Goal: Task Accomplishment & Management: Complete application form

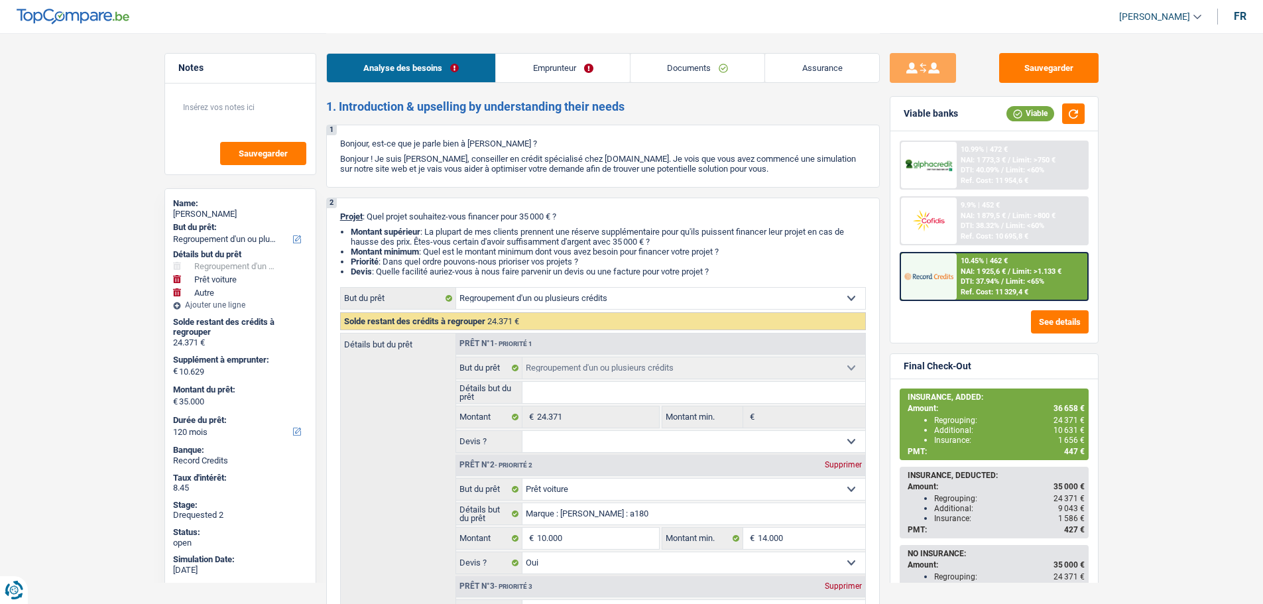
select select "refinancing"
select select "car"
select select "other"
select select "120"
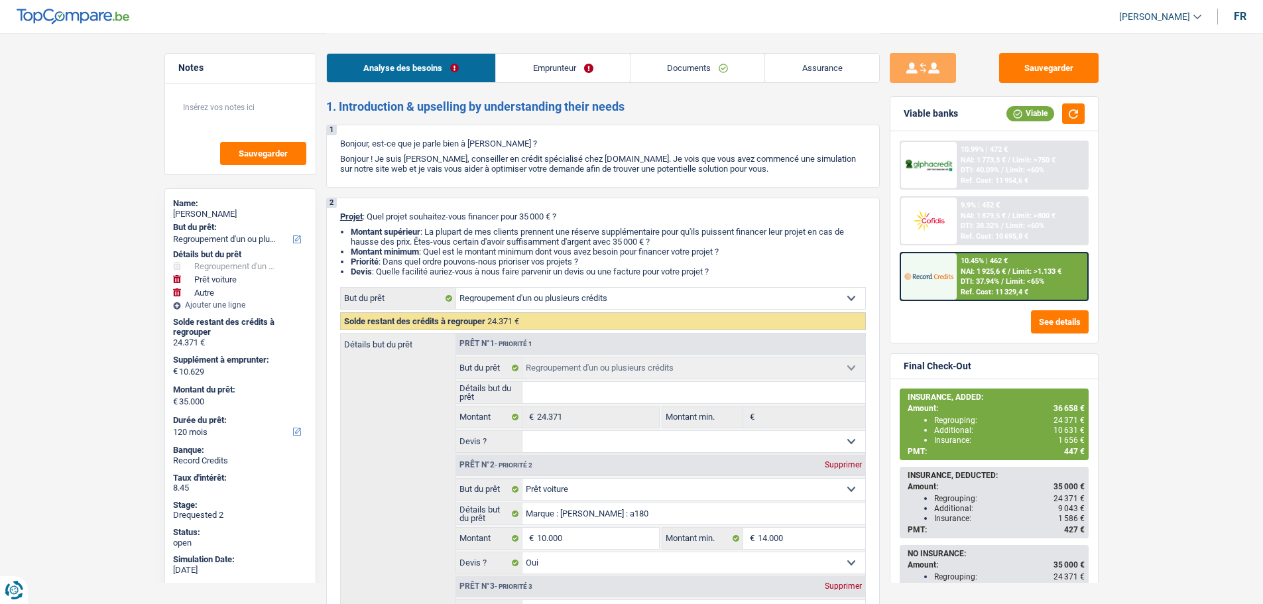
select select "refinancing"
select select "car"
select select "yes"
select select "other"
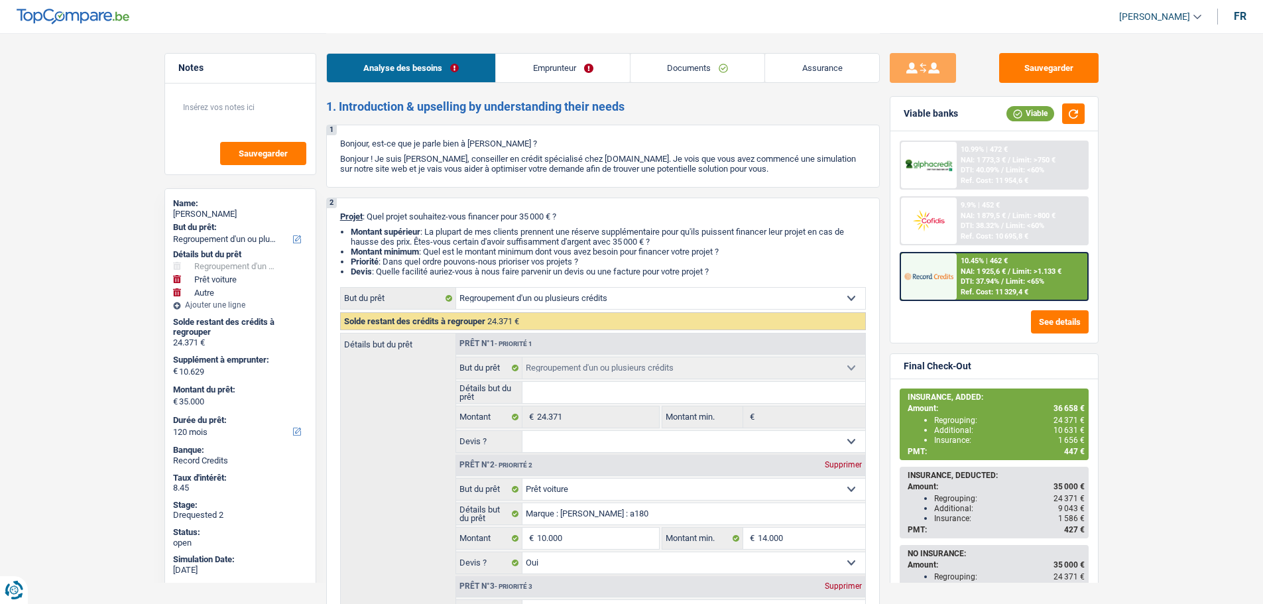
select select "120"
select select "privateEmployee"
select select "familyAllowances"
select select "netSalary"
select select "mealVouchers"
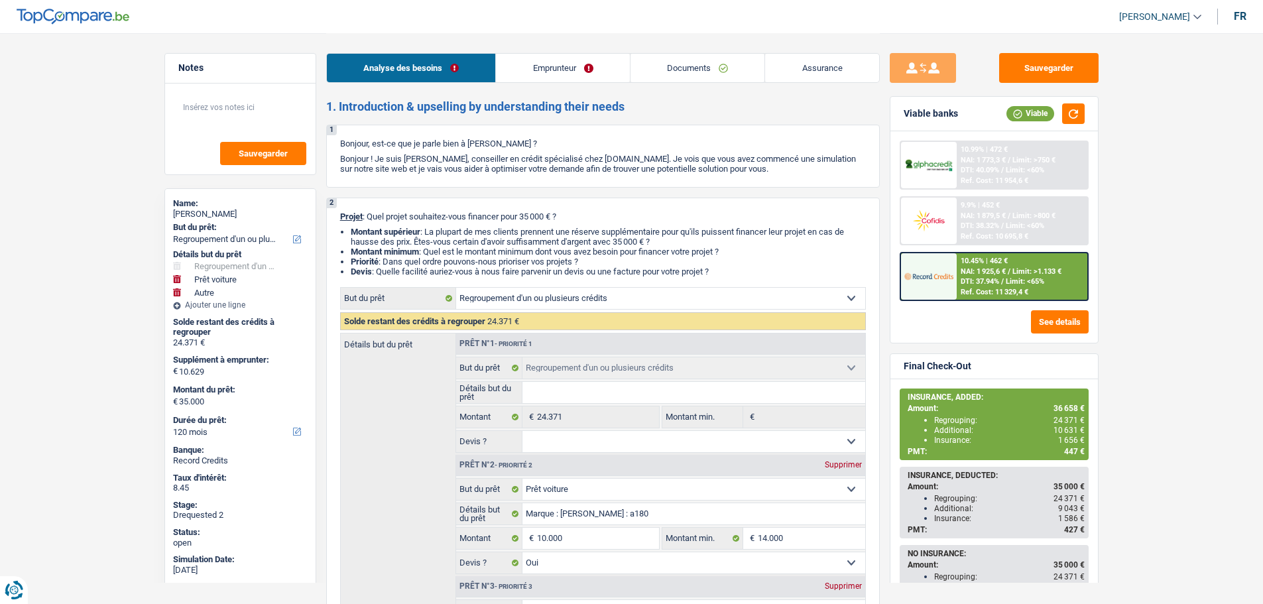
select select "ownerWithMortgage"
select select "cardOrCredit"
select select "personalLoan"
select select "familyEvent"
select select "120"
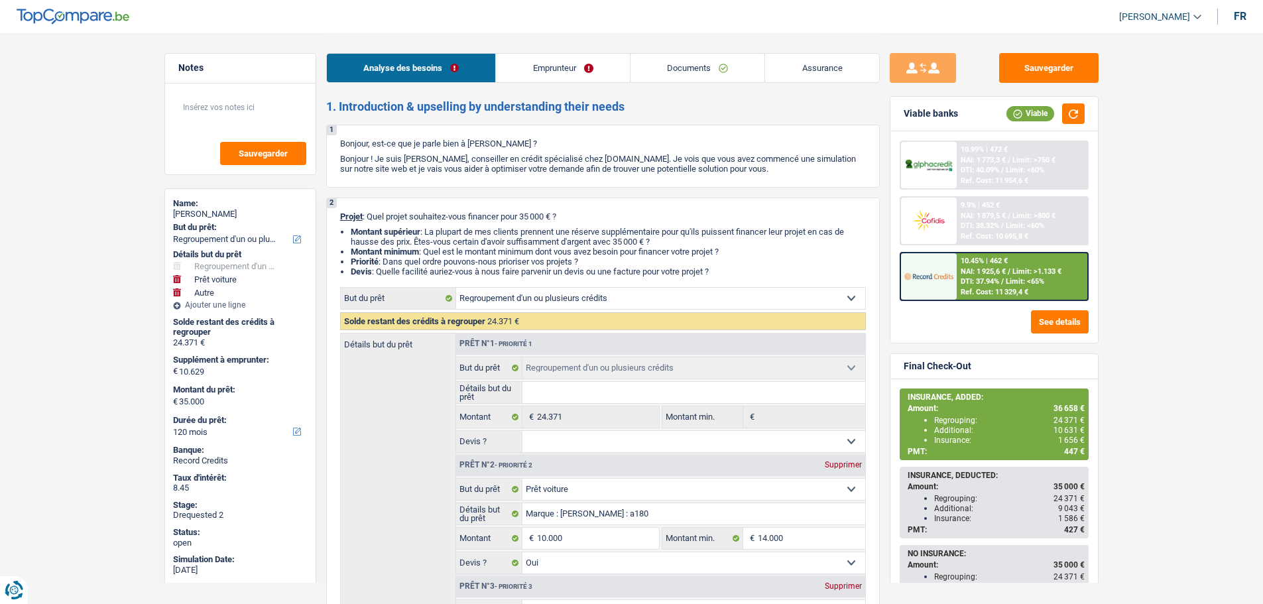
select select "mortgage"
select select "360"
select select "cardOrCredit"
select select "refinancing"
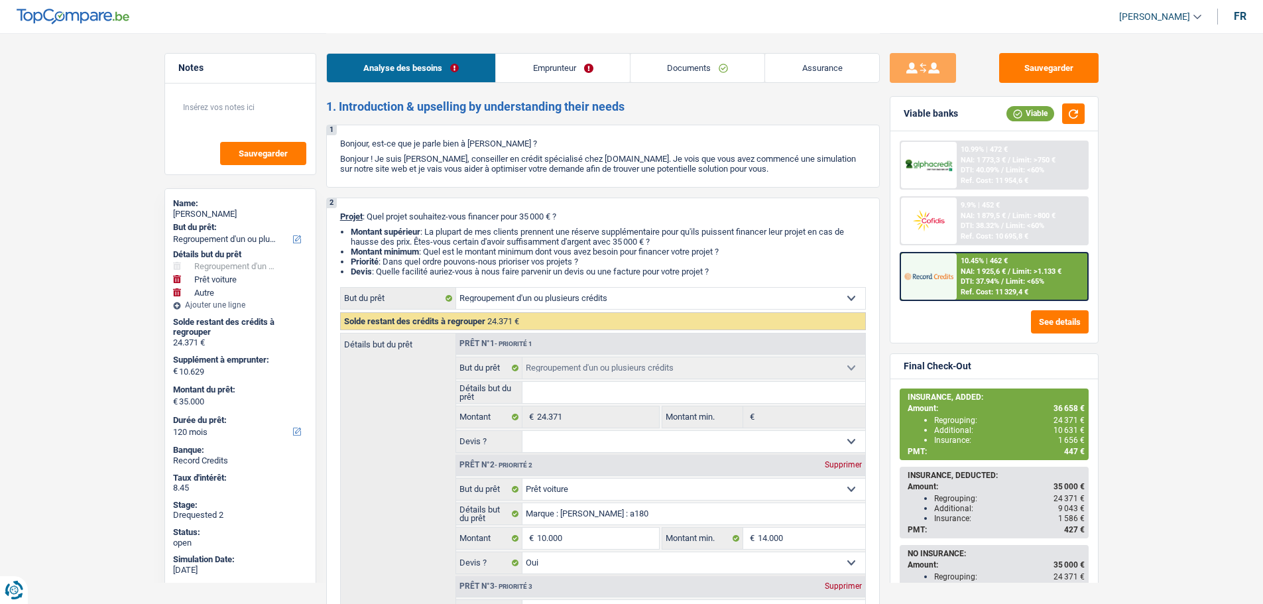
select select "car"
select select "yes"
select select "other"
select select "120"
click at [933, 286] on img at bounding box center [928, 276] width 49 height 25
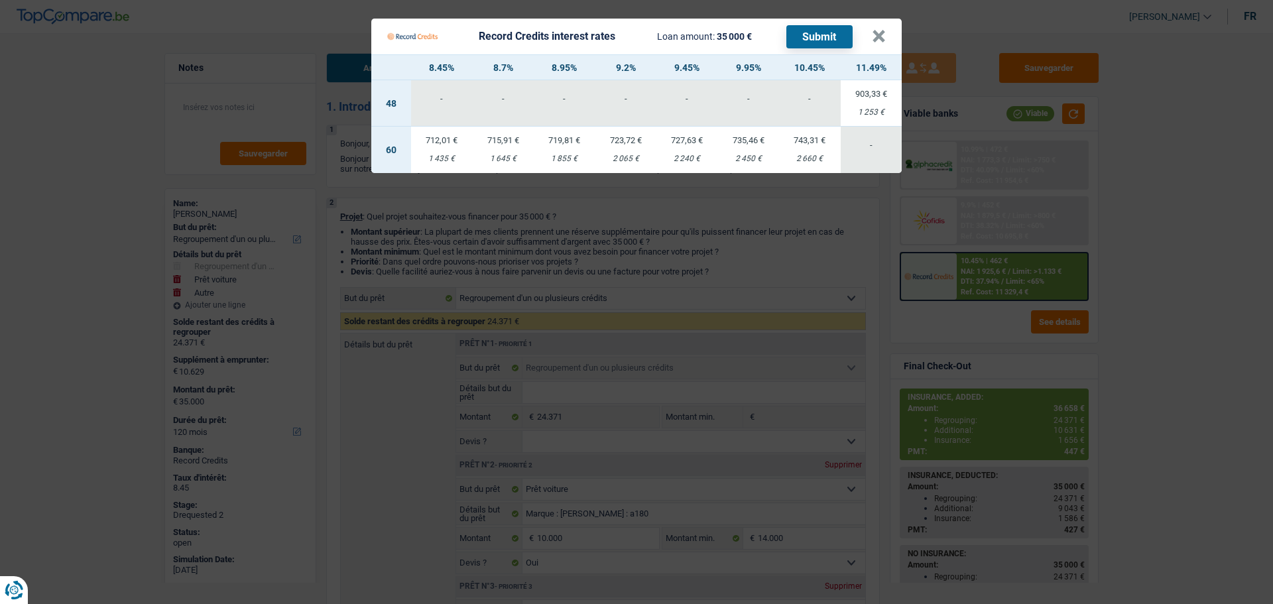
click at [886, 41] on Credits___BV_modal_header_ "Record Credits interest rates Loan amount: 35 000 € Submit ×" at bounding box center [636, 37] width 530 height 36
click at [881, 40] on button "×" at bounding box center [879, 36] width 14 height 13
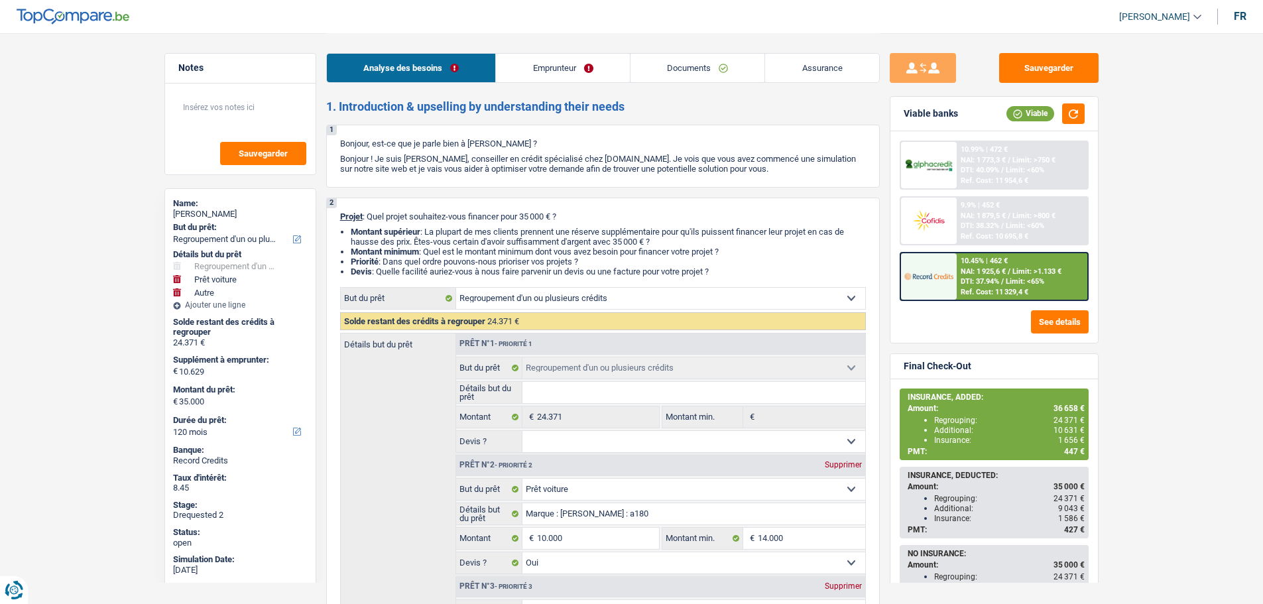
click at [948, 279] on img at bounding box center [928, 276] width 49 height 25
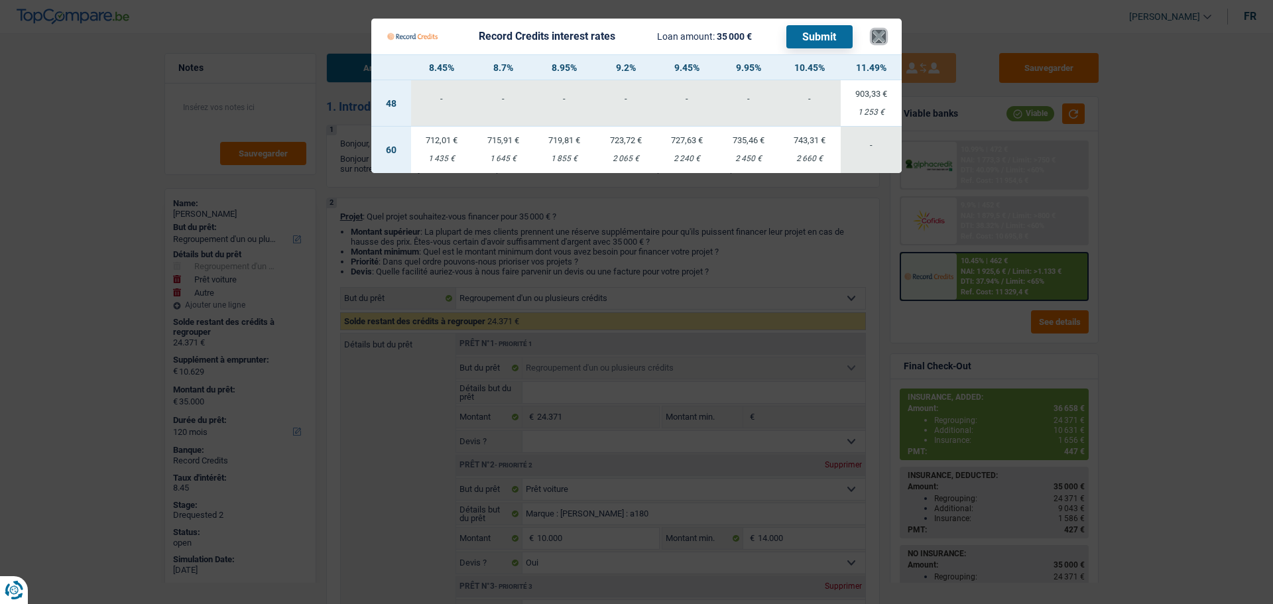
click at [885, 39] on button "×" at bounding box center [879, 36] width 14 height 13
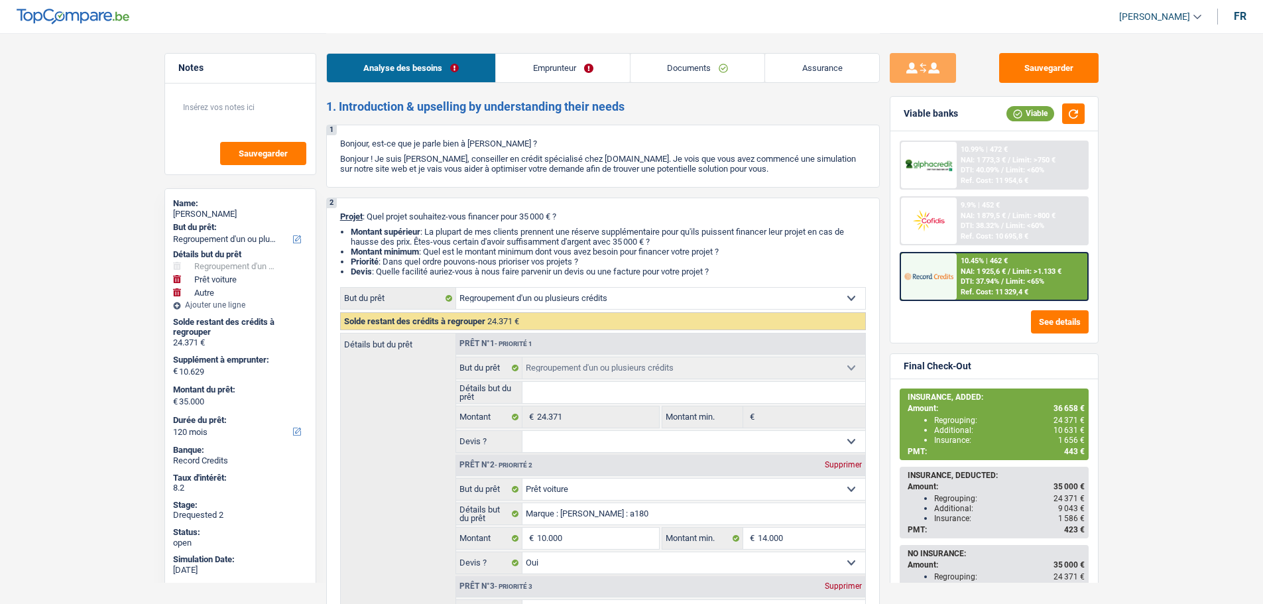
select select "refinancing"
select select "car"
select select "other"
select select "120"
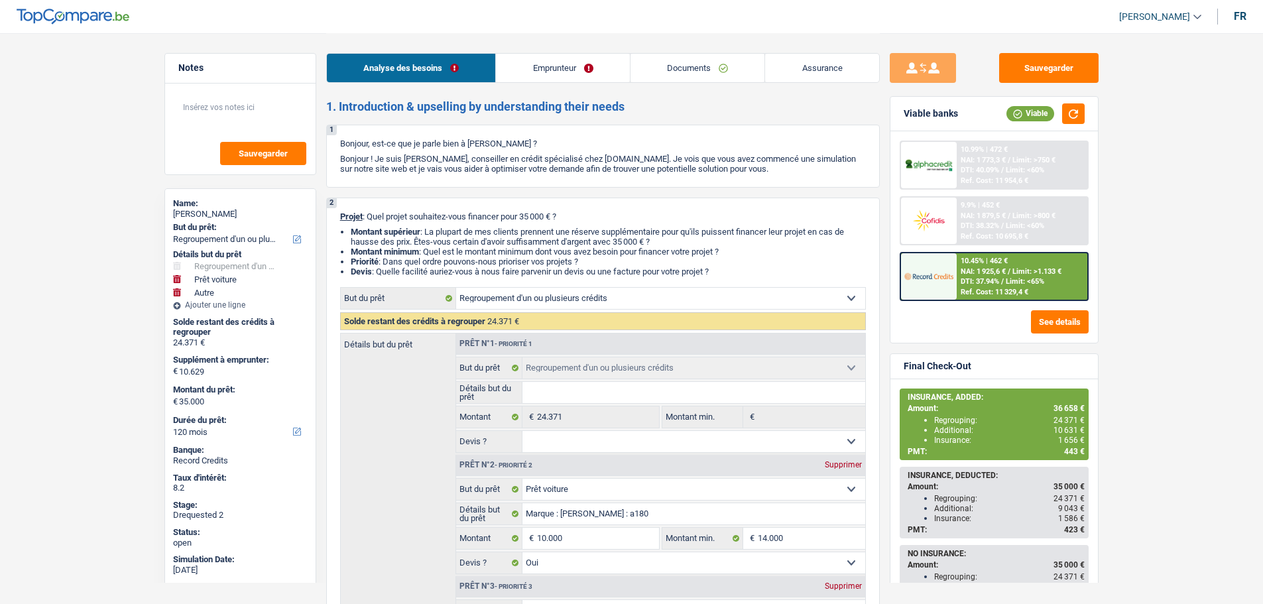
select select "refinancing"
select select "car"
select select "yes"
select select "other"
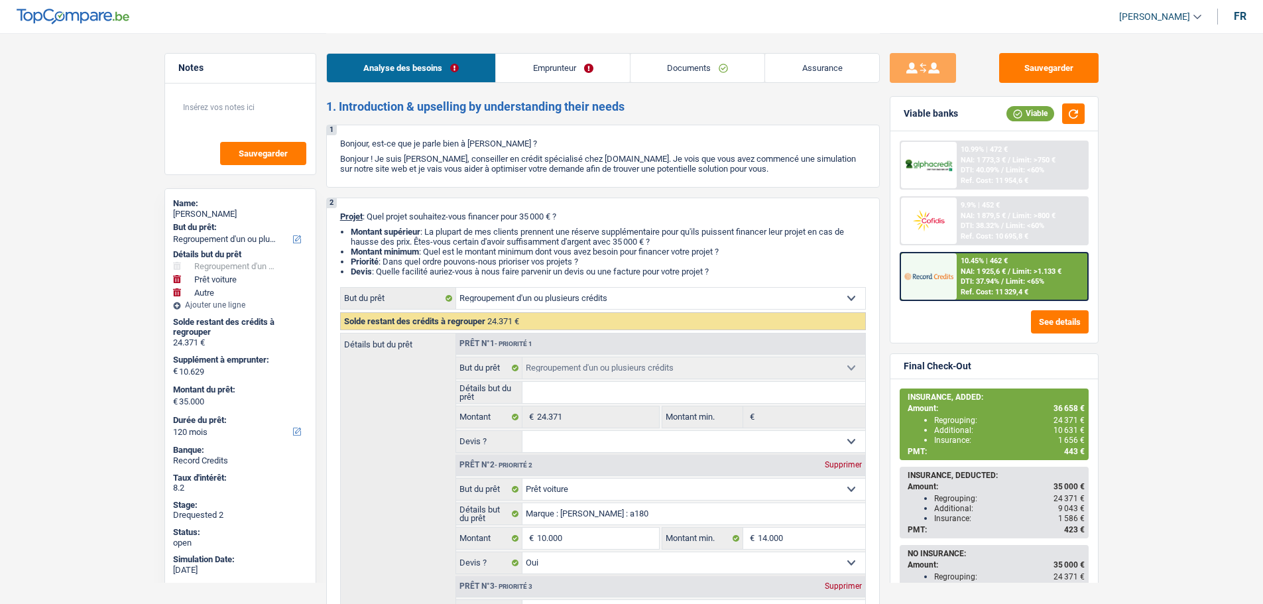
select select "120"
select select "privateEmployee"
select select "familyAllowances"
select select "netSalary"
select select "mealVouchers"
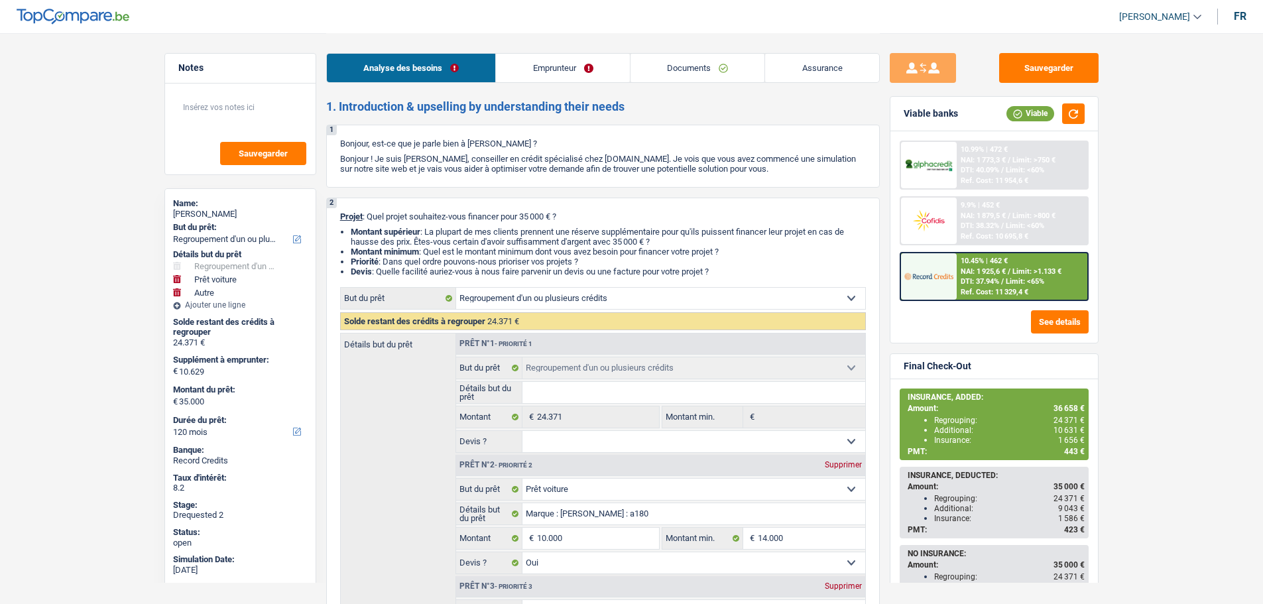
select select "ownerWithMortgage"
select select "cardOrCredit"
select select "personalLoan"
select select "familyEvent"
select select "120"
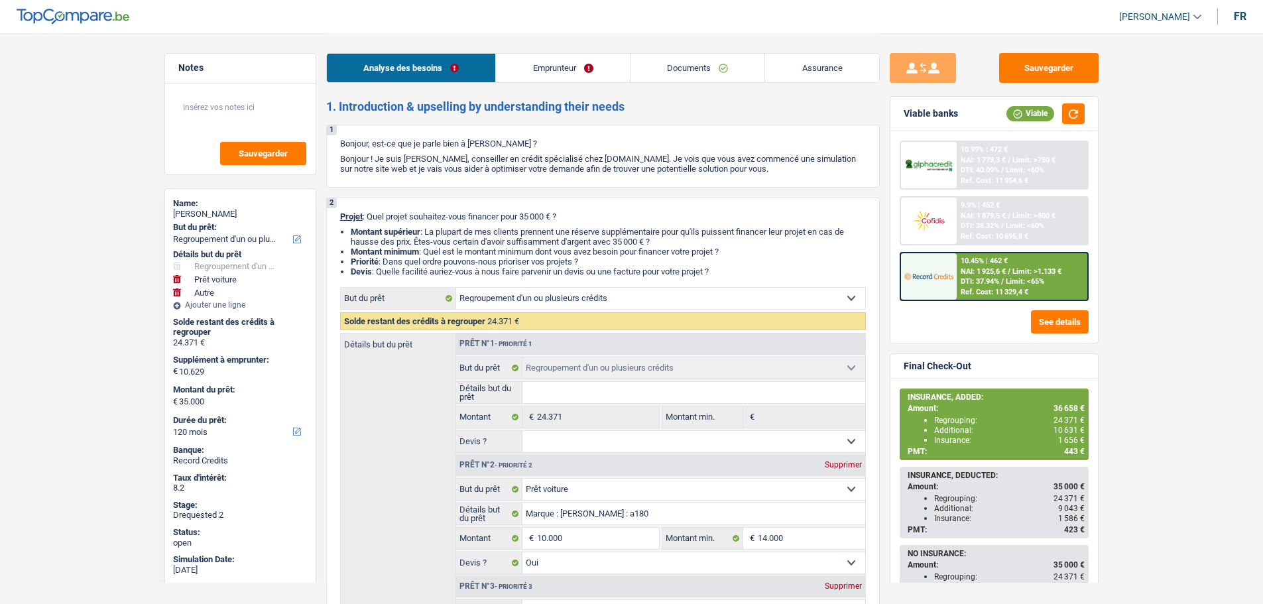
select select "mortgage"
select select "360"
select select "cardOrCredit"
select select "refinancing"
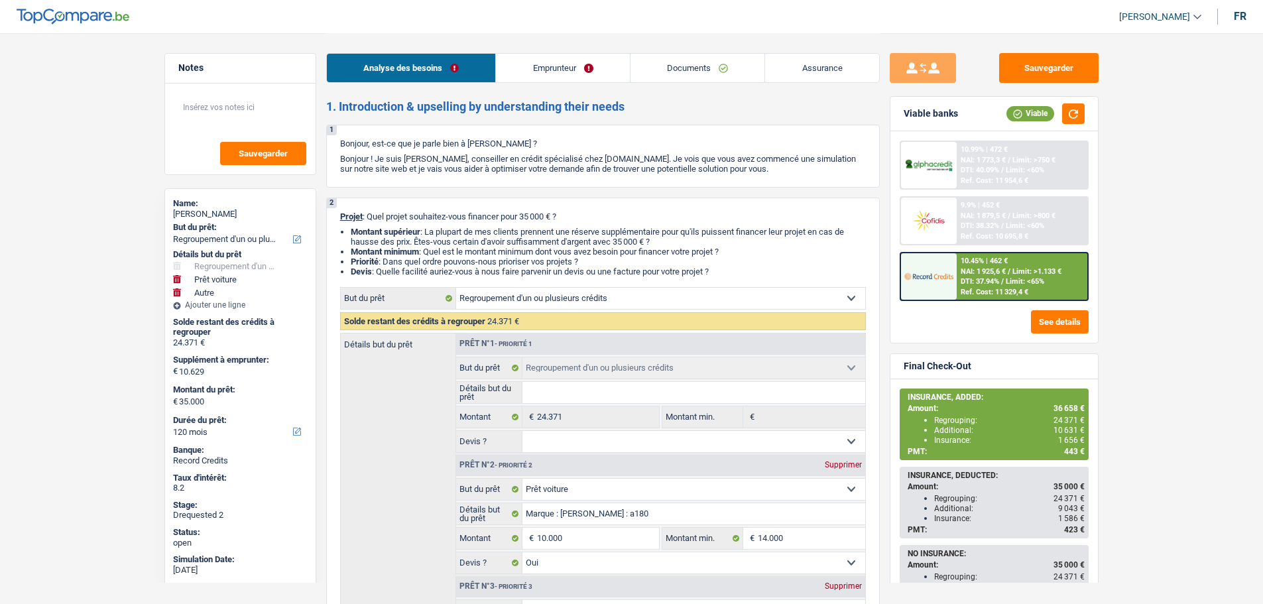
select select "car"
select select "yes"
select select "other"
select select "120"
click at [813, 74] on link "Assurance" at bounding box center [822, 68] width 114 height 29
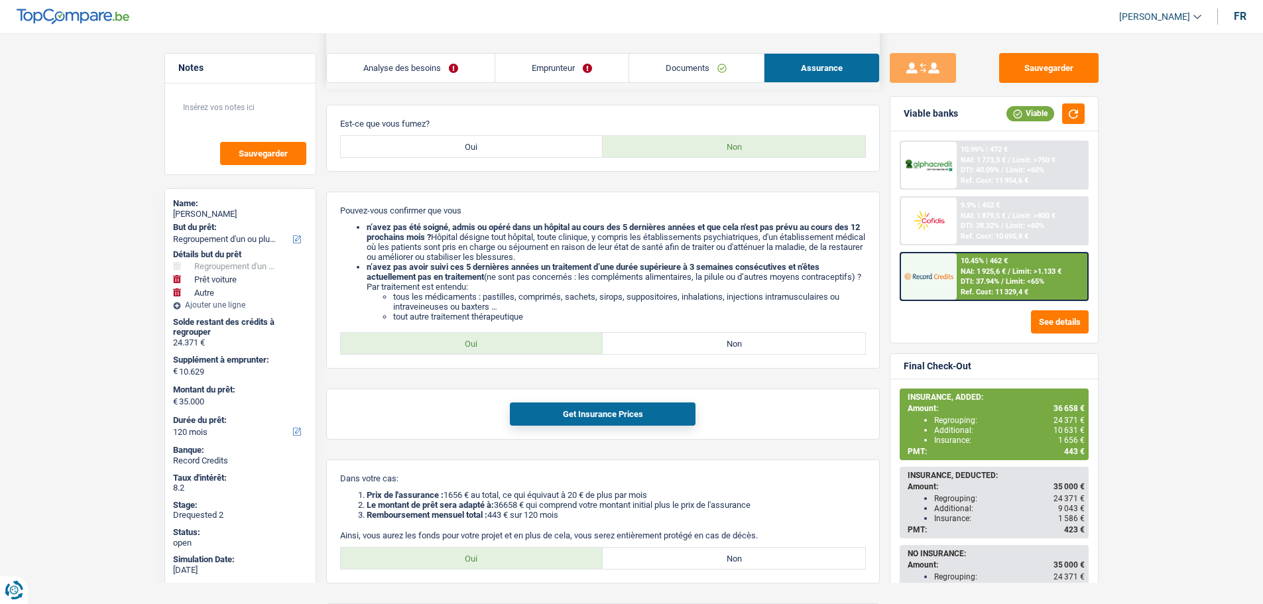
scroll to position [398, 0]
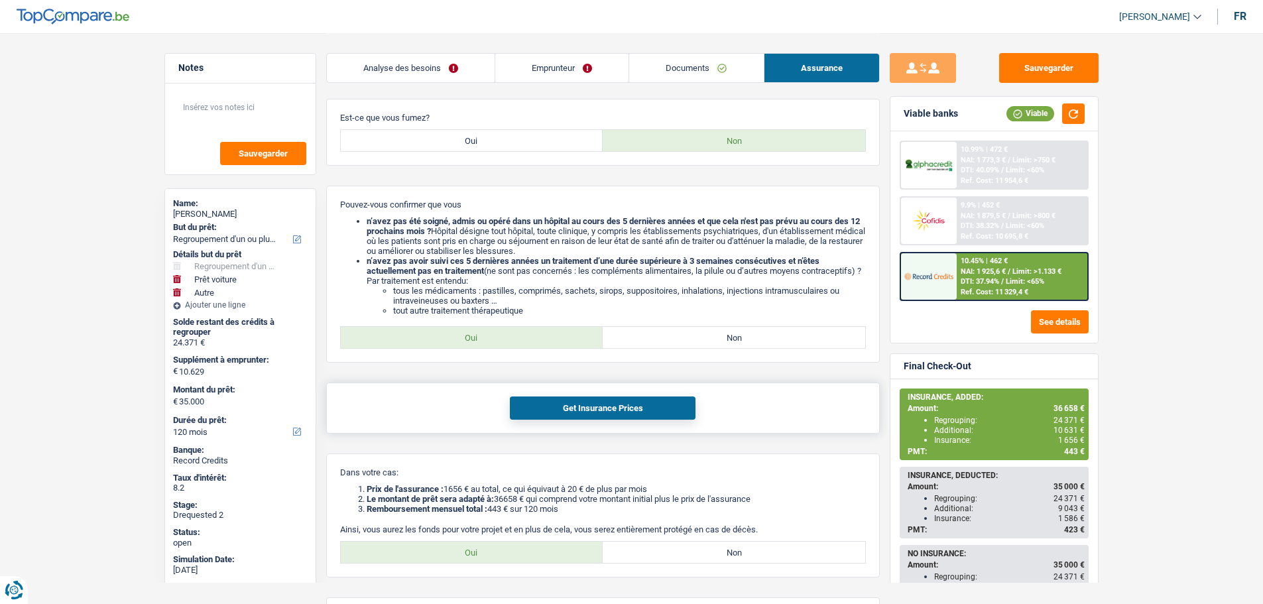
click at [548, 403] on button "Get Insurance Prices" at bounding box center [603, 408] width 186 height 23
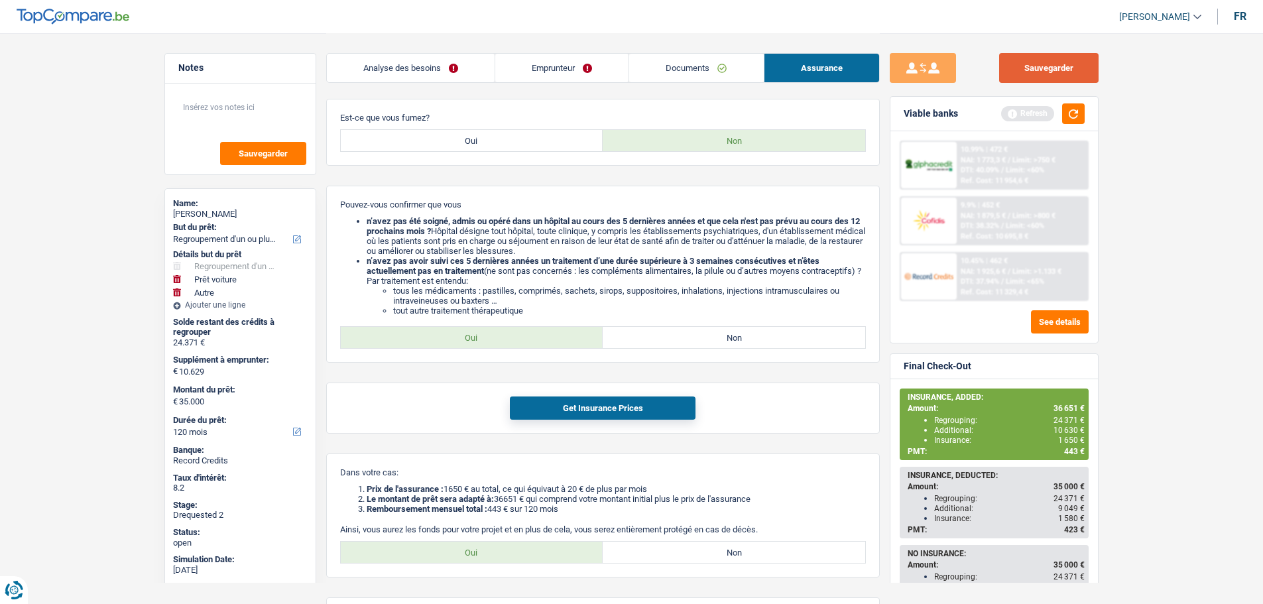
click at [1038, 70] on button "Sauvegarder" at bounding box center [1048, 68] width 99 height 30
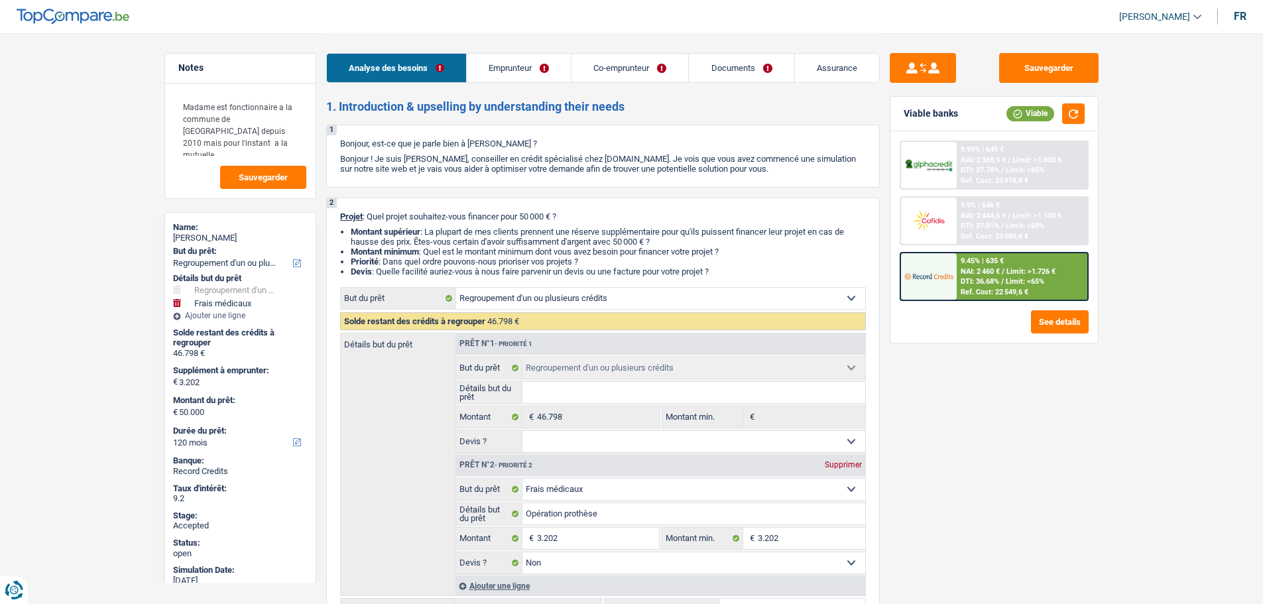
select select "refinancing"
select select "medical"
select select "120"
select select "refinancing"
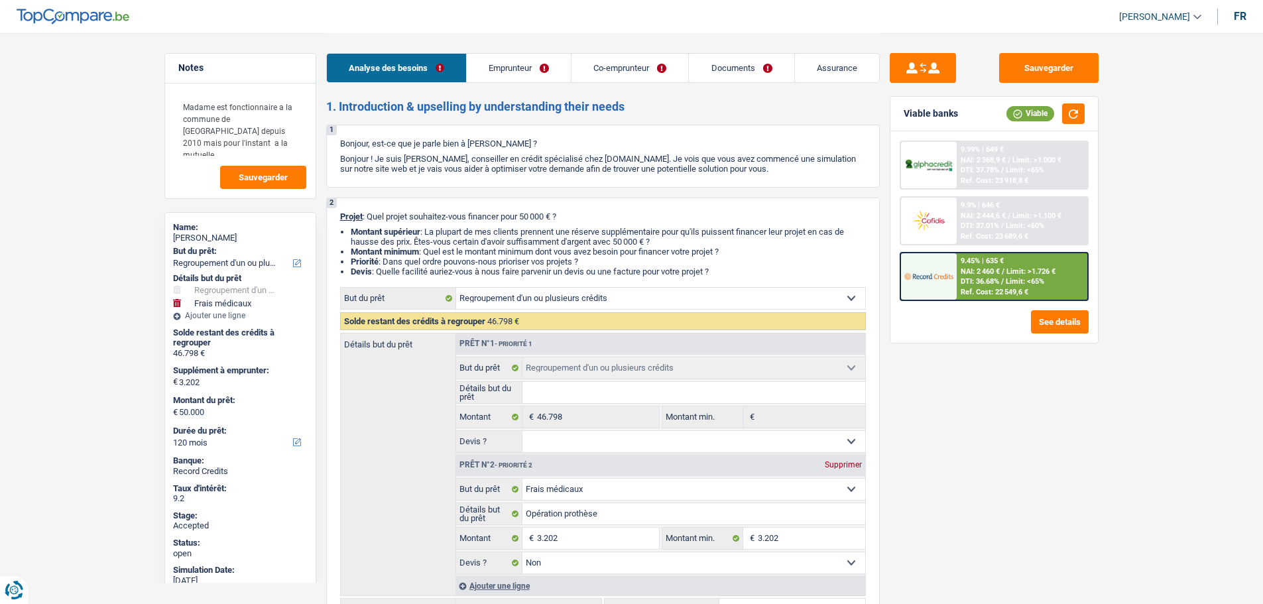
select select "refinancing"
select select "medical"
select select "false"
select select "120"
select select "mutuality"
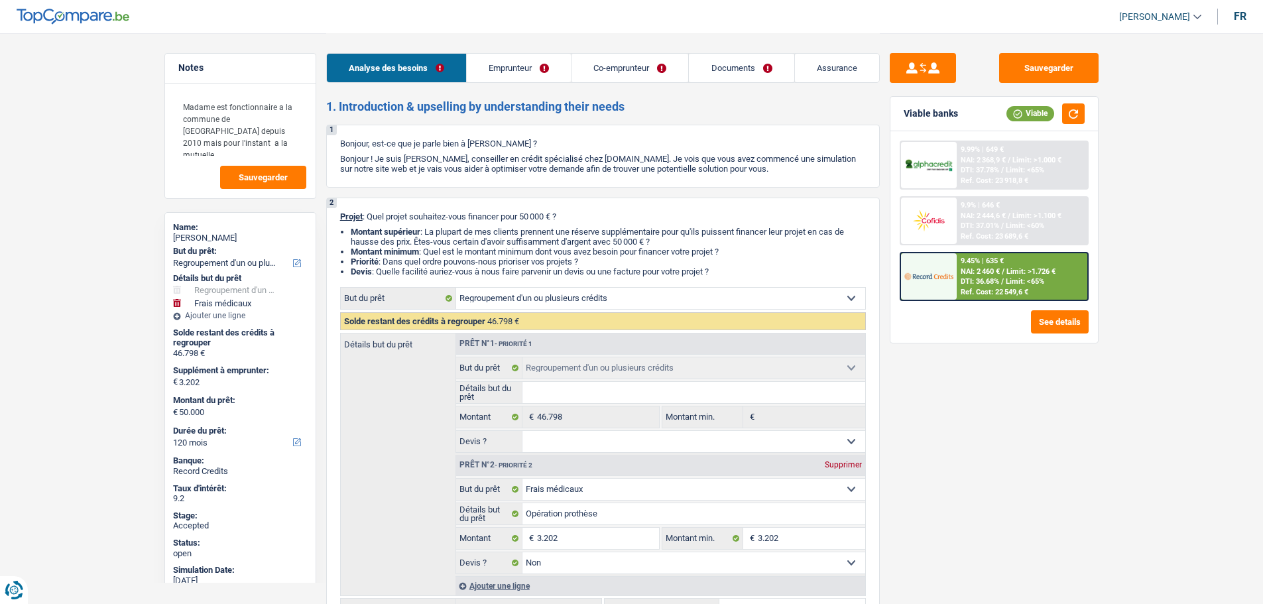
select select "worker"
select select "familyAllowances"
select select "mutualityIndemnity"
select select "disabilityPension"
select select "netSalary"
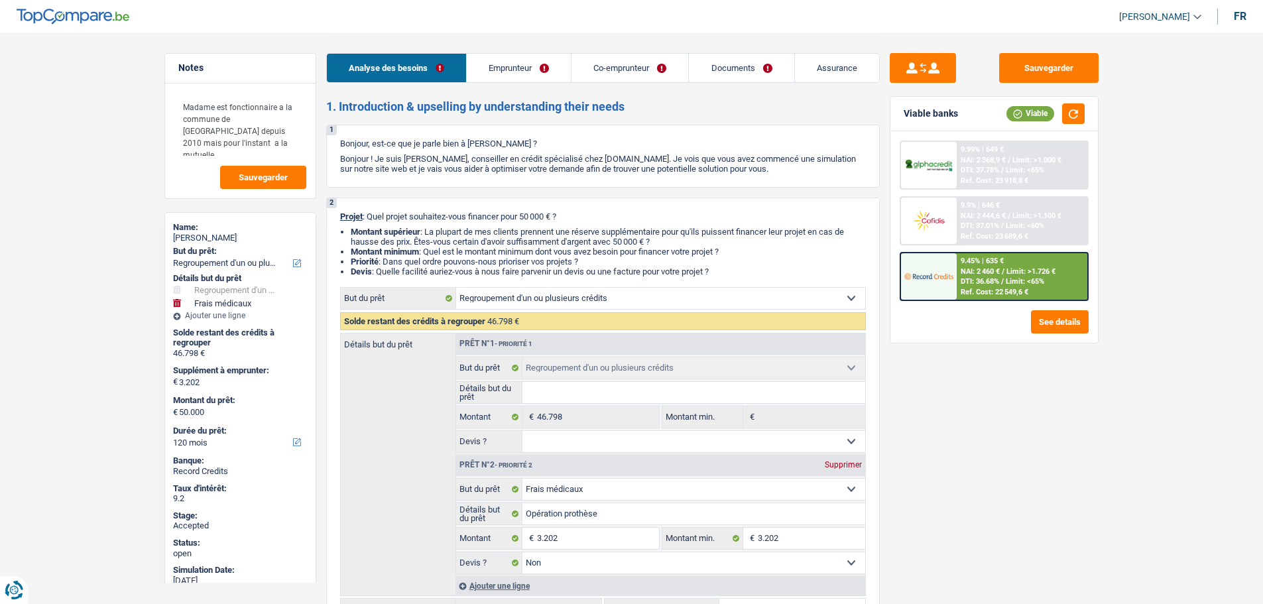
select select "familyAllowances"
select select "ownerWithoutMortgage"
select select "personalLoan"
select select "smallWorks"
select select "120"
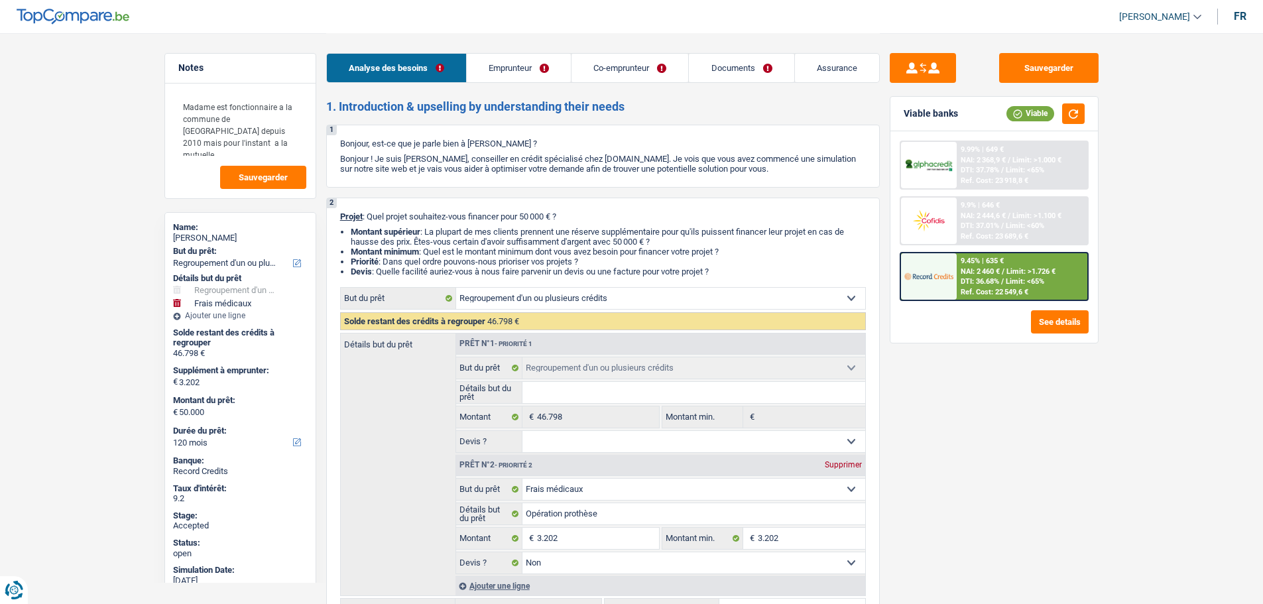
select select "cardOrCredit"
select select "mortgage"
select select "240"
select select "refinancing"
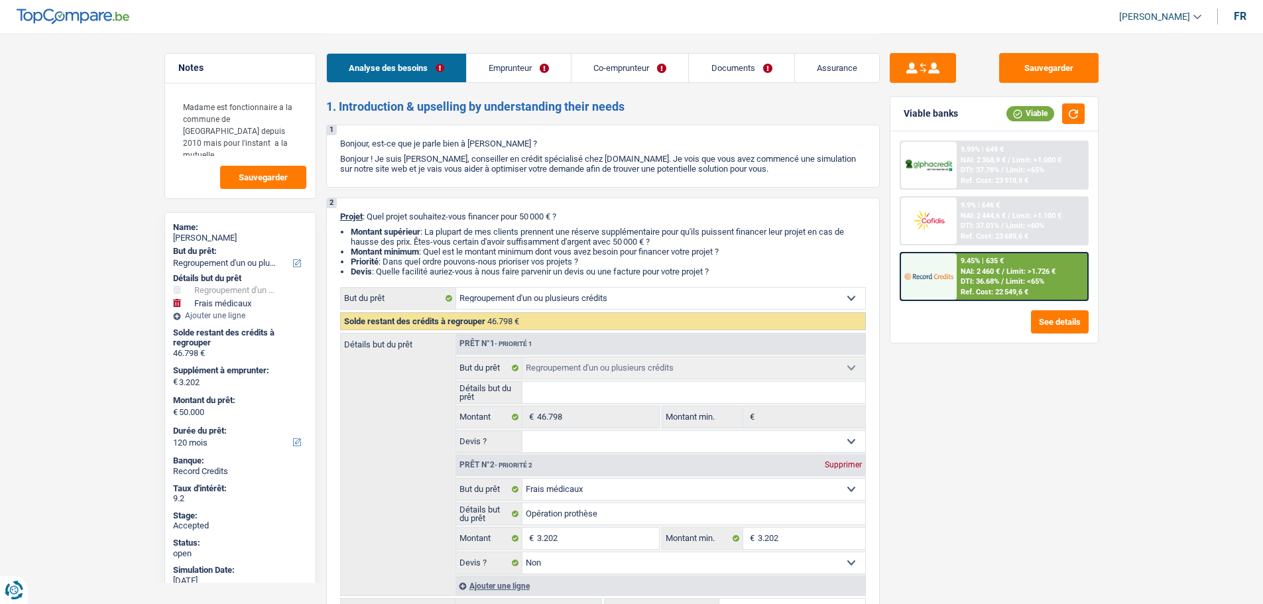
select select "medical"
select select "false"
select select "120"
click at [1157, 8] on link "[PERSON_NAME]" at bounding box center [1155, 17] width 93 height 22
click at [1121, 115] on button "SO" at bounding box center [1131, 121] width 118 height 27
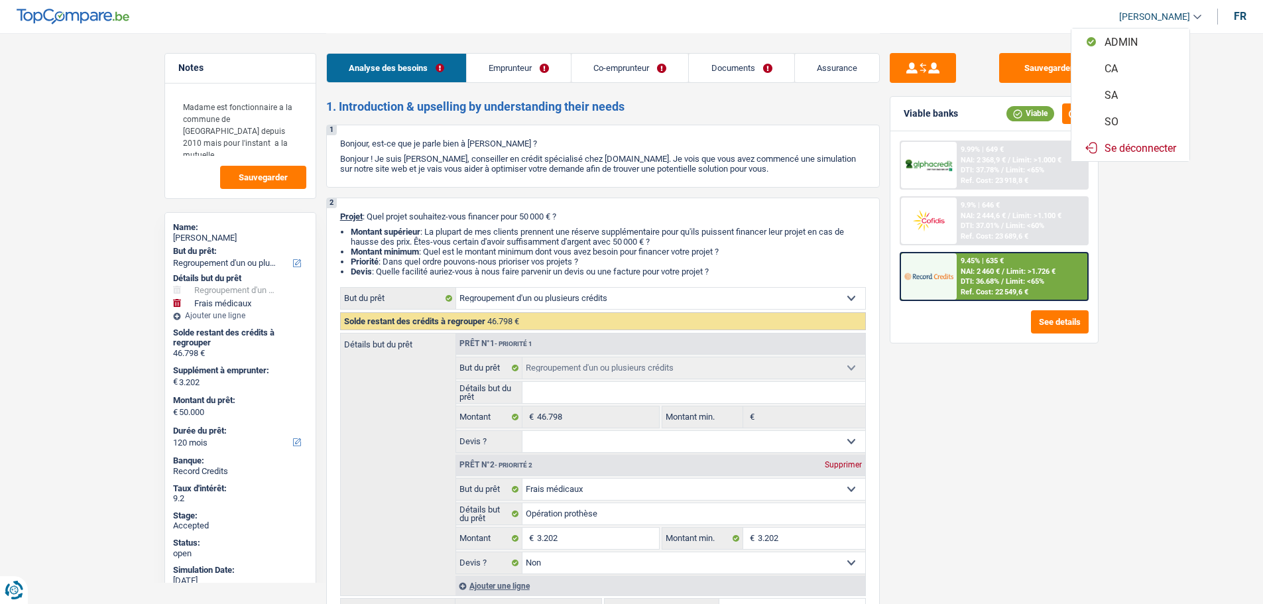
select select "applicant"
select select "120"
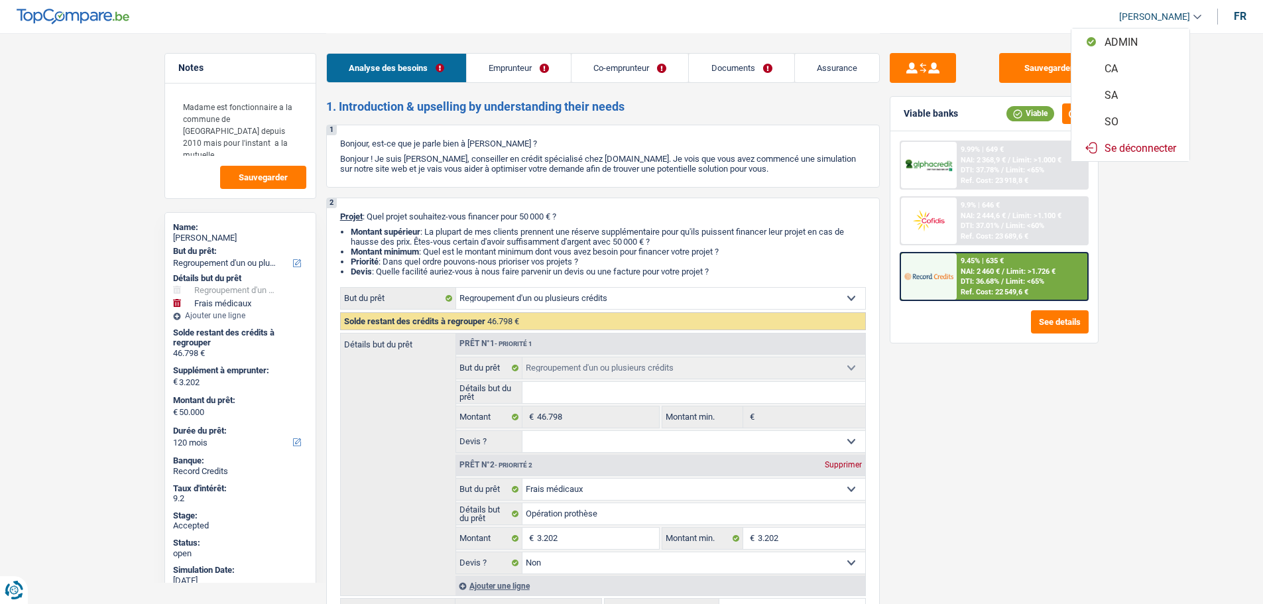
select select "refinancing"
select select "medical"
select select "false"
select select "120"
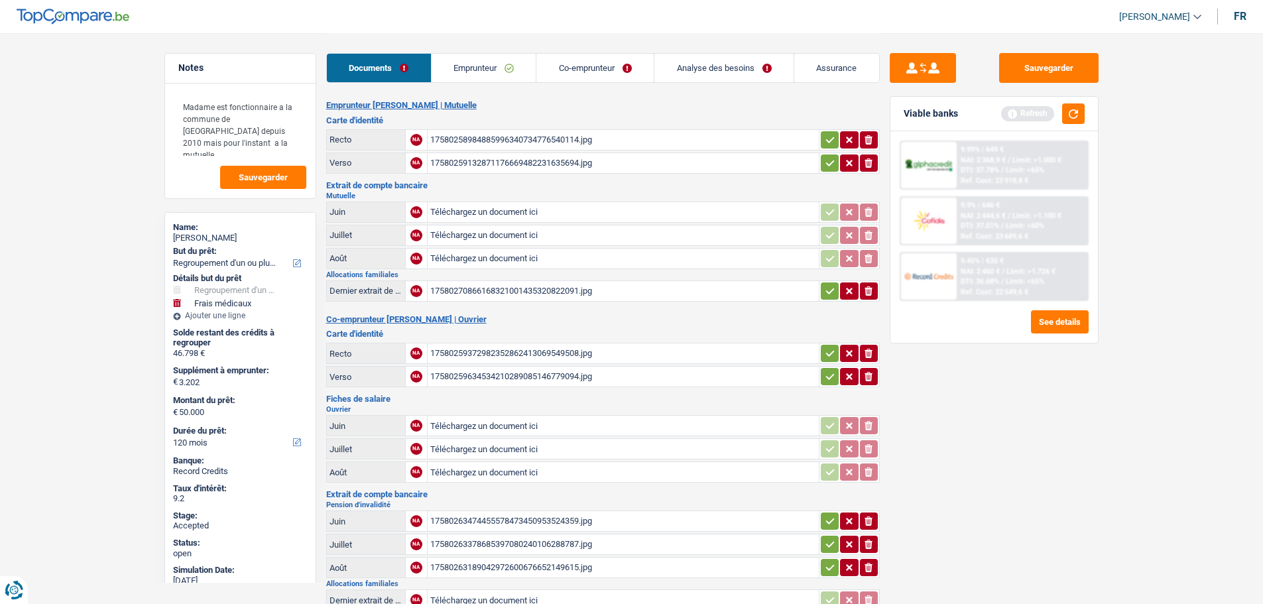
click at [719, 69] on link "Analyse des besoins" at bounding box center [723, 68] width 139 height 29
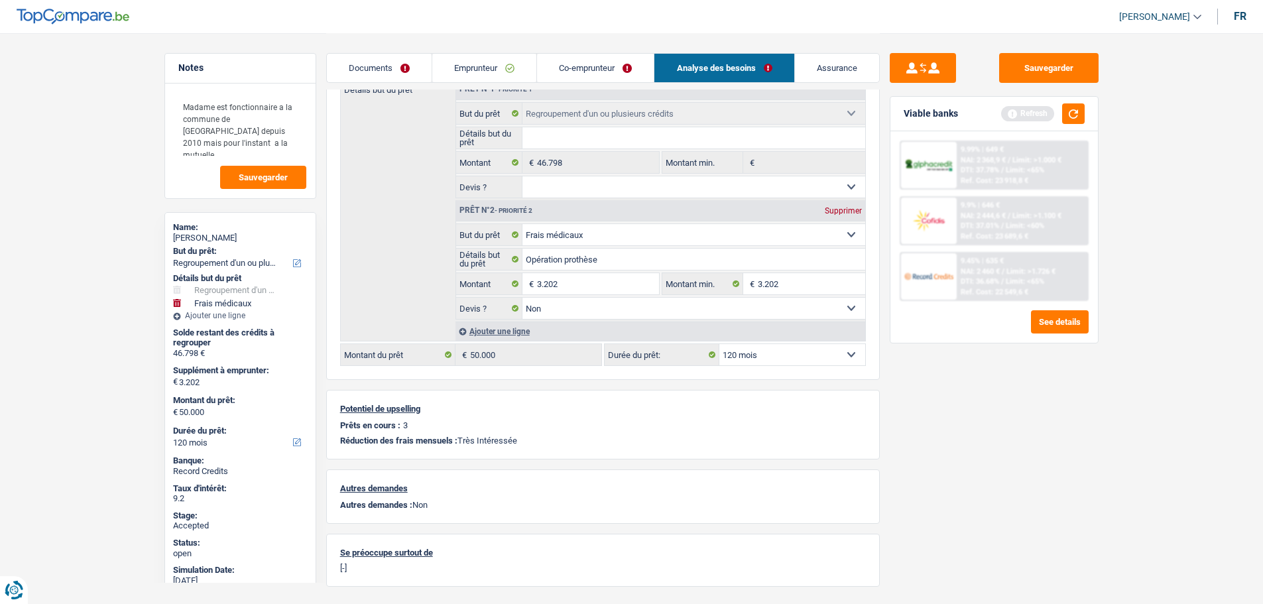
scroll to position [199, 0]
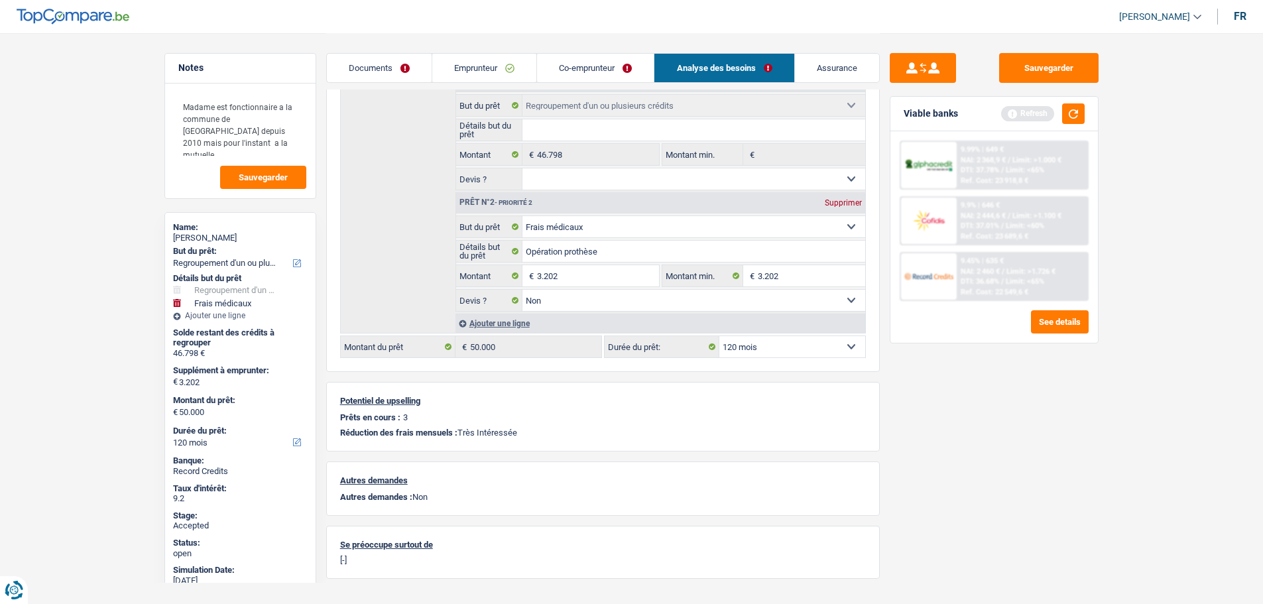
click at [229, 237] on div "Virginie Roussel" at bounding box center [240, 238] width 135 height 11
copy div "Roussel"
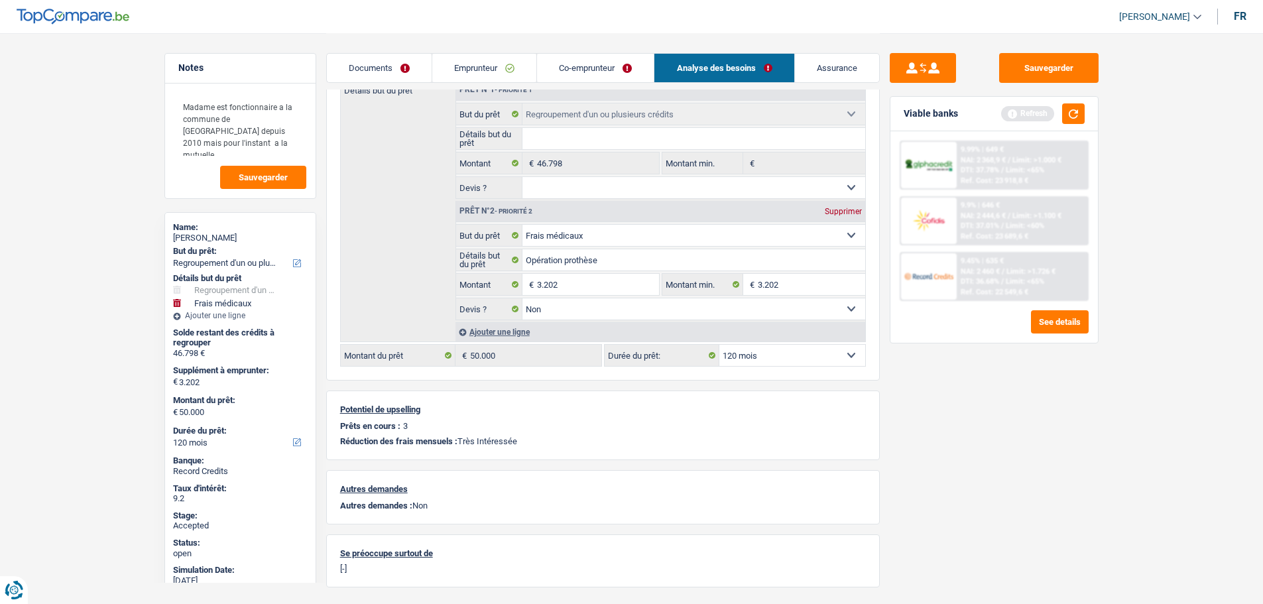
scroll to position [0, 0]
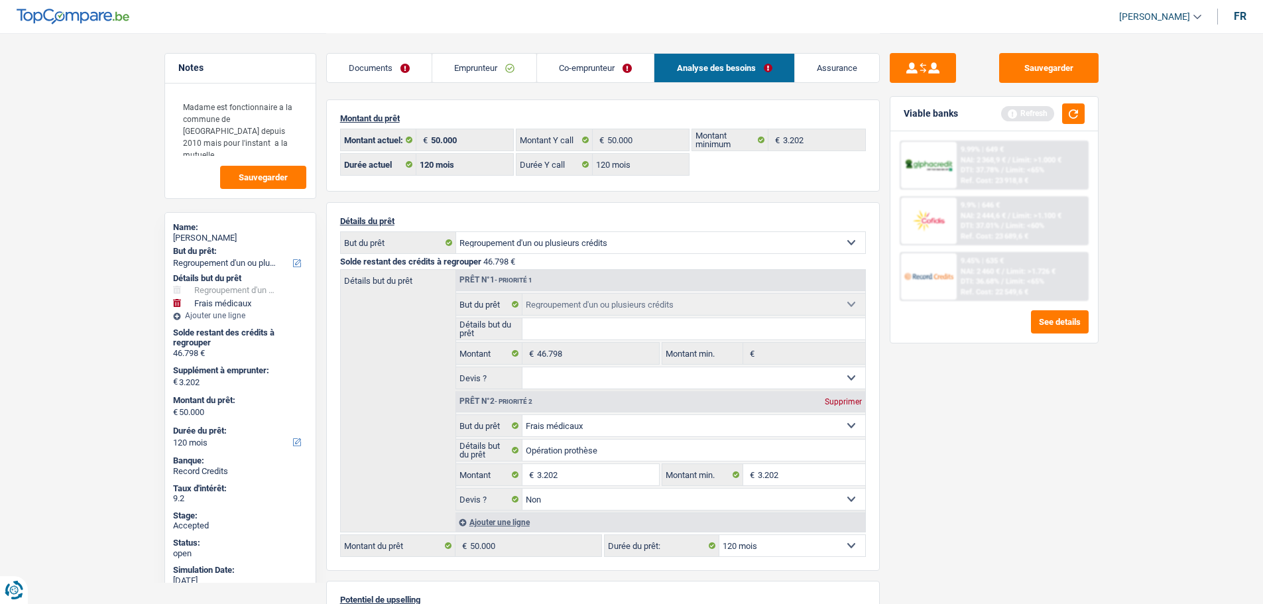
click at [389, 63] on link "Documents" at bounding box center [379, 68] width 105 height 29
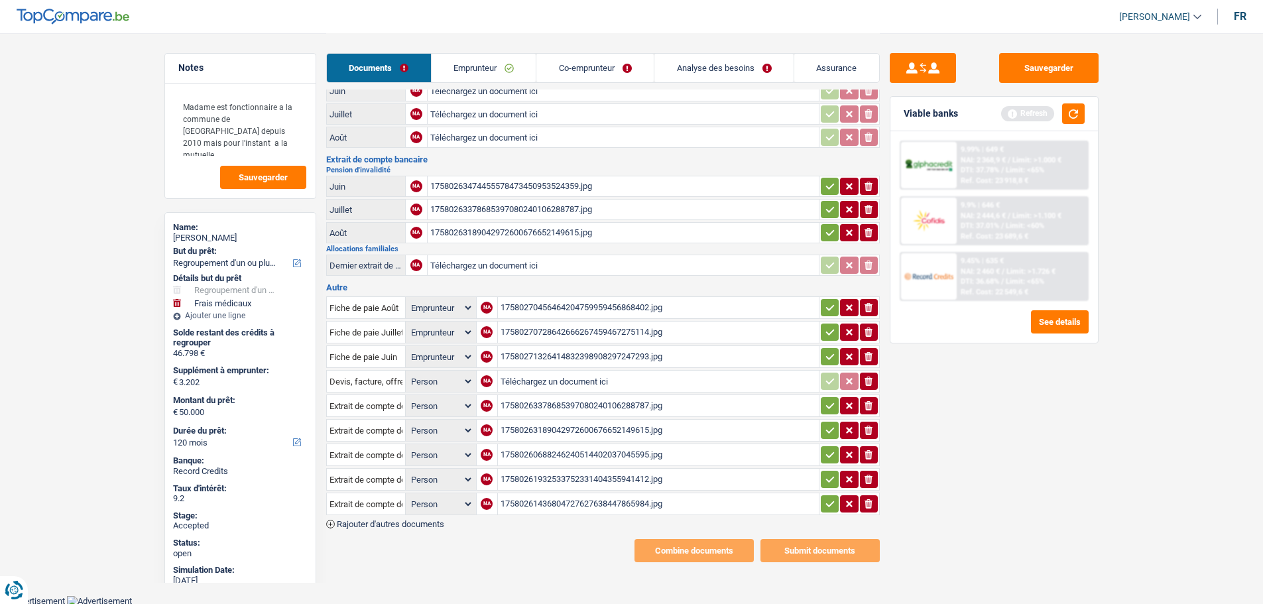
scroll to position [336, 0]
click at [491, 67] on link "Emprunteur" at bounding box center [484, 68] width 105 height 29
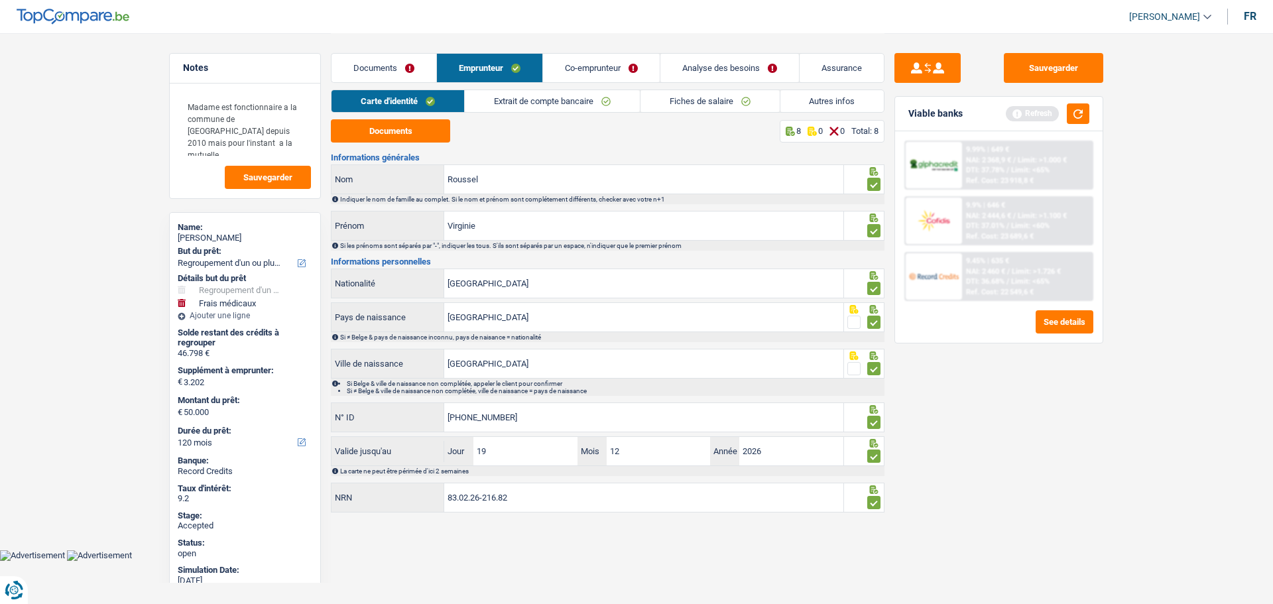
click at [580, 62] on link "Co-emprunteur" at bounding box center [601, 68] width 117 height 29
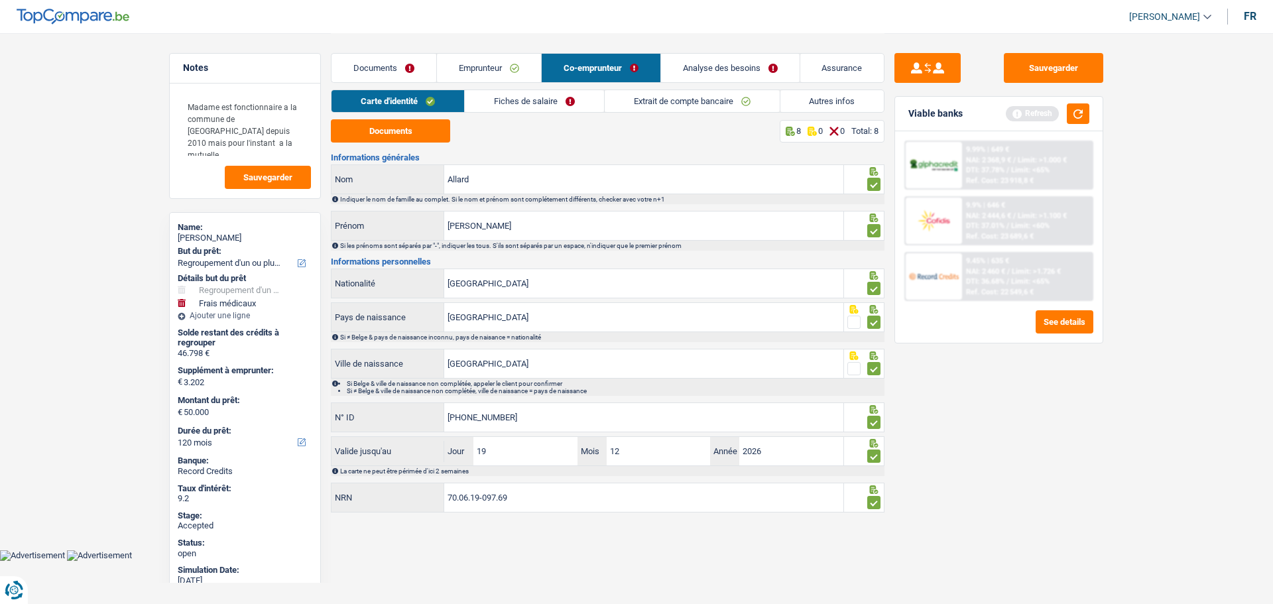
click at [546, 100] on link "Fiches de salaire" at bounding box center [534, 101] width 139 height 22
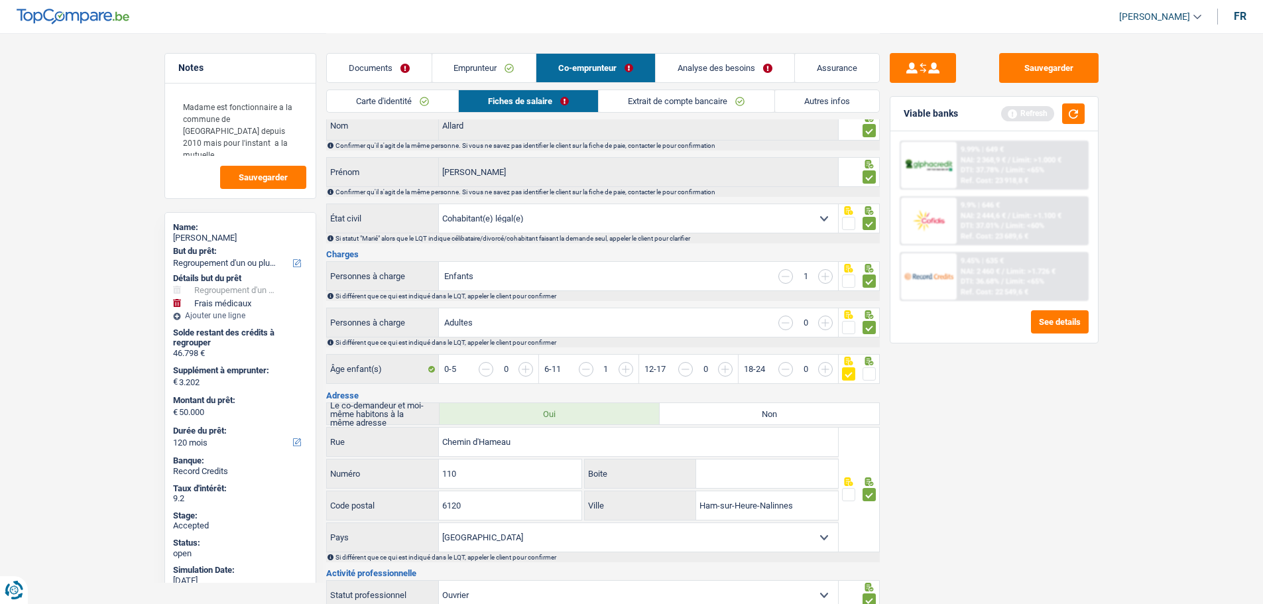
scroll to position [133, 0]
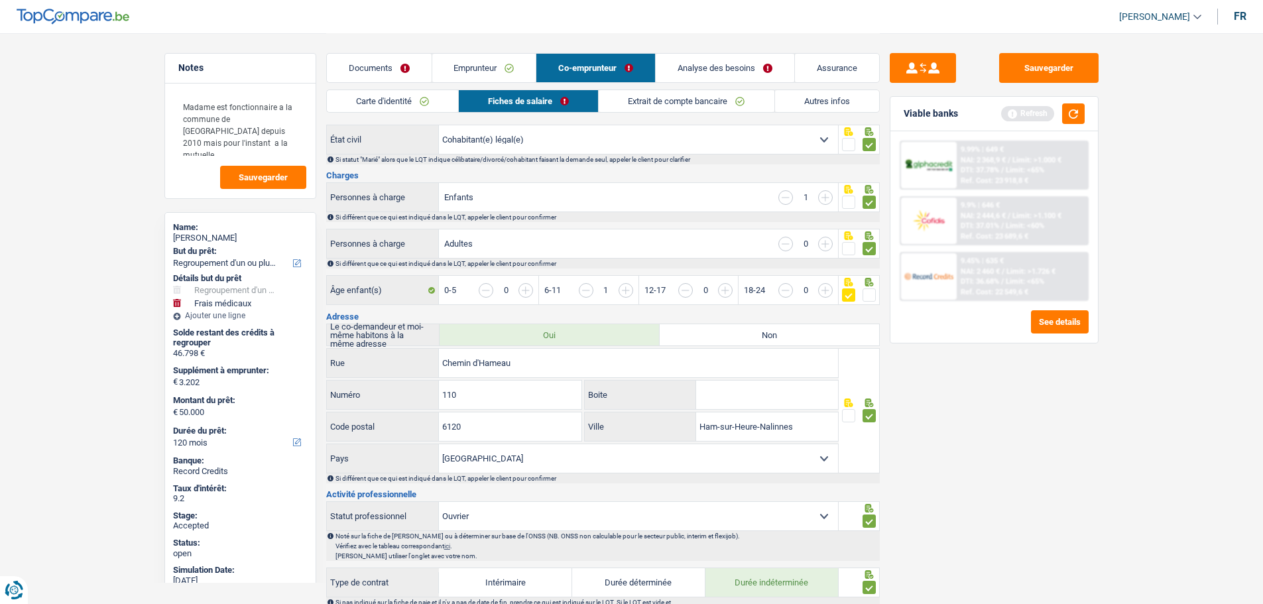
click at [871, 294] on span at bounding box center [869, 294] width 13 height 13
click at [0, 0] on input "radio" at bounding box center [0, 0] width 0 height 0
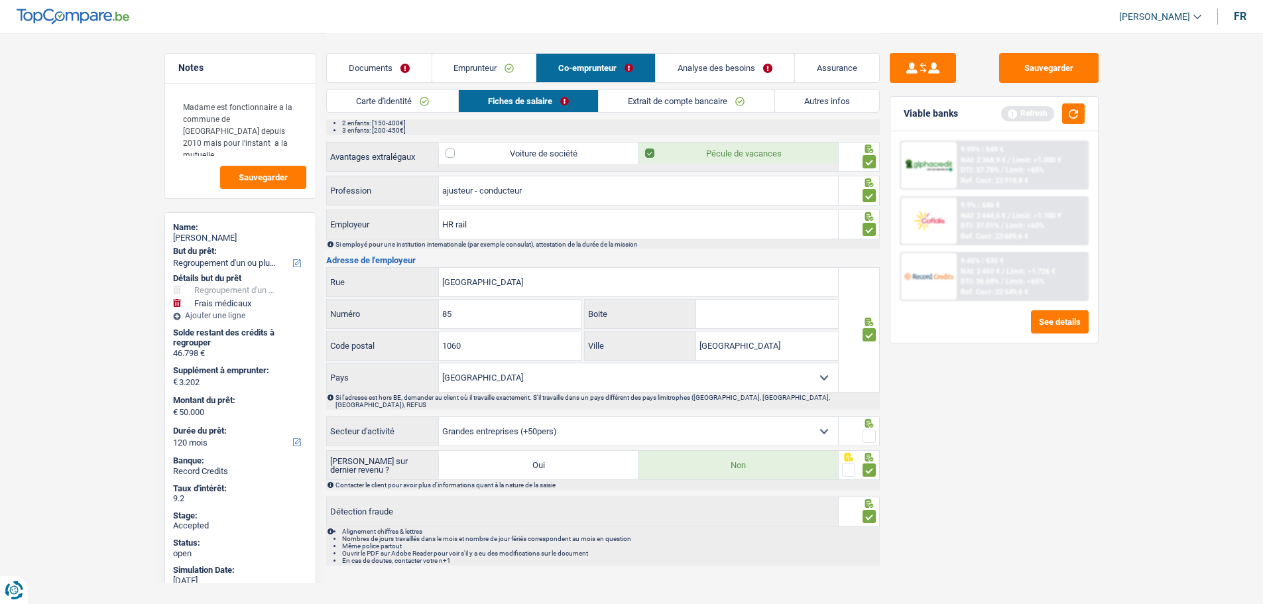
scroll to position [1011, 0]
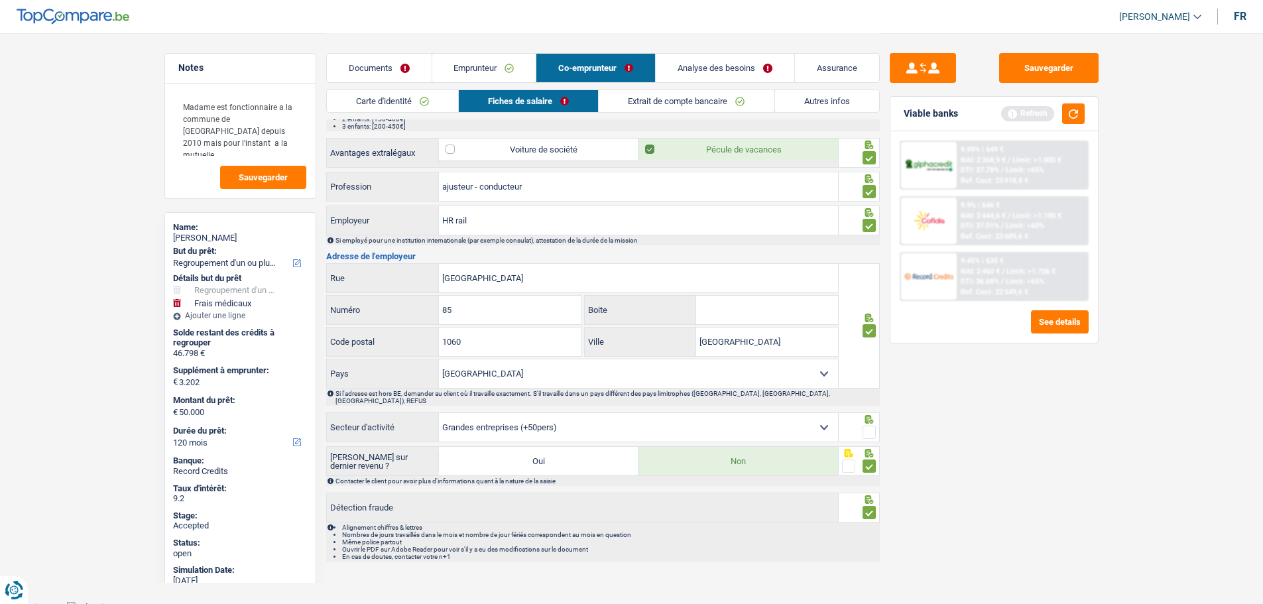
click at [865, 426] on span at bounding box center [869, 432] width 13 height 13
click at [0, 0] on input "radio" at bounding box center [0, 0] width 0 height 0
drag, startPoint x: 637, startPoint y: 97, endPoint x: 674, endPoint y: 72, distance: 44.9
click at [638, 97] on link "Extrait de compte bancaire" at bounding box center [686, 101] width 175 height 22
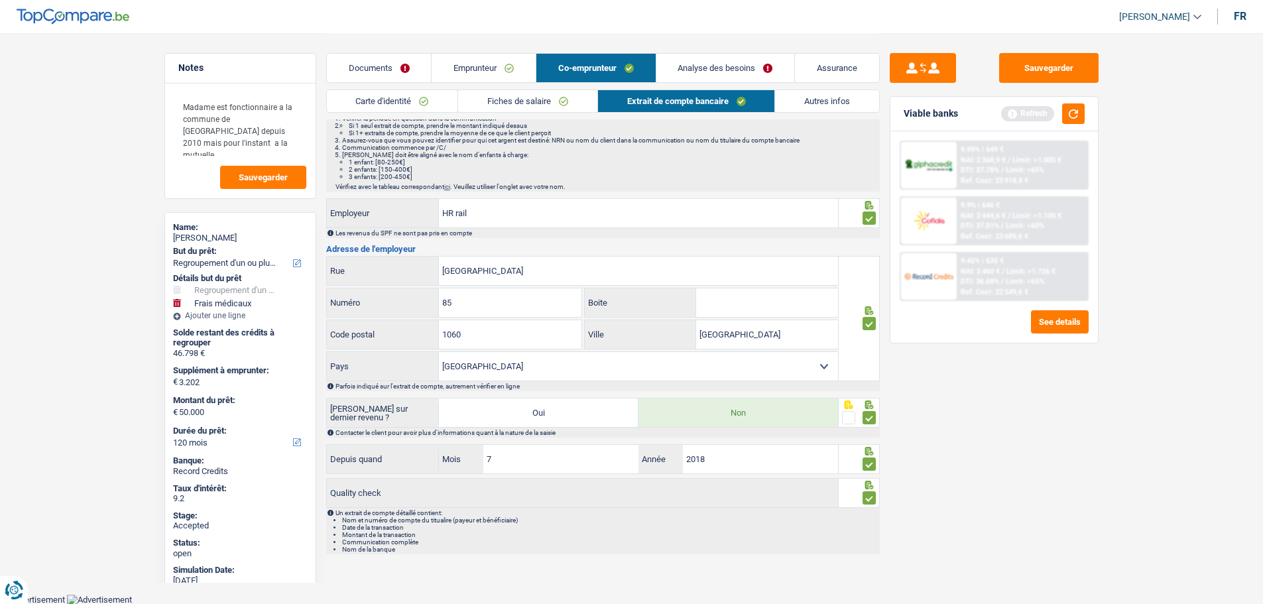
click at [692, 65] on link "Analyse des besoins" at bounding box center [725, 68] width 139 height 29
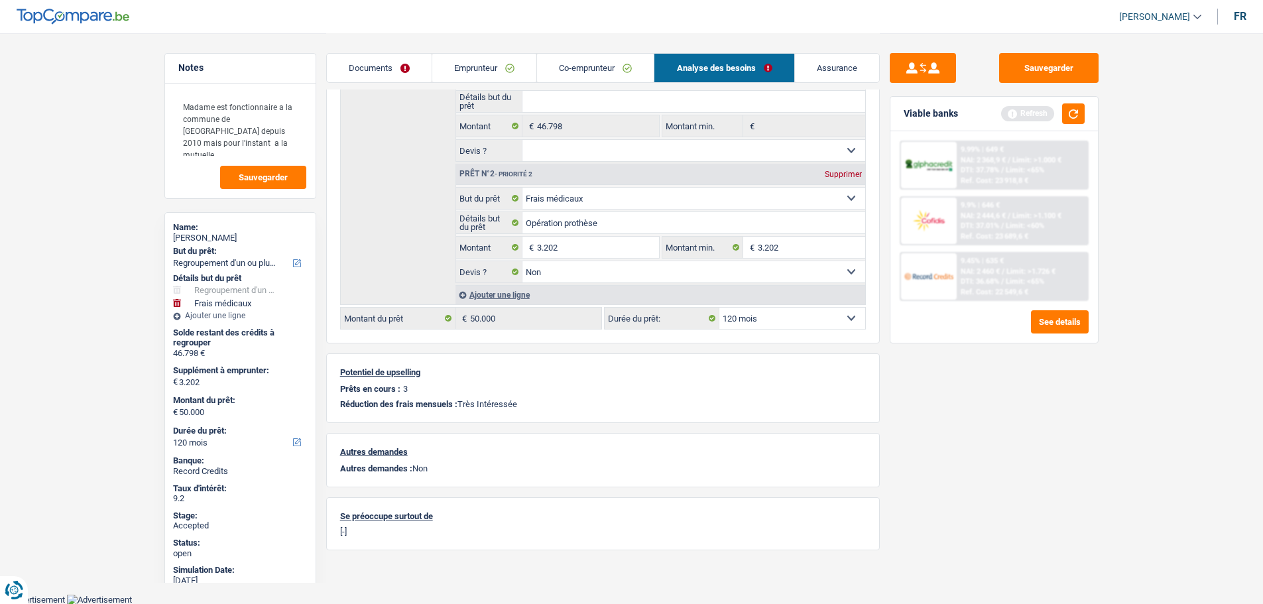
click at [330, 56] on link "Documents" at bounding box center [379, 68] width 105 height 29
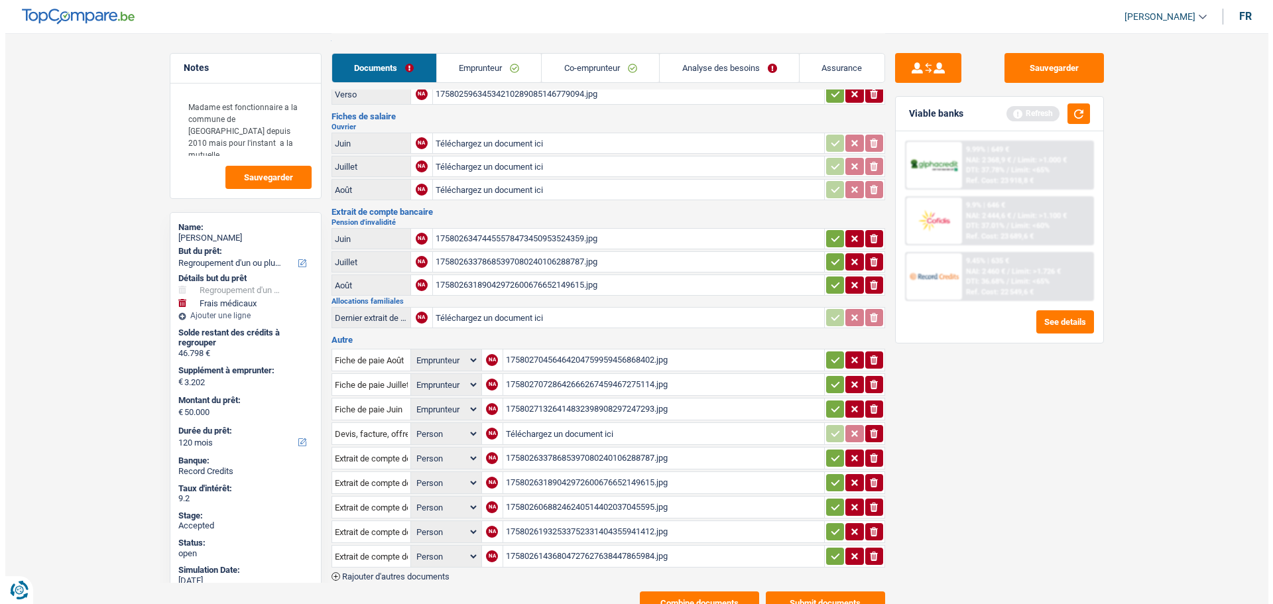
scroll to position [336, 0]
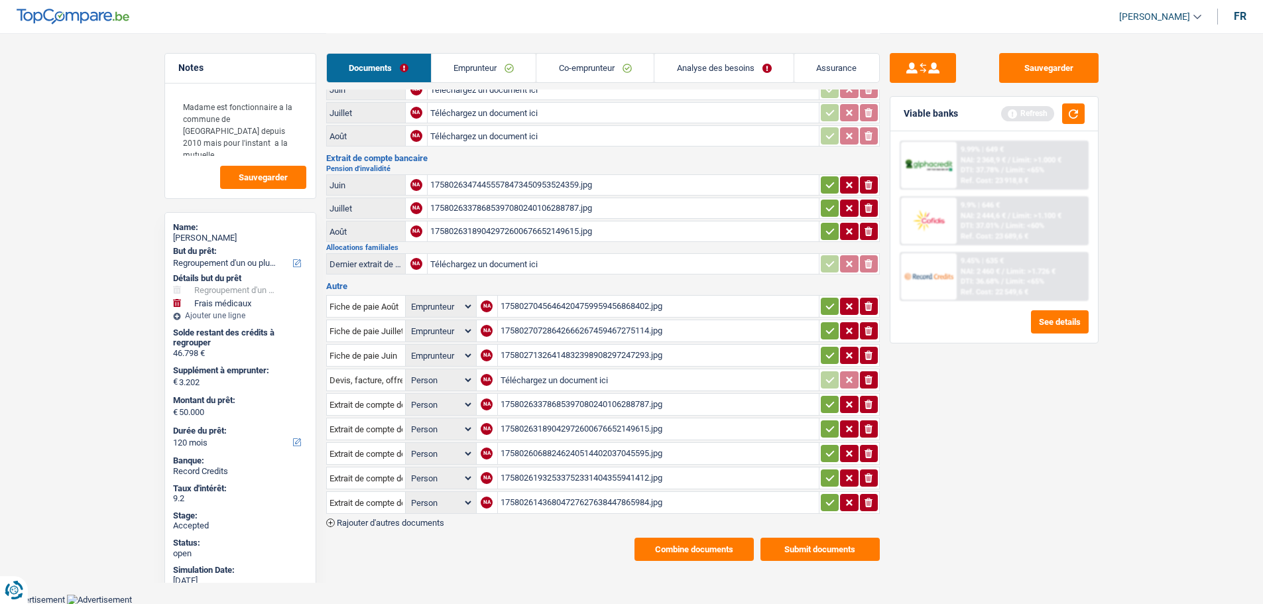
click at [722, 542] on button "Combine documents" at bounding box center [694, 549] width 119 height 23
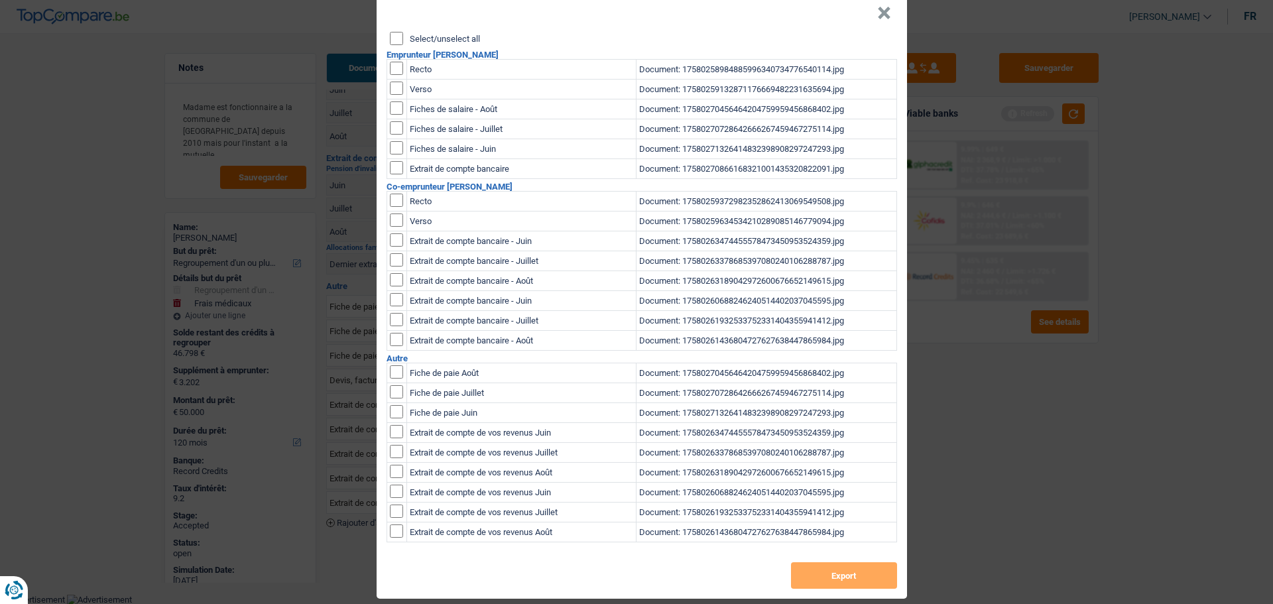
scroll to position [37, 0]
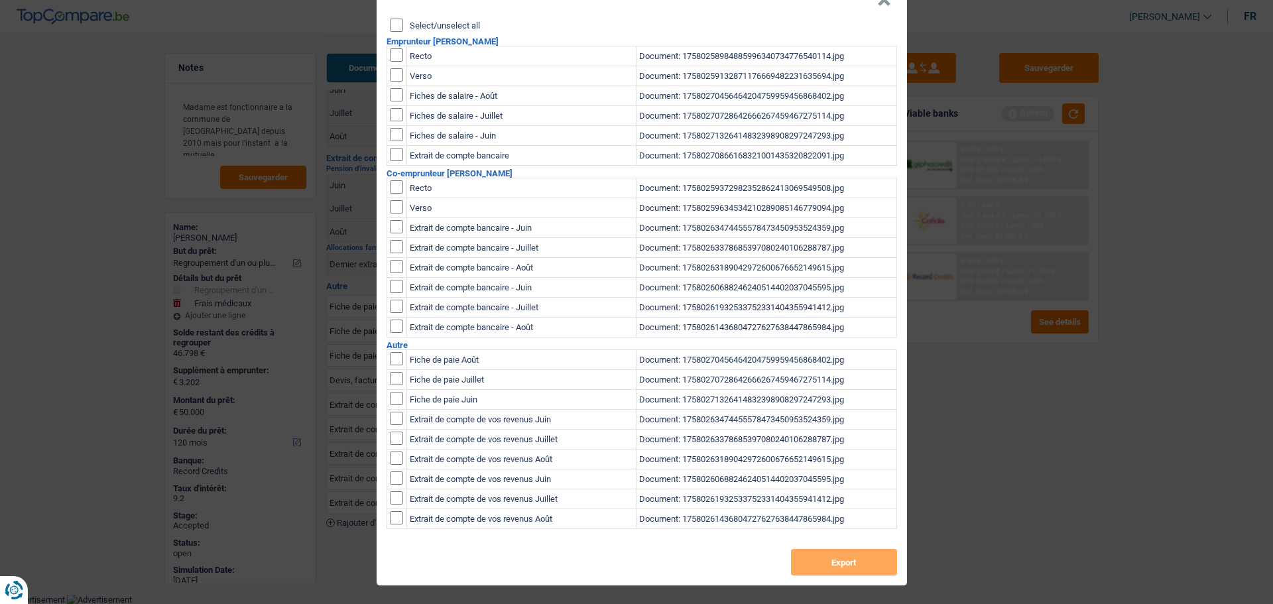
click at [416, 21] on label "Select/unselect all" at bounding box center [445, 25] width 70 height 9
click at [403, 21] on input "Select/unselect all" at bounding box center [396, 25] width 13 height 13
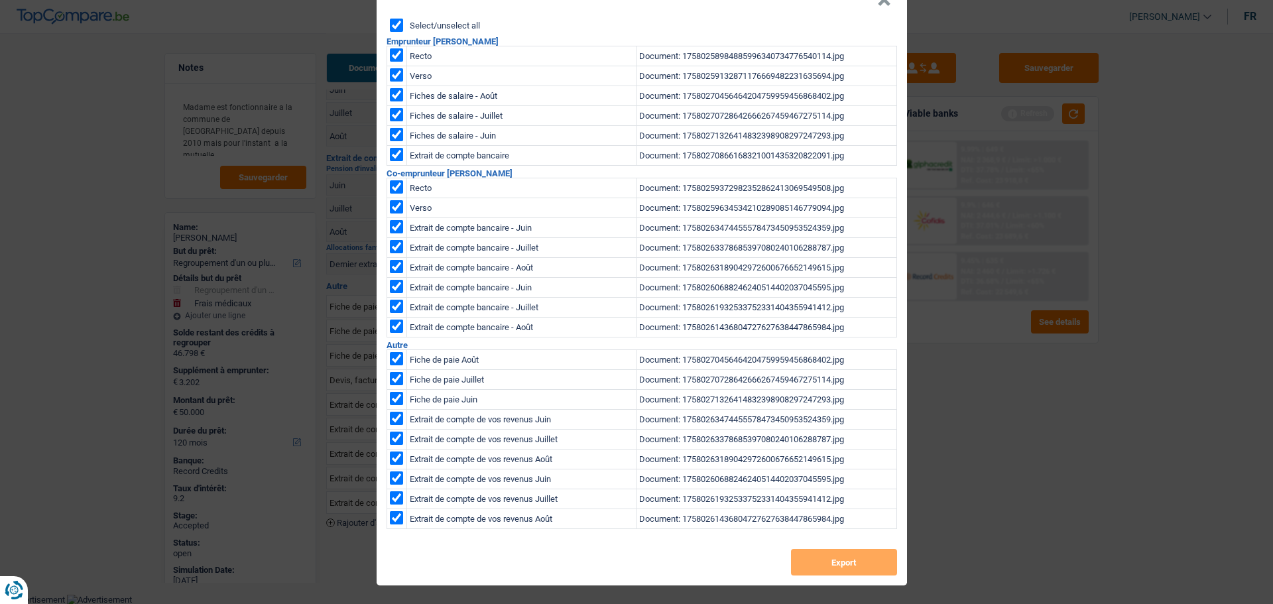
checkbox input "true"
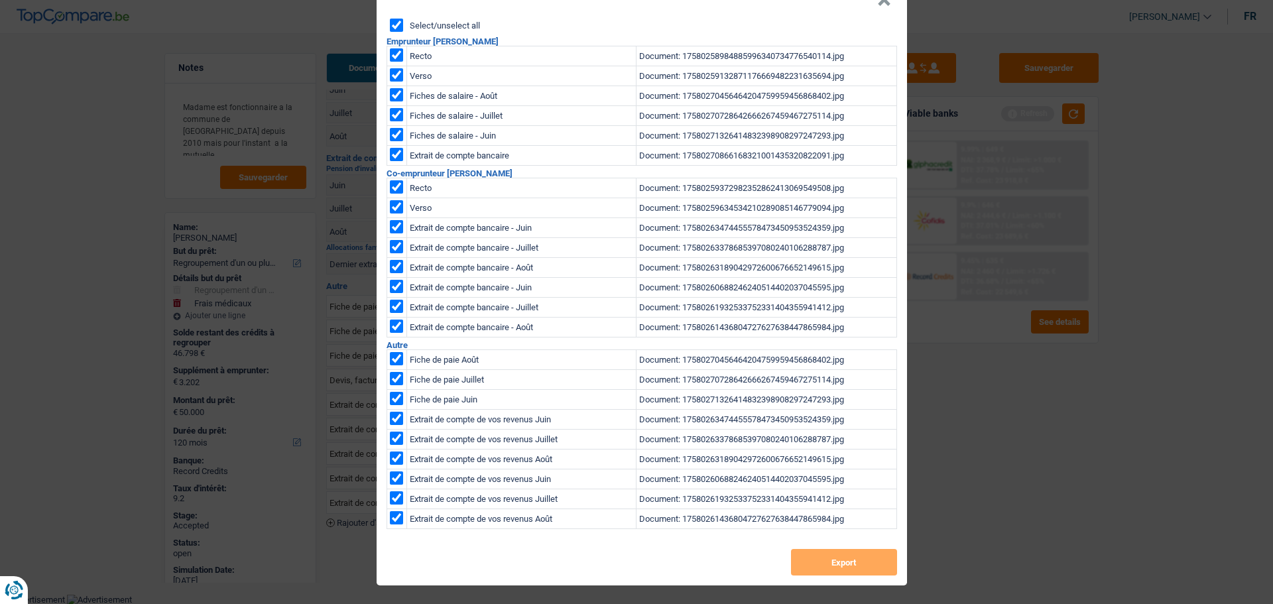
checkbox input "true"
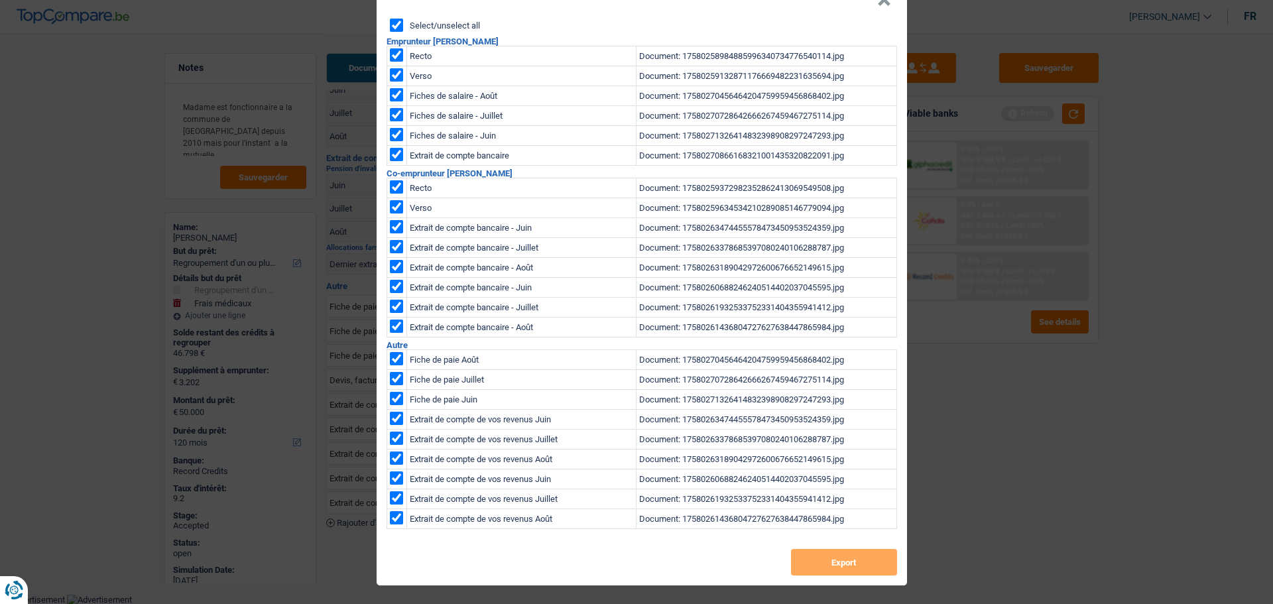
checkbox input "true"
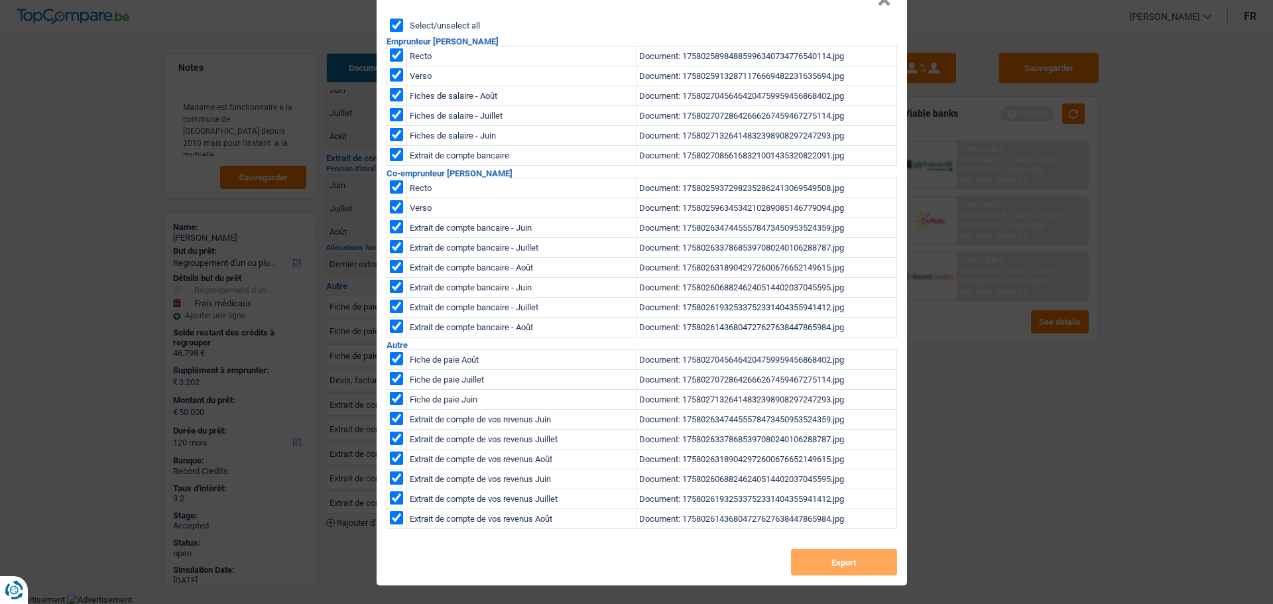
checkbox input "true"
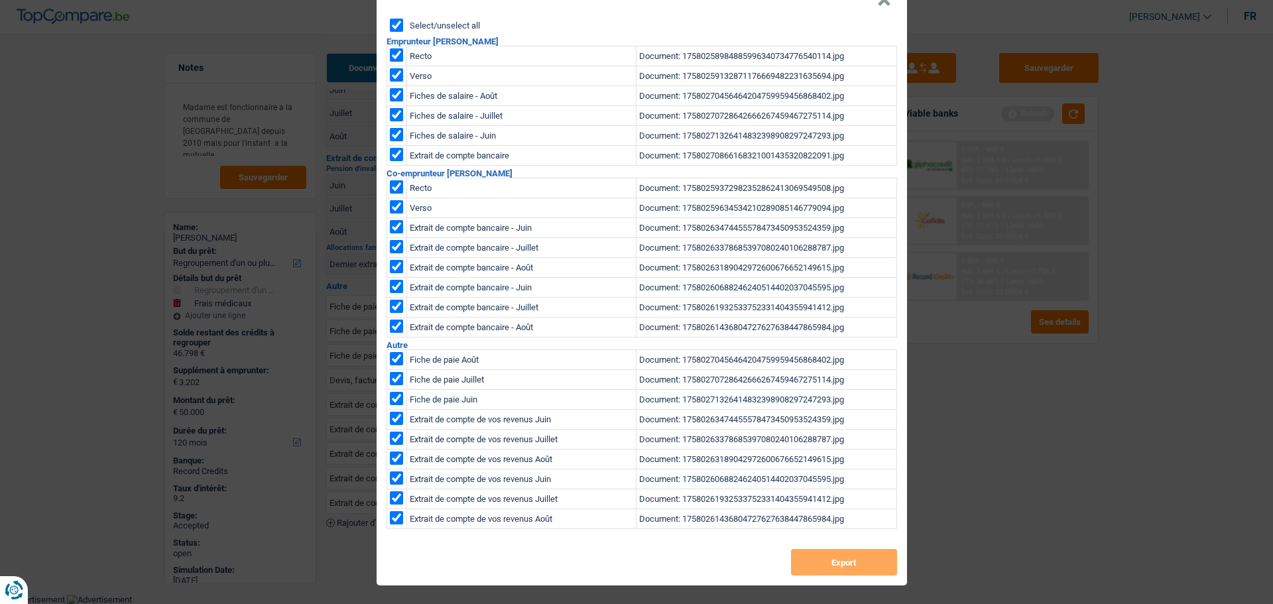
checkbox input "true"
click at [838, 565] on button "Export" at bounding box center [844, 562] width 106 height 27
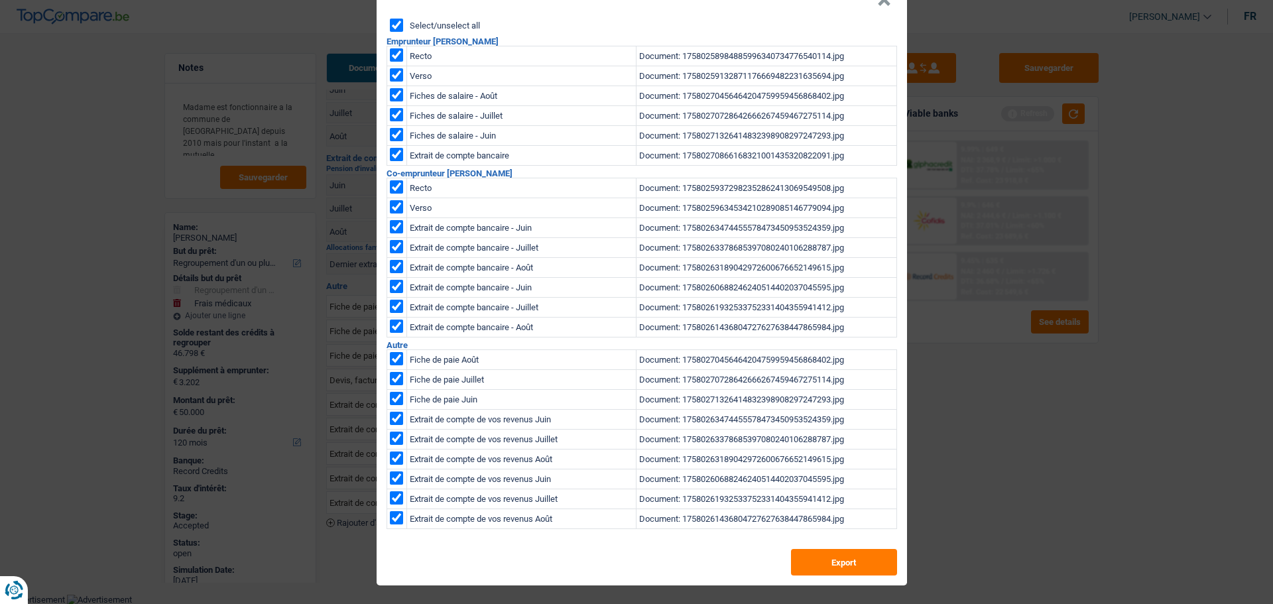
click at [882, 7] on button "×" at bounding box center [884, -1] width 14 height 13
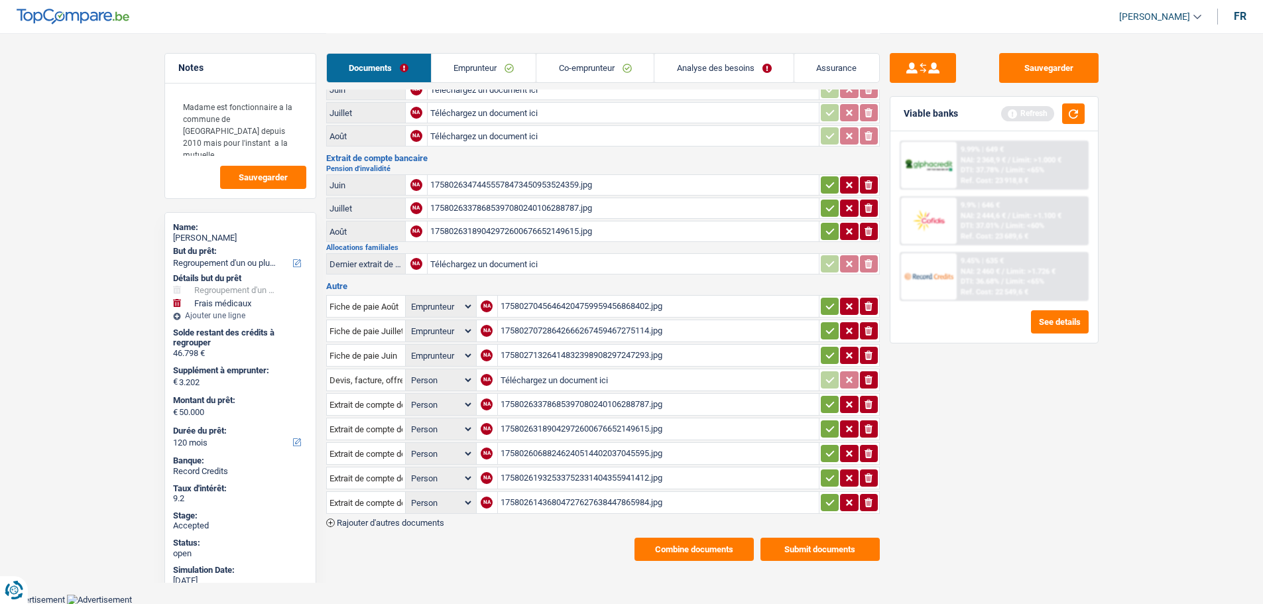
click at [729, 558] on button "Combine documents" at bounding box center [694, 549] width 119 height 23
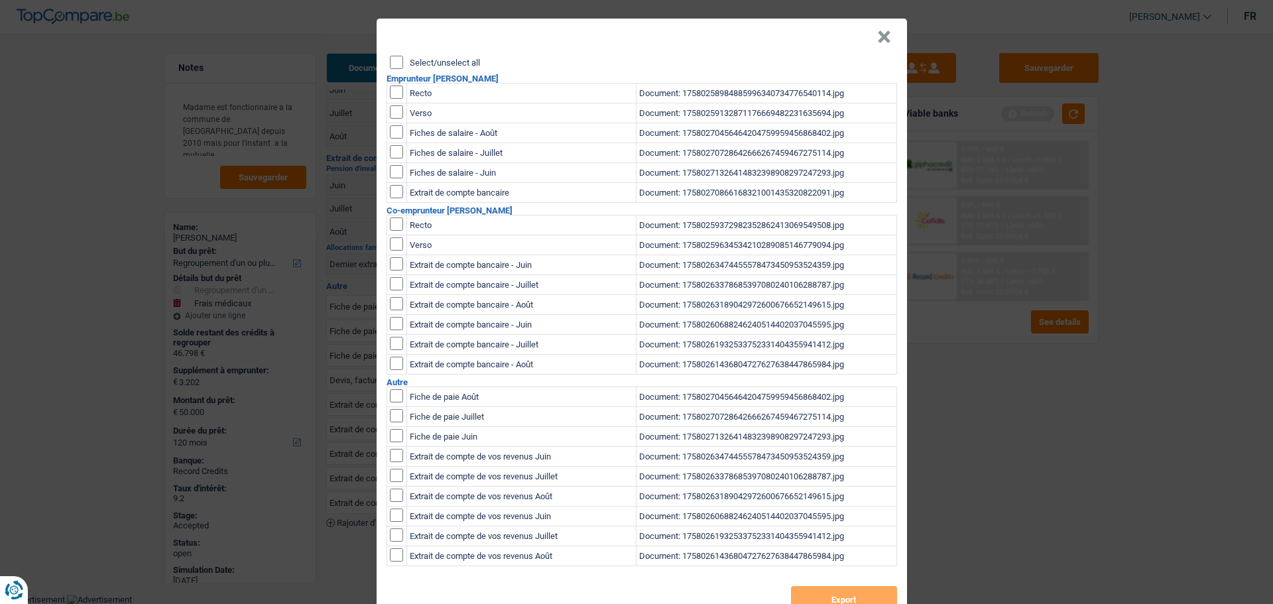
scroll to position [0, 0]
click at [436, 60] on label "Select/unselect all" at bounding box center [445, 62] width 70 height 9
click at [403, 60] on input "Select/unselect all" at bounding box center [396, 62] width 13 height 13
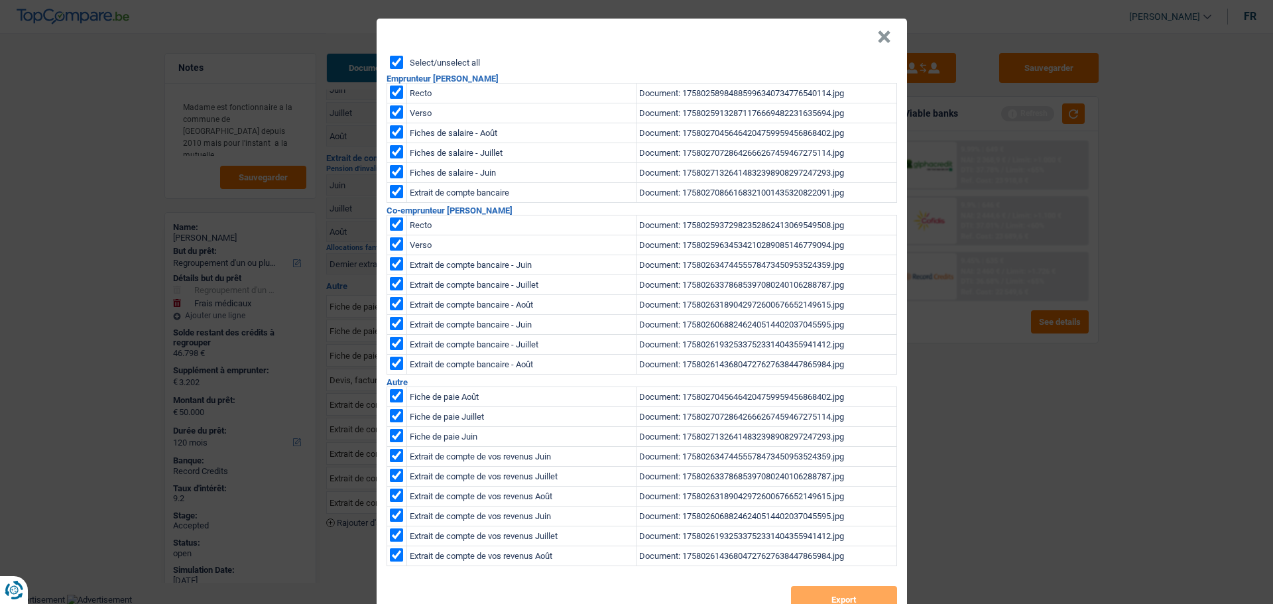
checkbox input "true"
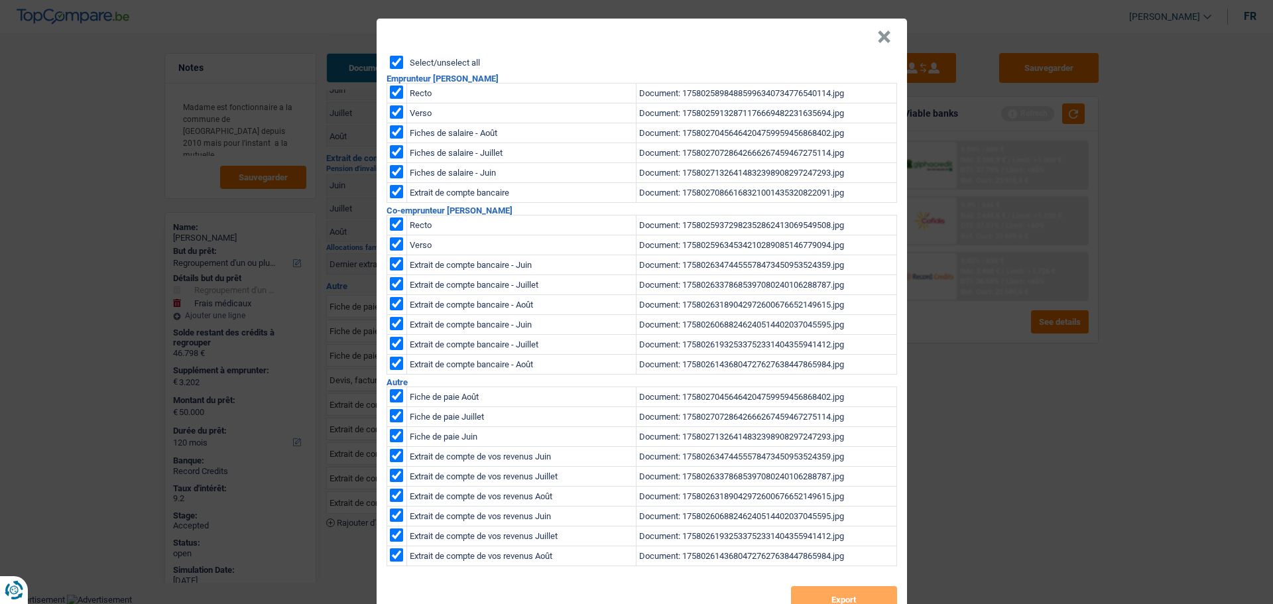
checkbox input "true"
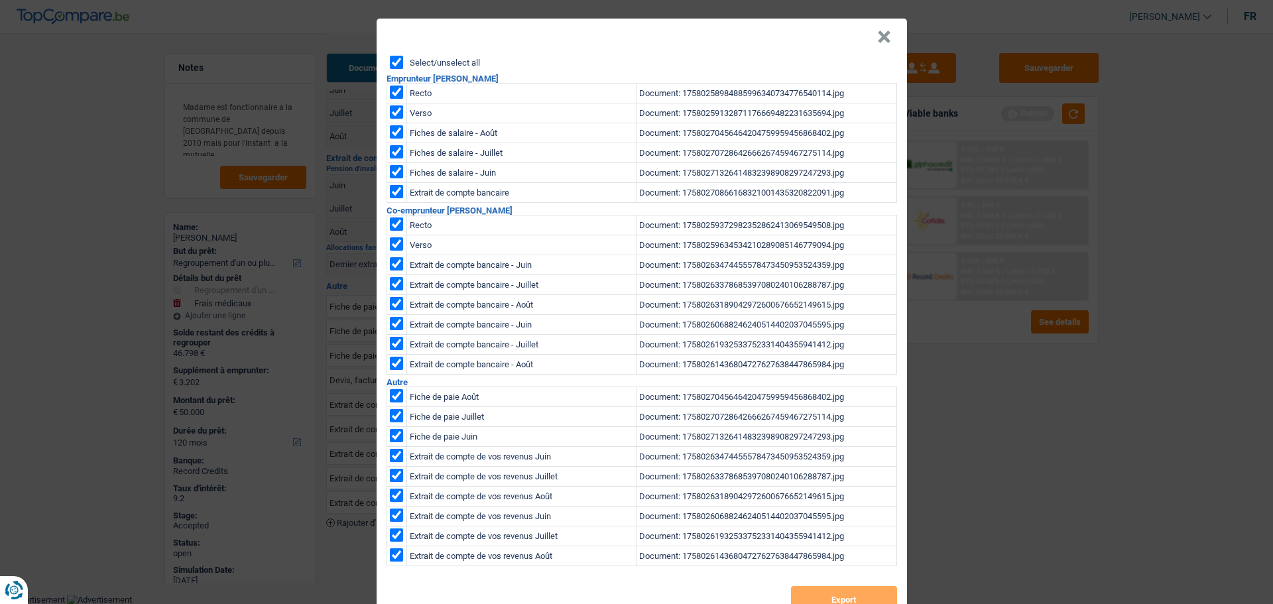
checkbox input "true"
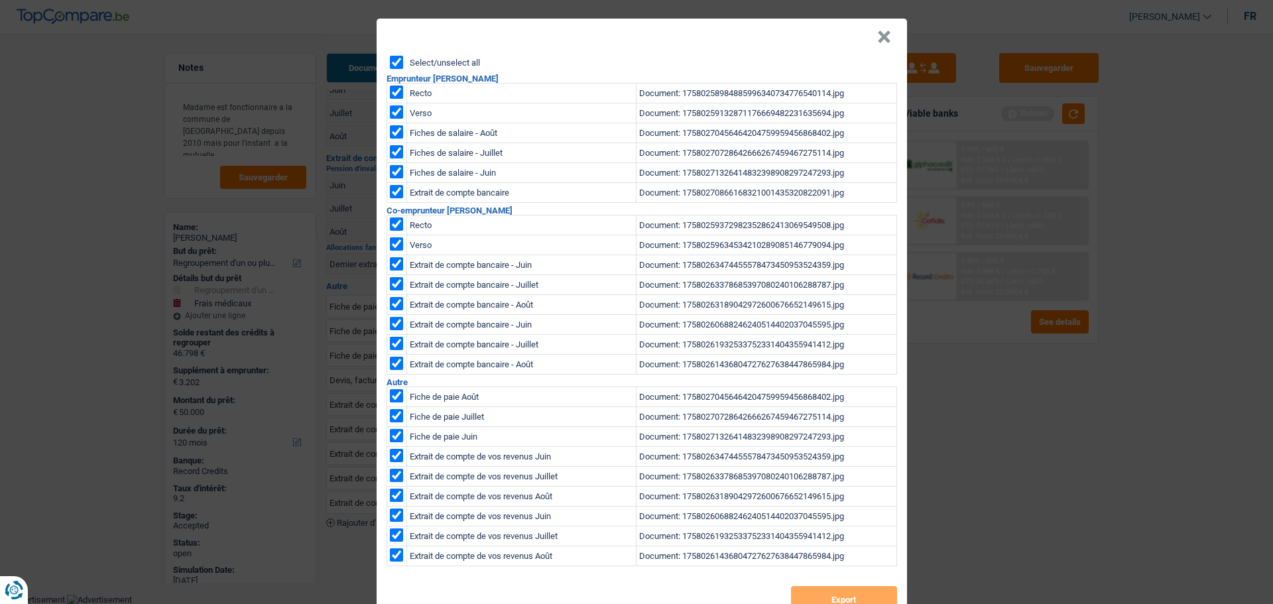
checkbox input "true"
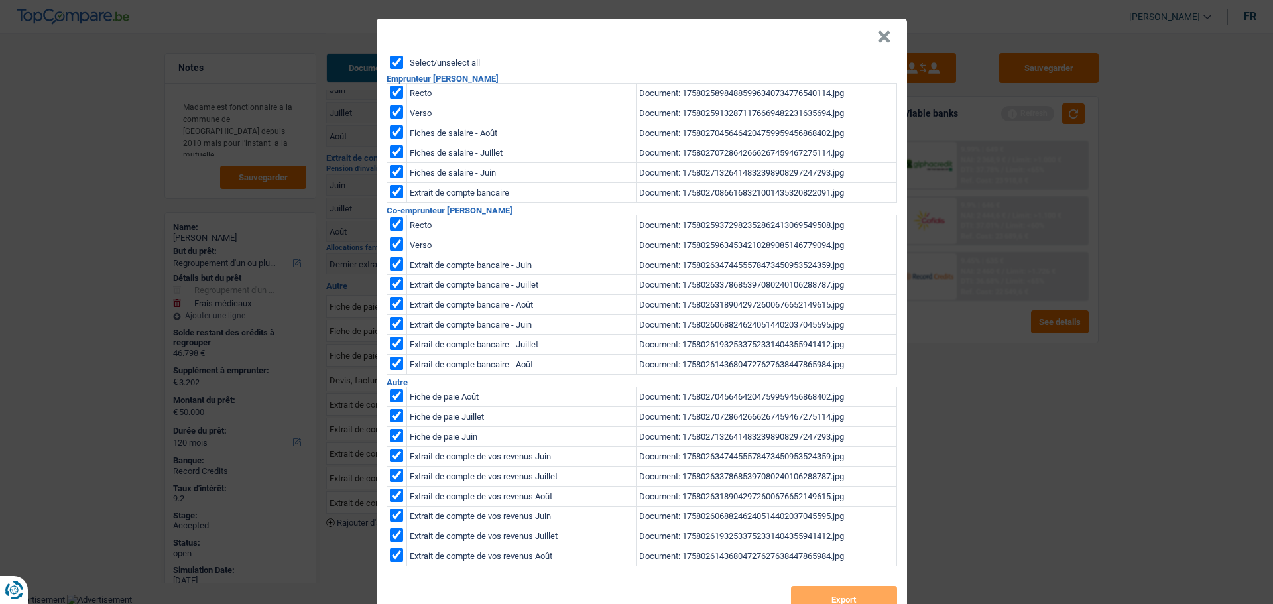
checkbox input "true"
click at [849, 599] on button "Export" at bounding box center [844, 599] width 106 height 27
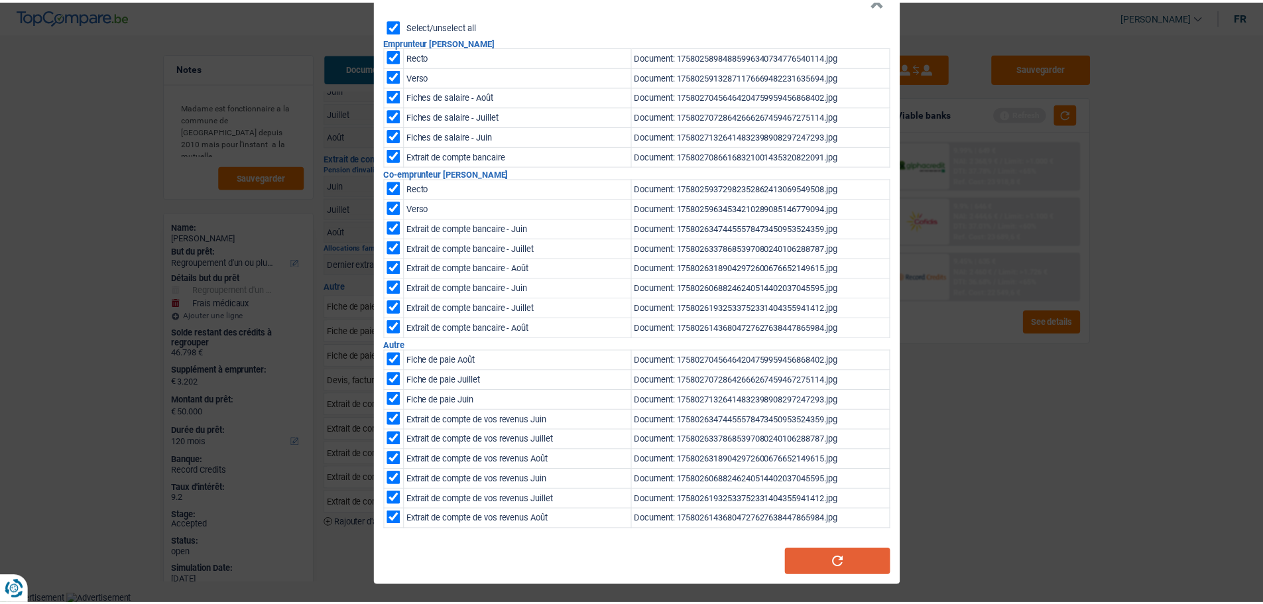
scroll to position [37, 0]
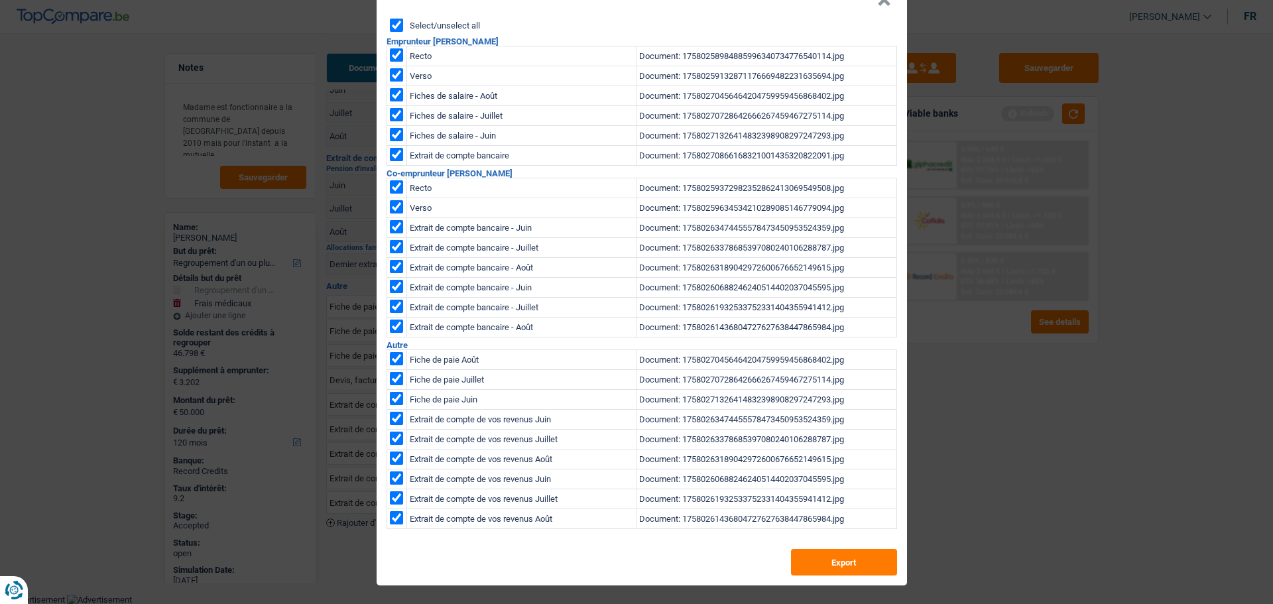
click at [881, 5] on button "×" at bounding box center [884, -1] width 14 height 13
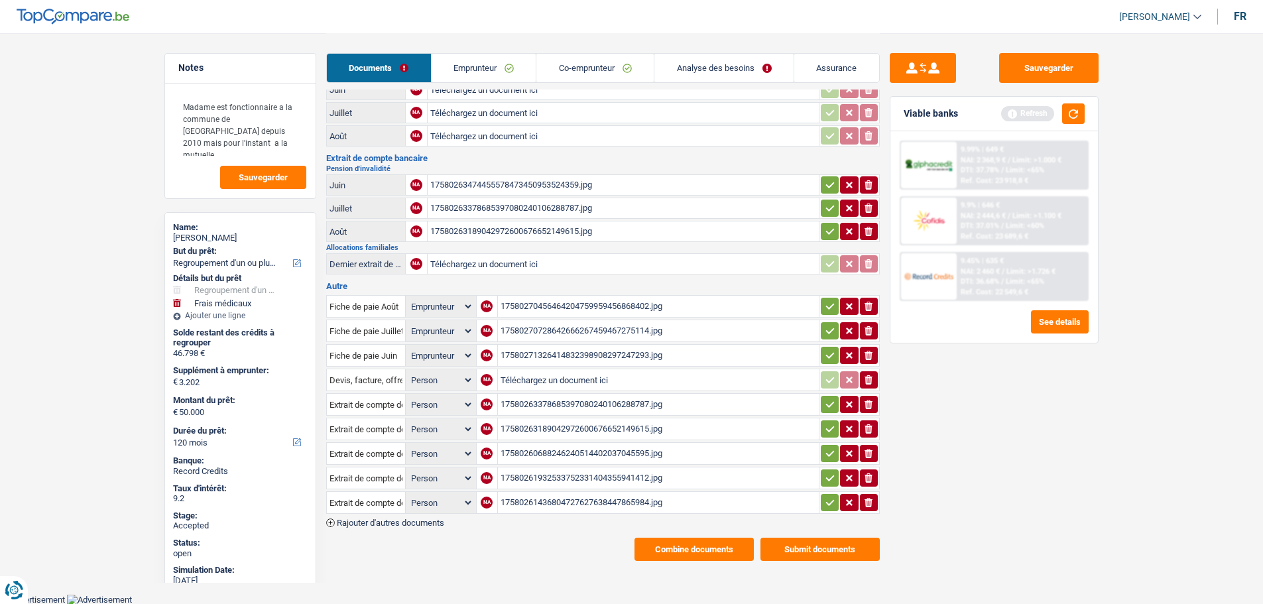
click at [696, 61] on link "Analyse des besoins" at bounding box center [723, 68] width 139 height 29
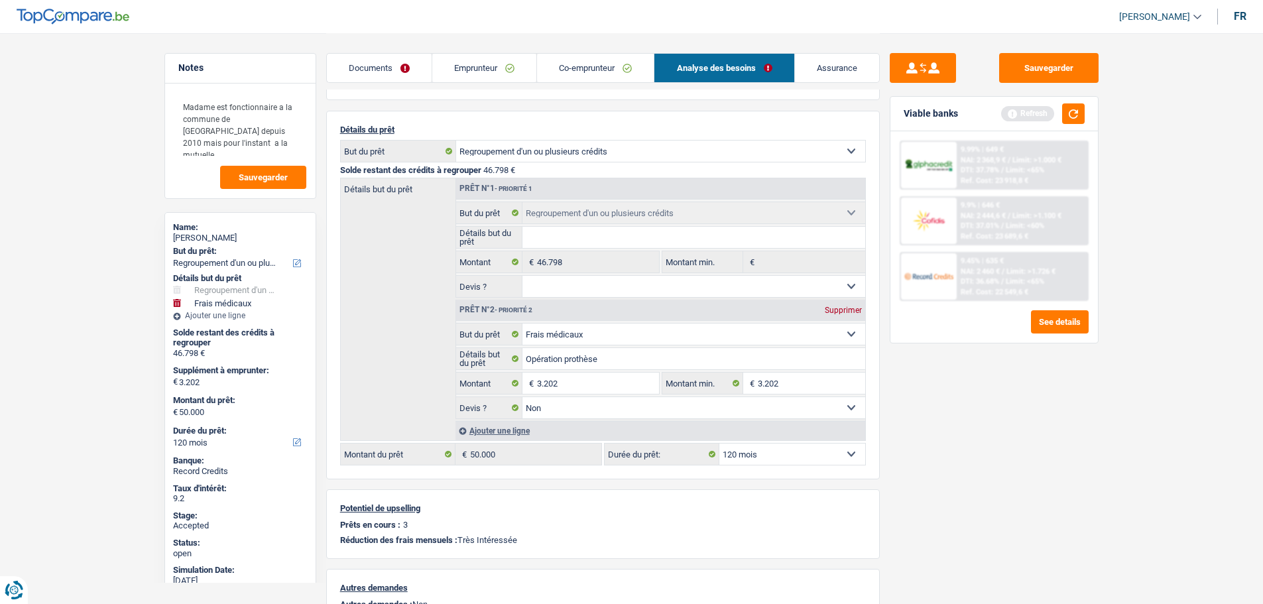
scroll to position [29, 0]
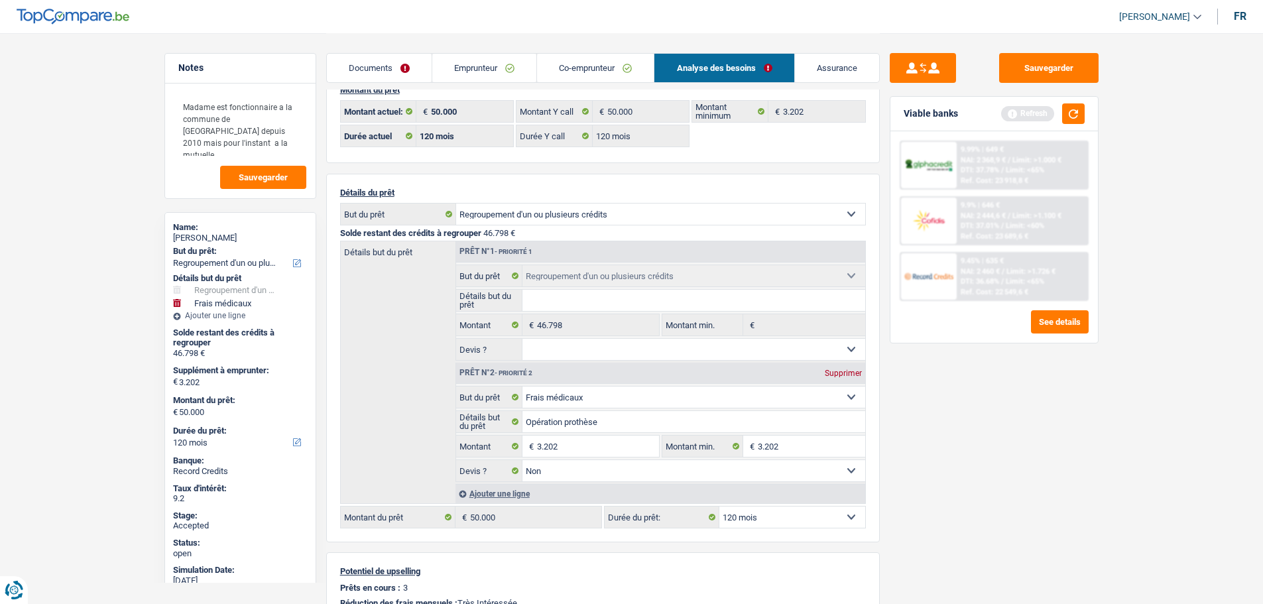
click at [467, 78] on link "Emprunteur" at bounding box center [484, 68] width 104 height 29
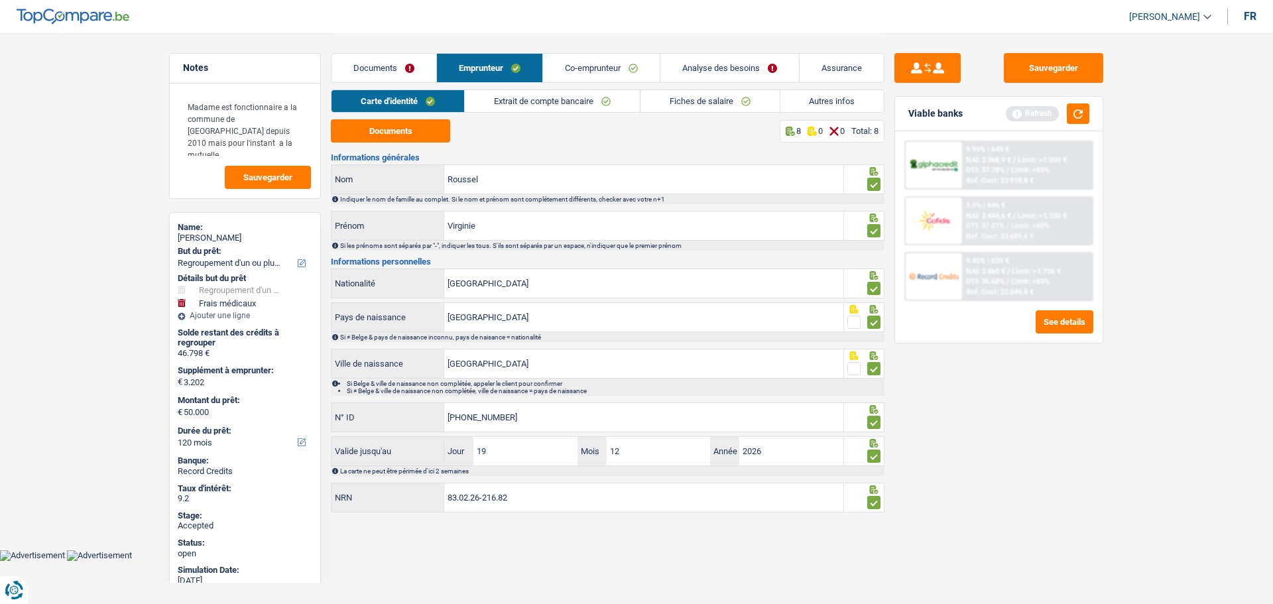
click at [832, 99] on link "Autres infos" at bounding box center [832, 101] width 104 height 22
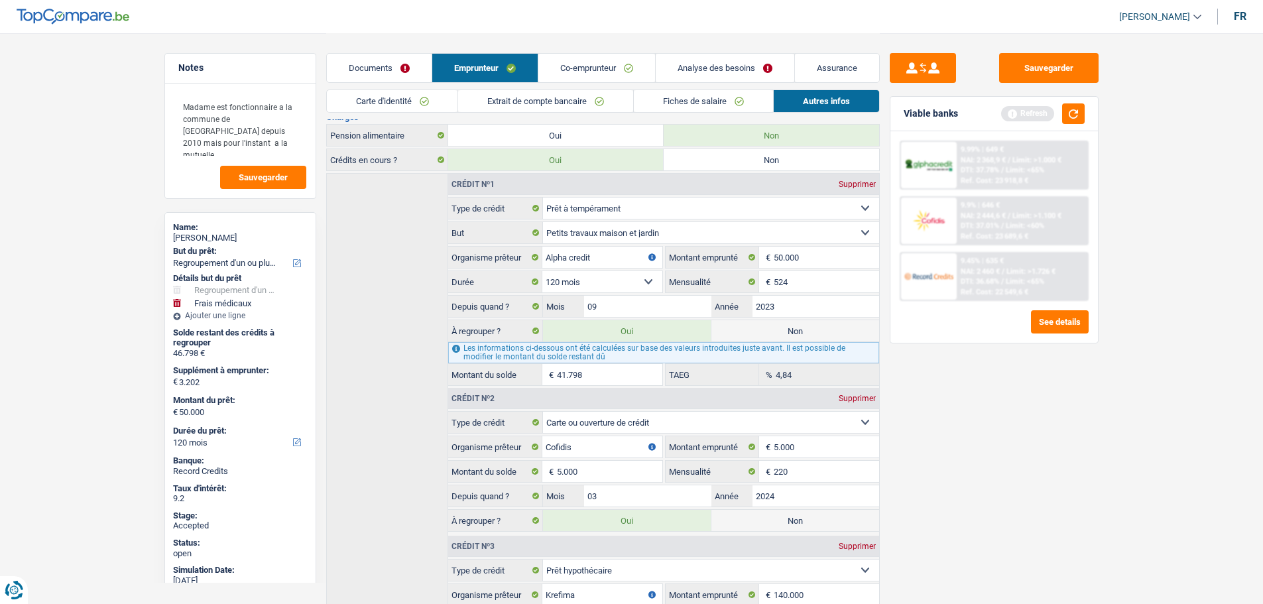
scroll to position [584, 0]
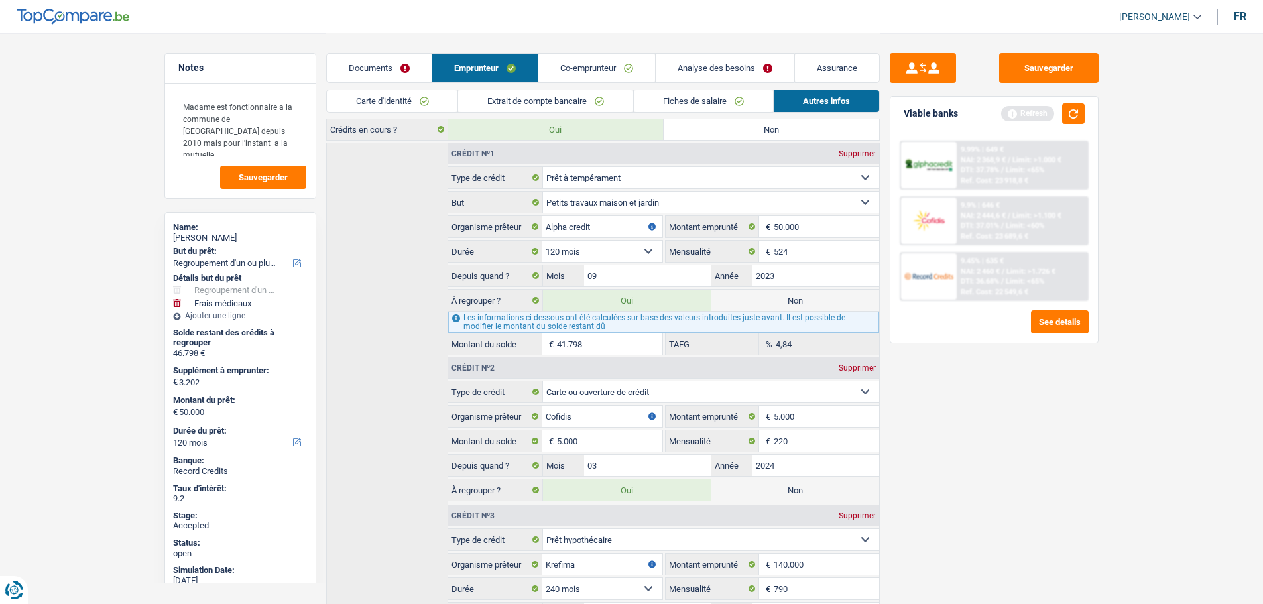
click at [391, 97] on link "Carte d'identité" at bounding box center [392, 101] width 131 height 22
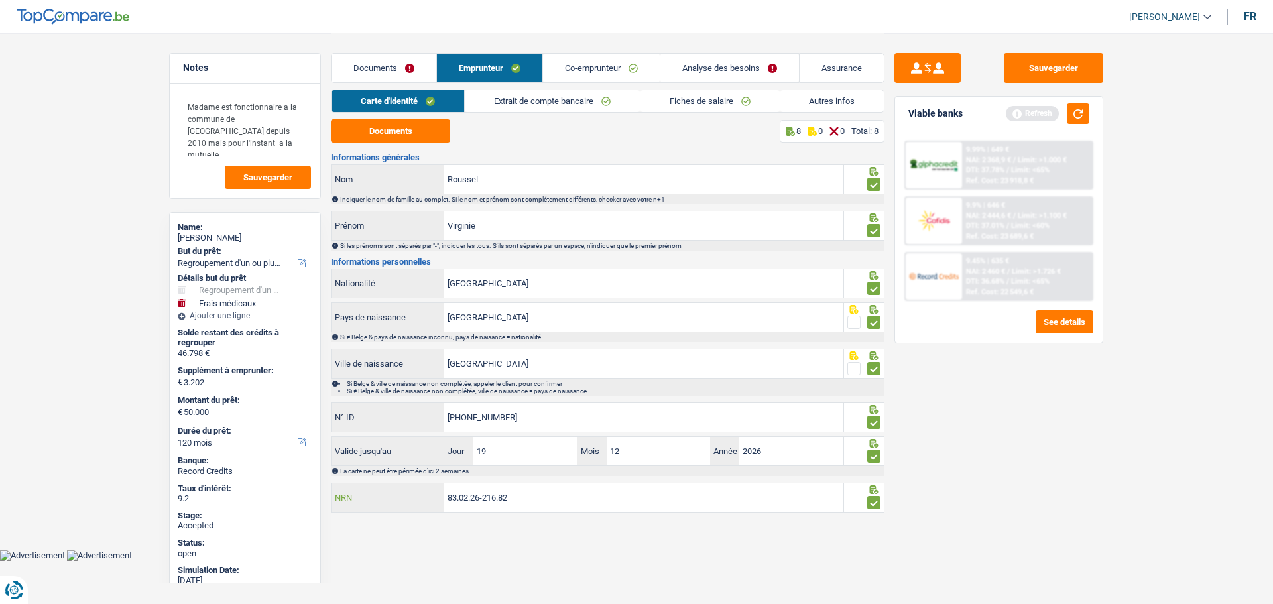
click at [487, 503] on input "83.02.26-216.82" at bounding box center [643, 497] width 399 height 29
click at [376, 66] on link "Documents" at bounding box center [384, 68] width 105 height 29
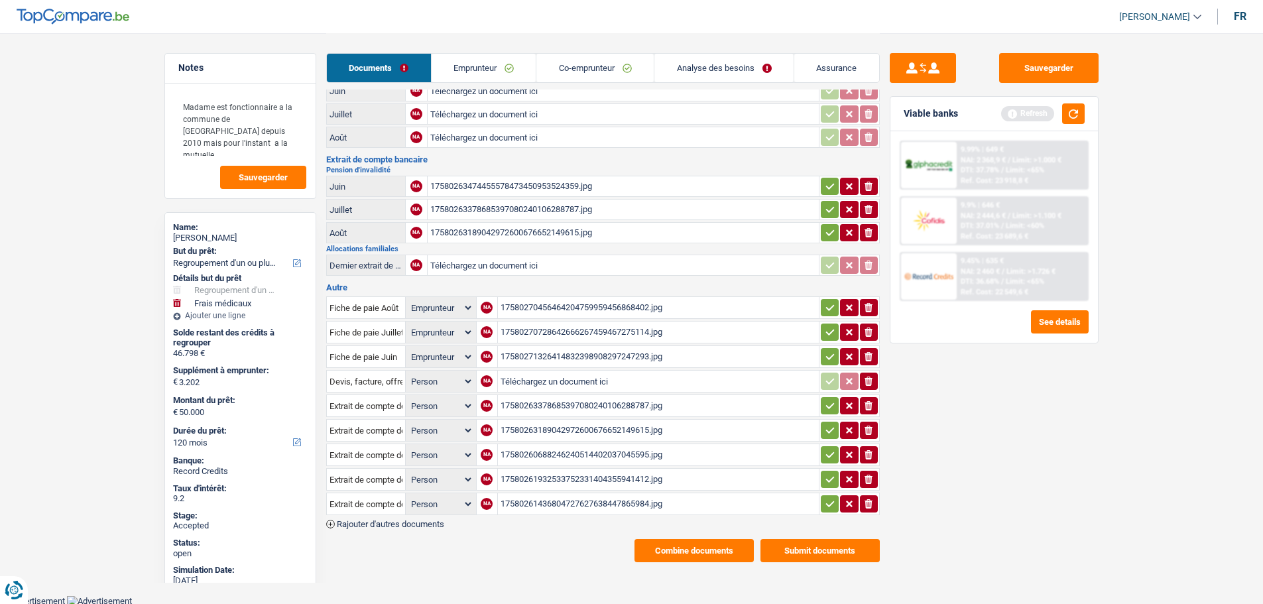
scroll to position [336, 0]
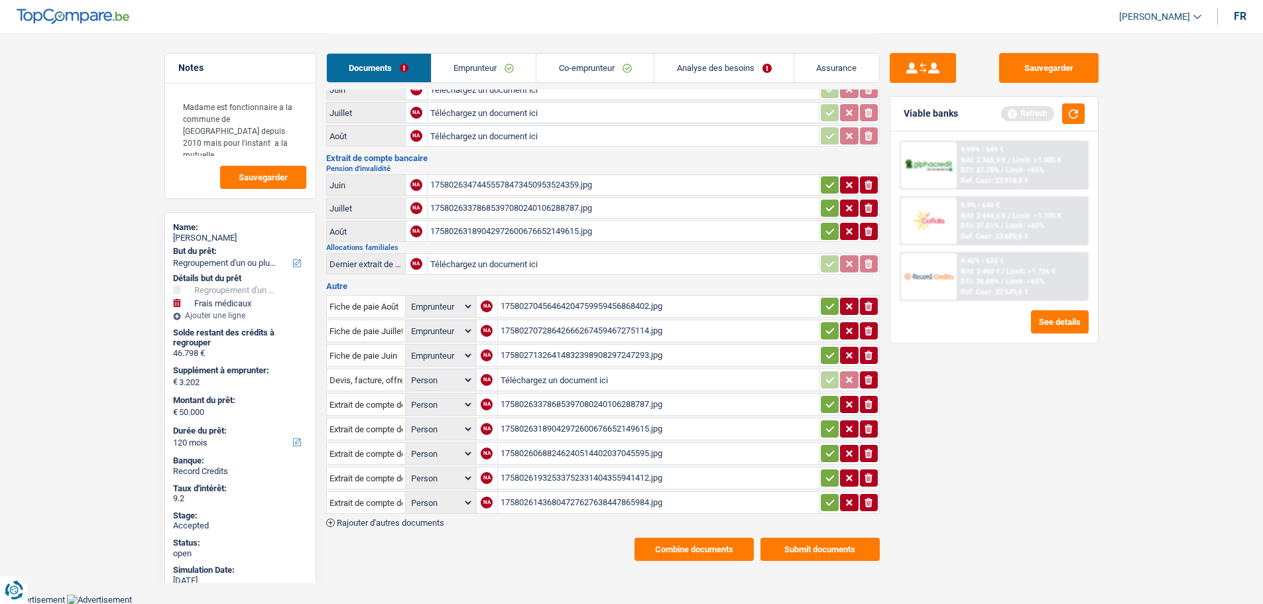
click at [401, 527] on span "Rajouter d'autres documents" at bounding box center [390, 523] width 107 height 9
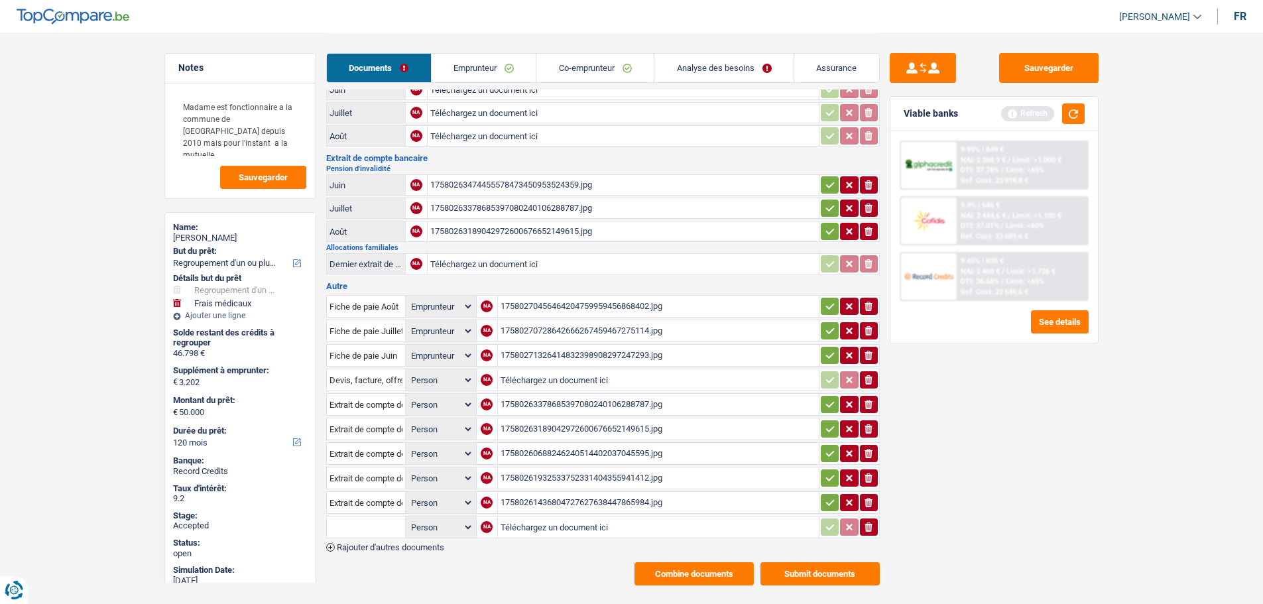
click at [380, 526] on input "text" at bounding box center [366, 527] width 73 height 21
click at [394, 548] on li "Décompte de remboursement anticipé" at bounding box center [423, 553] width 178 height 17
type input "Décompte de remboursement anticipé"
click at [526, 524] on input "Téléchargez un document ici" at bounding box center [659, 527] width 316 height 20
type input "C:\fakepath\décompte alpha roussel.pdf"
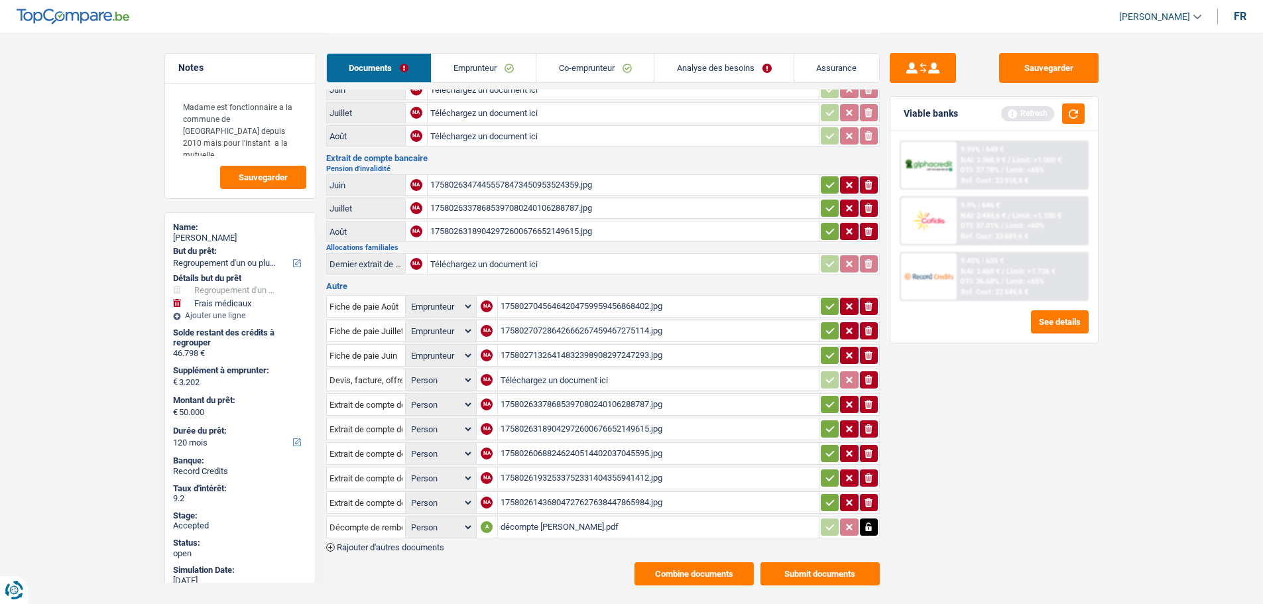
click at [584, 72] on link "Co-emprunteur" at bounding box center [594, 68] width 117 height 29
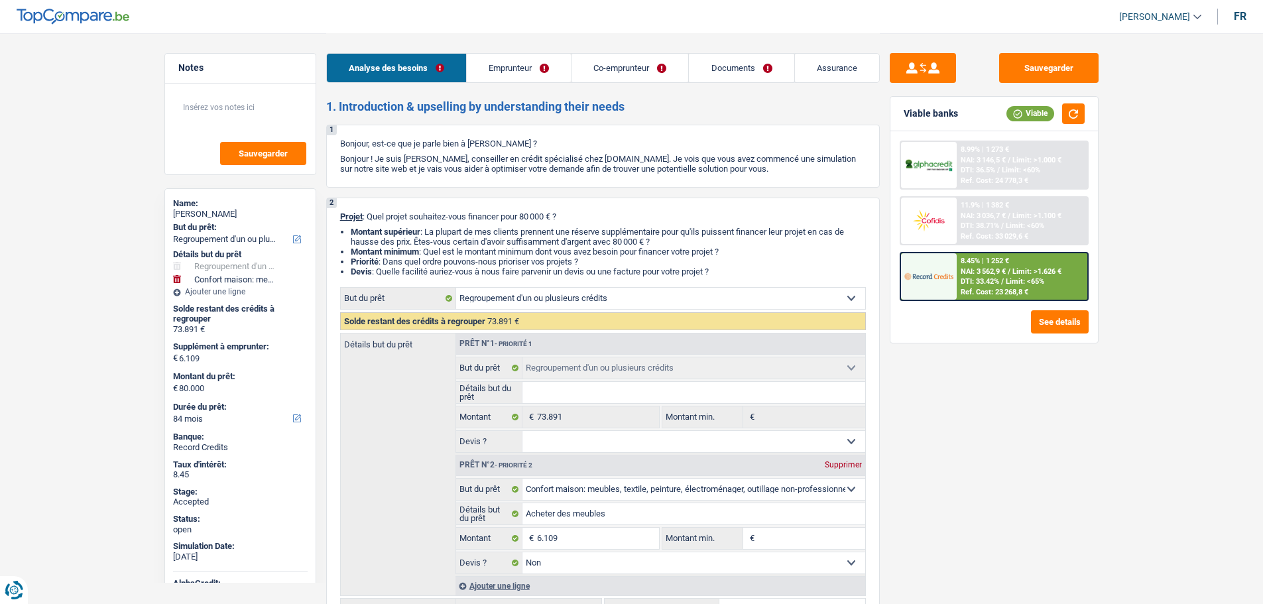
select select "refinancing"
select select "household"
select select "84"
select select "refinancing"
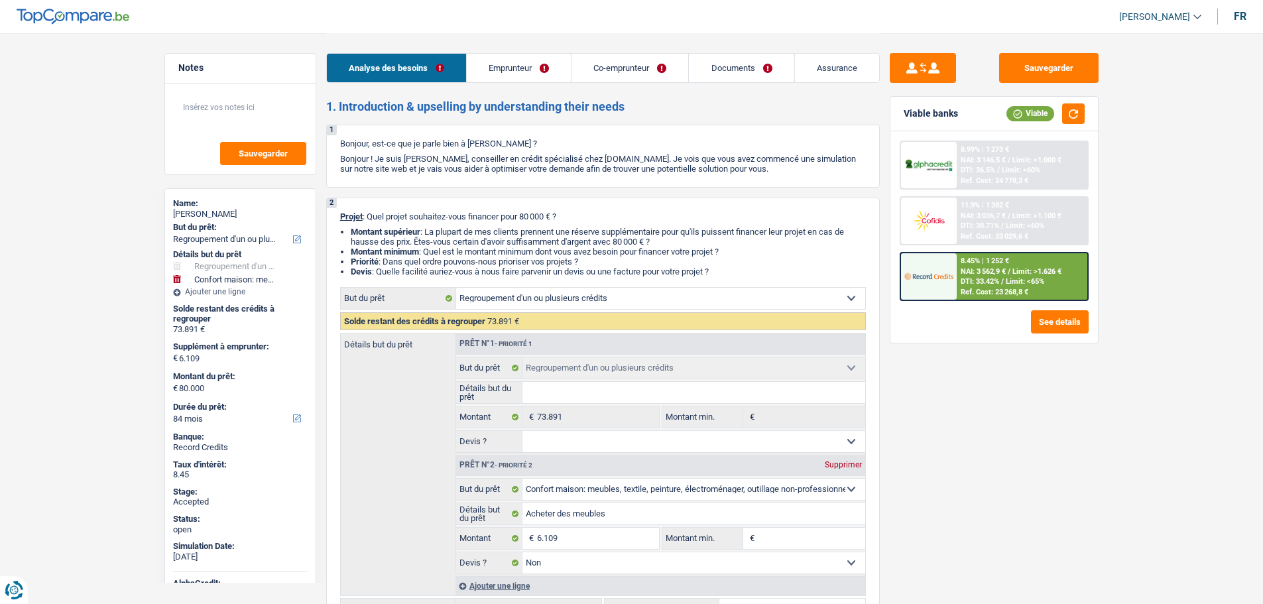
select select "refinancing"
select select "household"
select select "false"
select select "84"
select select "worker"
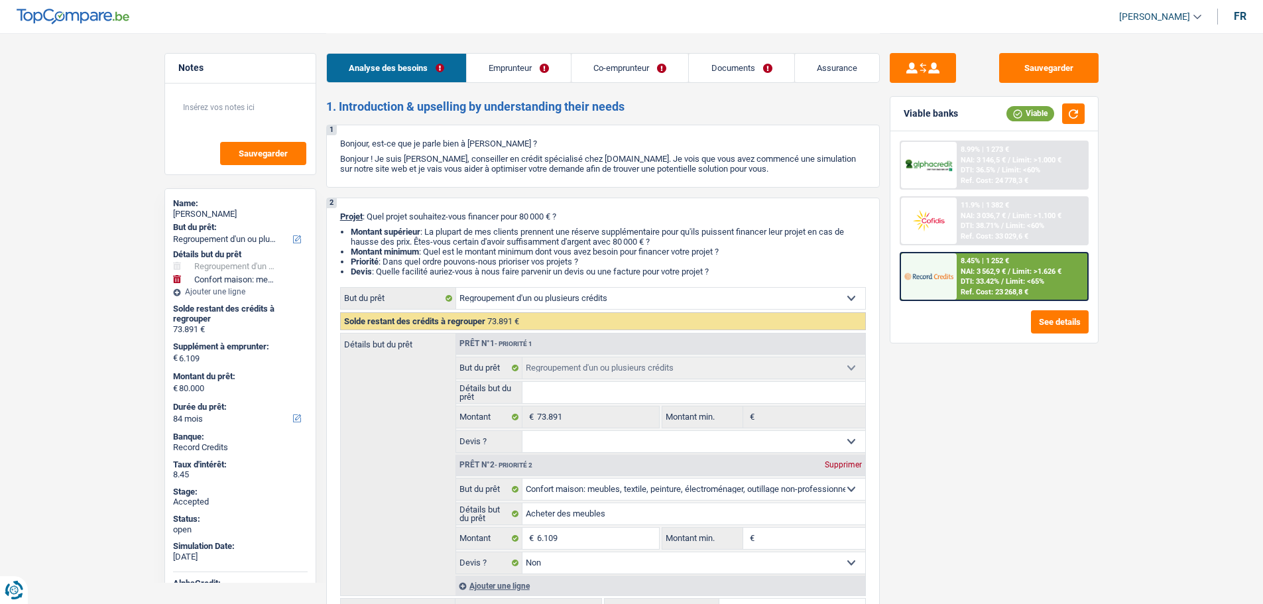
select select "worker"
select select "netSalary"
select select "familyAllowances"
select select "netSalary"
select select "ownerWithMortgage"
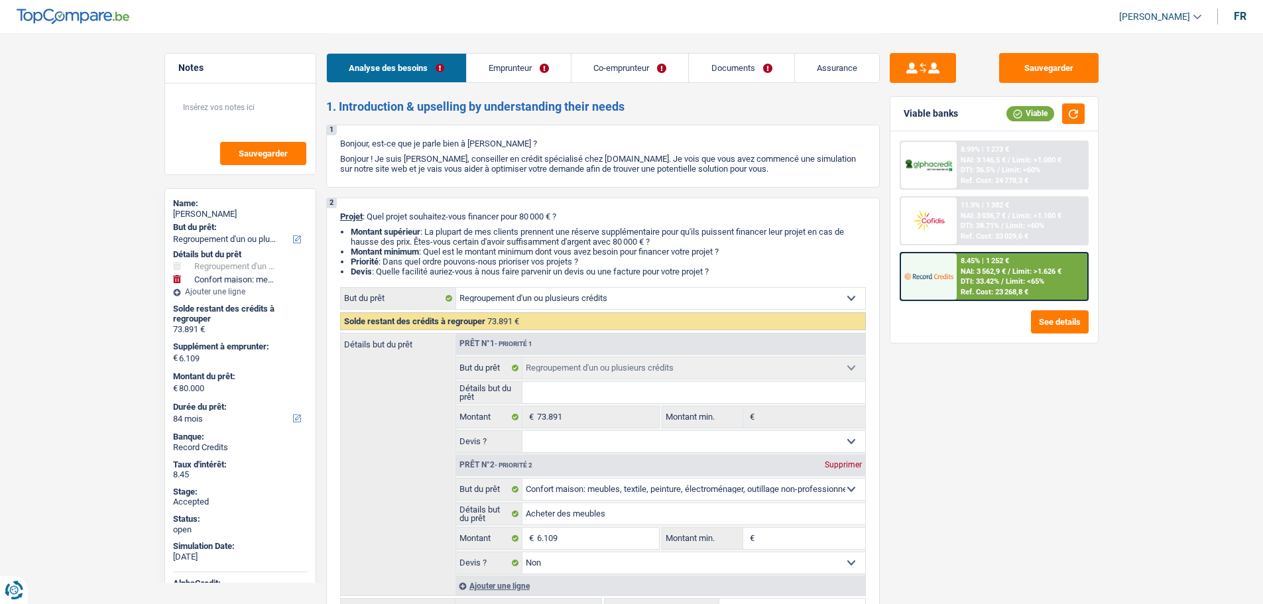
select select "creditConsolidation"
select select "96"
select select "cardOrCredit"
select select "mortgage"
select select "240"
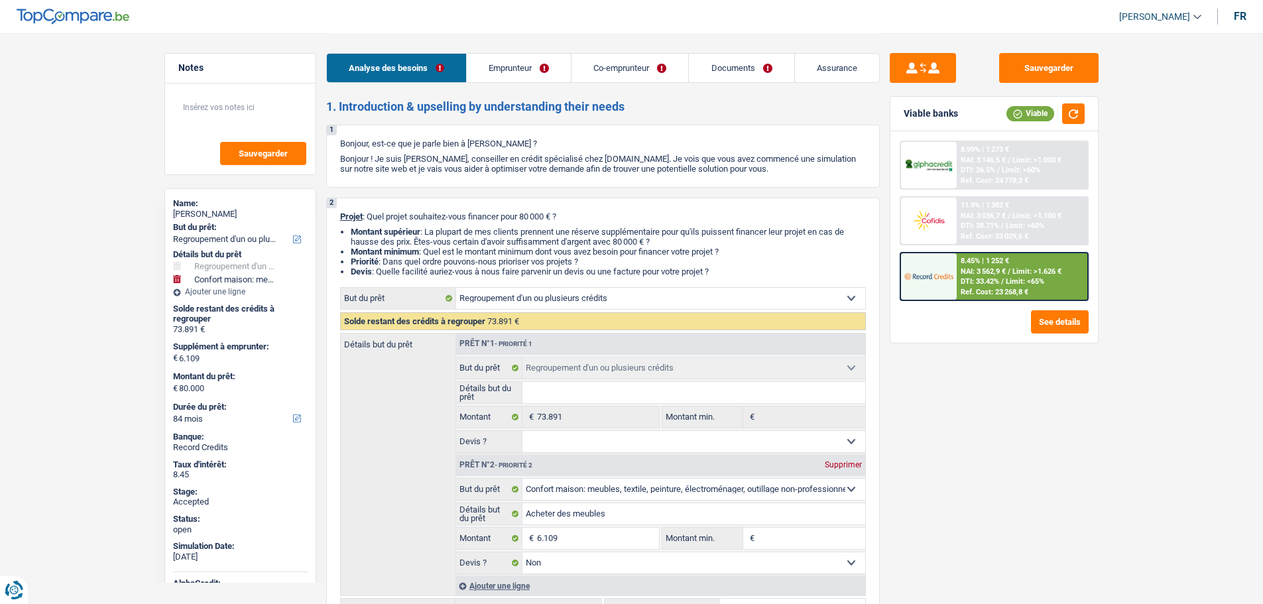
select select "refinancing"
select select "household"
select select "false"
select select "84"
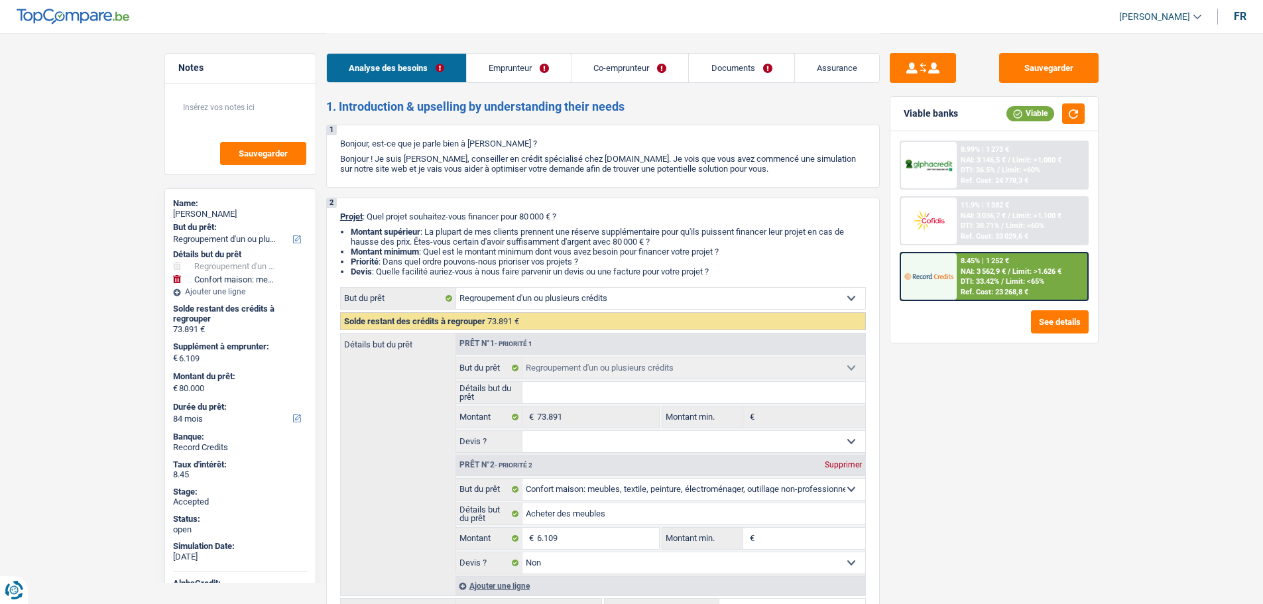
click at [510, 68] on link "Emprunteur" at bounding box center [519, 68] width 104 height 29
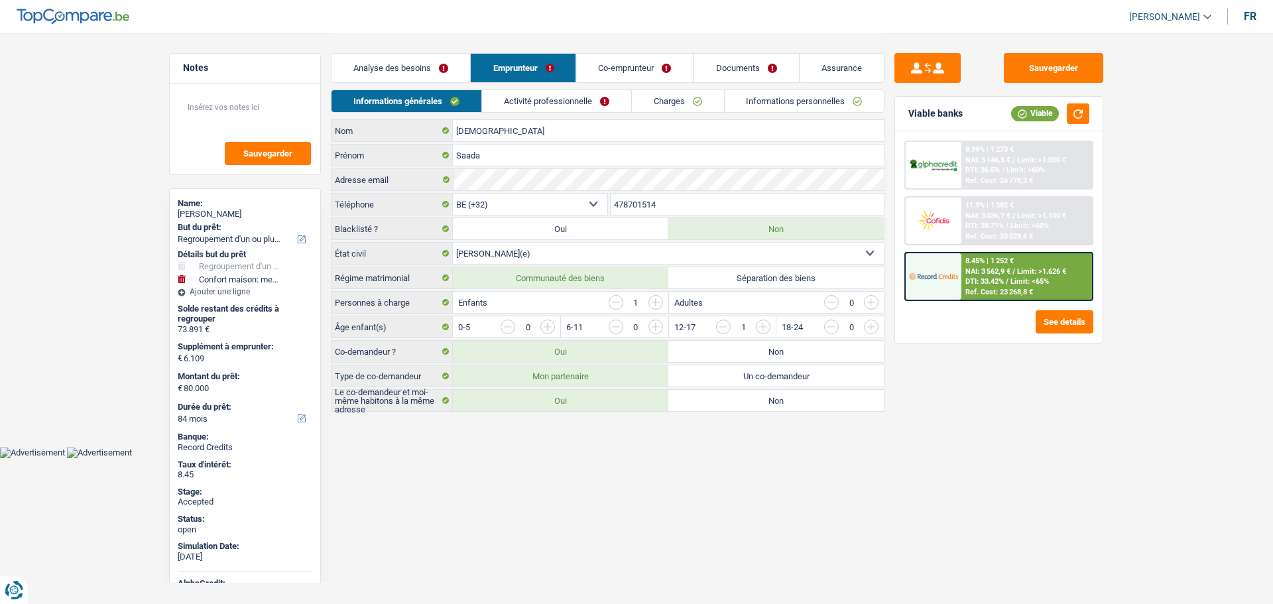
click at [516, 94] on link "Activité professionnelle" at bounding box center [556, 101] width 149 height 22
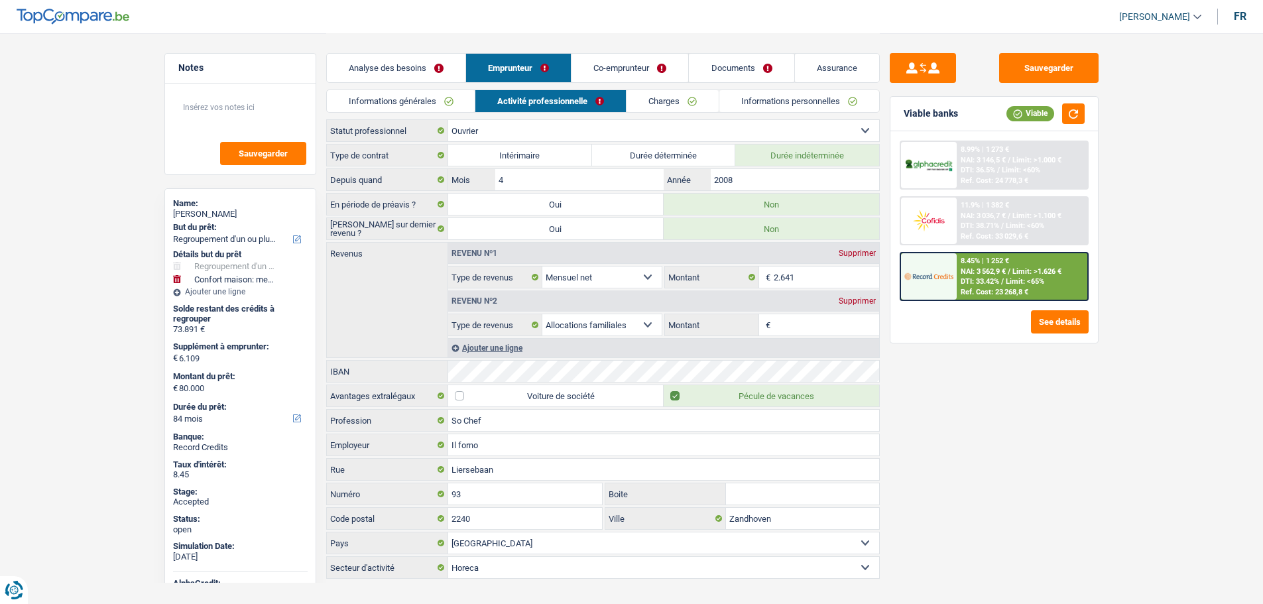
click at [1141, 20] on span "[PERSON_NAME]" at bounding box center [1154, 16] width 71 height 11
click at [1116, 125] on button "SO" at bounding box center [1131, 121] width 118 height 27
select select "84"
select select "72"
select select "refinancing"
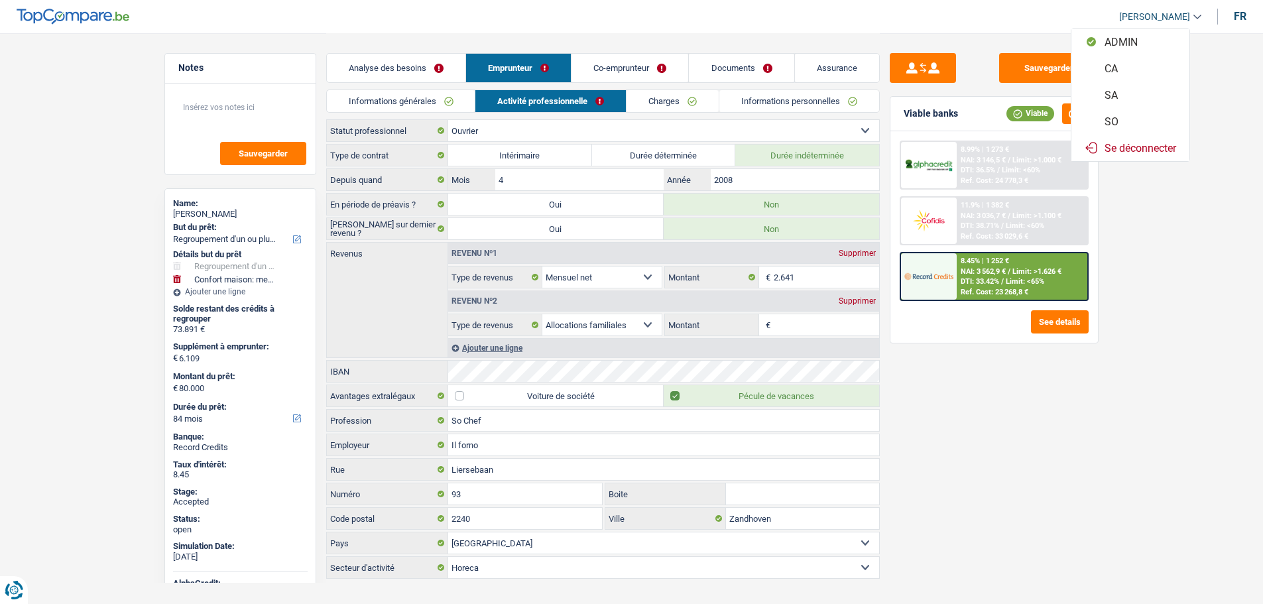
select select "refinancing"
select select "household"
select select "false"
select select "84"
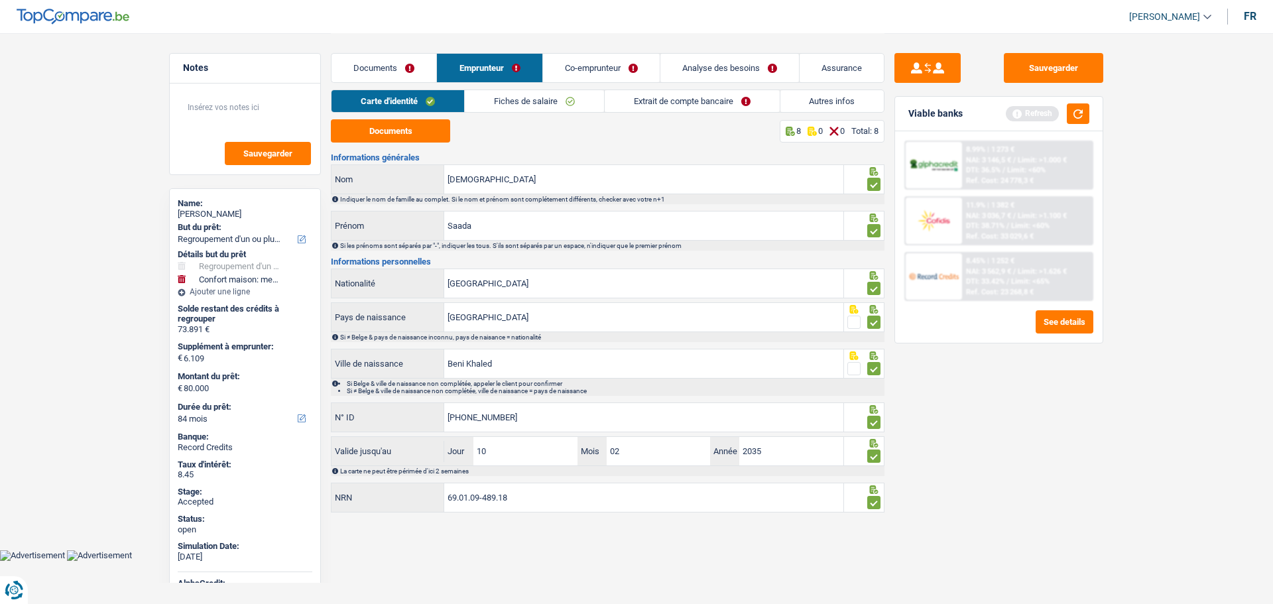
click at [621, 67] on link "Co-emprunteur" at bounding box center [601, 68] width 117 height 29
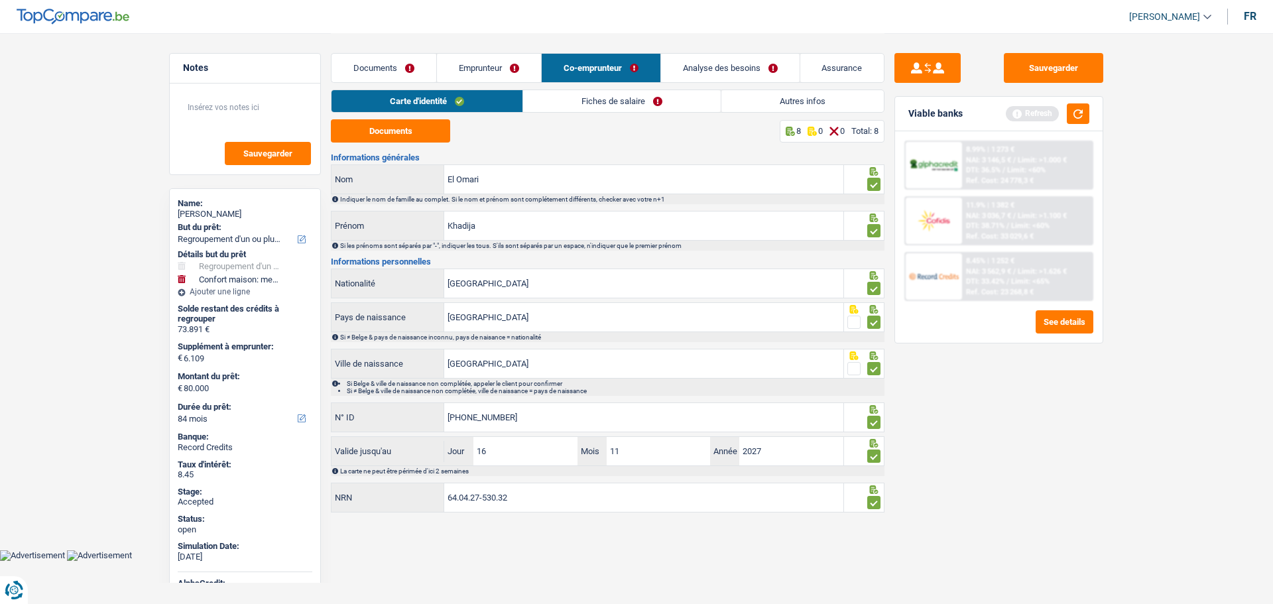
click at [702, 68] on link "Analyse des besoins" at bounding box center [730, 68] width 139 height 29
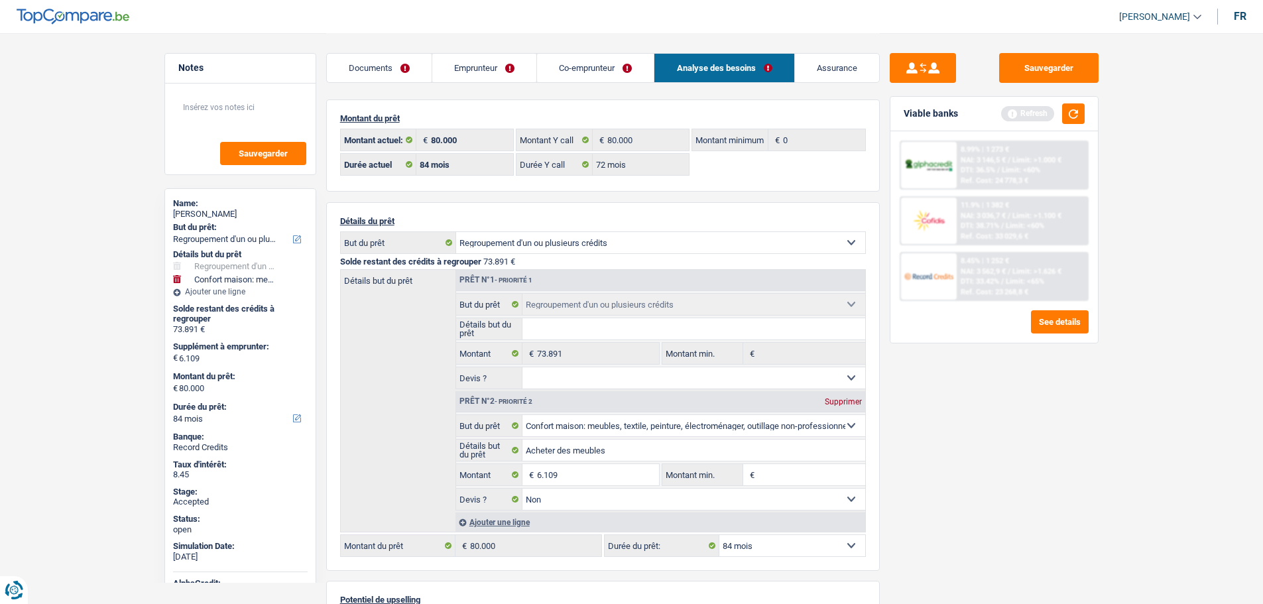
click at [497, 64] on link "Emprunteur" at bounding box center [484, 68] width 104 height 29
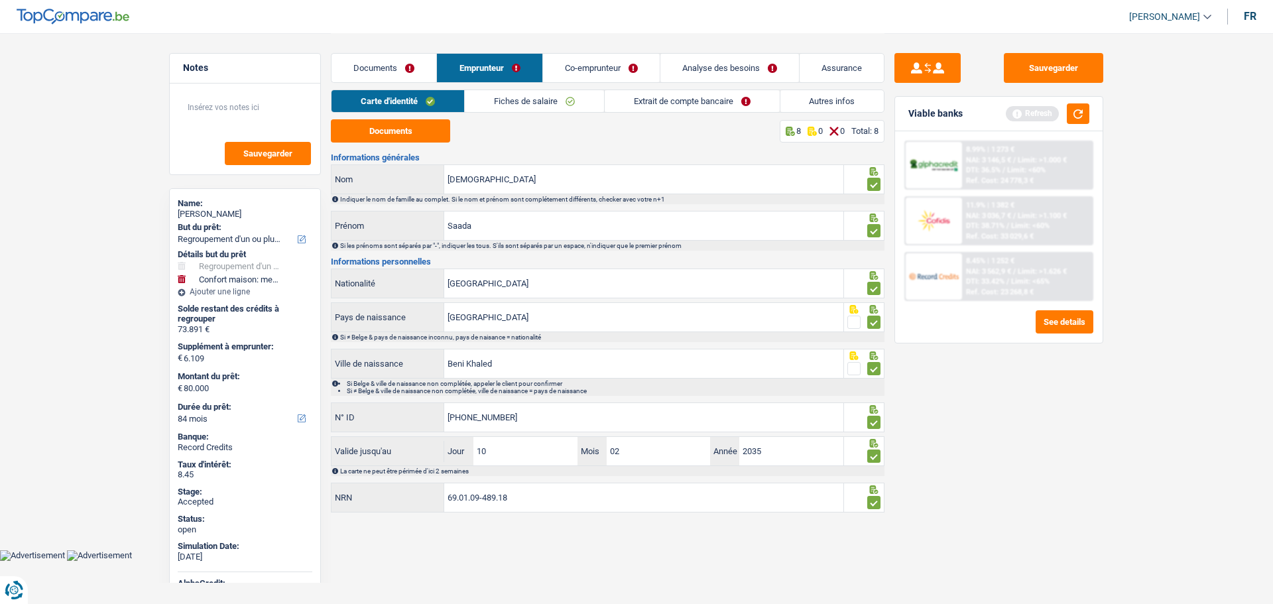
click at [840, 107] on link "Autres infos" at bounding box center [832, 101] width 104 height 22
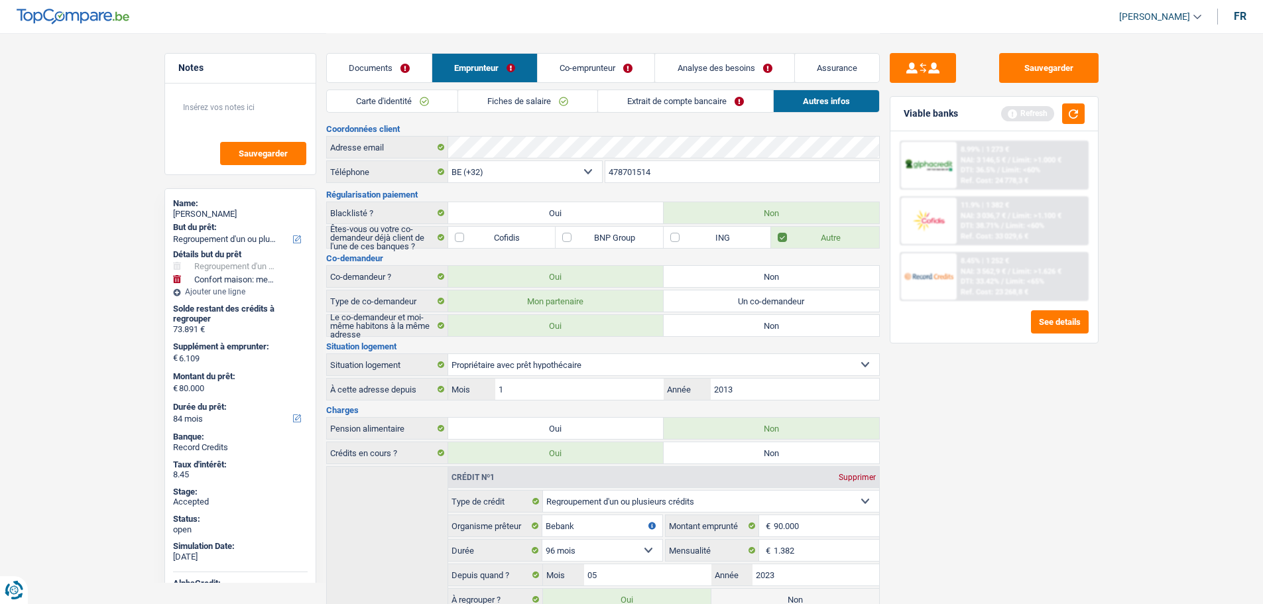
click at [826, 64] on link "Assurance" at bounding box center [837, 68] width 84 height 29
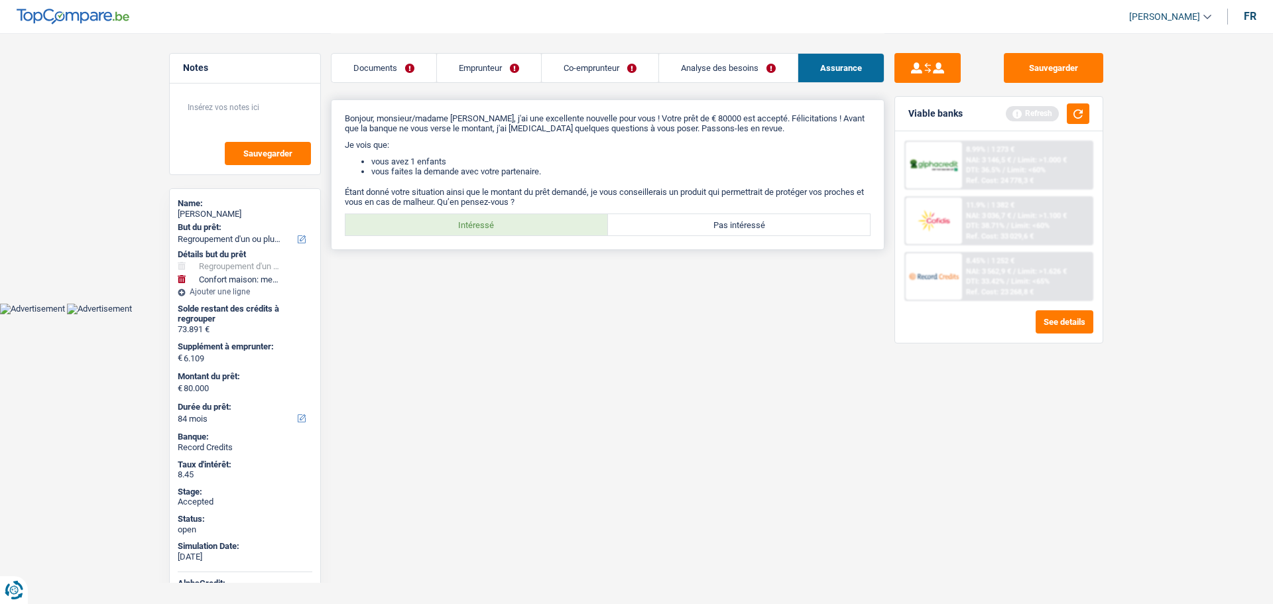
click at [497, 229] on label "Intéressé" at bounding box center [476, 224] width 263 height 21
click at [497, 229] on input "Intéressé" at bounding box center [476, 224] width 263 height 21
radio input "true"
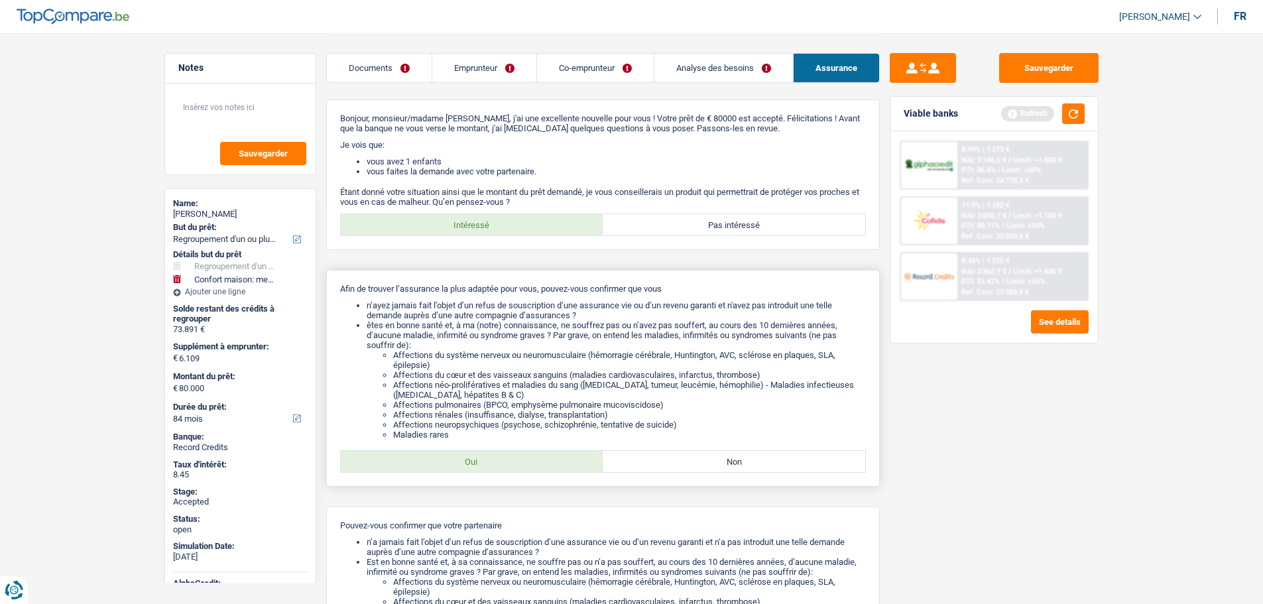
click at [515, 454] on label "Oui" at bounding box center [472, 461] width 263 height 21
click at [515, 454] on input "Oui" at bounding box center [472, 461] width 263 height 21
radio input "true"
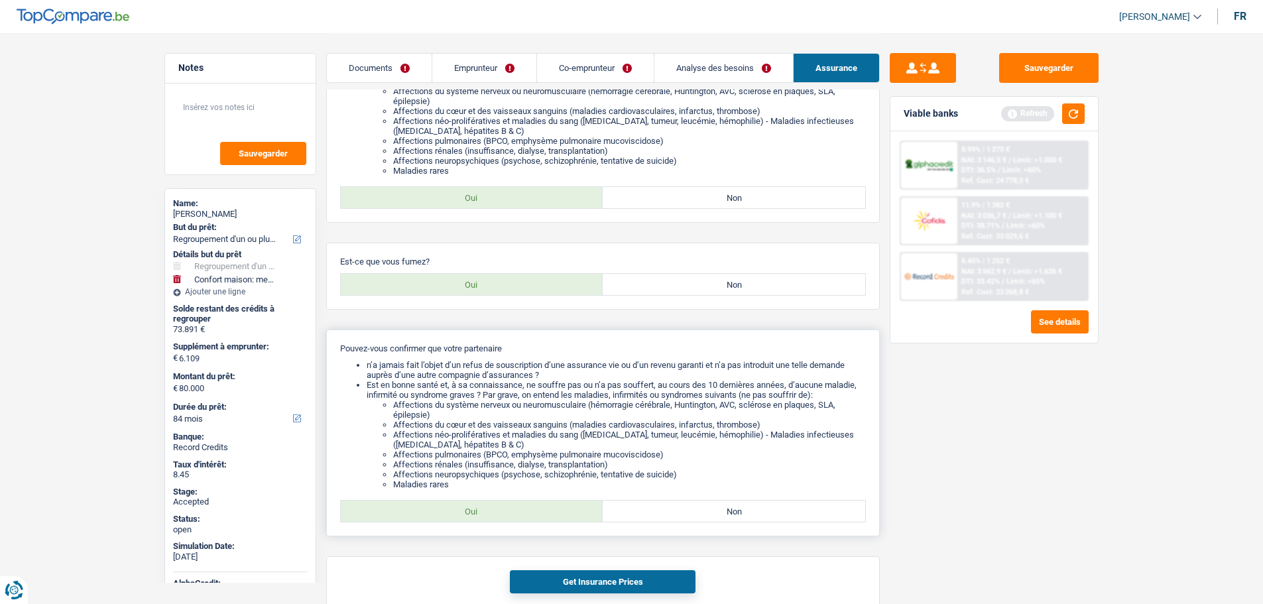
scroll to position [265, 0]
click at [489, 286] on label "Oui" at bounding box center [472, 283] width 263 height 21
click at [489, 286] on input "Oui" at bounding box center [472, 283] width 263 height 21
radio input "true"
click at [672, 284] on label "Non" at bounding box center [734, 283] width 263 height 21
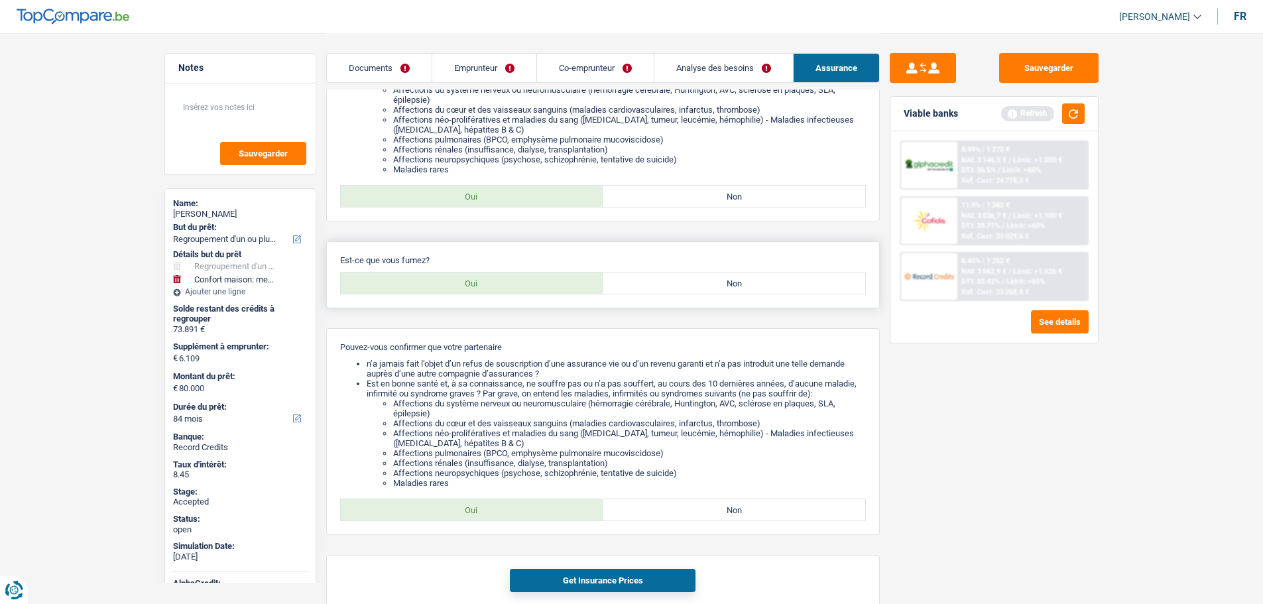
click at [672, 284] on input "Non" at bounding box center [734, 283] width 263 height 21
radio input "true"
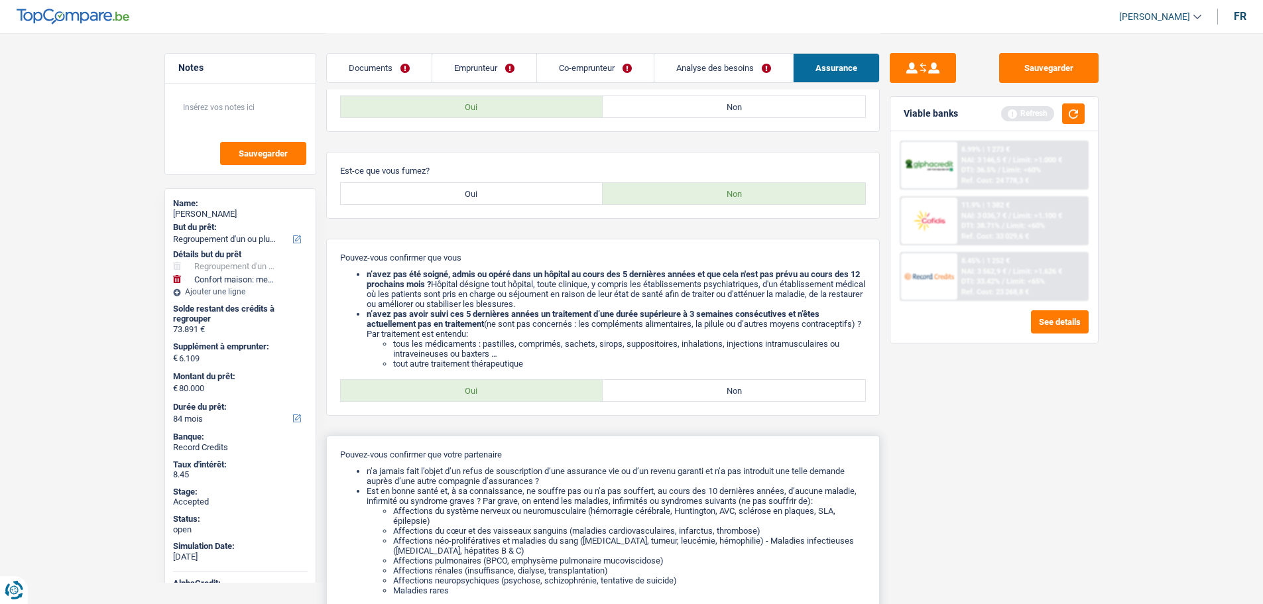
scroll to position [527, 0]
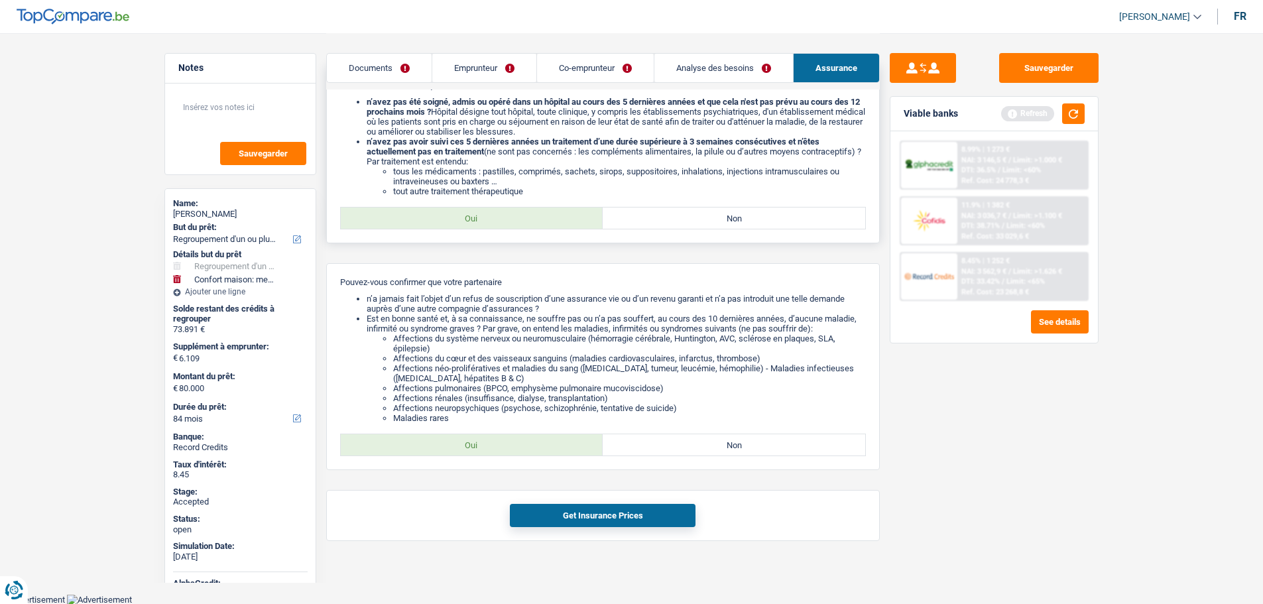
click at [444, 213] on label "Oui" at bounding box center [472, 218] width 263 height 21
click at [444, 213] on input "Oui" at bounding box center [472, 218] width 263 height 21
radio input "true"
click at [488, 448] on label "Oui" at bounding box center [472, 444] width 263 height 21
click at [488, 448] on input "Oui" at bounding box center [472, 444] width 263 height 21
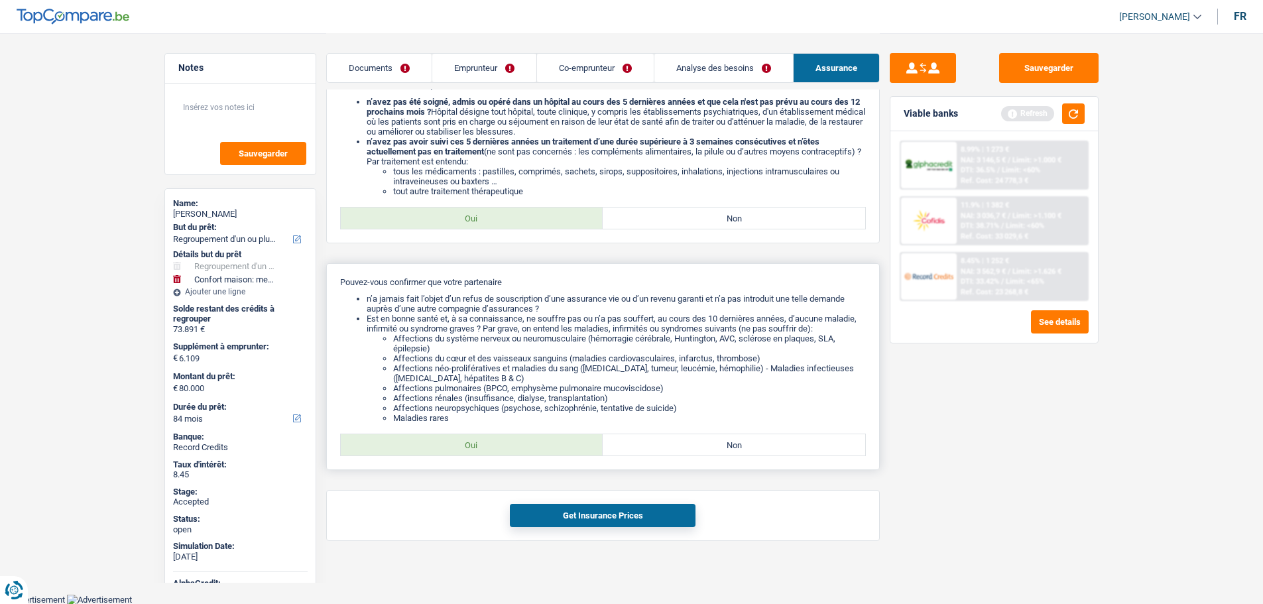
radio input "true"
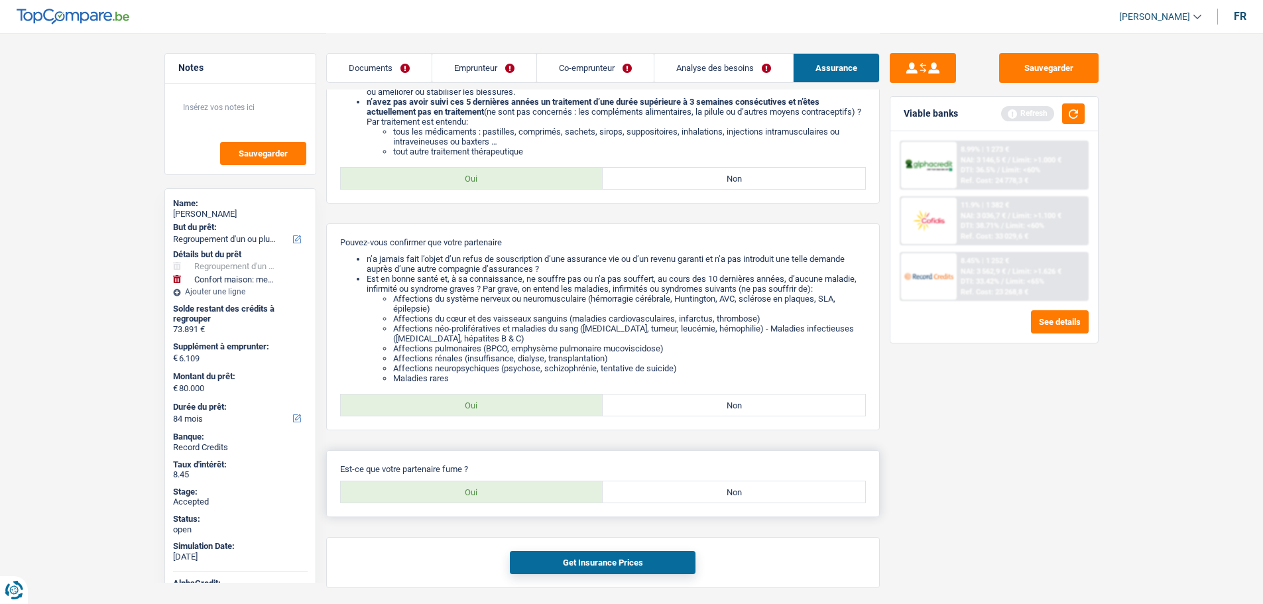
scroll to position [614, 0]
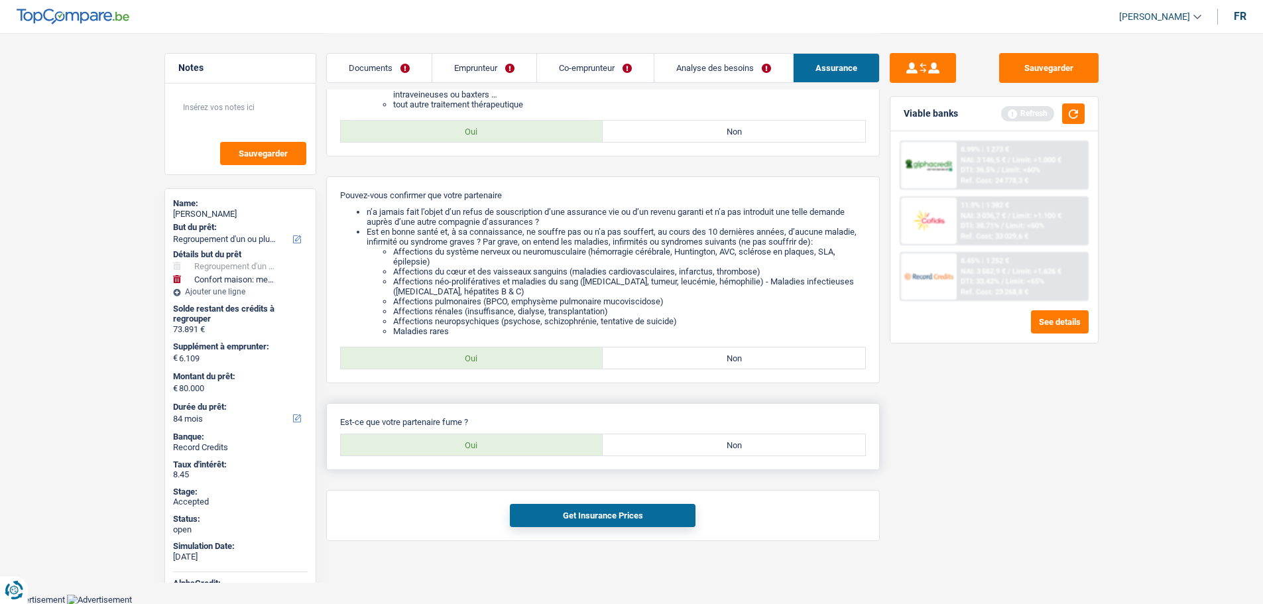
click at [644, 454] on label "Non" at bounding box center [734, 444] width 263 height 21
click at [644, 454] on input "Non" at bounding box center [734, 444] width 263 height 21
radio input "true"
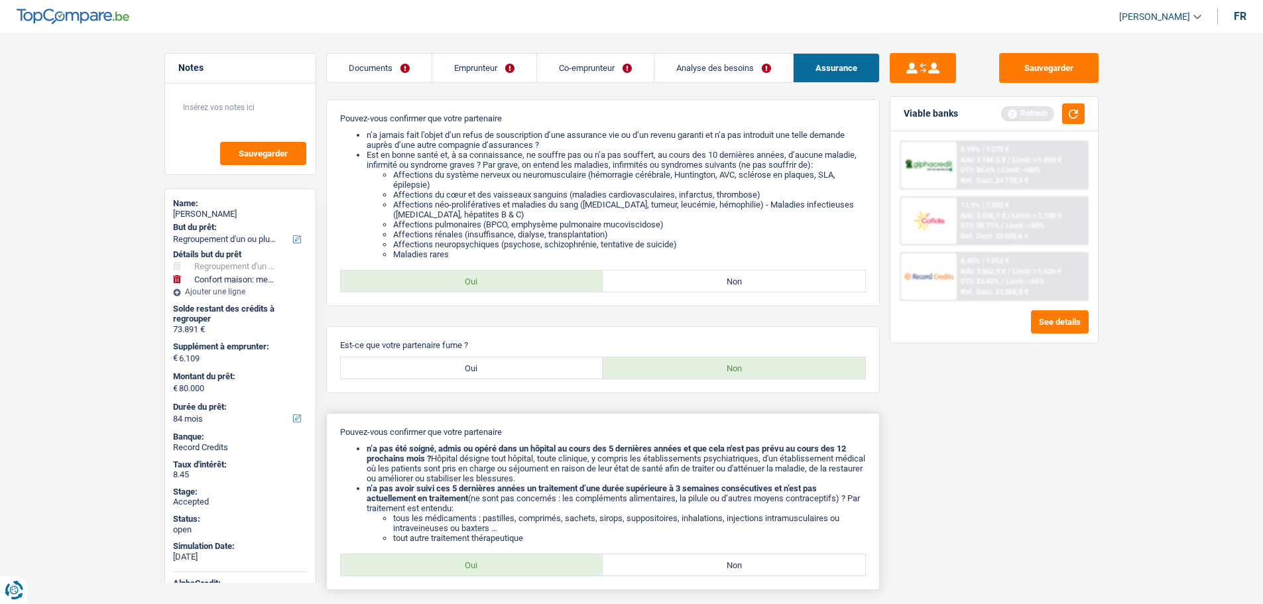
scroll to position [811, 0]
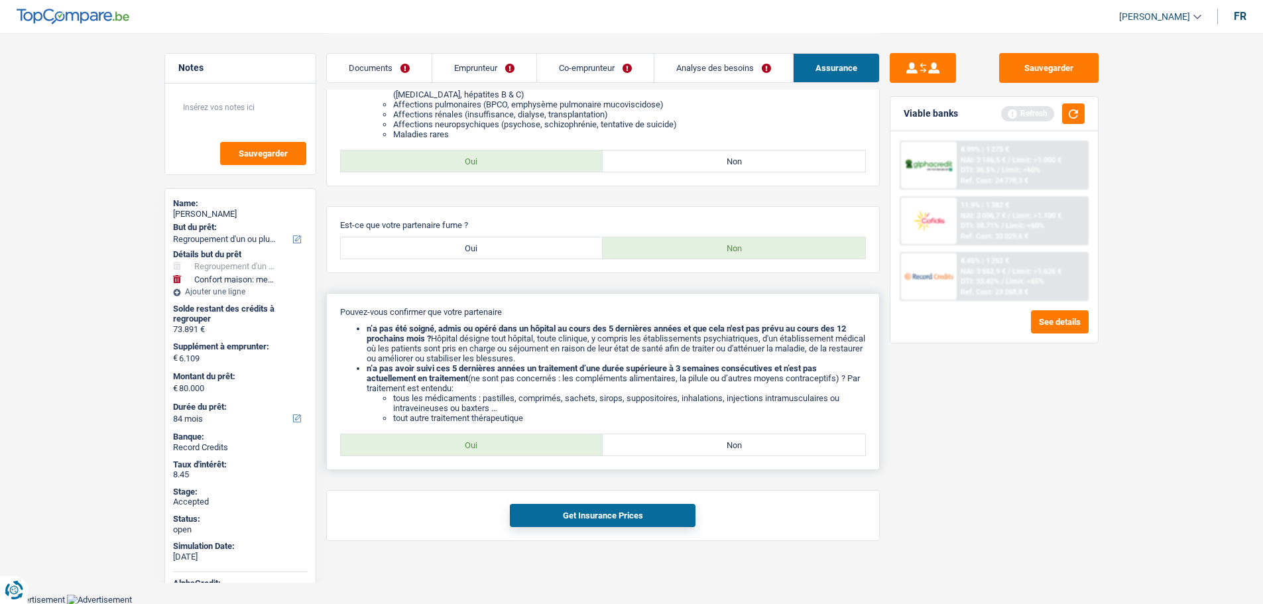
click at [490, 445] on label "Oui" at bounding box center [472, 444] width 263 height 21
click at [490, 445] on input "Oui" at bounding box center [472, 444] width 263 height 21
radio input "true"
click at [579, 518] on button "Get Insurance Prices" at bounding box center [603, 515] width 186 height 23
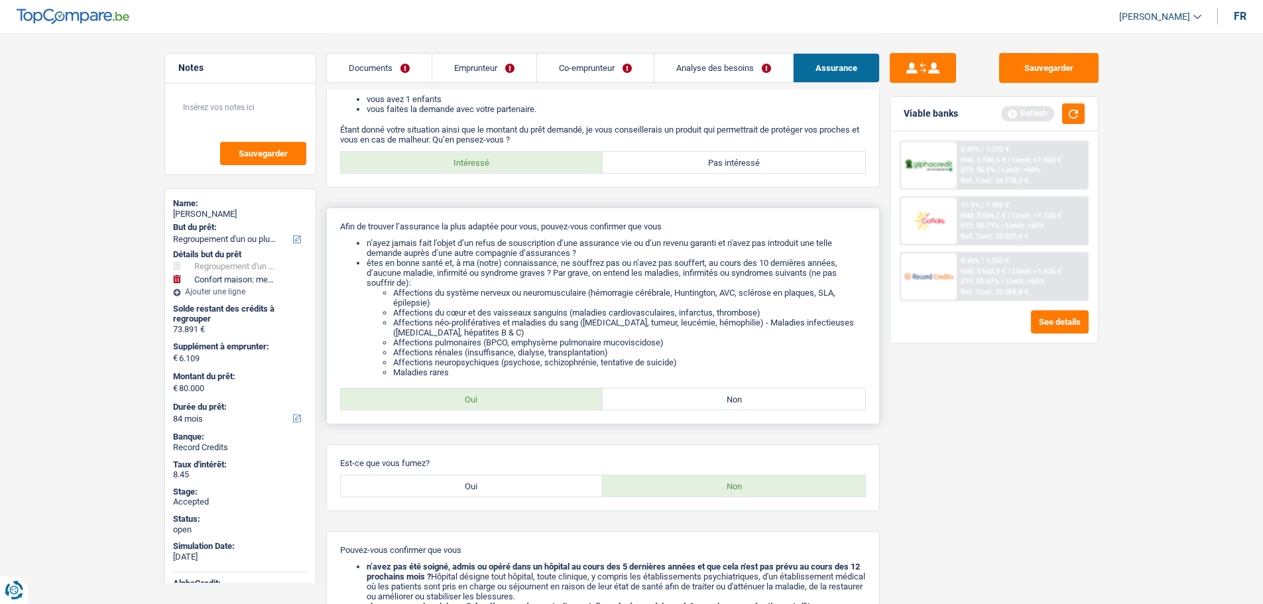
scroll to position [0, 0]
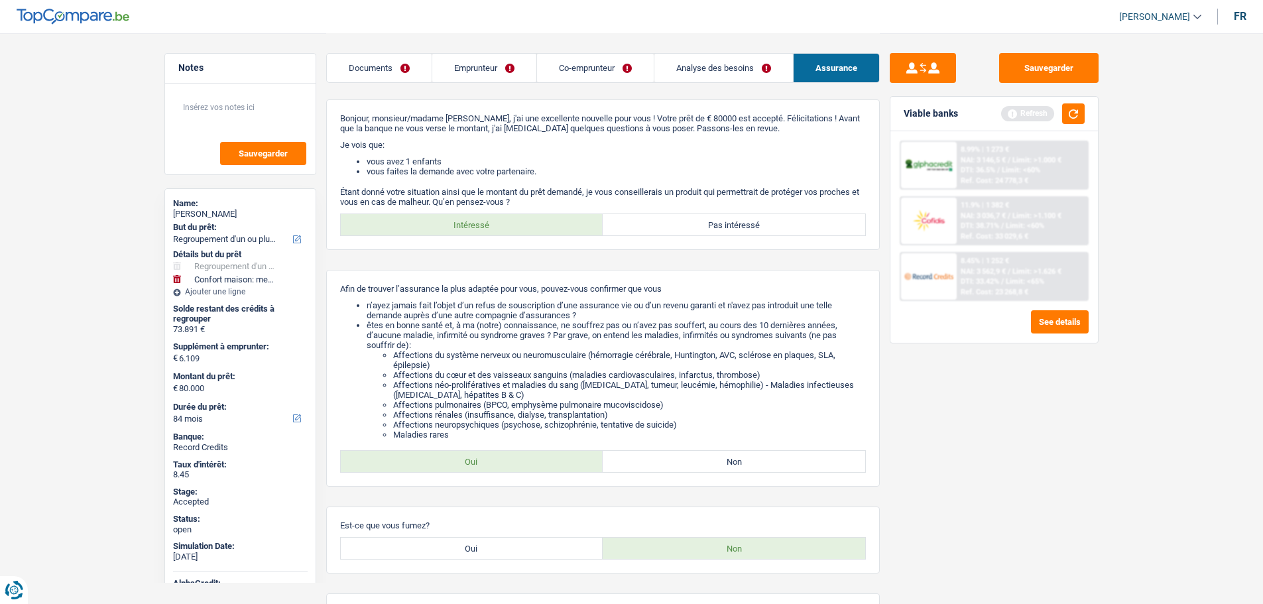
click at [477, 68] on link "Emprunteur" at bounding box center [484, 68] width 104 height 29
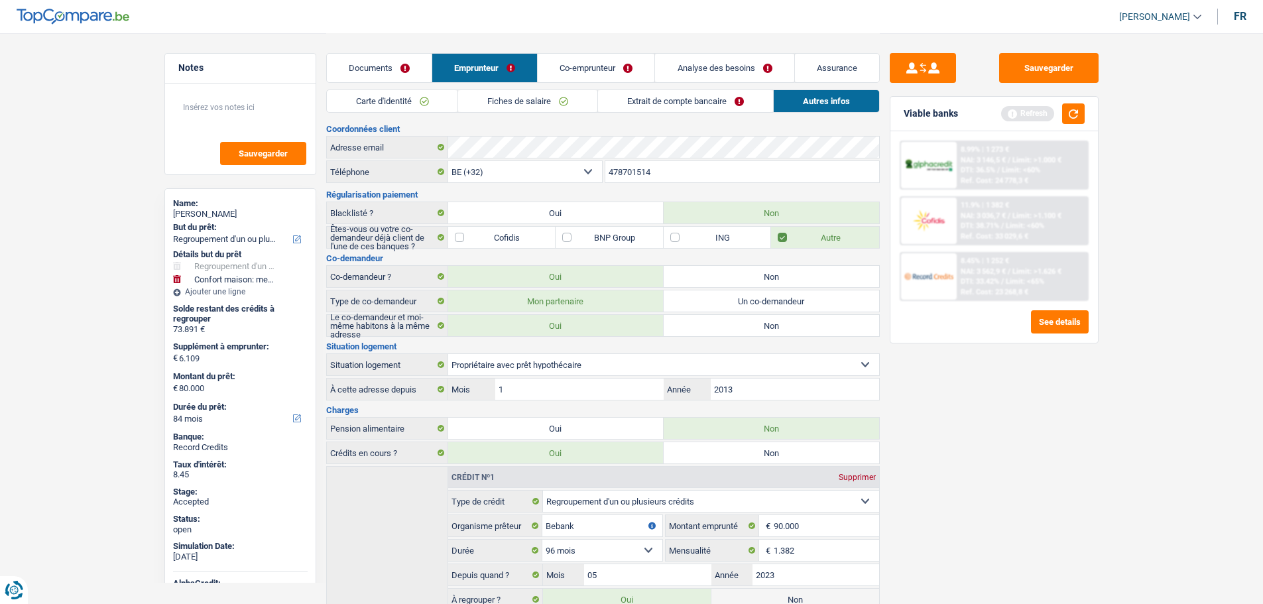
click at [414, 95] on link "Carte d'identité" at bounding box center [392, 101] width 131 height 22
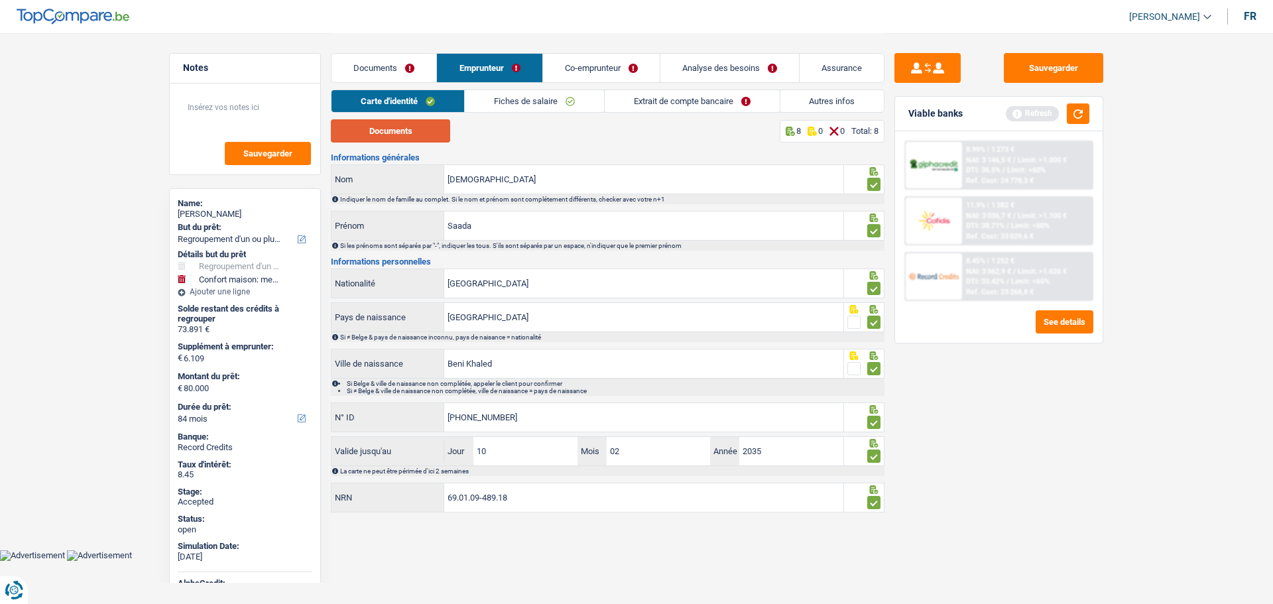
click at [408, 133] on button "Documents" at bounding box center [390, 130] width 119 height 23
click at [493, 176] on input "Mahdi" at bounding box center [643, 179] width 399 height 29
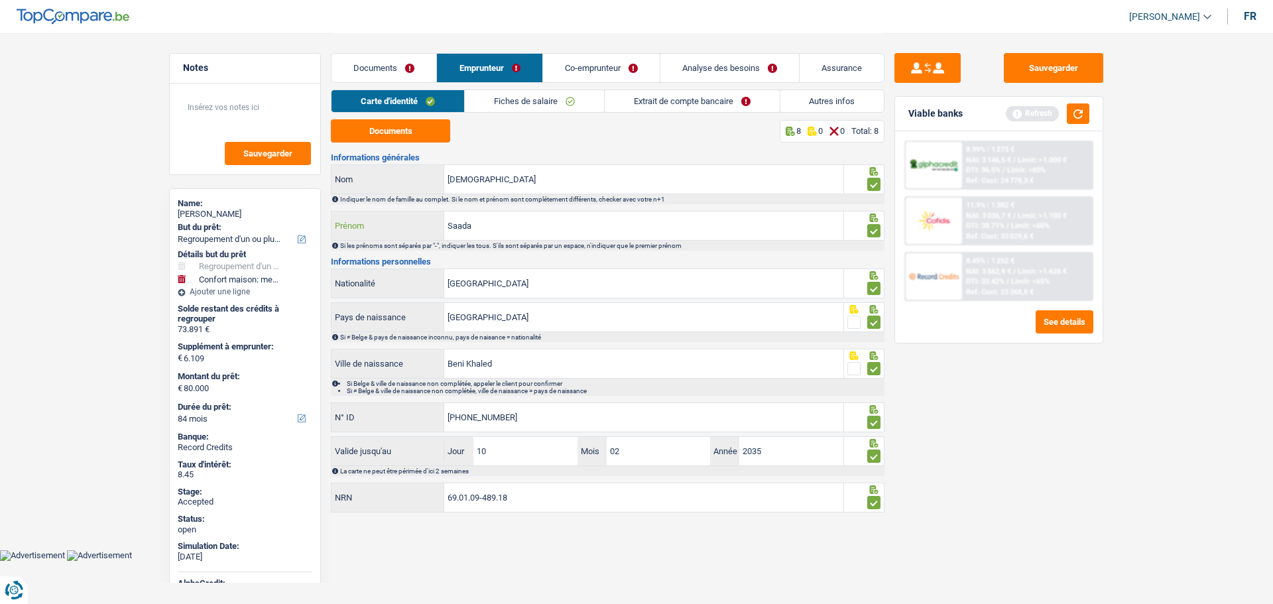
click at [486, 225] on input "Saada" at bounding box center [643, 226] width 399 height 29
type input "Saada vMahdi"
drag, startPoint x: 494, startPoint y: 171, endPoint x: 386, endPoint y: 171, distance: 108.1
click at [386, 171] on div "Mahdi Nom" at bounding box center [588, 179] width 512 height 29
type input "Saada"
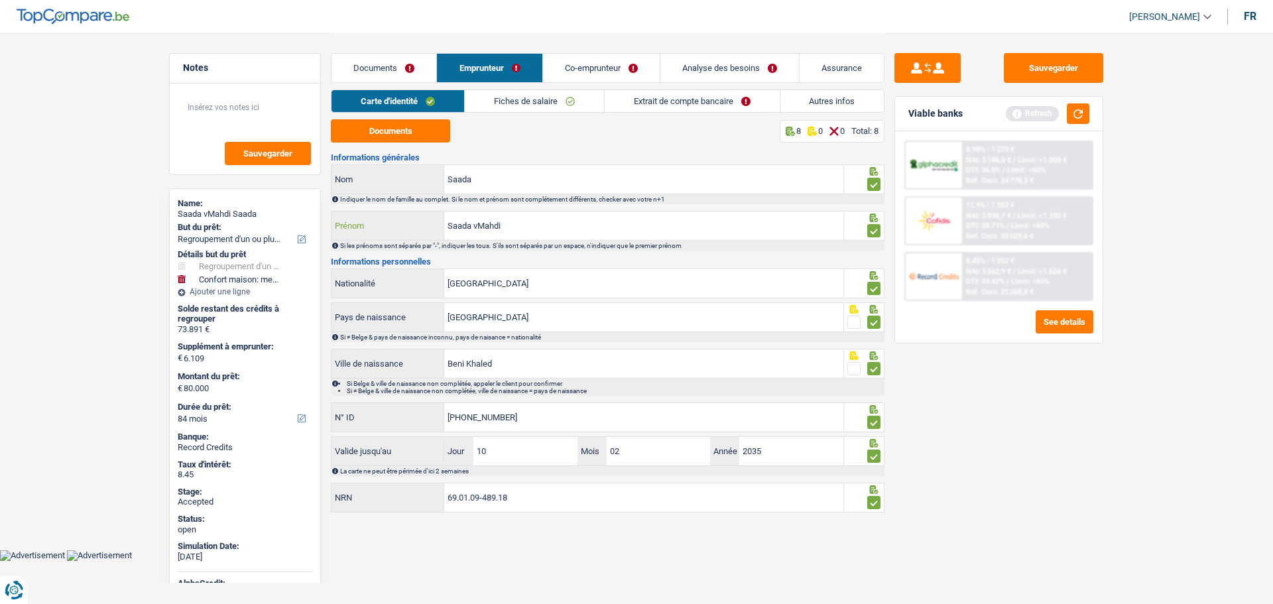
drag, startPoint x: 477, startPoint y: 227, endPoint x: 422, endPoint y: 227, distance: 54.4
click at [422, 227] on div "Saada vMahdi Prénom" at bounding box center [588, 226] width 512 height 29
type input "Mahdi"
click at [1082, 71] on button "Sauvegarder" at bounding box center [1053, 68] width 99 height 30
click at [408, 64] on link "Documents" at bounding box center [384, 68] width 105 height 29
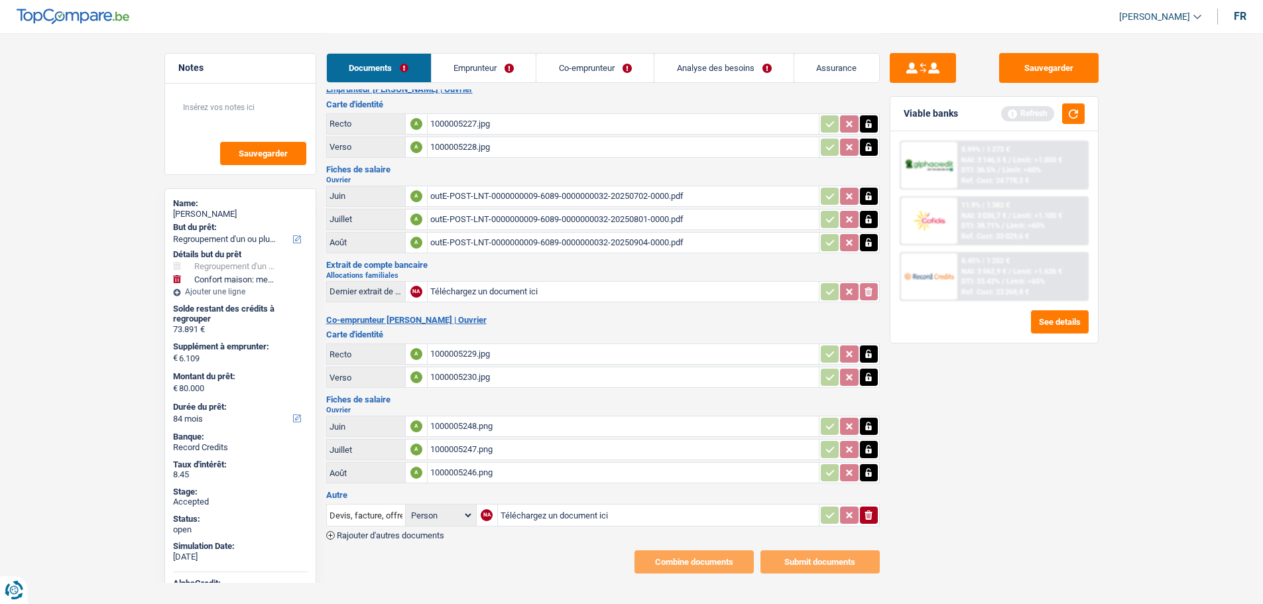
scroll to position [29, 0]
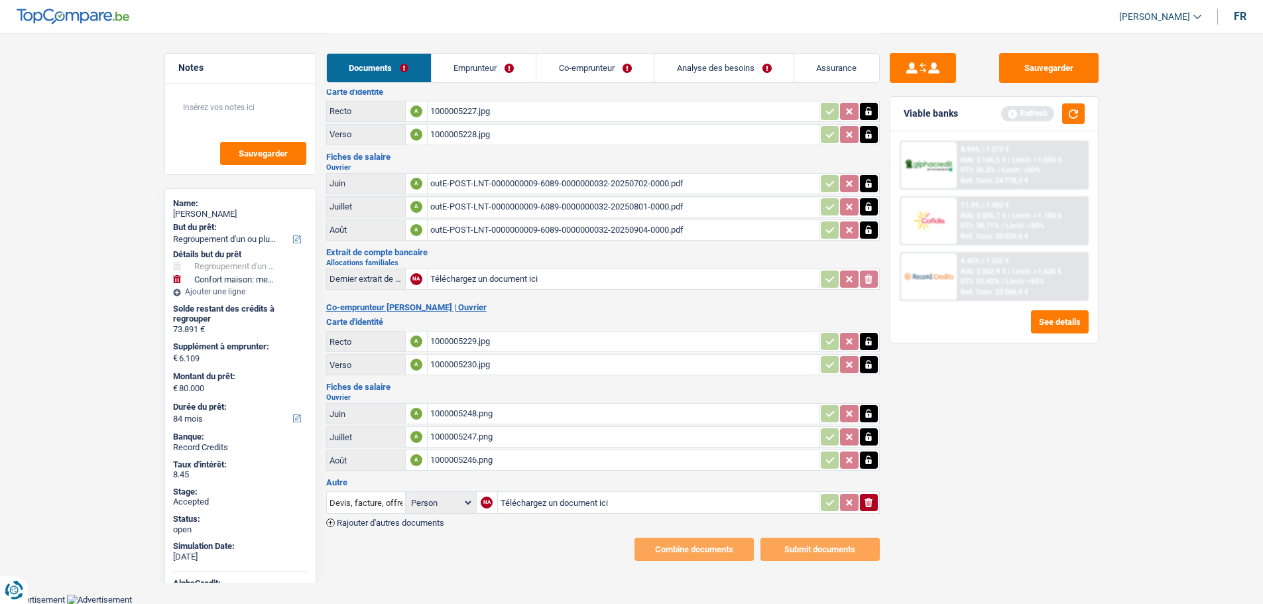
click at [479, 66] on link "Emprunteur" at bounding box center [484, 68] width 105 height 29
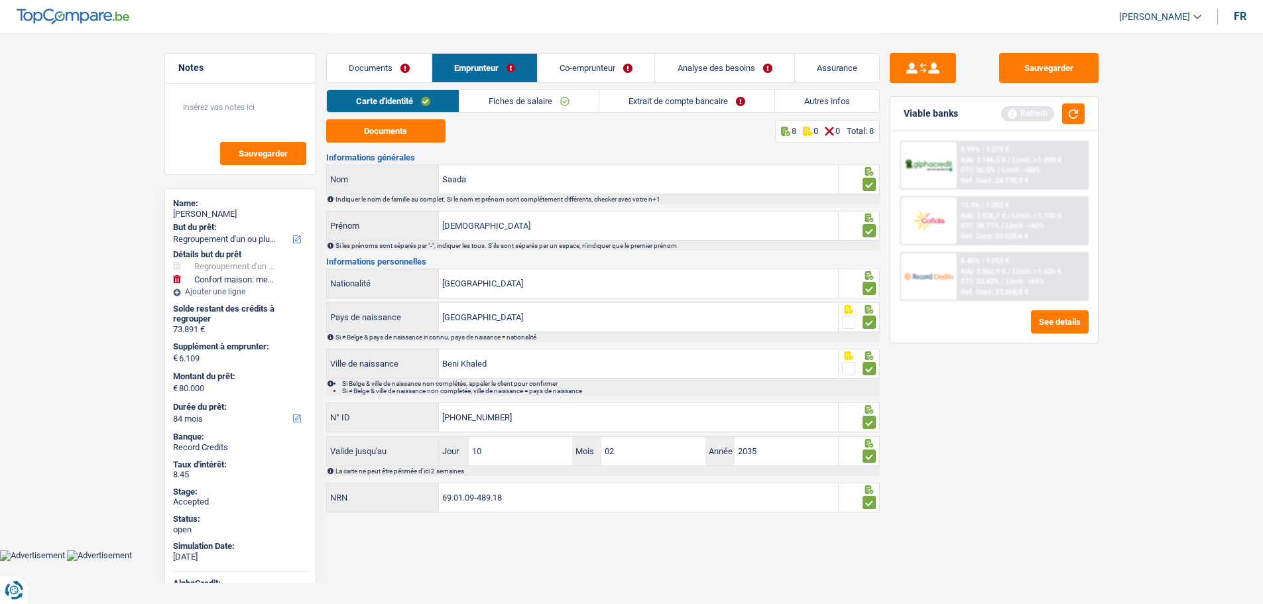
scroll to position [0, 0]
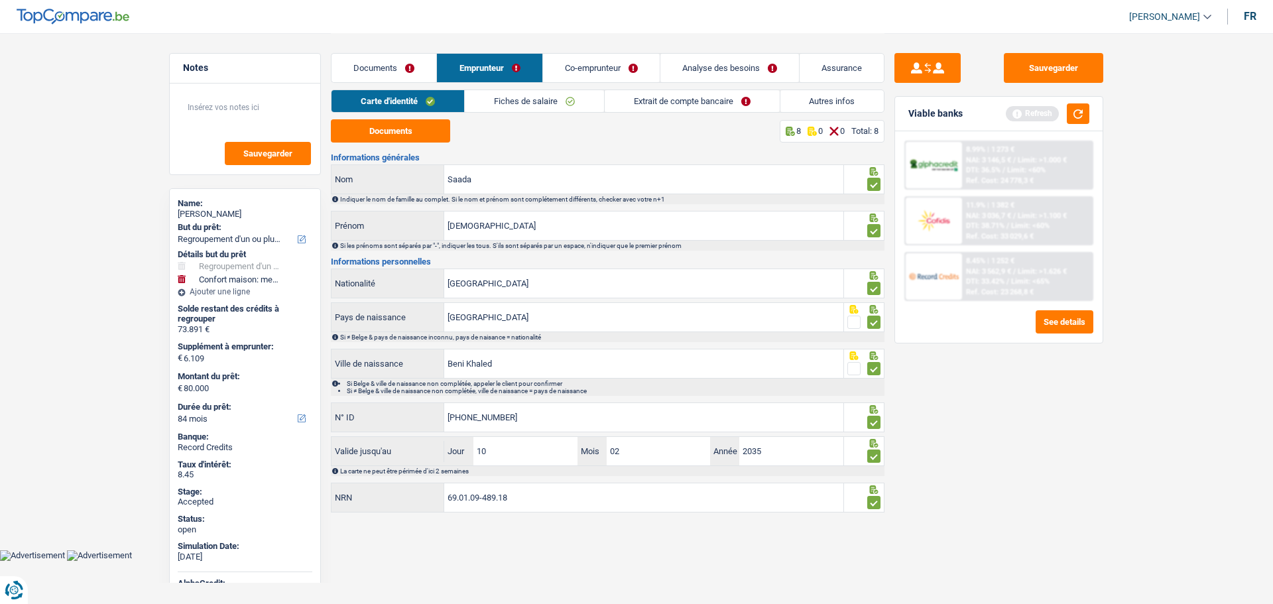
click at [652, 95] on link "Extrait de compte bancaire" at bounding box center [692, 101] width 175 height 22
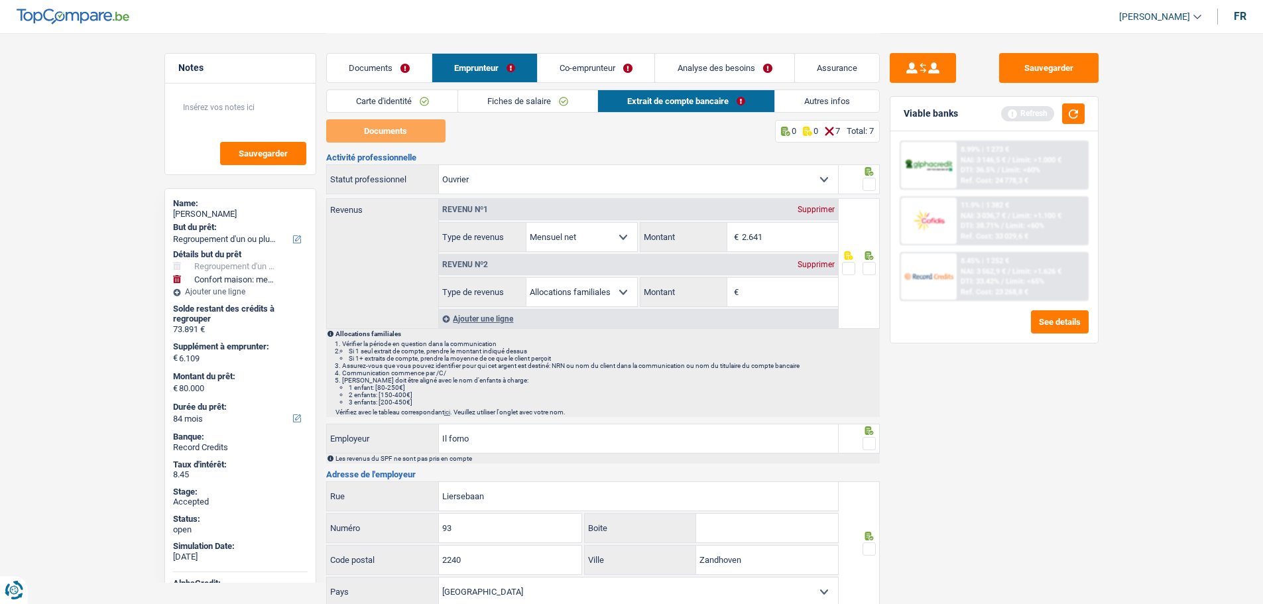
click at [865, 180] on span at bounding box center [869, 184] width 13 height 13
click at [0, 0] on input "radio" at bounding box center [0, 0] width 0 height 0
click at [873, 269] on span at bounding box center [869, 268] width 13 height 13
click at [0, 0] on input "radio" at bounding box center [0, 0] width 0 height 0
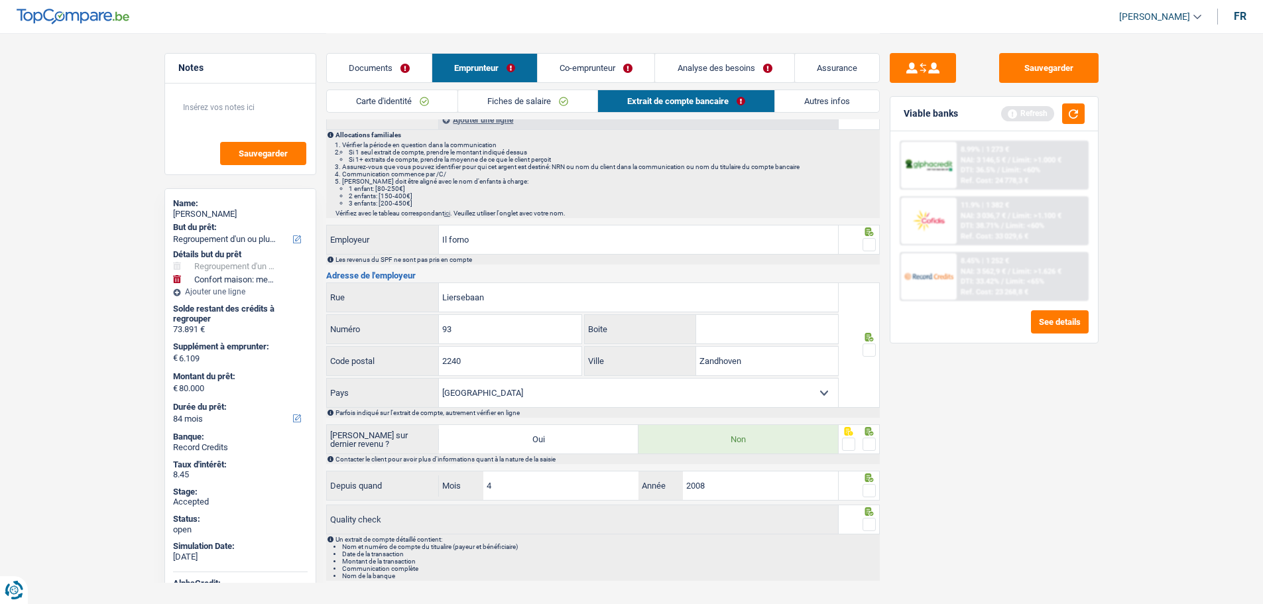
click at [868, 247] on span at bounding box center [869, 244] width 13 height 13
click at [0, 0] on input "radio" at bounding box center [0, 0] width 0 height 0
click at [869, 343] on div at bounding box center [869, 350] width 13 height 17
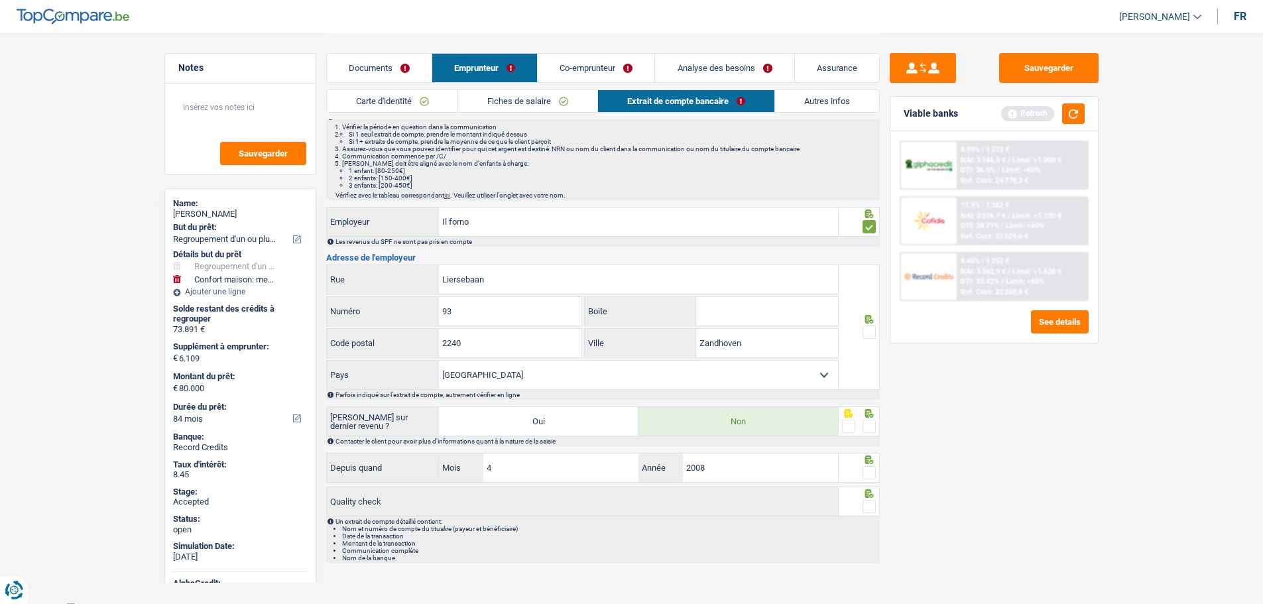
scroll to position [225, 0]
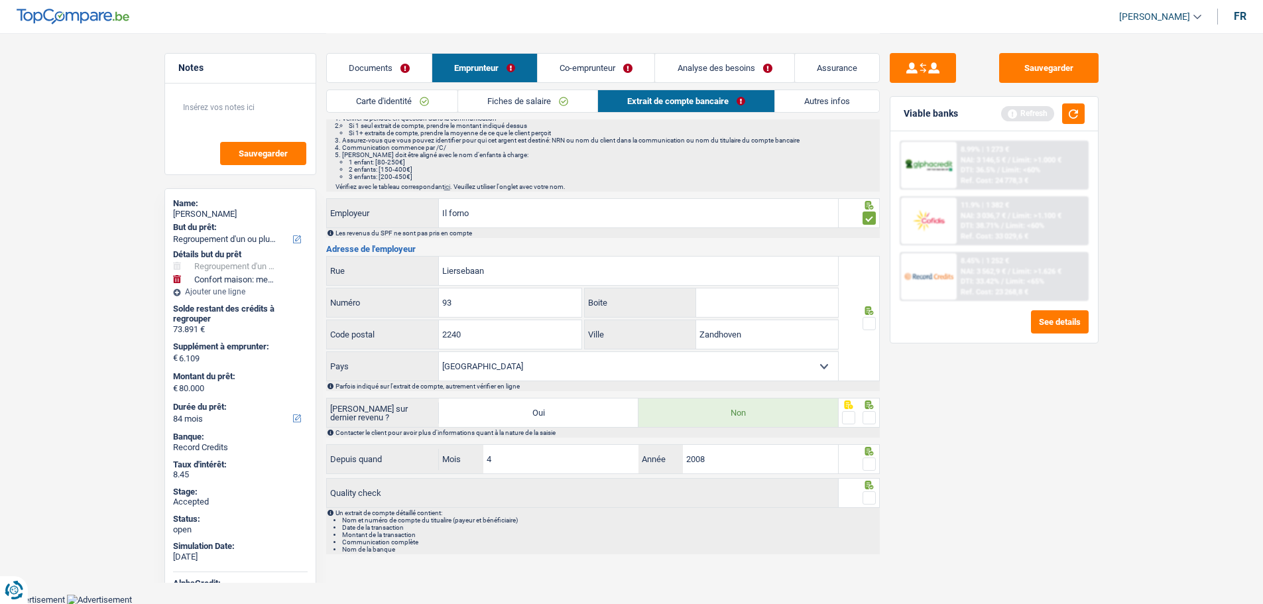
click at [868, 412] on span at bounding box center [869, 417] width 13 height 13
click at [0, 0] on input "radio" at bounding box center [0, 0] width 0 height 0
click at [873, 464] on span at bounding box center [869, 464] width 13 height 13
click at [0, 0] on input "radio" at bounding box center [0, 0] width 0 height 0
click at [873, 493] on span at bounding box center [869, 497] width 13 height 13
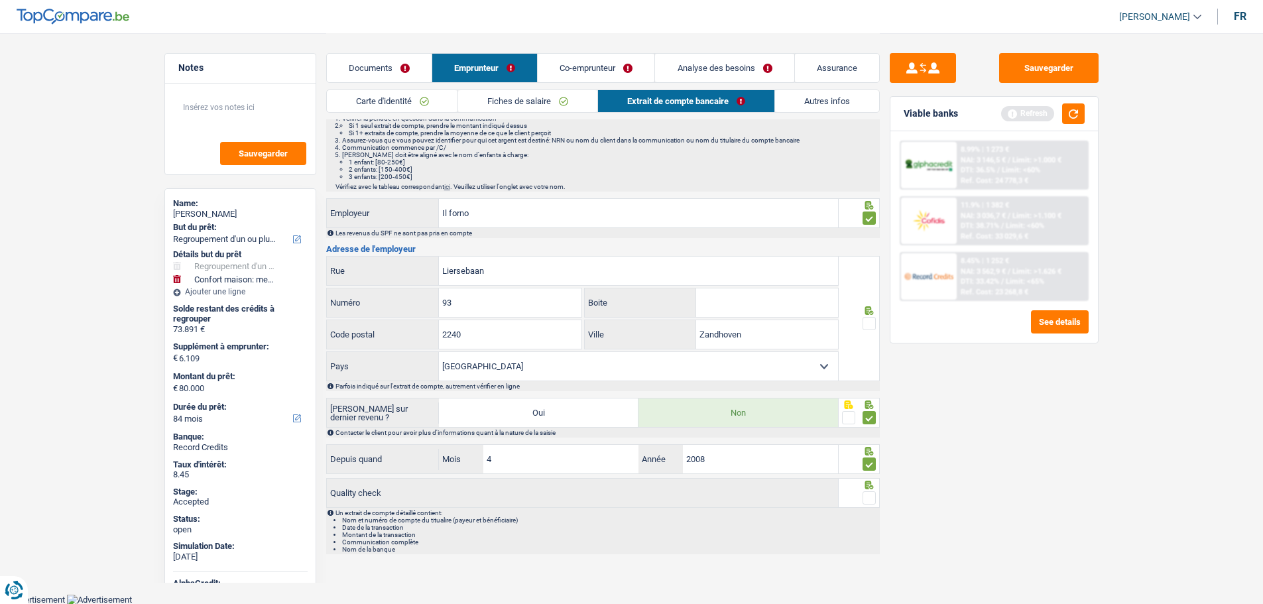
click at [0, 0] on input "radio" at bounding box center [0, 0] width 0 height 0
click at [578, 70] on link "Co-emprunteur" at bounding box center [596, 68] width 117 height 29
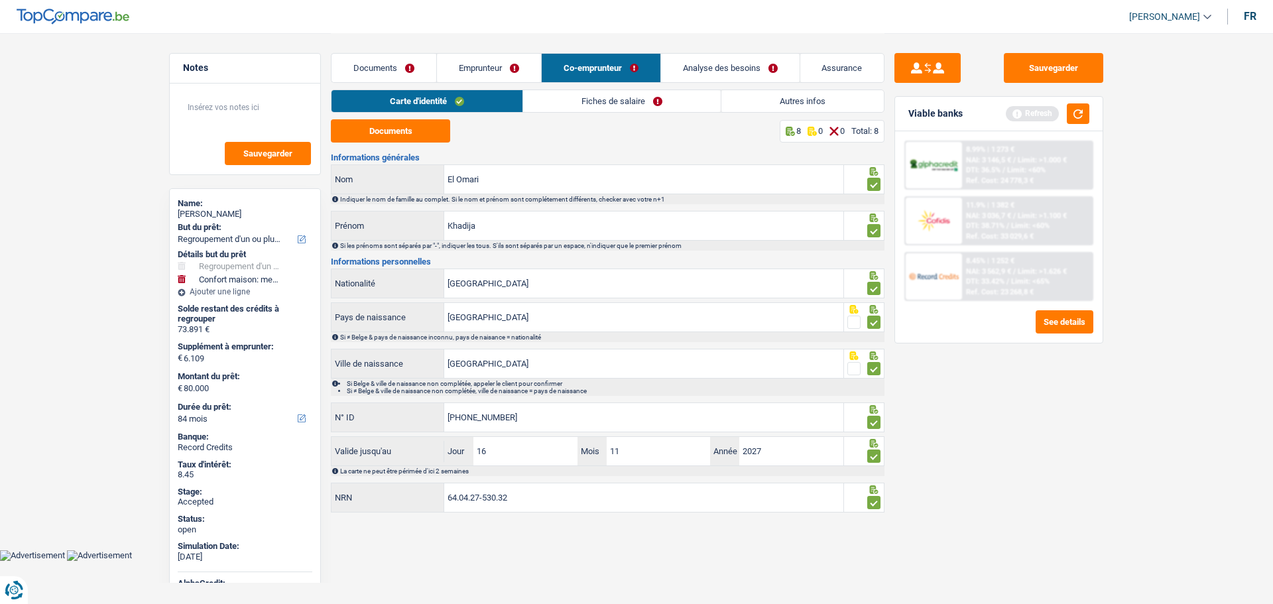
click at [582, 99] on link "Fiches de salaire" at bounding box center [622, 101] width 198 height 22
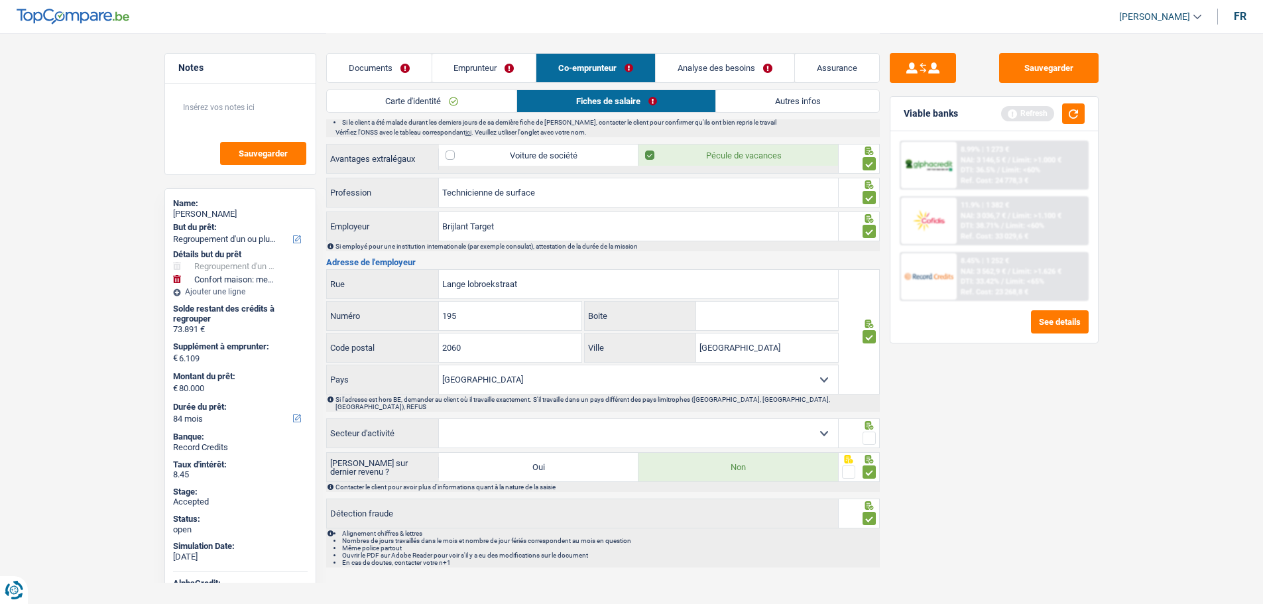
scroll to position [749, 0]
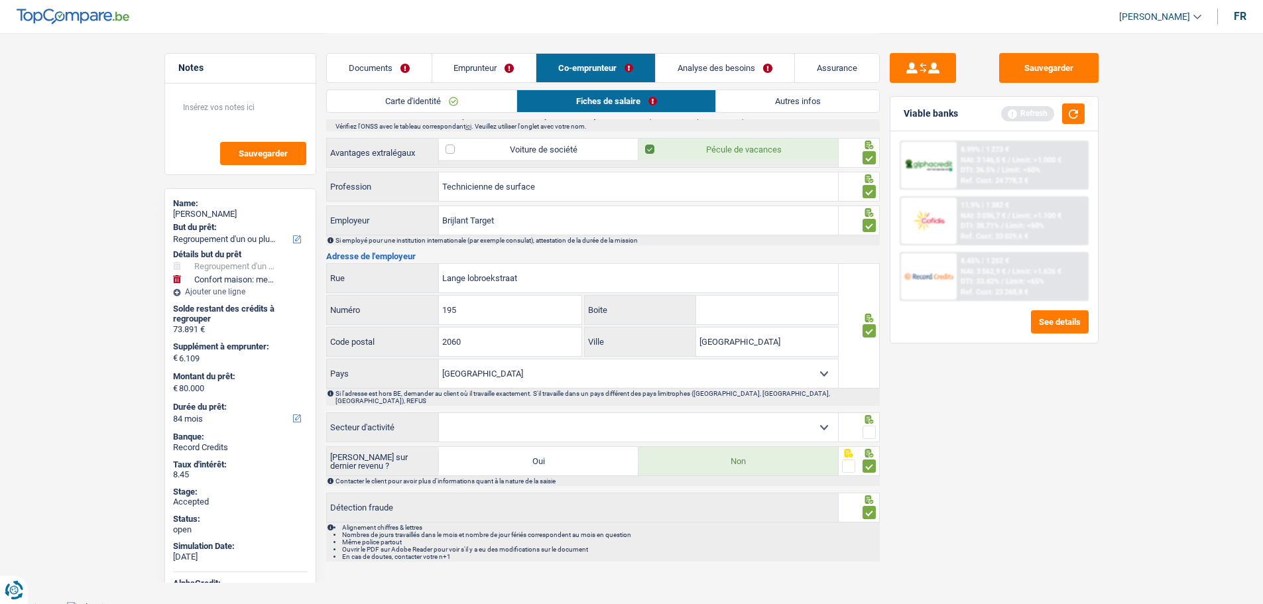
click at [867, 426] on span at bounding box center [869, 432] width 13 height 13
click at [0, 0] on input "radio" at bounding box center [0, 0] width 0 height 0
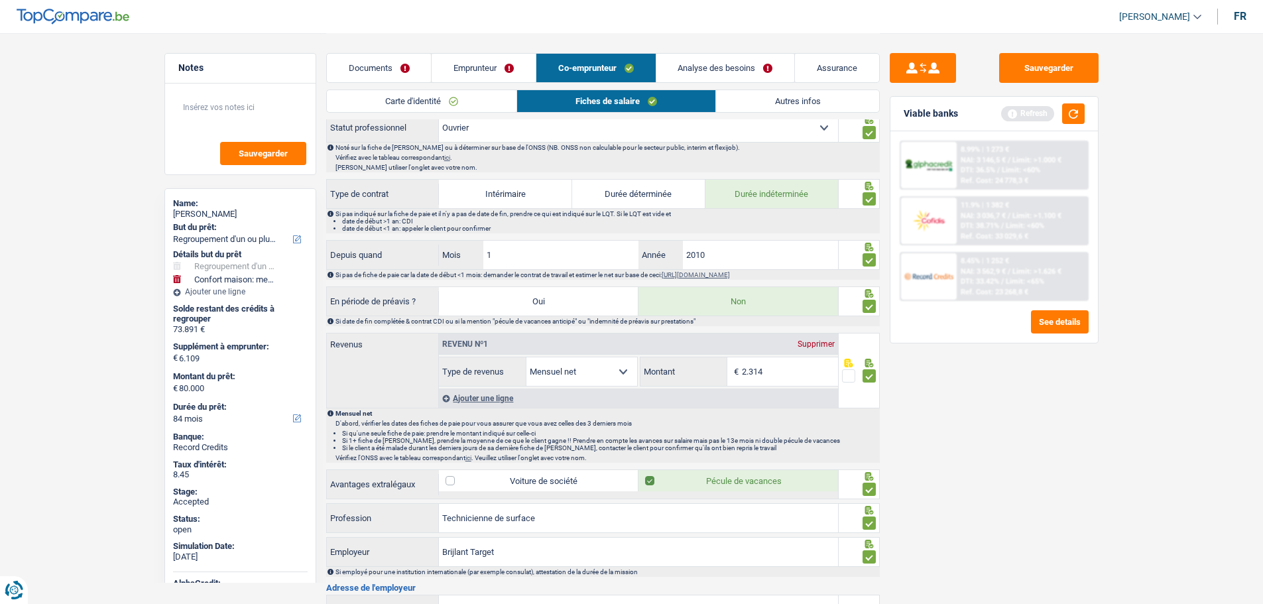
click at [365, 70] on link "Documents" at bounding box center [379, 68] width 105 height 29
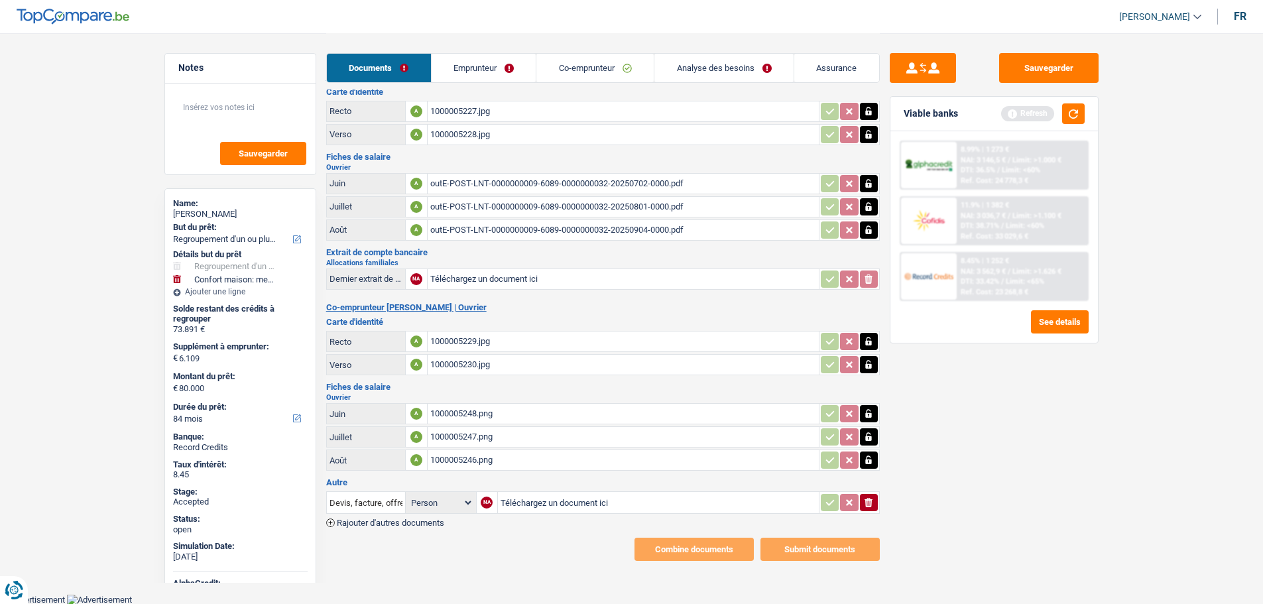
click at [477, 61] on link "Emprunteur" at bounding box center [484, 68] width 105 height 29
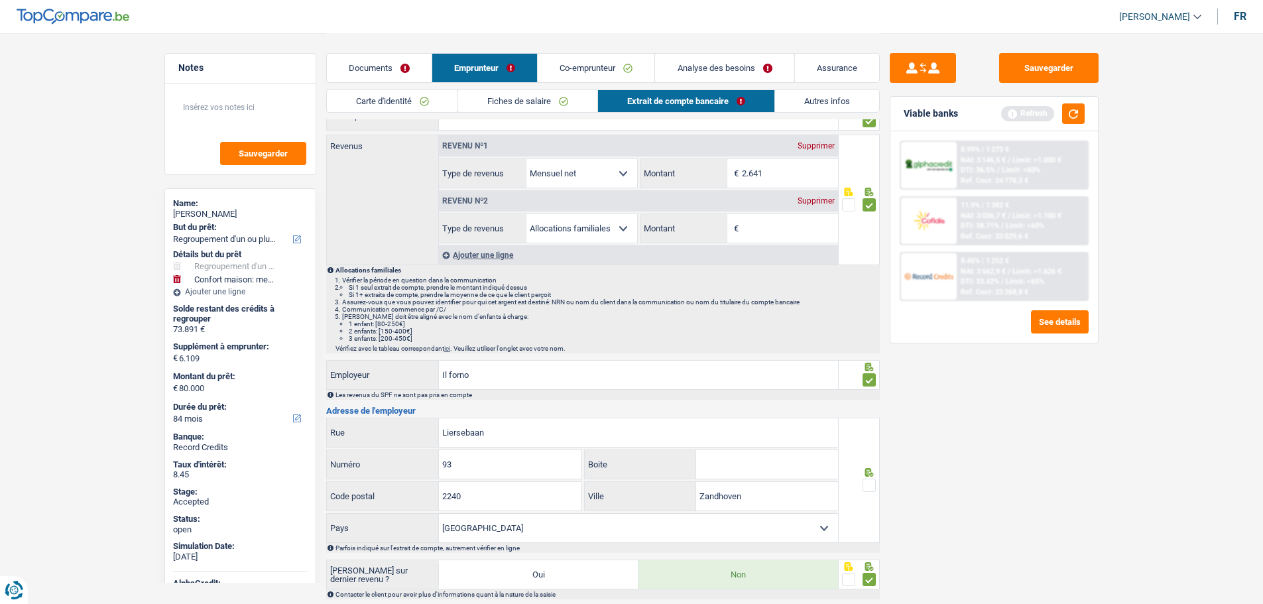
scroll to position [225, 0]
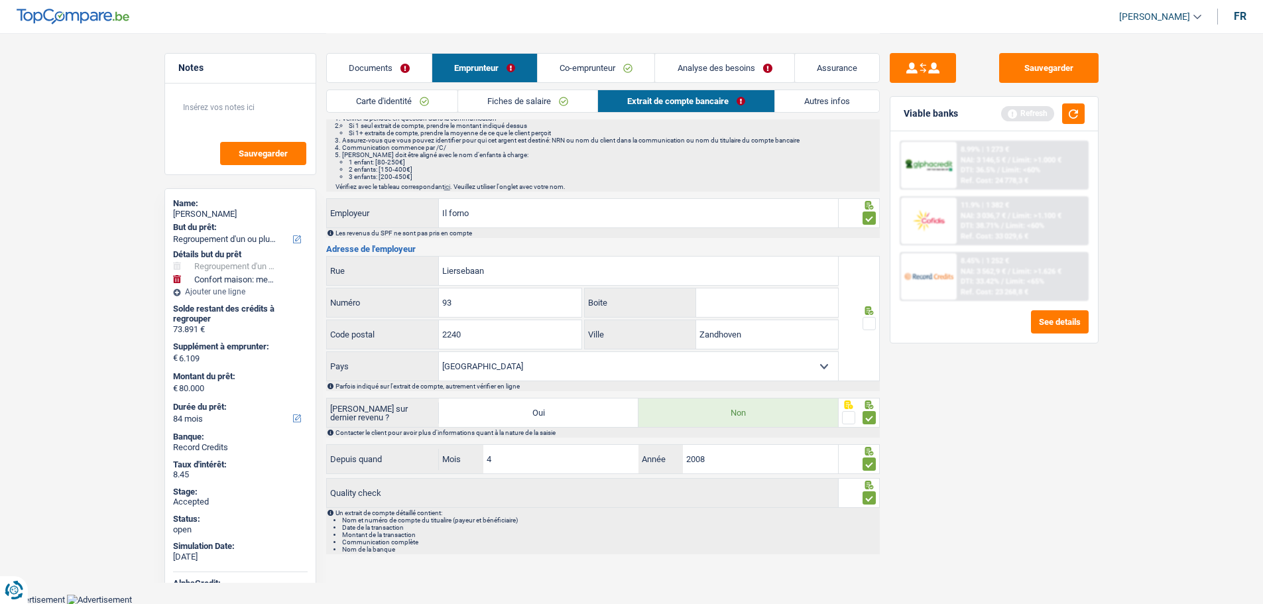
click at [874, 321] on span at bounding box center [869, 323] width 13 height 13
click at [0, 0] on input "radio" at bounding box center [0, 0] width 0 height 0
click at [390, 64] on link "Documents" at bounding box center [379, 68] width 105 height 29
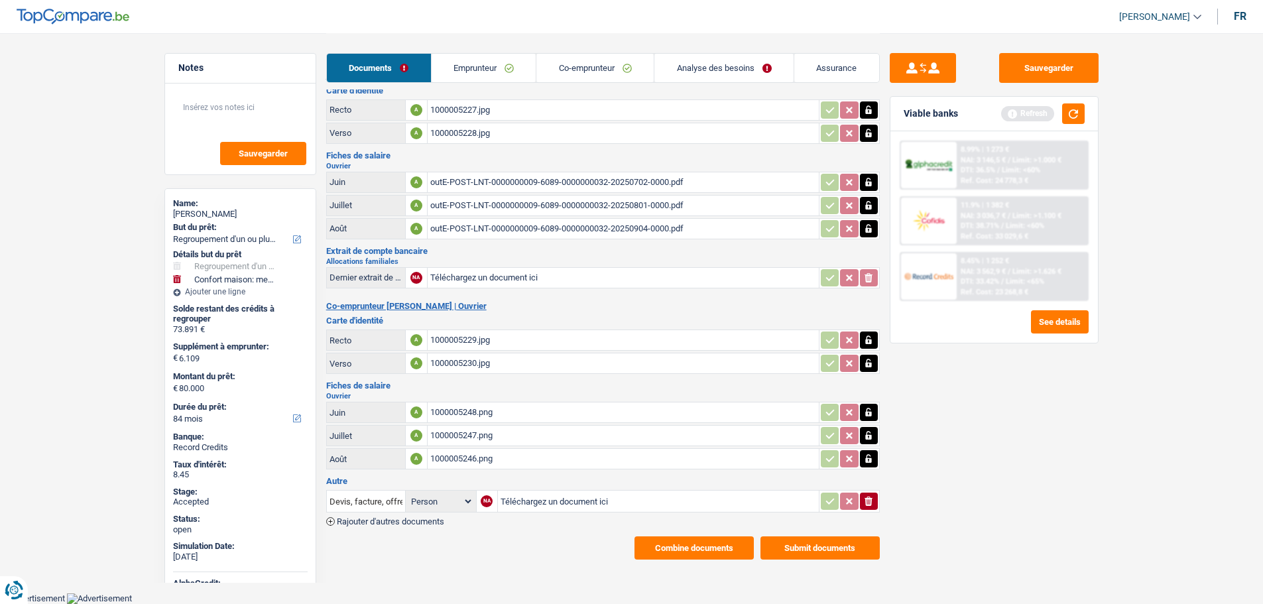
scroll to position [29, 0]
click at [698, 549] on button "Combine documents" at bounding box center [694, 549] width 119 height 23
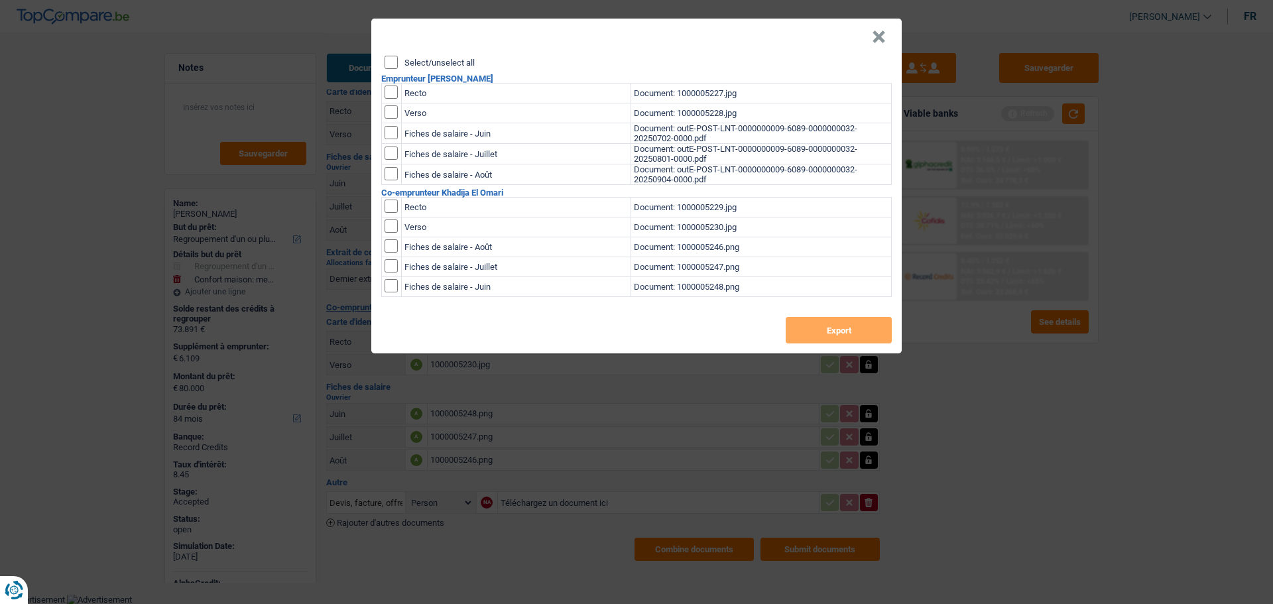
click at [421, 62] on label "Select/unselect all" at bounding box center [440, 62] width 70 height 9
click at [398, 62] on input "Select/unselect all" at bounding box center [391, 62] width 13 height 13
checkbox input "true"
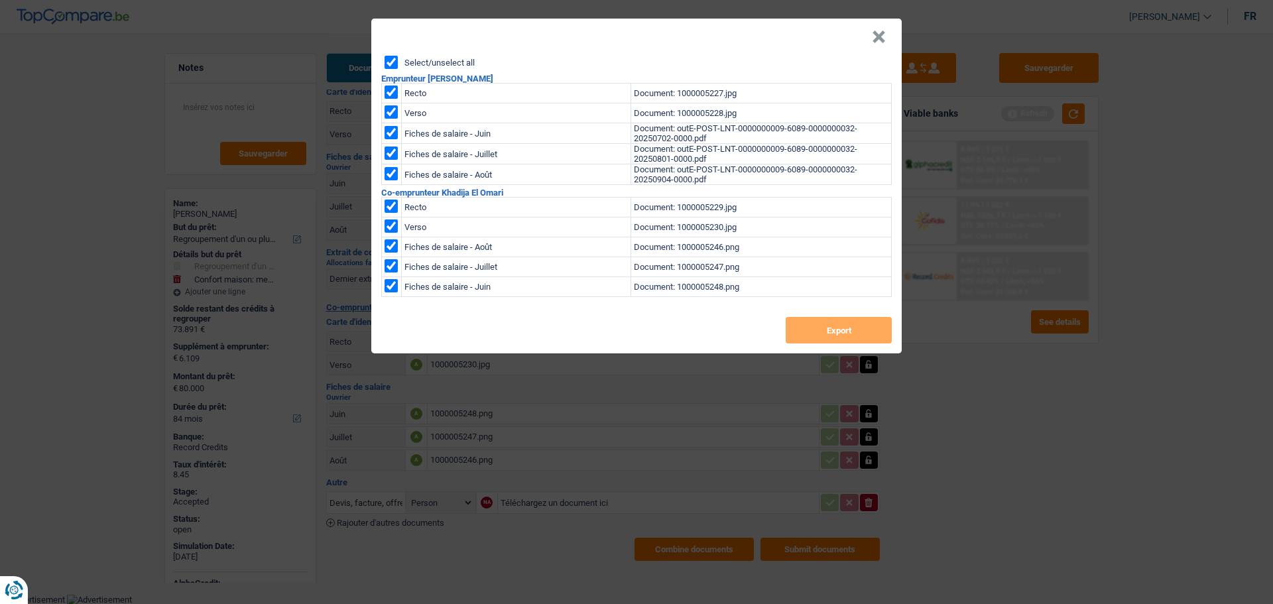
checkbox input "true"
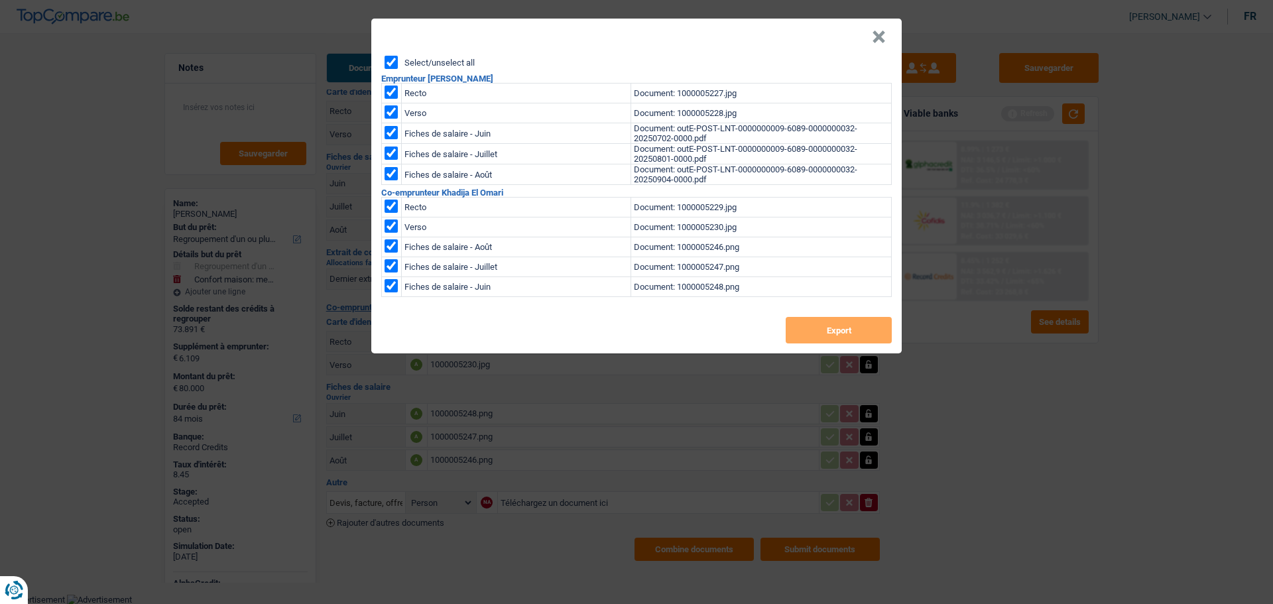
checkbox input "true"
click at [853, 320] on button "Export" at bounding box center [839, 330] width 106 height 27
click at [879, 38] on button "×" at bounding box center [879, 37] width 14 height 13
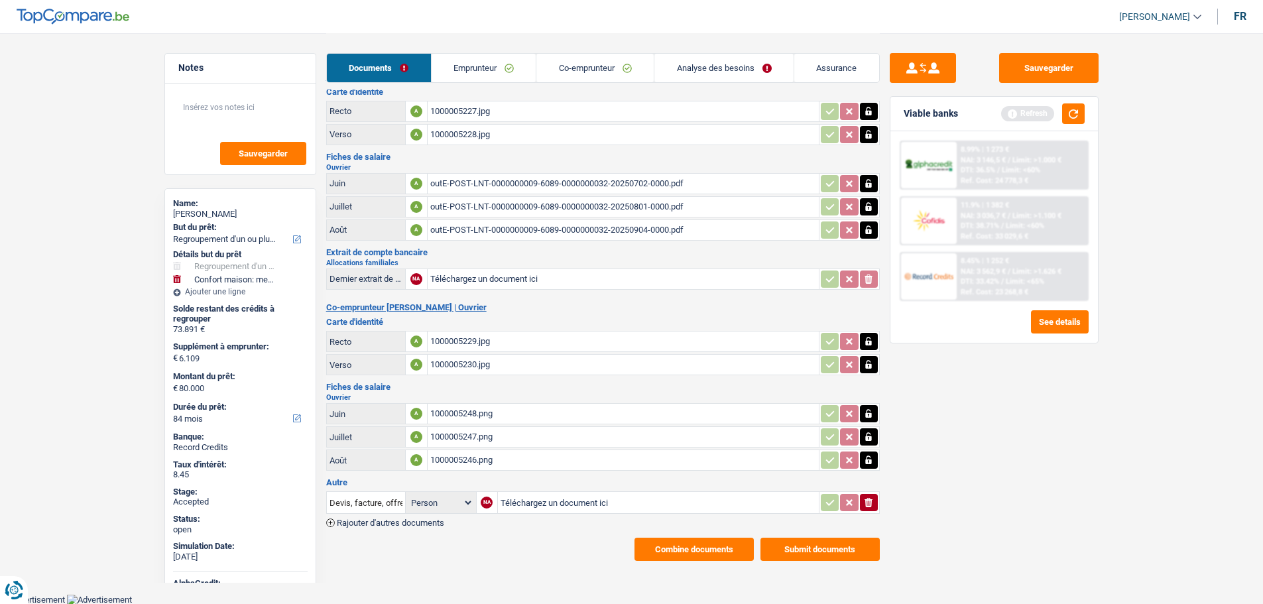
click at [683, 69] on link "Analyse des besoins" at bounding box center [723, 68] width 139 height 29
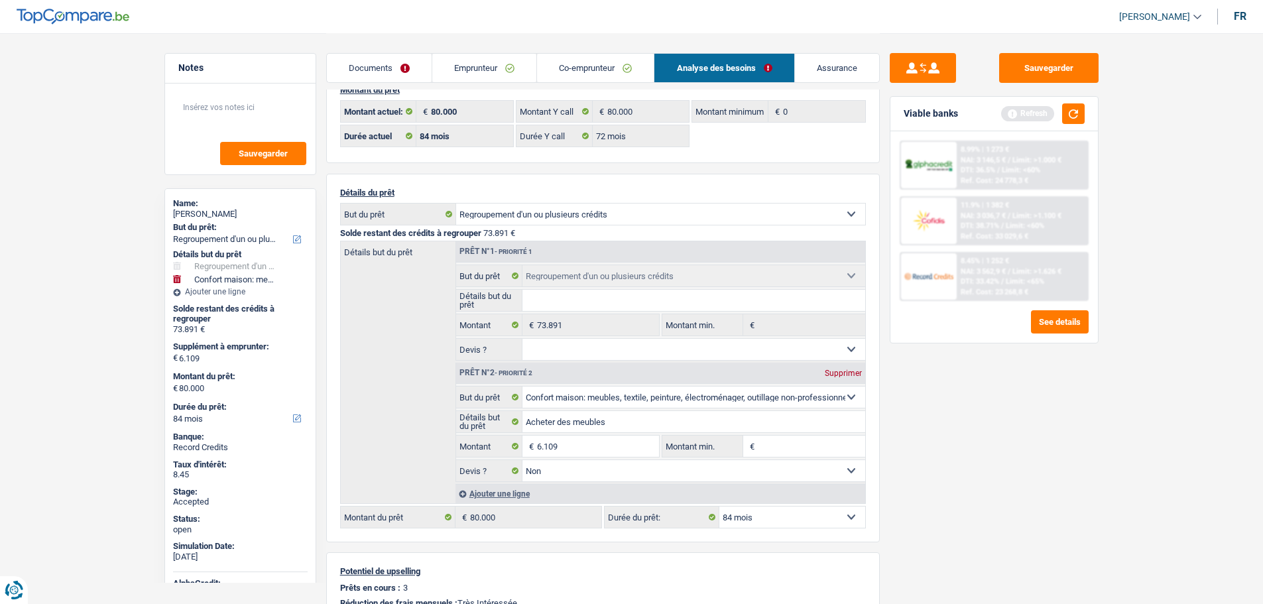
click at [592, 164] on div "Montant du prêt 80.000 € Montant actuel: 80.000 € Montant Y call 0 € Montant mi…" at bounding box center [603, 410] width 554 height 678
click at [487, 72] on link "Emprunteur" at bounding box center [484, 68] width 104 height 29
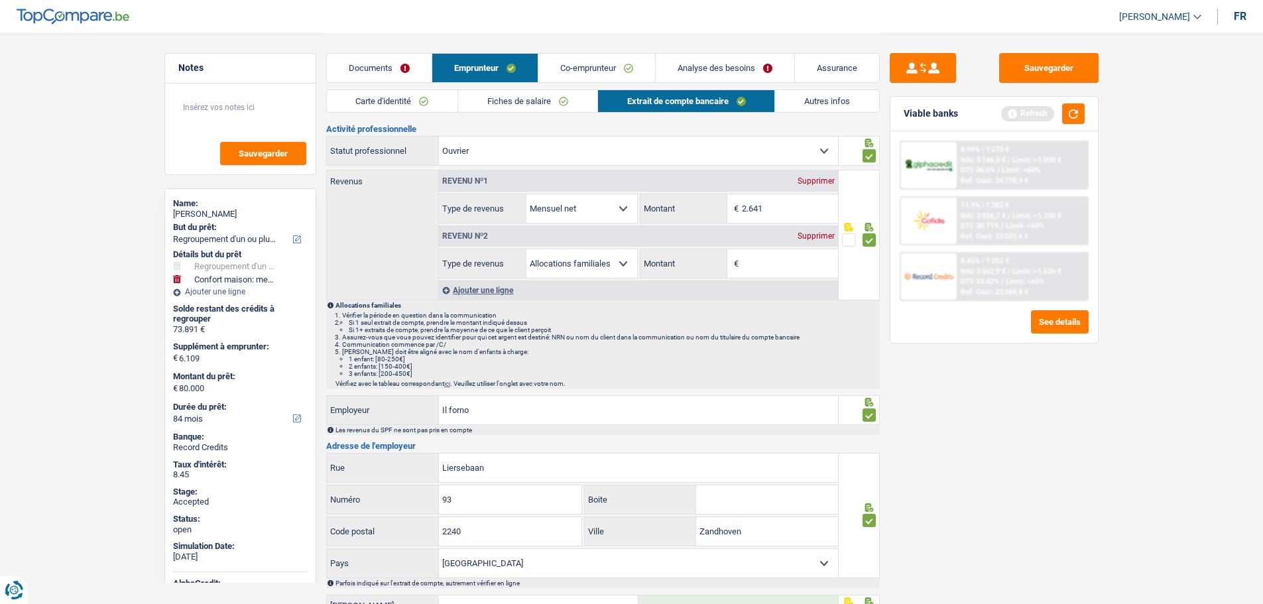
click at [812, 109] on link "Autres infos" at bounding box center [827, 101] width 104 height 22
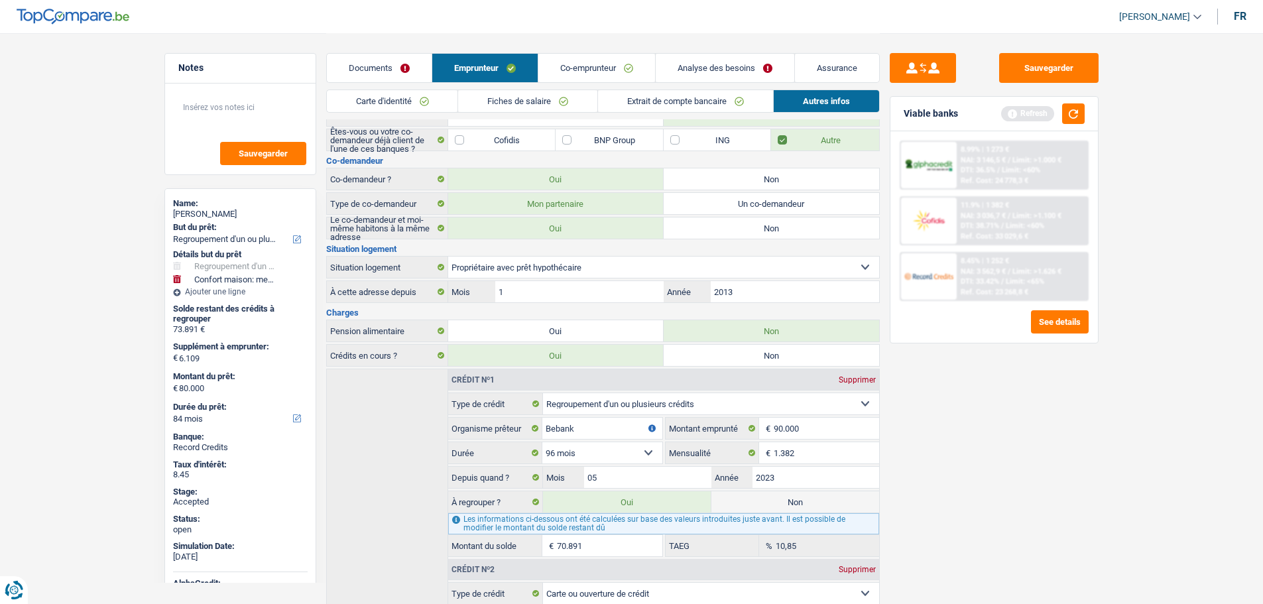
scroll to position [95, 0]
click at [741, 68] on link "Analyse des besoins" at bounding box center [725, 68] width 139 height 29
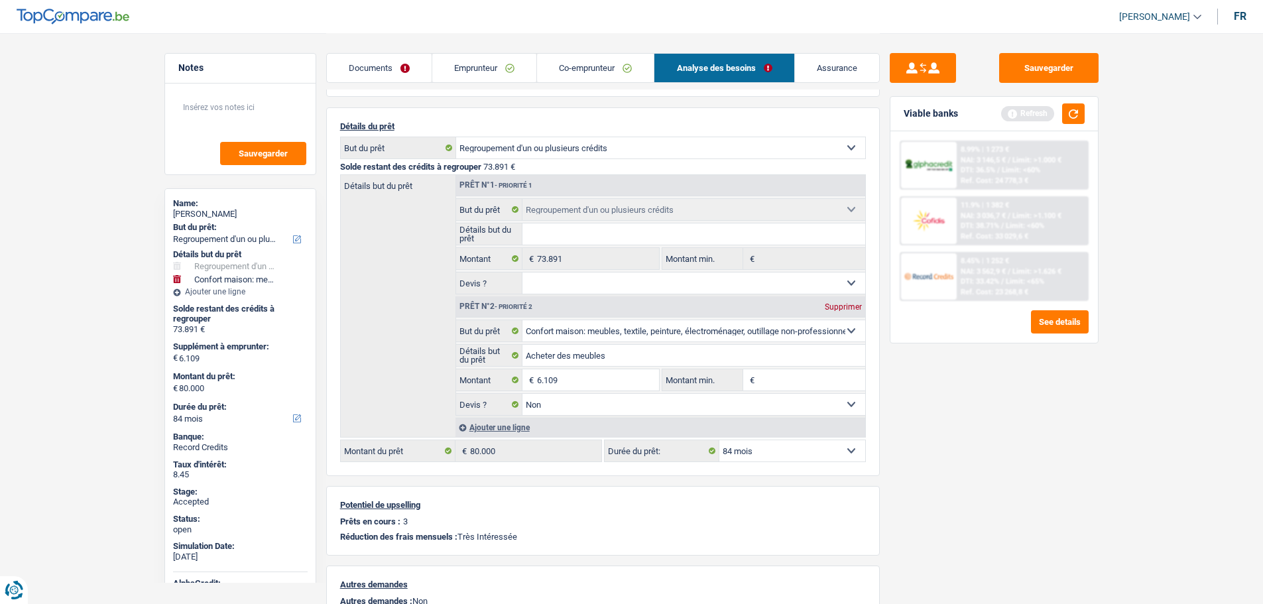
click at [414, 314] on div "Détails but du prêt Prêt n°1 - Priorité 1 Confort maison: meubles, textile, pei…" at bounding box center [603, 305] width 526 height 263
click at [994, 290] on div "Ref. Cost: 23 268,8 €" at bounding box center [995, 292] width 68 height 9
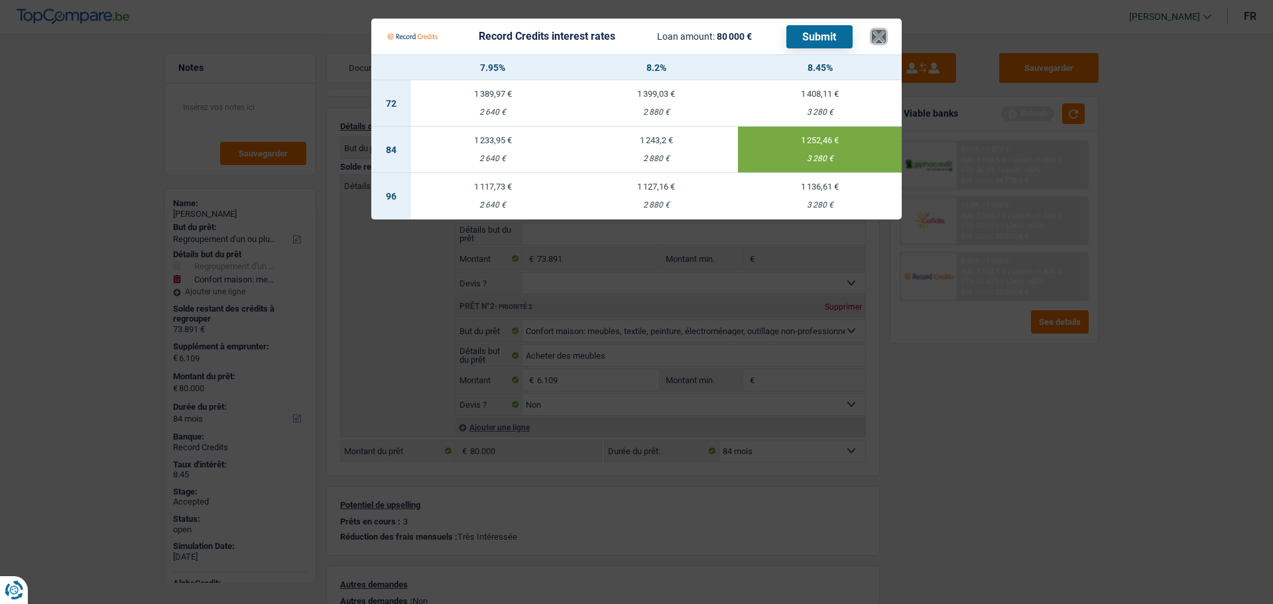
click at [881, 36] on button "×" at bounding box center [879, 36] width 14 height 13
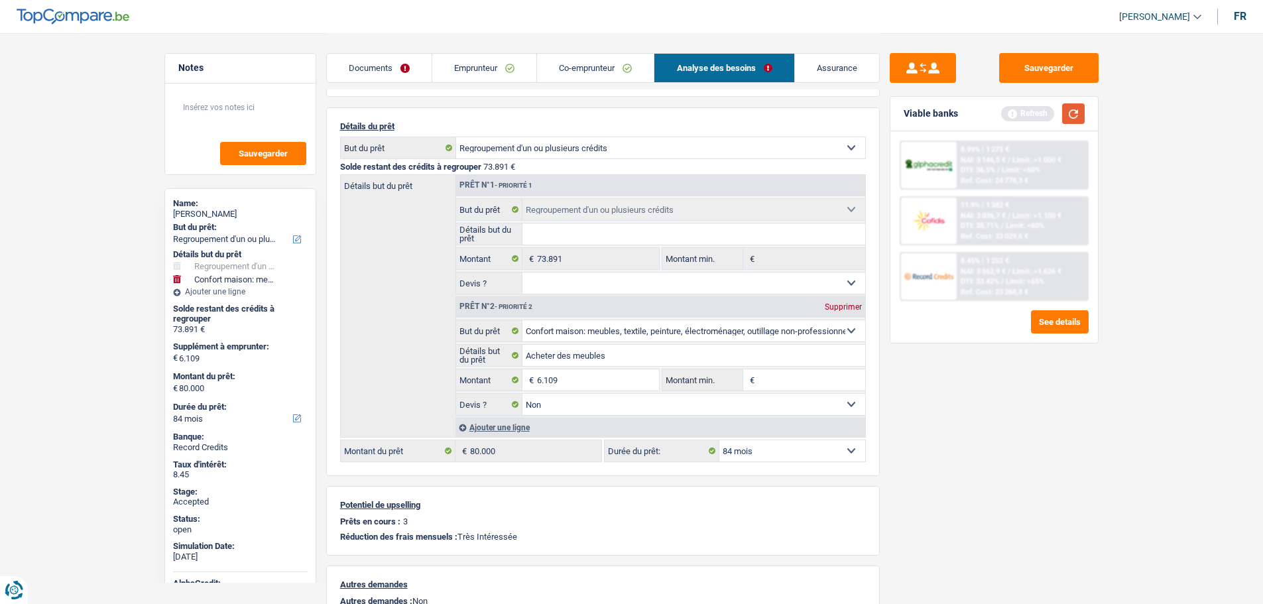
click at [1076, 114] on button "button" at bounding box center [1073, 113] width 23 height 21
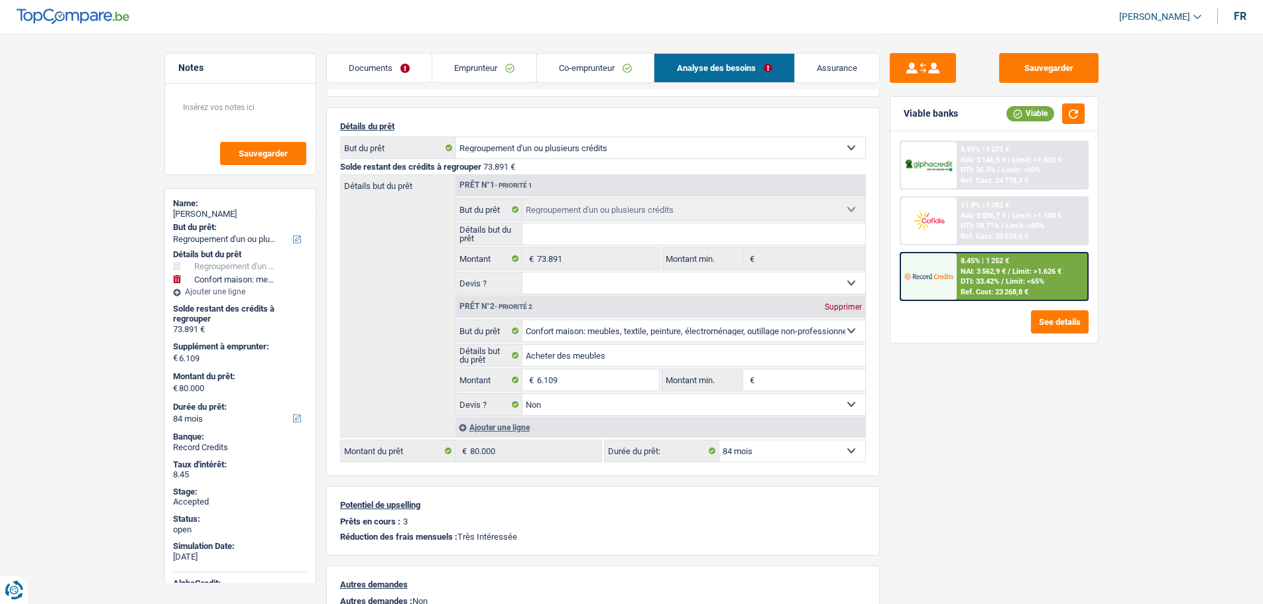
click at [428, 372] on div "Détails but du prêt Prêt n°1 - Priorité 1 Confort maison: meubles, textile, pei…" at bounding box center [603, 305] width 526 height 263
click at [371, 327] on div "Détails but du prêt Prêt n°1 - Priorité 1 Confort maison: meubles, textile, pei…" at bounding box center [603, 305] width 526 height 263
click at [473, 58] on link "Emprunteur" at bounding box center [484, 68] width 104 height 29
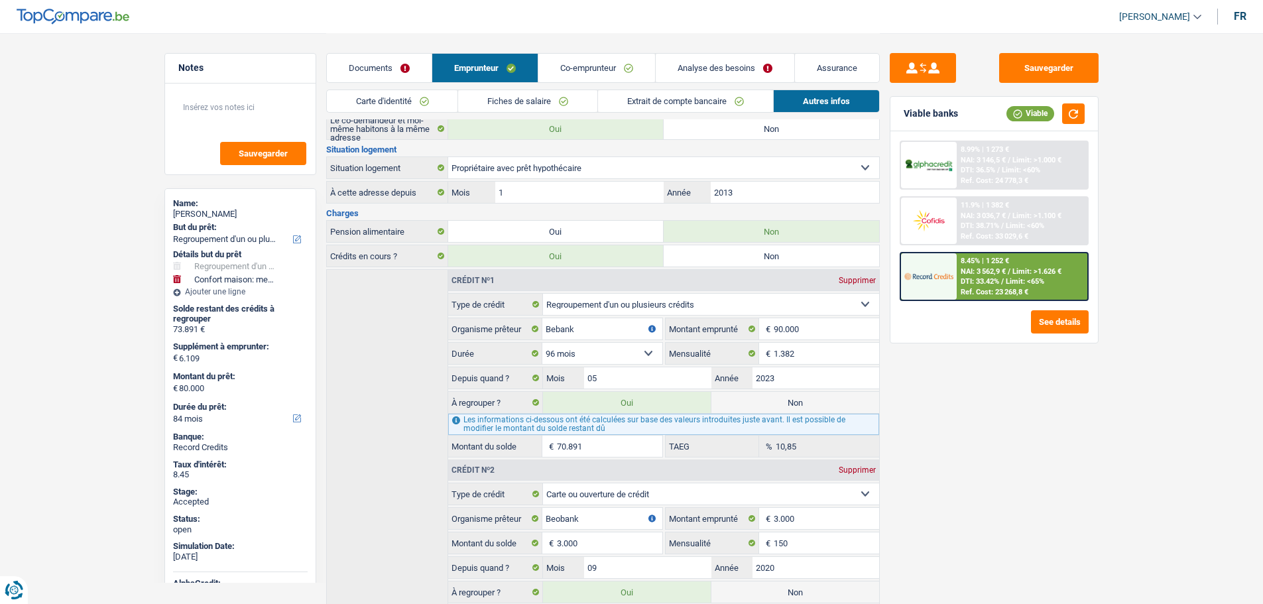
scroll to position [227, 0]
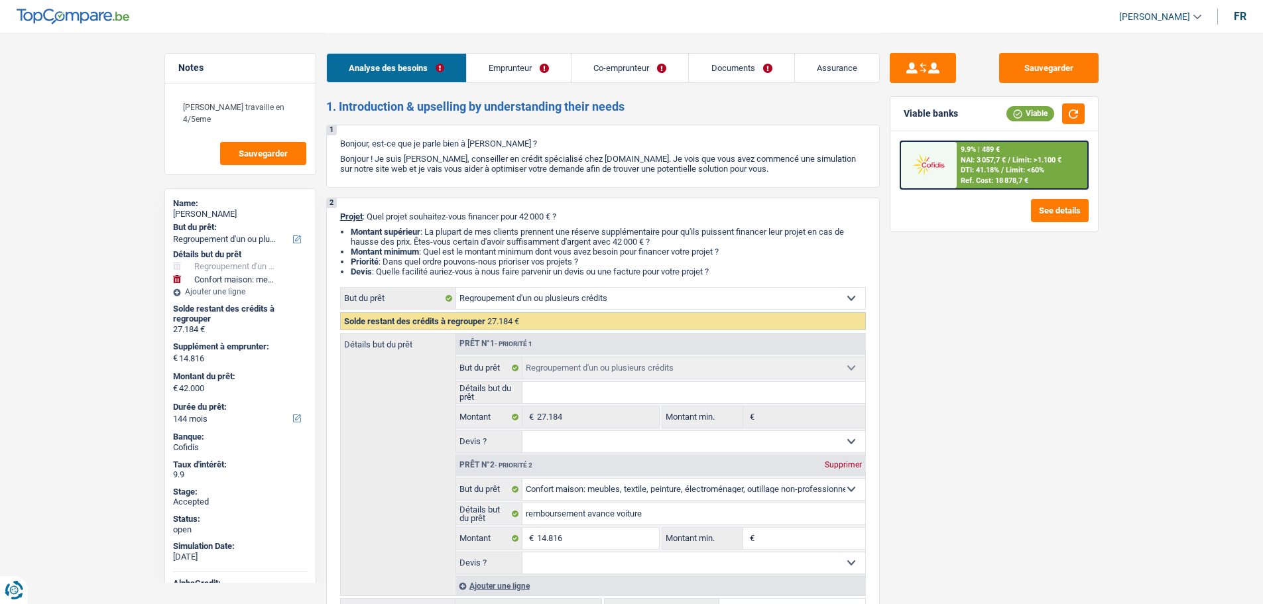
select select "refinancing"
select select "household"
select select "144"
select select "refinancing"
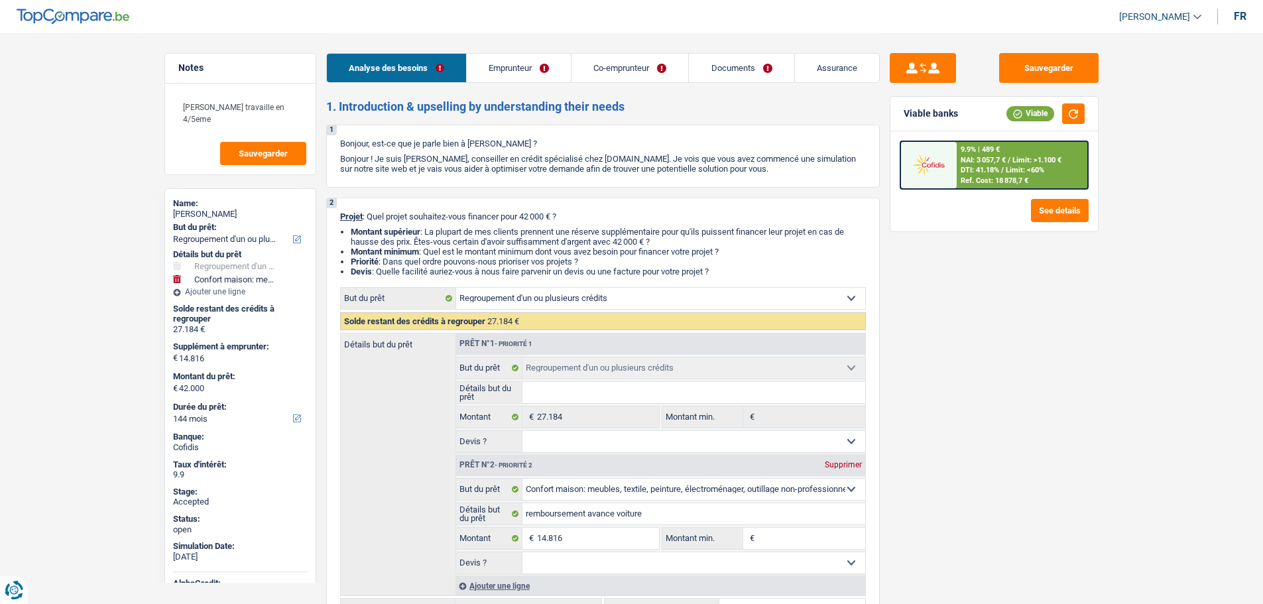
select select "refinancing"
select select "household"
select select "144"
select select "privateEmployee"
select select "publicEmployee"
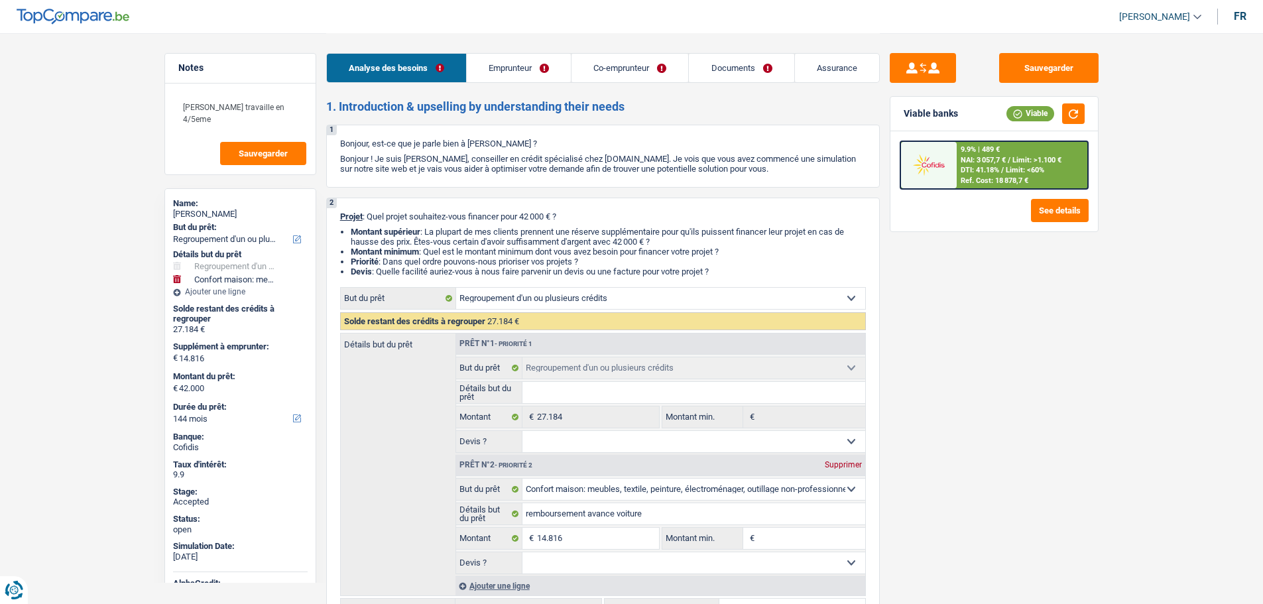
select select "netSalary"
select select "familyAllowances"
select select "mealVouchers"
select select "netSalary"
select select "mealVouchers"
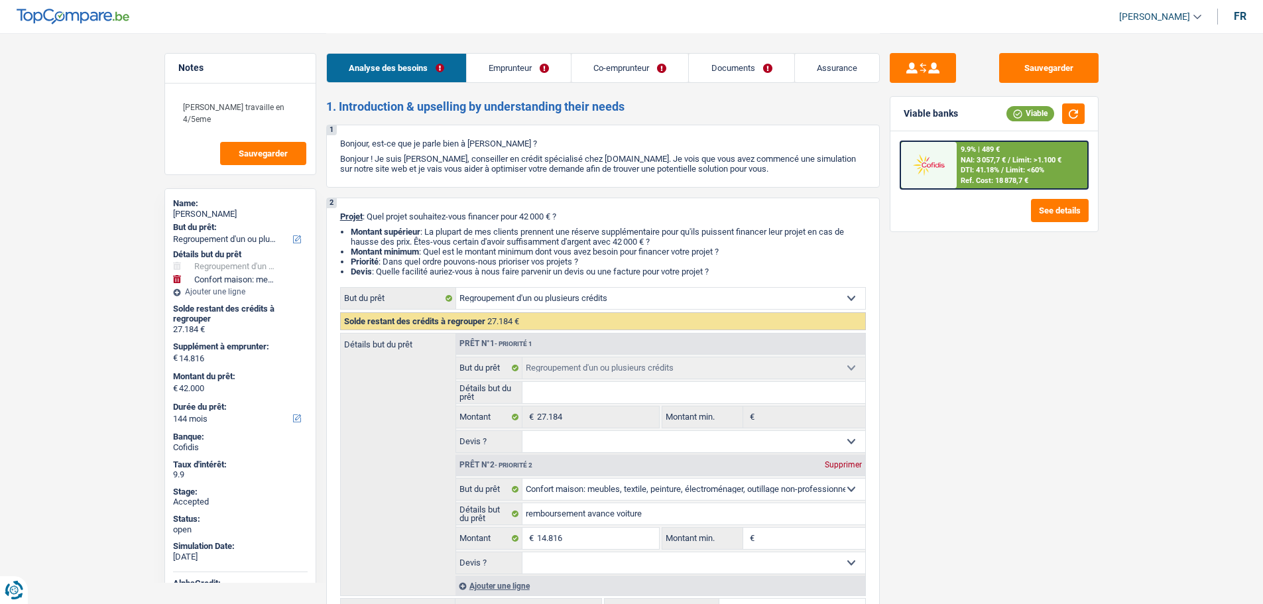
select select "familyAllowances"
select select "ownerWithMortgage"
select select "mortgage"
select select "300"
select select "personalLoan"
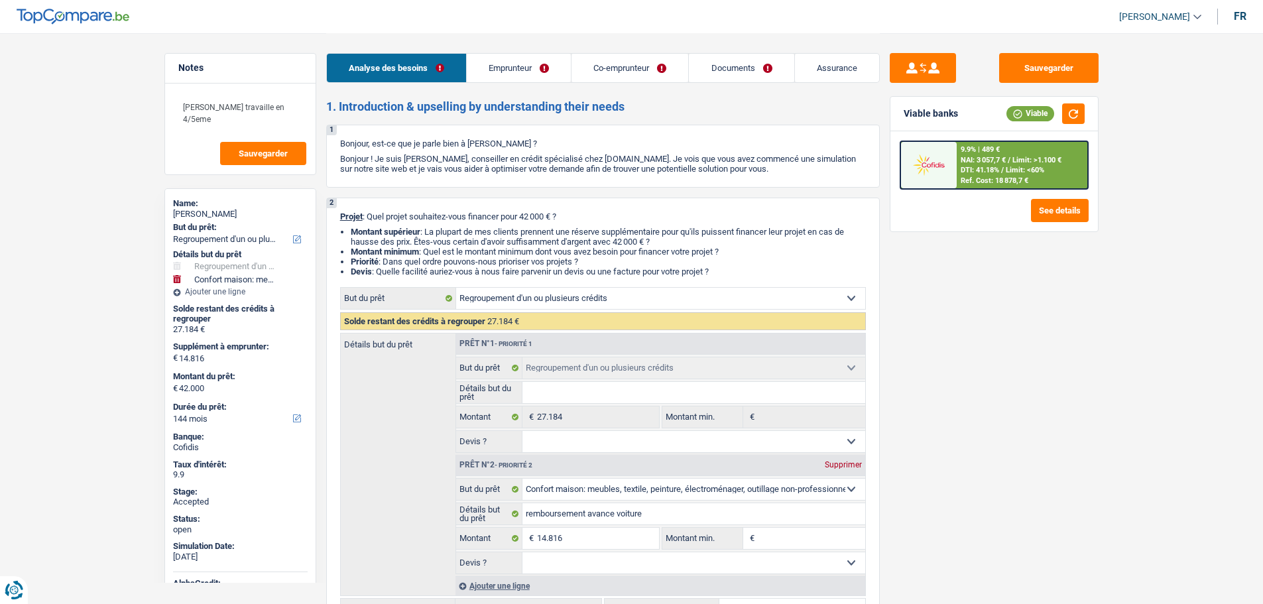
select select "smallWorks"
select select "120"
select select "personalLoan"
select select "homeFurnishingOrRelocation"
select select "36"
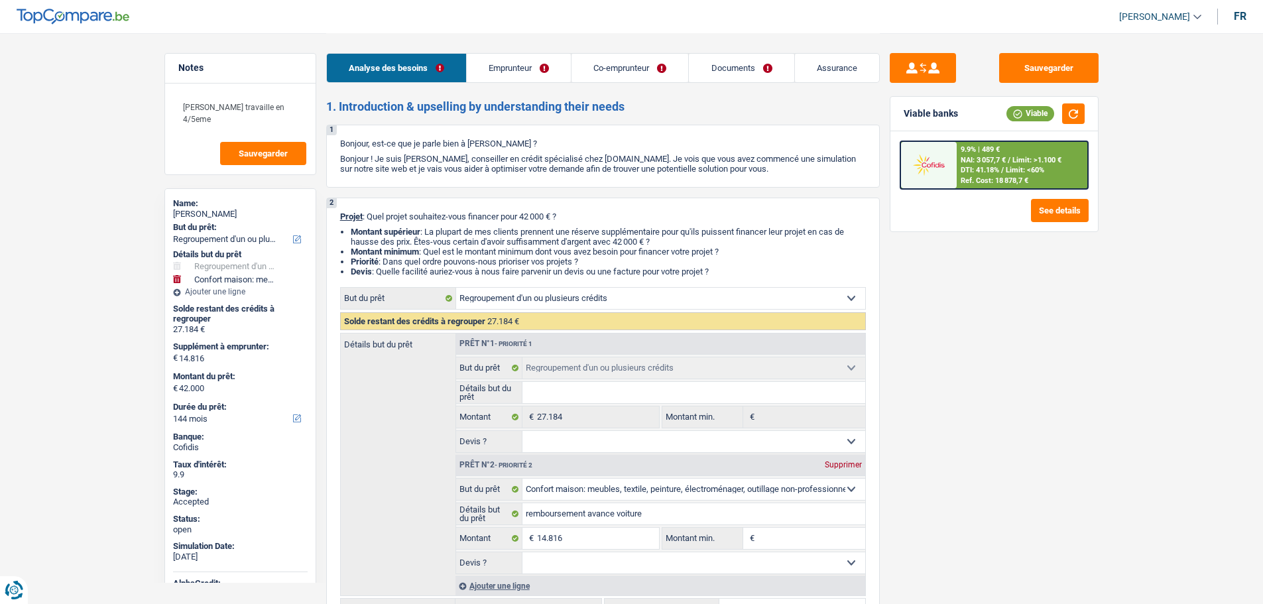
select select "refinancing"
select select "household"
select select "144"
click at [728, 74] on link "Documents" at bounding box center [741, 68] width 105 height 29
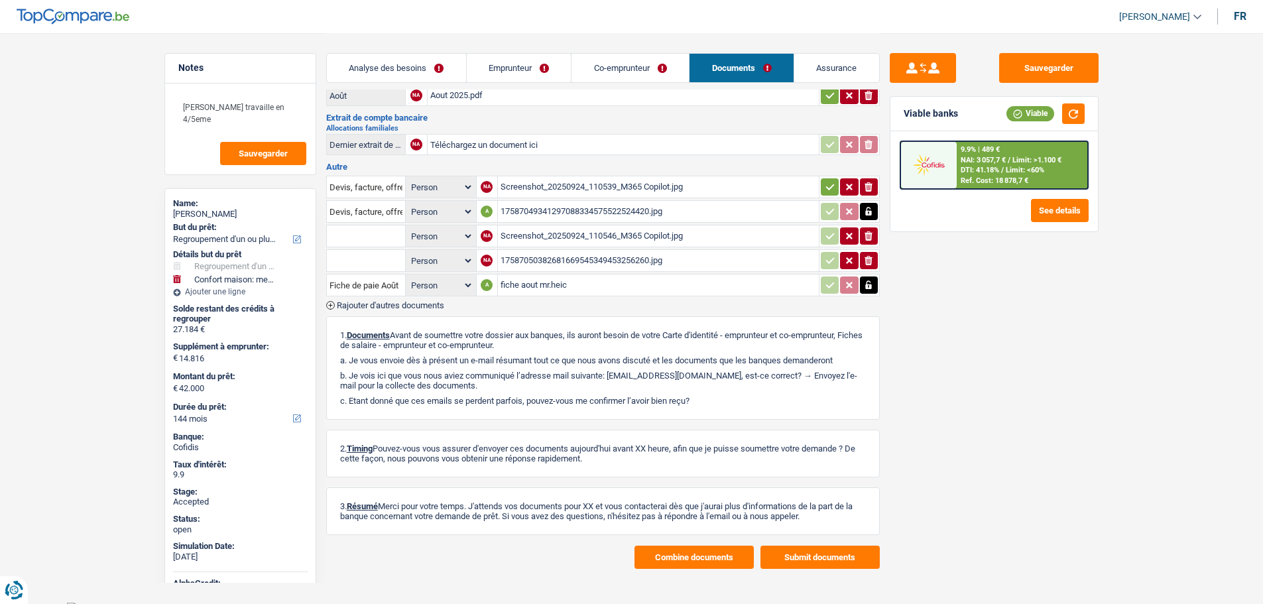
scroll to position [401, 0]
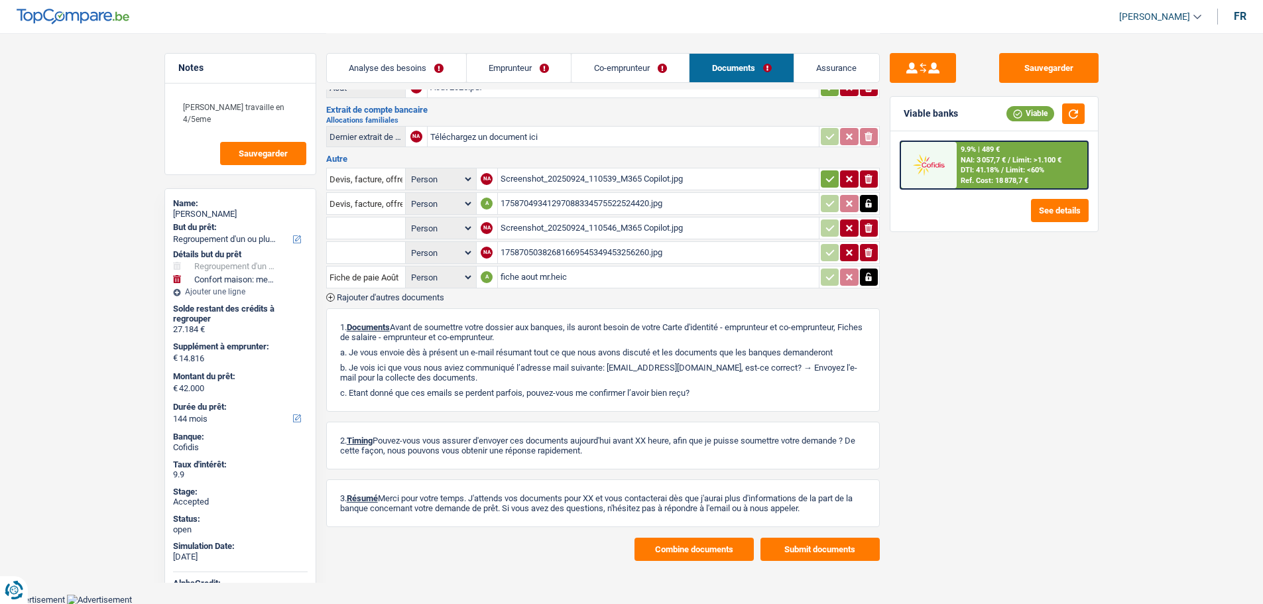
click at [680, 552] on button "Combine documents" at bounding box center [694, 549] width 119 height 23
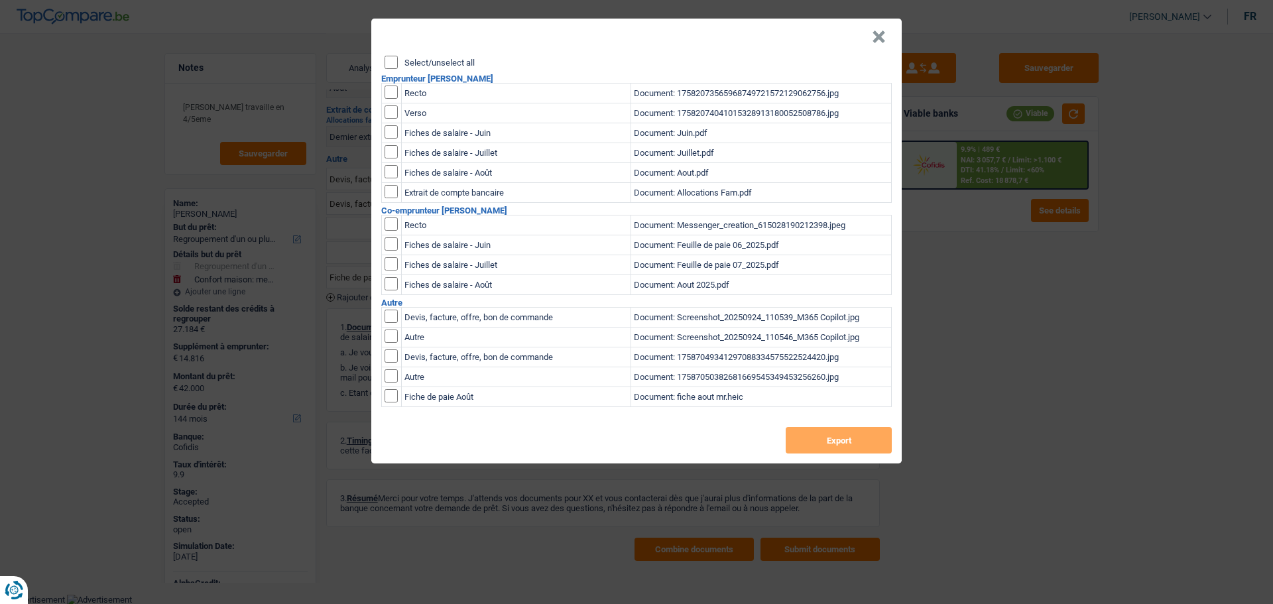
click at [450, 62] on label "Select/unselect all" at bounding box center [440, 62] width 70 height 9
click at [398, 62] on input "Select/unselect all" at bounding box center [391, 62] width 13 height 13
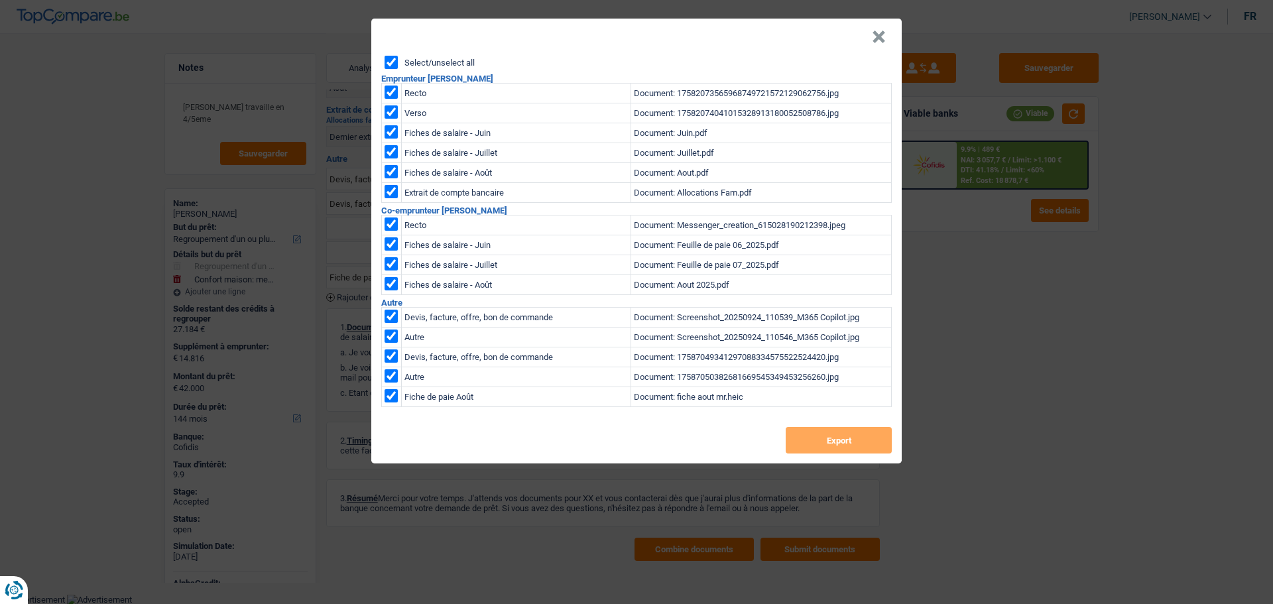
checkbox input "true"
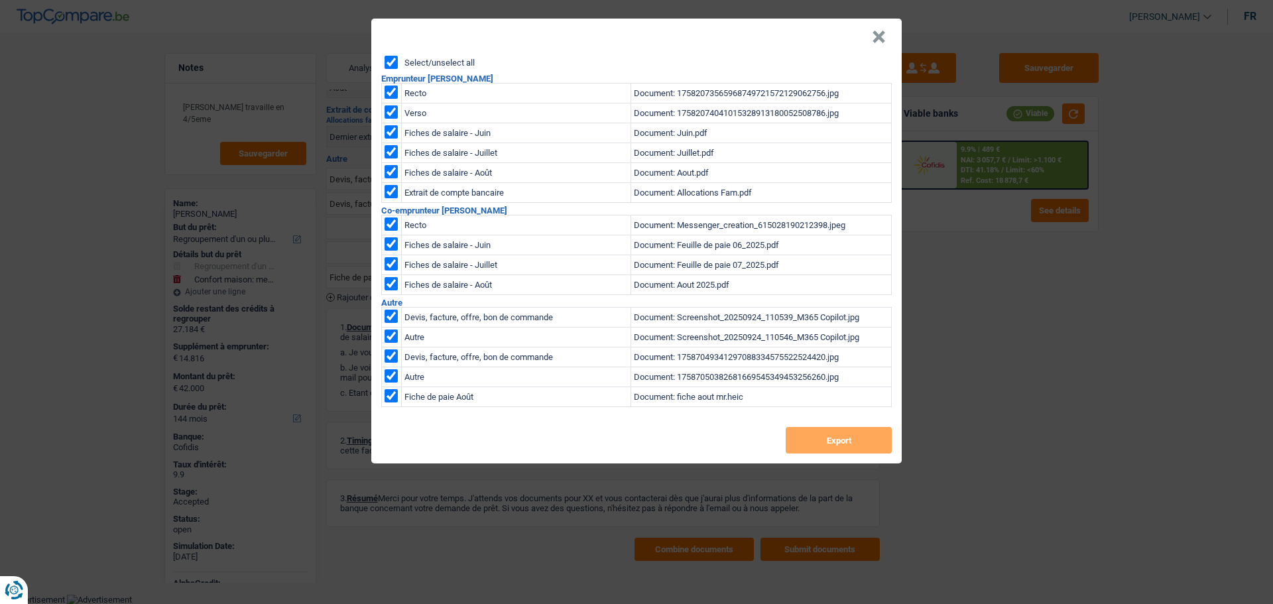
checkbox input "true"
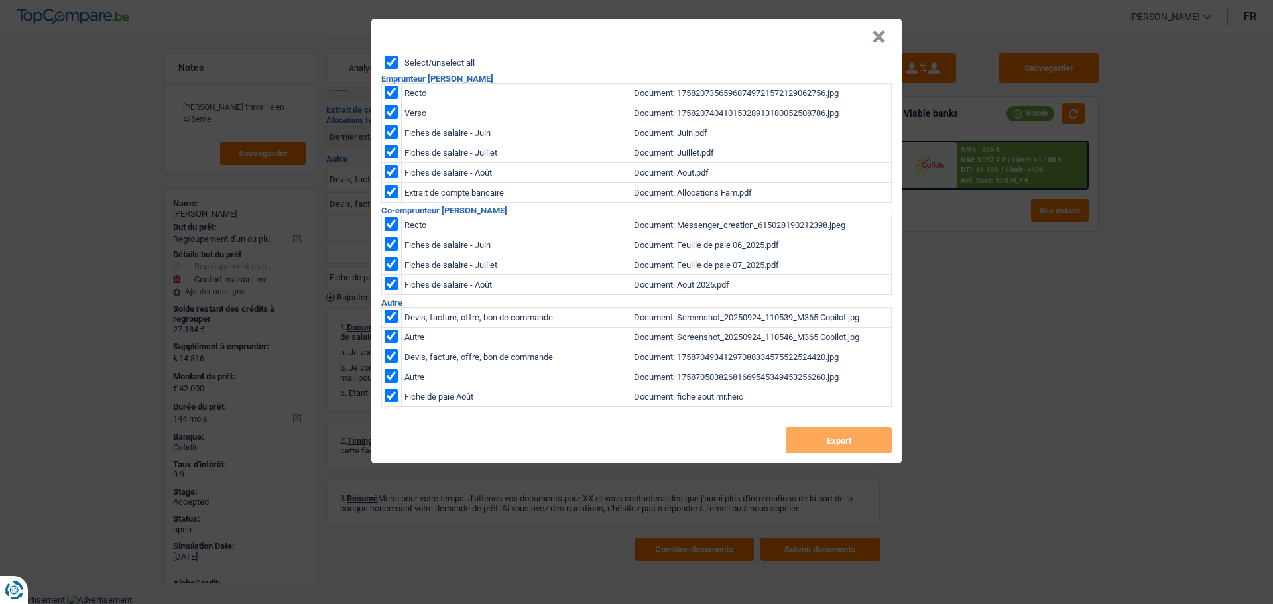
checkbox input "true"
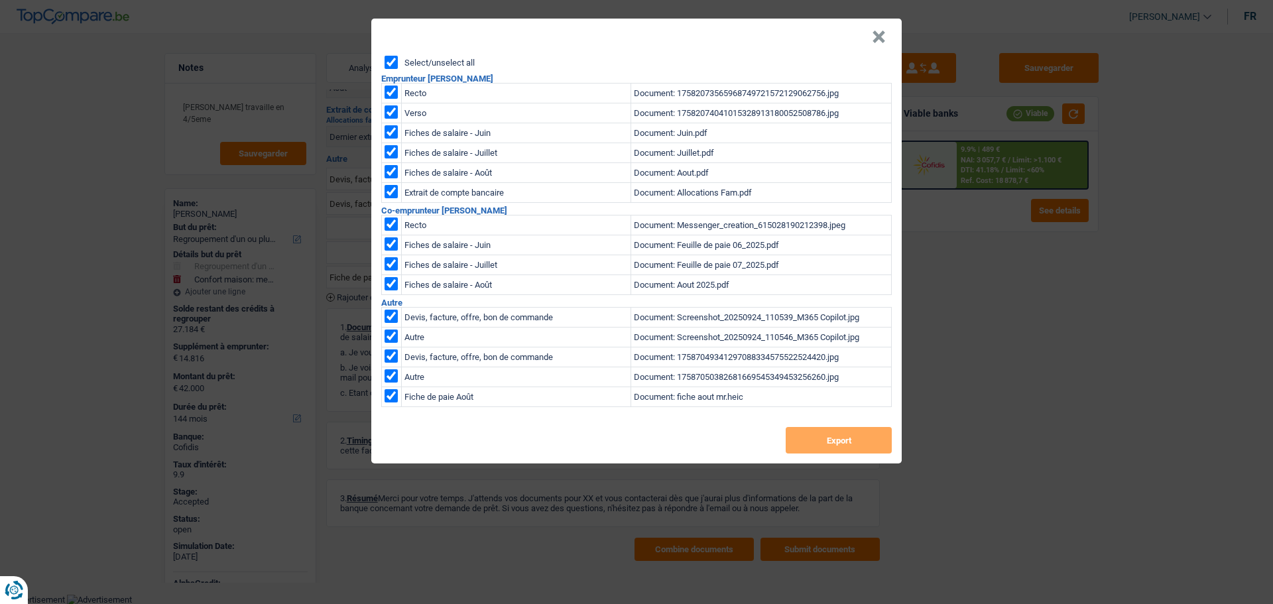
checkbox input "true"
click at [820, 447] on button "Export" at bounding box center [839, 440] width 106 height 27
click at [876, 39] on button "×" at bounding box center [879, 37] width 14 height 13
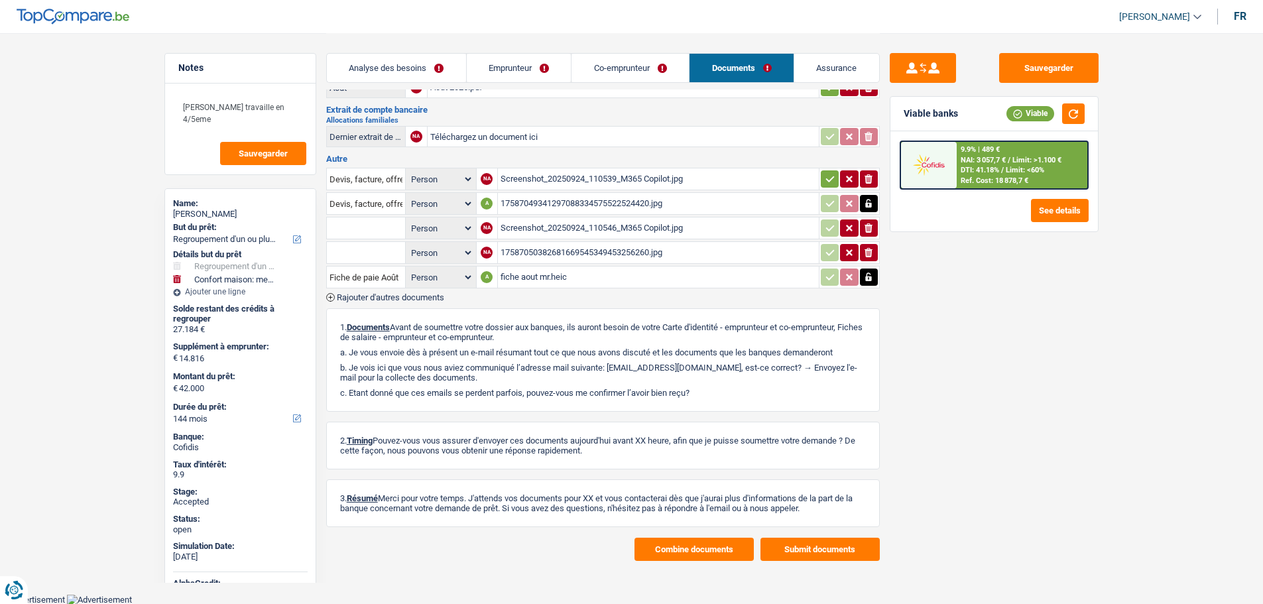
click at [530, 280] on div "fiche aout mr.heic" at bounding box center [659, 277] width 316 height 20
click at [816, 64] on link "Assurance" at bounding box center [836, 68] width 85 height 29
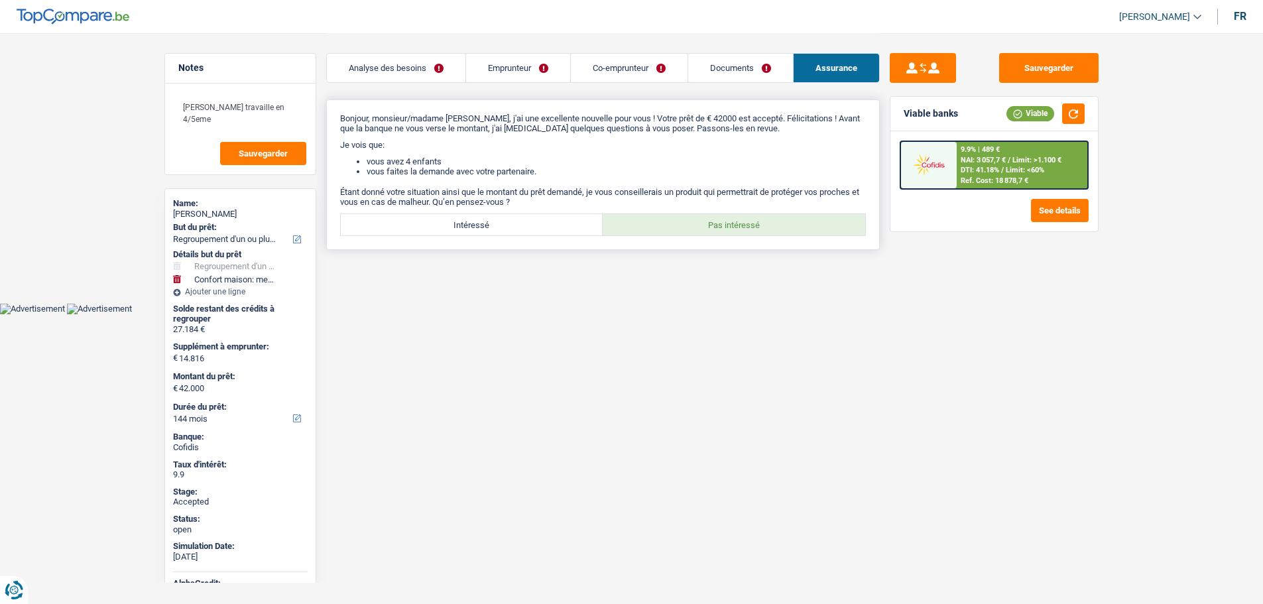
scroll to position [0, 0]
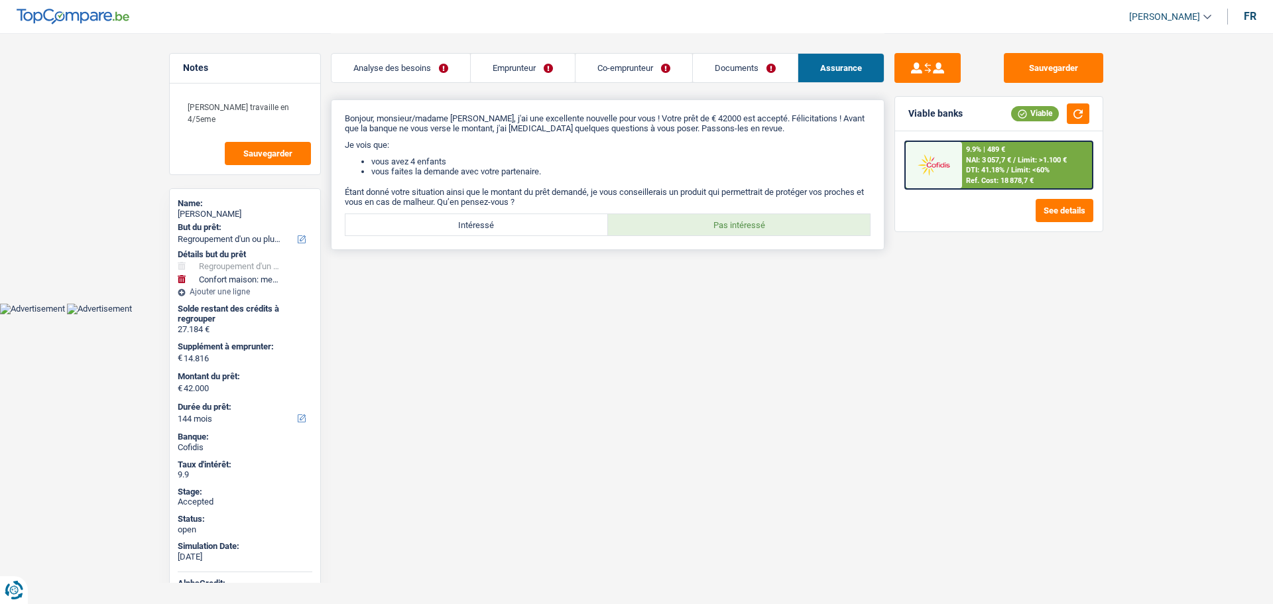
click at [473, 230] on label "Intéressé" at bounding box center [476, 224] width 263 height 21
click at [473, 230] on input "Intéressé" at bounding box center [476, 224] width 263 height 21
radio input "true"
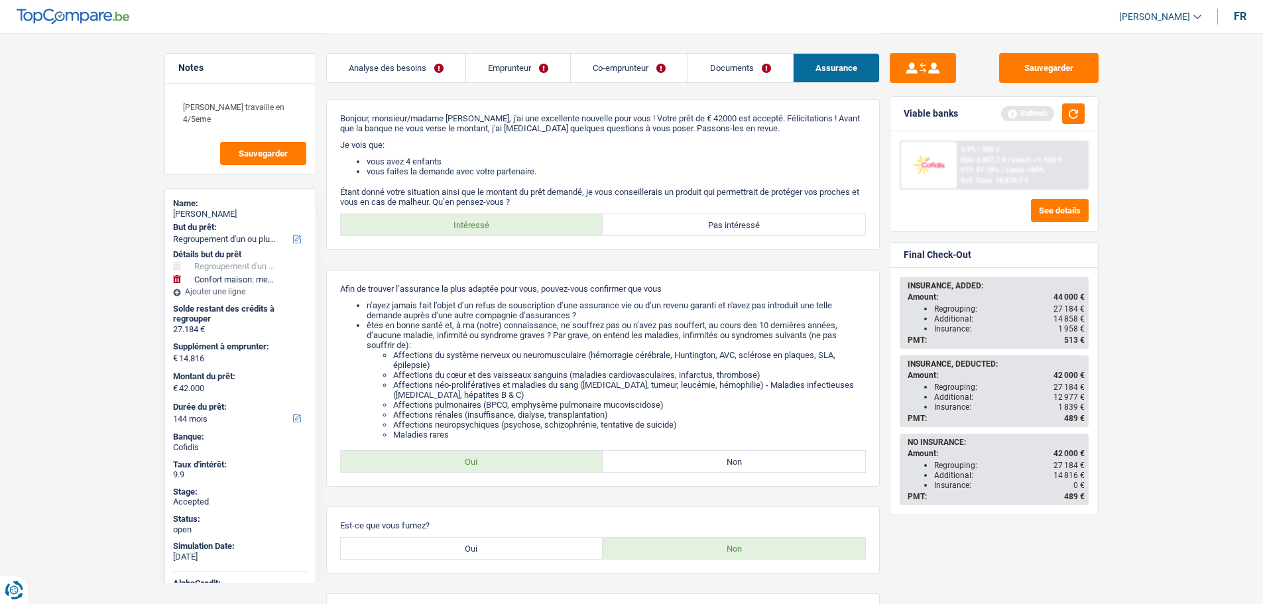
click at [527, 60] on link "Emprunteur" at bounding box center [518, 68] width 104 height 29
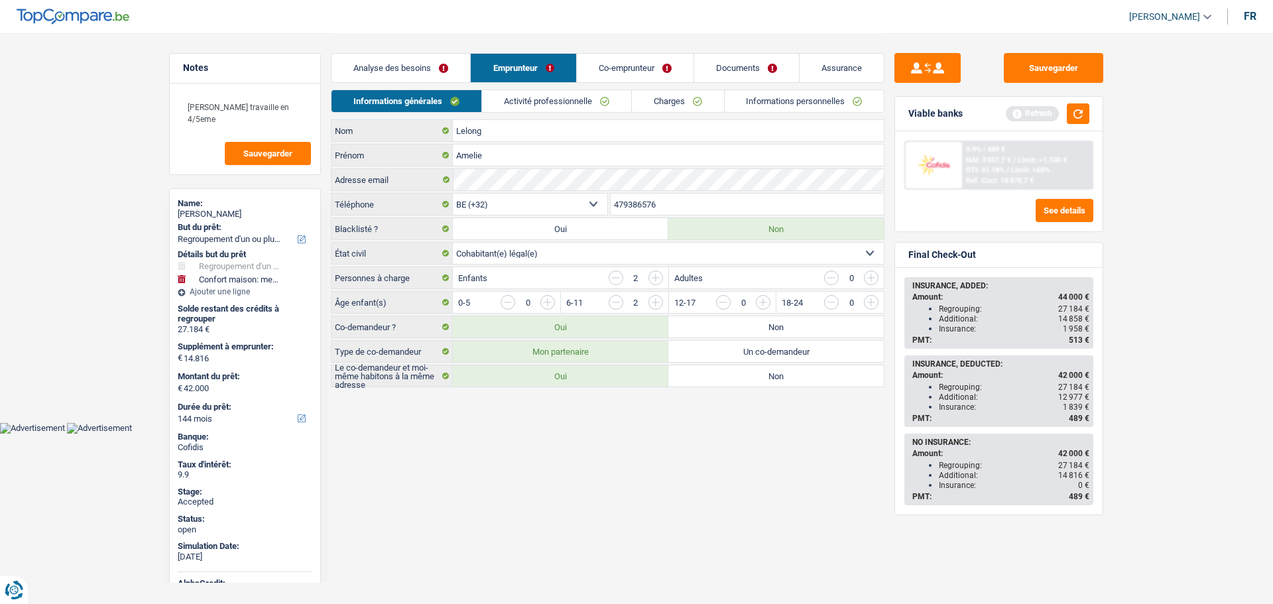
click at [1143, 22] on span "[PERSON_NAME]" at bounding box center [1164, 16] width 71 height 11
click at [1131, 117] on button "SO" at bounding box center [1141, 121] width 118 height 27
select select "144"
select select "refinancing"
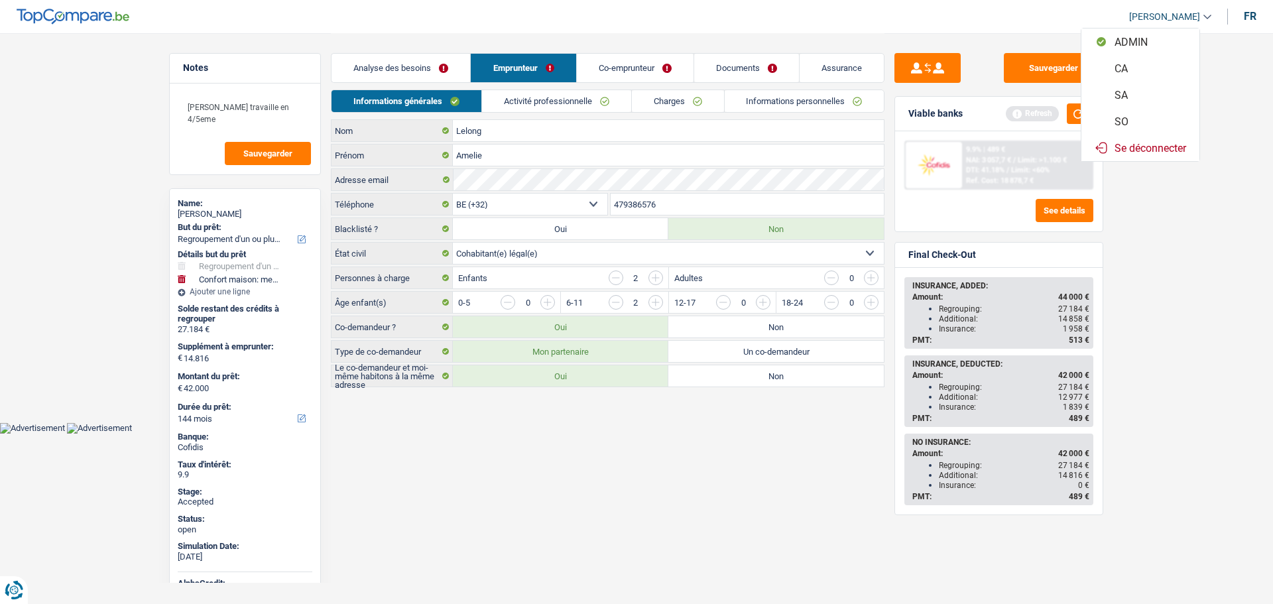
select select "refinancing"
select select "household"
select select "144"
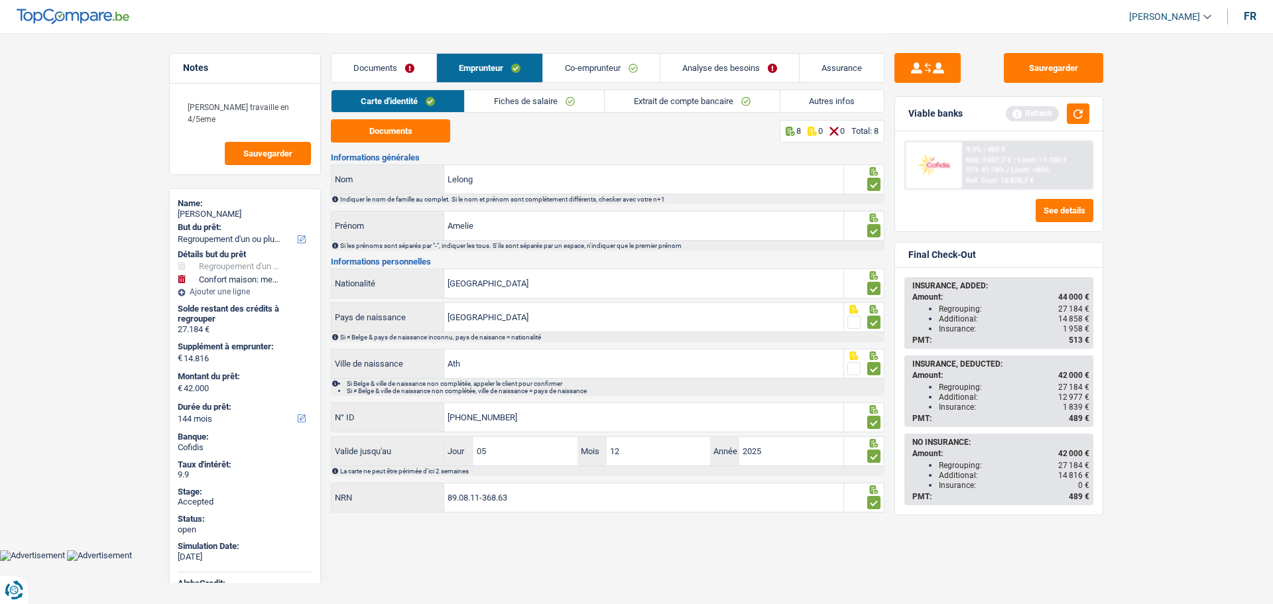
click at [751, 76] on link "Analyse des besoins" at bounding box center [729, 68] width 139 height 29
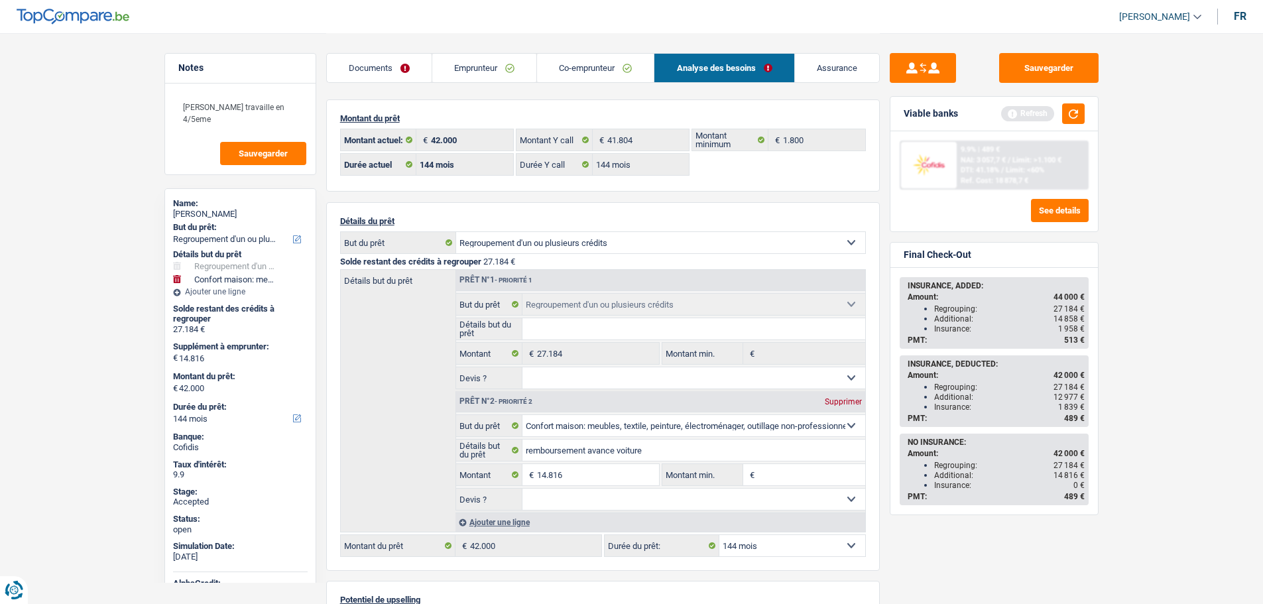
click at [1064, 321] on span "14 858 €" at bounding box center [1069, 318] width 31 height 9
click at [830, 66] on link "Assurance" at bounding box center [837, 68] width 84 height 29
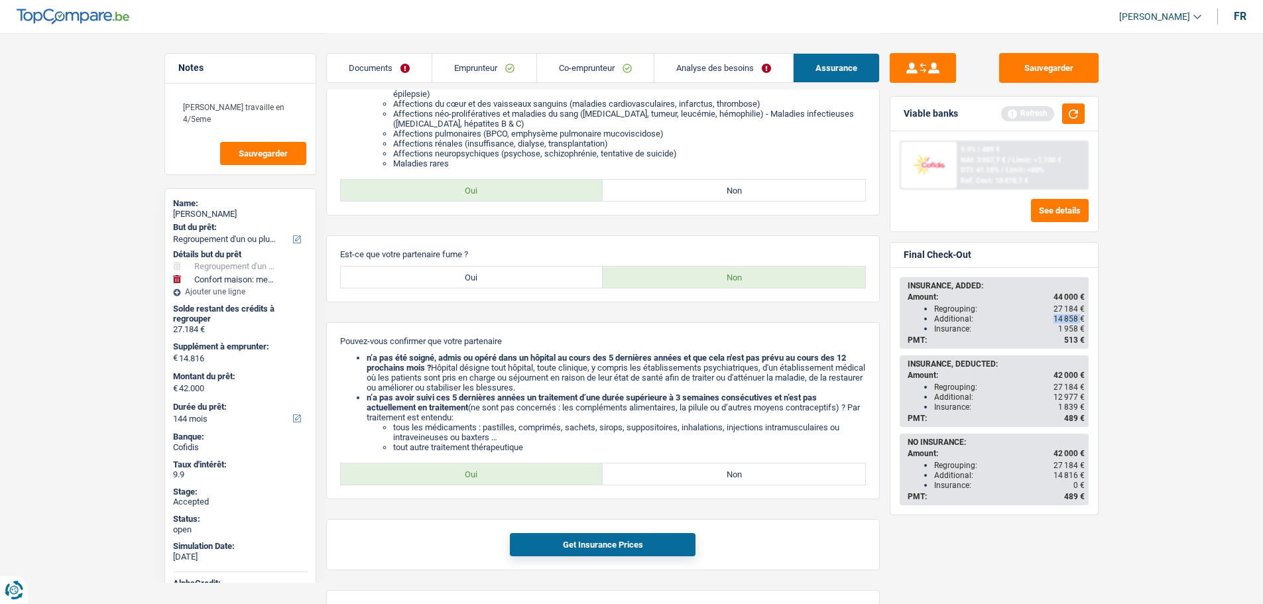
scroll to position [796, 0]
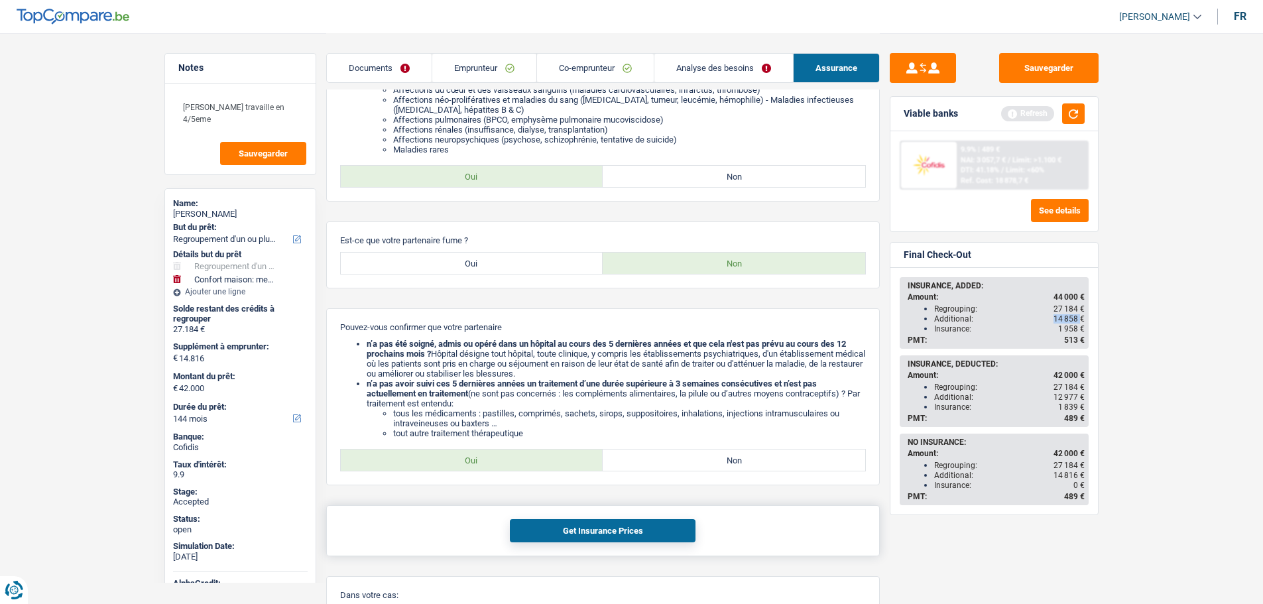
click at [574, 519] on button "Get Insurance Prices" at bounding box center [603, 530] width 186 height 23
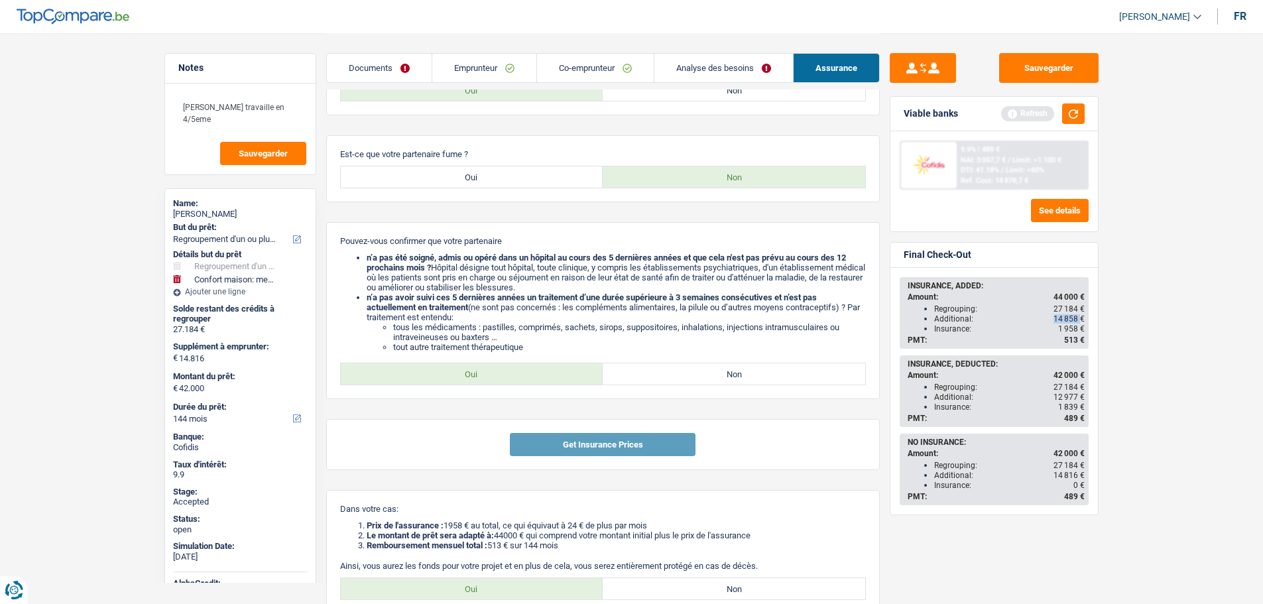
scroll to position [1003, 0]
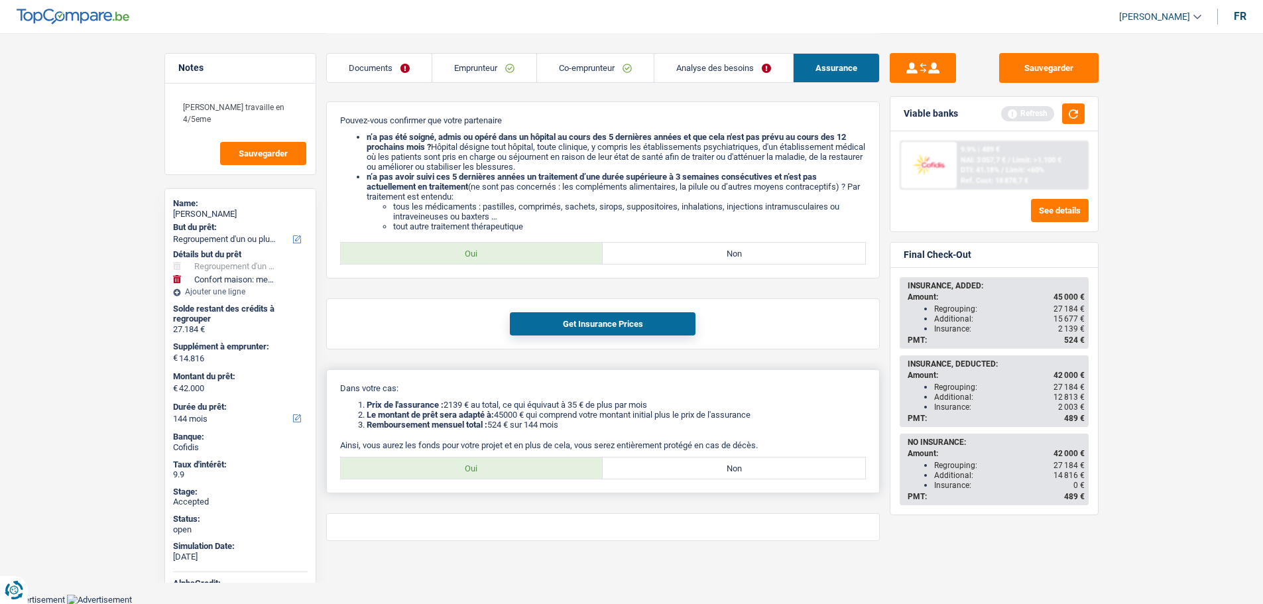
click at [485, 459] on label "Oui" at bounding box center [472, 468] width 263 height 21
click at [485, 459] on input "Oui" at bounding box center [472, 468] width 263 height 21
radio input "true"
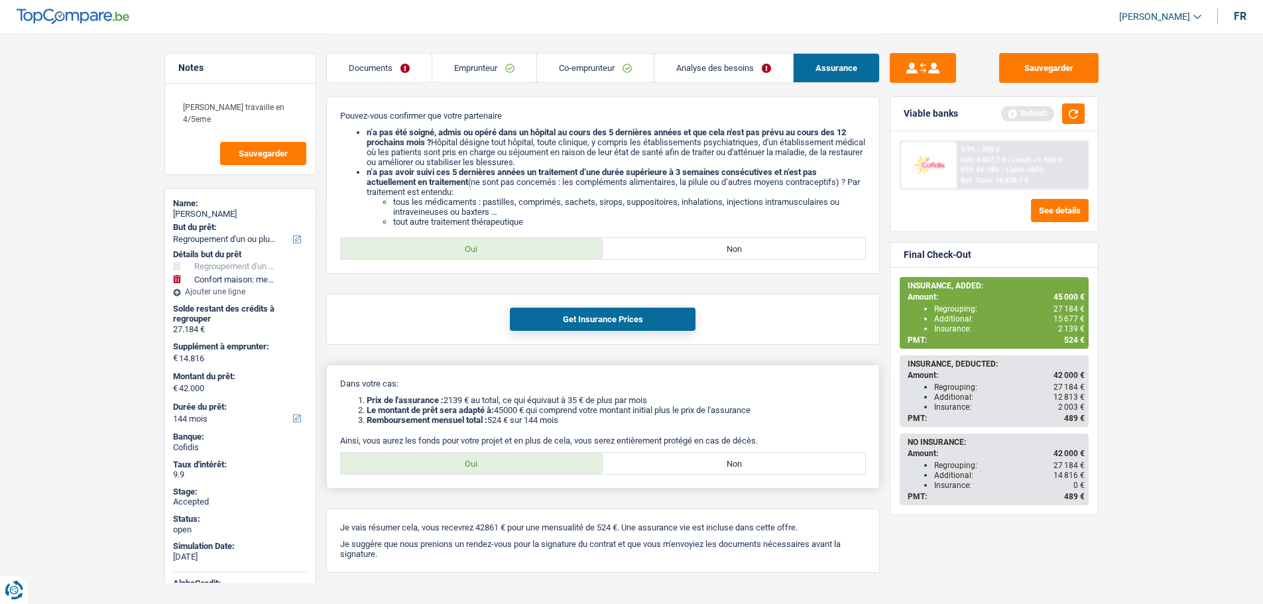
scroll to position [1039, 0]
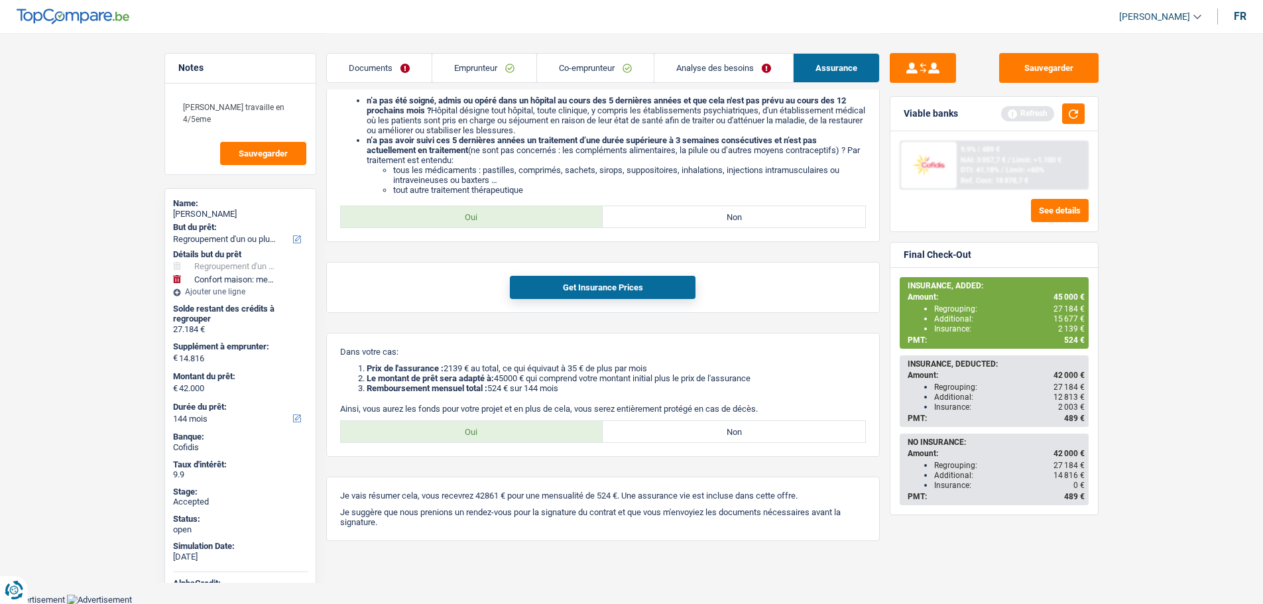
click at [1068, 338] on span "524 €" at bounding box center [1074, 340] width 21 height 9
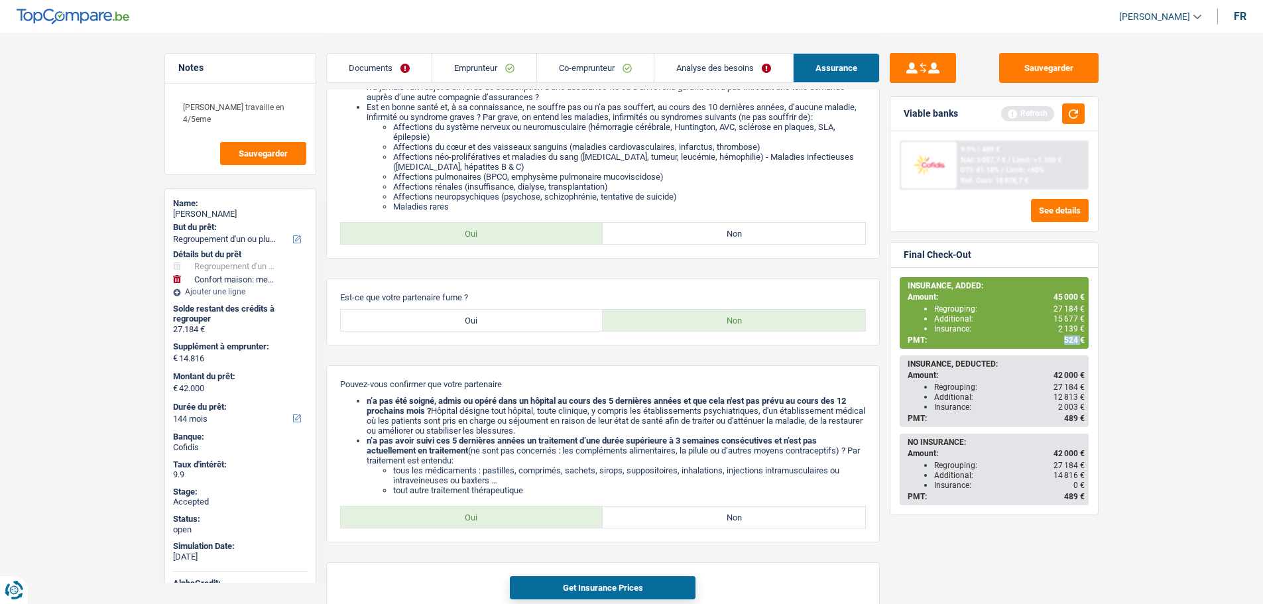
scroll to position [641, 0]
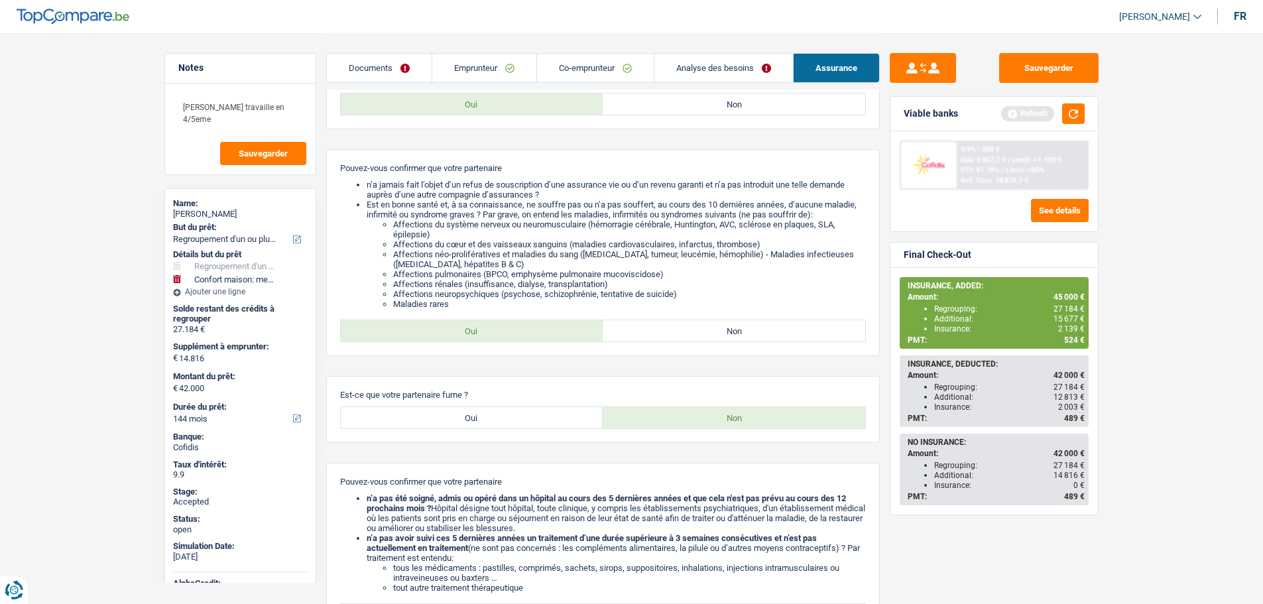
click at [1076, 328] on span "2 139 €" at bounding box center [1071, 328] width 27 height 9
click at [1070, 328] on span "2 139 €" at bounding box center [1071, 328] width 27 height 9
click at [1059, 296] on span "45 000 €" at bounding box center [1069, 296] width 31 height 9
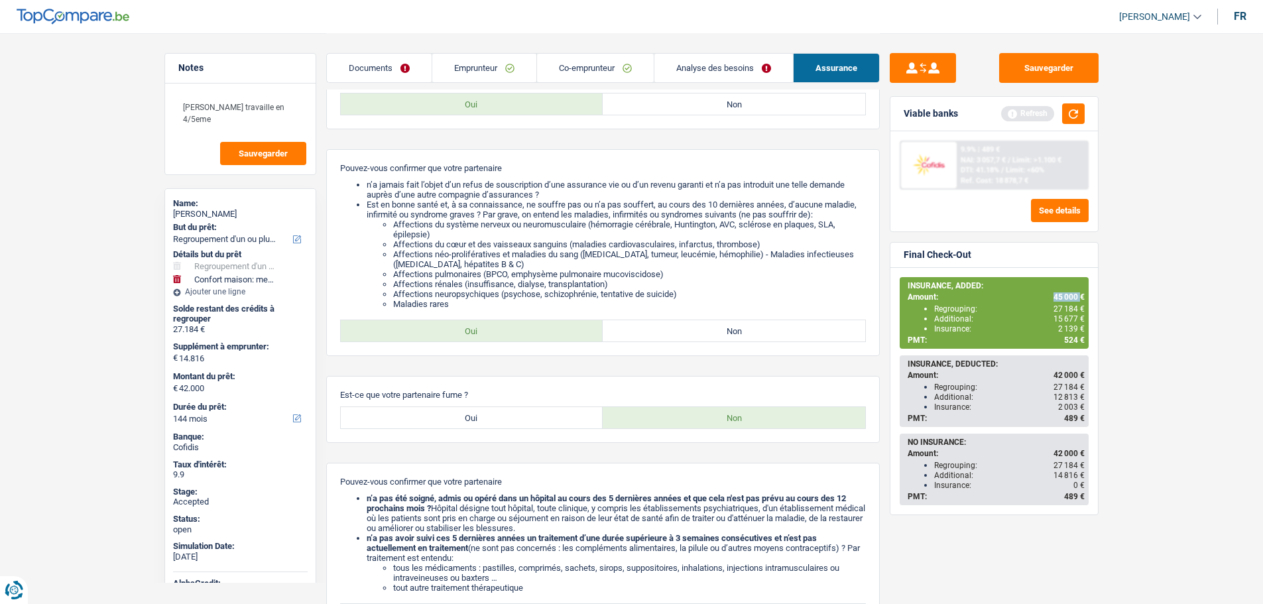
click at [1059, 296] on span "45 000 €" at bounding box center [1069, 296] width 31 height 9
click at [1066, 318] on span "15 677 €" at bounding box center [1069, 318] width 31 height 9
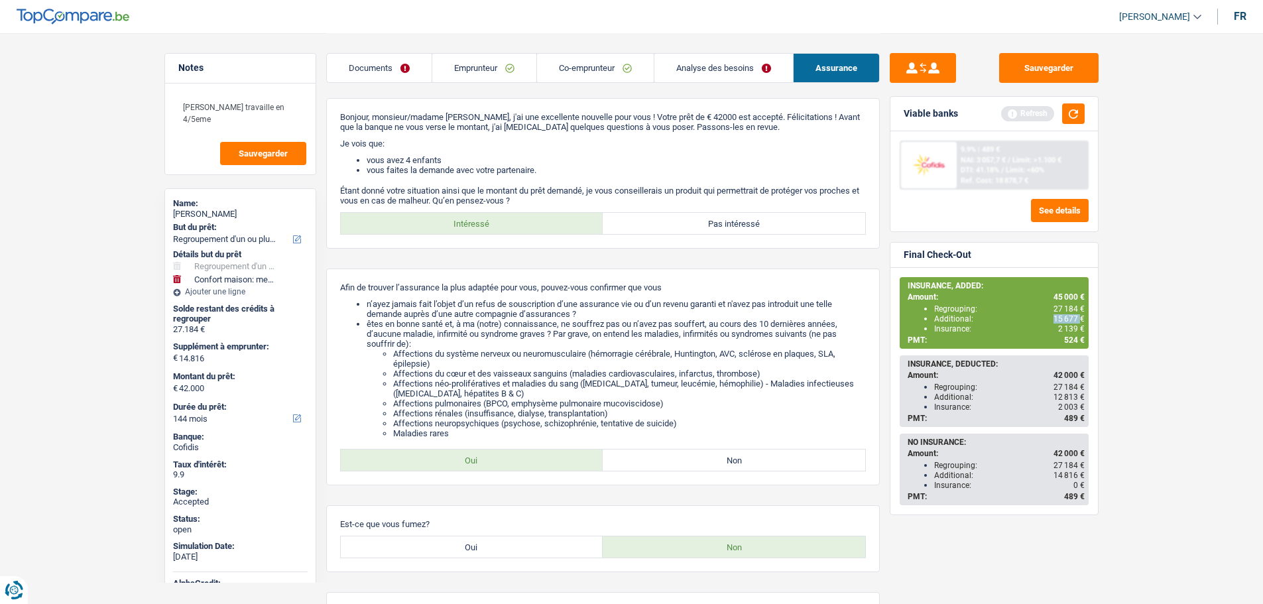
scroll to position [0, 0]
click at [692, 70] on link "Analyse des besoins" at bounding box center [723, 68] width 139 height 29
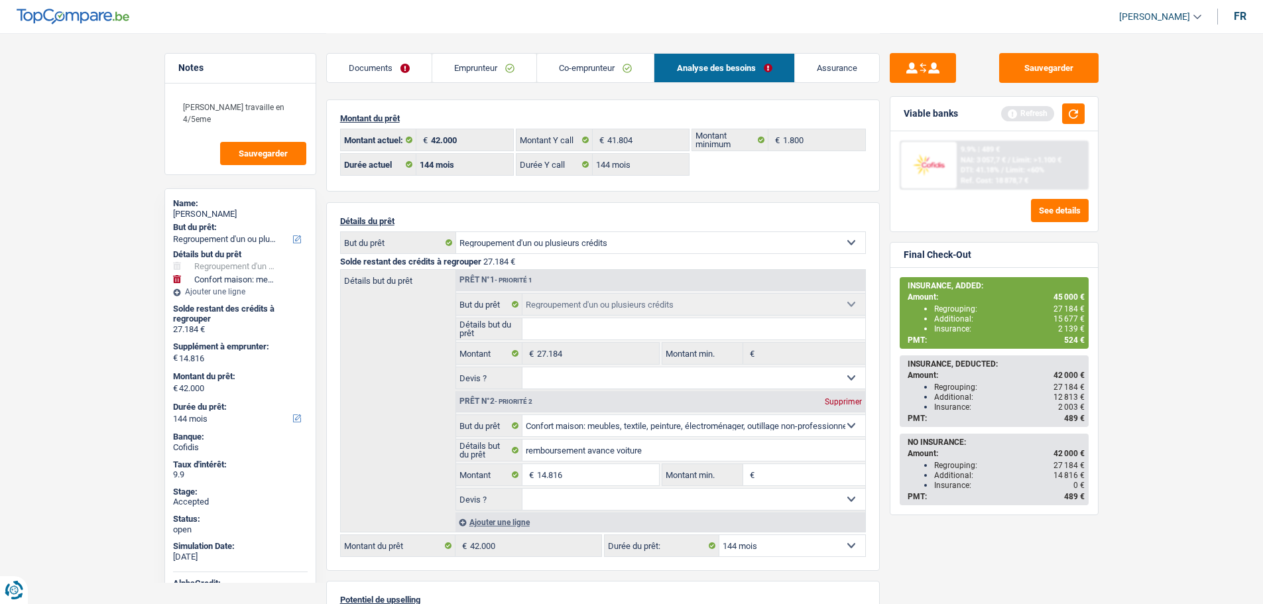
click at [1064, 327] on span "2 139 €" at bounding box center [1071, 328] width 27 height 9
click at [473, 72] on link "Emprunteur" at bounding box center [484, 68] width 104 height 29
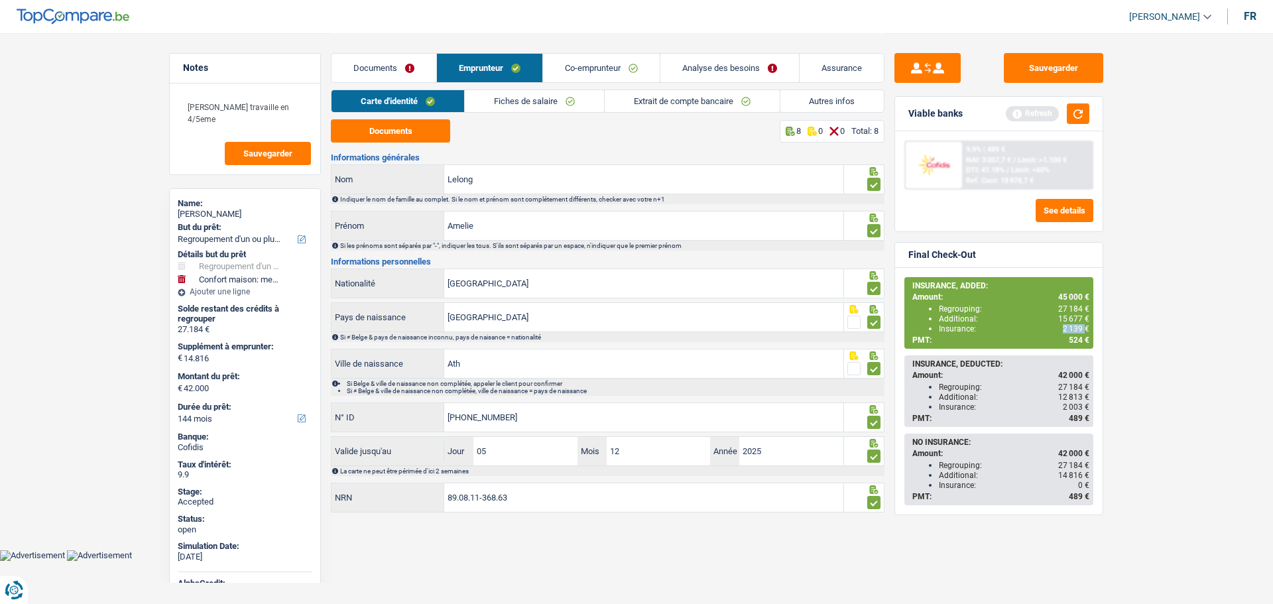
click at [821, 102] on link "Autres infos" at bounding box center [832, 101] width 104 height 22
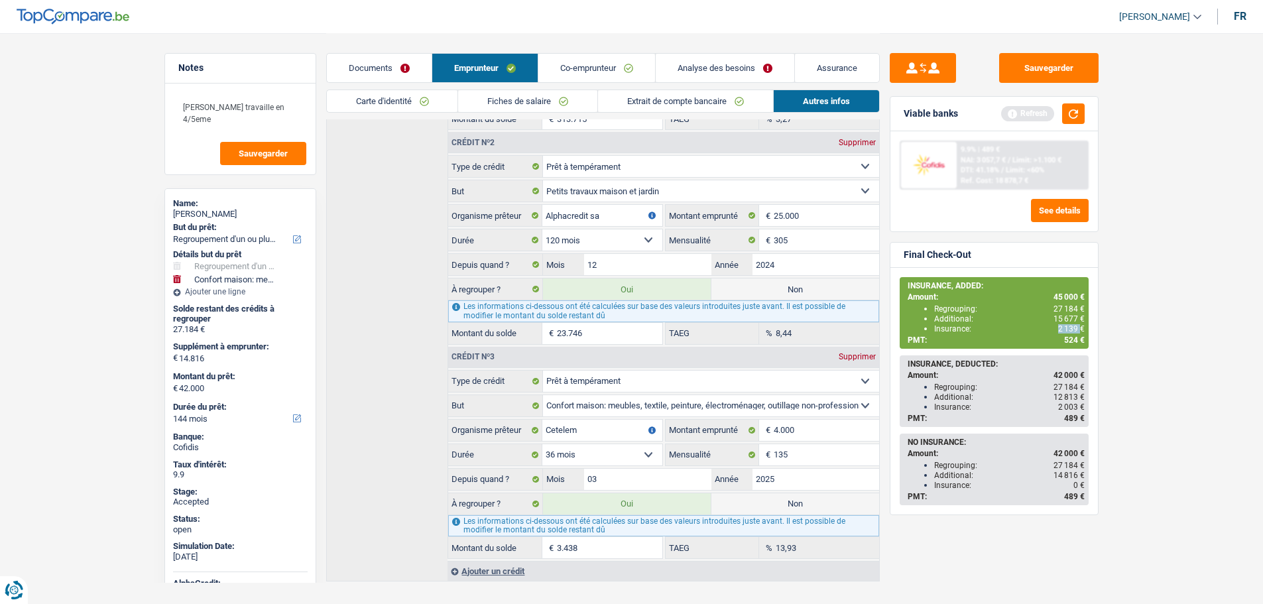
scroll to position [530, 0]
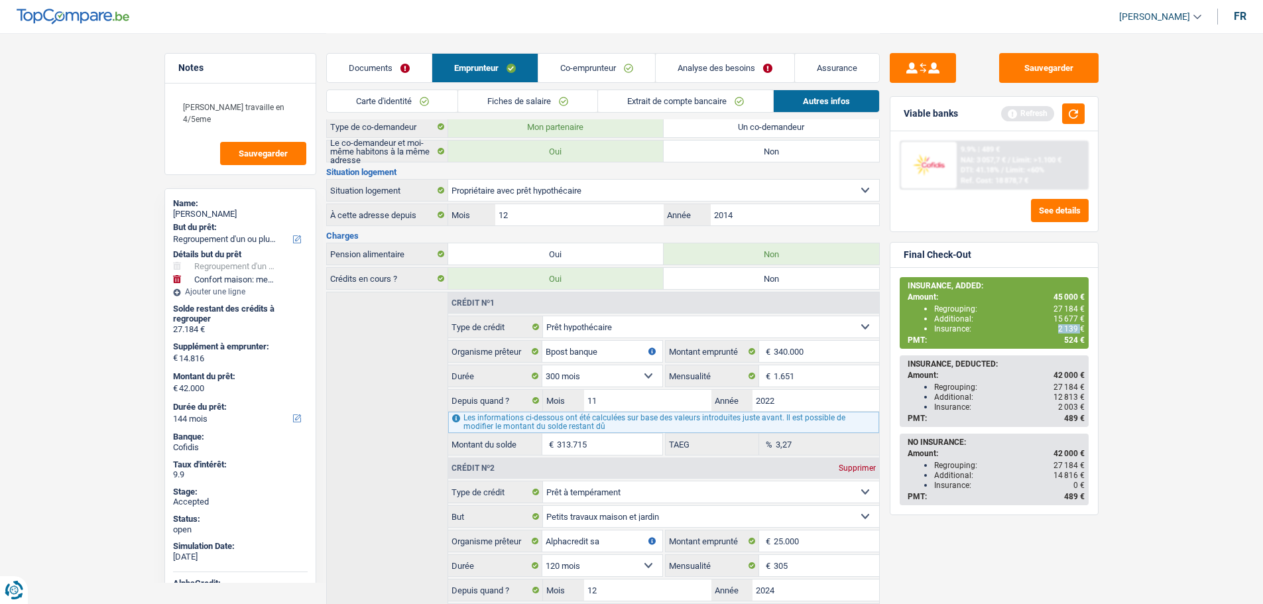
click at [379, 71] on link "Documents" at bounding box center [379, 68] width 105 height 29
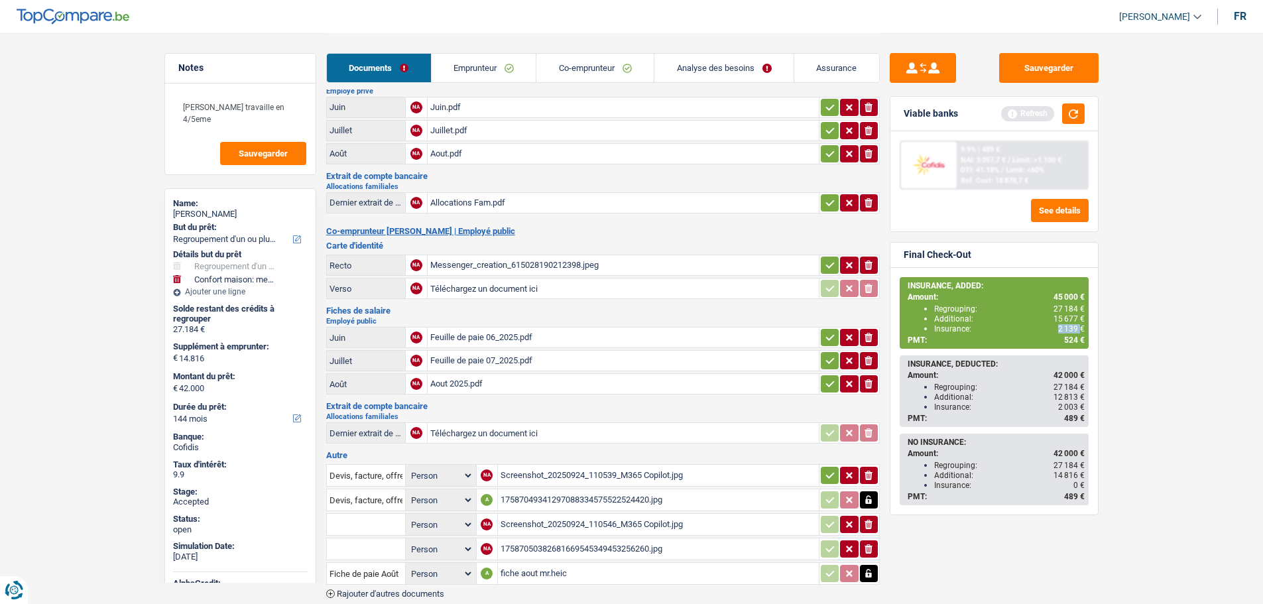
scroll to position [0, 0]
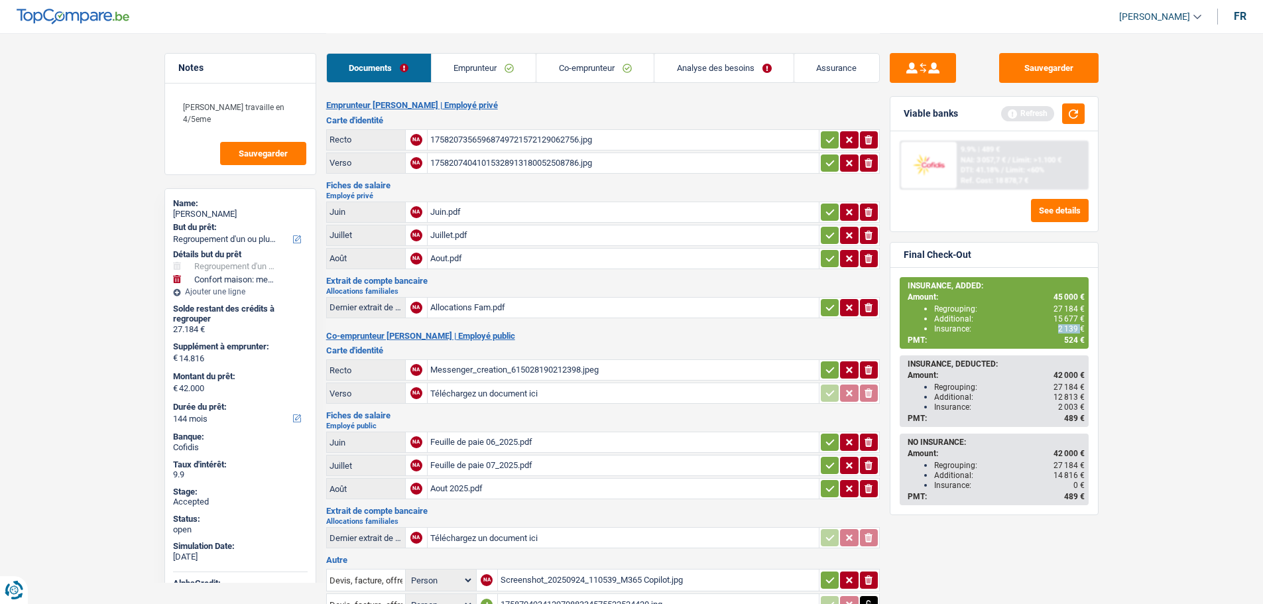
click at [706, 72] on link "Analyse des besoins" at bounding box center [723, 68] width 139 height 29
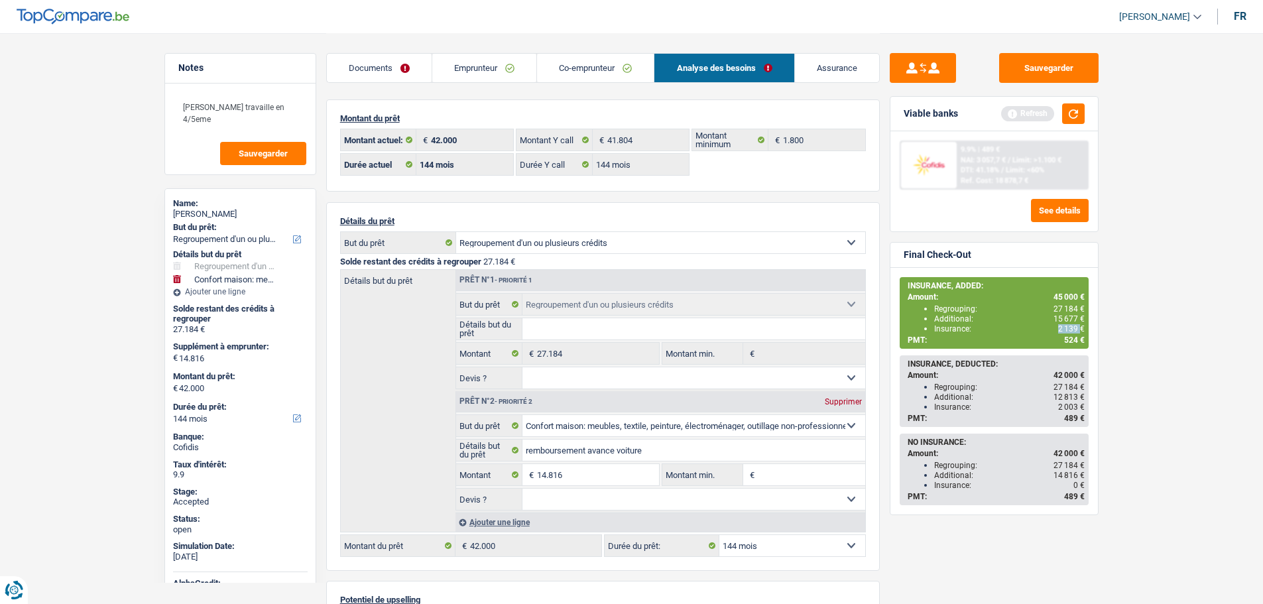
click at [458, 73] on link "Emprunteur" at bounding box center [484, 68] width 104 height 29
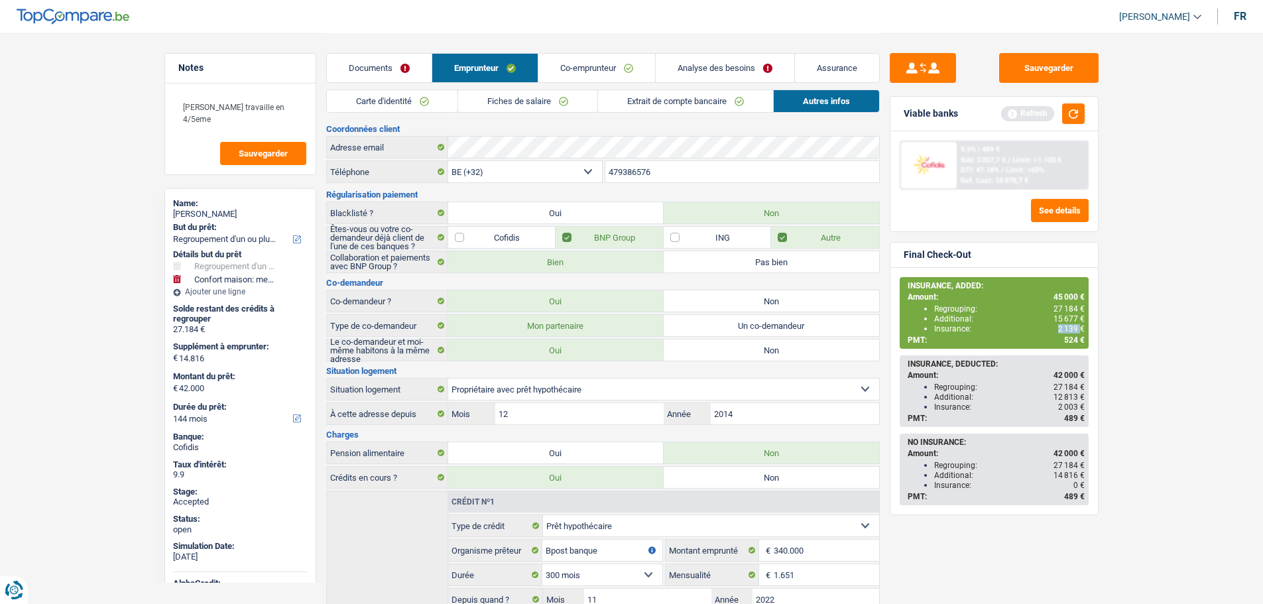
click at [397, 102] on link "Carte d'identité" at bounding box center [392, 101] width 131 height 22
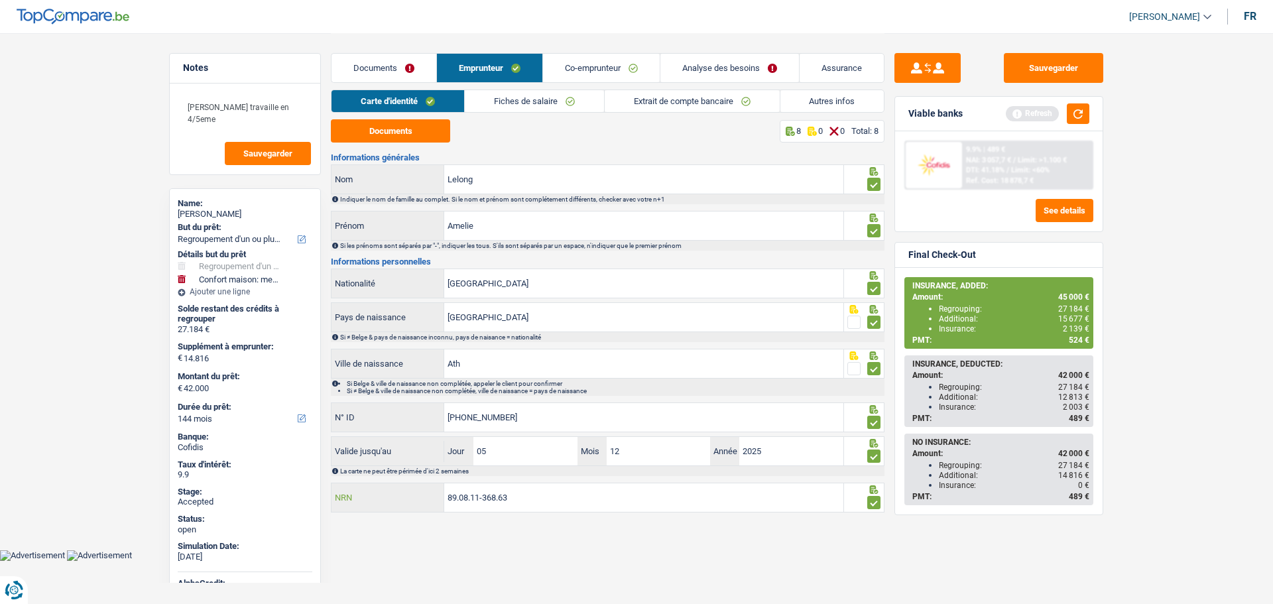
click at [479, 492] on input "89.08.11-368.63" at bounding box center [643, 497] width 399 height 29
click at [207, 217] on div "Amelie Lelong" at bounding box center [245, 214] width 135 height 11
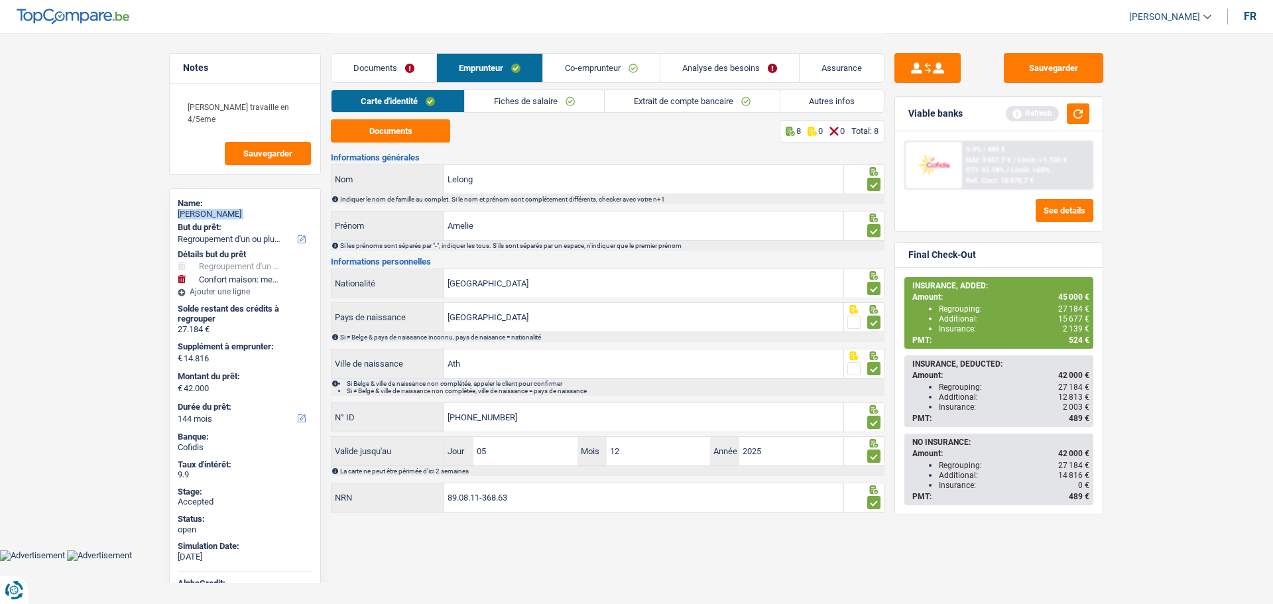
click at [207, 217] on div "Amelie Lelong" at bounding box center [245, 214] width 135 height 11
copy div "Amelie Lelong"
click at [816, 97] on link "Autres infos" at bounding box center [832, 101] width 104 height 22
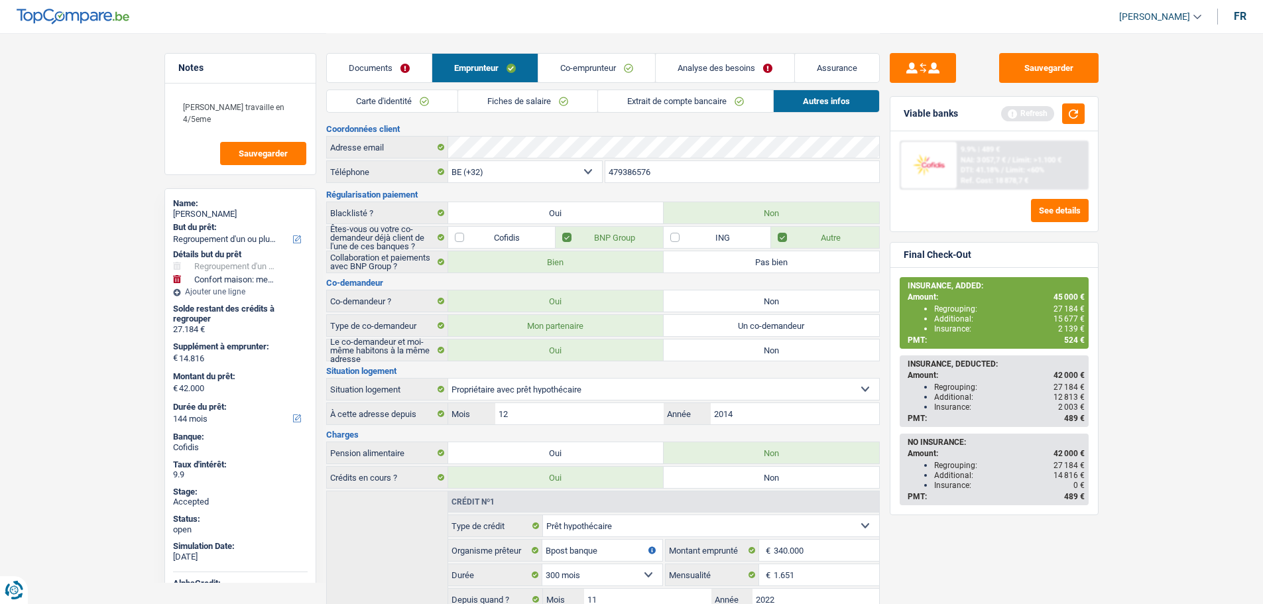
click at [630, 180] on input "479386576" at bounding box center [742, 171] width 274 height 21
click at [1070, 294] on span "45 000 €" at bounding box center [1069, 296] width 31 height 9
copy span "45 000"
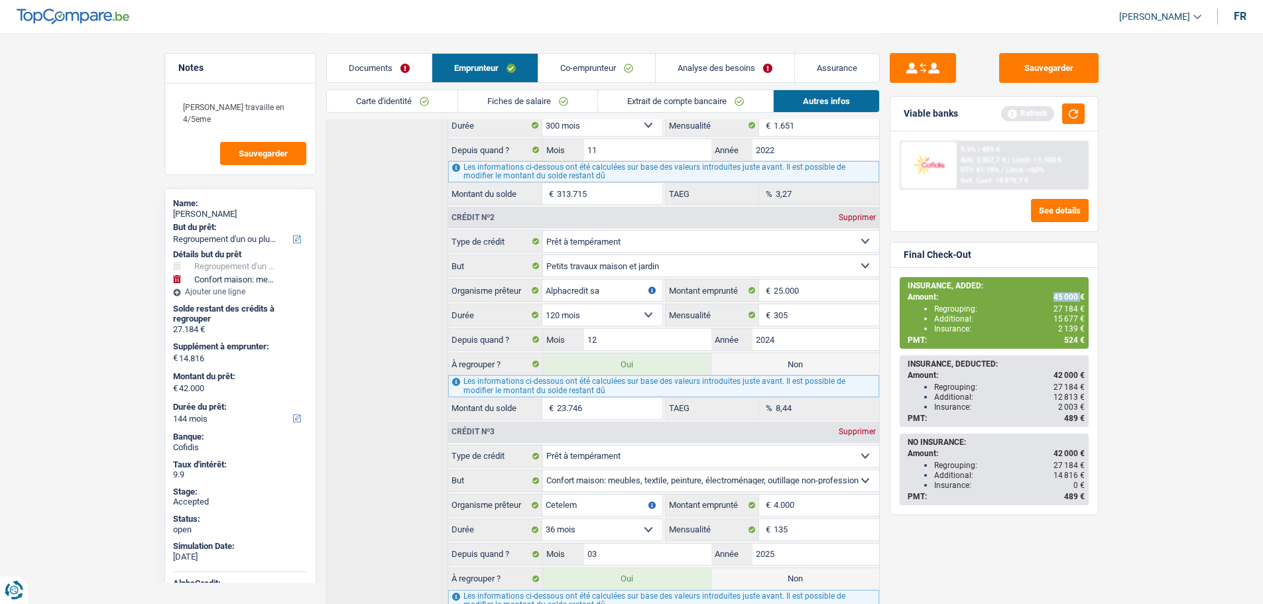
scroll to position [464, 0]
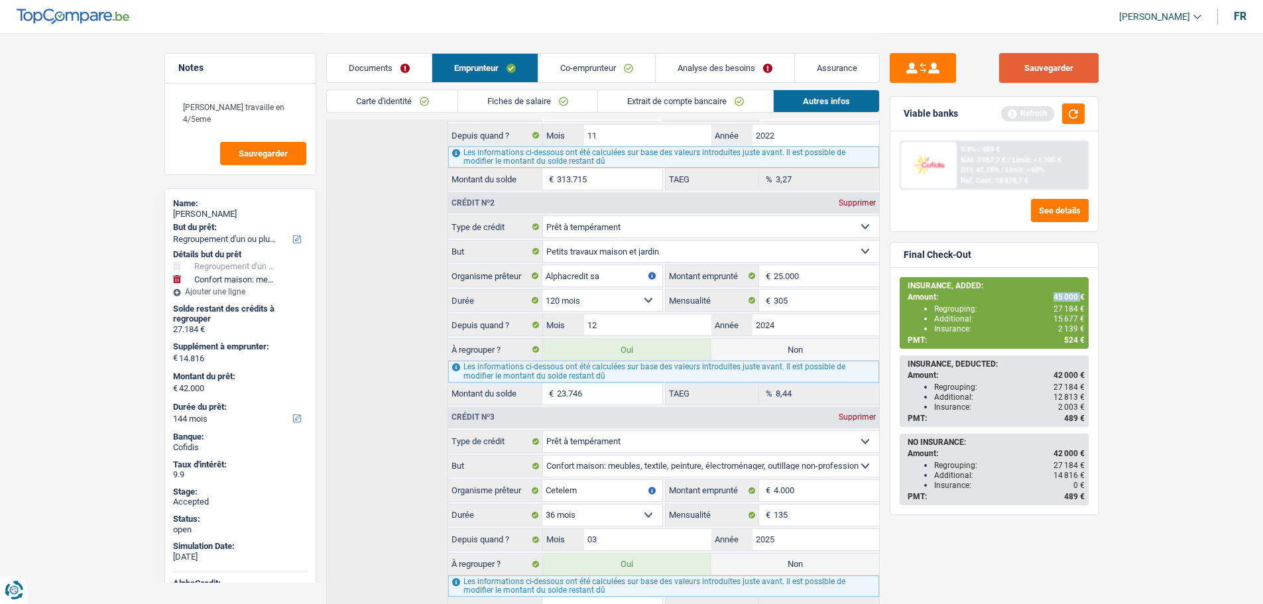
click at [1040, 56] on button "Sauvegarder" at bounding box center [1048, 68] width 99 height 30
click at [343, 63] on link "Documents" at bounding box center [379, 68] width 105 height 29
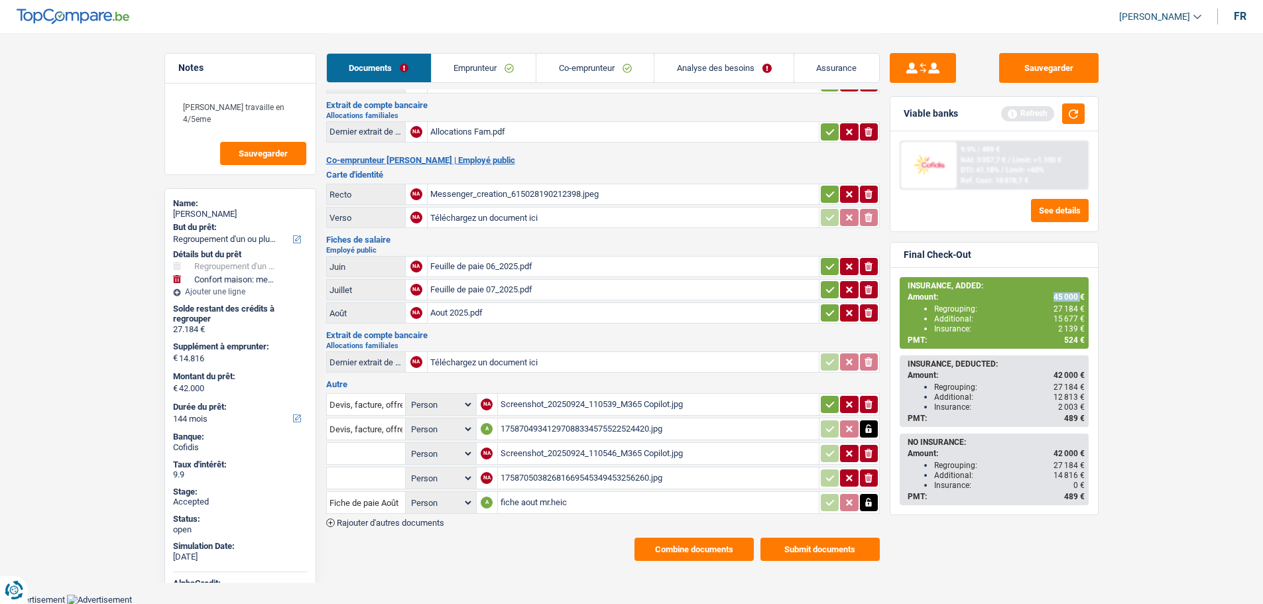
click at [669, 556] on button "Combine documents" at bounding box center [694, 549] width 119 height 23
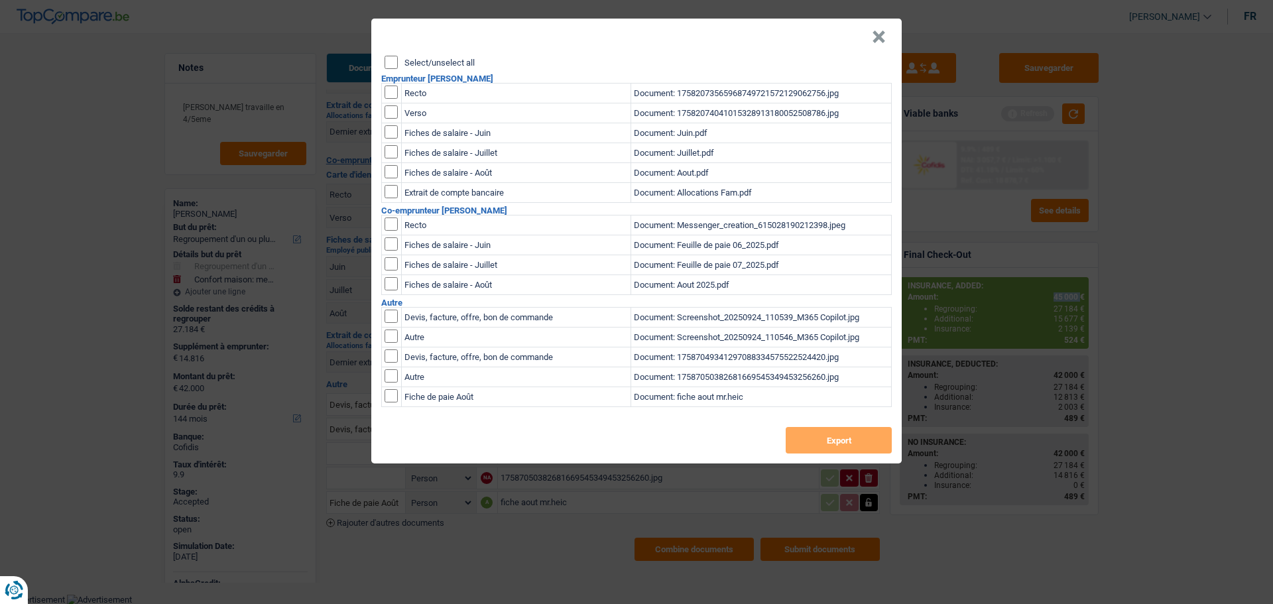
click at [884, 37] on button "×" at bounding box center [879, 37] width 14 height 13
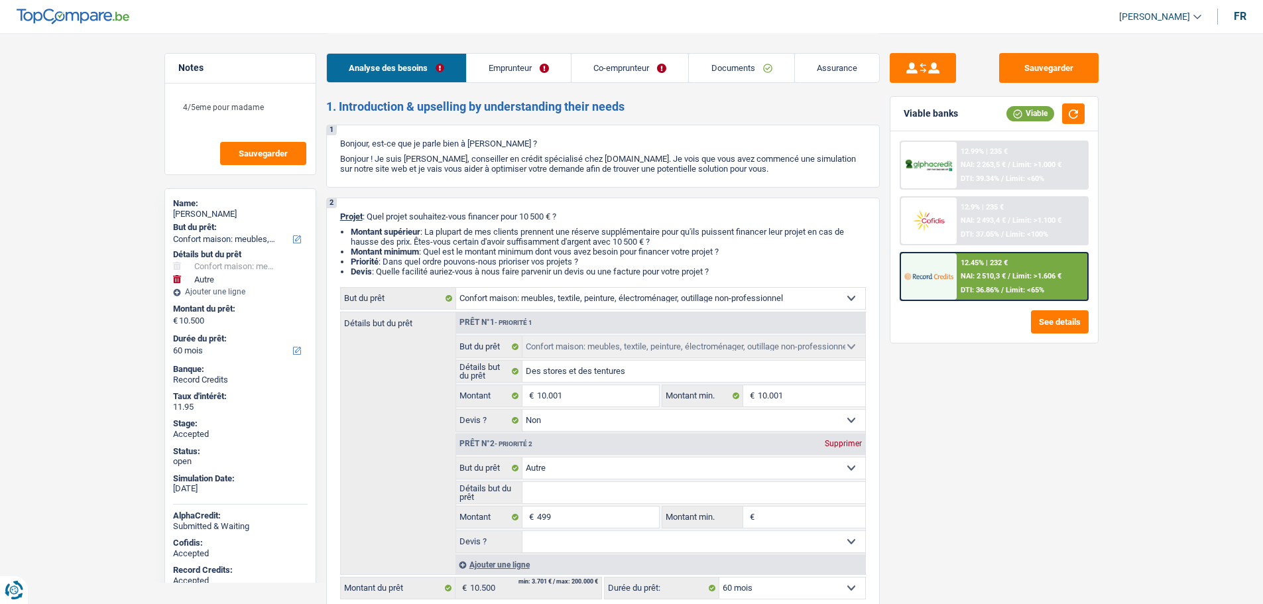
select select "household"
select select "other"
select select "60"
select select "household"
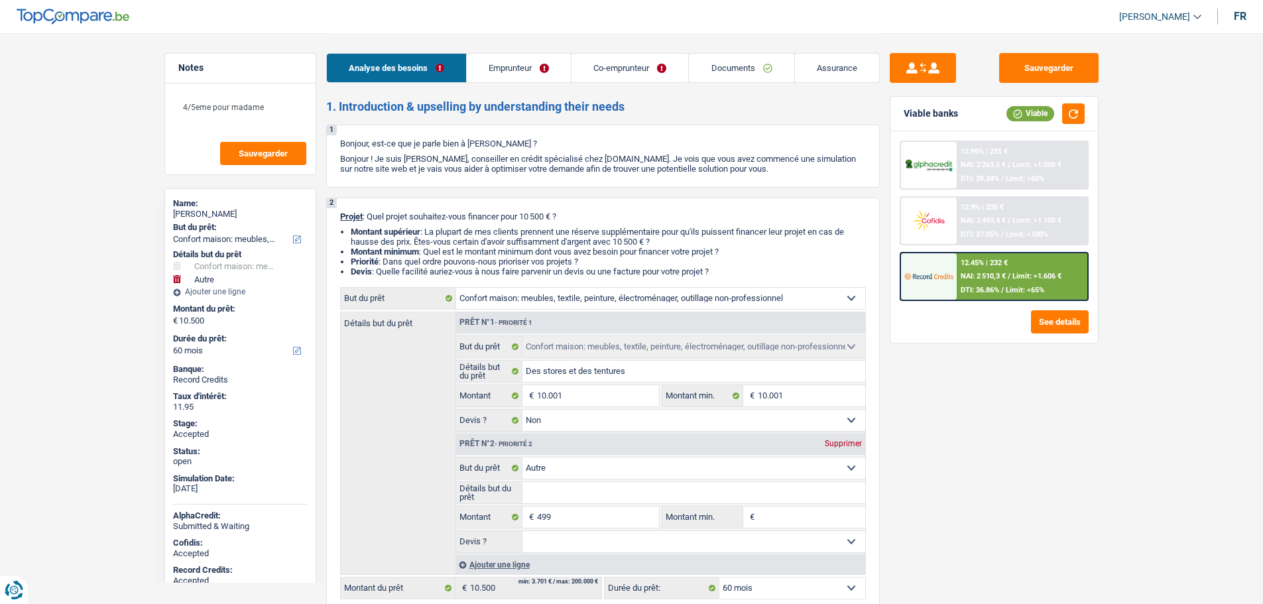
select select "household"
select select "false"
select select "other"
select select "60"
select select "privateEmployee"
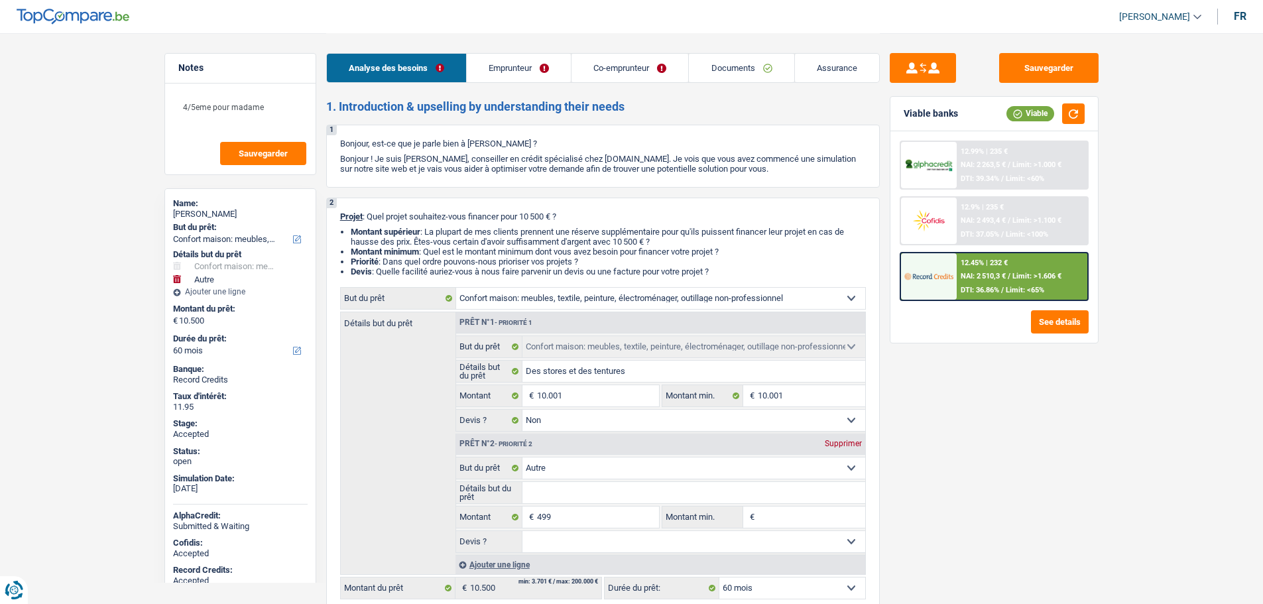
select select "unemployed"
select select "familyAllowances"
select select "netSalary"
select select "mealVouchers"
select select "unemployment"
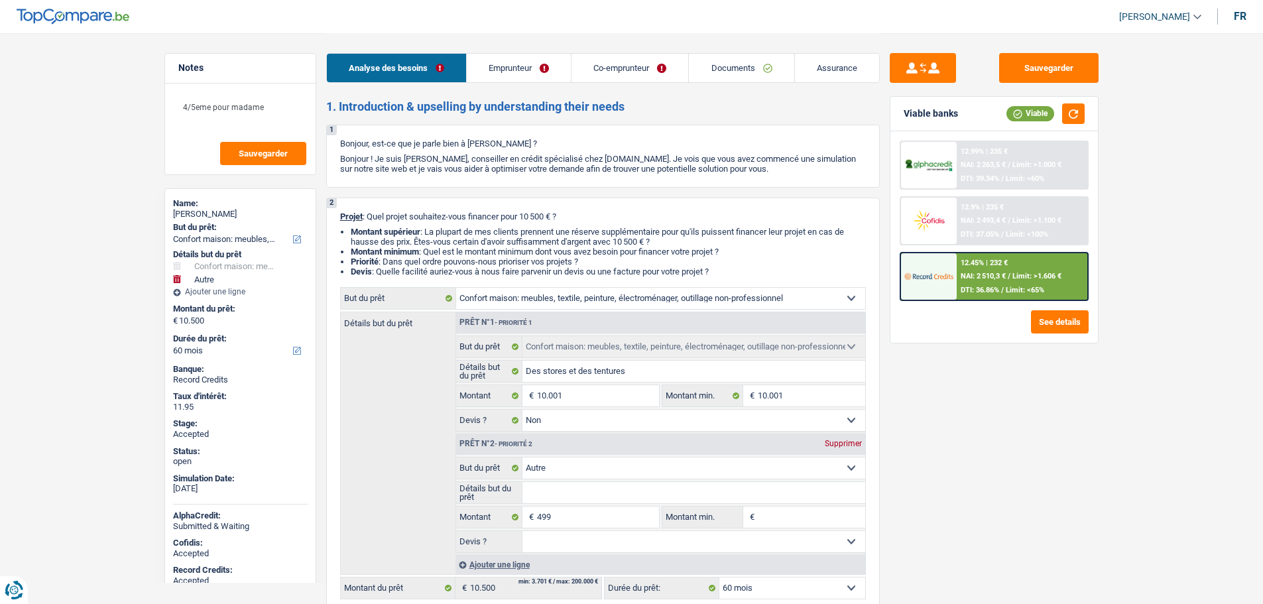
select select "ownerWithMortgage"
select select "mortgage"
select select "240"
select select "carLoan"
select select "60"
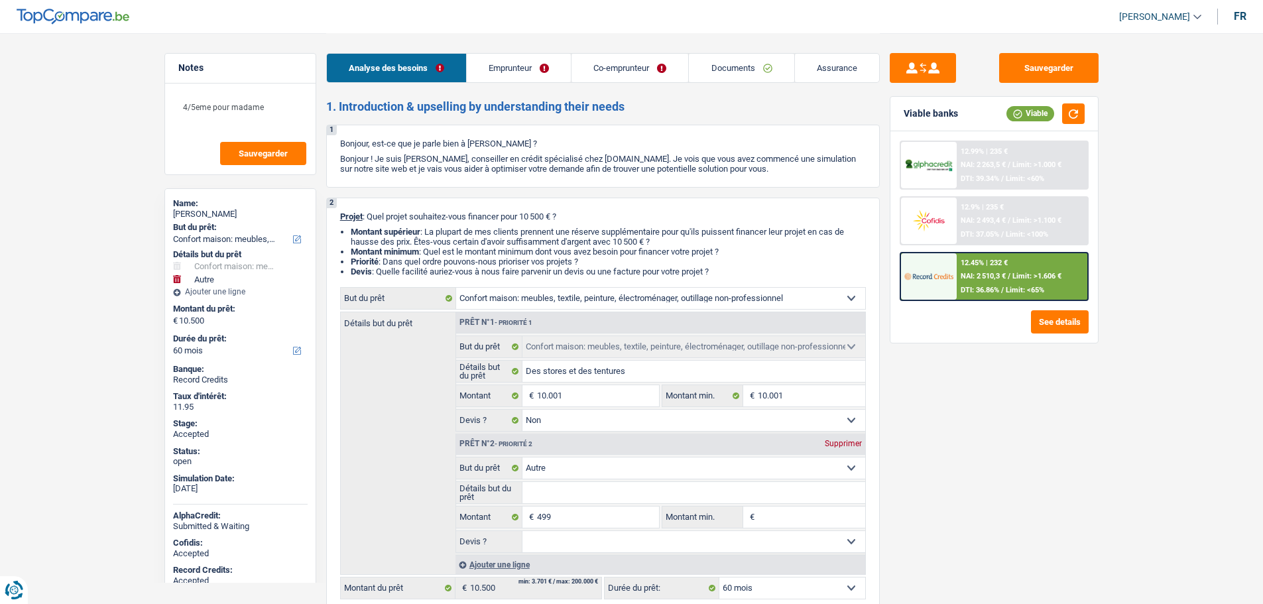
select select "household"
select select "false"
select select "other"
select select "60"
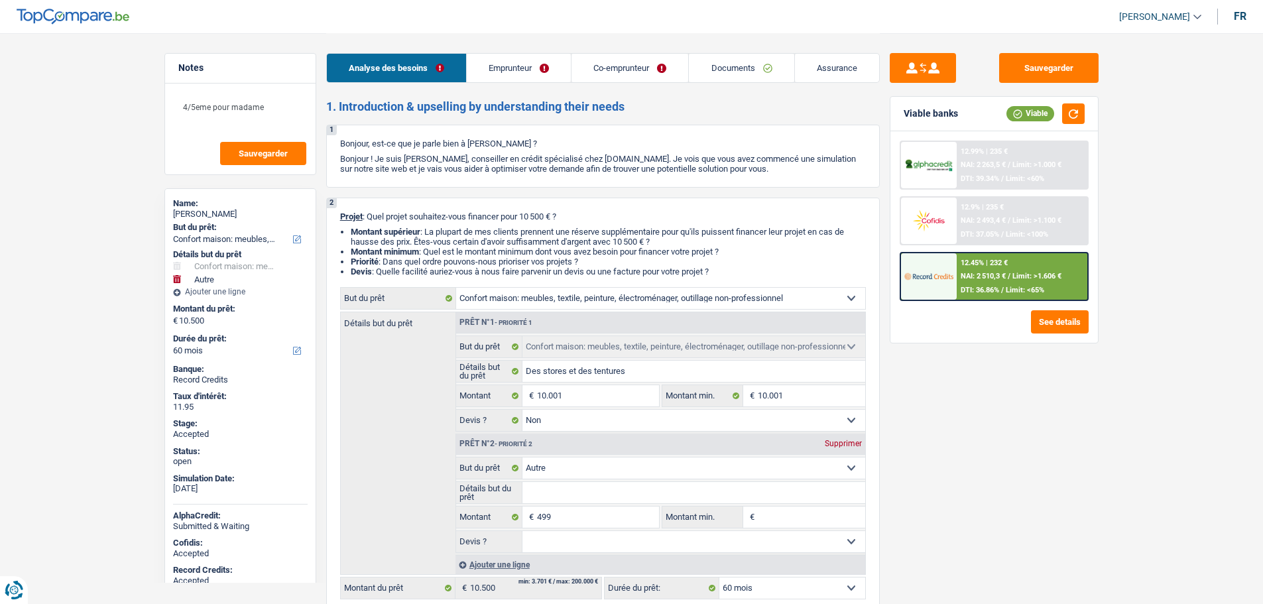
click at [1145, 18] on span "[PERSON_NAME]" at bounding box center [1154, 16] width 71 height 11
click at [1113, 121] on button "SO" at bounding box center [1131, 121] width 118 height 27
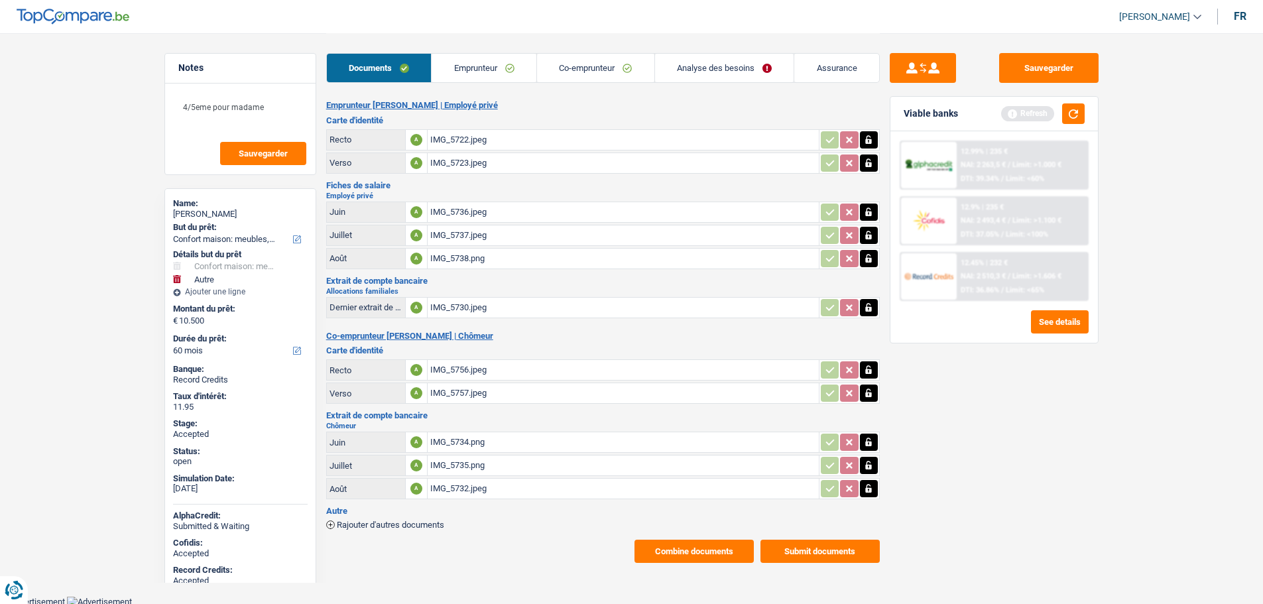
click at [656, 558] on button "Combine documents" at bounding box center [694, 551] width 119 height 23
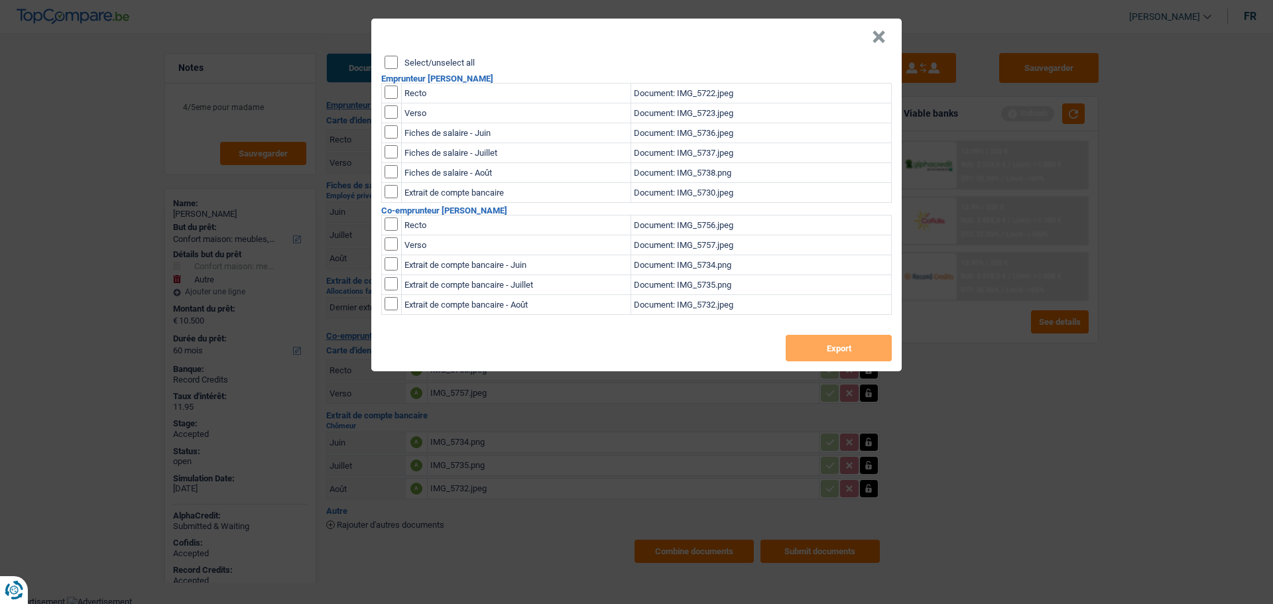
click at [397, 59] on input "Select/unselect all" at bounding box center [391, 62] width 13 height 13
checkbox input "true"
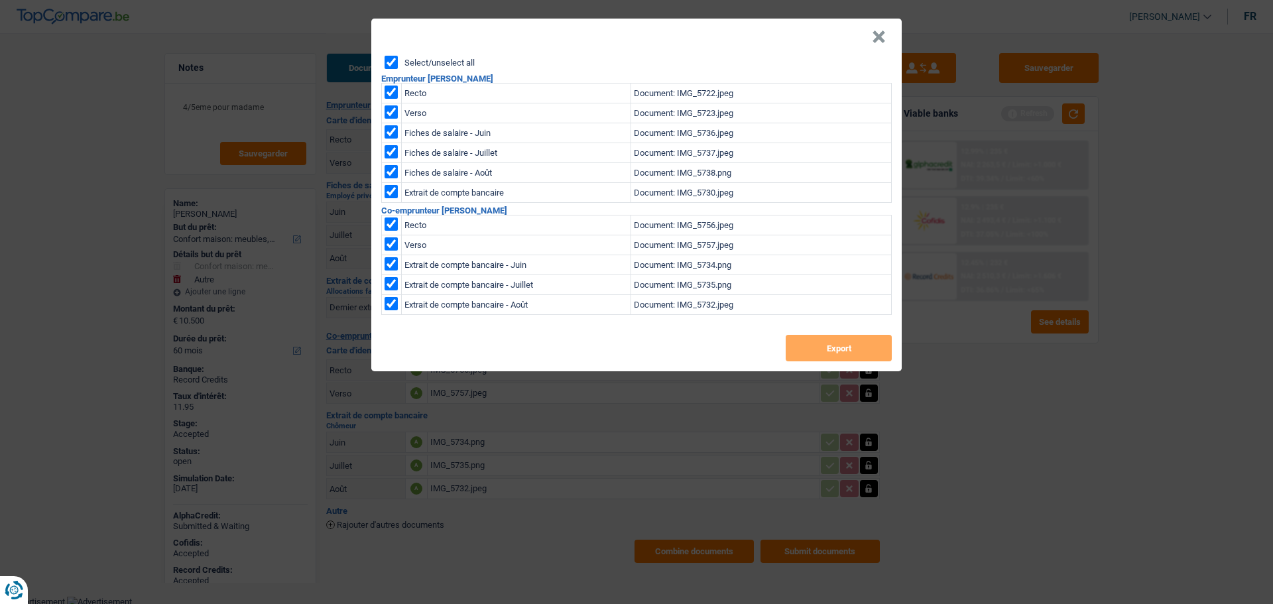
checkbox input "true"
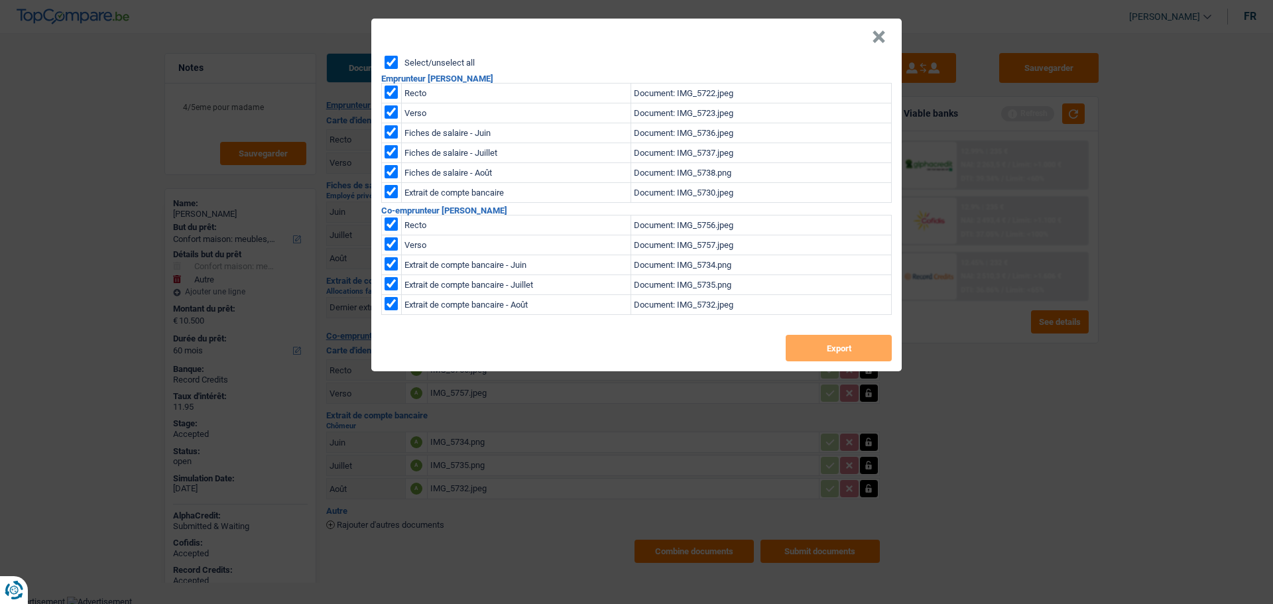
checkbox input "true"
click at [815, 347] on button "Export" at bounding box center [839, 348] width 106 height 27
click at [877, 35] on button "×" at bounding box center [879, 37] width 14 height 13
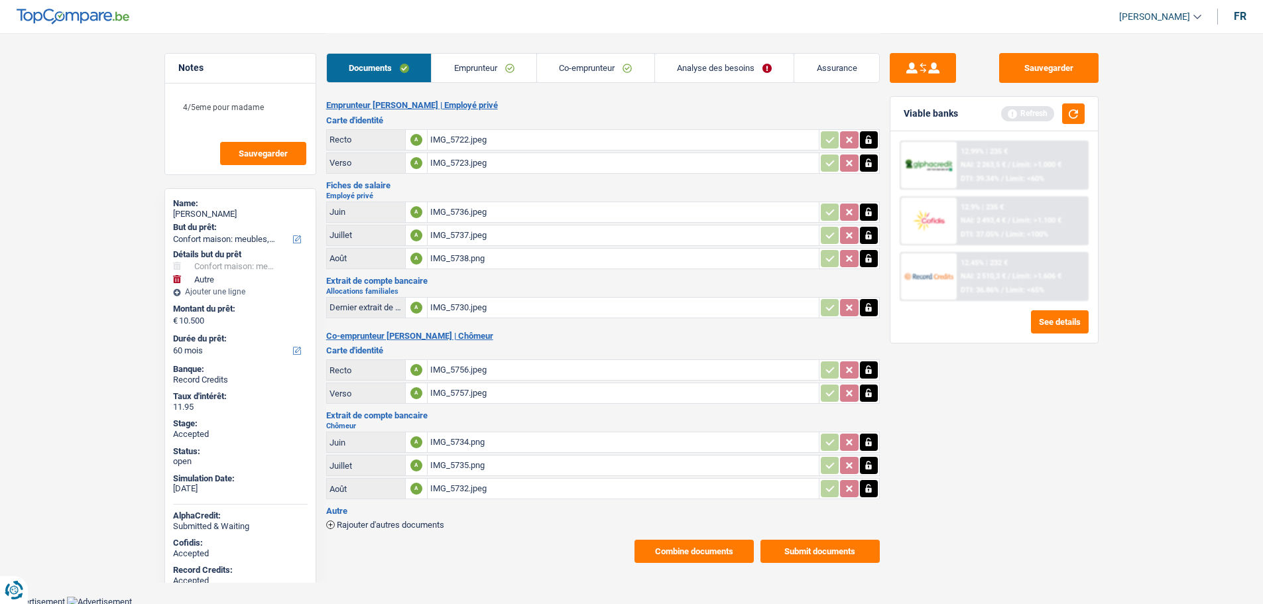
click at [200, 217] on div "Valerie Gambacorta" at bounding box center [240, 214] width 135 height 11
copy div "Valerie Gambacorta"
click at [728, 552] on button "Combine documents" at bounding box center [694, 551] width 119 height 23
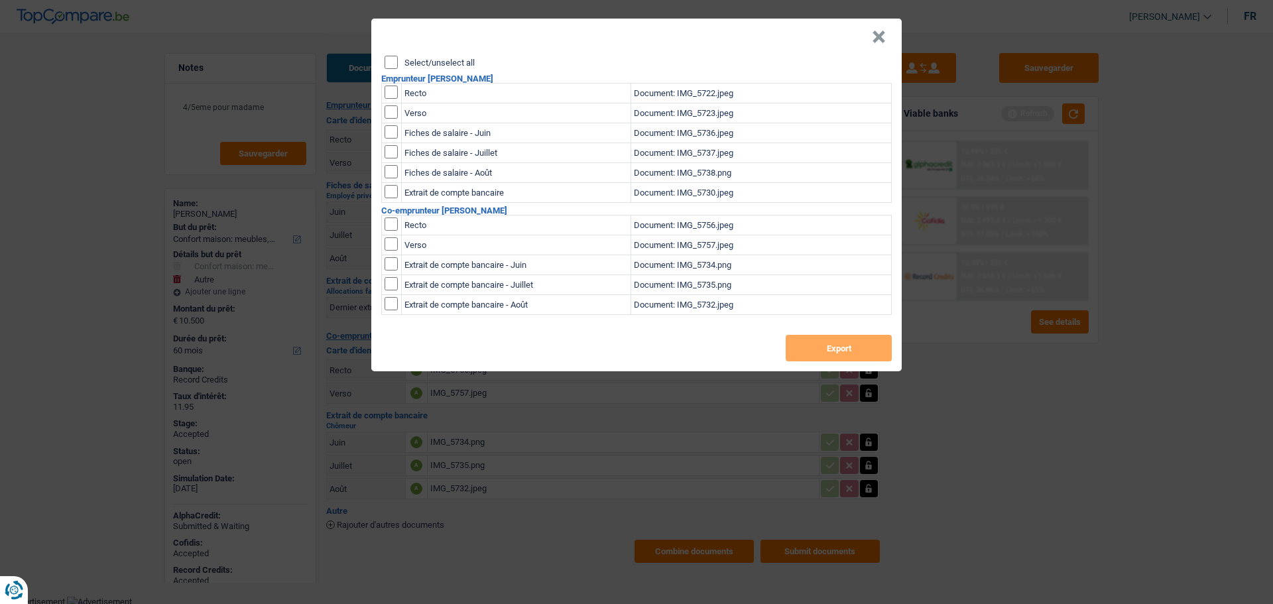
click at [458, 66] on label "Select/unselect all" at bounding box center [440, 62] width 70 height 9
click at [398, 66] on input "Select/unselect all" at bounding box center [391, 62] width 13 height 13
checkbox input "true"
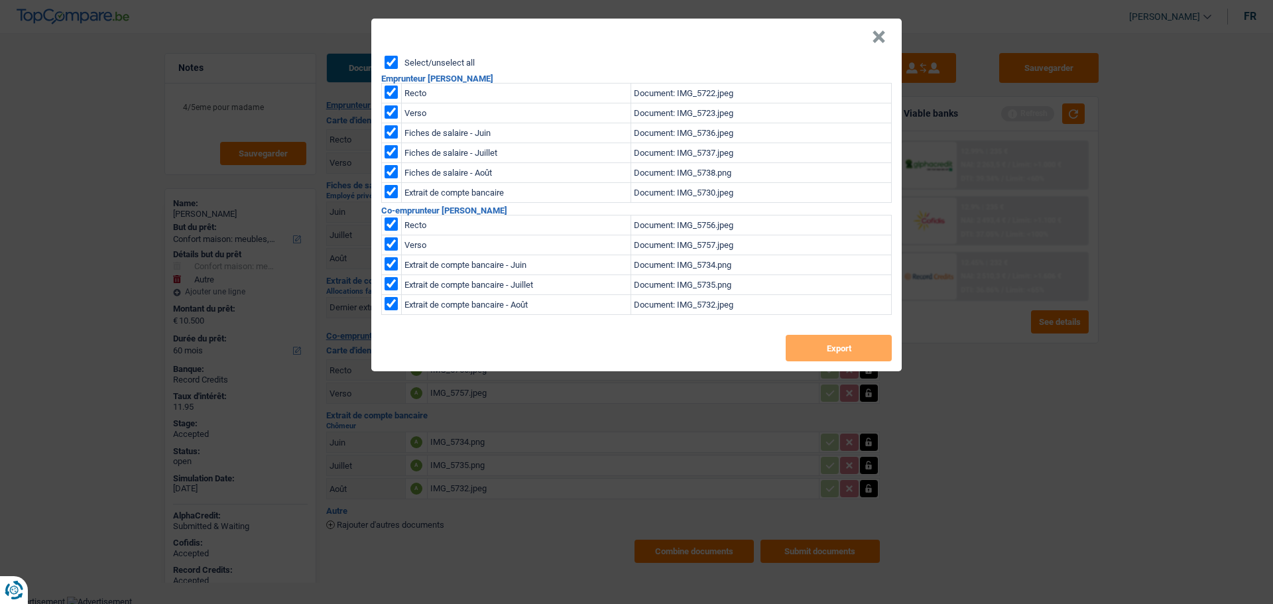
checkbox input "true"
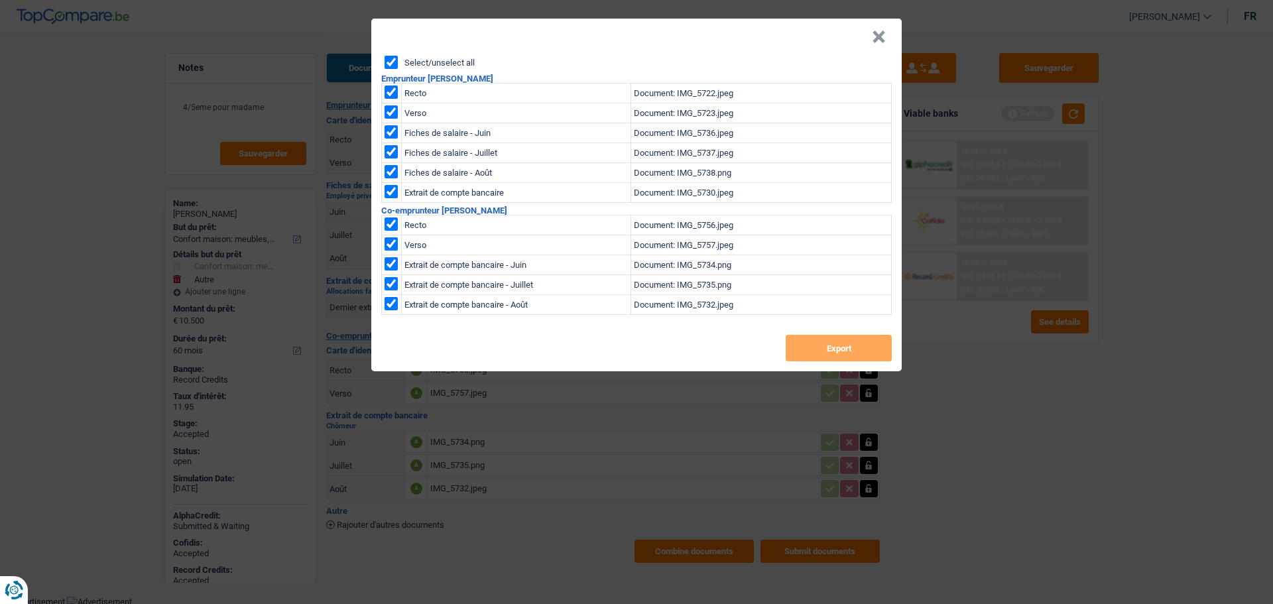
checkbox input "true"
click at [835, 354] on button "Export" at bounding box center [839, 348] width 106 height 27
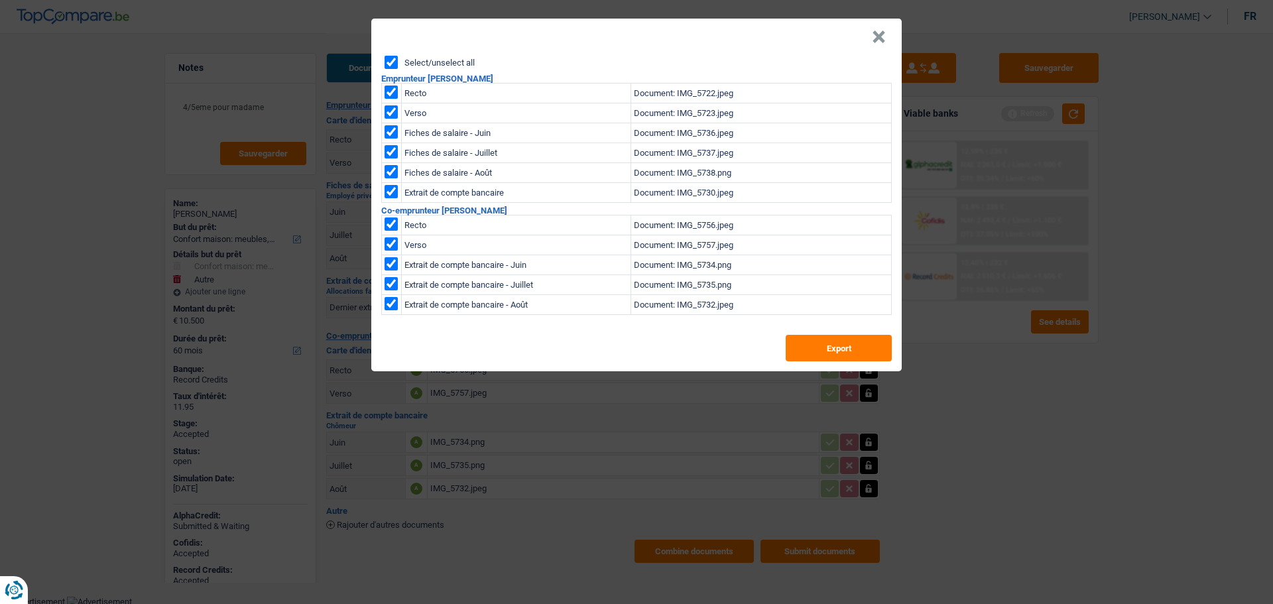
click at [885, 39] on button "×" at bounding box center [879, 37] width 14 height 13
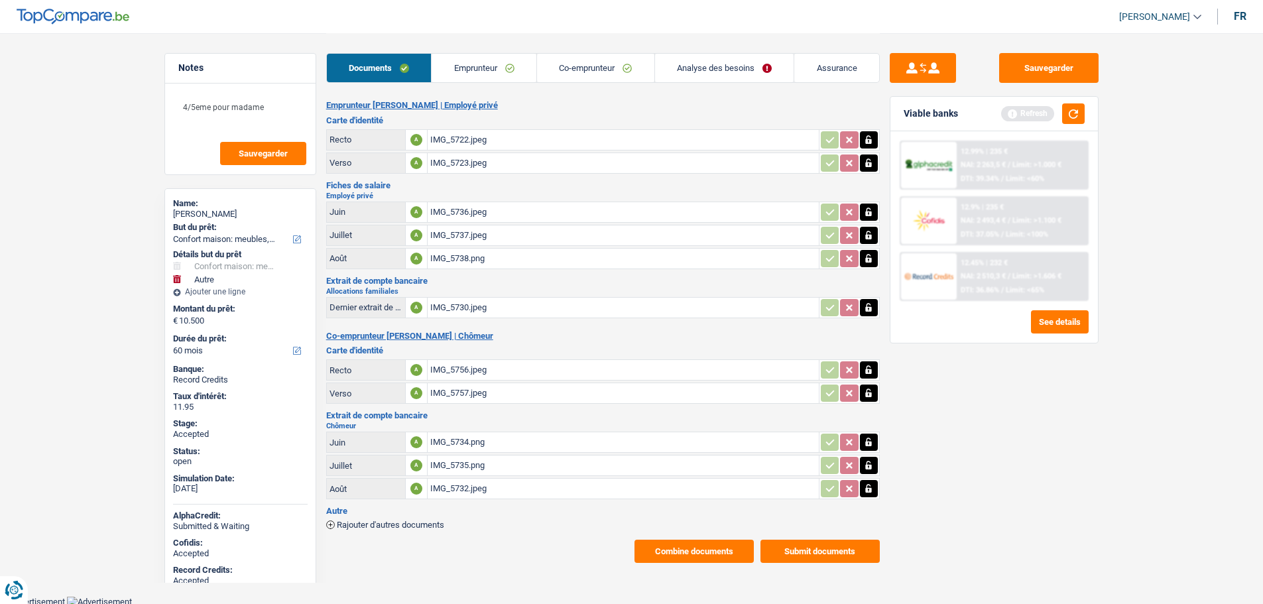
click at [398, 523] on span "Rajouter d'autres documents" at bounding box center [390, 525] width 107 height 9
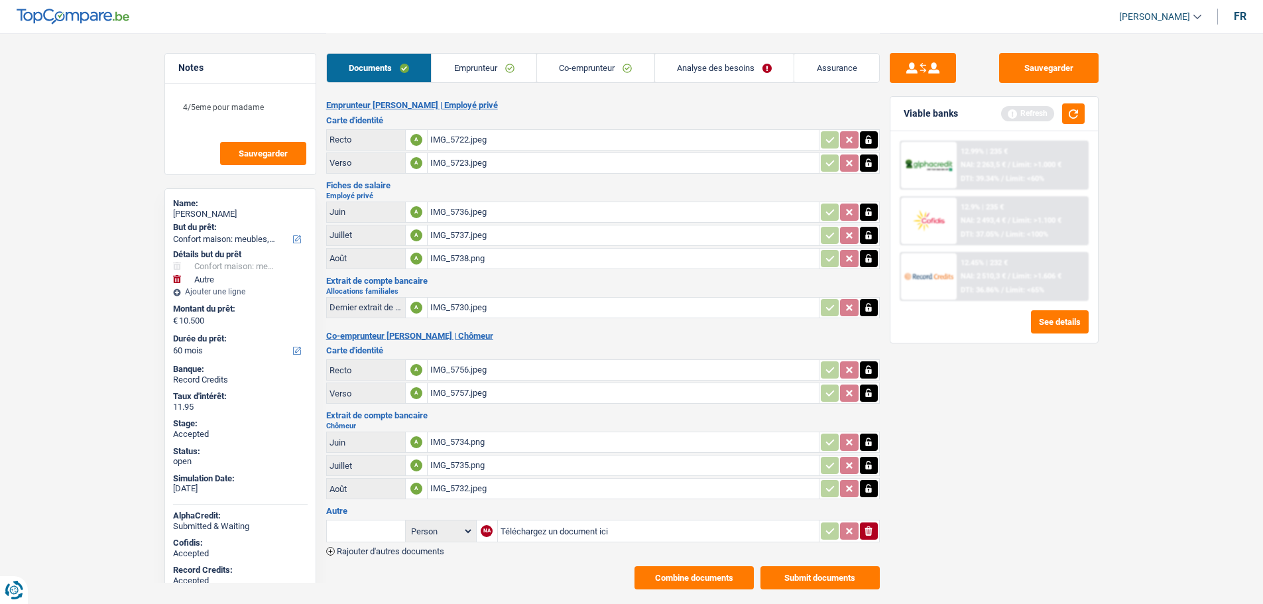
click at [376, 527] on input "text" at bounding box center [366, 531] width 73 height 21
click at [440, 494] on div "IMG_5732.jpeg" at bounding box center [623, 489] width 386 height 20
click at [878, 486] on div at bounding box center [849, 488] width 58 height 17
click at [874, 487] on button "button" at bounding box center [869, 488] width 18 height 17
click at [871, 488] on icon "button" at bounding box center [869, 488] width 8 height 9
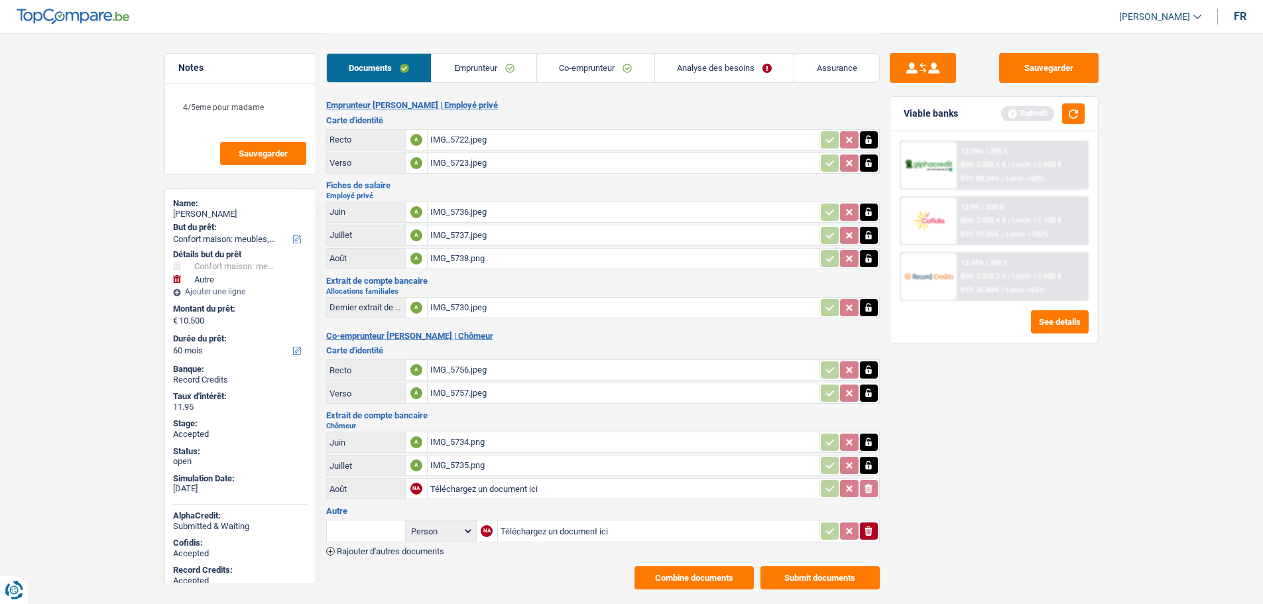
click at [514, 481] on input "Téléchargez un document ici" at bounding box center [623, 489] width 386 height 20
type input "C:\fakepath\chomage aout.jpeg"
click at [811, 575] on button "Submit documents" at bounding box center [820, 577] width 119 height 23
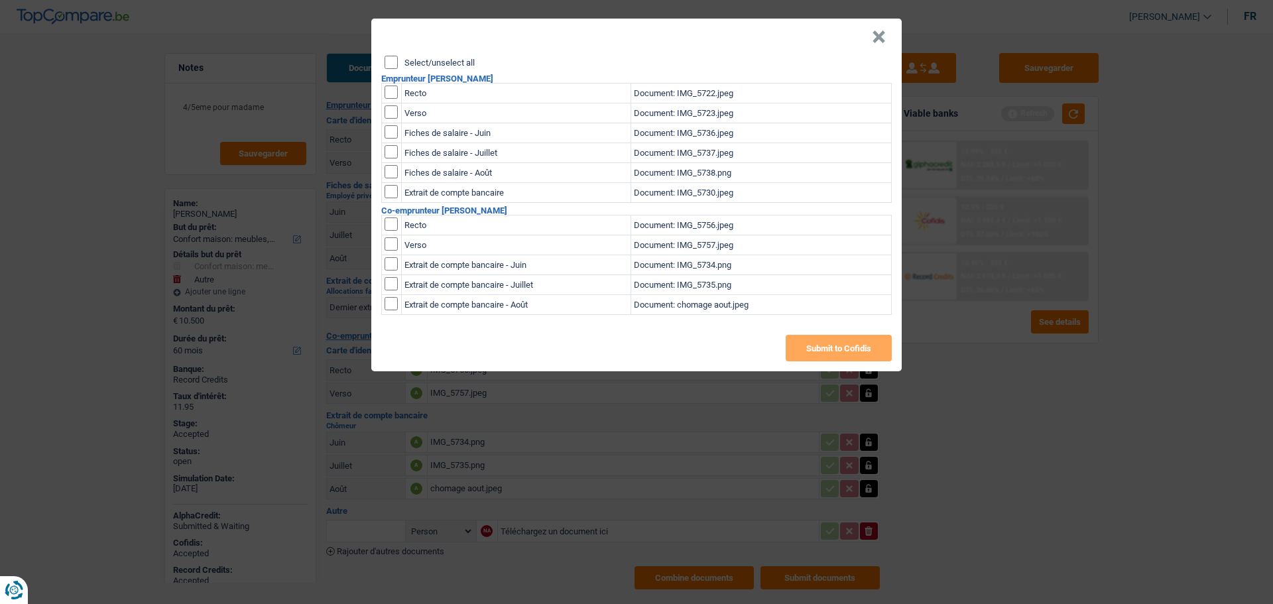
click at [428, 306] on td "Extrait de compte bancaire - Août" at bounding box center [516, 305] width 229 height 20
click at [389, 306] on input "checkbox" at bounding box center [391, 303] width 13 height 13
checkbox input "true"
click at [838, 357] on button "Submit to Cofidis" at bounding box center [839, 348] width 106 height 27
click at [877, 34] on button "×" at bounding box center [879, 37] width 14 height 13
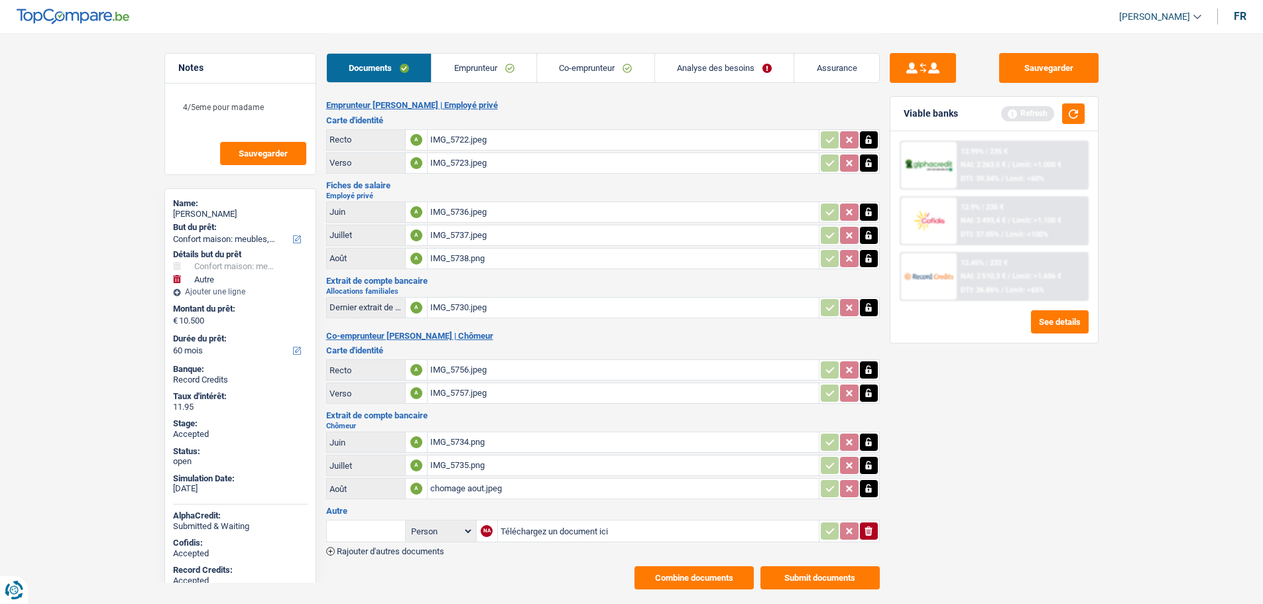
click at [682, 72] on link "Analyse des besoins" at bounding box center [724, 68] width 139 height 29
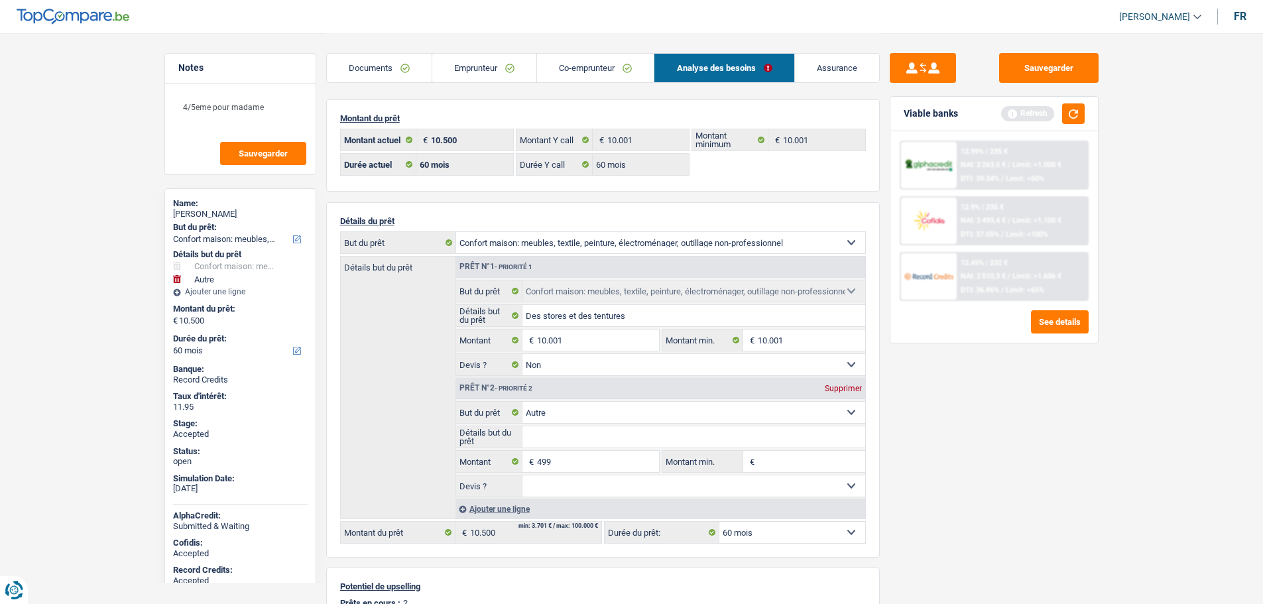
click at [456, 64] on link "Emprunteur" at bounding box center [484, 68] width 104 height 29
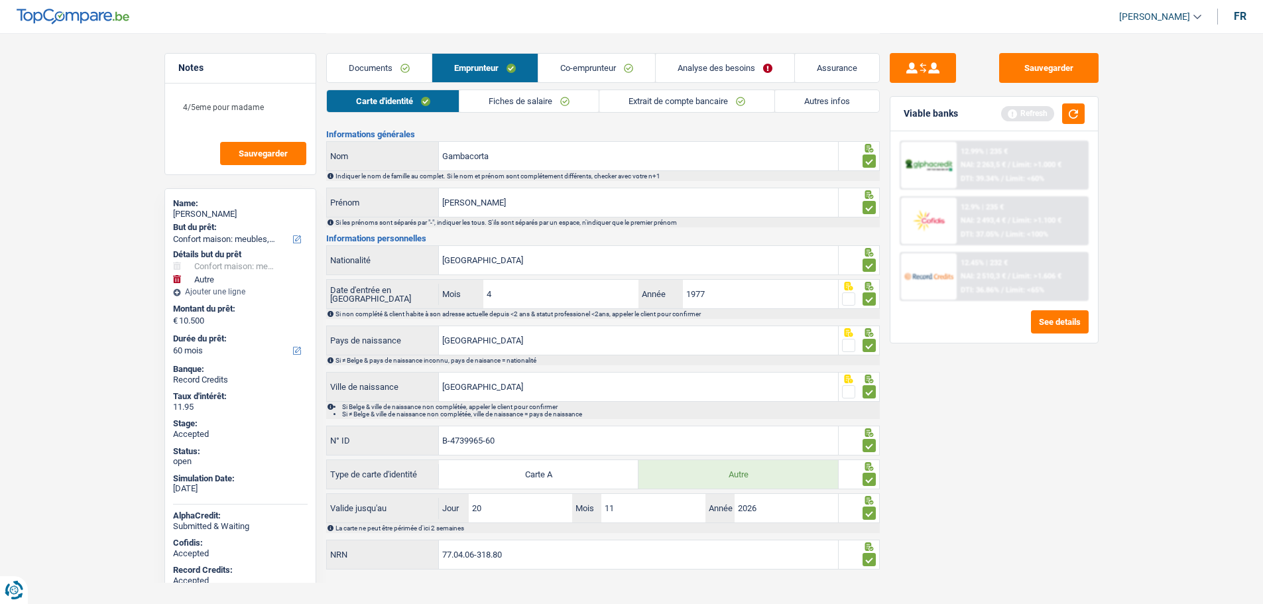
scroll to position [36, 0]
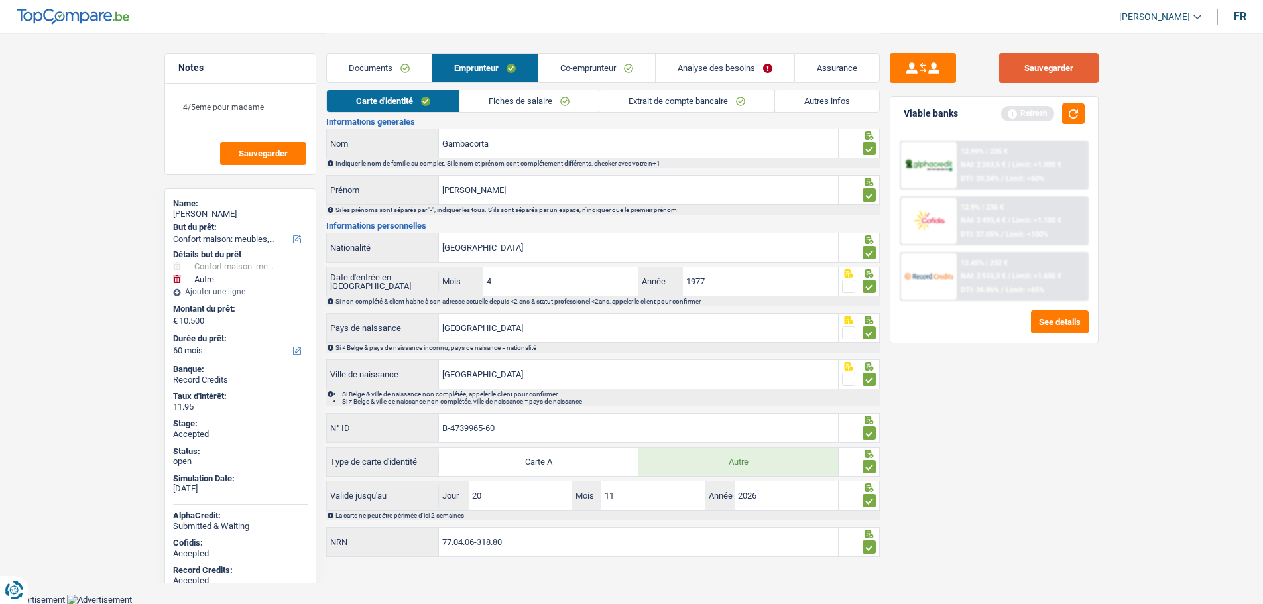
click at [1043, 71] on button "Sauvegarder" at bounding box center [1048, 68] width 99 height 30
click at [715, 76] on link "Analyse des besoins" at bounding box center [725, 68] width 139 height 29
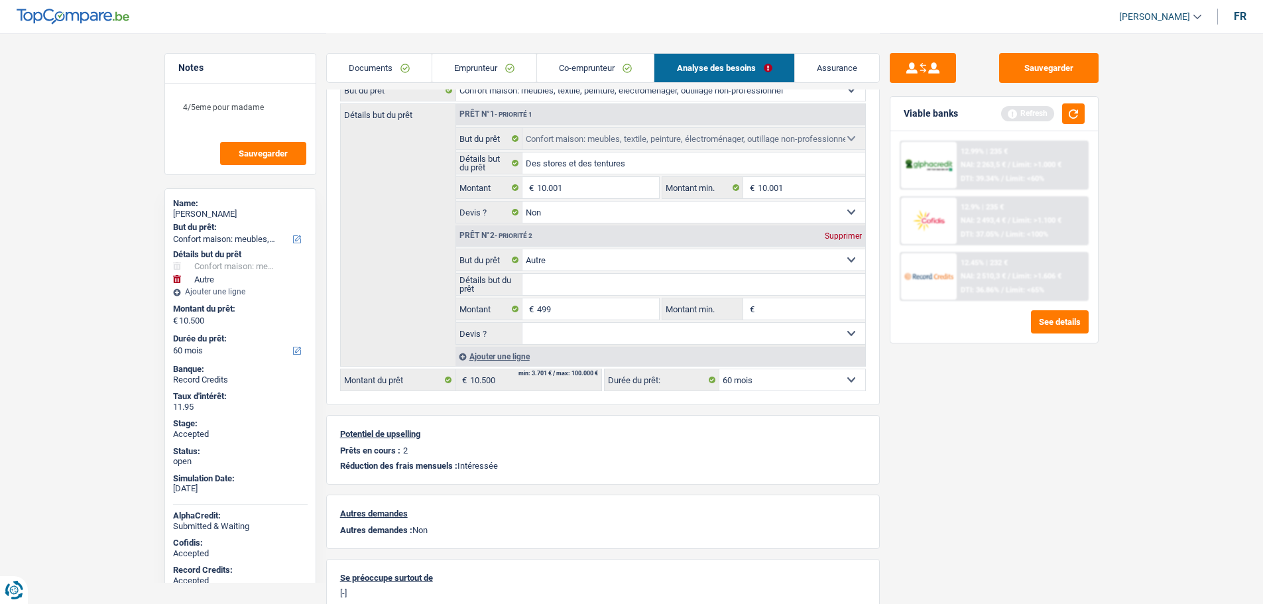
scroll to position [214, 0]
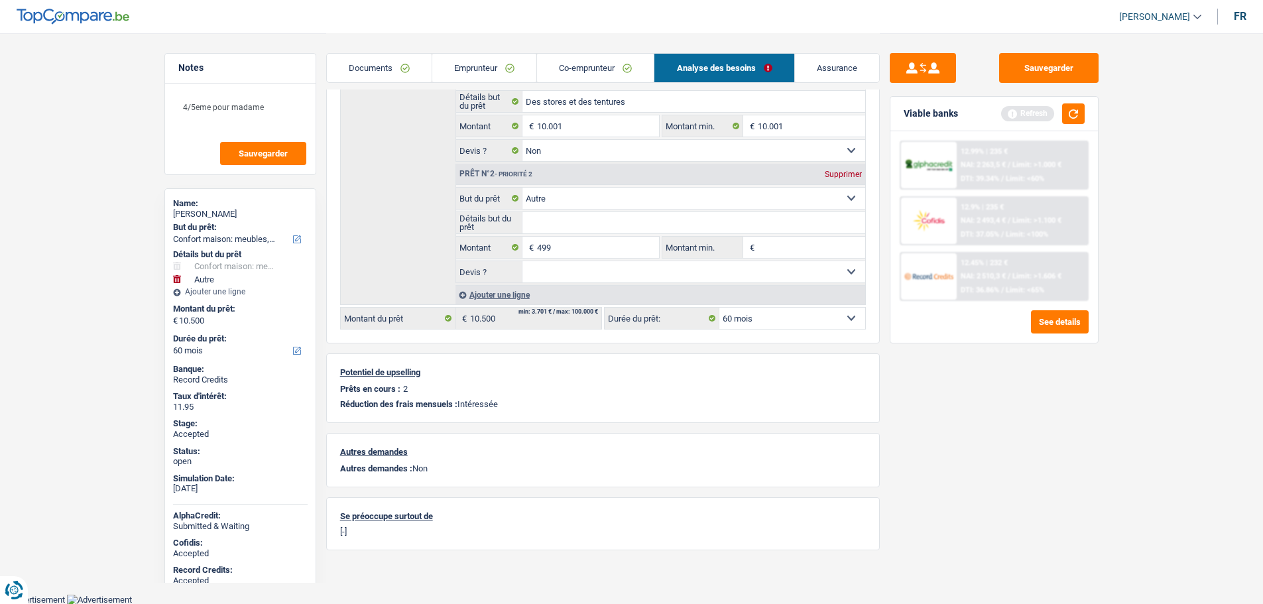
click at [831, 66] on link "Assurance" at bounding box center [837, 68] width 84 height 29
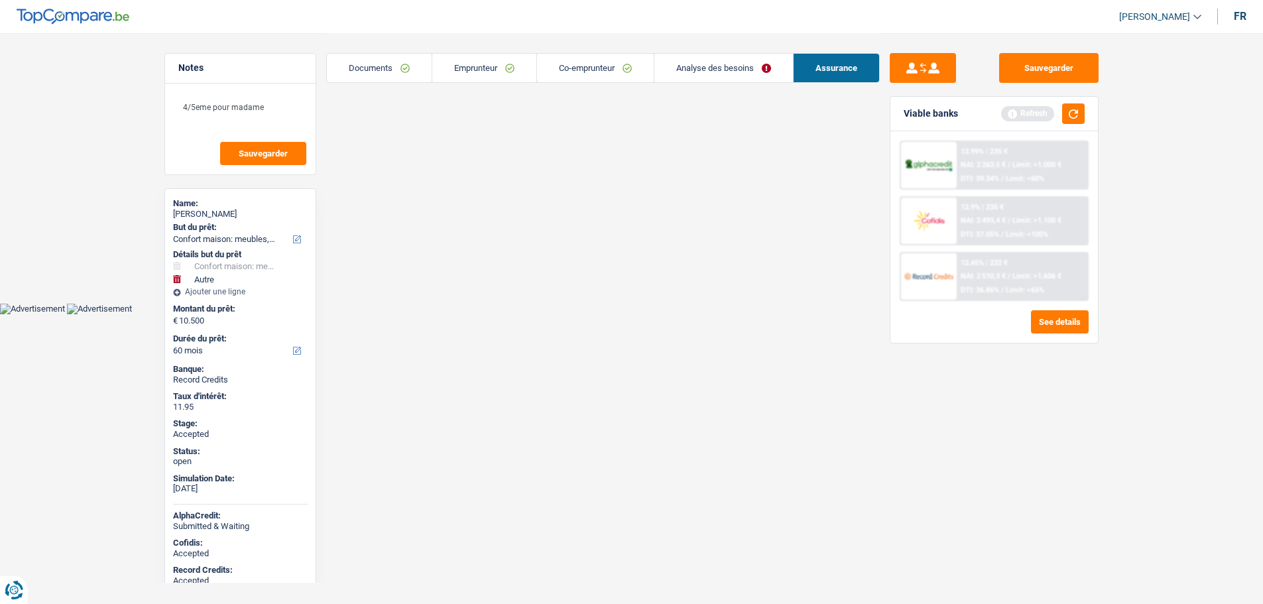
scroll to position [0, 0]
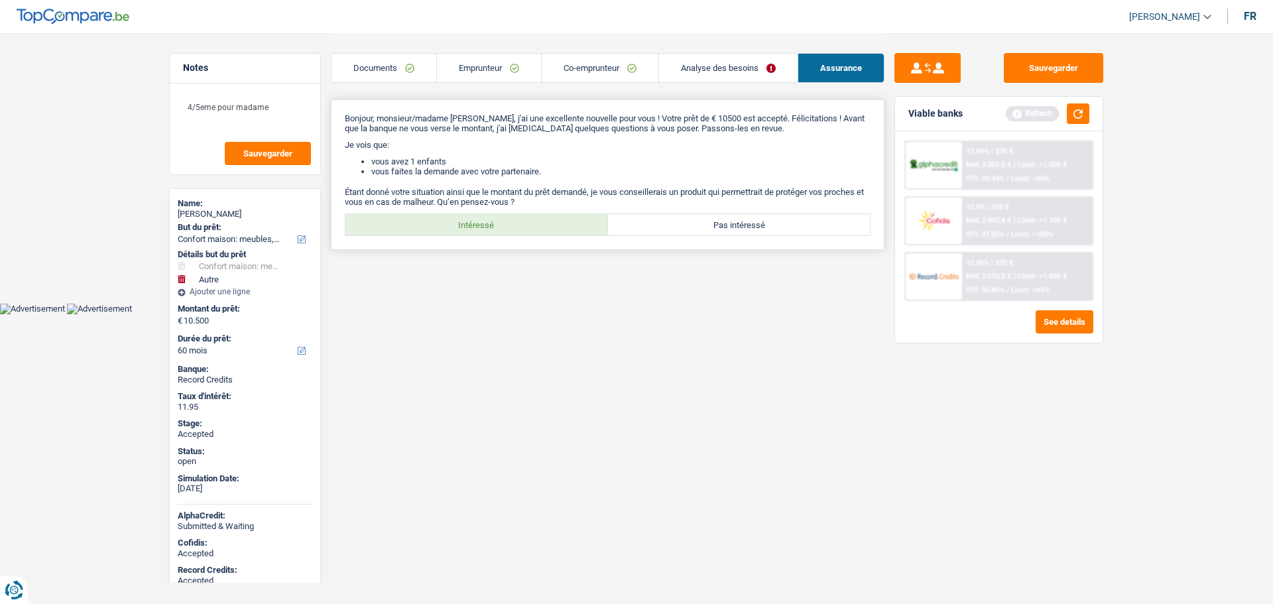
click at [508, 227] on label "Intéressé" at bounding box center [476, 224] width 263 height 21
click at [508, 227] on input "Intéressé" at bounding box center [476, 224] width 263 height 21
radio input "true"
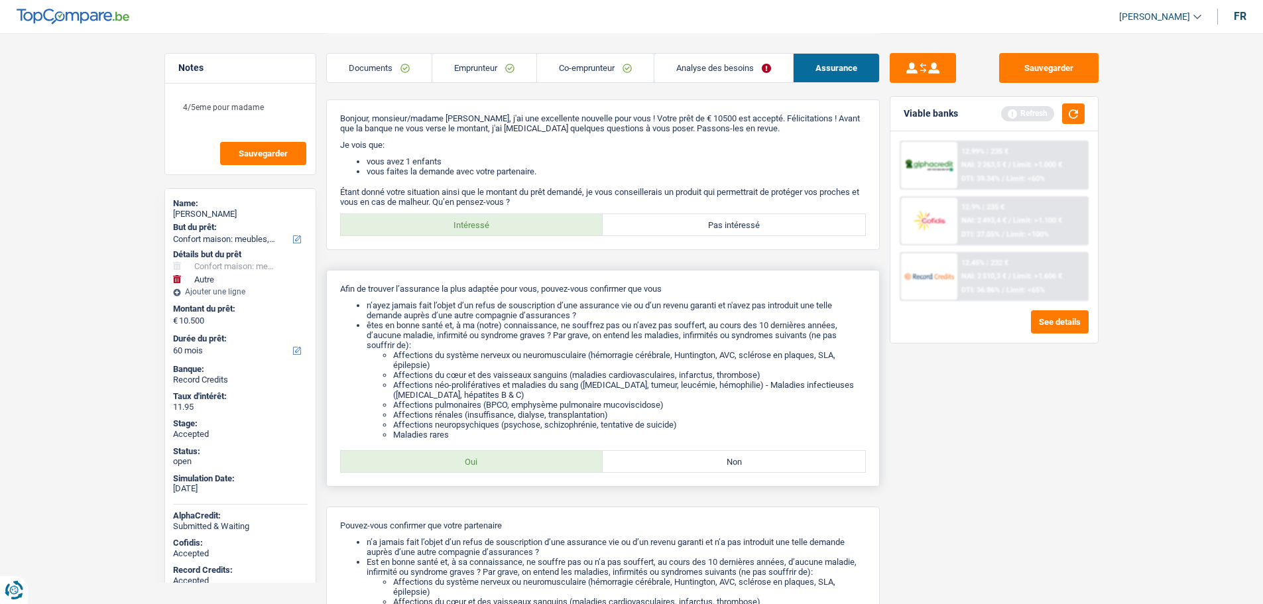
click at [501, 466] on label "Oui" at bounding box center [472, 461] width 263 height 21
click at [501, 466] on input "Oui" at bounding box center [472, 461] width 263 height 21
radio input "true"
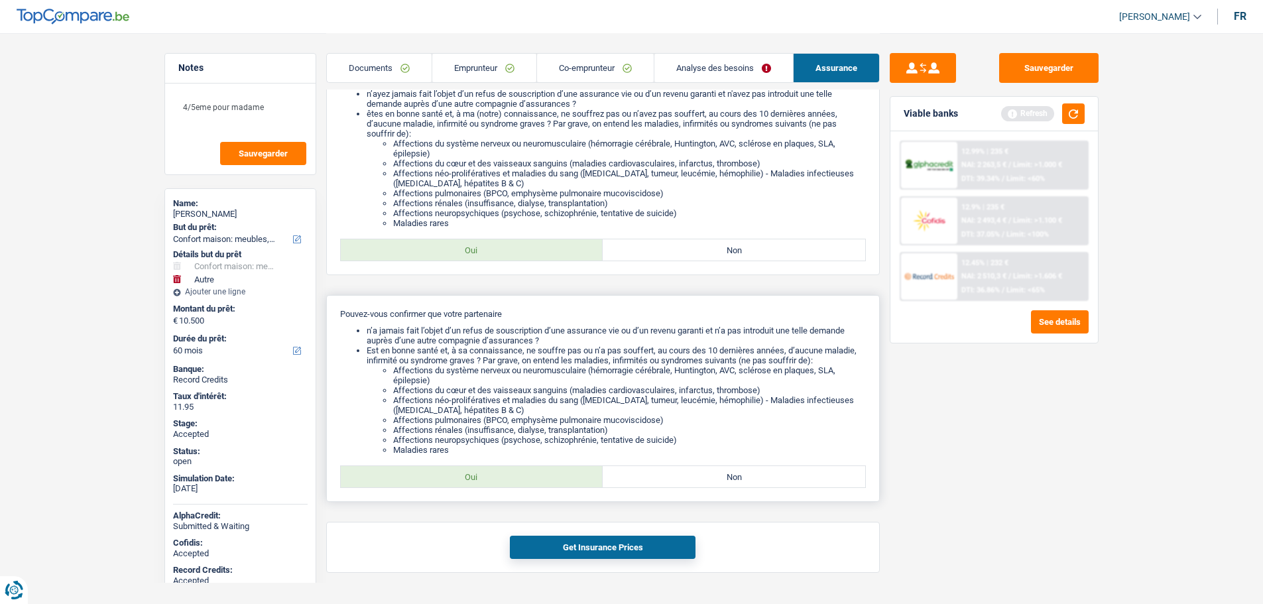
scroll to position [243, 0]
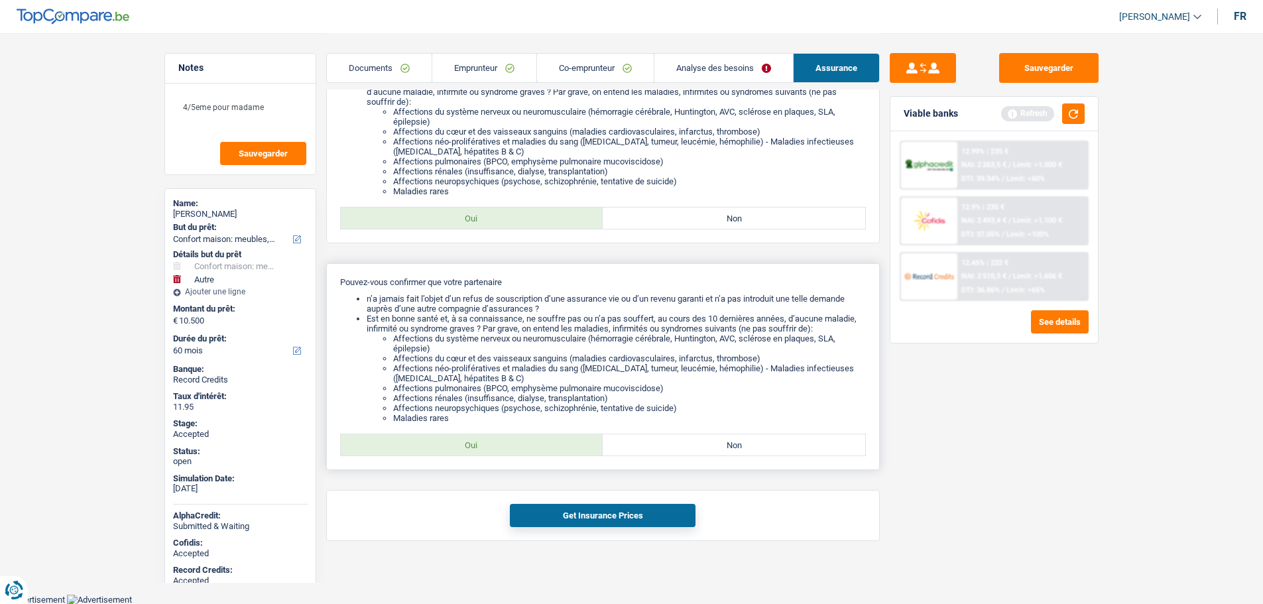
click at [489, 448] on label "Oui" at bounding box center [472, 444] width 263 height 21
click at [489, 448] on input "Oui" at bounding box center [472, 444] width 263 height 21
radio input "true"
click at [579, 513] on button "Get Insurance Prices" at bounding box center [603, 515] width 186 height 23
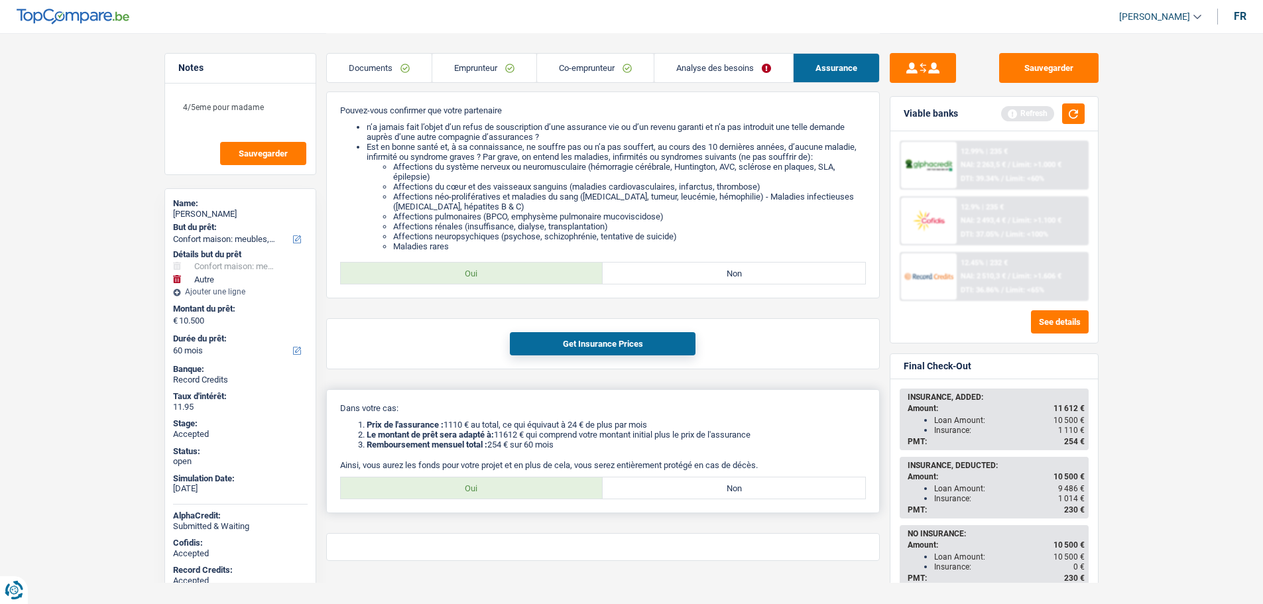
scroll to position [435, 0]
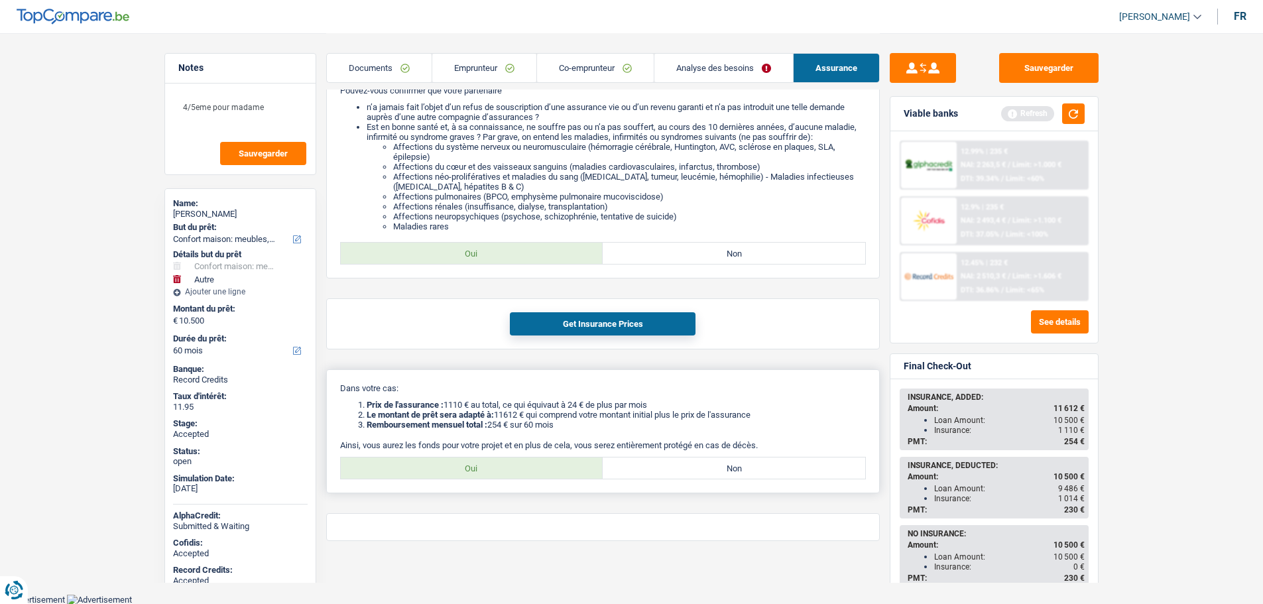
click at [502, 469] on label "Oui" at bounding box center [472, 468] width 263 height 21
click at [502, 469] on input "Oui" at bounding box center [472, 468] width 263 height 21
radio input "true"
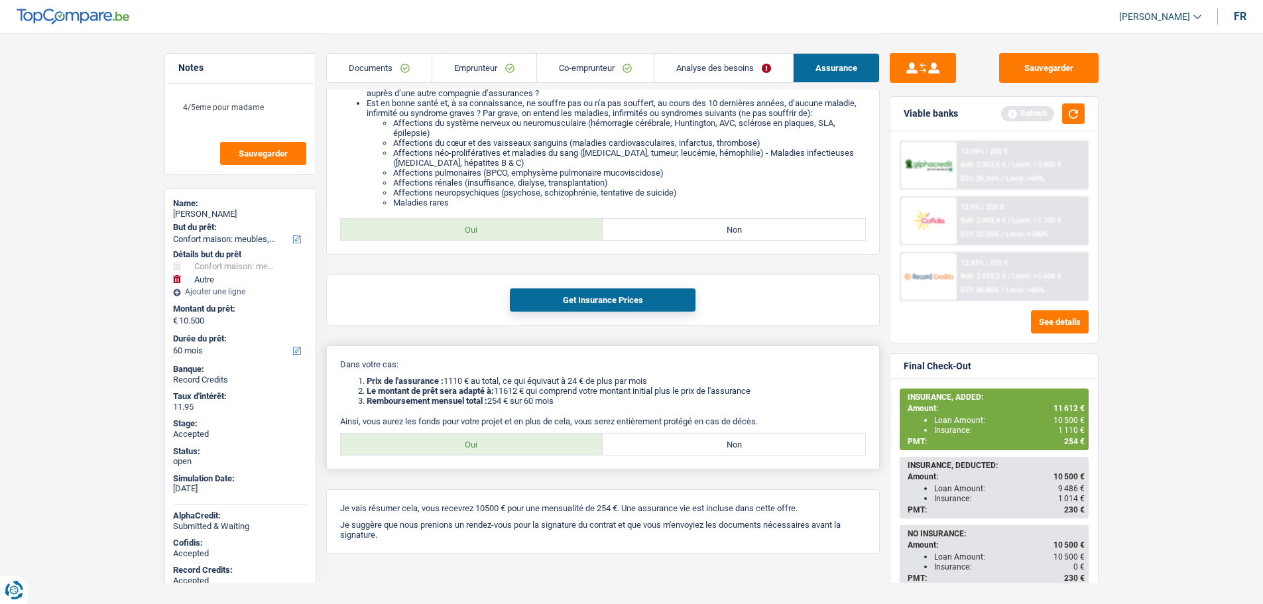
scroll to position [471, 0]
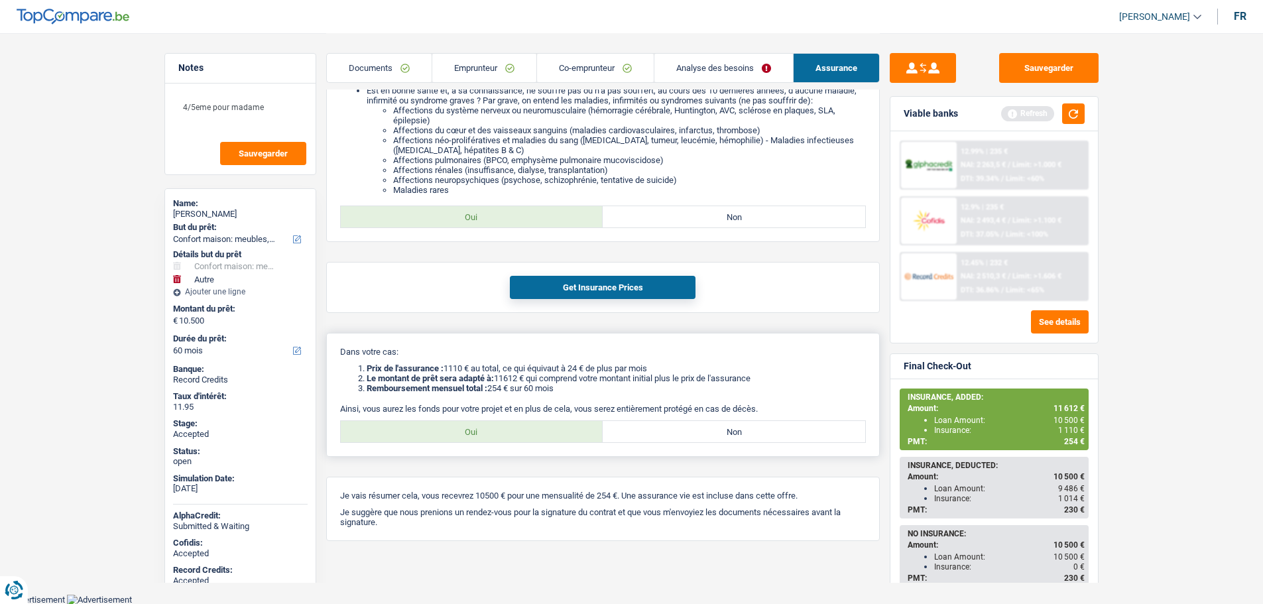
click at [684, 379] on li "Le montant de prêt sera adapté à: 11612 € qui comprend votre montant initial pl…" at bounding box center [616, 378] width 499 height 10
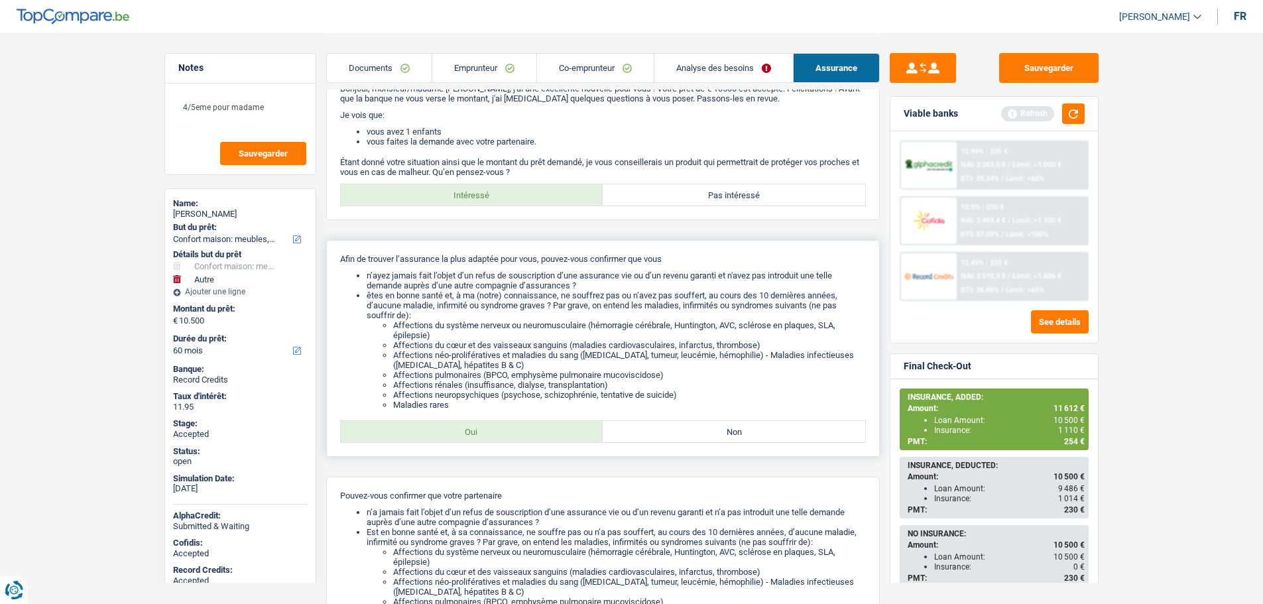
scroll to position [0, 0]
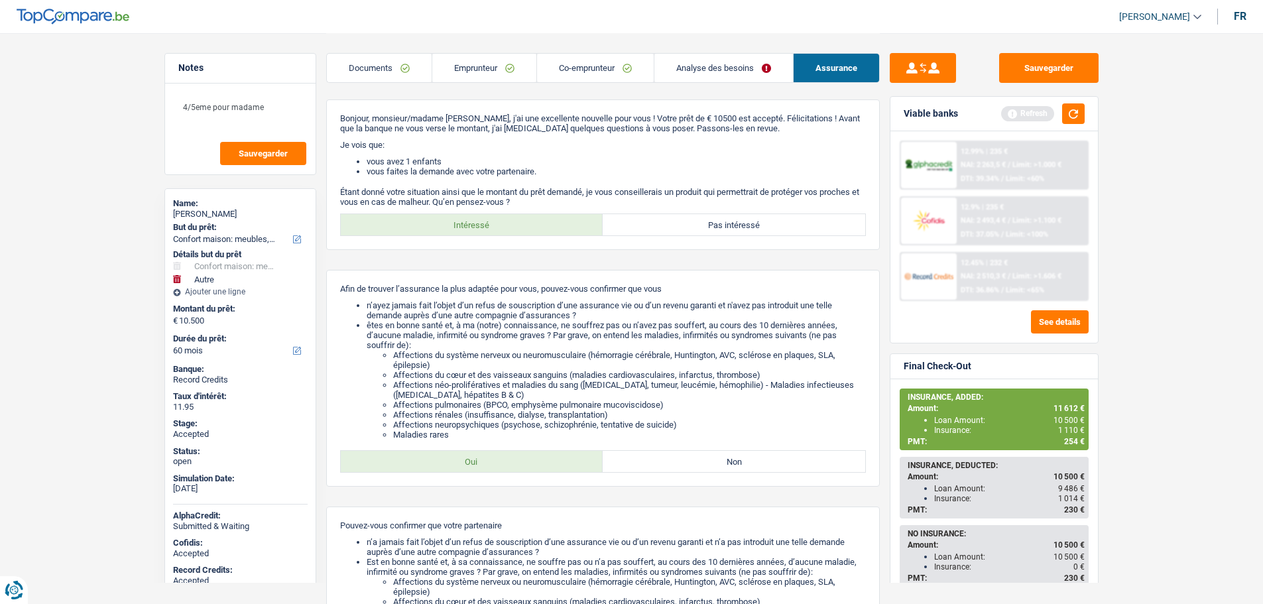
click at [476, 66] on link "Emprunteur" at bounding box center [484, 68] width 104 height 29
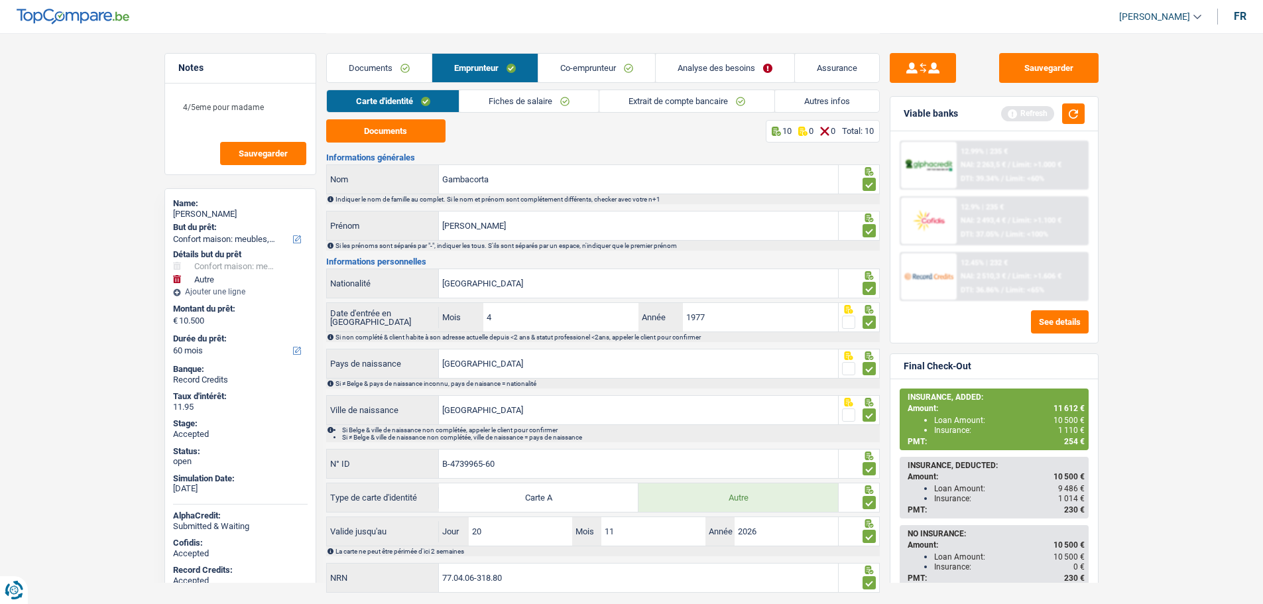
click at [806, 95] on link "Autres infos" at bounding box center [827, 101] width 104 height 22
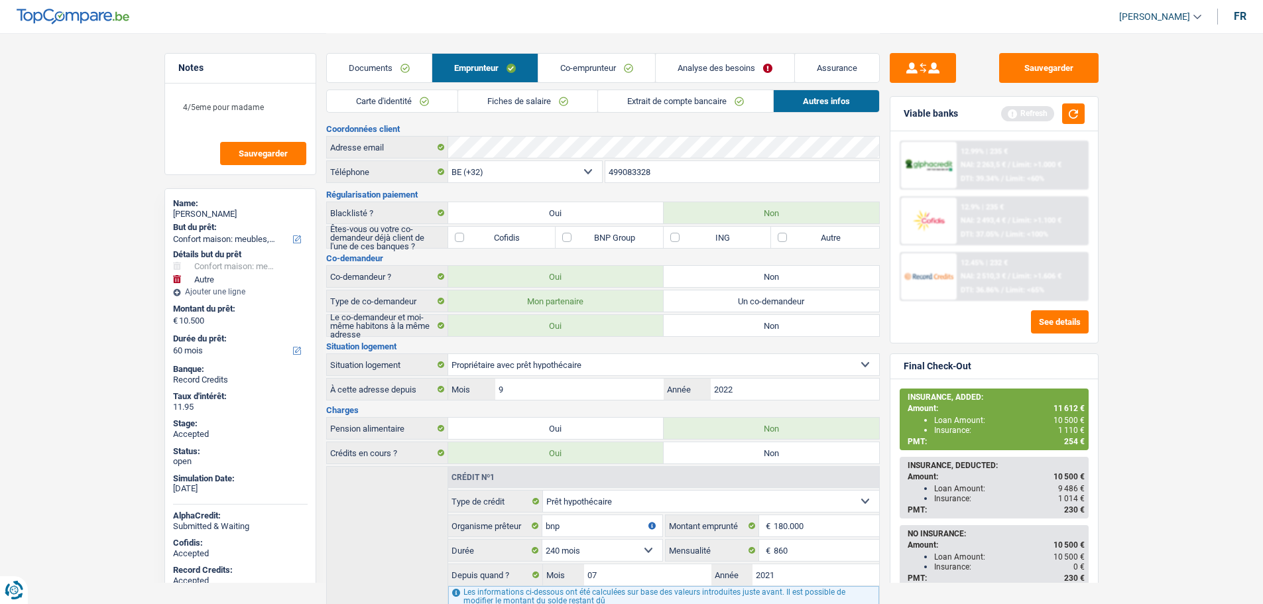
click at [204, 216] on div "Valerie Gambacorta" at bounding box center [240, 214] width 135 height 11
copy div "Valerie Gambacorta"
click at [678, 170] on input "499083328" at bounding box center [742, 171] width 274 height 21
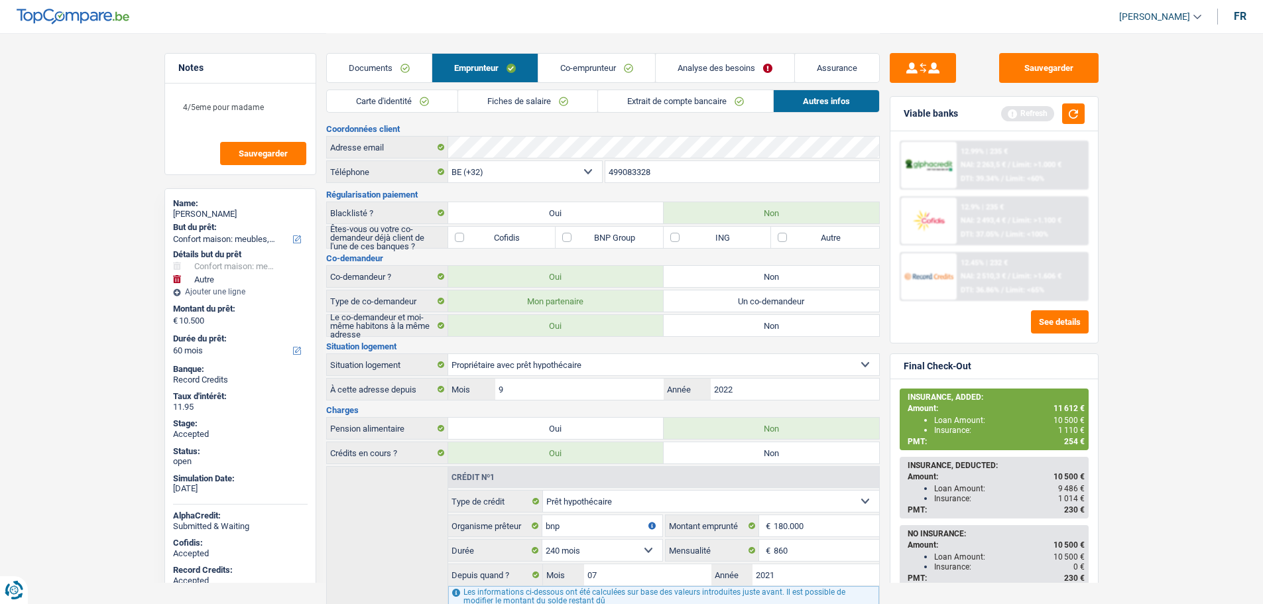
click at [678, 170] on input "499083328" at bounding box center [742, 171] width 274 height 21
click at [713, 65] on link "Analyse des besoins" at bounding box center [725, 68] width 139 height 29
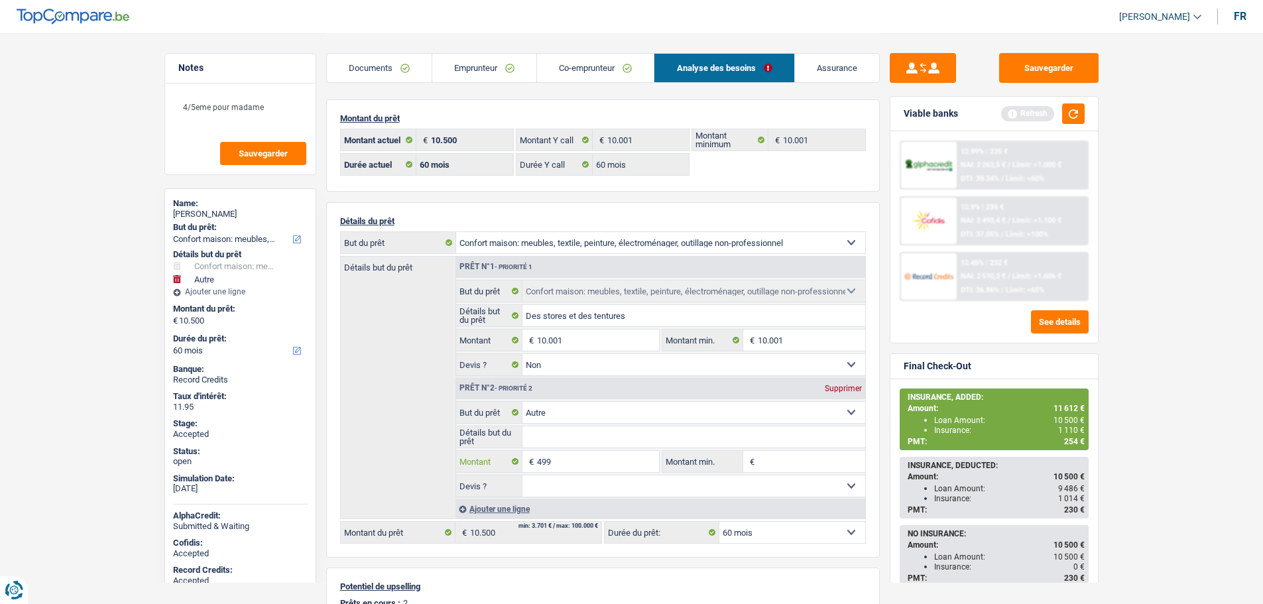
click at [584, 462] on input "499" at bounding box center [597, 461] width 121 height 21
click at [851, 78] on link "Assurance" at bounding box center [837, 68] width 84 height 29
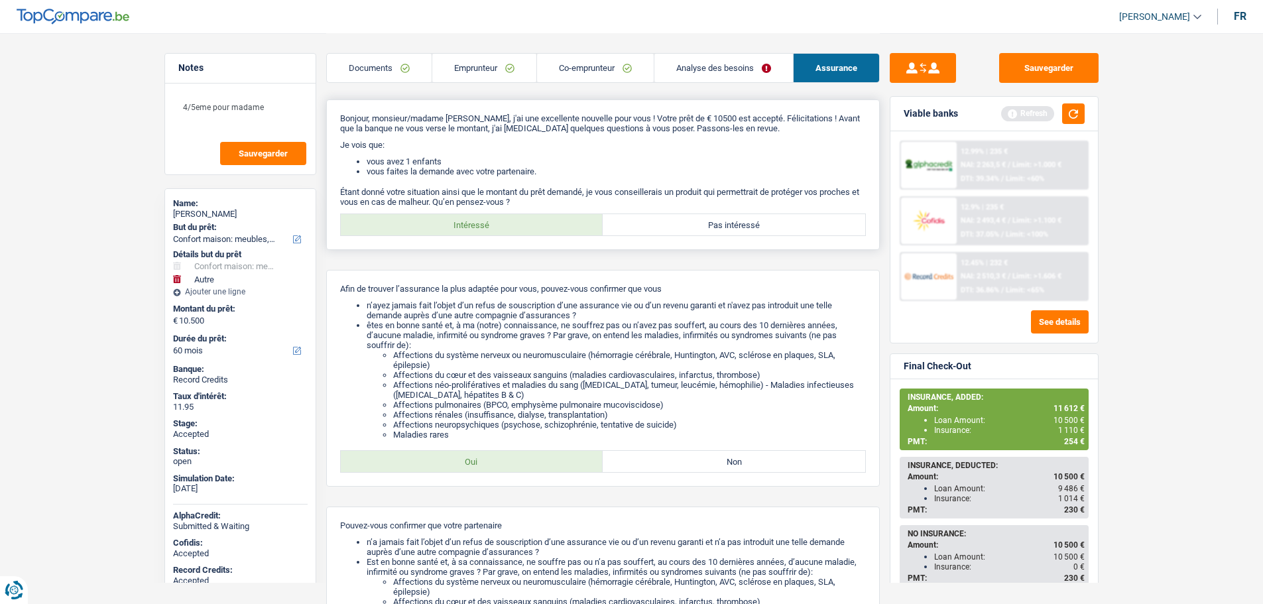
click at [759, 229] on label "Pas intéressé" at bounding box center [734, 224] width 263 height 21
click at [759, 229] on input "Pas intéressé" at bounding box center [734, 224] width 263 height 21
radio input "true"
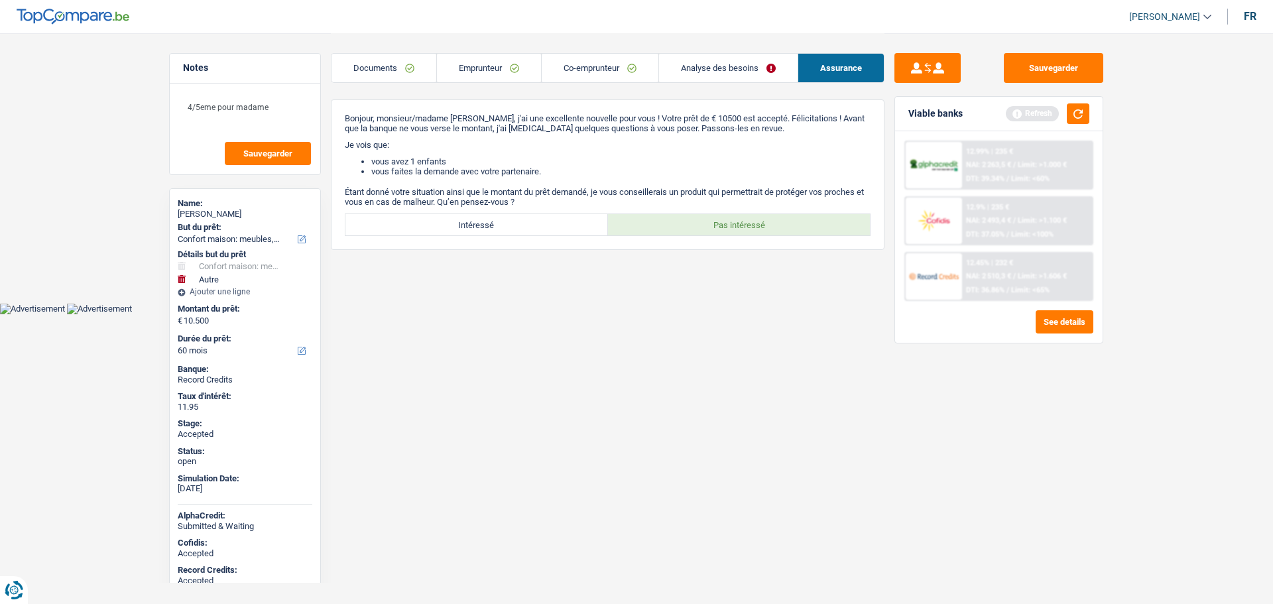
click at [922, 280] on img at bounding box center [933, 276] width 49 height 25
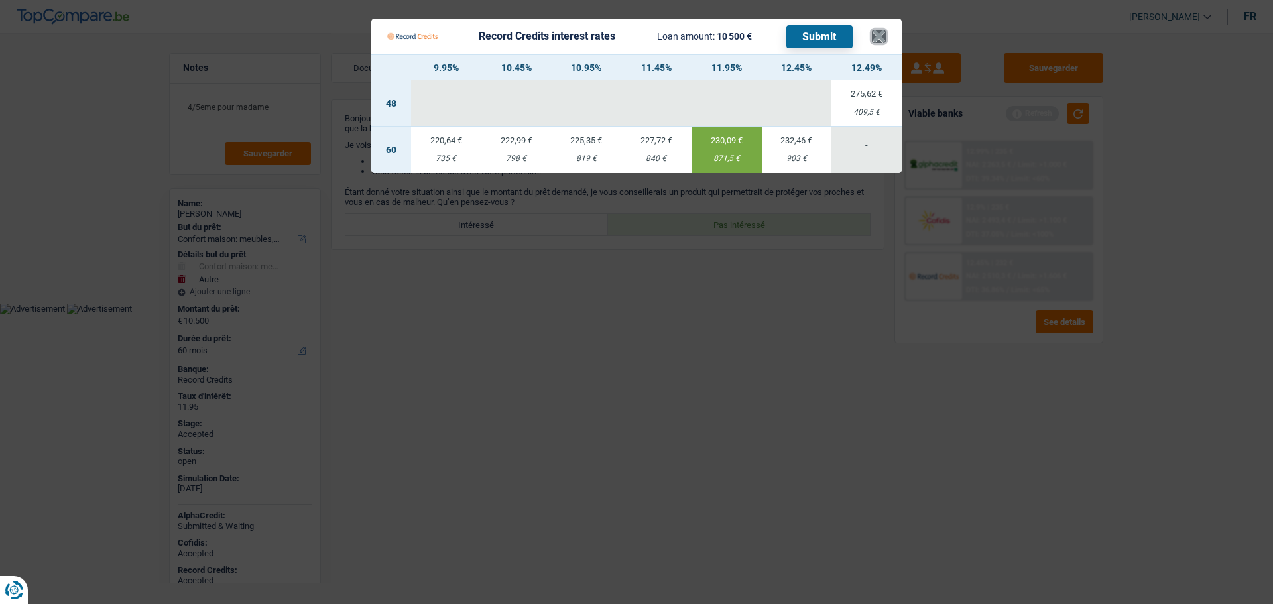
click at [874, 43] on button "×" at bounding box center [879, 36] width 14 height 13
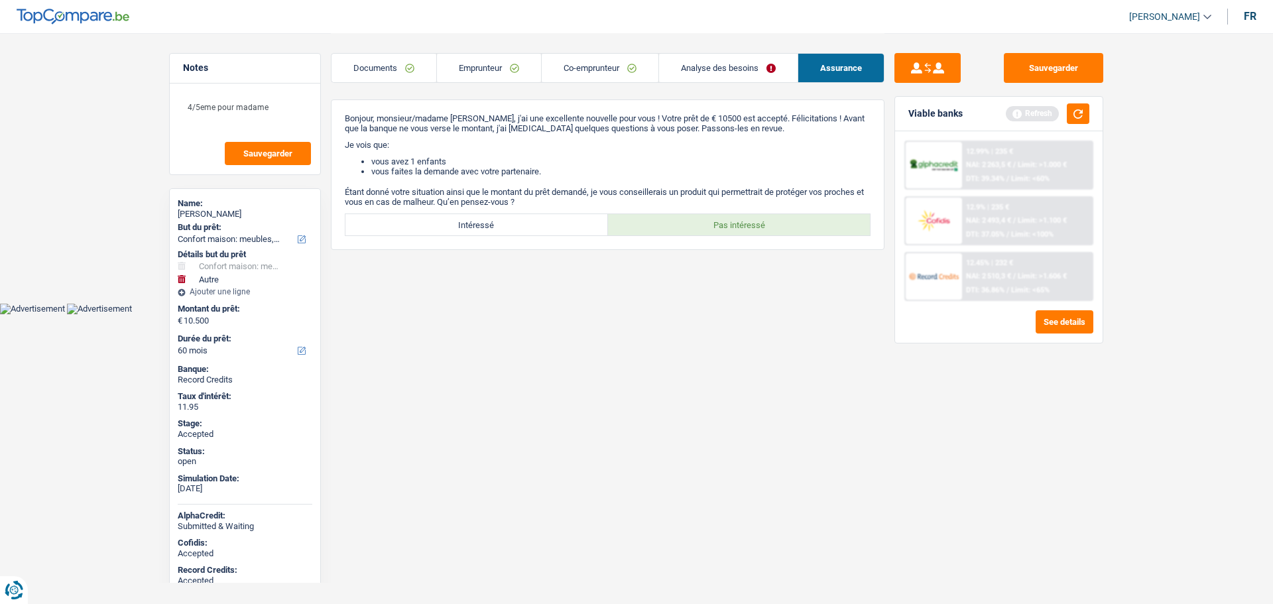
click at [709, 68] on link "Analyse des besoins" at bounding box center [728, 68] width 139 height 29
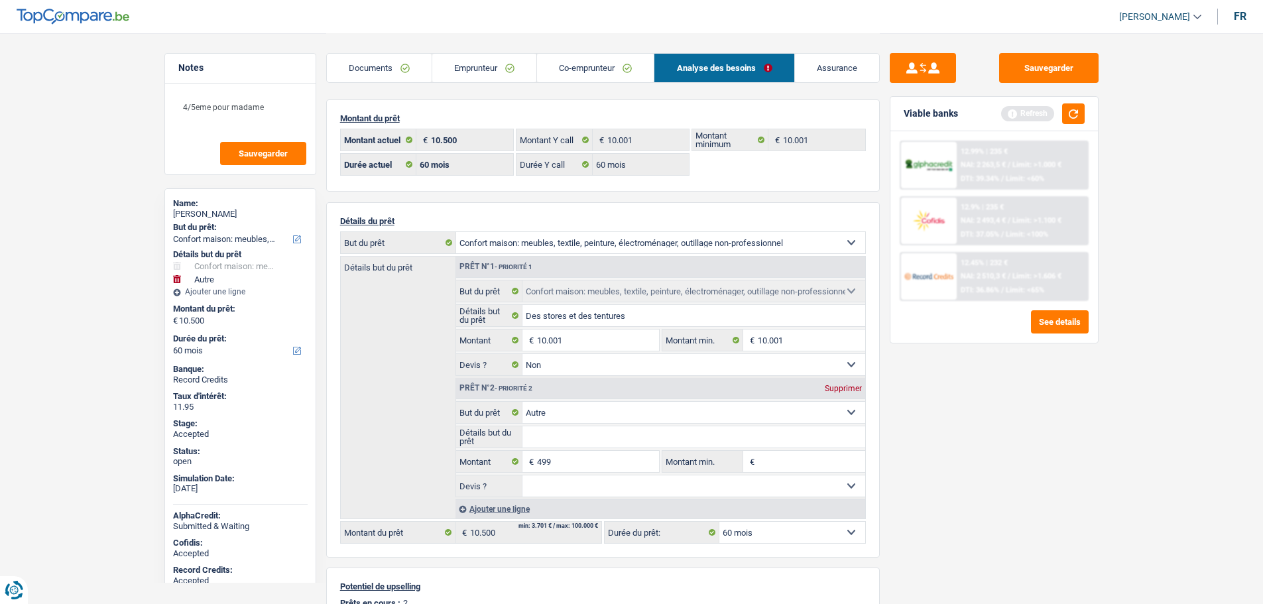
click at [842, 389] on div "Supprimer" at bounding box center [844, 389] width 44 height 8
type input "10.001"
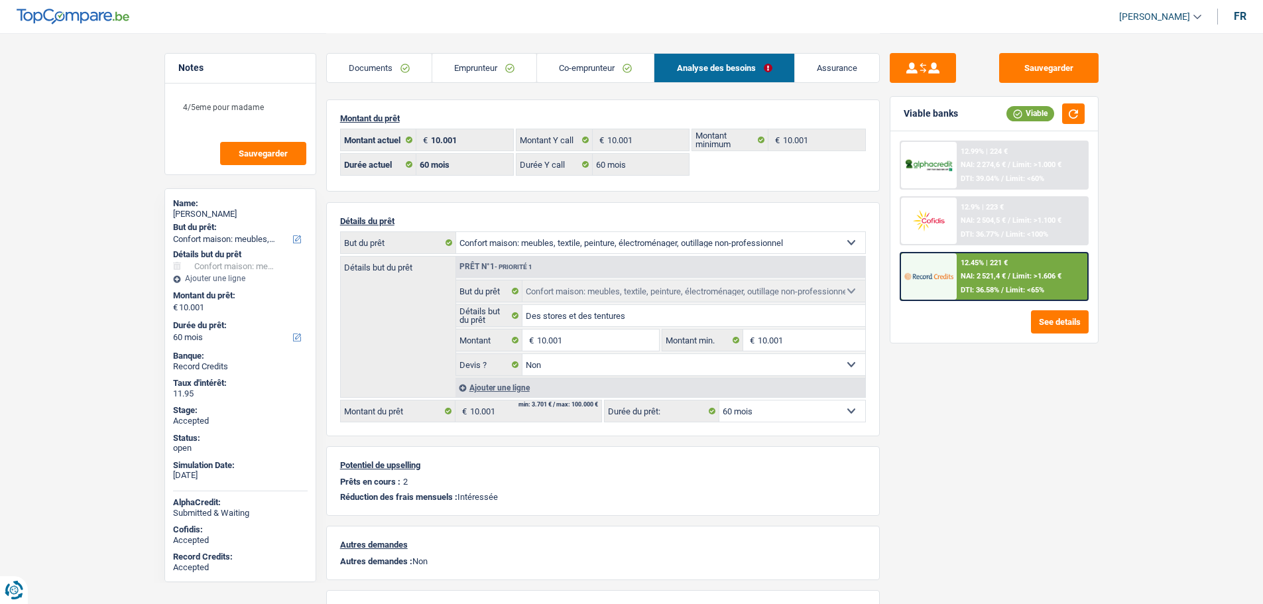
click at [910, 277] on img at bounding box center [928, 276] width 49 height 25
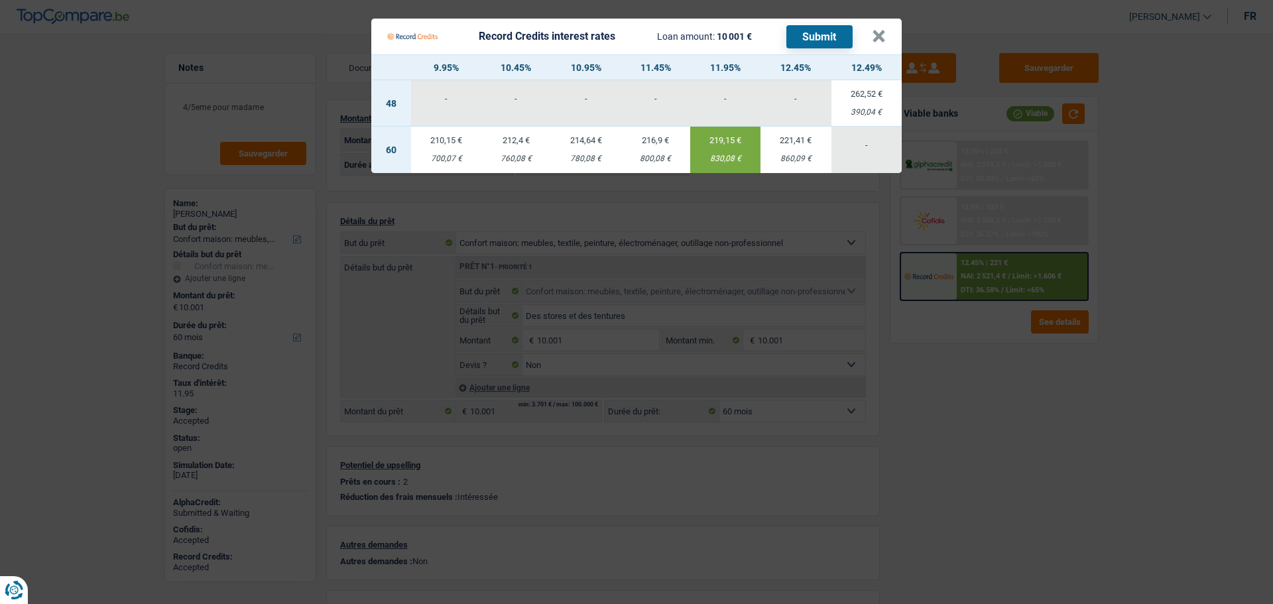
click at [706, 143] on div "219,15 €" at bounding box center [725, 140] width 70 height 9
click at [881, 31] on button "×" at bounding box center [879, 36] width 14 height 13
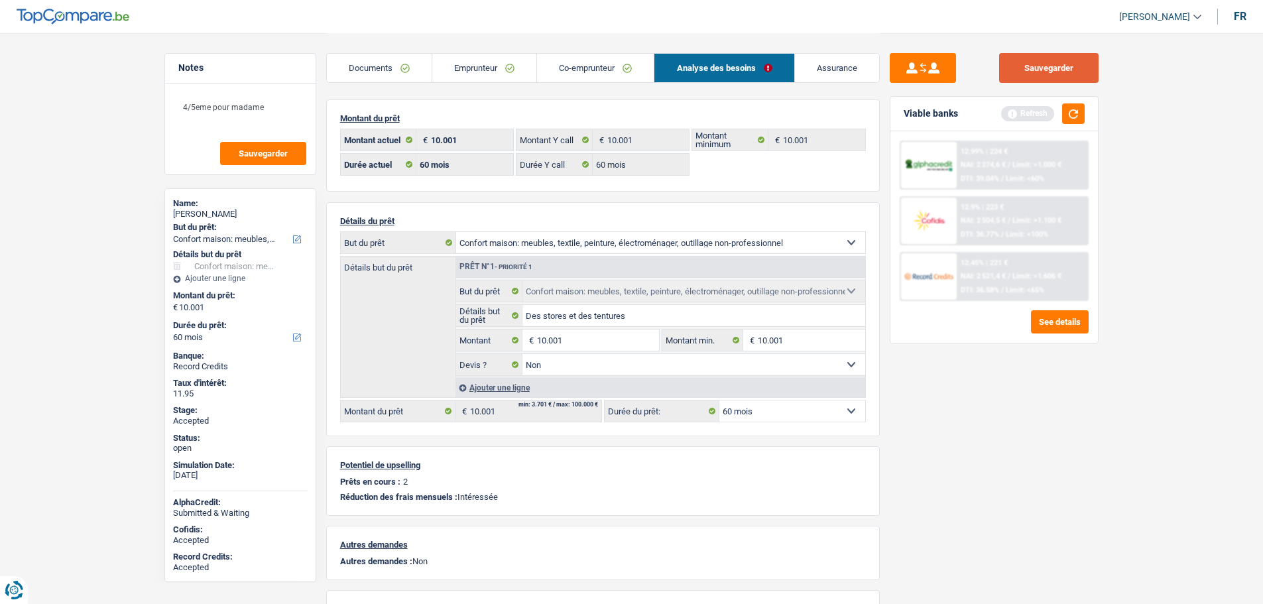
click at [1066, 59] on button "Sauvegarder" at bounding box center [1048, 68] width 99 height 30
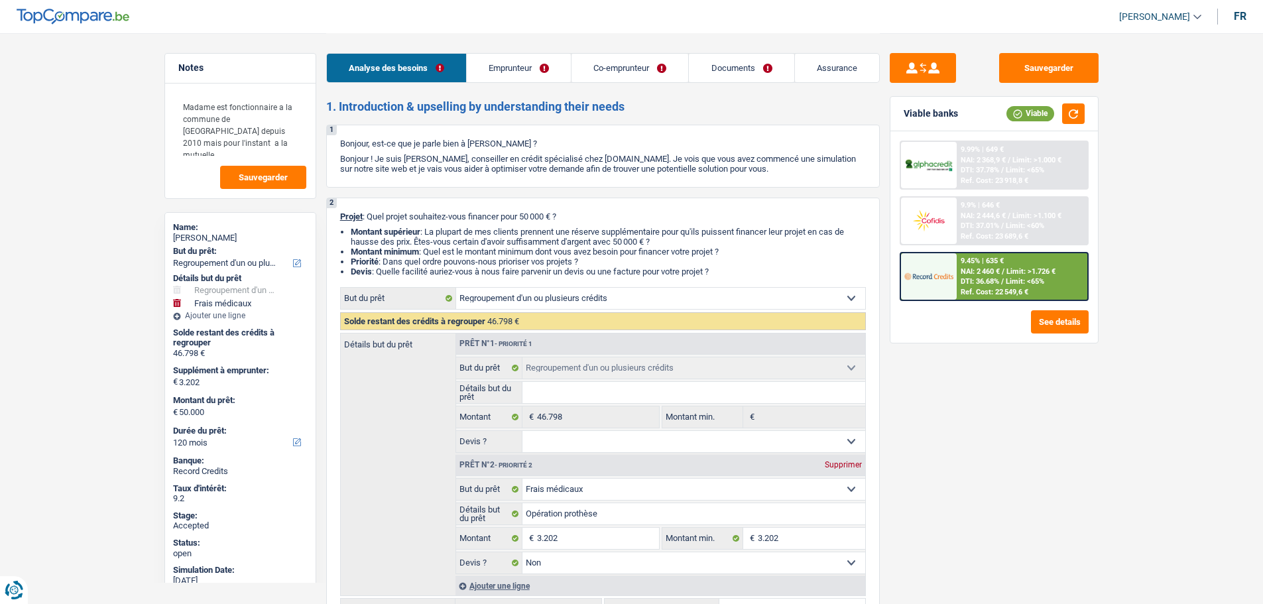
select select "refinancing"
select select "medical"
select select "120"
select select "refinancing"
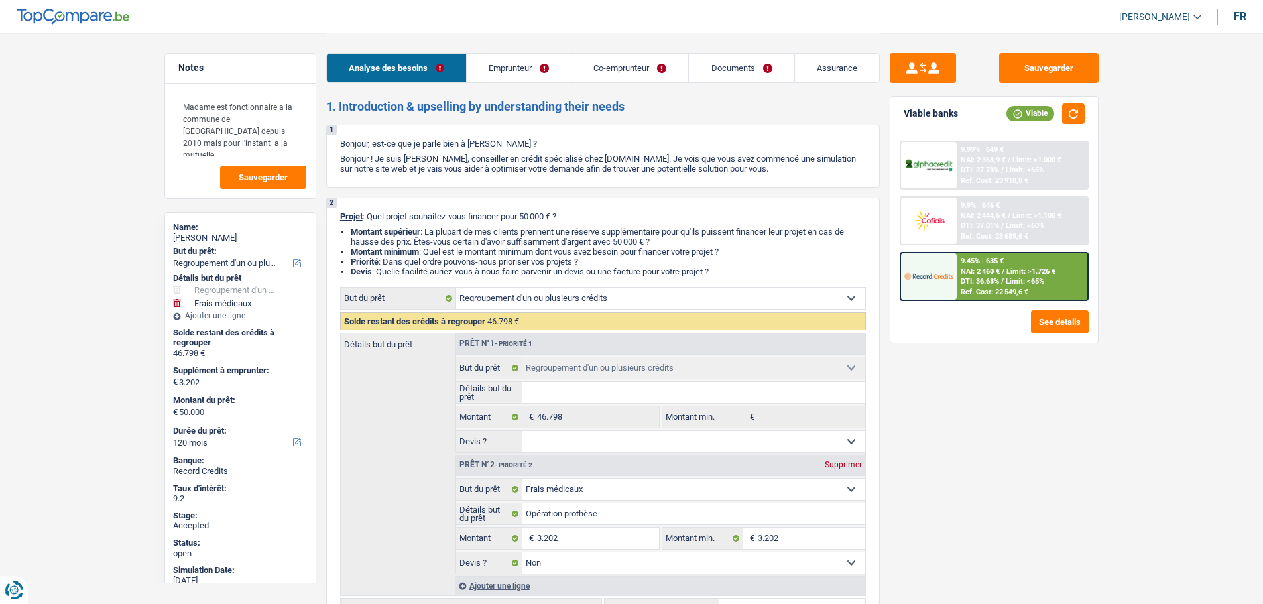
select select "refinancing"
select select "medical"
select select "false"
select select "120"
select select "mutuality"
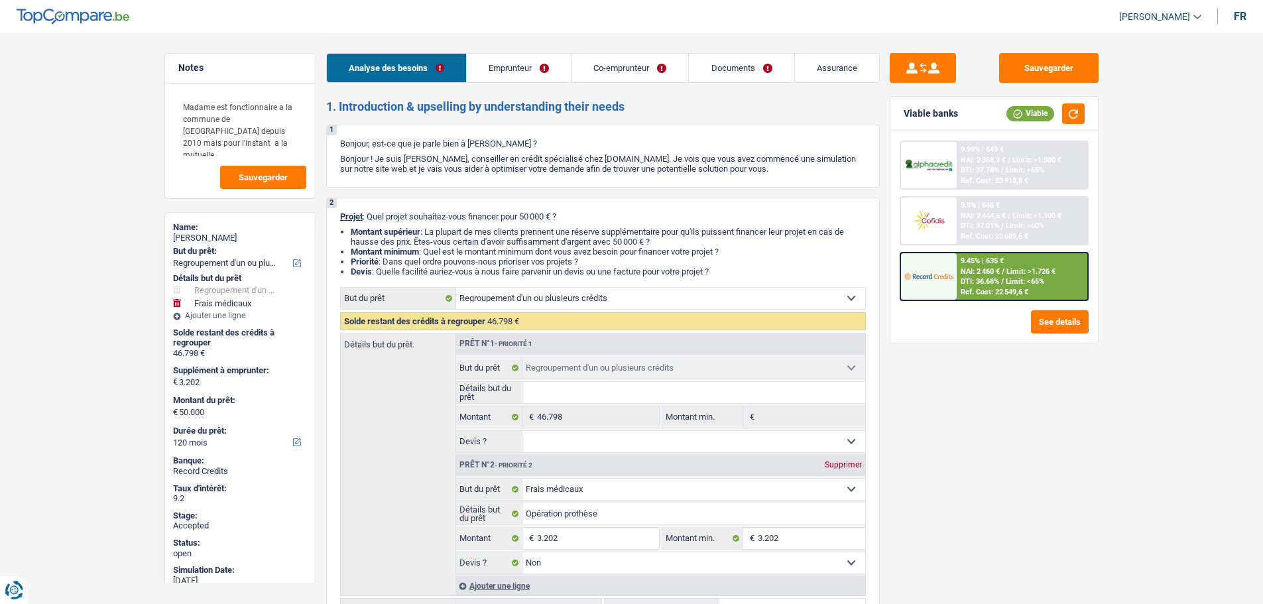
select select "worker"
select select "familyAllowances"
select select "mutualityIndemnity"
select select "disabilityPension"
select select "netSalary"
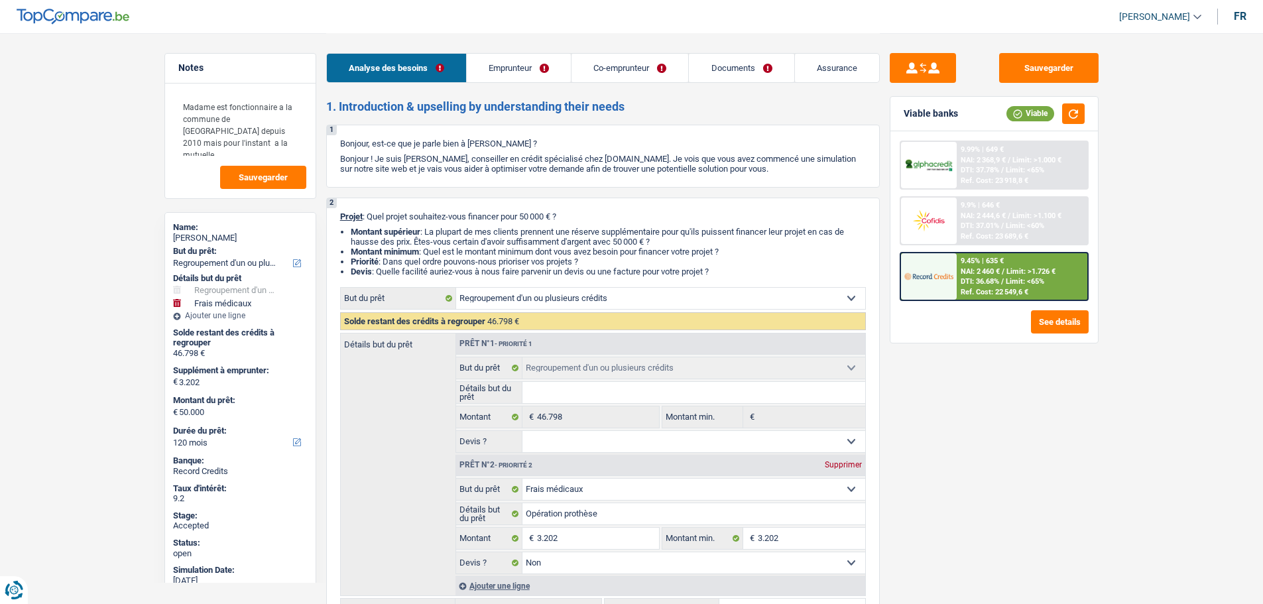
select select "familyAllowances"
select select "ownerWithoutMortgage"
select select "personalLoan"
select select "smallWorks"
select select "120"
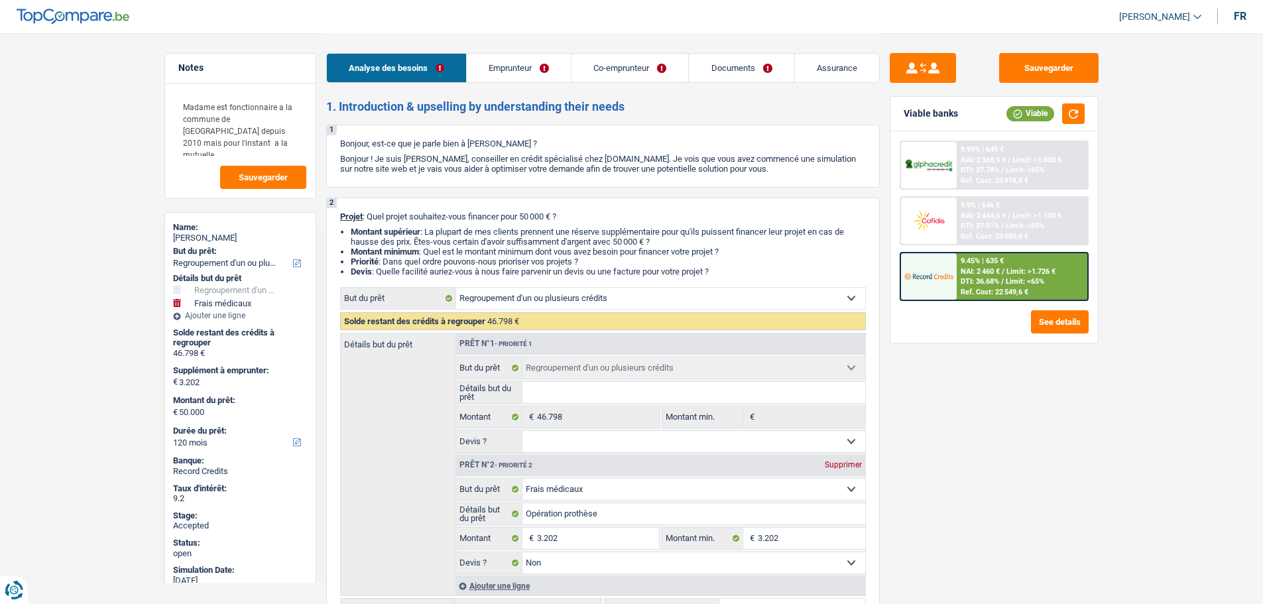
select select "cardOrCredit"
select select "mortgage"
select select "240"
select select "refinancing"
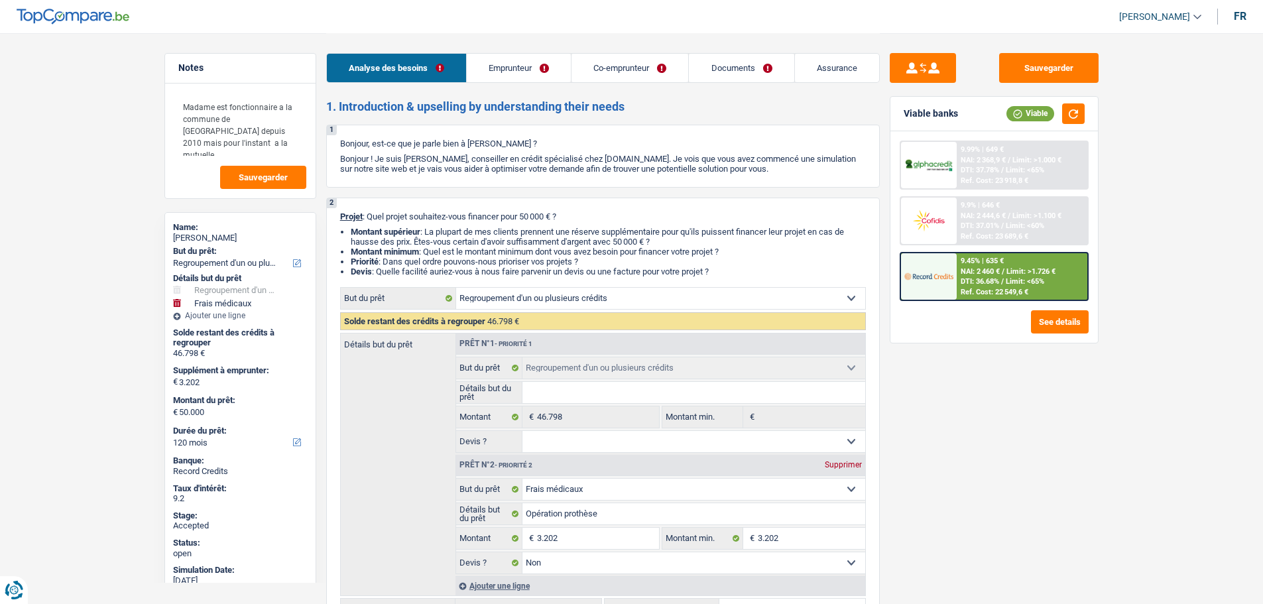
select select "medical"
select select "false"
select select "120"
click at [1166, 14] on span "[PERSON_NAME]" at bounding box center [1154, 16] width 71 height 11
click at [1109, 119] on button "SO" at bounding box center [1131, 121] width 118 height 27
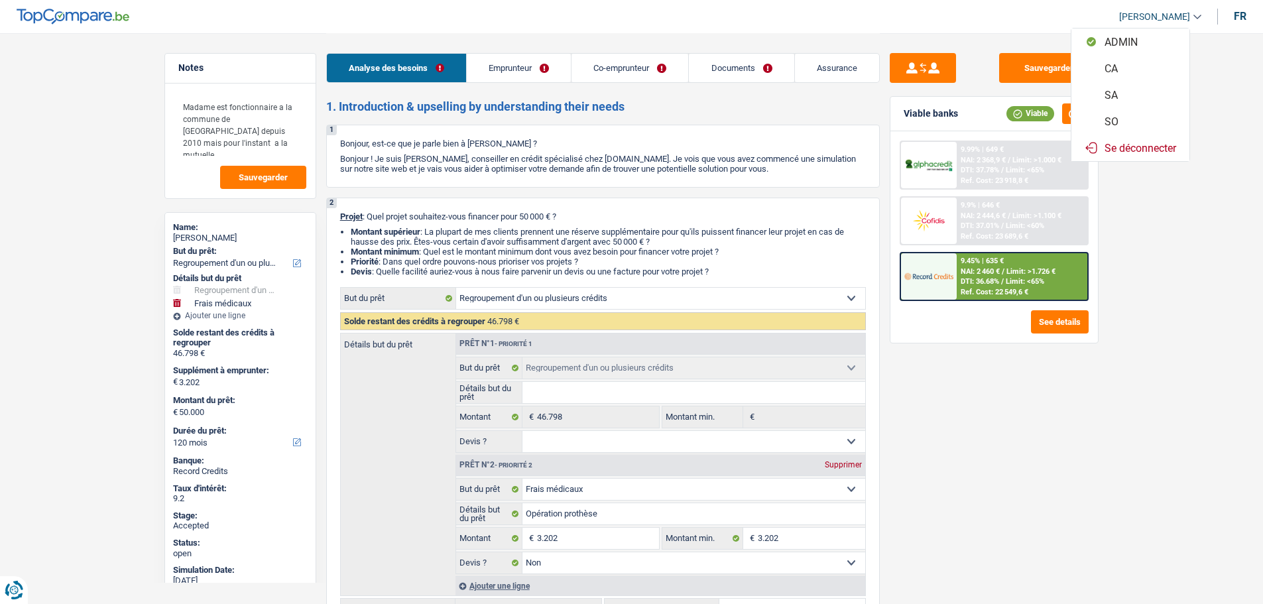
select select "applicant"
select select "32"
select select "cohabitation"
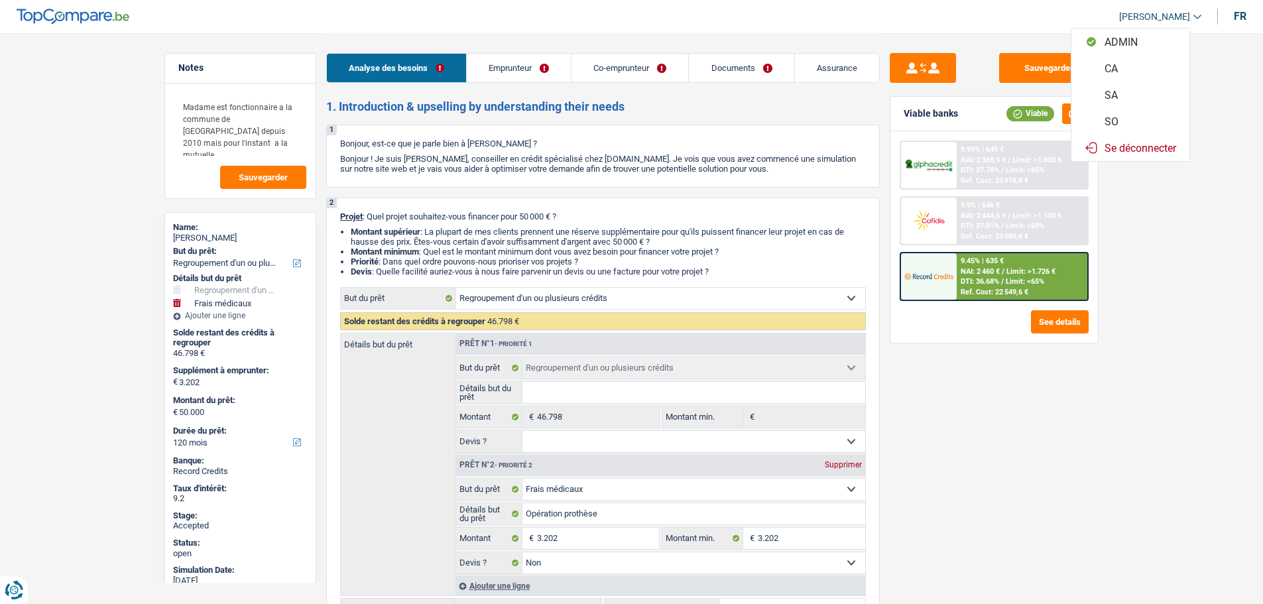
select select "ownerWithoutMortgage"
select select "BE"
select select "personalLoan"
select select "smallWorks"
select select "120"
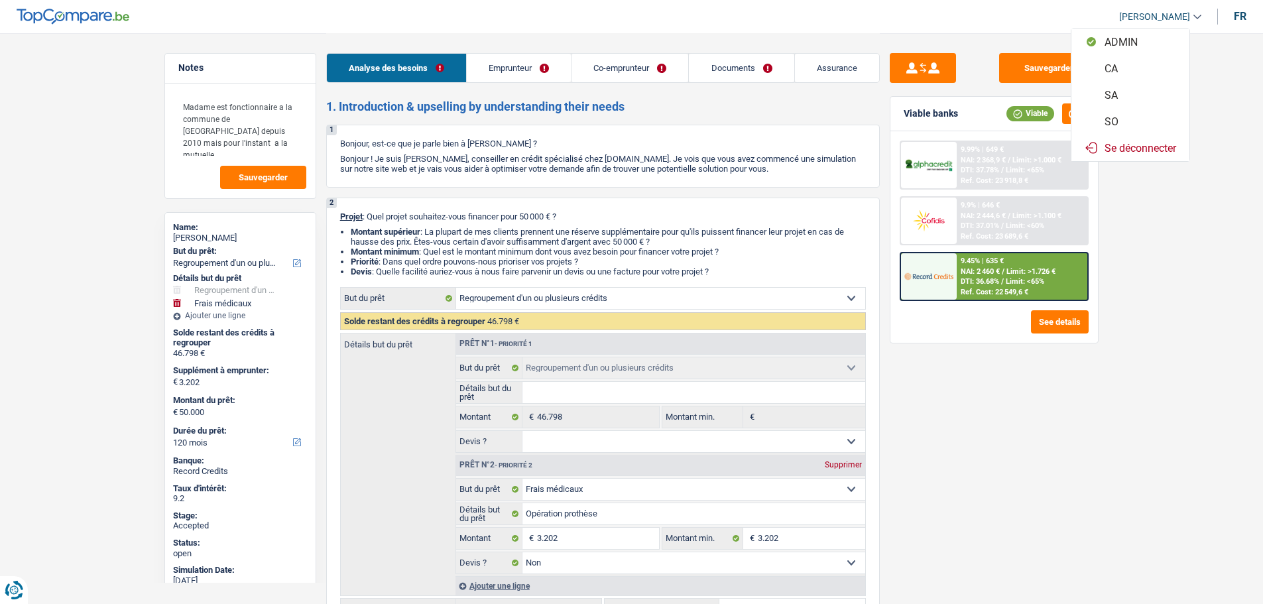
select select "cardOrCredit"
select select "mortgage"
select select "240"
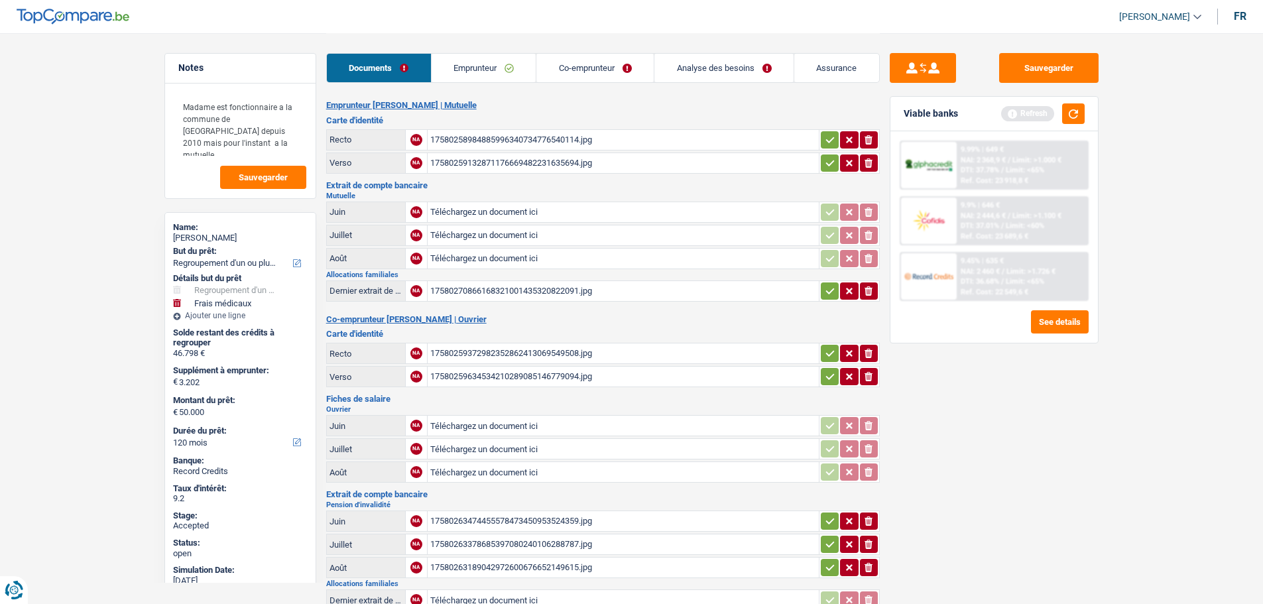
click at [503, 74] on link "Emprunteur" at bounding box center [484, 68] width 105 height 29
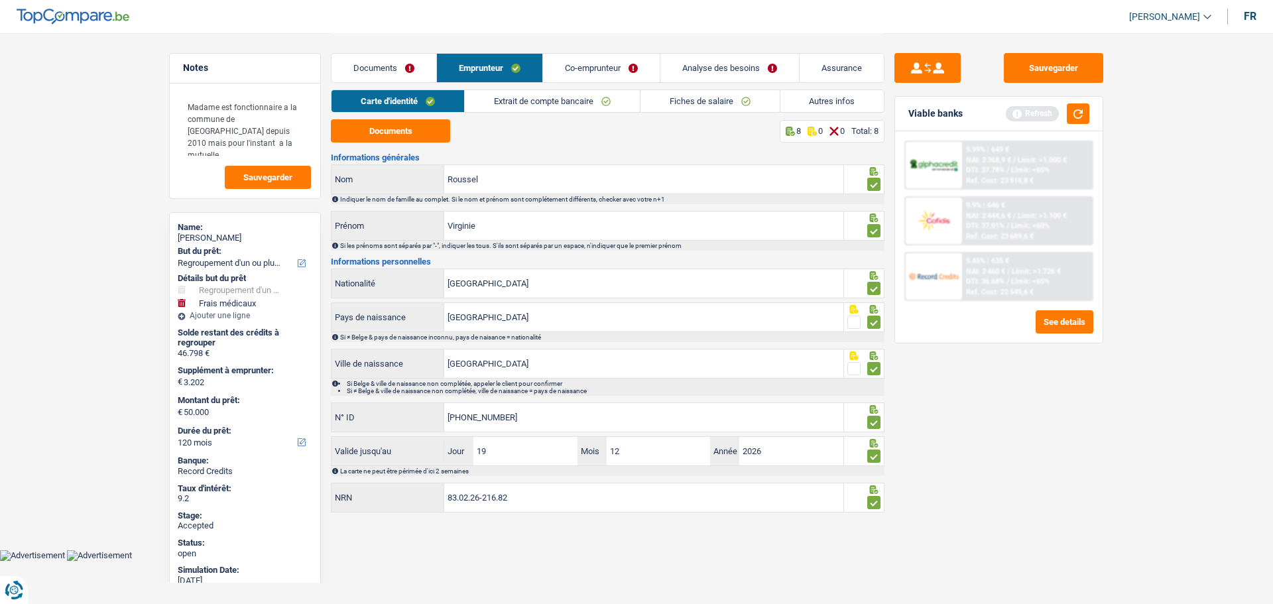
click at [595, 52] on div "Documents Emprunteur Co-emprunteur Analyse des besoins Assurance" at bounding box center [608, 61] width 554 height 56
click at [834, 106] on link "Autres infos" at bounding box center [832, 101] width 104 height 22
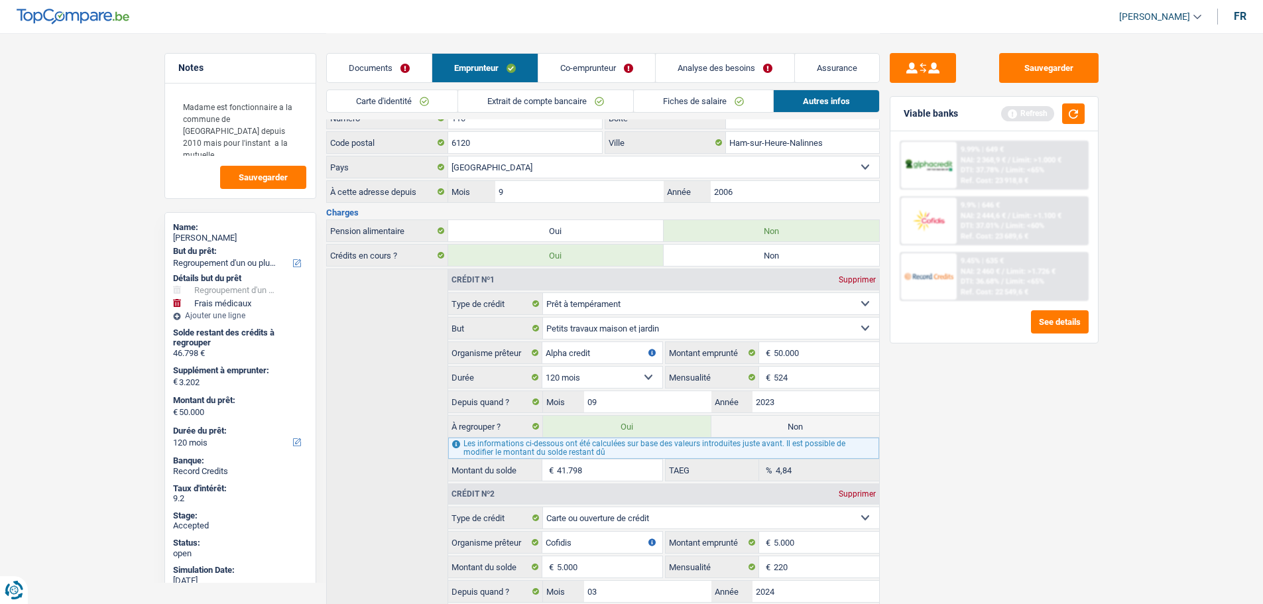
scroll to position [451, 0]
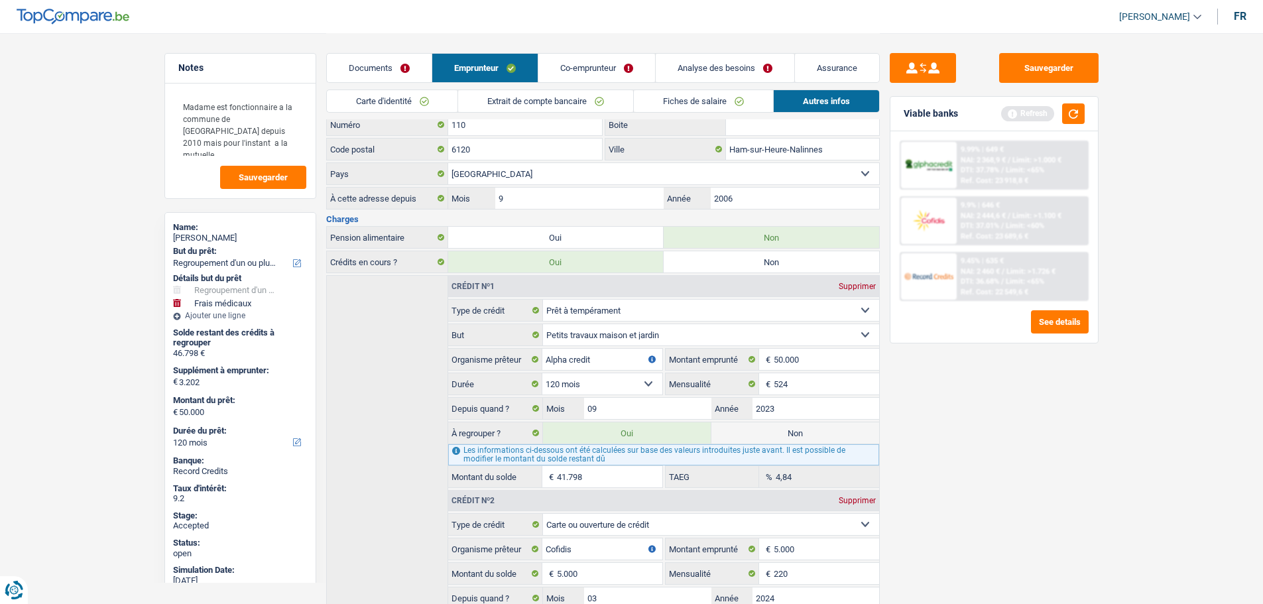
click at [380, 60] on link "Documents" at bounding box center [379, 68] width 105 height 29
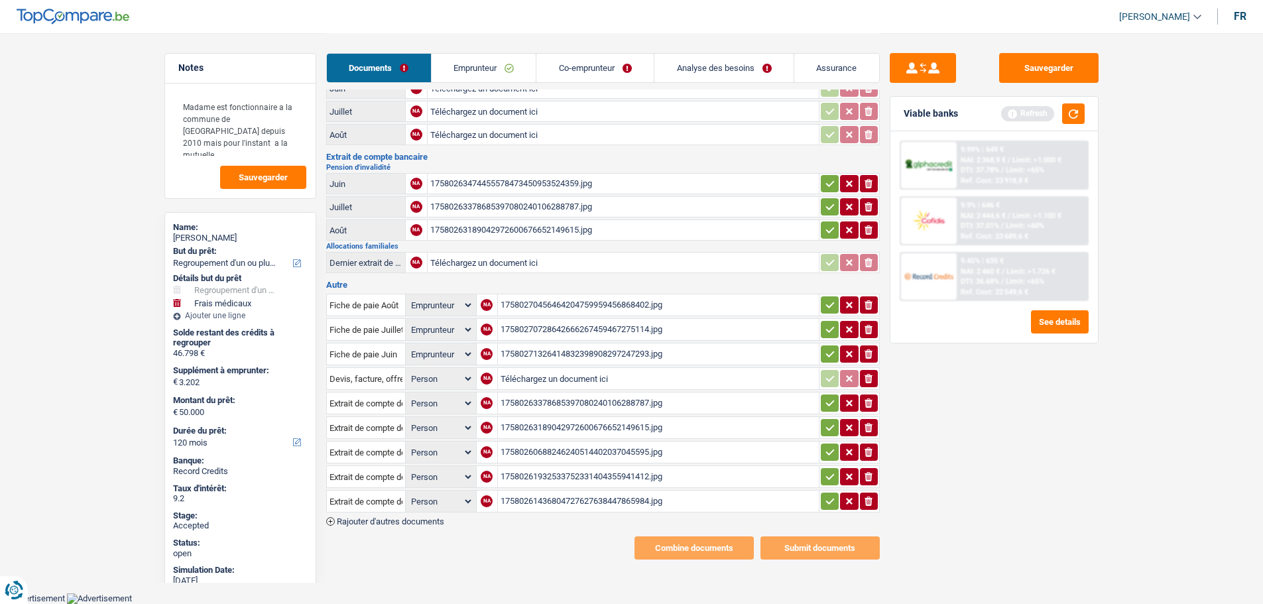
scroll to position [336, 0]
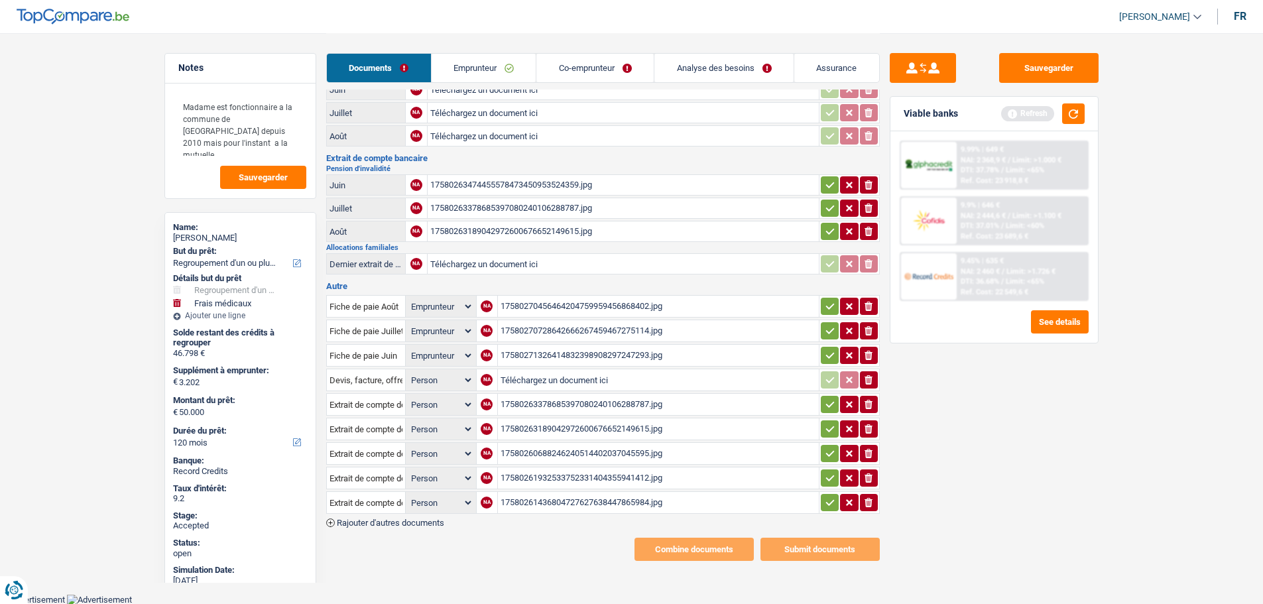
click at [492, 60] on link "Emprunteur" at bounding box center [484, 68] width 105 height 29
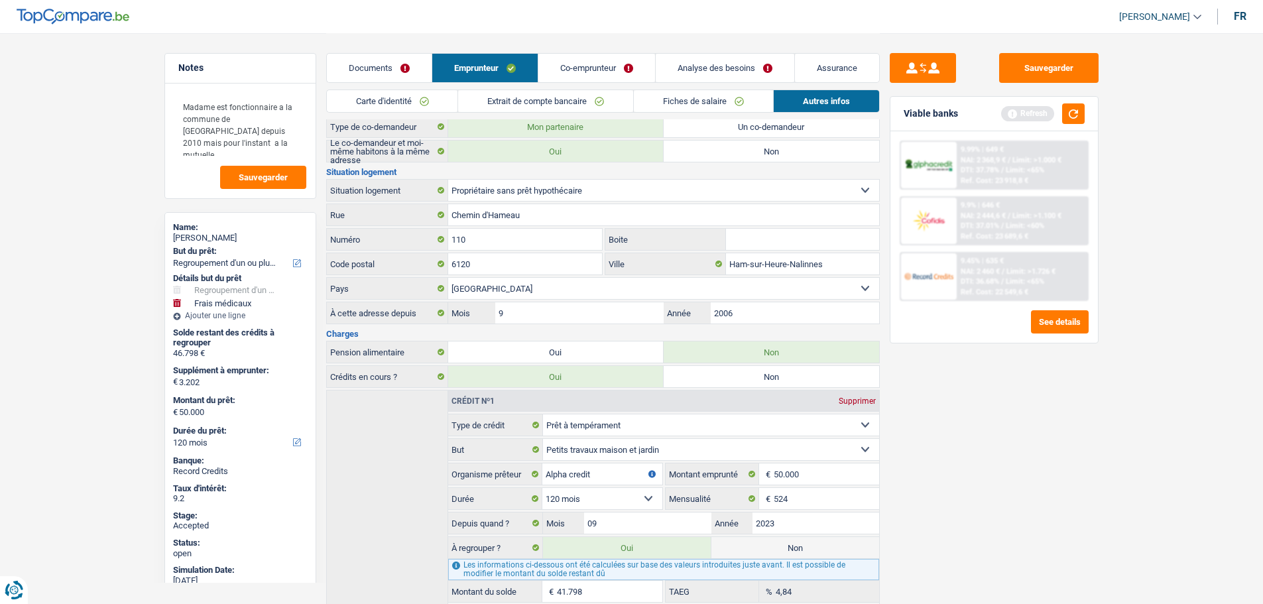
click at [586, 70] on link "Co-emprunteur" at bounding box center [596, 68] width 117 height 29
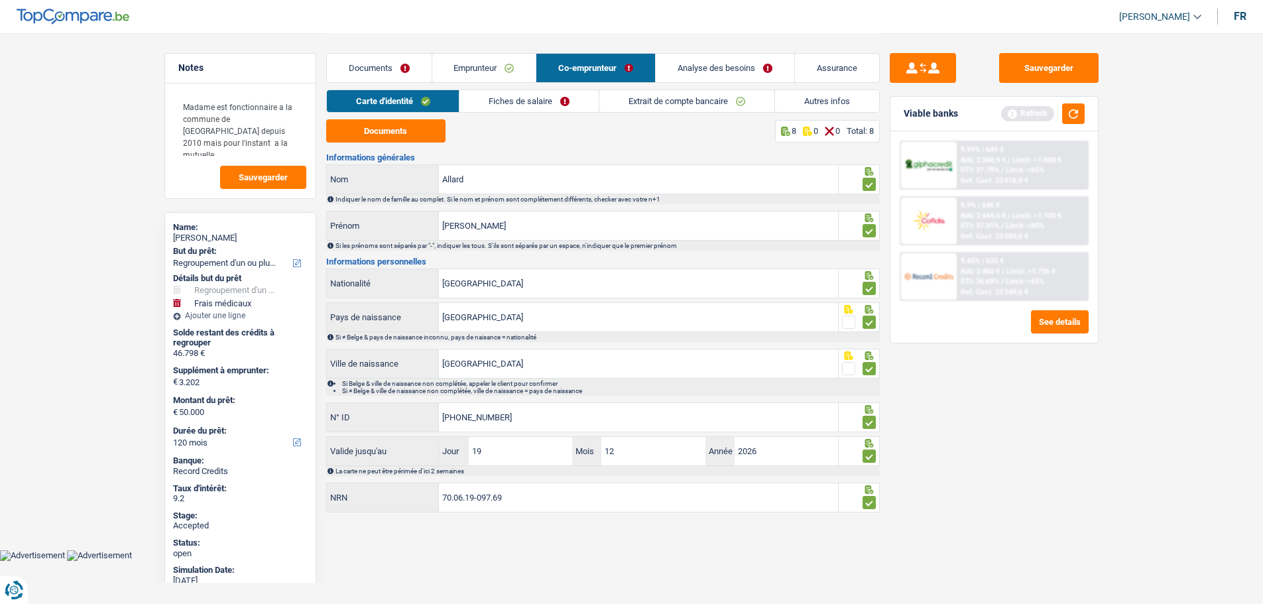
scroll to position [0, 0]
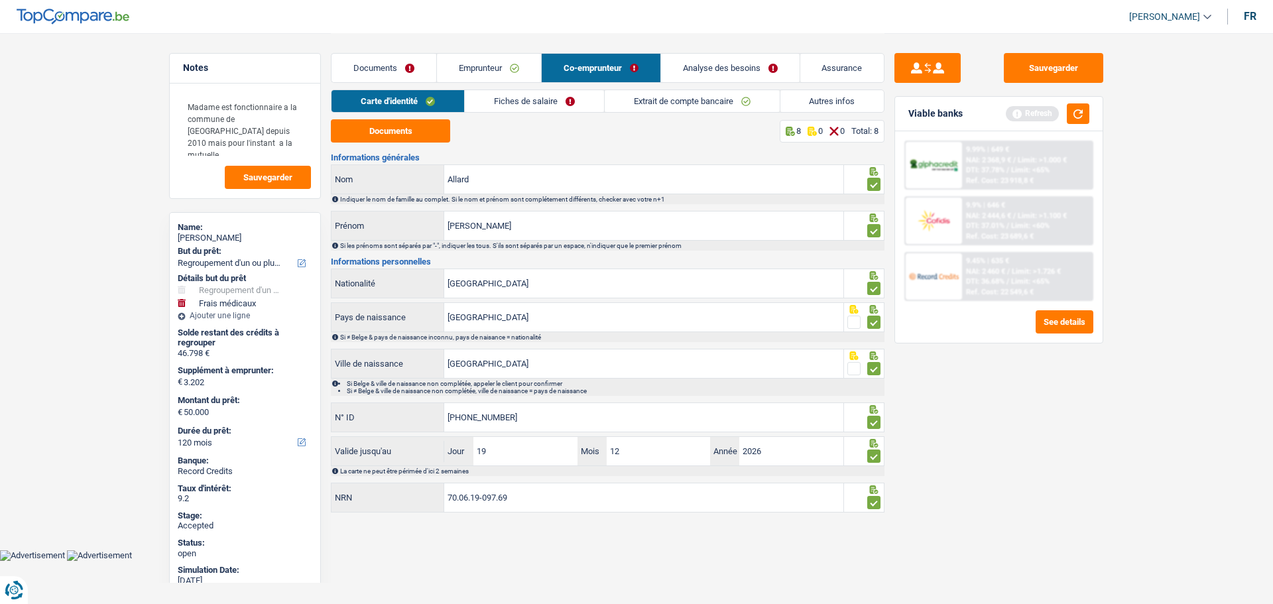
click at [564, 97] on link "Fiches de salaire" at bounding box center [534, 101] width 139 height 22
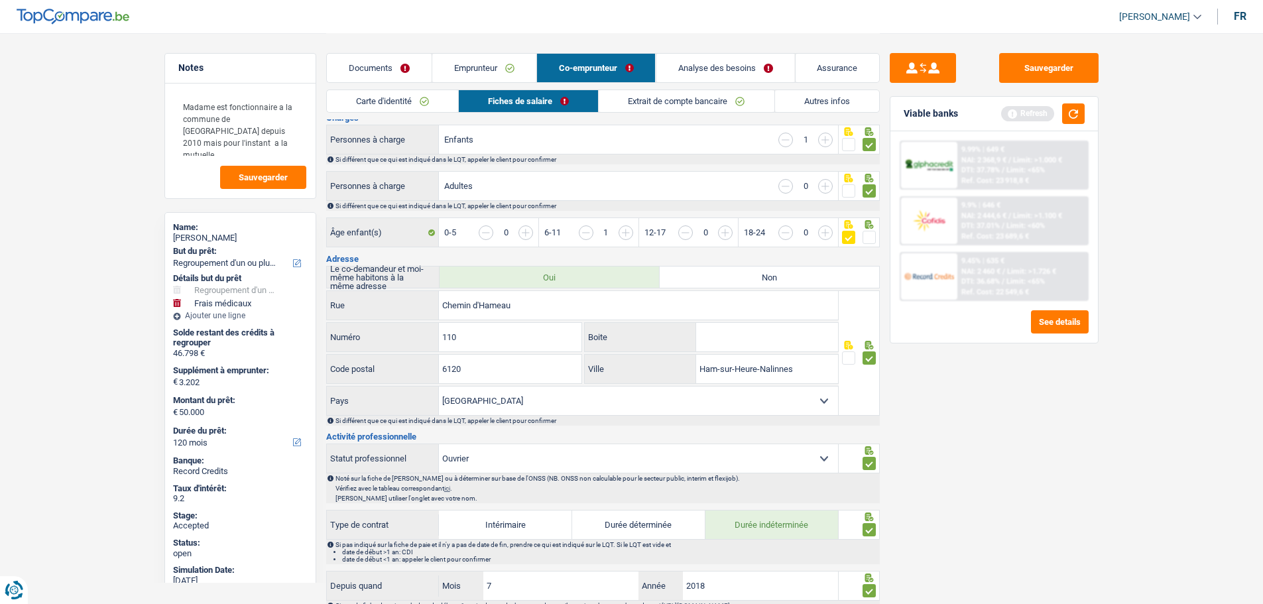
scroll to position [199, 0]
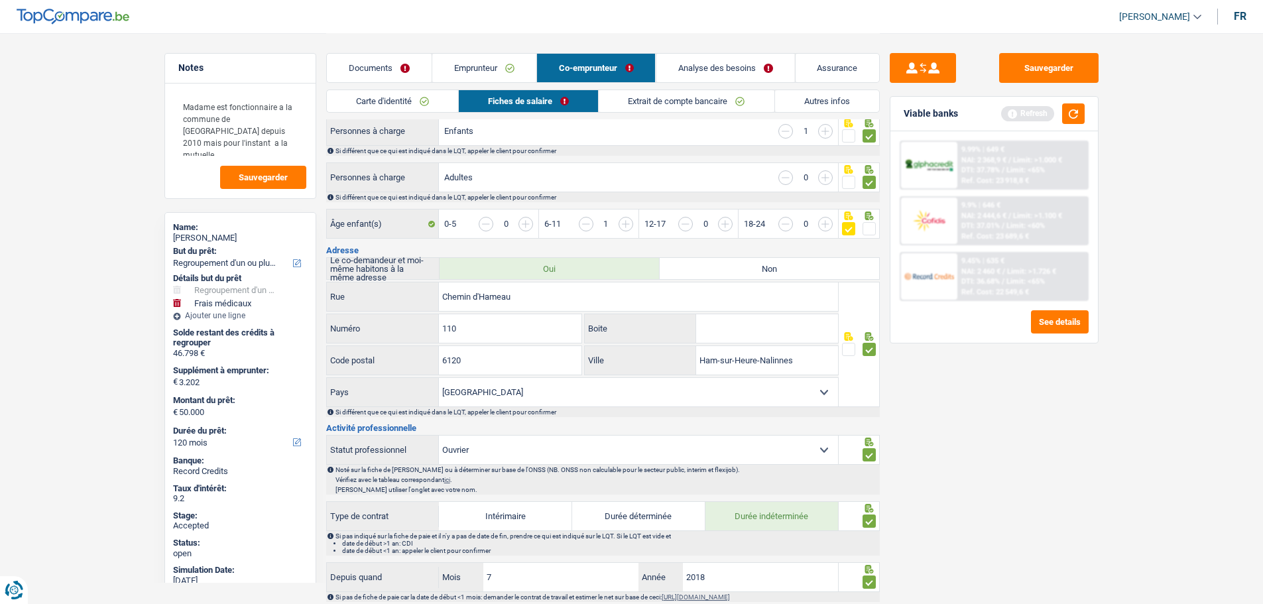
click at [871, 232] on span at bounding box center [869, 228] width 13 height 13
click at [0, 0] on input "radio" at bounding box center [0, 0] width 0 height 0
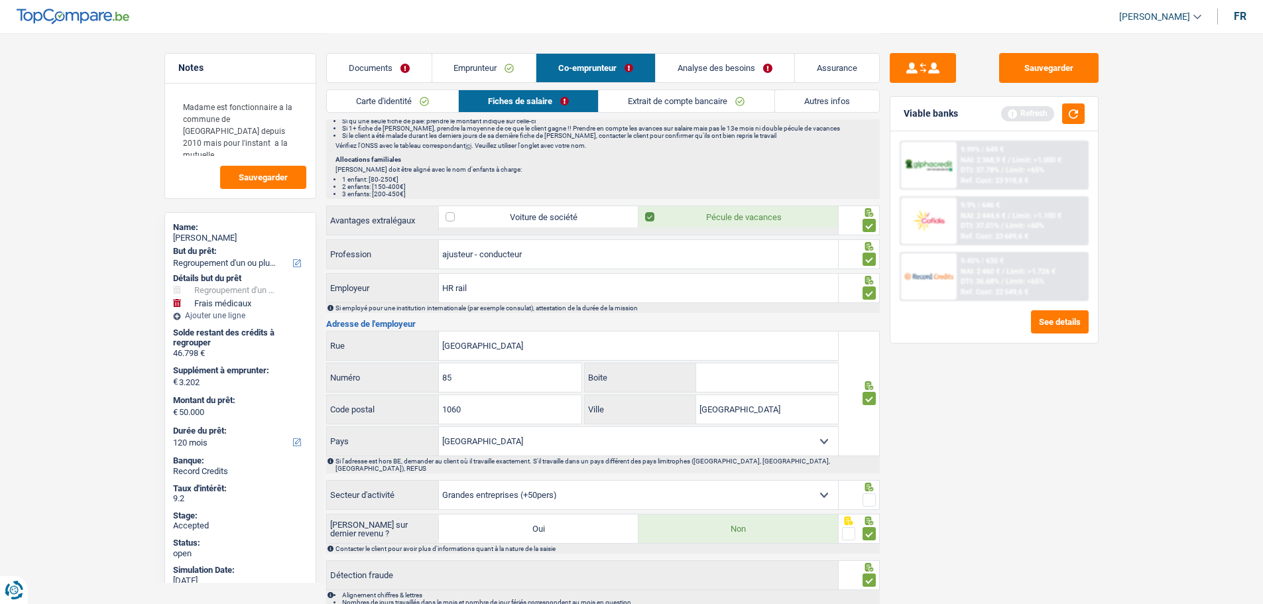
scroll to position [1011, 0]
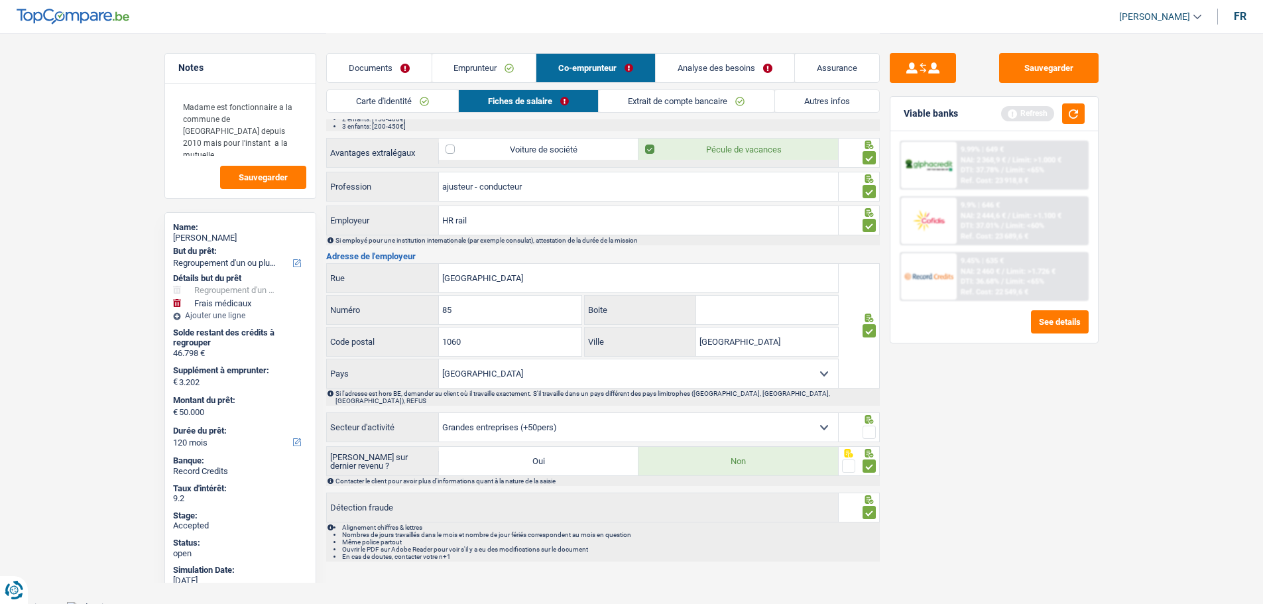
click at [865, 424] on div at bounding box center [869, 432] width 13 height 17
click at [868, 426] on span at bounding box center [869, 432] width 13 height 13
click at [0, 0] on input "radio" at bounding box center [0, 0] width 0 height 0
click at [421, 101] on link "Carte d'identité" at bounding box center [392, 101] width 131 height 22
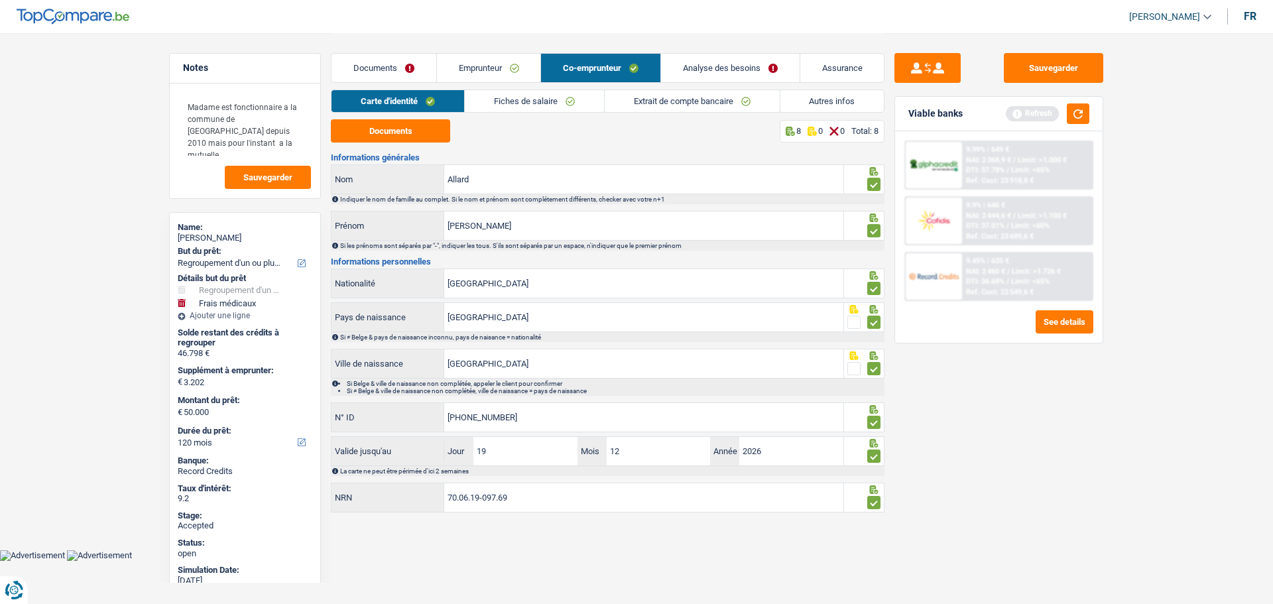
click at [691, 68] on link "Analyse des besoins" at bounding box center [730, 68] width 139 height 29
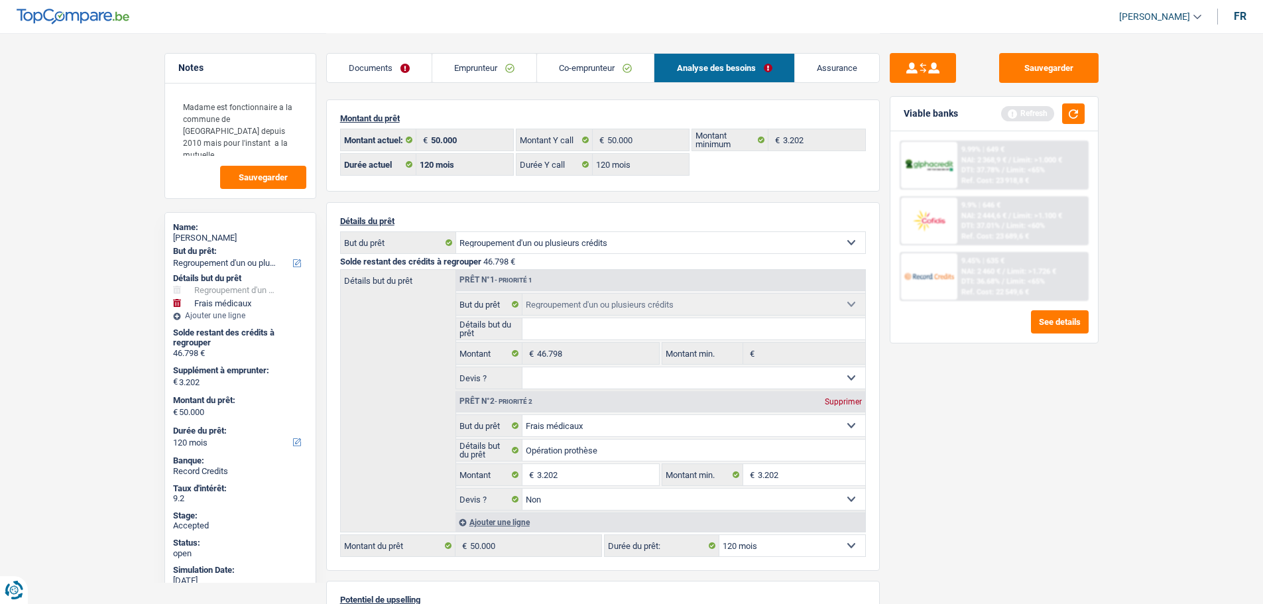
click at [365, 69] on link "Documents" at bounding box center [379, 68] width 105 height 29
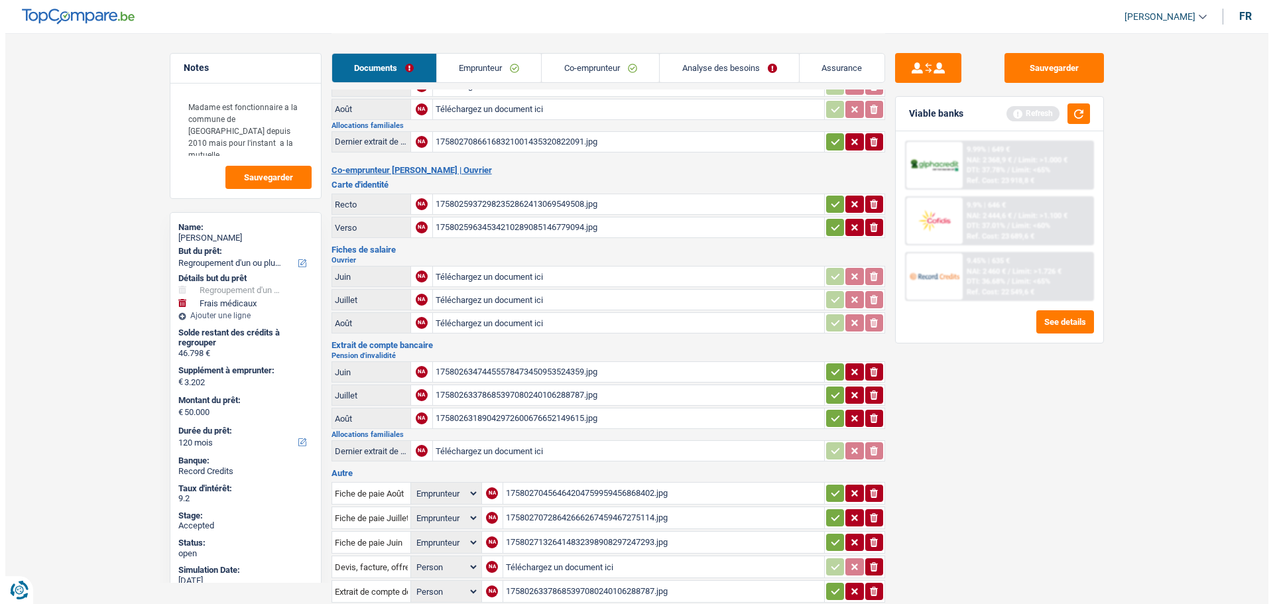
scroll to position [332, 0]
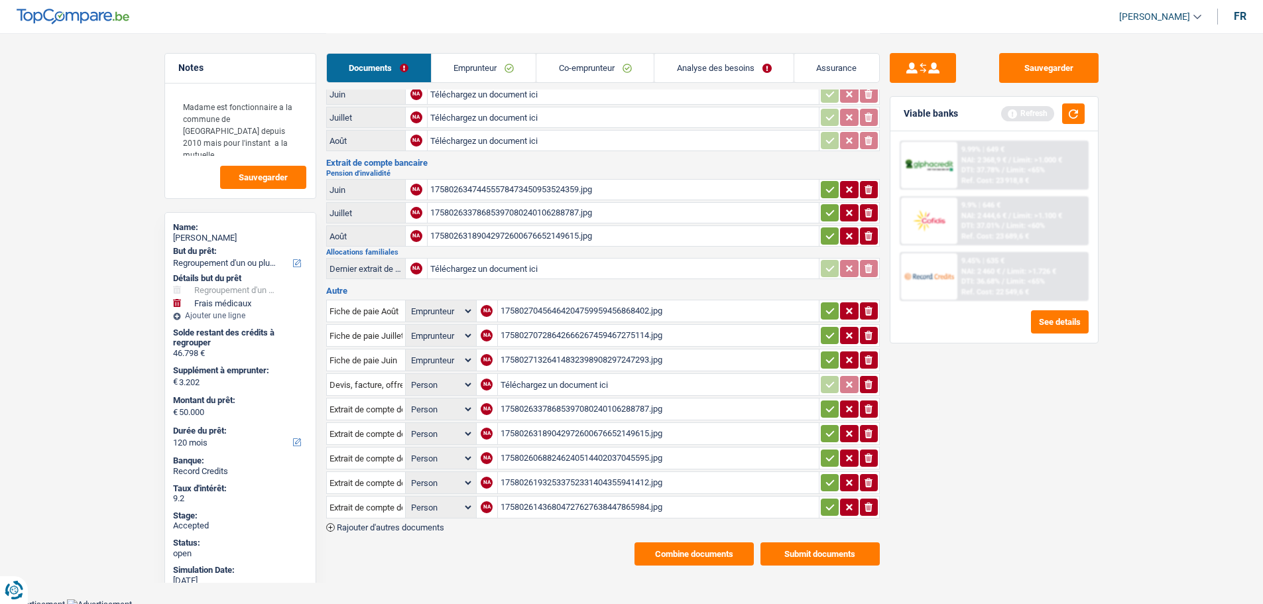
click at [700, 554] on button "Combine documents" at bounding box center [694, 553] width 119 height 23
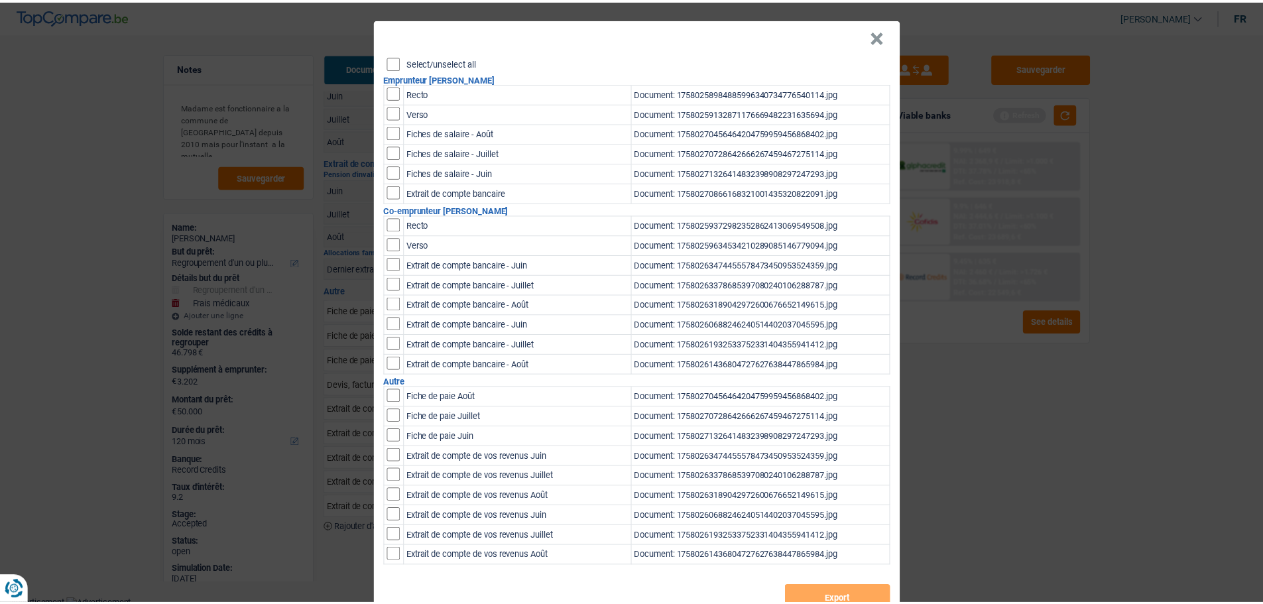
scroll to position [0, 0]
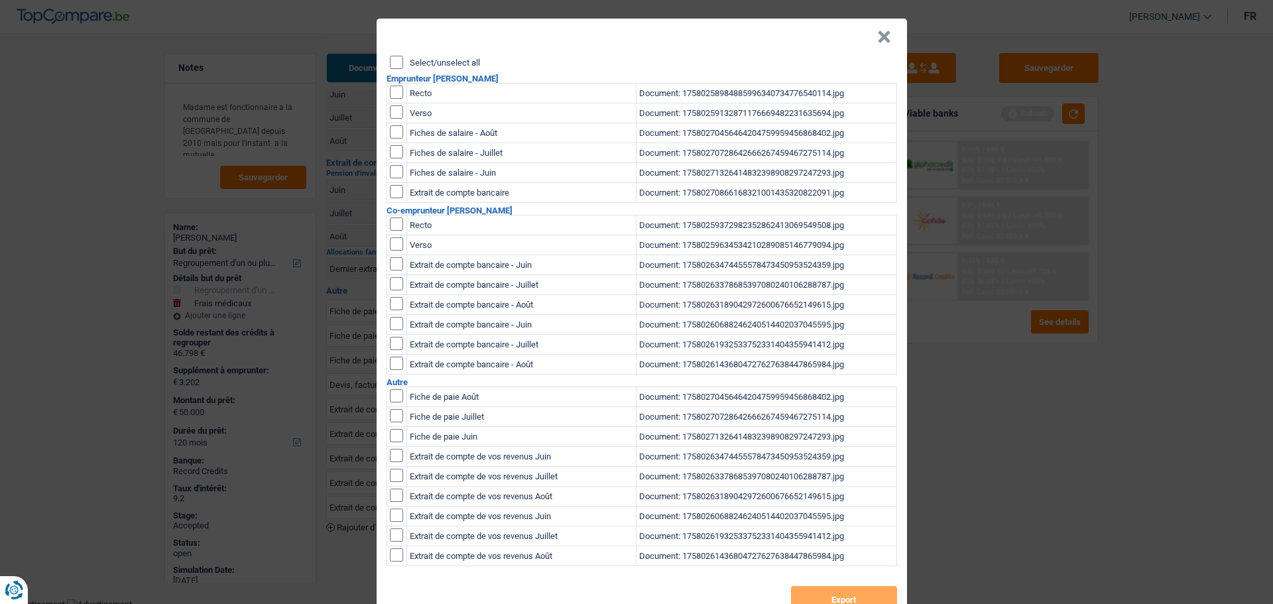
click at [410, 64] on label "Select/unselect all" at bounding box center [445, 62] width 70 height 9
click at [403, 64] on input "Select/unselect all" at bounding box center [396, 62] width 13 height 13
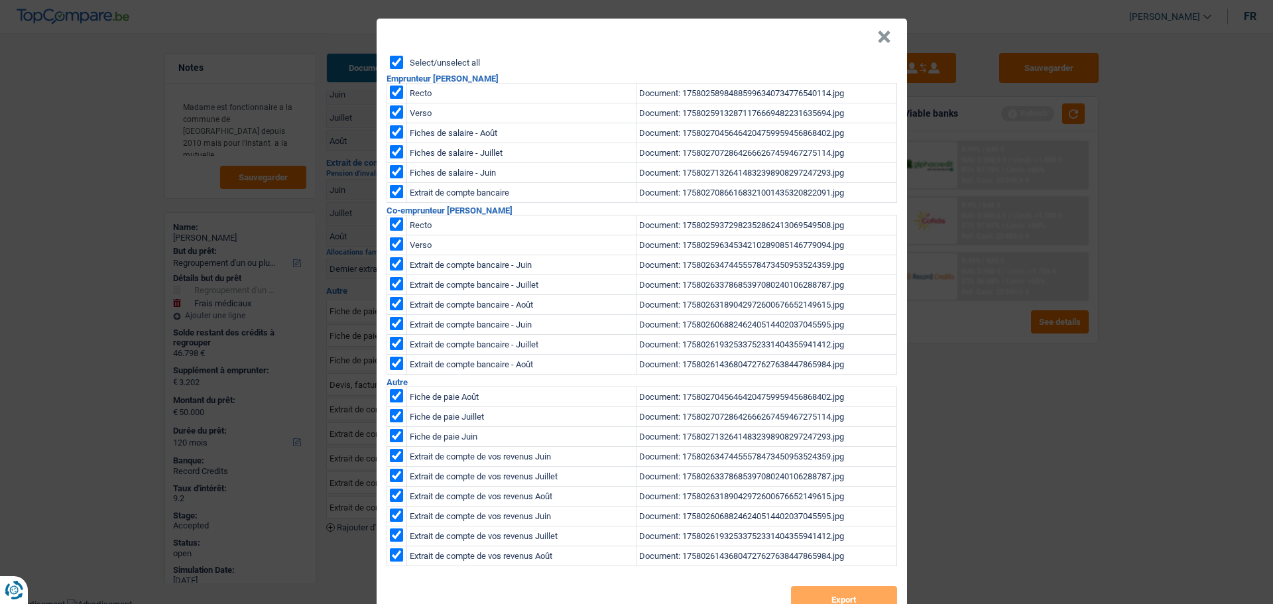
checkbox input "true"
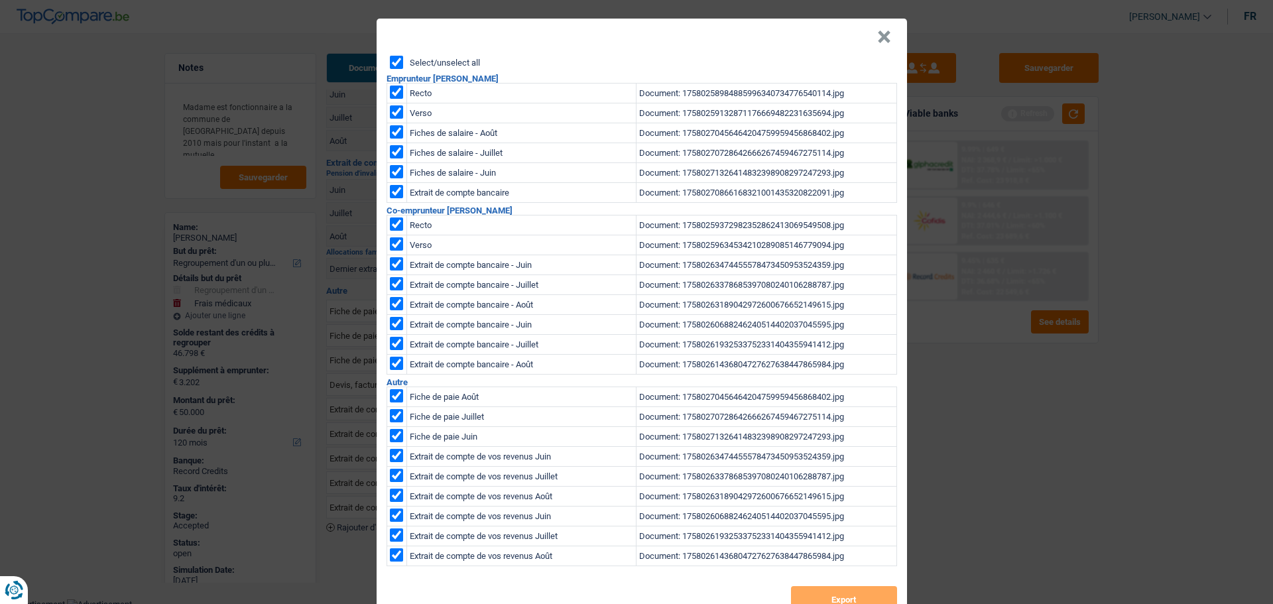
checkbox input "true"
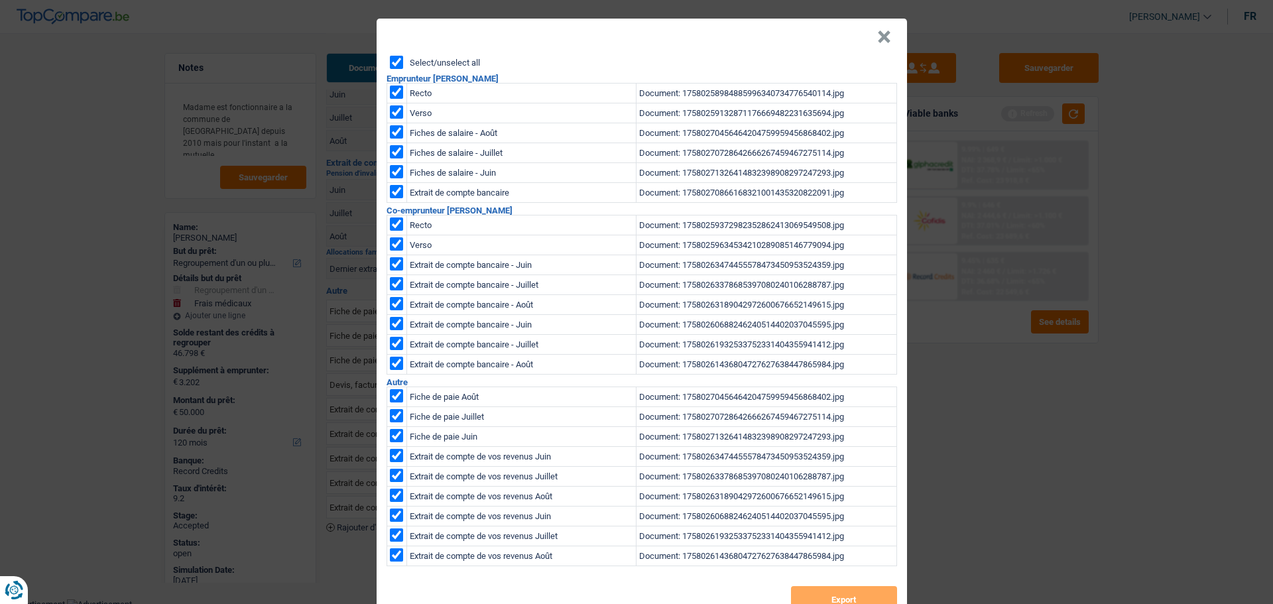
checkbox input "true"
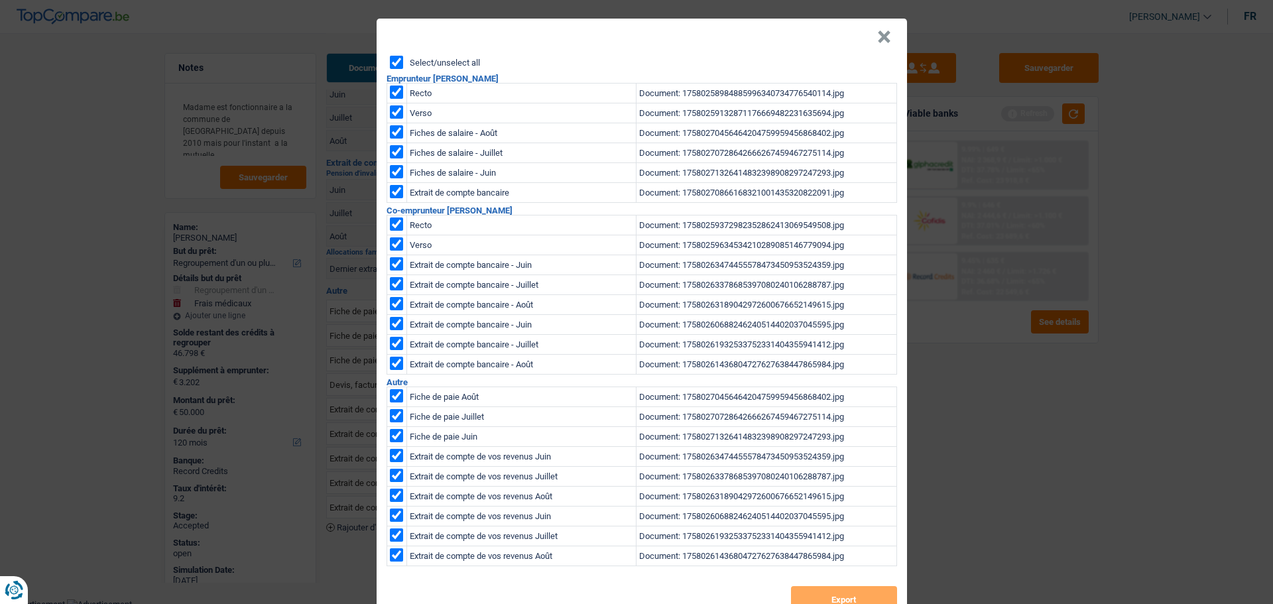
checkbox input "true"
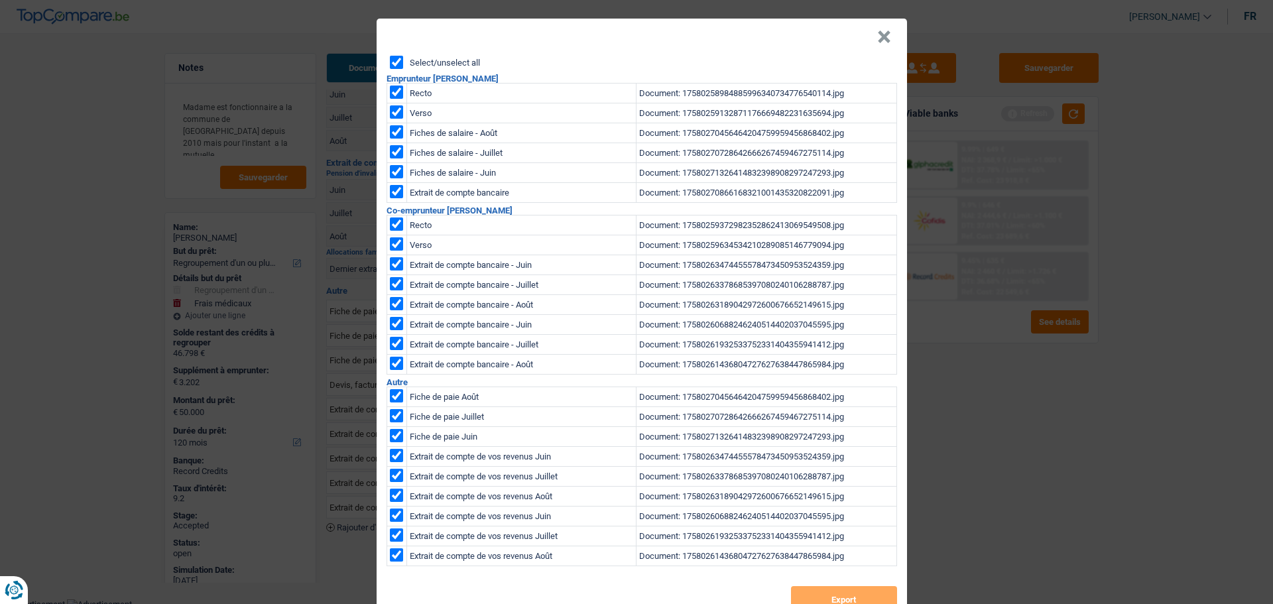
checkbox input "true"
click at [841, 601] on button "Export" at bounding box center [844, 599] width 106 height 27
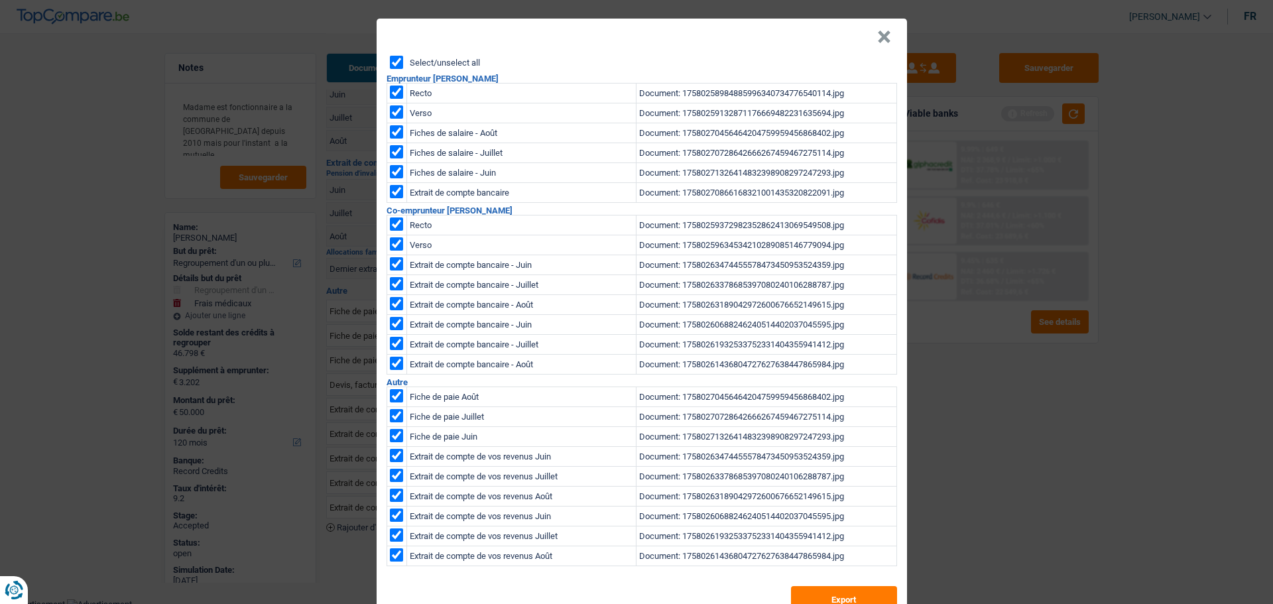
click at [887, 32] on header "×" at bounding box center [642, 37] width 530 height 37
click at [867, 33] on header "×" at bounding box center [642, 37] width 530 height 37
click at [877, 32] on button "×" at bounding box center [884, 37] width 14 height 13
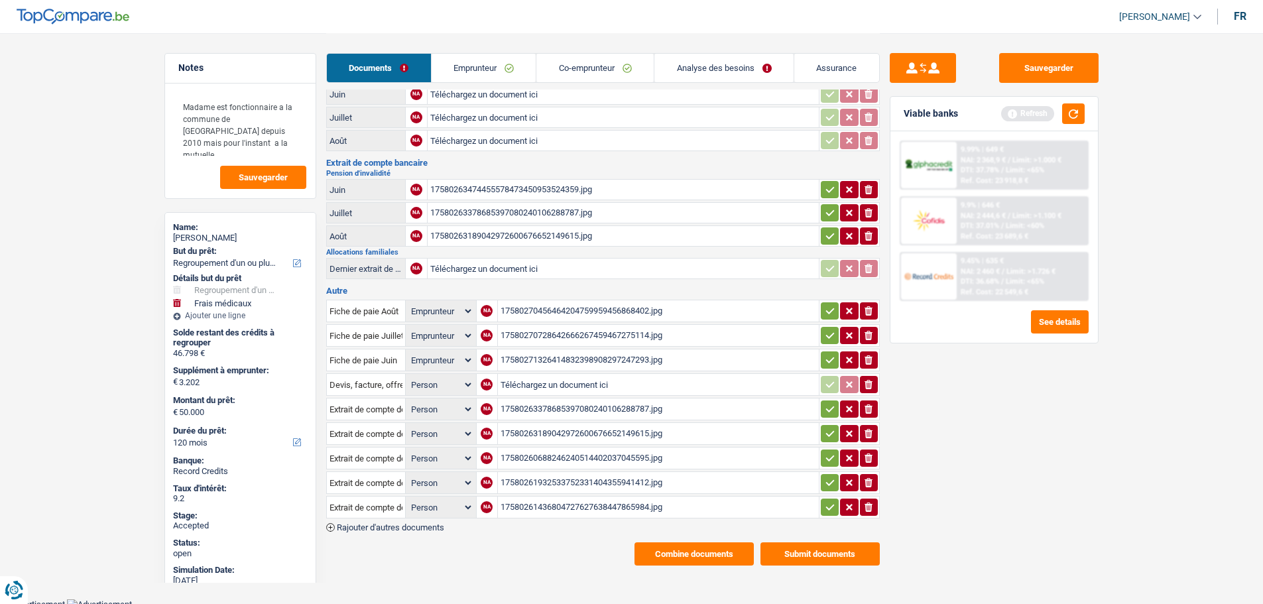
click at [826, 60] on link "Assurance" at bounding box center [836, 68] width 85 height 29
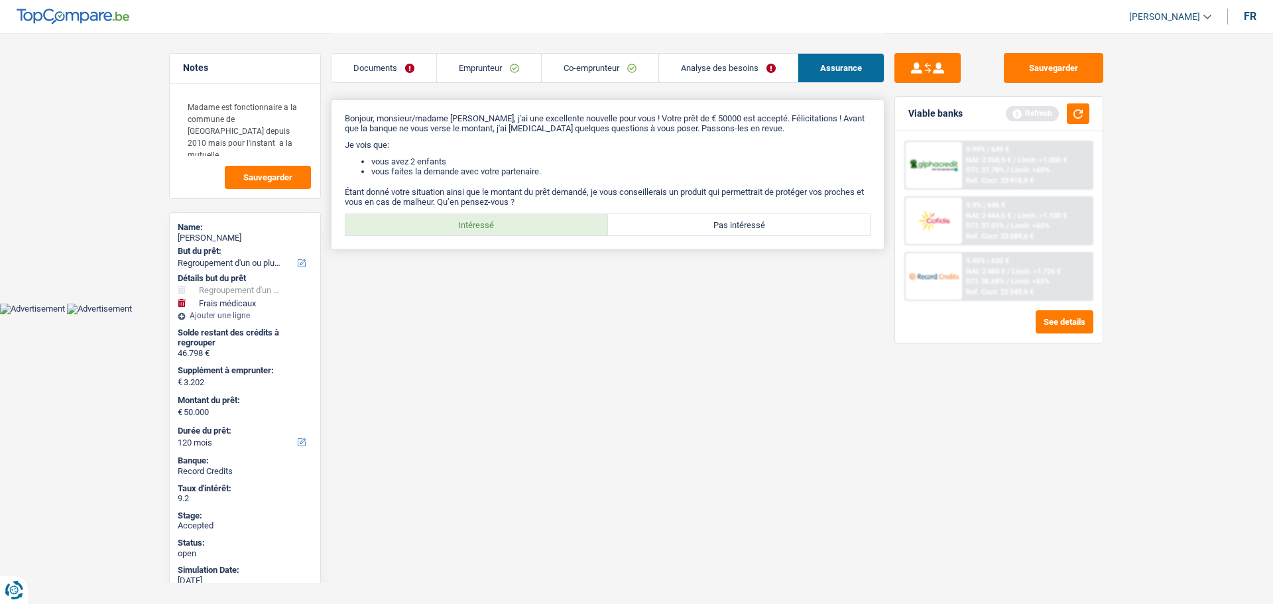
click at [443, 218] on label "Intéressé" at bounding box center [476, 224] width 263 height 21
click at [443, 218] on input "Intéressé" at bounding box center [476, 224] width 263 height 21
radio input "true"
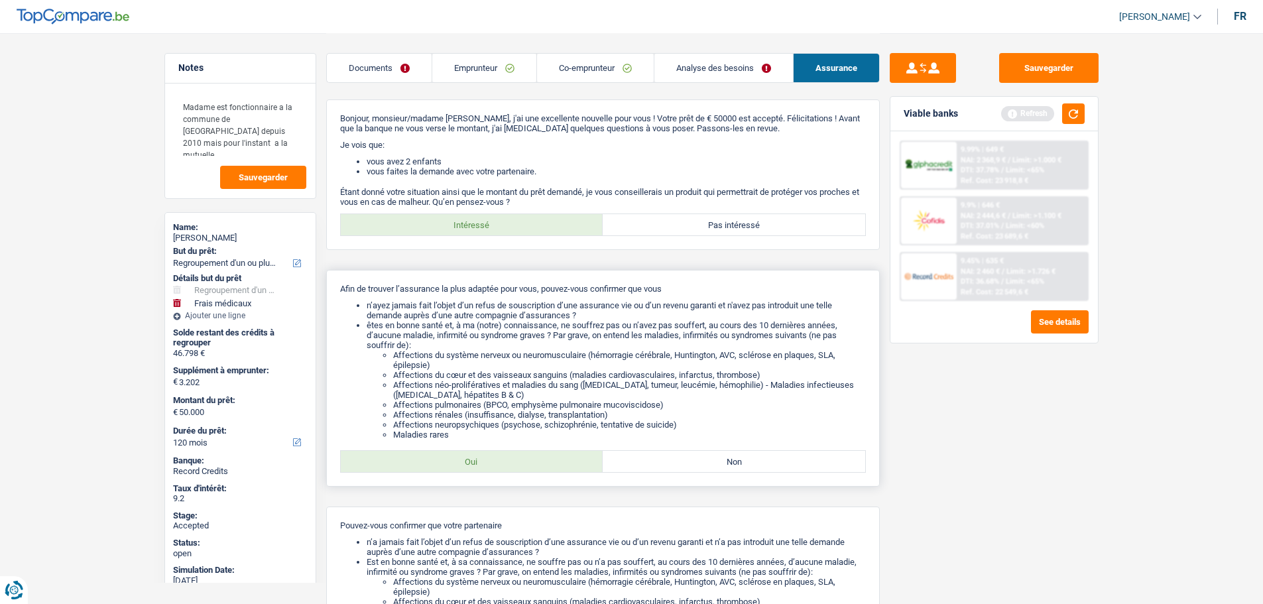
click at [476, 453] on label "Oui" at bounding box center [472, 461] width 263 height 21
click at [476, 453] on input "Oui" at bounding box center [472, 461] width 263 height 21
radio input "true"
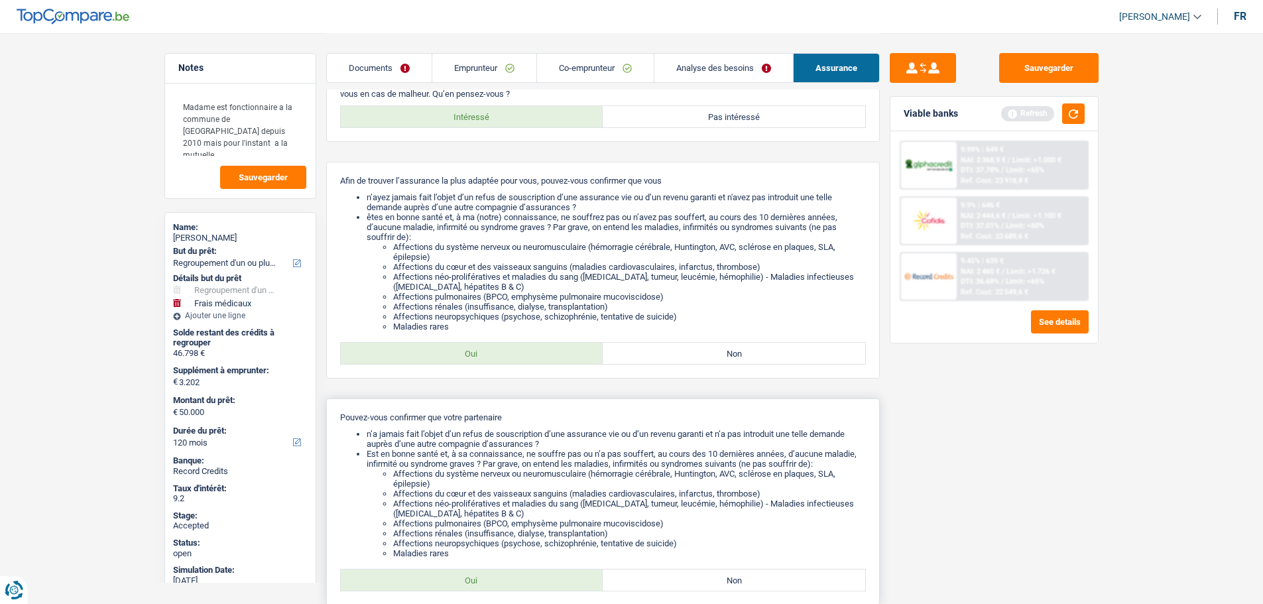
scroll to position [243, 0]
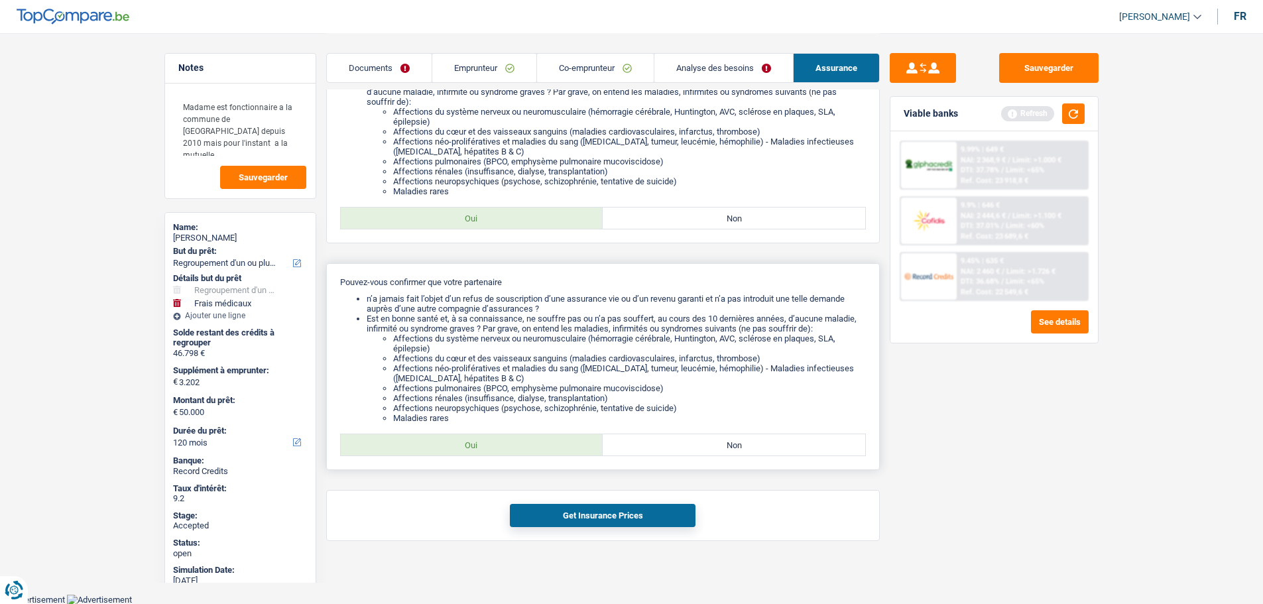
click at [481, 447] on label "Oui" at bounding box center [472, 444] width 263 height 21
click at [481, 447] on input "Oui" at bounding box center [472, 444] width 263 height 21
radio input "true"
click at [546, 510] on button "Get Insurance Prices" at bounding box center [603, 515] width 186 height 23
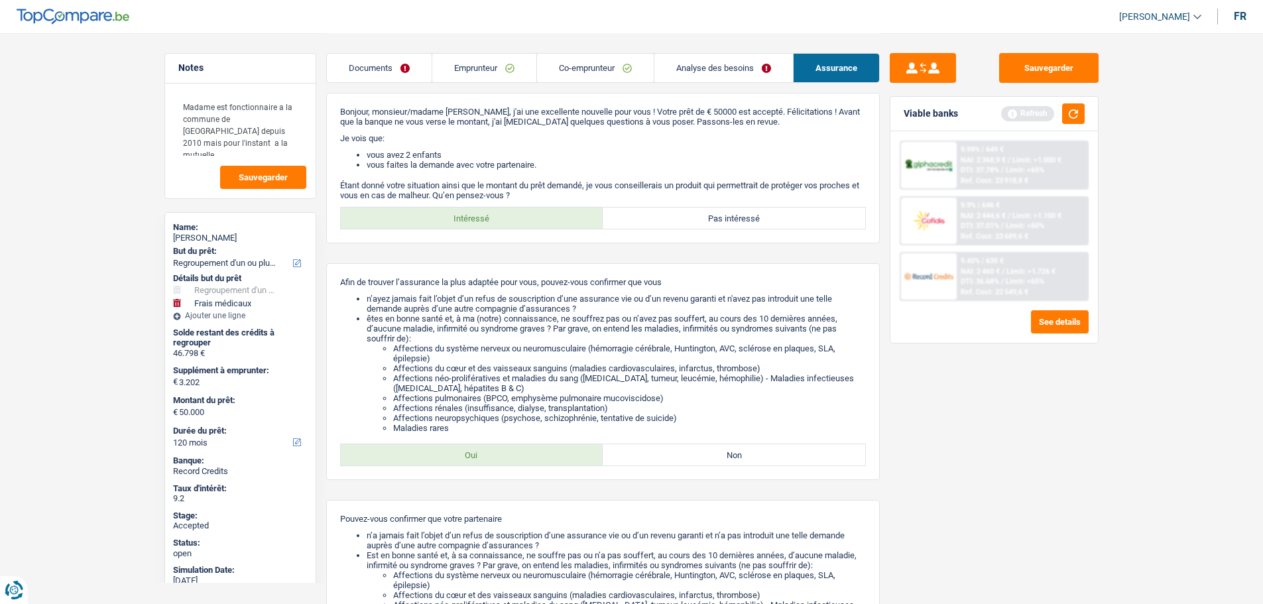
scroll to position [0, 0]
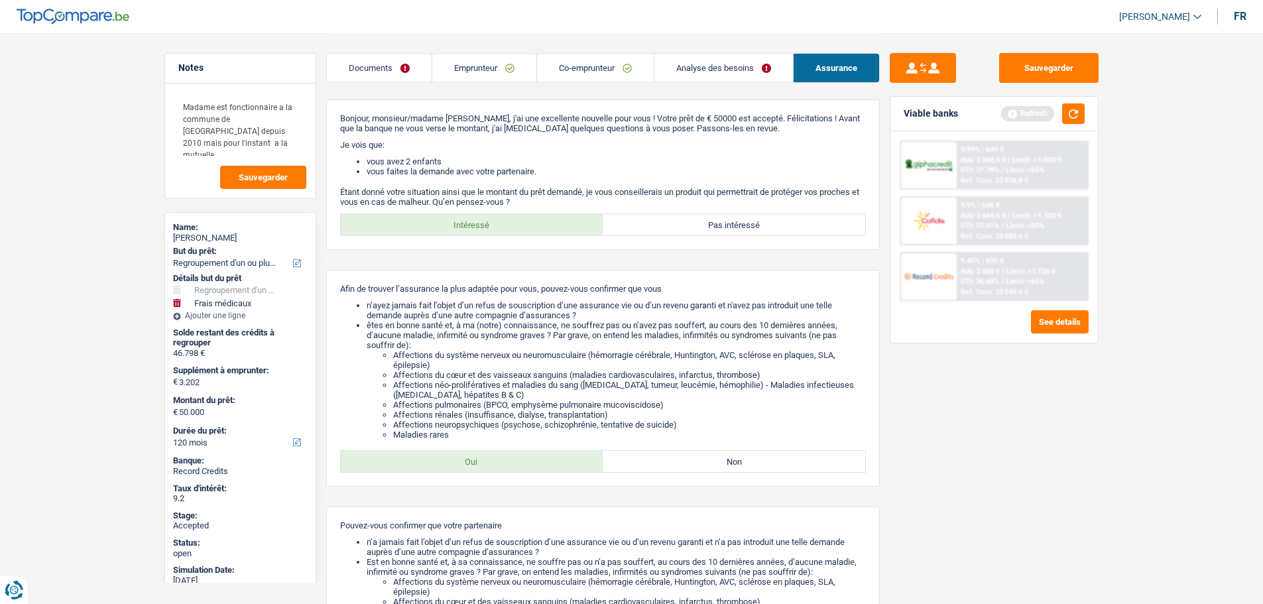
click at [393, 76] on link "Documents" at bounding box center [379, 68] width 105 height 29
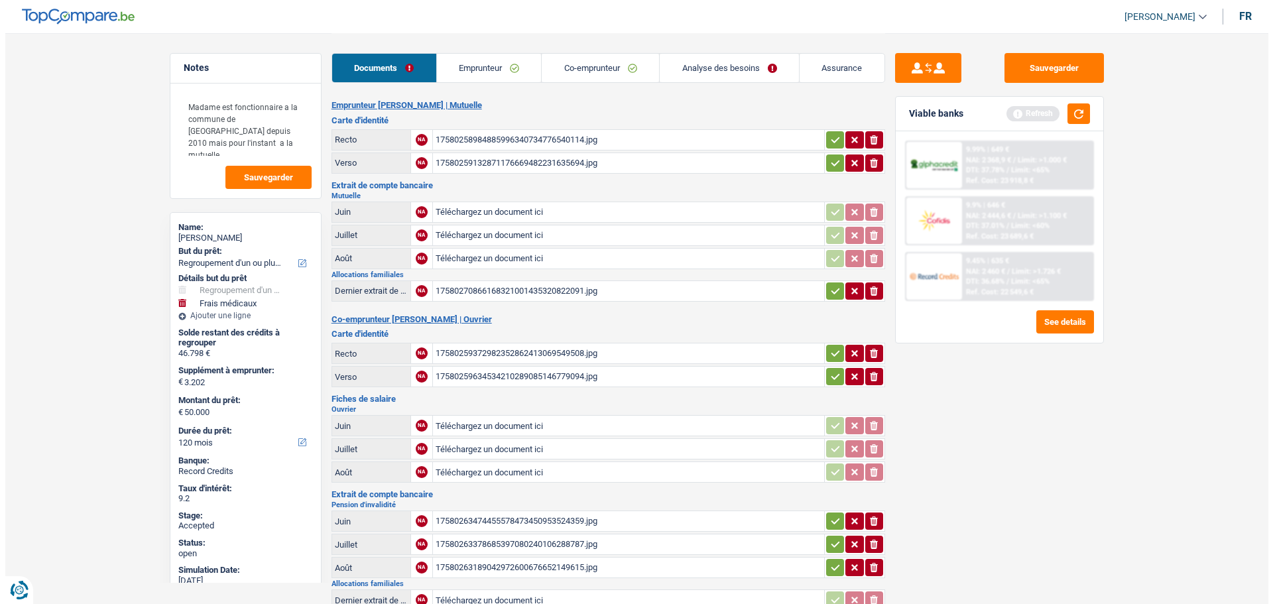
scroll to position [332, 0]
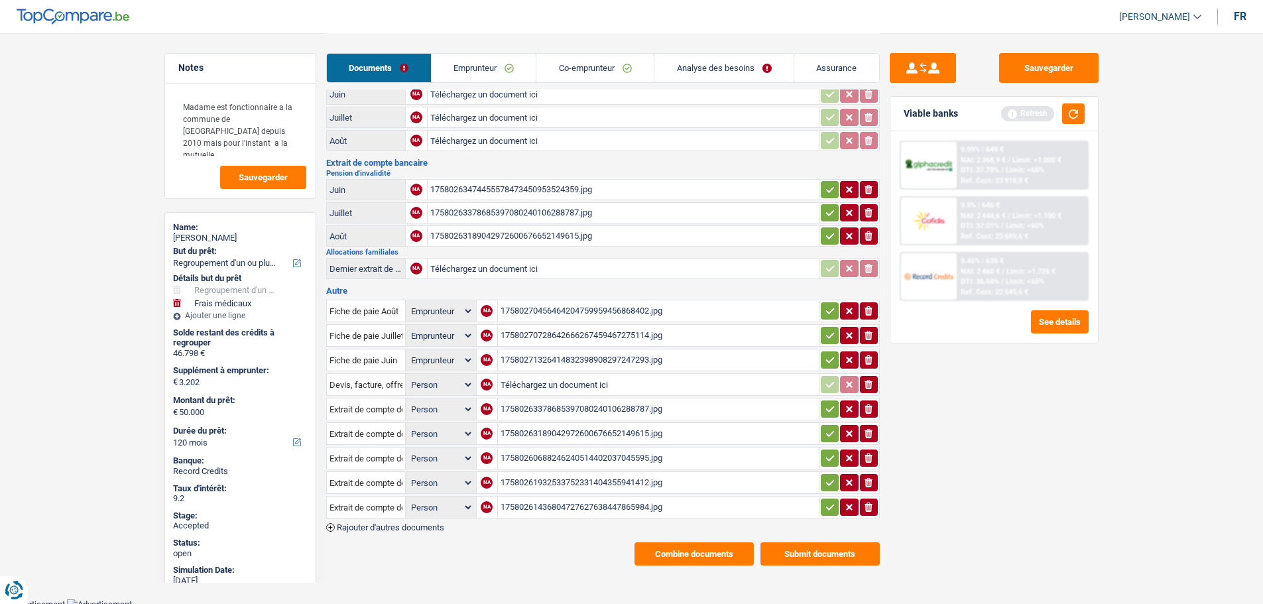
click at [724, 554] on button "Combine documents" at bounding box center [694, 553] width 119 height 23
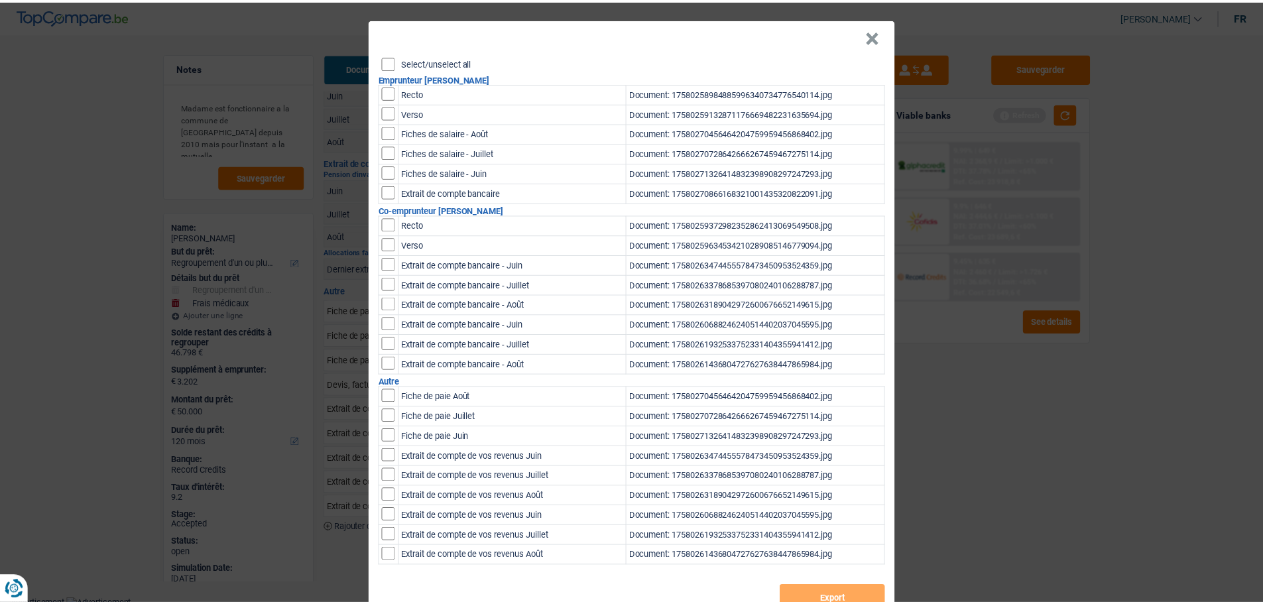
scroll to position [0, 0]
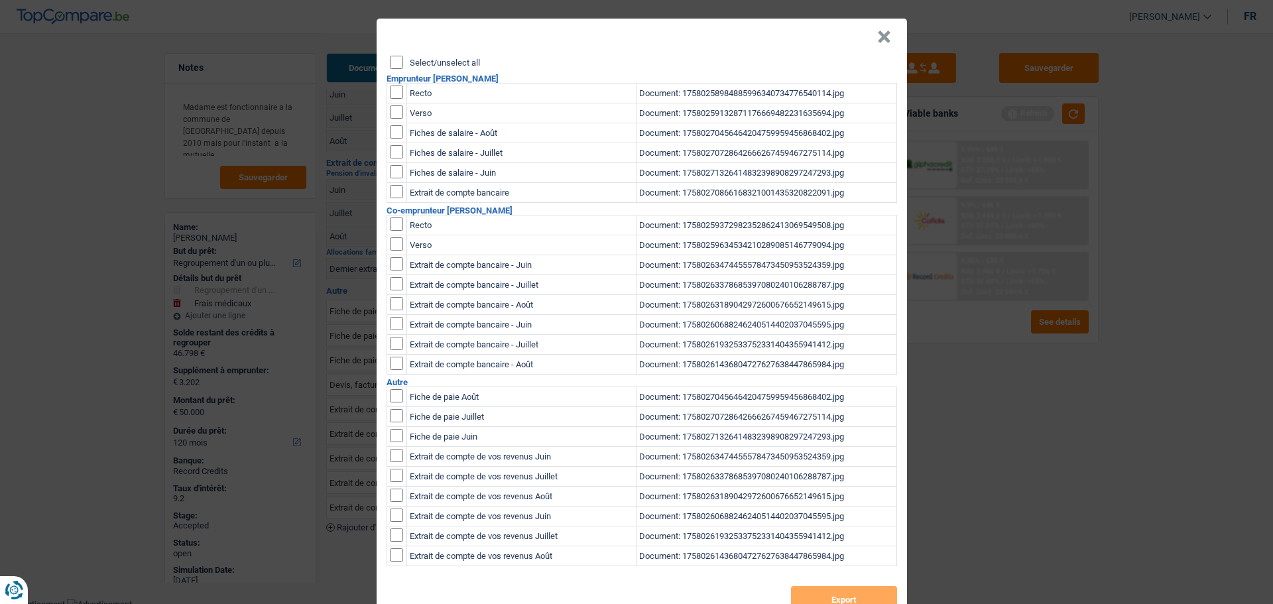
click at [424, 64] on label "Select/unselect all" at bounding box center [445, 62] width 70 height 9
click at [403, 64] on input "Select/unselect all" at bounding box center [396, 62] width 13 height 13
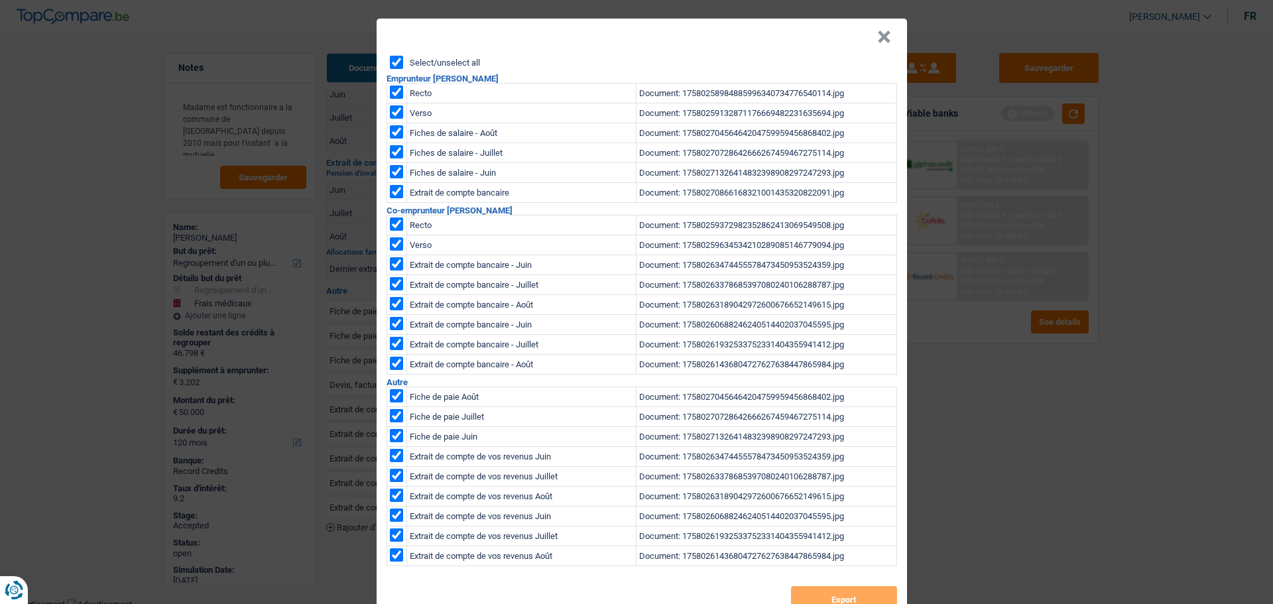
checkbox input "true"
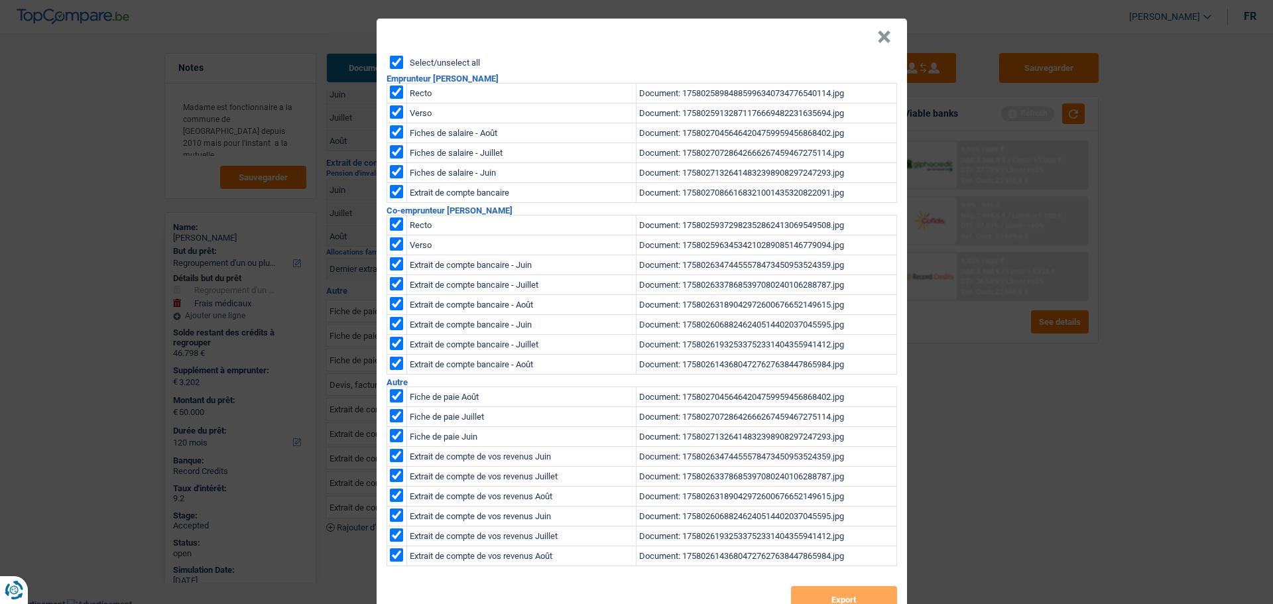
checkbox input "true"
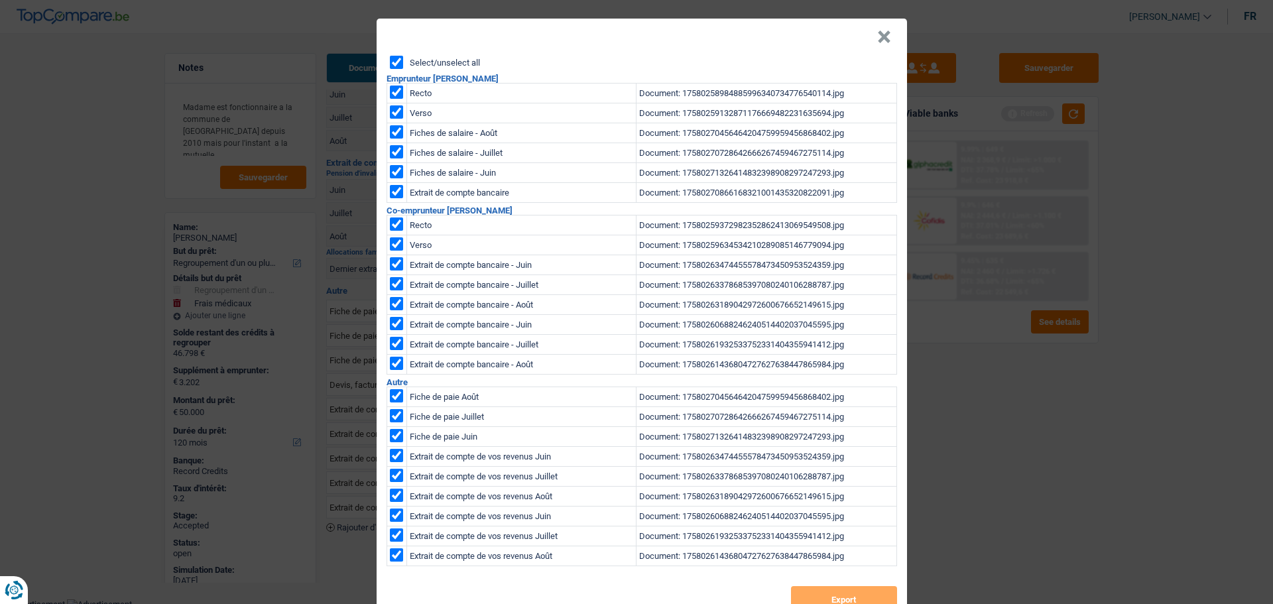
checkbox input "true"
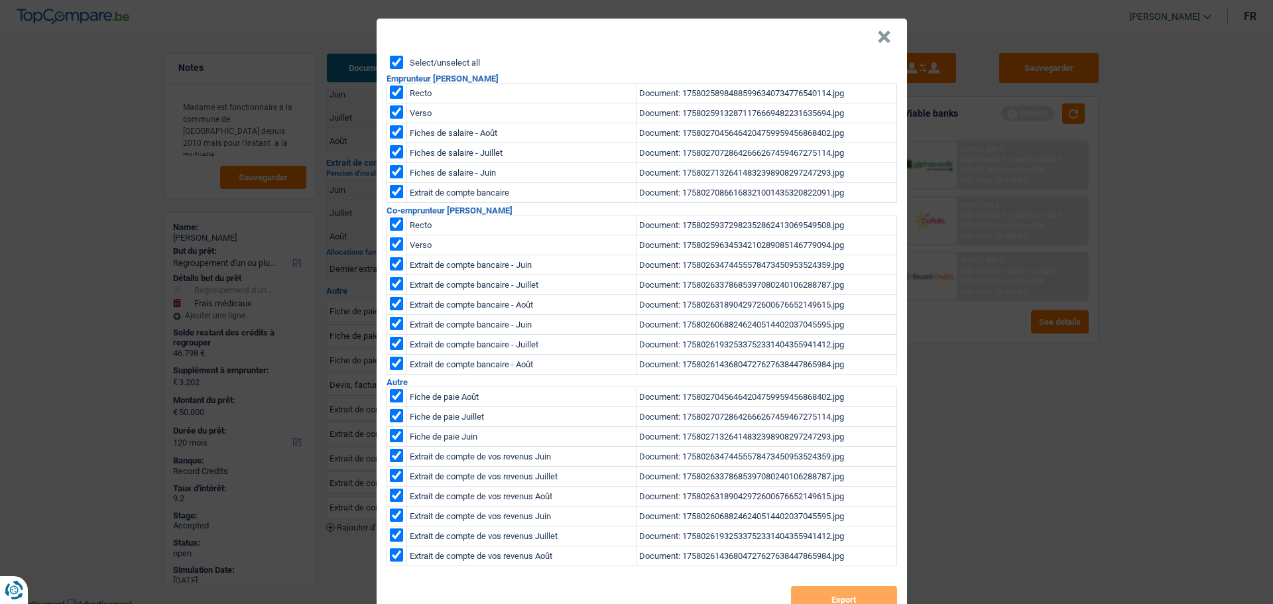
checkbox input "true"
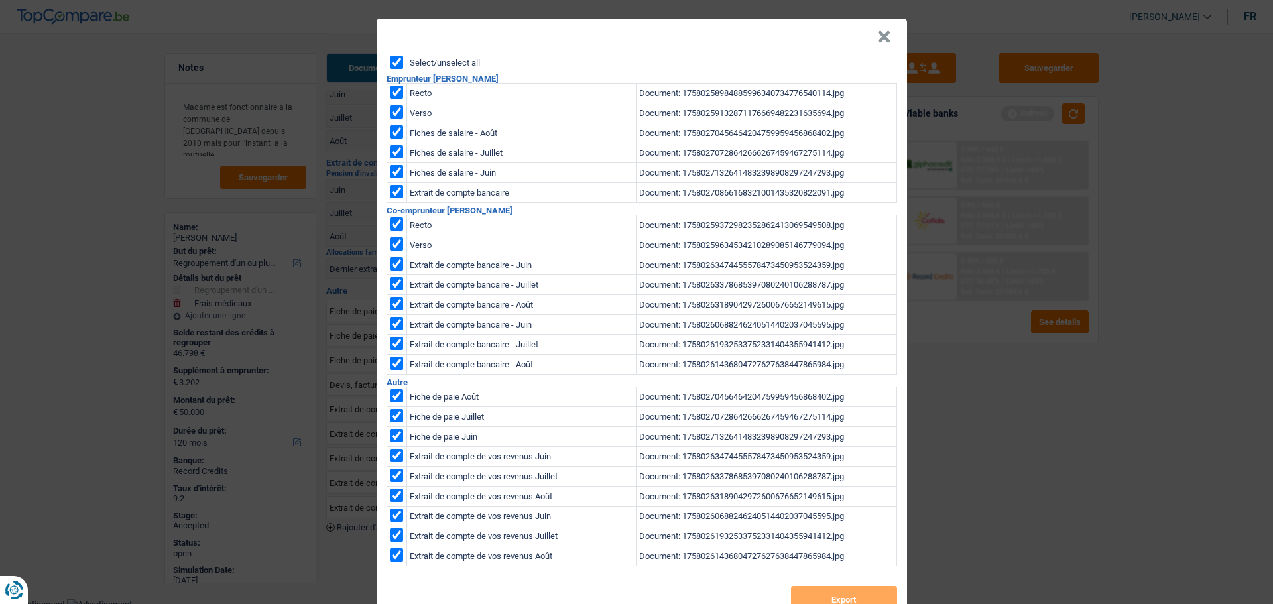
checkbox input "true"
click at [878, 32] on button "×" at bounding box center [884, 37] width 14 height 13
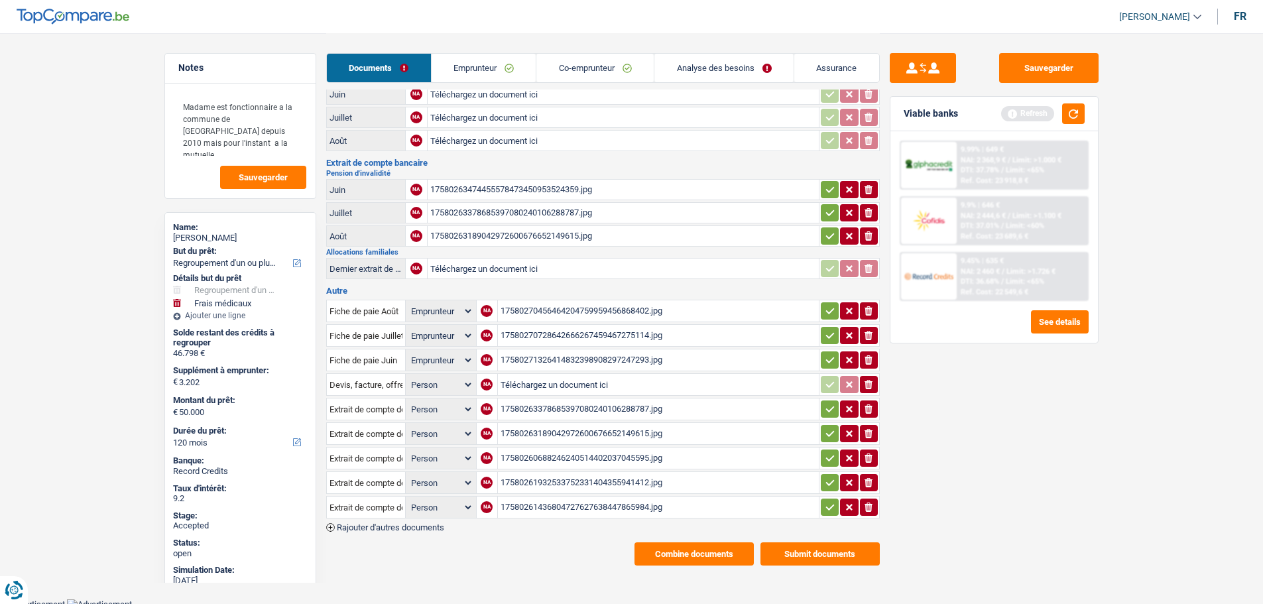
click at [735, 73] on link "Analyse des besoins" at bounding box center [723, 68] width 139 height 29
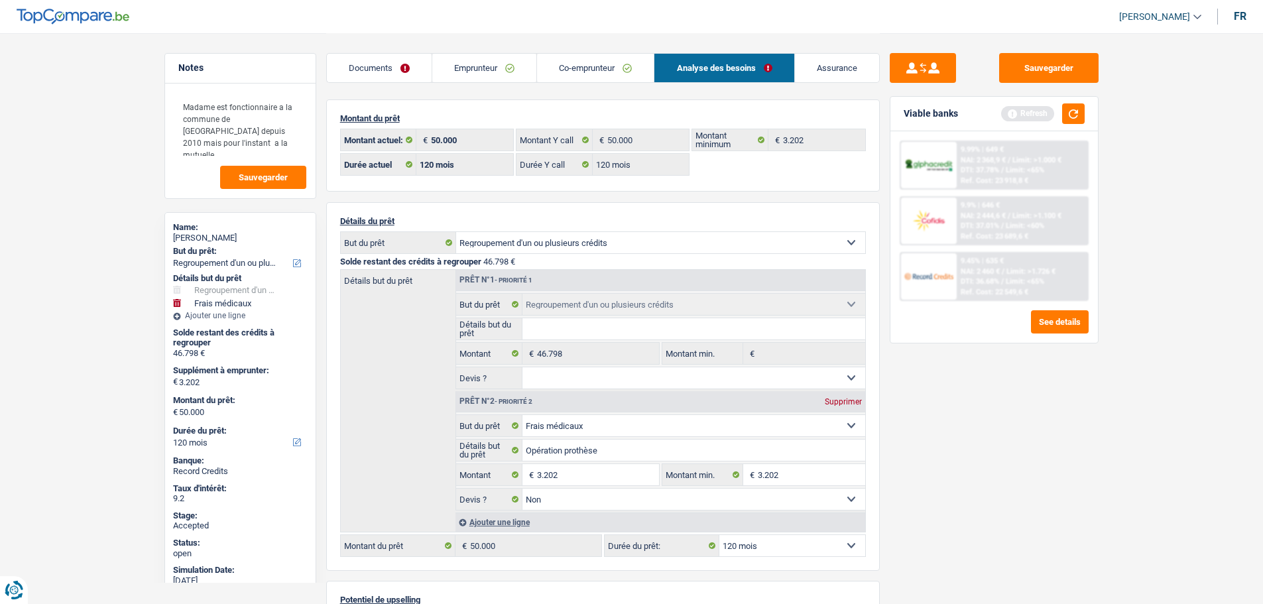
click at [787, 202] on div "Détails du prêt Confort maison: meubles, textile, peinture, électroménager, out…" at bounding box center [603, 386] width 554 height 369
click at [384, 75] on link "Documents" at bounding box center [379, 68] width 105 height 29
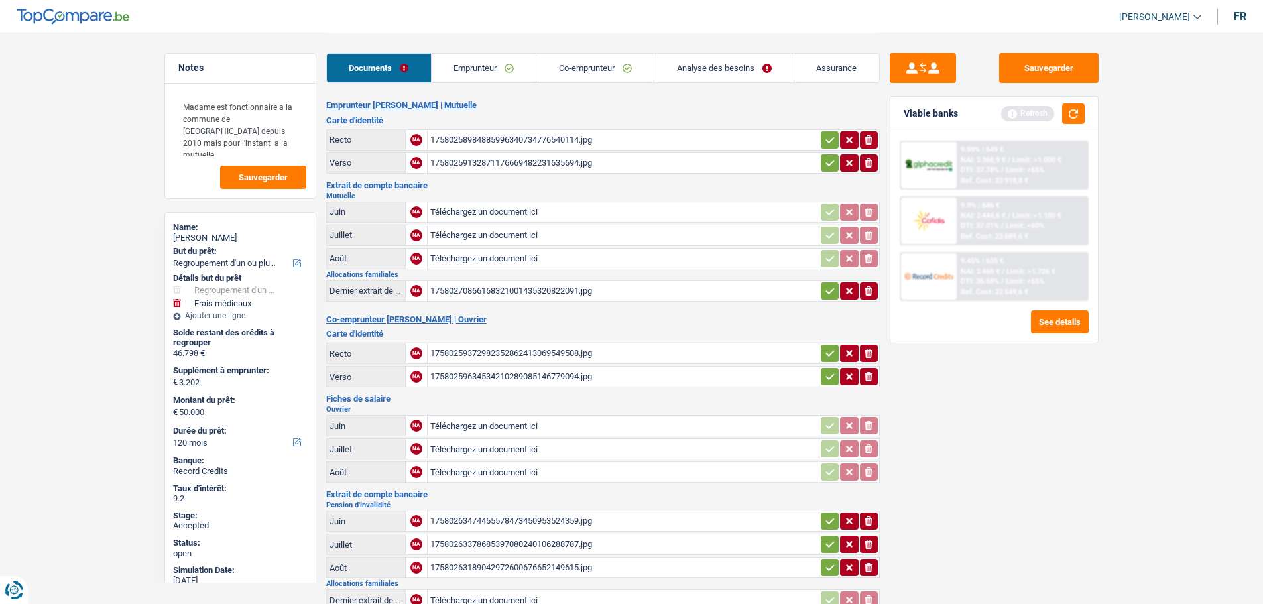
click at [698, 70] on link "Analyse des besoins" at bounding box center [723, 68] width 139 height 29
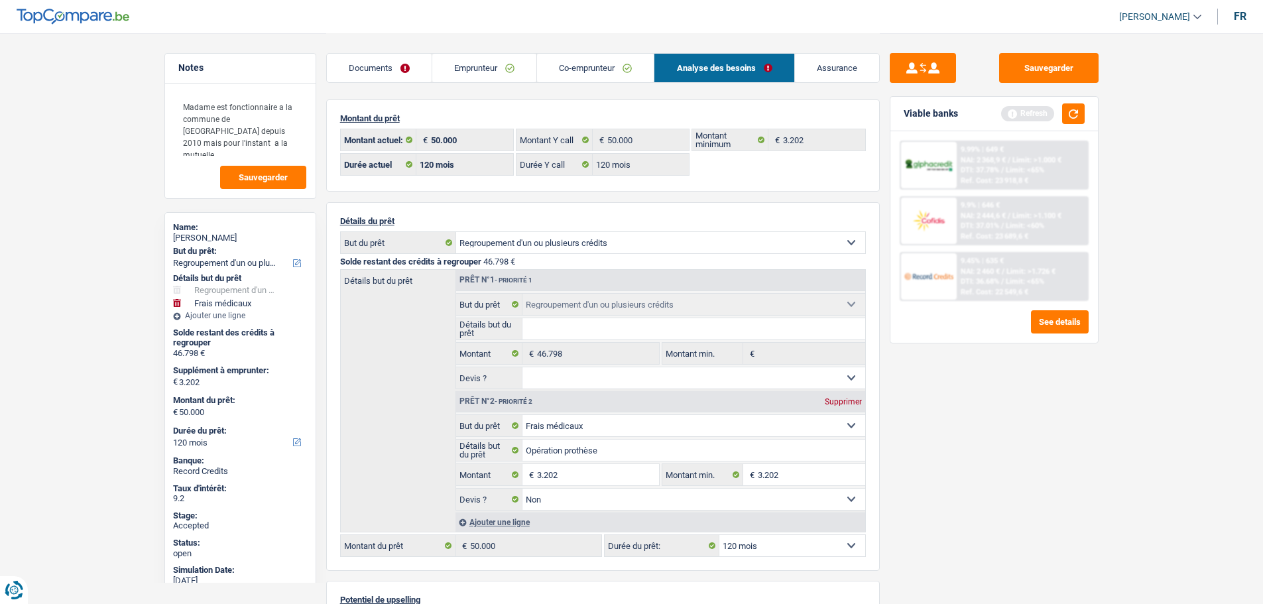
click at [534, 199] on div "Montant du prêt 50.000 € Montant actuel: 50.000 € Montant Y call 3.202 € Montan…" at bounding box center [603, 438] width 554 height 678
click at [479, 55] on link "Emprunteur" at bounding box center [484, 68] width 104 height 29
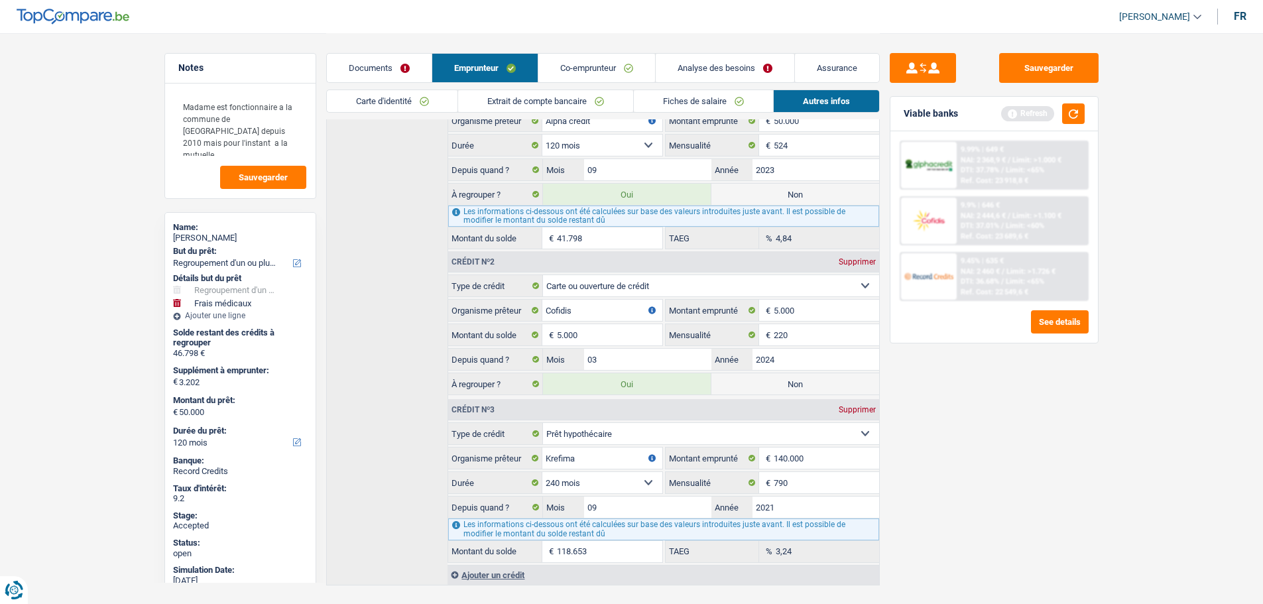
scroll to position [716, 0]
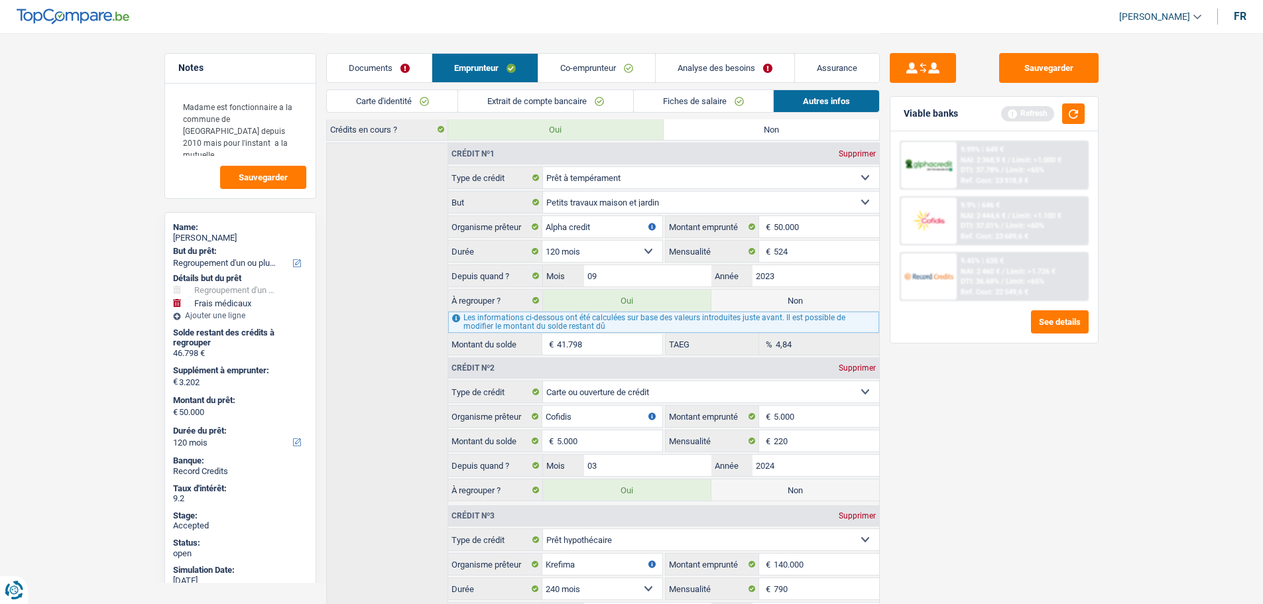
click at [703, 70] on link "Analyse des besoins" at bounding box center [725, 68] width 139 height 29
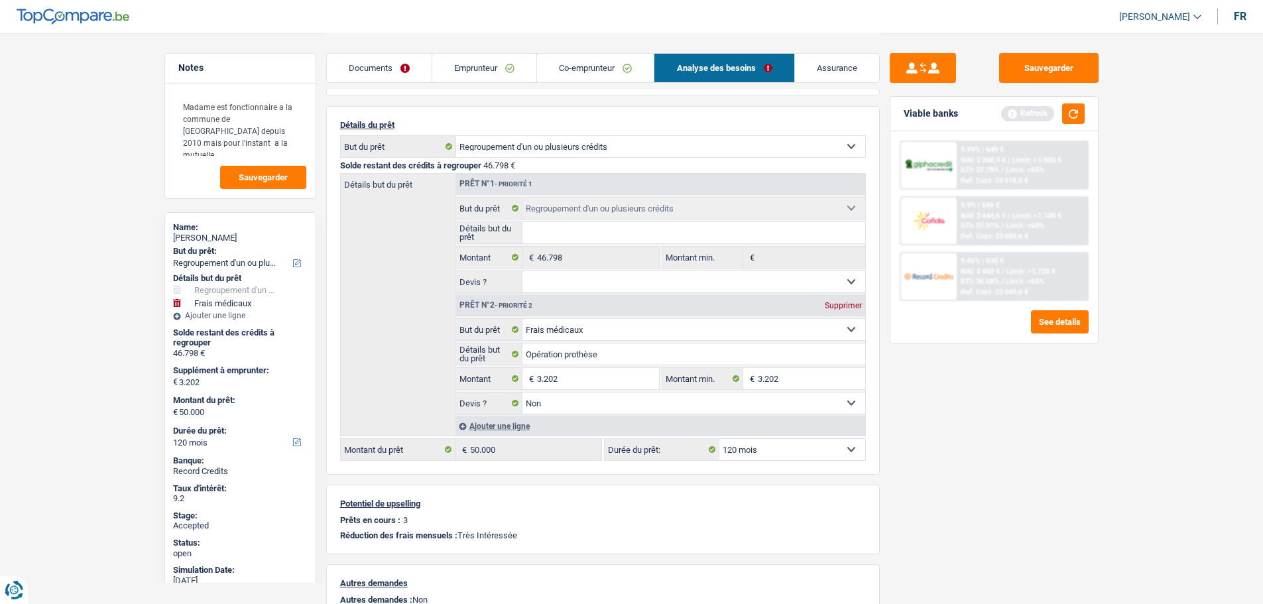
scroll to position [95, 0]
click at [372, 75] on link "Documents" at bounding box center [379, 68] width 105 height 29
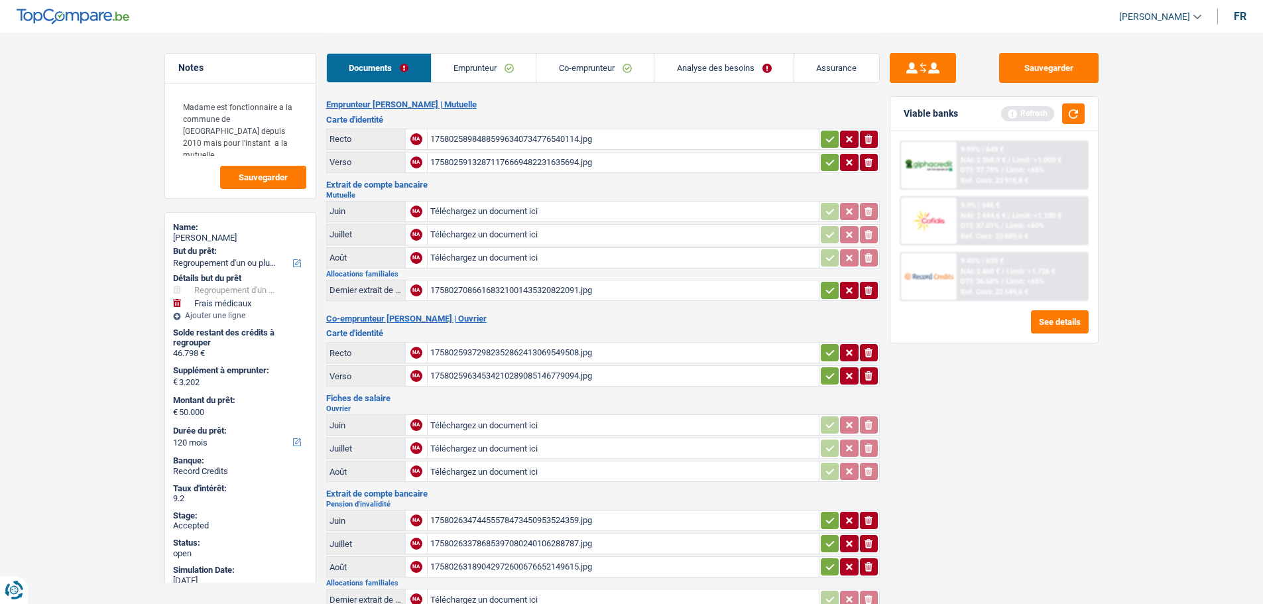
scroll to position [0, 0]
click at [599, 72] on link "Co-emprunteur" at bounding box center [594, 68] width 117 height 29
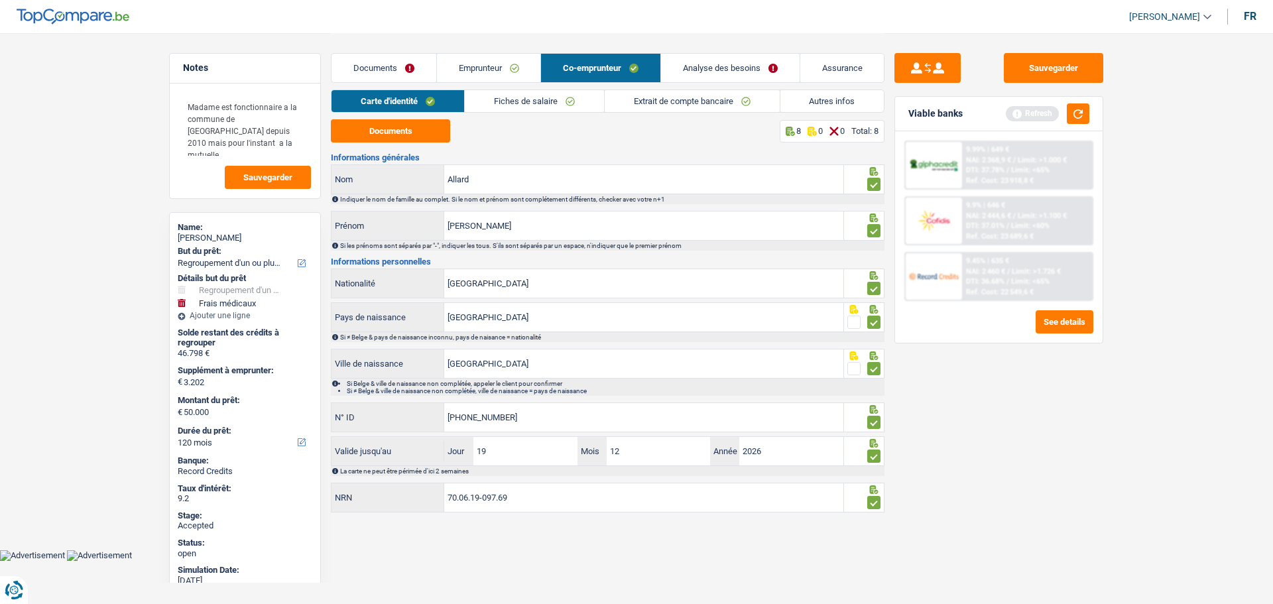
click at [708, 67] on link "Analyse des besoins" at bounding box center [730, 68] width 139 height 29
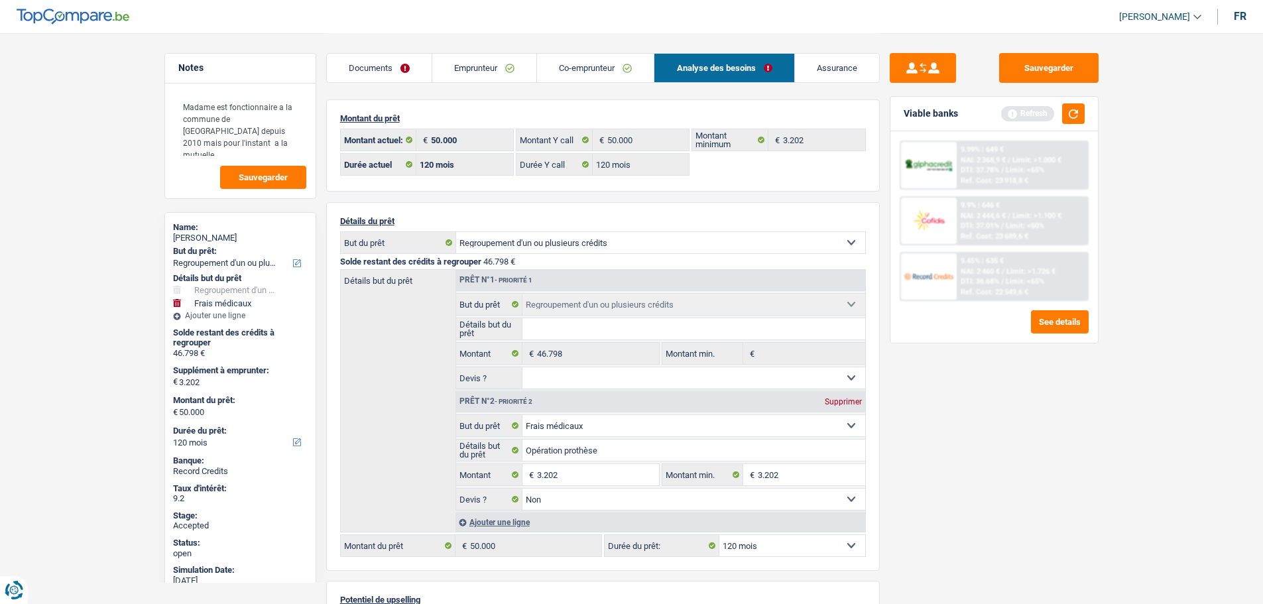
click at [489, 56] on link "Emprunteur" at bounding box center [484, 68] width 104 height 29
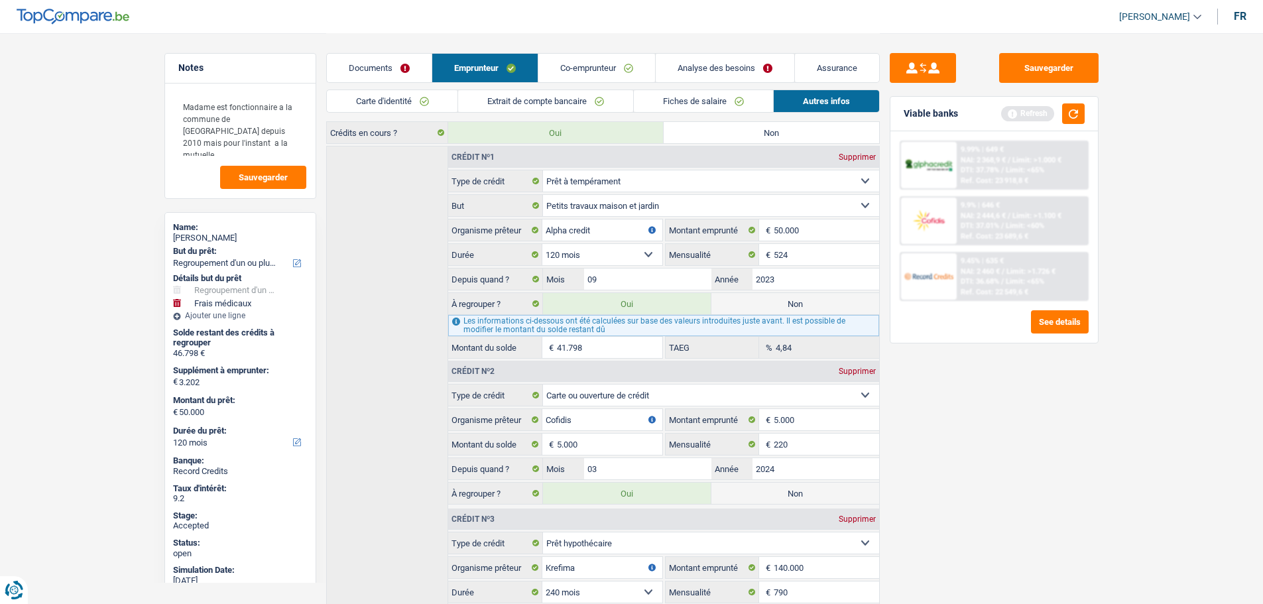
scroll to position [597, 0]
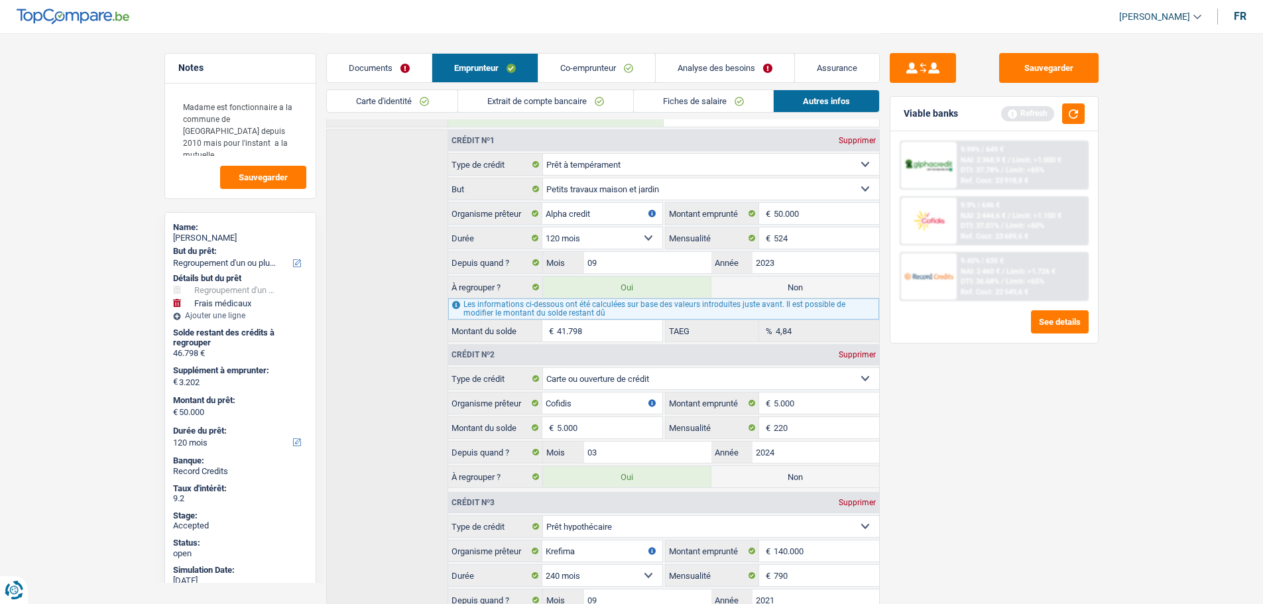
click at [911, 278] on img at bounding box center [928, 276] width 49 height 25
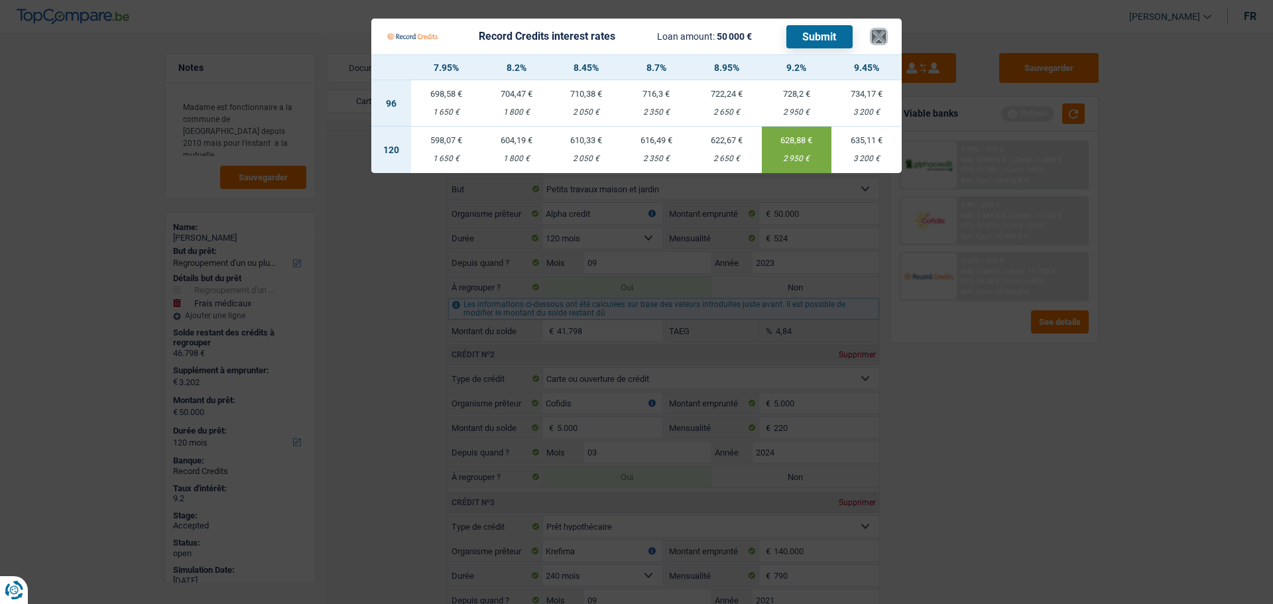
click at [874, 31] on button "×" at bounding box center [879, 36] width 14 height 13
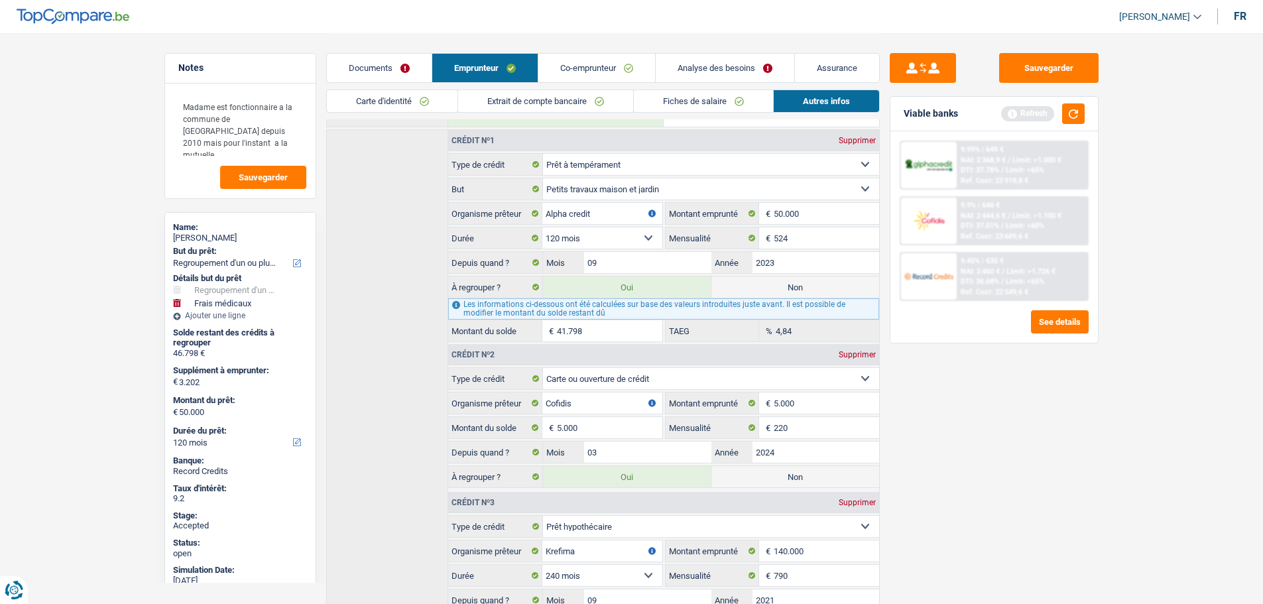
click at [200, 235] on div "Virginie Roussel" at bounding box center [240, 238] width 135 height 11
copy div "Virginie Roussel"
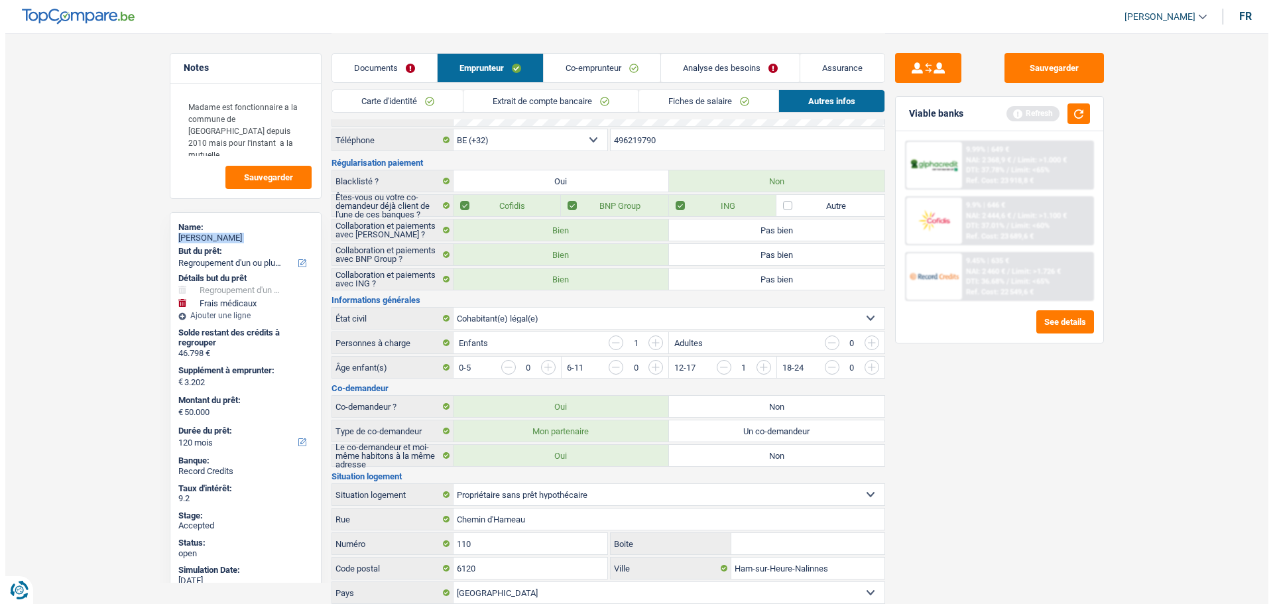
scroll to position [0, 0]
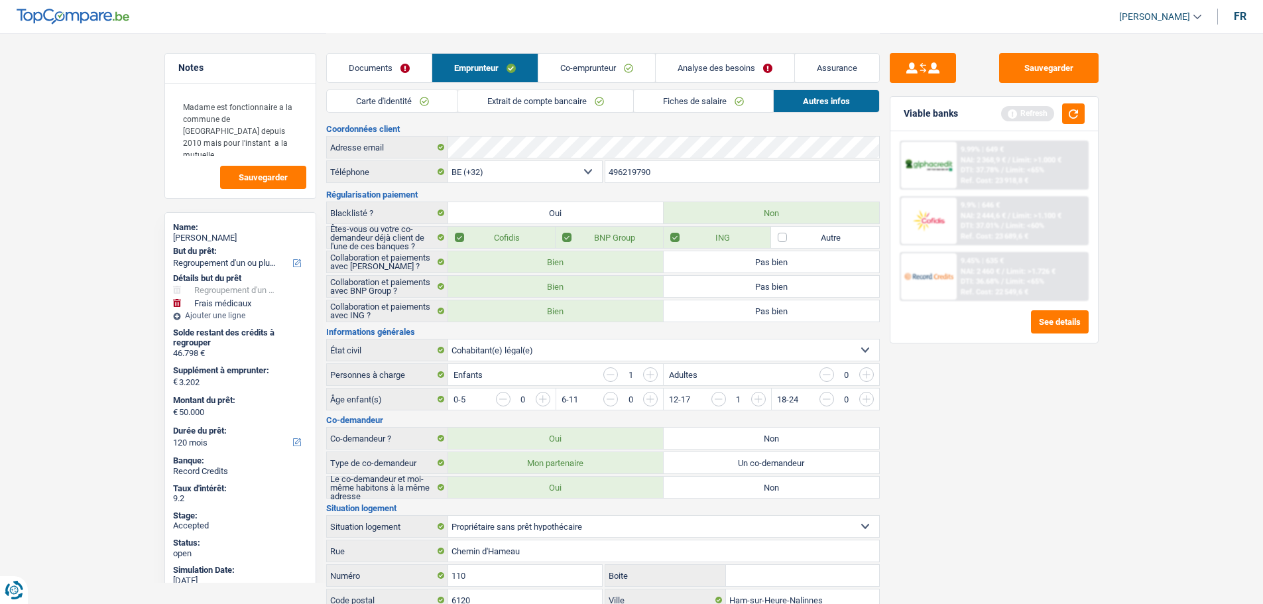
click at [642, 169] on input "496219790" at bounding box center [742, 171] width 274 height 21
click at [800, 68] on link "Assurance" at bounding box center [837, 68] width 84 height 29
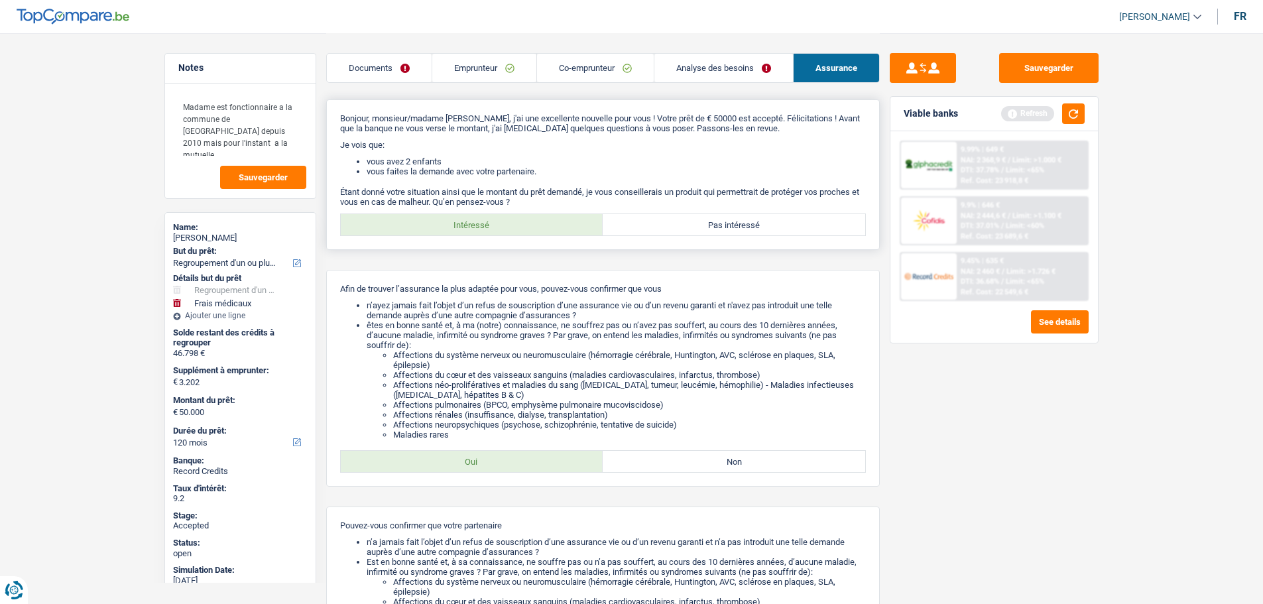
click at [713, 223] on label "Pas intéressé" at bounding box center [734, 224] width 263 height 21
click at [713, 223] on input "Pas intéressé" at bounding box center [734, 224] width 263 height 21
radio input "true"
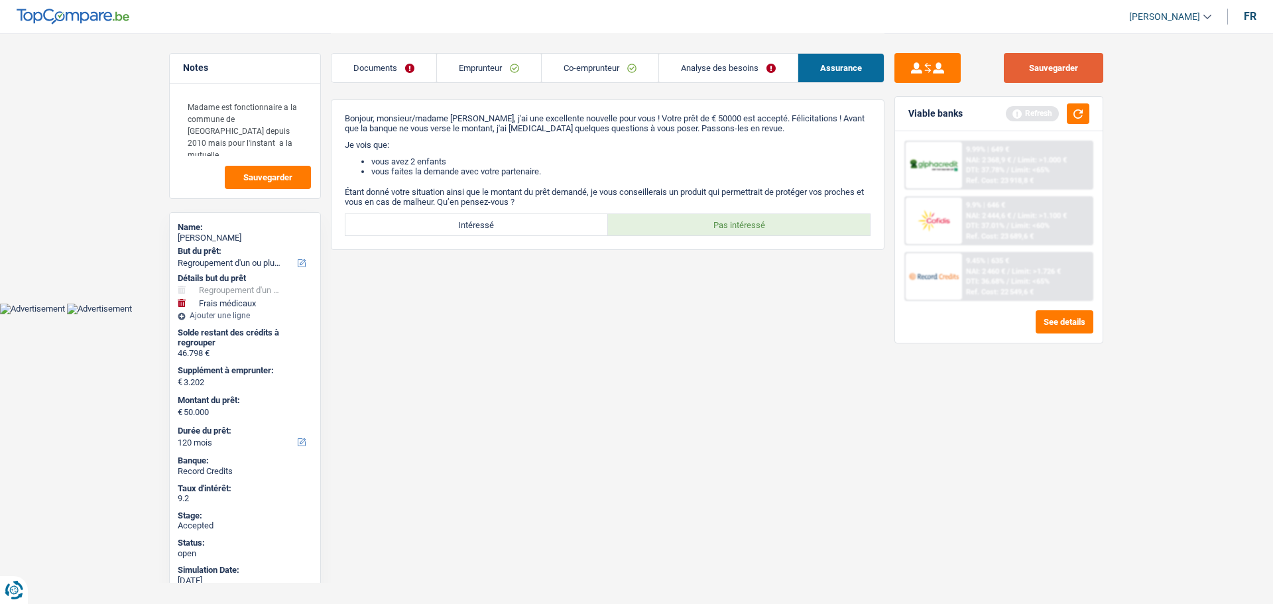
click at [1040, 74] on button "Sauvegarder" at bounding box center [1053, 68] width 99 height 30
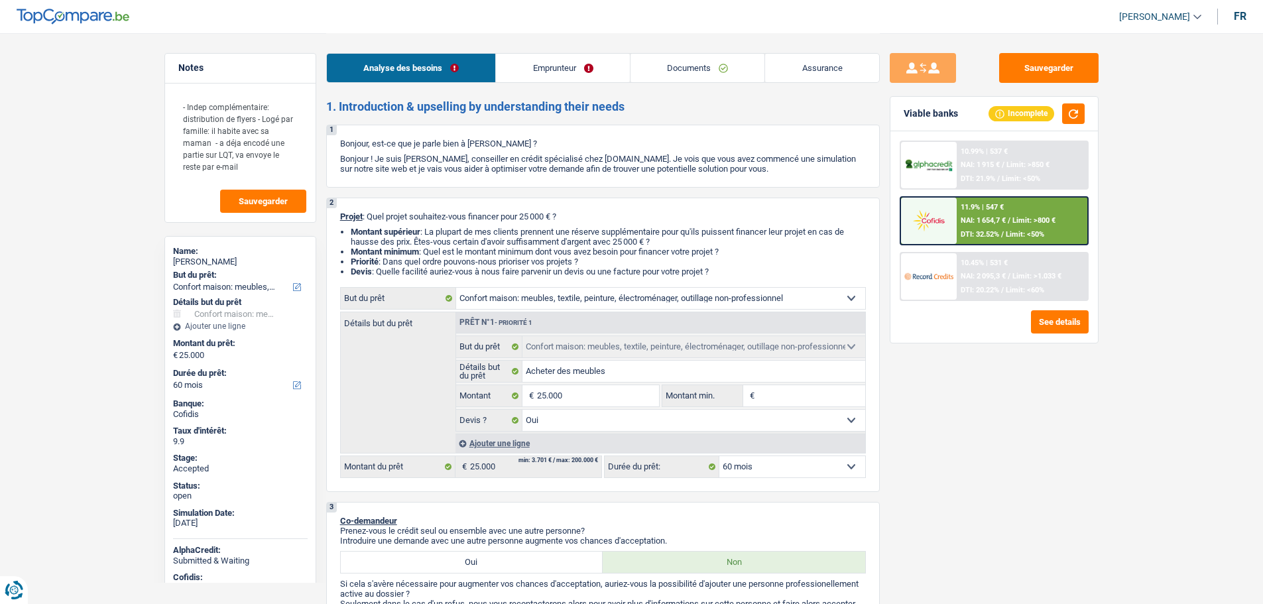
select select "household"
select select "60"
select select "household"
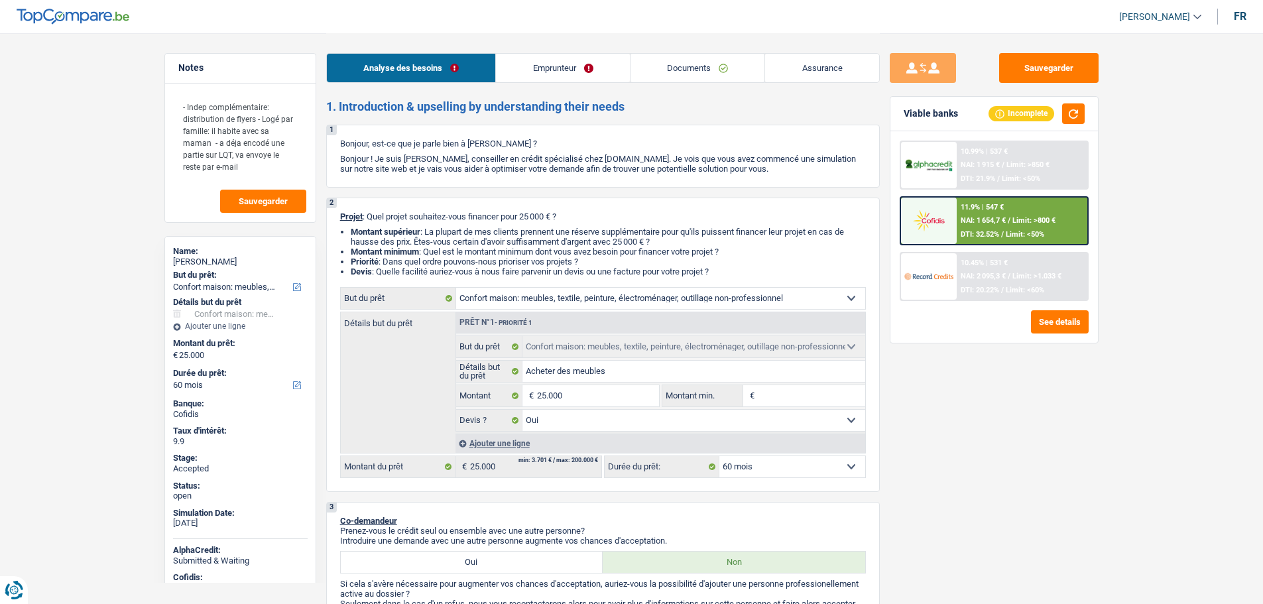
select select "yes"
select select "60"
select select "privateEmployee"
select select "netSalary"
select select "parttimeSelfemployed"
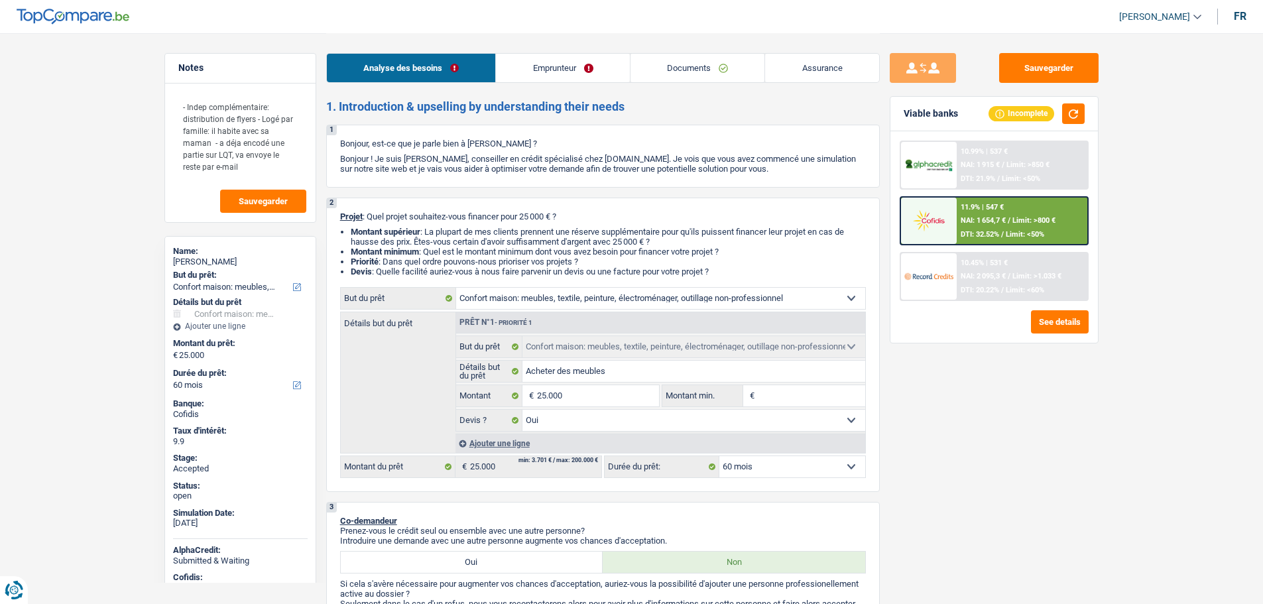
select select "mealVouchers"
select select "liveWithParents"
select select "household"
select select "yes"
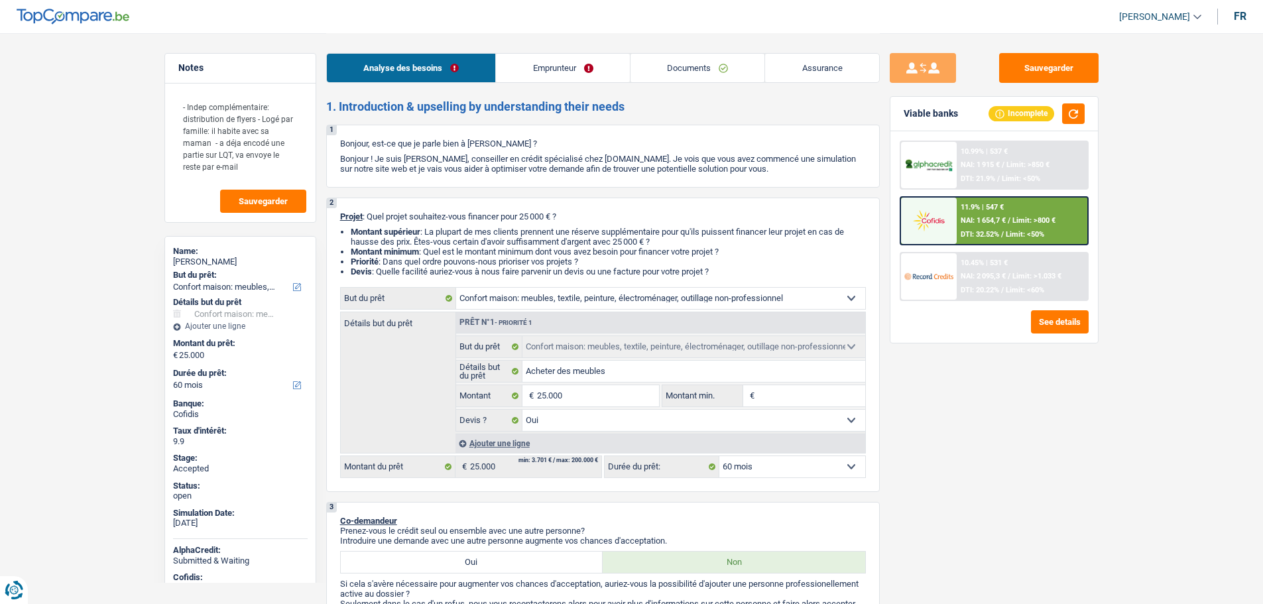
select select "60"
click at [668, 70] on link "Documents" at bounding box center [698, 68] width 135 height 29
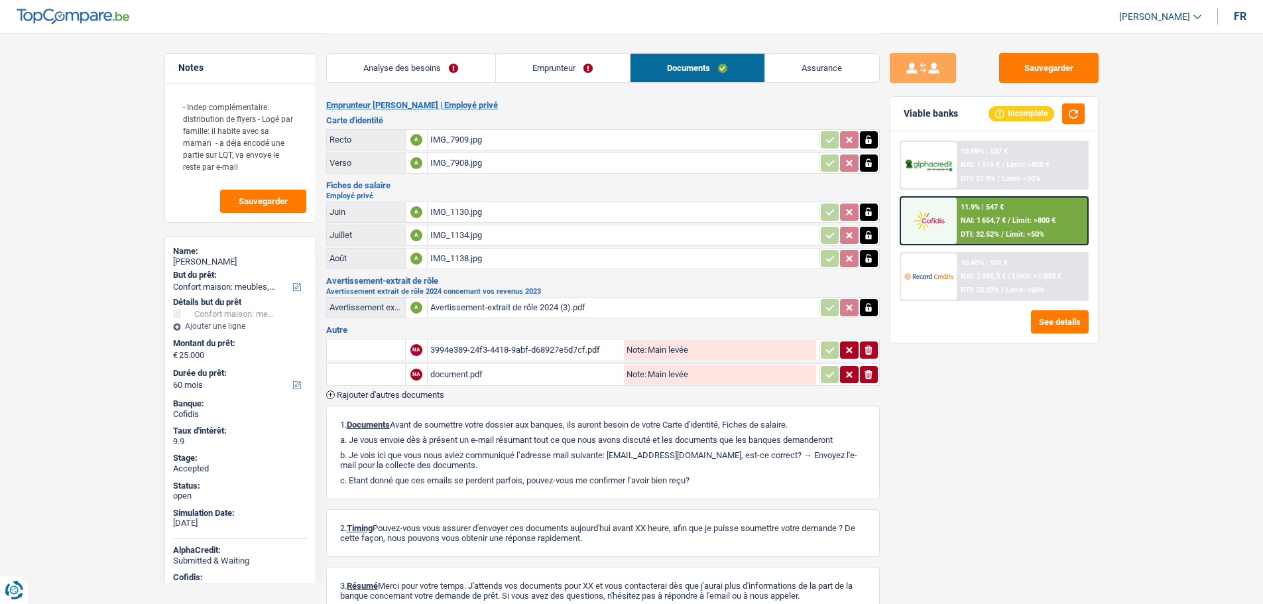
click at [366, 375] on input "text" at bounding box center [366, 374] width 73 height 21
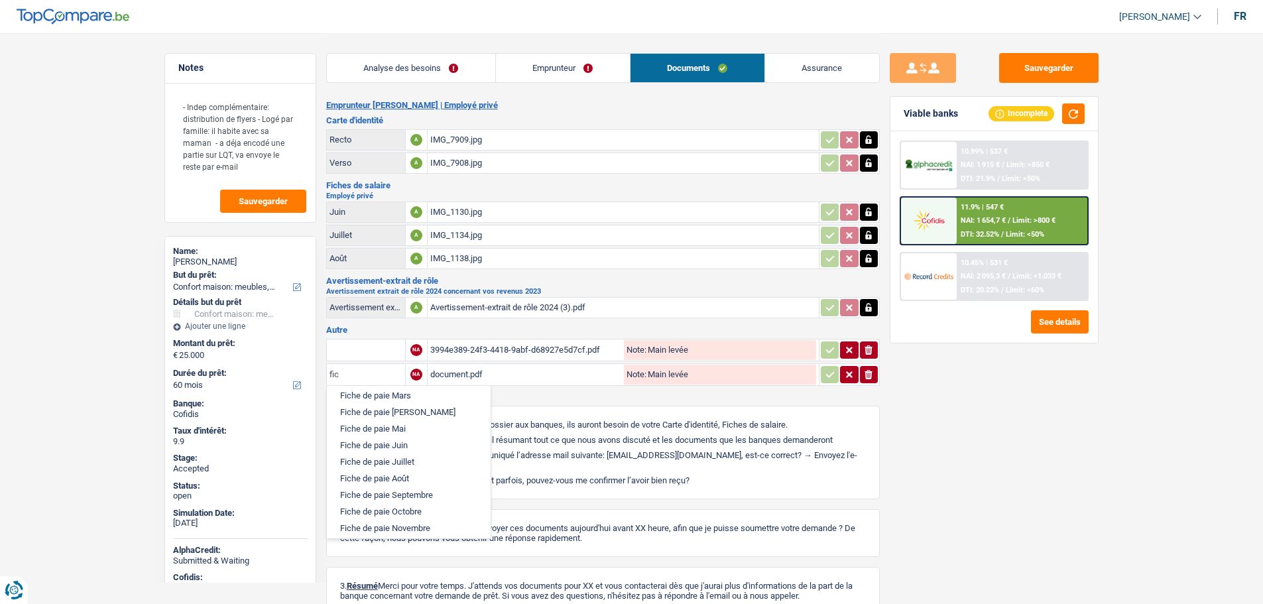
scroll to position [109, 0]
click at [393, 471] on li "Fiche de paie Septembre" at bounding box center [409, 474] width 151 height 17
type input "Fiche de paie Septembre"
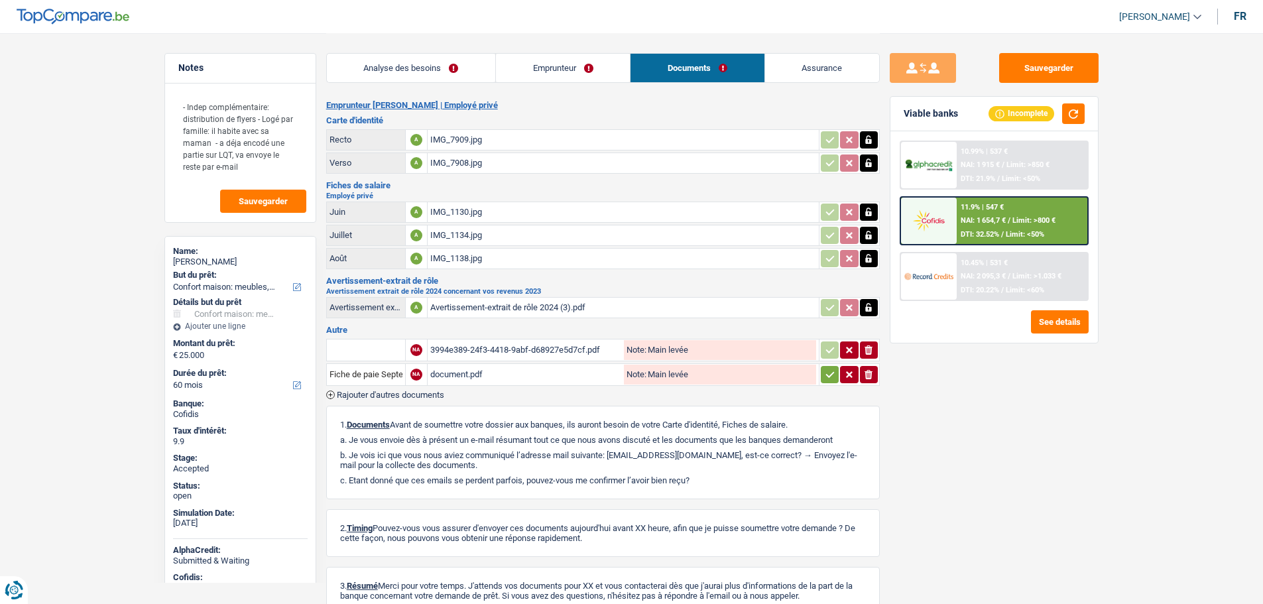
click at [475, 379] on div "document.pdf" at bounding box center [525, 375] width 191 height 20
click at [875, 369] on button "ionicons-v5-e" at bounding box center [869, 374] width 18 height 17
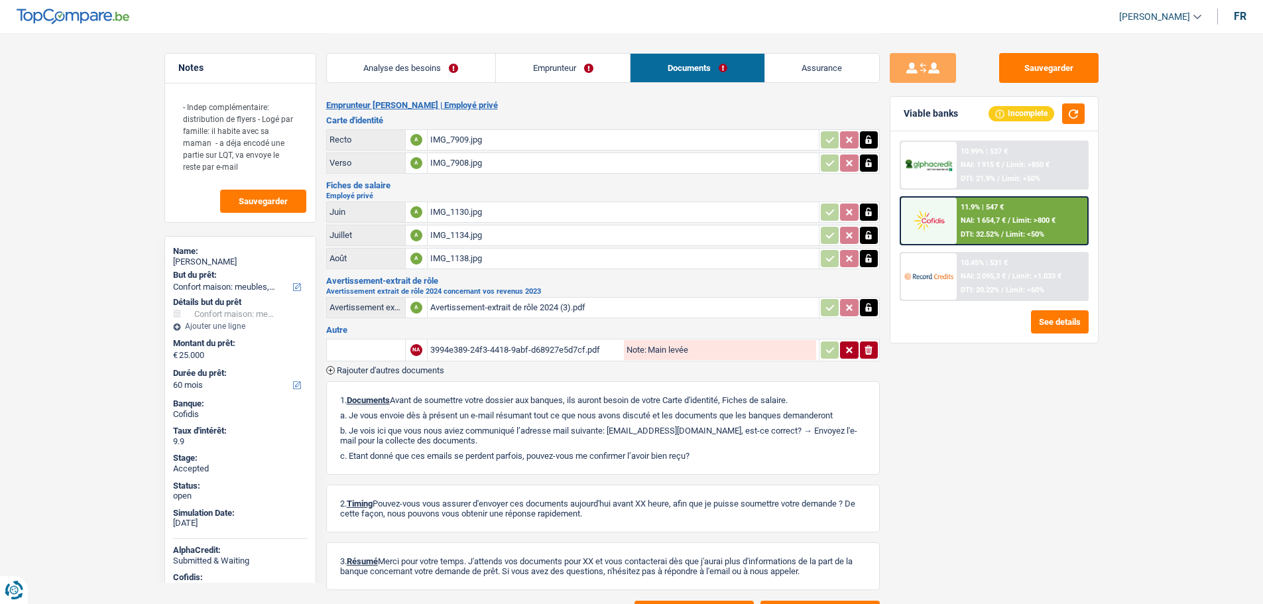
click at [364, 367] on span "Rajouter d'autres documents" at bounding box center [390, 370] width 107 height 9
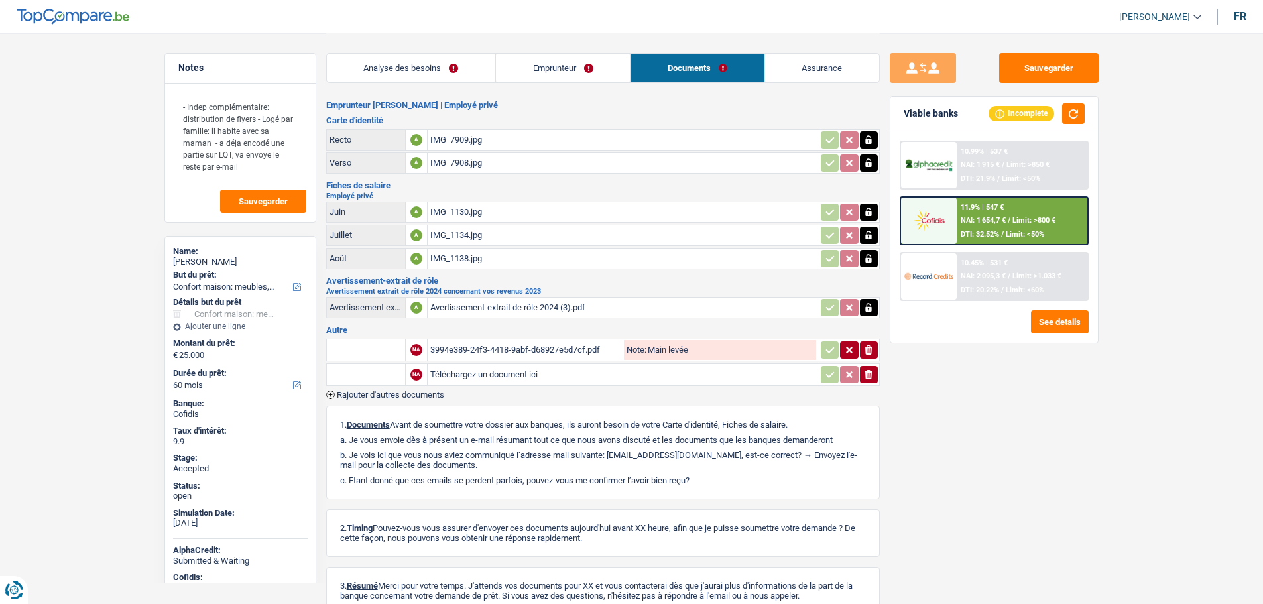
click at [357, 373] on input "text" at bounding box center [366, 374] width 73 height 21
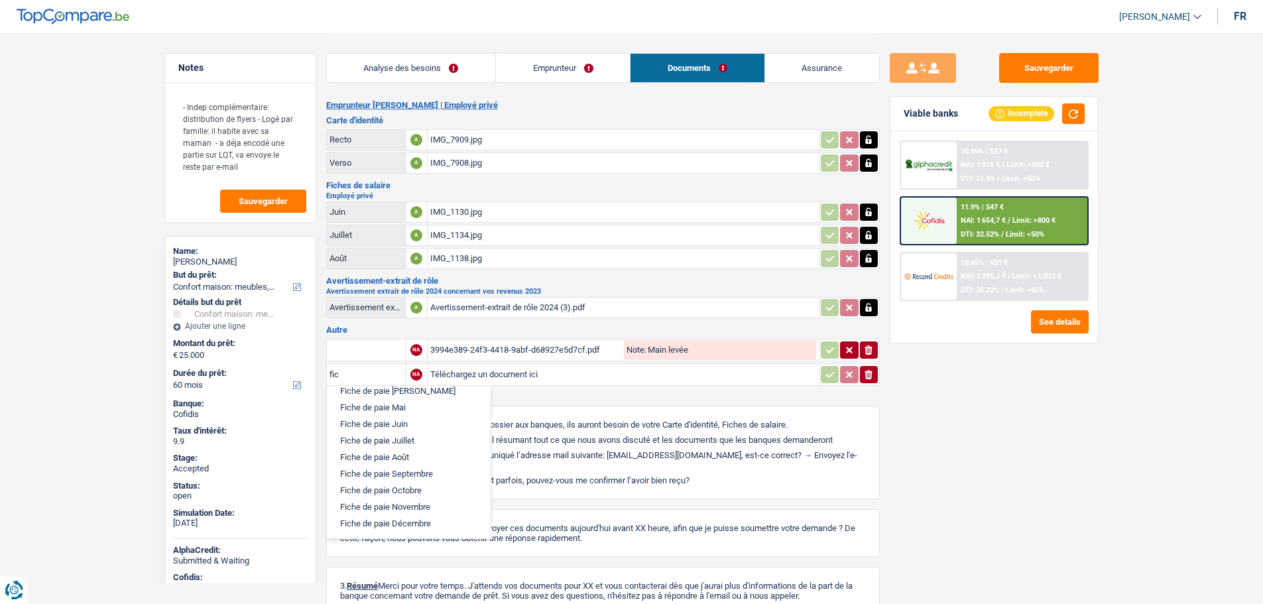
click at [405, 472] on li "Fiche de paie Septembre" at bounding box center [409, 474] width 151 height 17
type input "Fiche de paie Septembre"
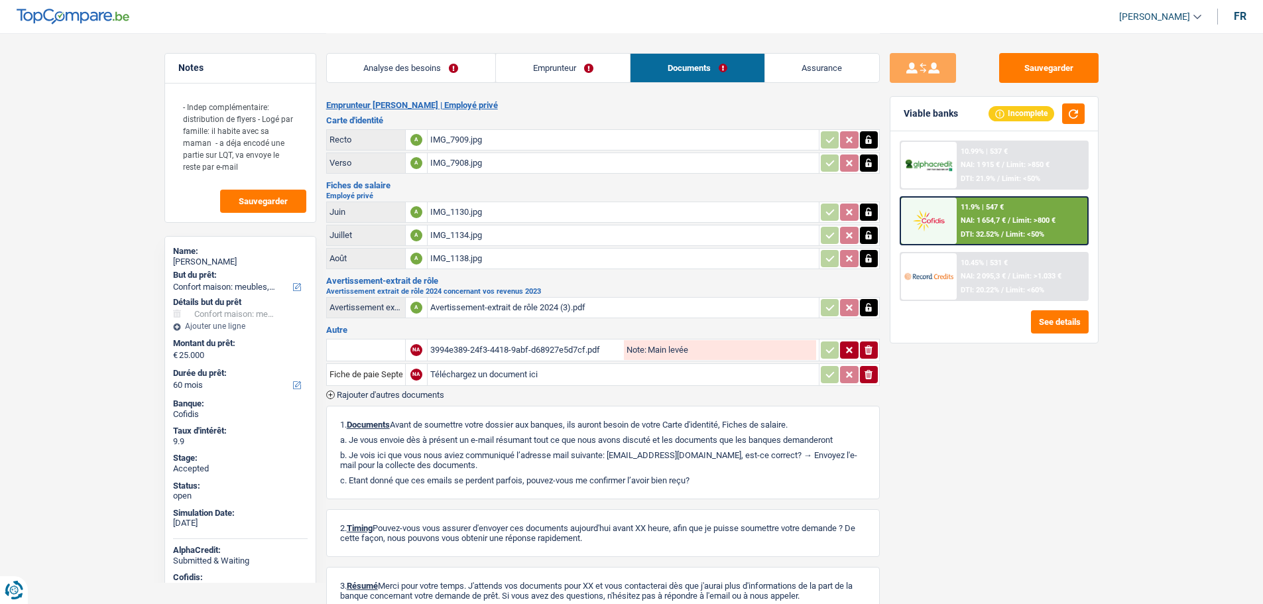
click at [481, 375] on input "Téléchargez un document ici" at bounding box center [623, 375] width 386 height 20
type input "C:\fakepath\fiche 09 1.jpeg"
click at [391, 393] on span "Rajouter d'autres documents" at bounding box center [390, 395] width 107 height 9
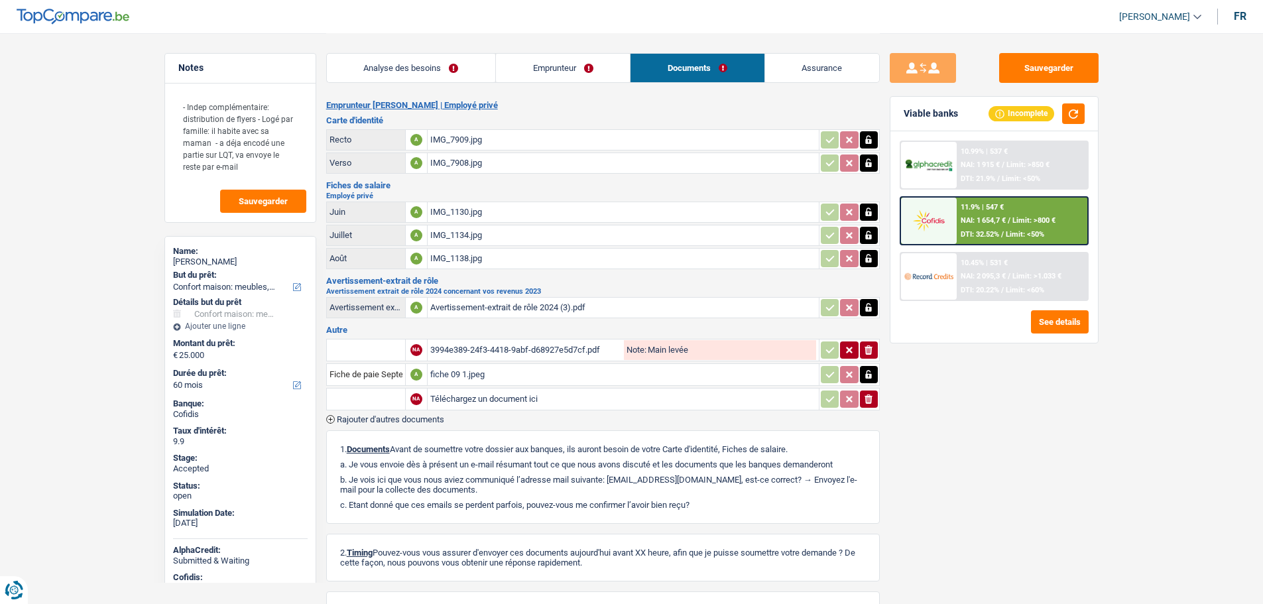
click at [356, 395] on input "text" at bounding box center [366, 399] width 73 height 21
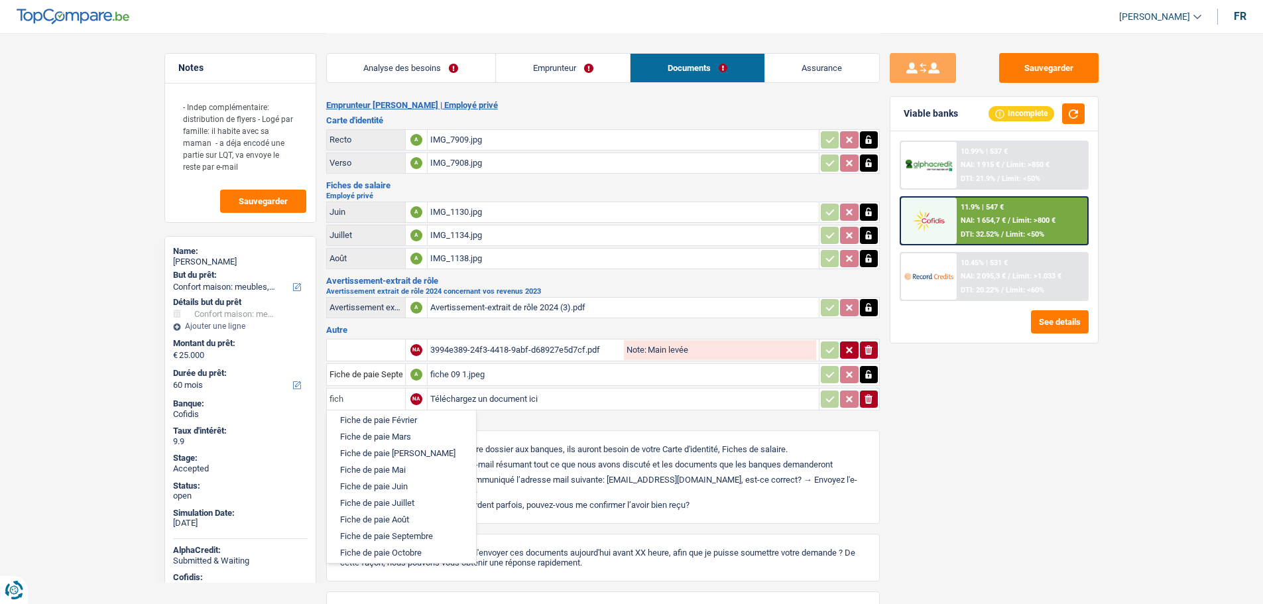
scroll to position [60, 0]
click at [386, 495] on li "Fiche de paie Septembre" at bounding box center [402, 498] width 136 height 17
type input "Fiche de paie Septembre"
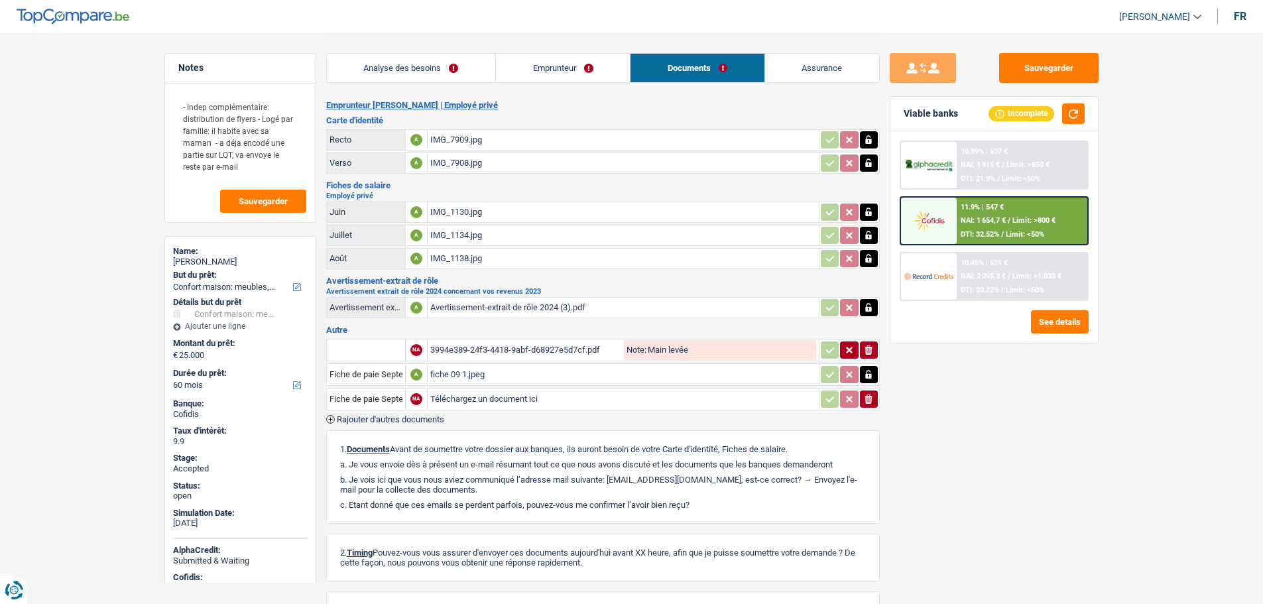
click at [463, 397] on input "Téléchargez un document ici" at bounding box center [623, 399] width 386 height 20
type input "C:\fakepath\fiche 09 2.jpeg"
click at [1059, 56] on button "Sauvegarder" at bounding box center [1048, 68] width 99 height 30
click at [804, 68] on link "Assurance" at bounding box center [822, 68] width 114 height 29
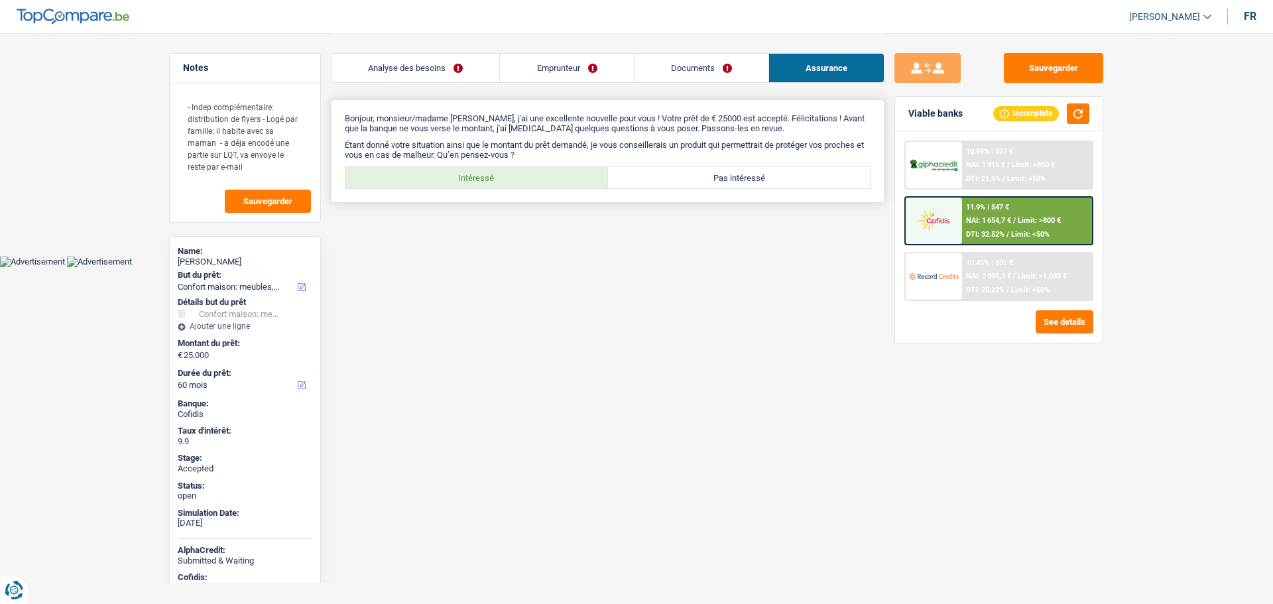
click at [430, 177] on label "Intéressé" at bounding box center [476, 177] width 263 height 21
click at [430, 177] on input "Intéressé" at bounding box center [476, 177] width 263 height 21
radio input "true"
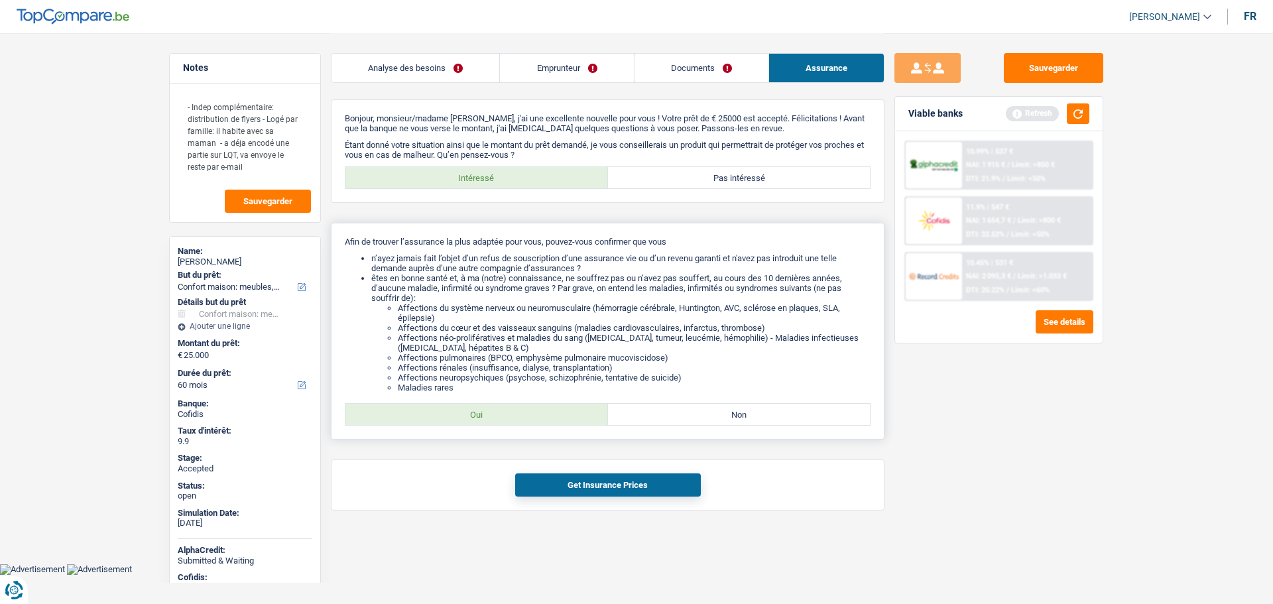
click at [471, 420] on label "Oui" at bounding box center [476, 414] width 263 height 21
click at [471, 420] on input "Oui" at bounding box center [476, 414] width 263 height 21
radio input "true"
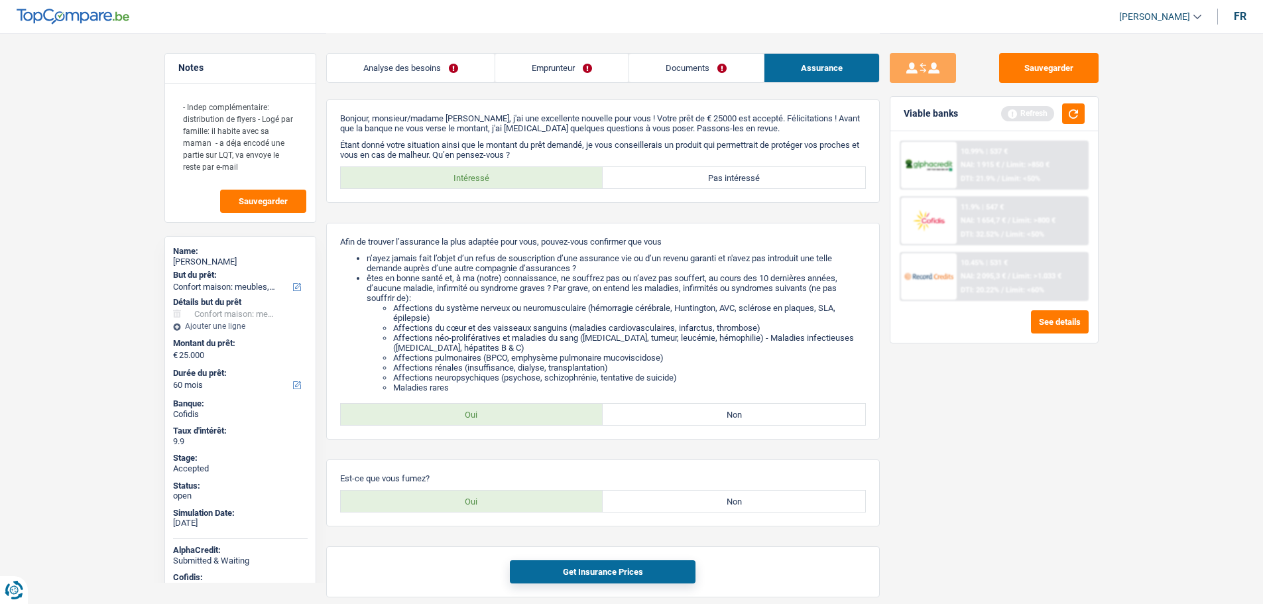
click at [924, 279] on img at bounding box center [928, 276] width 49 height 25
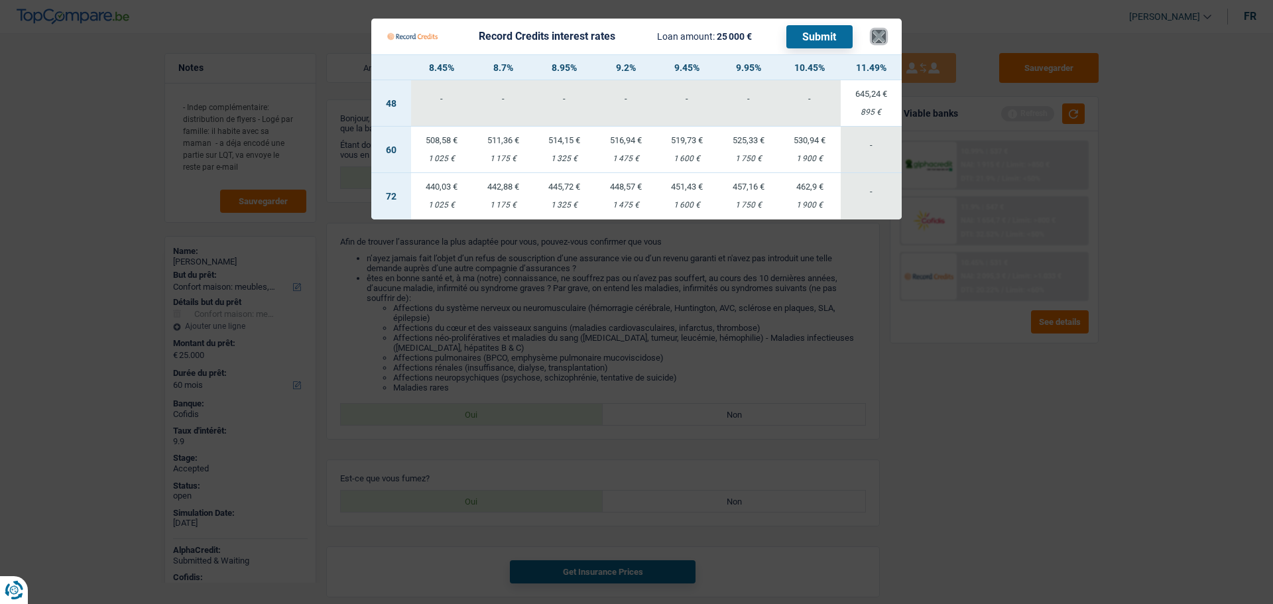
click at [879, 32] on button "×" at bounding box center [879, 36] width 14 height 13
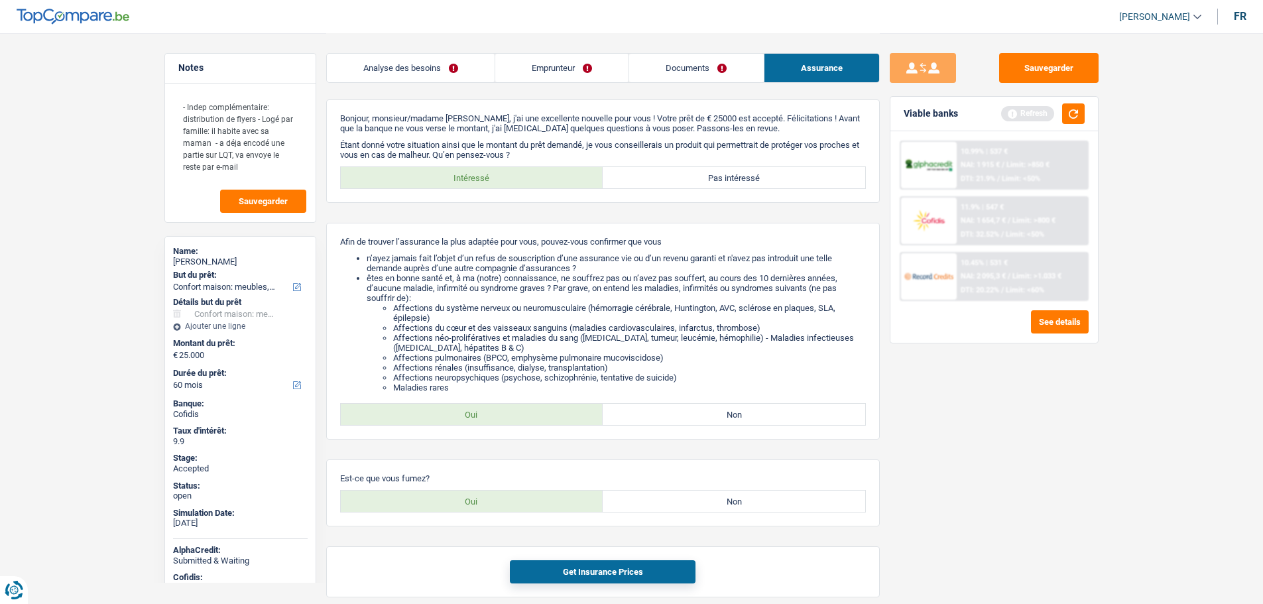
click at [933, 279] on img at bounding box center [928, 276] width 49 height 25
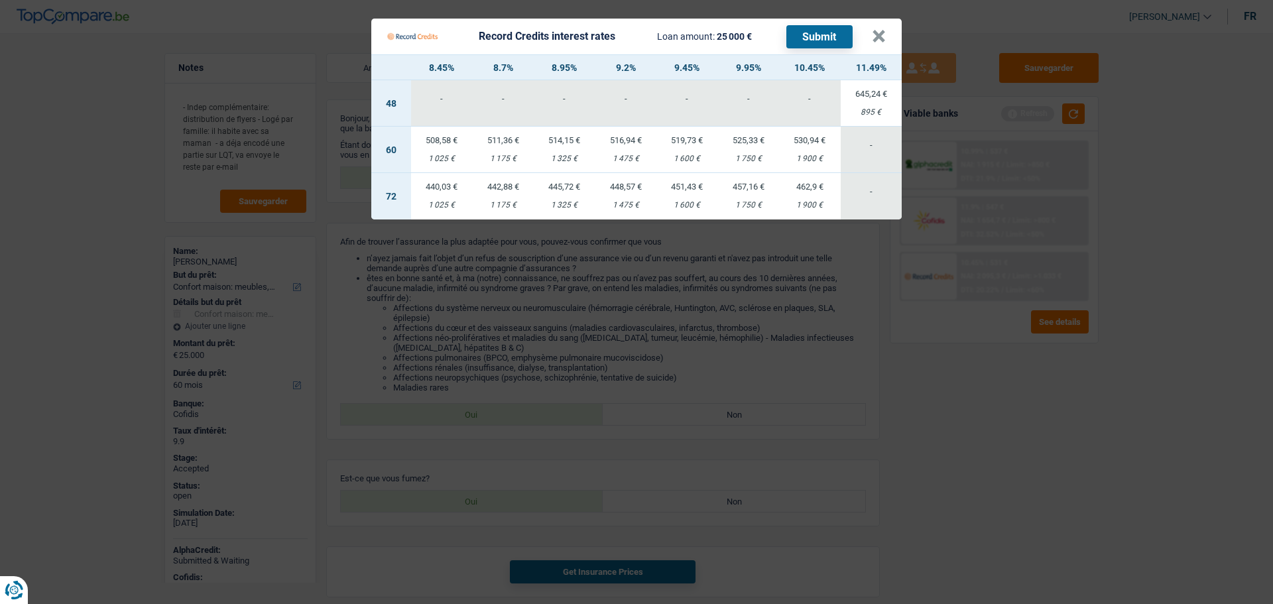
click at [432, 153] on td "508,58 € 1 025 €" at bounding box center [442, 150] width 62 height 46
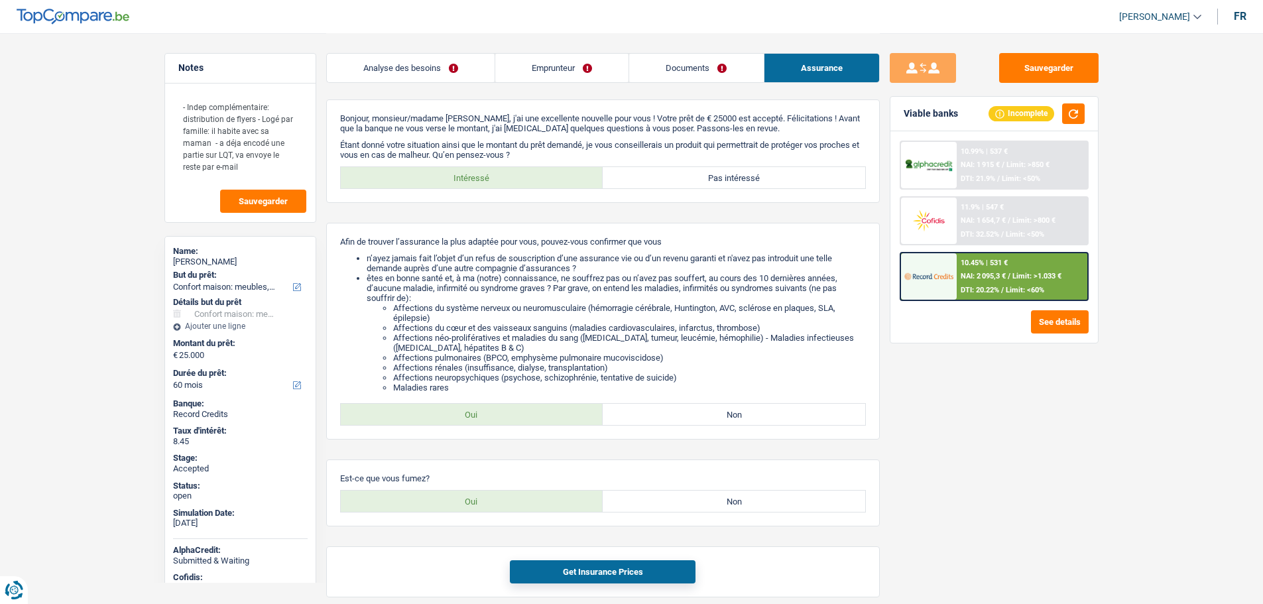
click at [918, 267] on img at bounding box center [928, 276] width 49 height 25
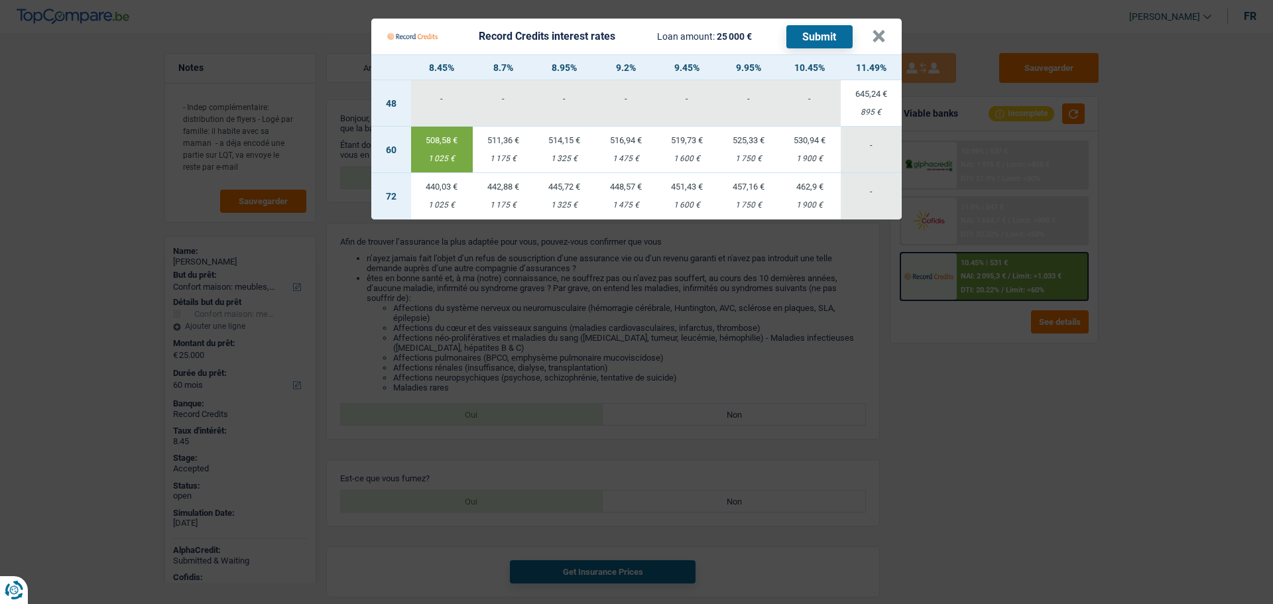
click at [496, 151] on td "511,36 € 1 175 €" at bounding box center [504, 150] width 62 height 46
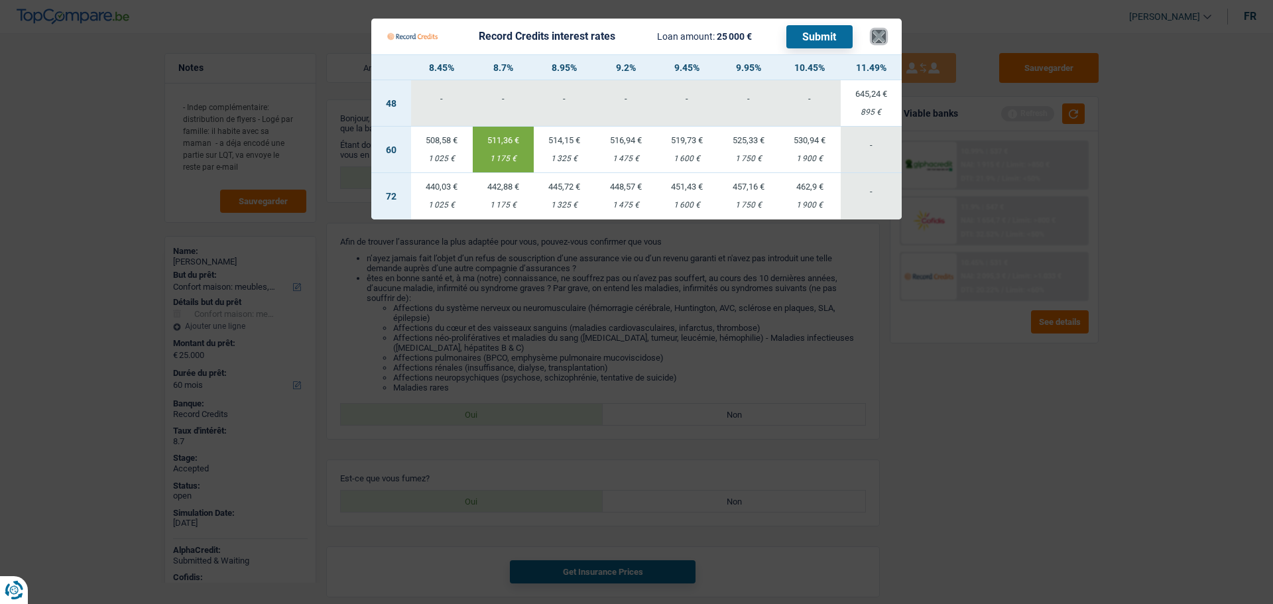
click at [875, 35] on button "×" at bounding box center [879, 36] width 14 height 13
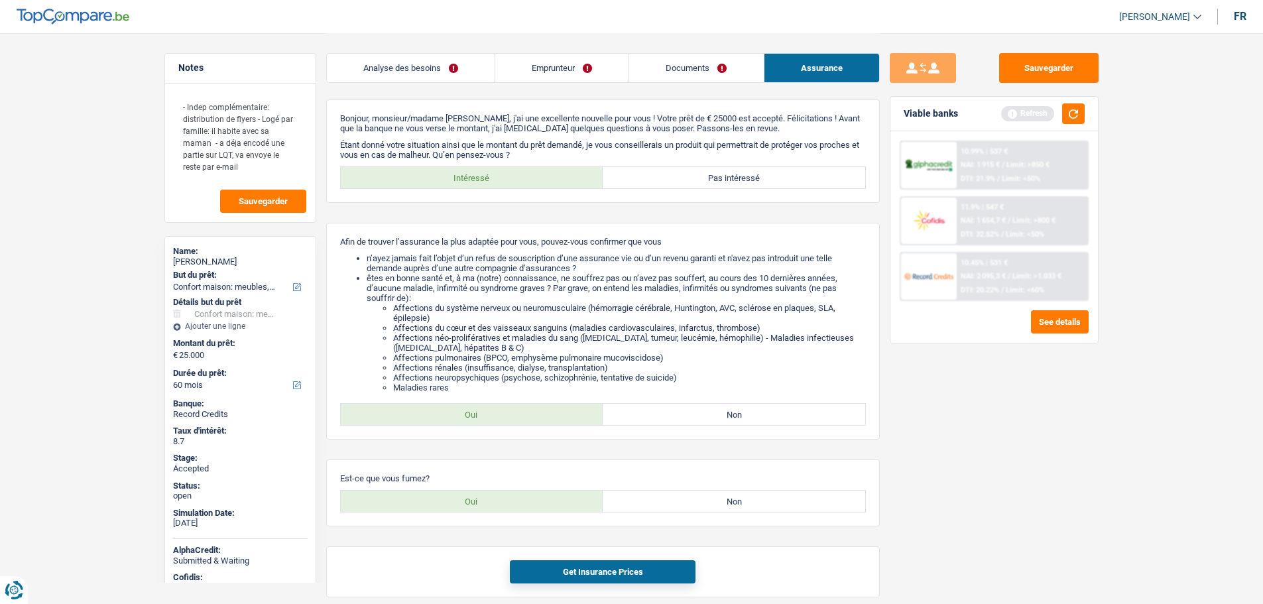
click at [1052, 83] on div "Sauvegarder Viable banks Refresh 10.99% | 537 € NAI: 1 915 € / Limit: >850 € DT…" at bounding box center [994, 318] width 229 height 530
click at [1047, 77] on button "Sauvegarder" at bounding box center [1048, 68] width 99 height 30
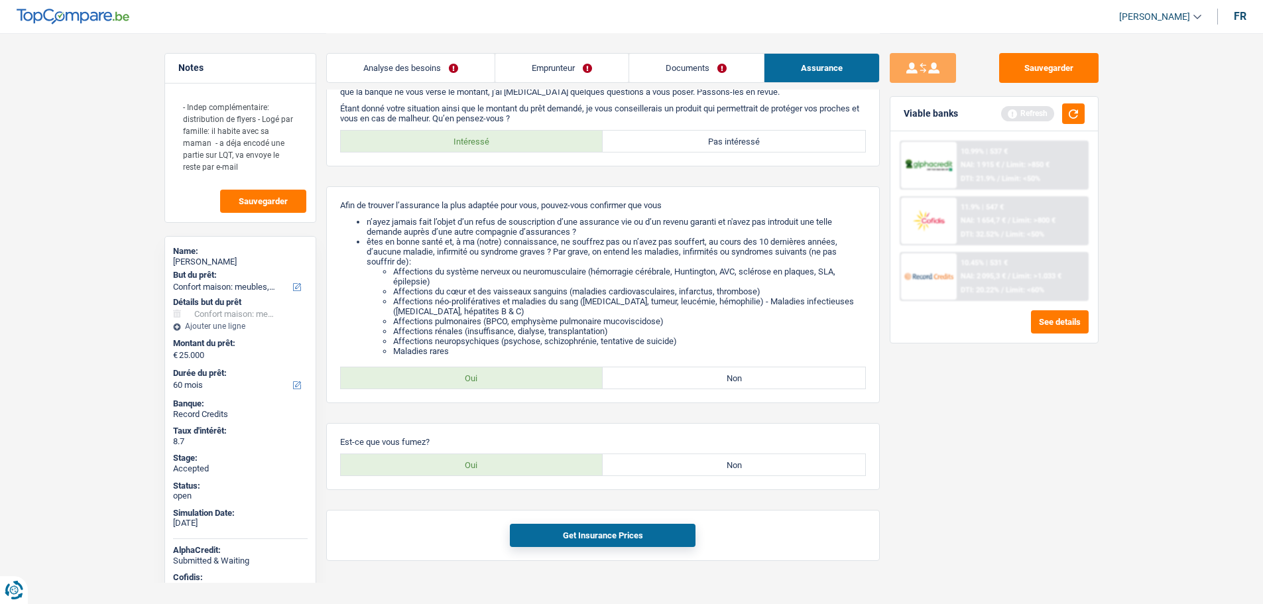
scroll to position [56, 0]
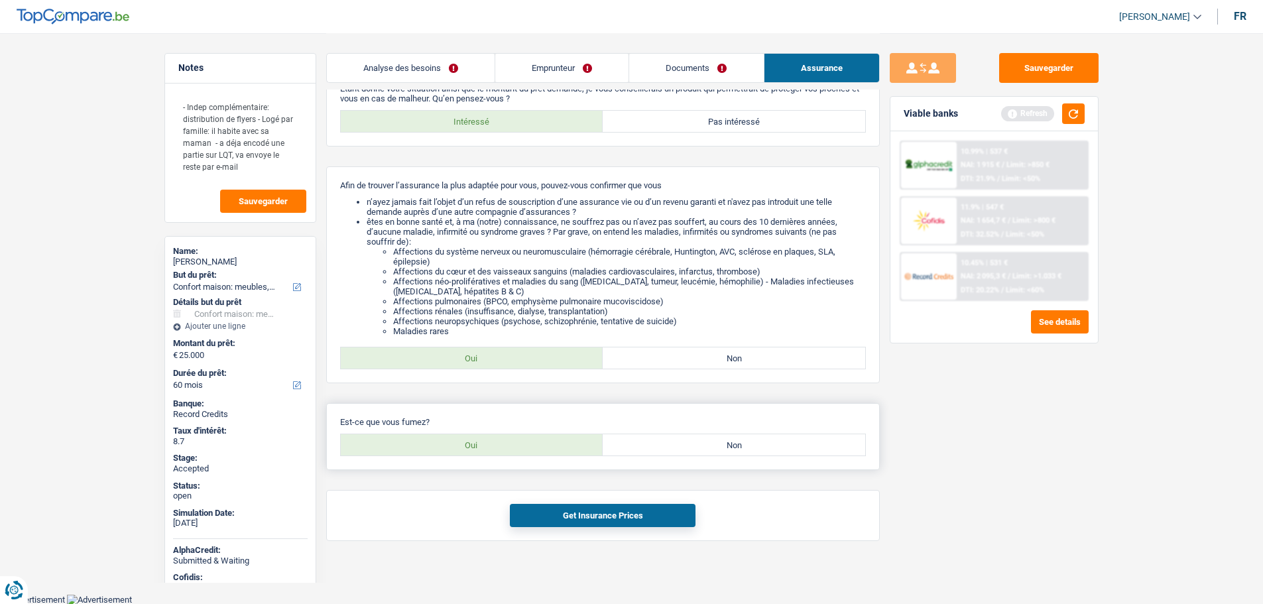
click at [479, 450] on label "Oui" at bounding box center [472, 444] width 263 height 21
click at [479, 450] on input "Oui" at bounding box center [472, 444] width 263 height 21
radio input "true"
click at [549, 509] on button "Get Insurance Prices" at bounding box center [603, 515] width 186 height 23
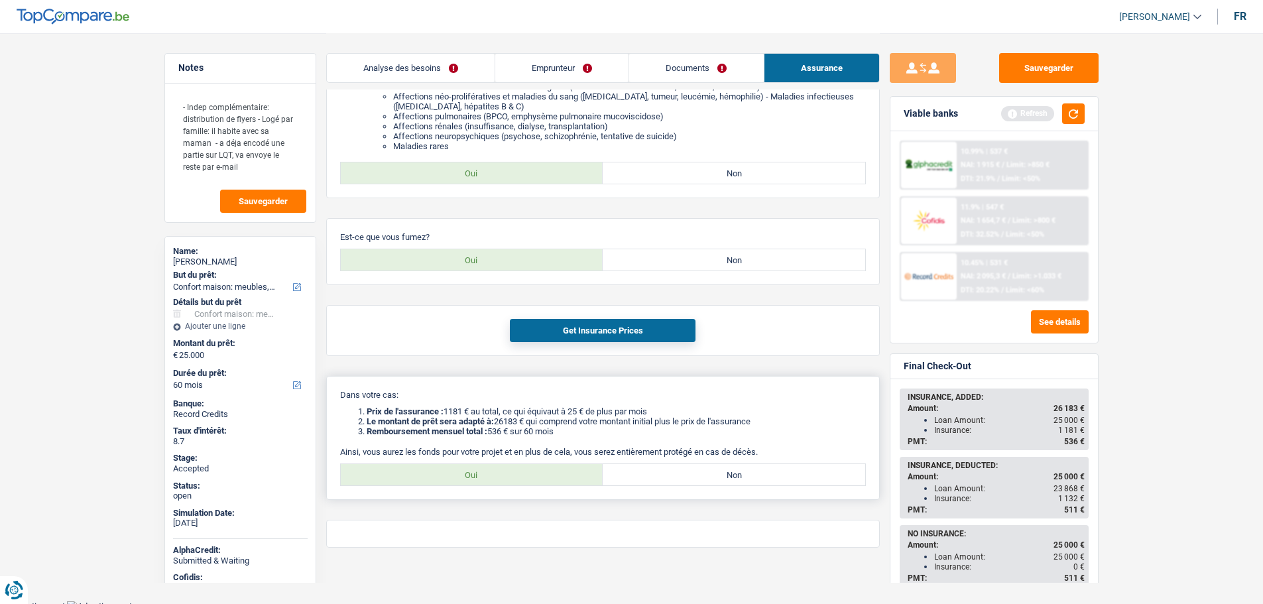
scroll to position [248, 0]
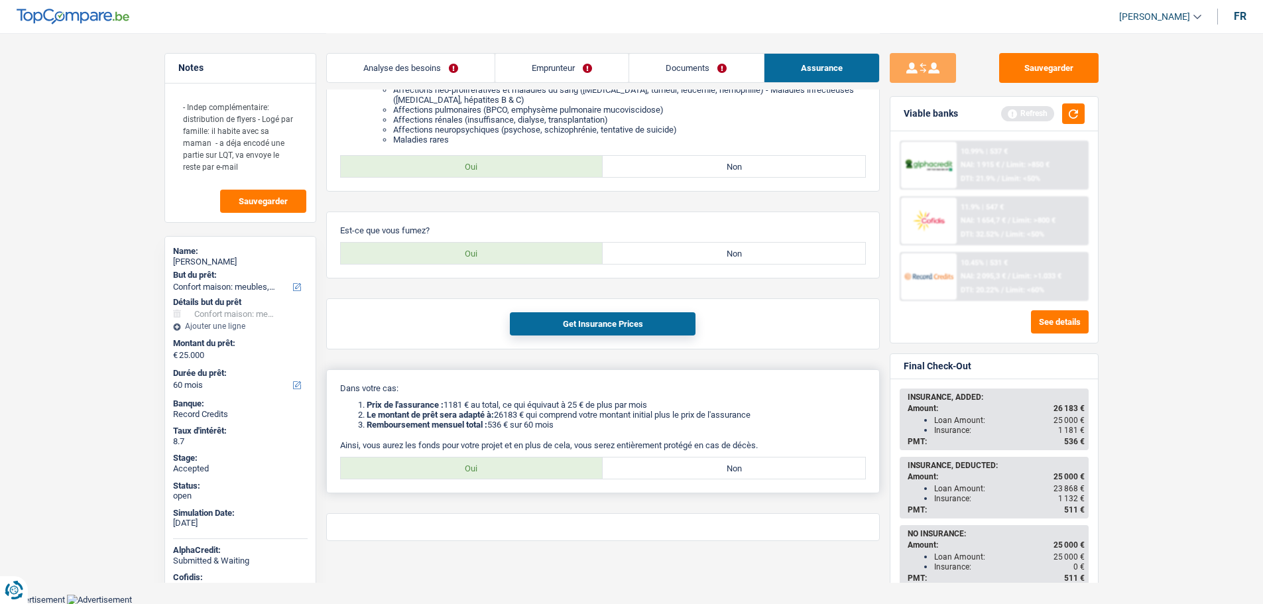
click at [437, 469] on label "Oui" at bounding box center [472, 468] width 263 height 21
click at [437, 469] on input "Oui" at bounding box center [472, 468] width 263 height 21
radio input "true"
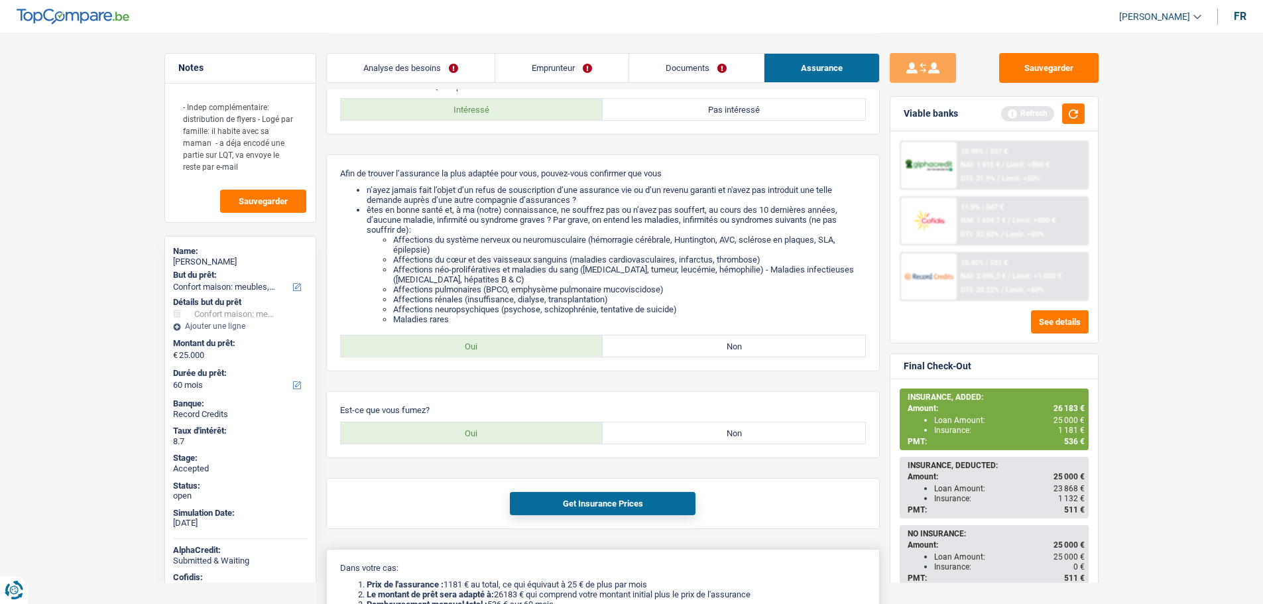
scroll to position [49, 0]
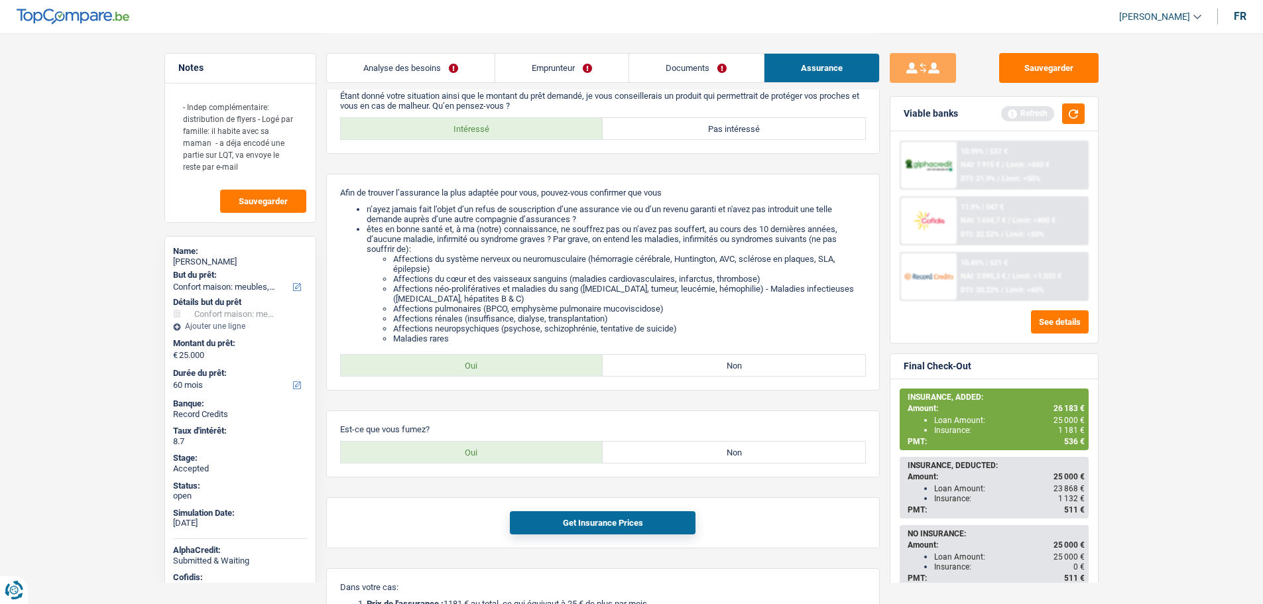
click at [545, 64] on link "Emprunteur" at bounding box center [561, 68] width 133 height 29
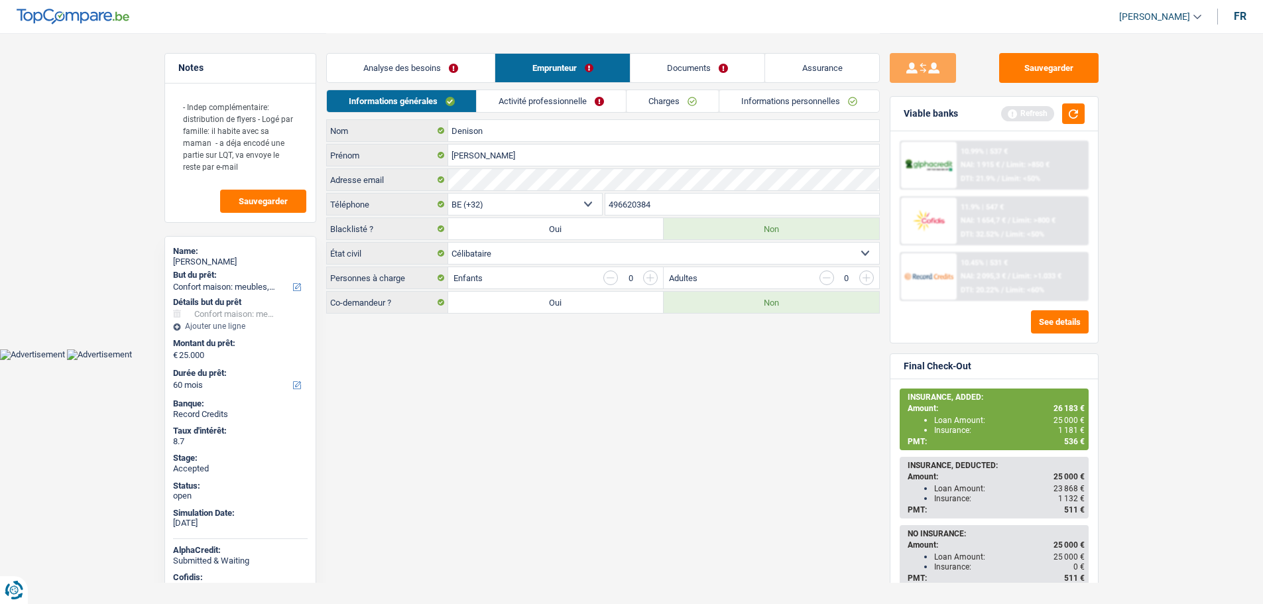
scroll to position [0, 0]
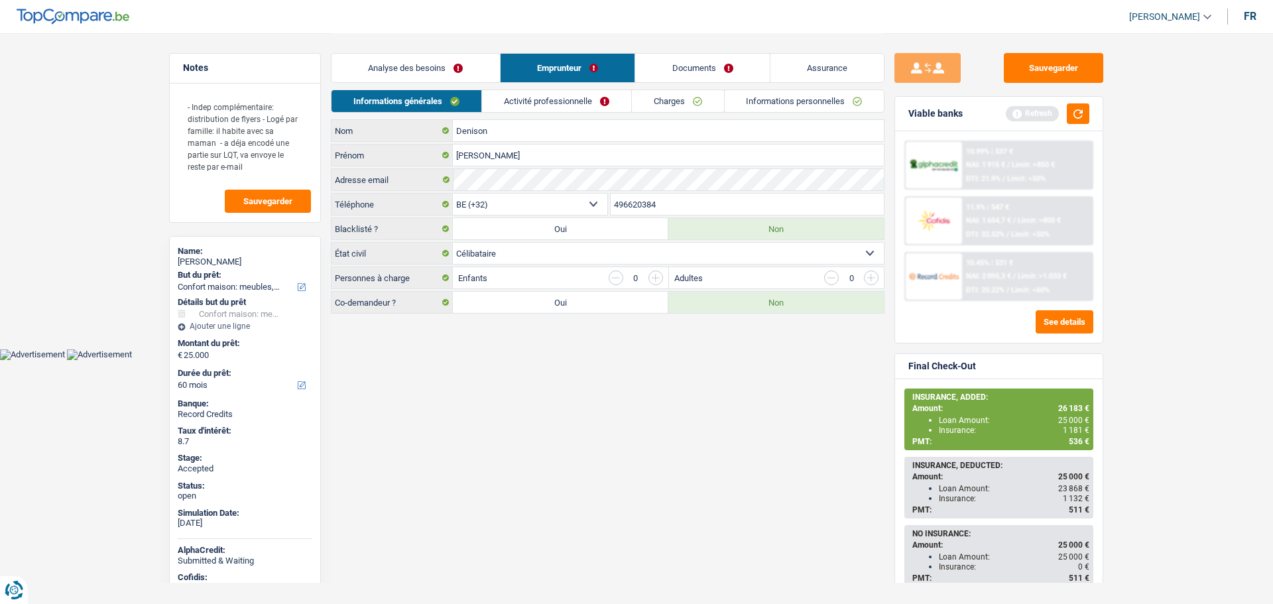
click at [1166, 25] on link "[PERSON_NAME]" at bounding box center [1165, 17] width 93 height 22
click at [1155, 121] on button "SO" at bounding box center [1141, 121] width 118 height 27
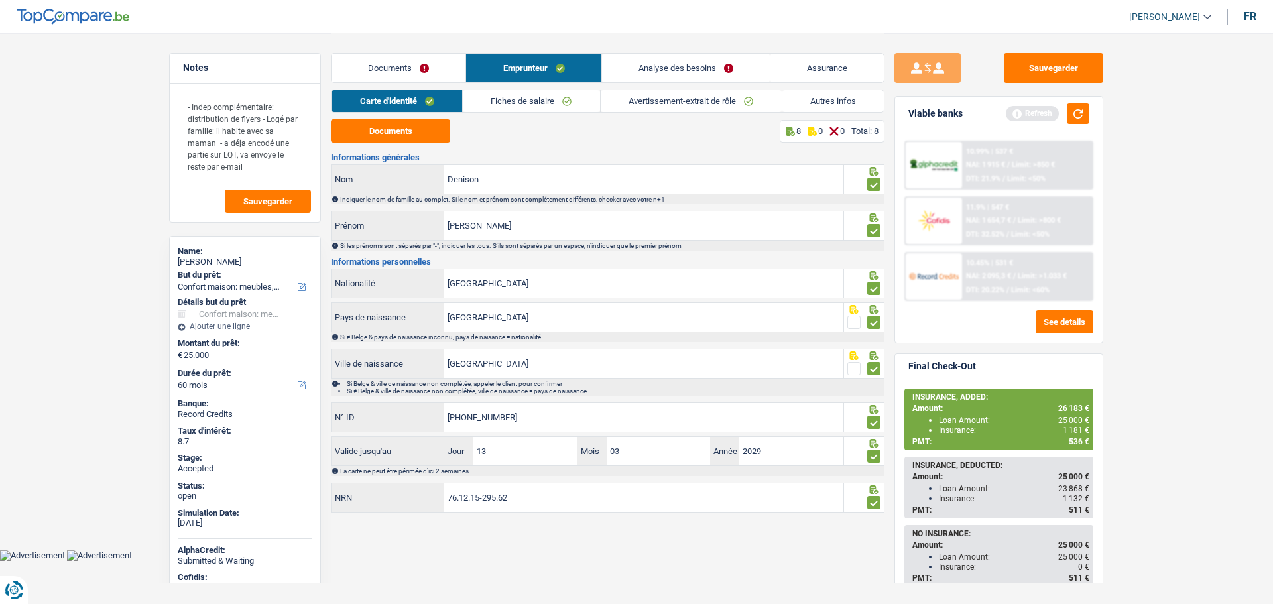
click at [835, 101] on link "Autres infos" at bounding box center [833, 101] width 102 height 22
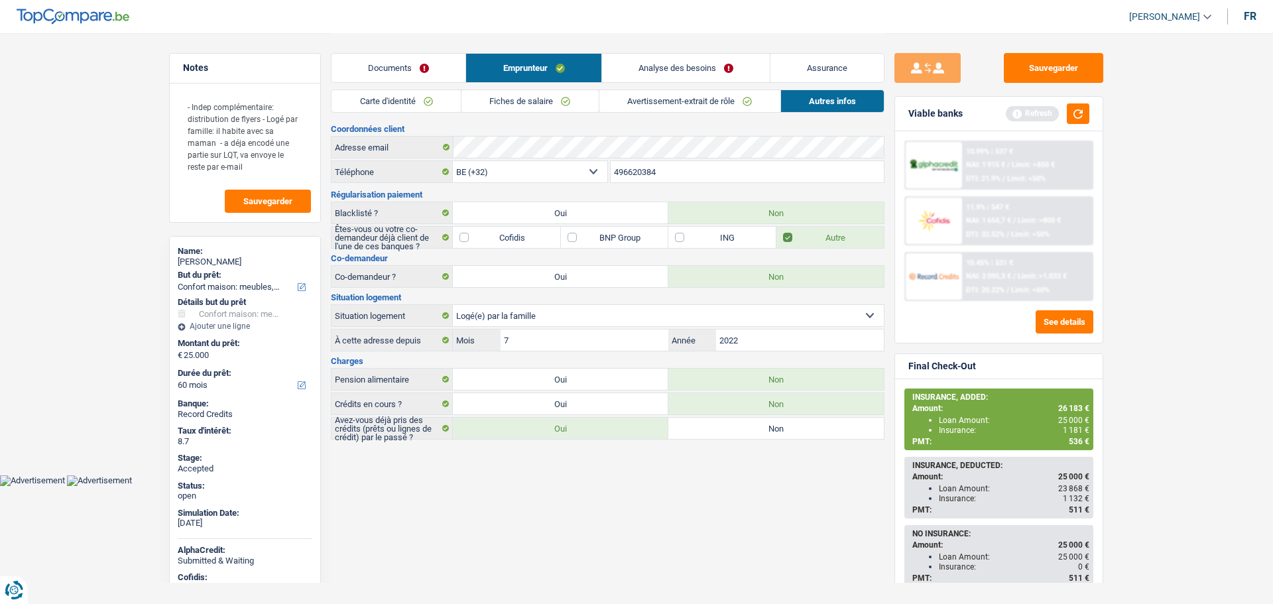
click at [643, 72] on link "Analyse des besoins" at bounding box center [686, 68] width 168 height 29
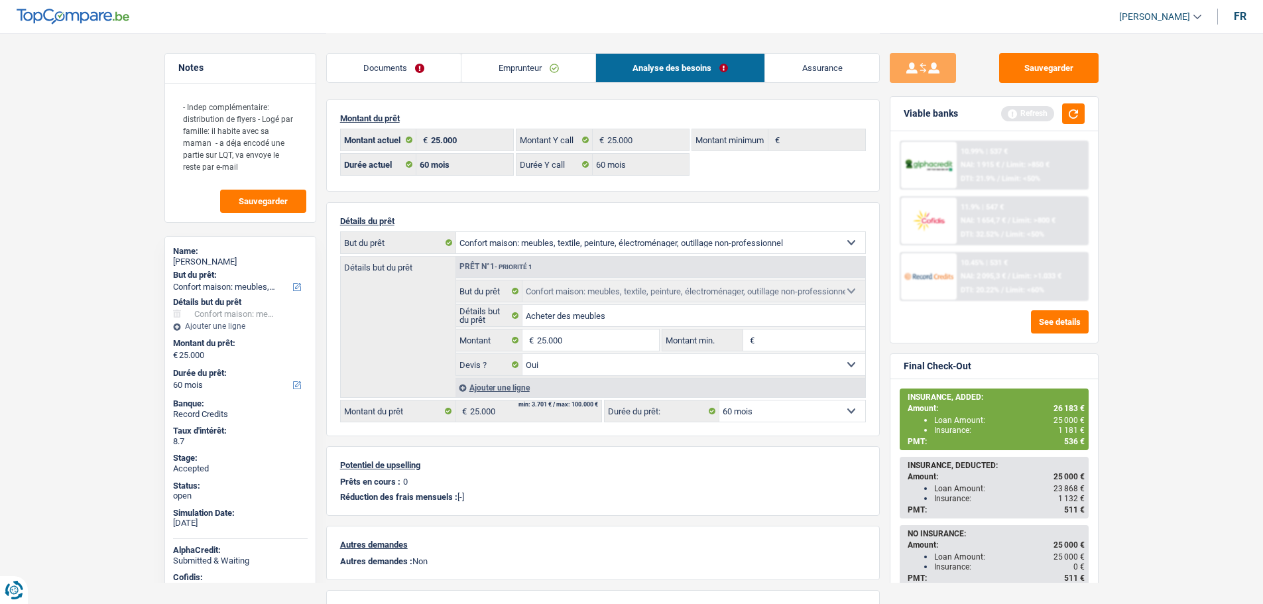
click at [322, 428] on div "Notes - Indep complémentaire: distribution de flyers - Logé par famille: il hab…" at bounding box center [241, 318] width 172 height 530
click at [784, 74] on link "Assurance" at bounding box center [822, 68] width 114 height 29
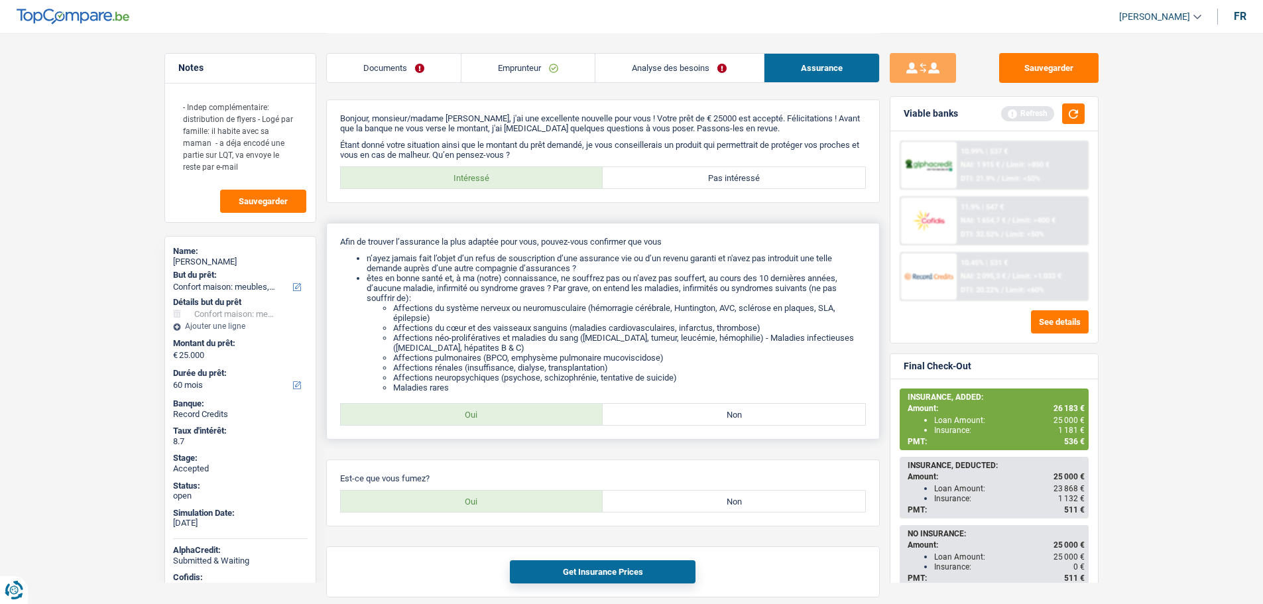
click at [546, 300] on li "êtes en bonne santé et, à ma (notre) connaissance, ne souffrez pas ou n’avez pa…" at bounding box center [616, 332] width 499 height 119
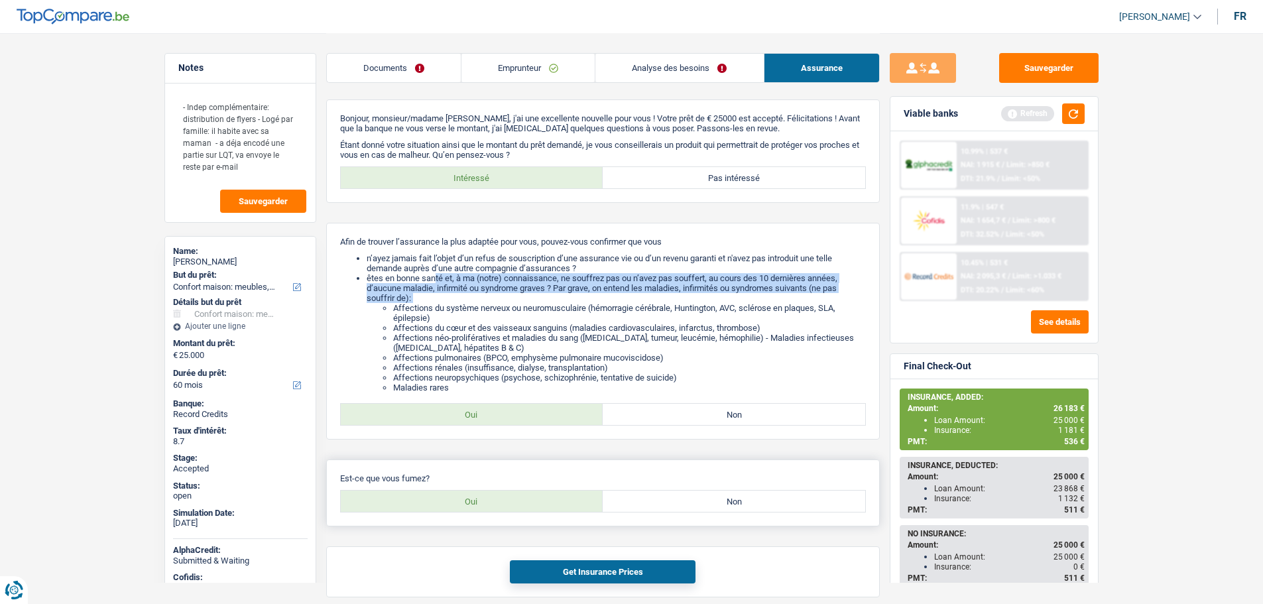
drag, startPoint x: 546, startPoint y: 300, endPoint x: 649, endPoint y: 516, distance: 239.4
click at [546, 300] on li "êtes en bonne santé et, à ma (notre) connaissance, ne souffrez pas ou n’avez pa…" at bounding box center [616, 332] width 499 height 119
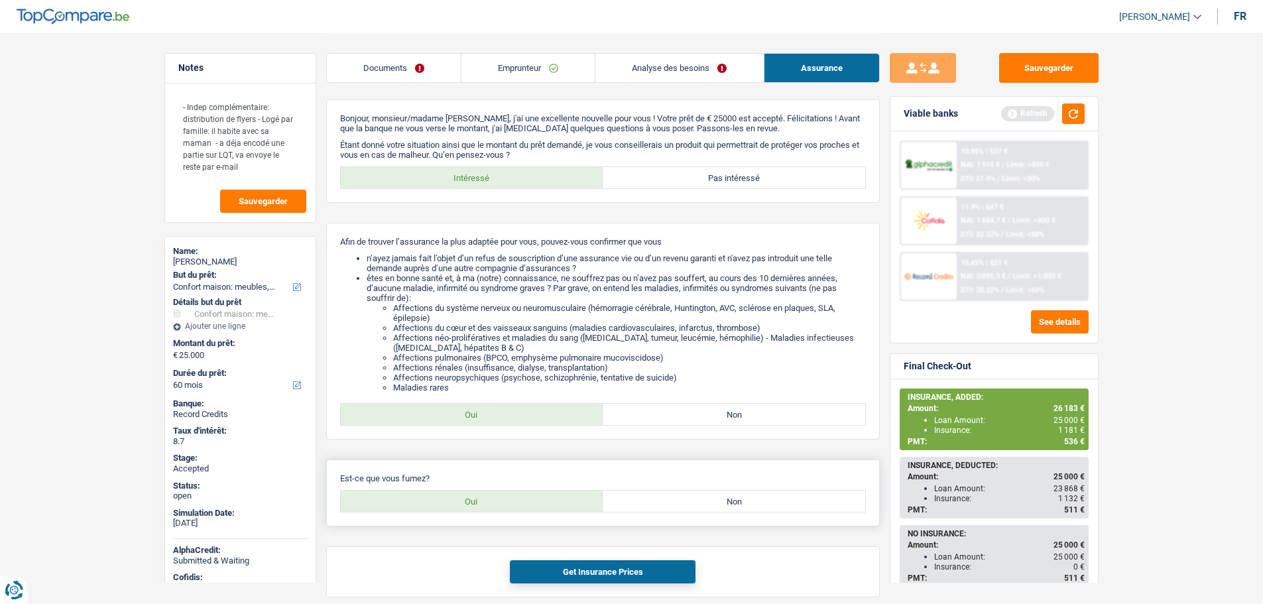
click at [690, 494] on label "Non" at bounding box center [734, 501] width 263 height 21
click at [690, 494] on input "Non" at bounding box center [734, 501] width 263 height 21
radio input "true"
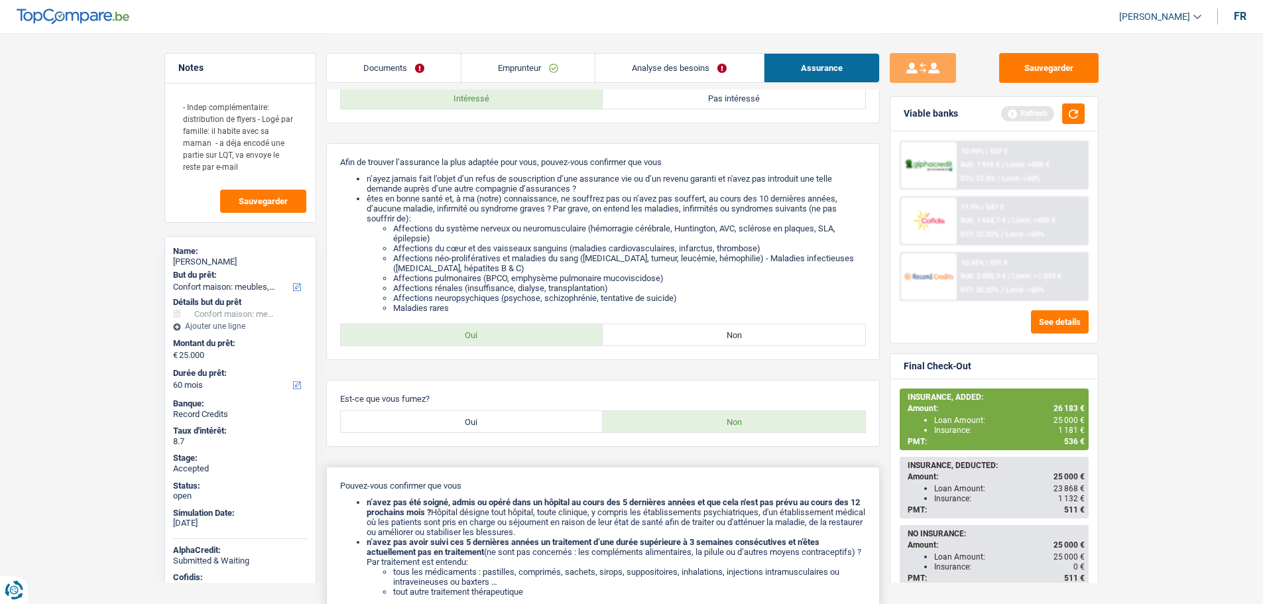
scroll to position [199, 0]
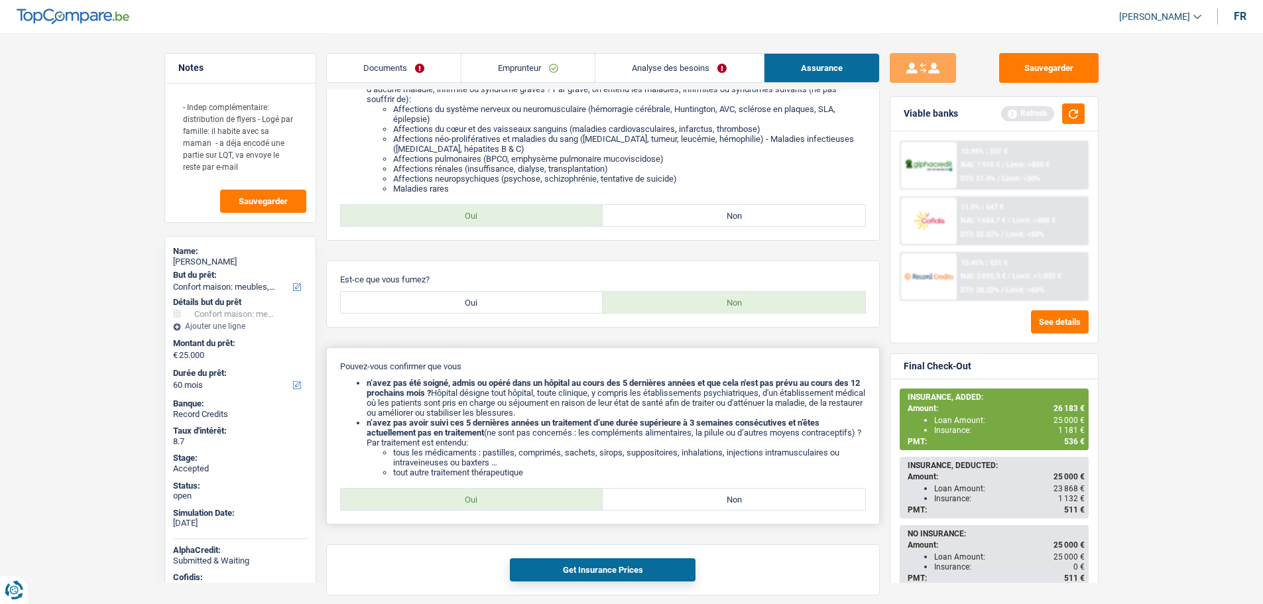
click at [449, 477] on li "tout autre traitement thérapeutique" at bounding box center [629, 472] width 473 height 10
click at [451, 498] on label "Oui" at bounding box center [472, 499] width 263 height 21
click at [451, 498] on input "Oui" at bounding box center [472, 499] width 263 height 21
radio input "true"
click at [608, 570] on button "Get Insurance Prices" at bounding box center [603, 569] width 186 height 23
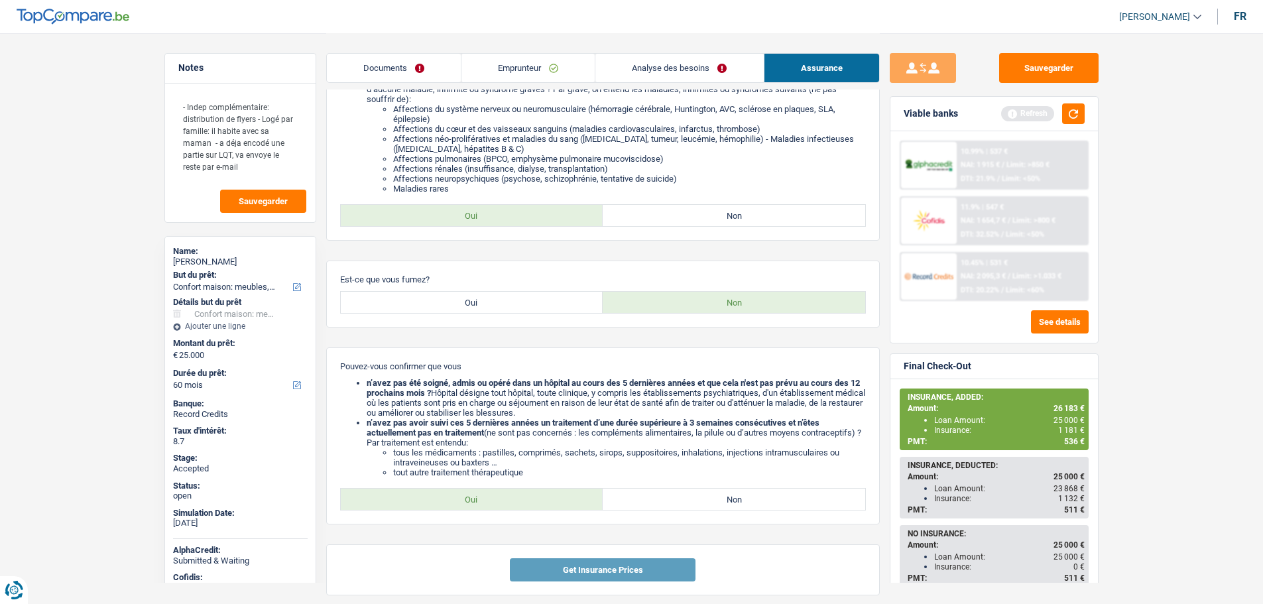
click at [1149, 406] on main "Notes - Indep complémentaire: distribution de flyers - Logé par famille: il hab…" at bounding box center [631, 339] width 1263 height 1076
click at [210, 263] on div "[PERSON_NAME]" at bounding box center [240, 262] width 135 height 11
copy div "[PERSON_NAME]"
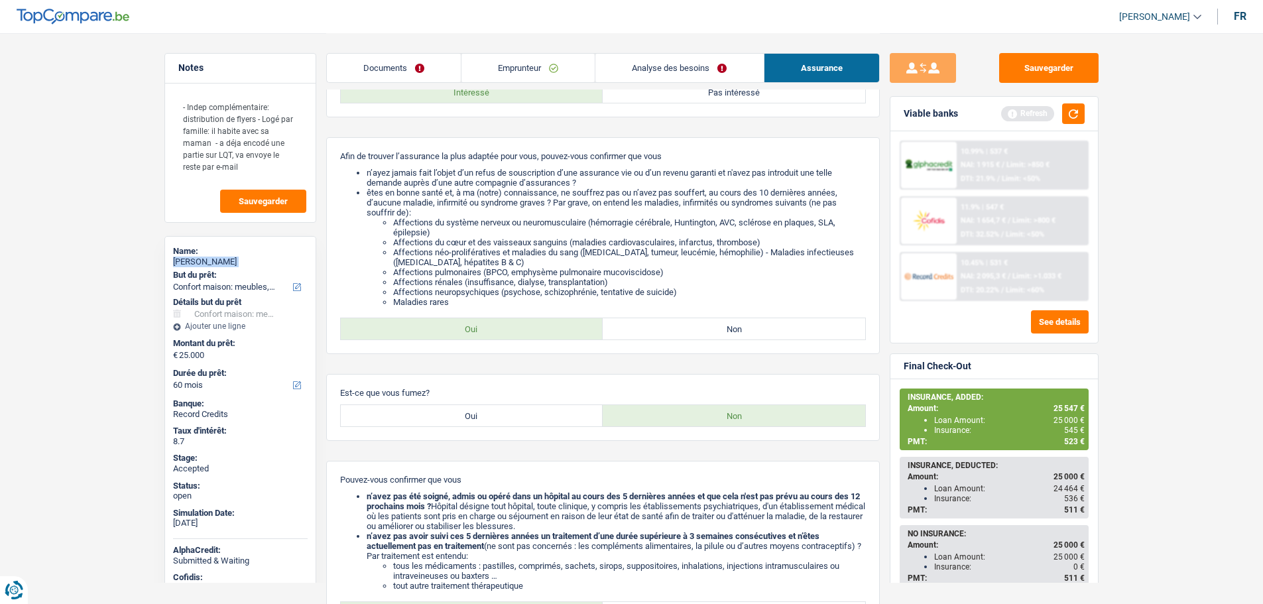
scroll to position [0, 0]
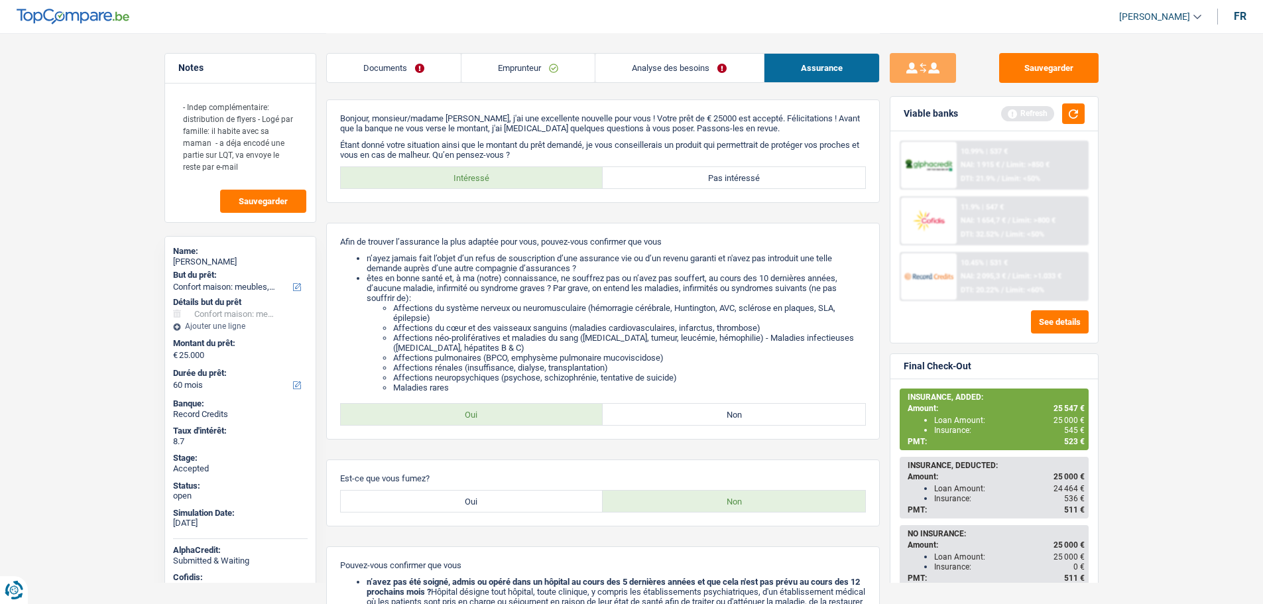
click at [546, 82] on li "Emprunteur" at bounding box center [528, 68] width 134 height 30
click at [539, 72] on link "Emprunteur" at bounding box center [528, 68] width 133 height 29
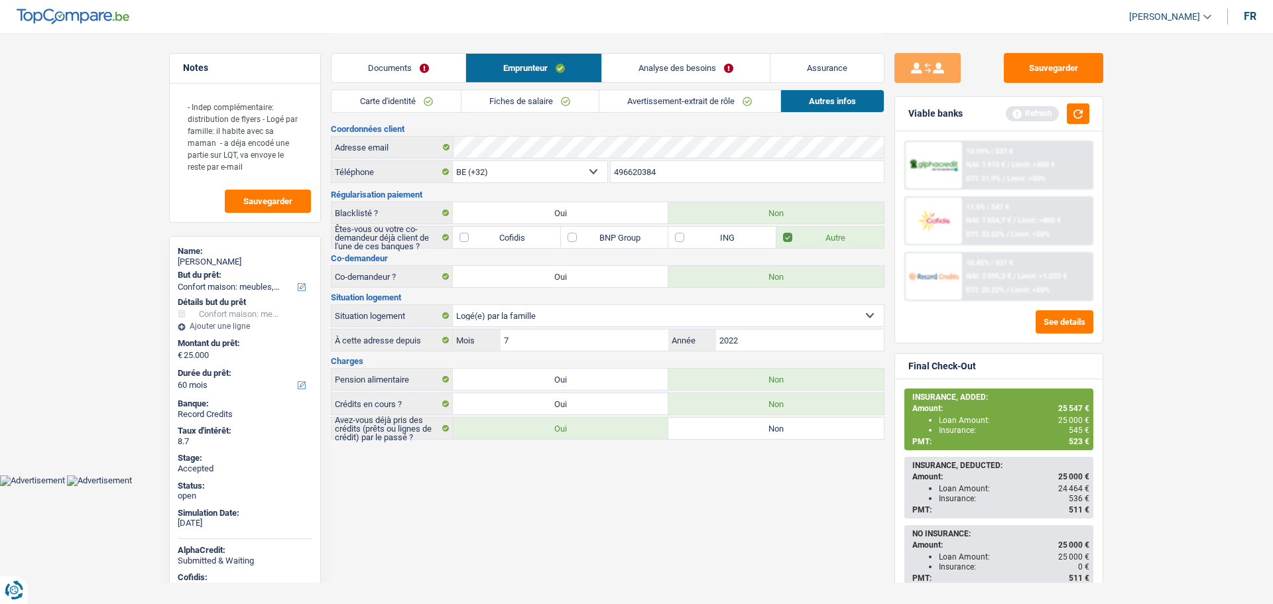
click at [208, 263] on div "[PERSON_NAME]" at bounding box center [245, 262] width 135 height 11
copy div "[PERSON_NAME]"
click at [630, 162] on input "496620384" at bounding box center [748, 171] width 274 height 21
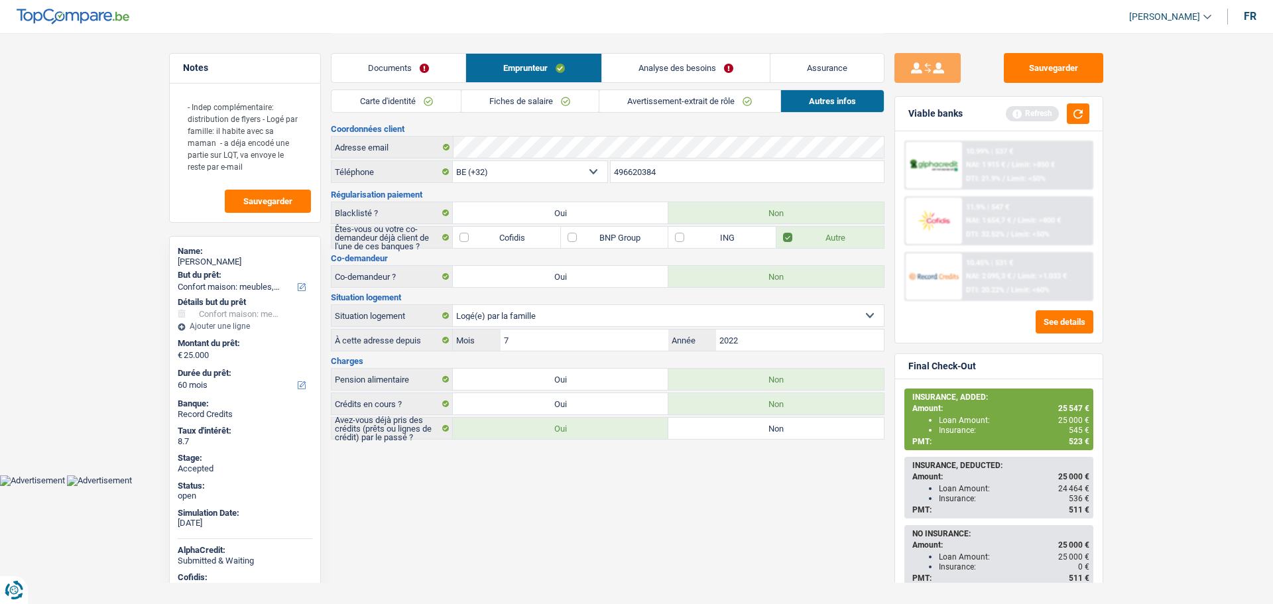
click at [628, 167] on input "496620384" at bounding box center [748, 171] width 274 height 21
click at [824, 81] on link "Assurance" at bounding box center [827, 68] width 113 height 29
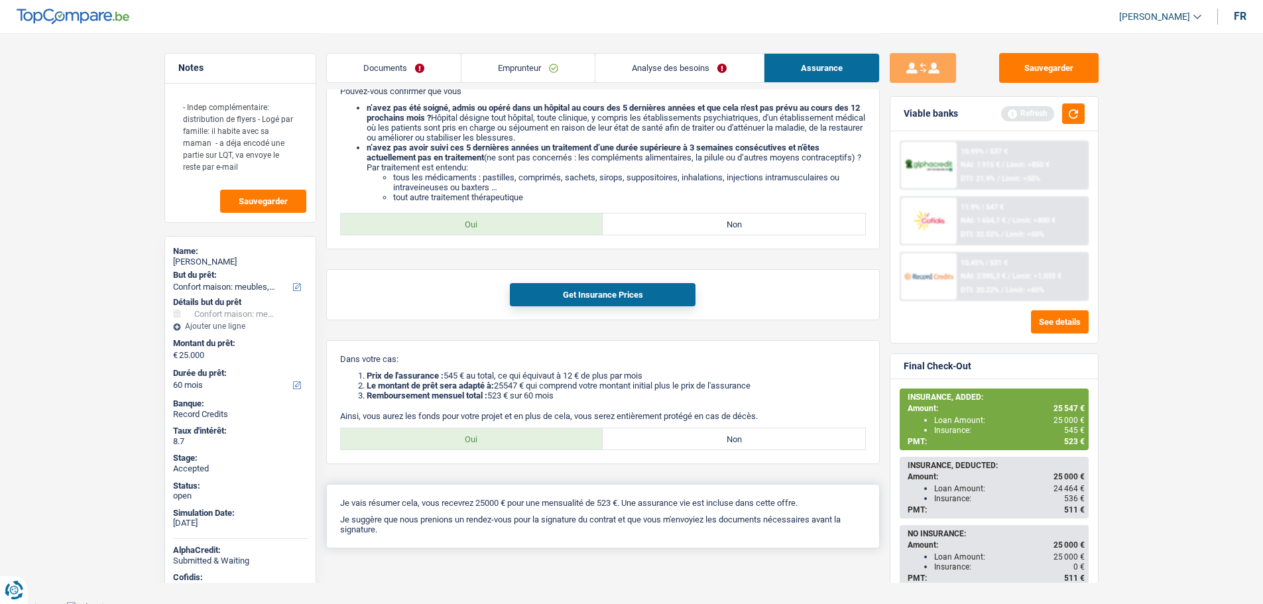
scroll to position [481, 0]
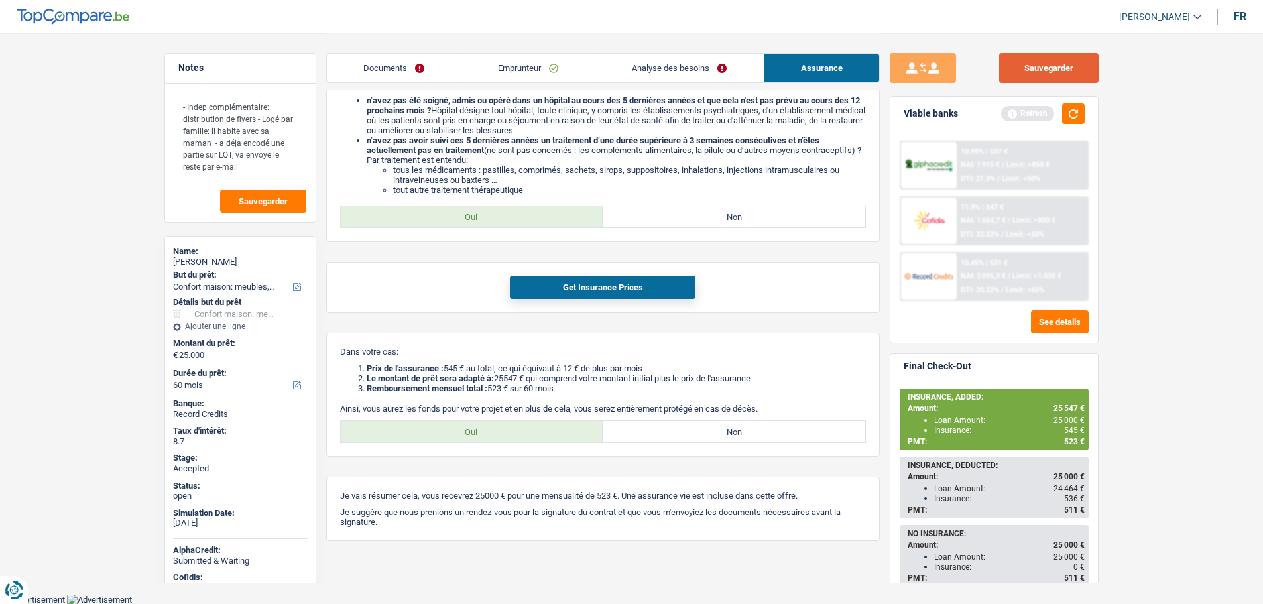
click at [1051, 72] on button "Sauvegarder" at bounding box center [1048, 68] width 99 height 30
click at [1022, 82] on button "Sauvegarder" at bounding box center [1048, 68] width 99 height 30
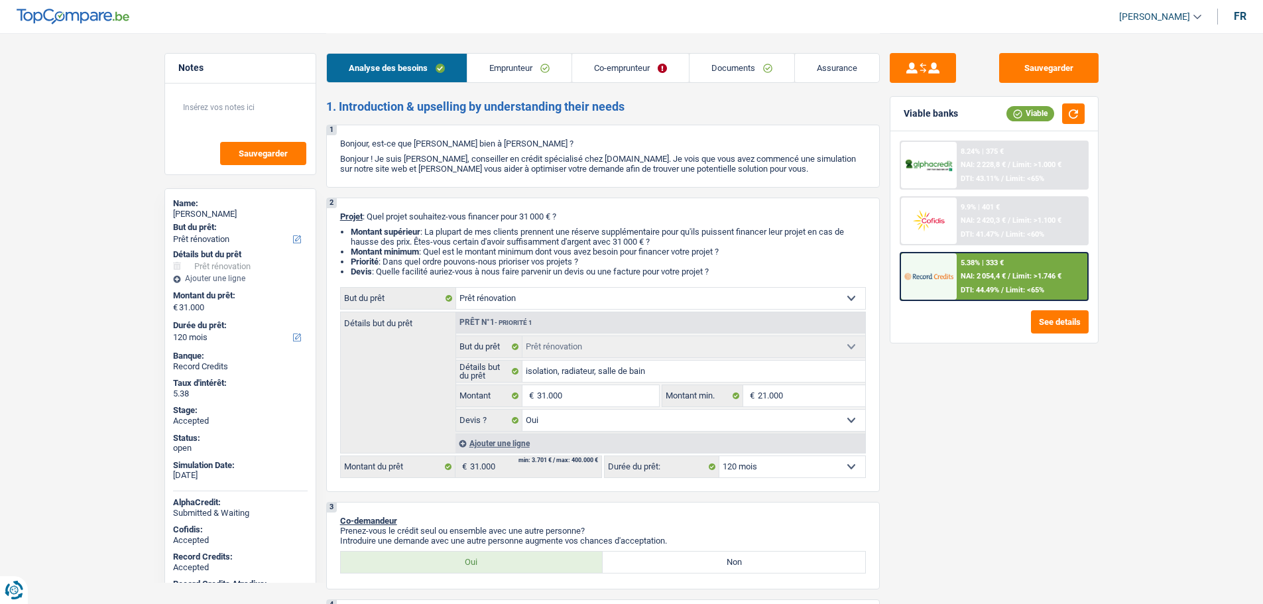
select select "renovation"
select select "120"
select select "renovation"
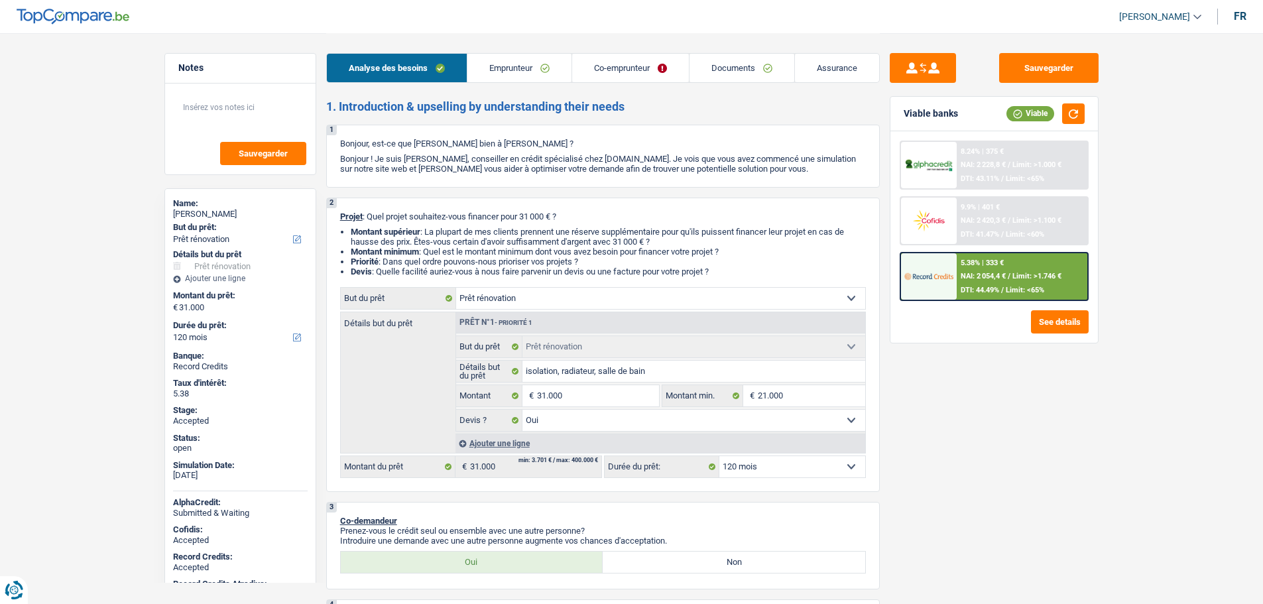
select select "yes"
select select "120"
select select "mutuality"
select select "familyAllowances"
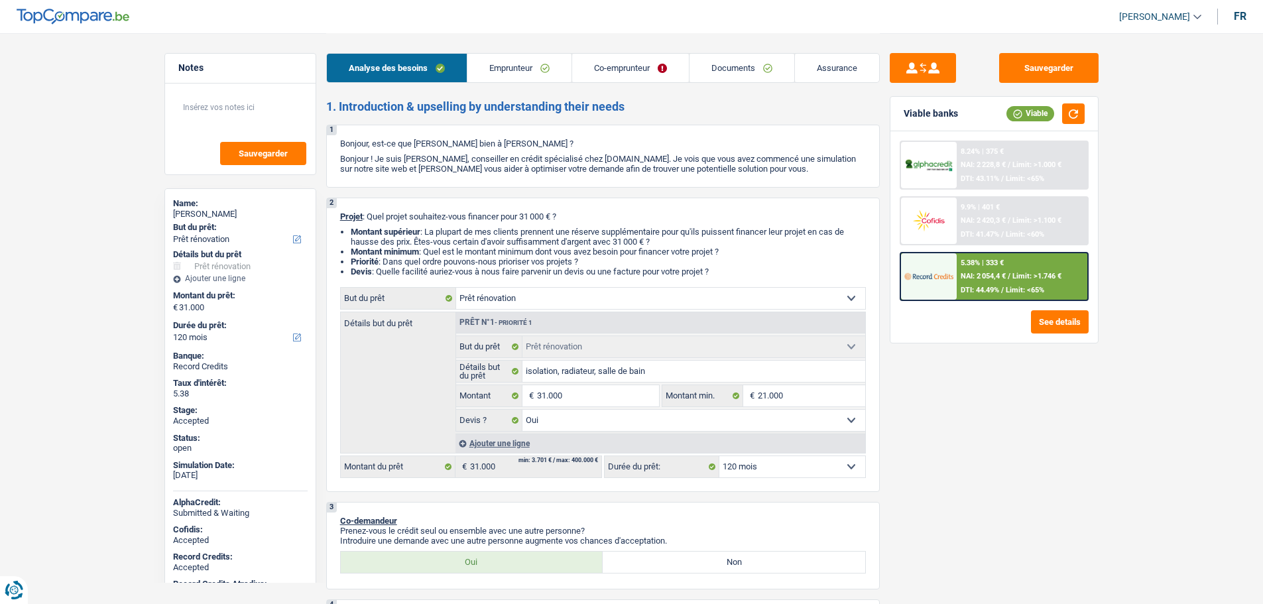
select select "mutualityIndemnity"
select select "ownerWithMortgage"
select select "mortgage"
select select "180"
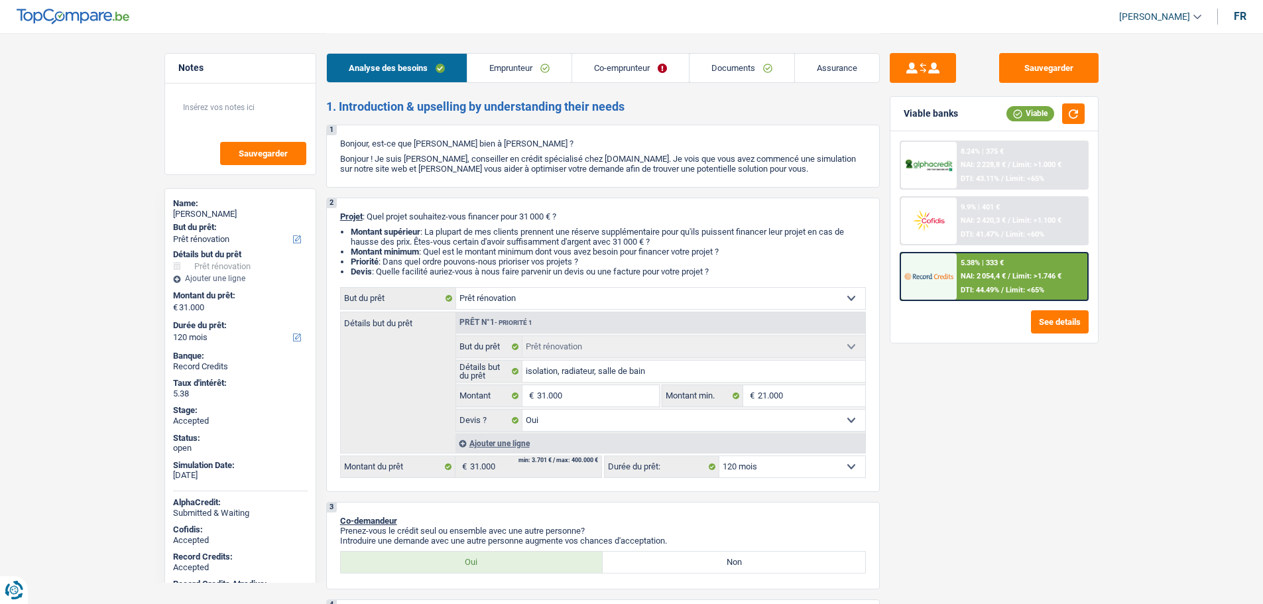
select select "mortgage"
select select "180"
select select "cardOrCredit"
select select "renovation"
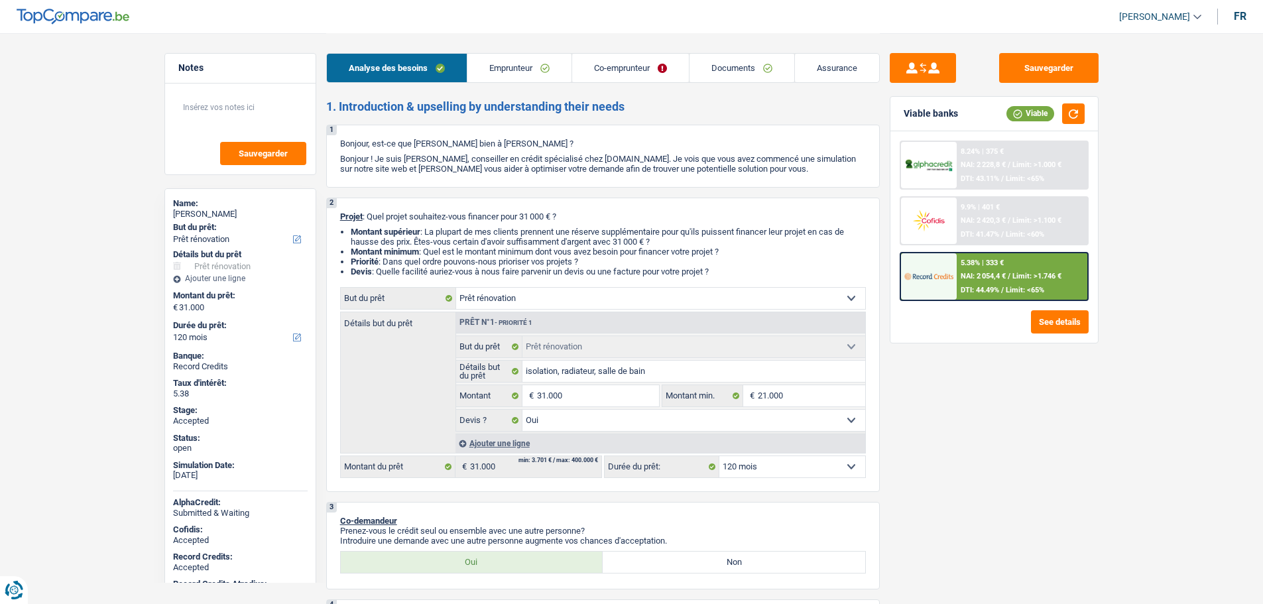
select select "yes"
select select "120"
click at [1157, 7] on link "[PERSON_NAME]" at bounding box center [1155, 17] width 93 height 22
click at [1131, 118] on button "SO" at bounding box center [1131, 121] width 118 height 27
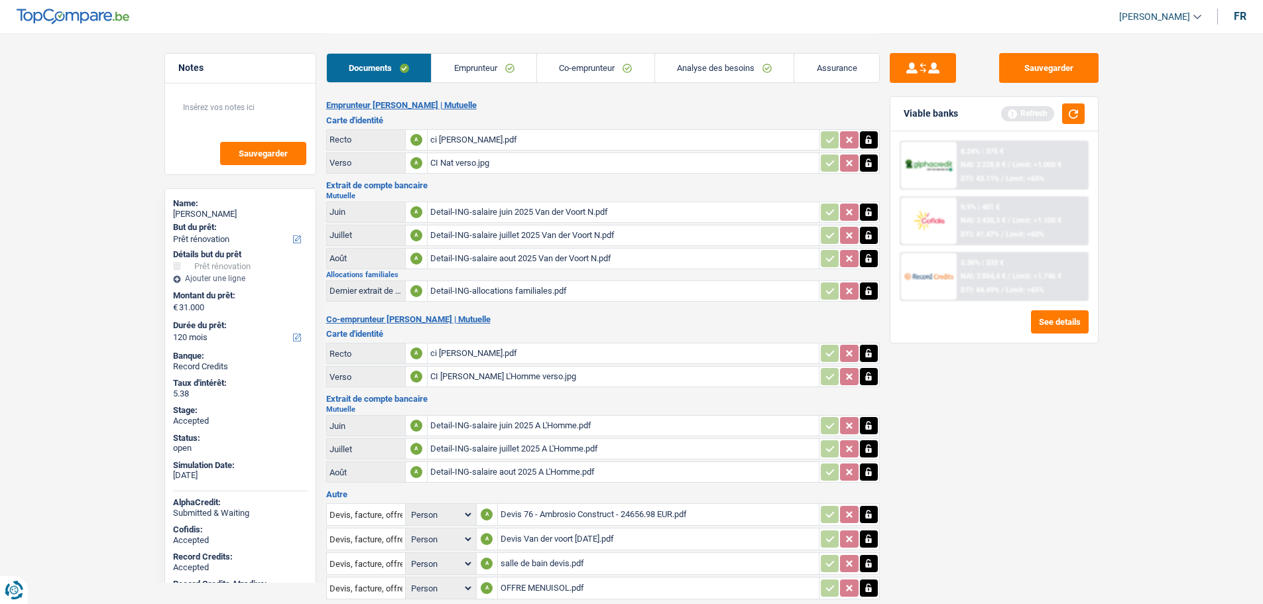
click at [476, 69] on link "Emprunteur" at bounding box center [484, 68] width 105 height 29
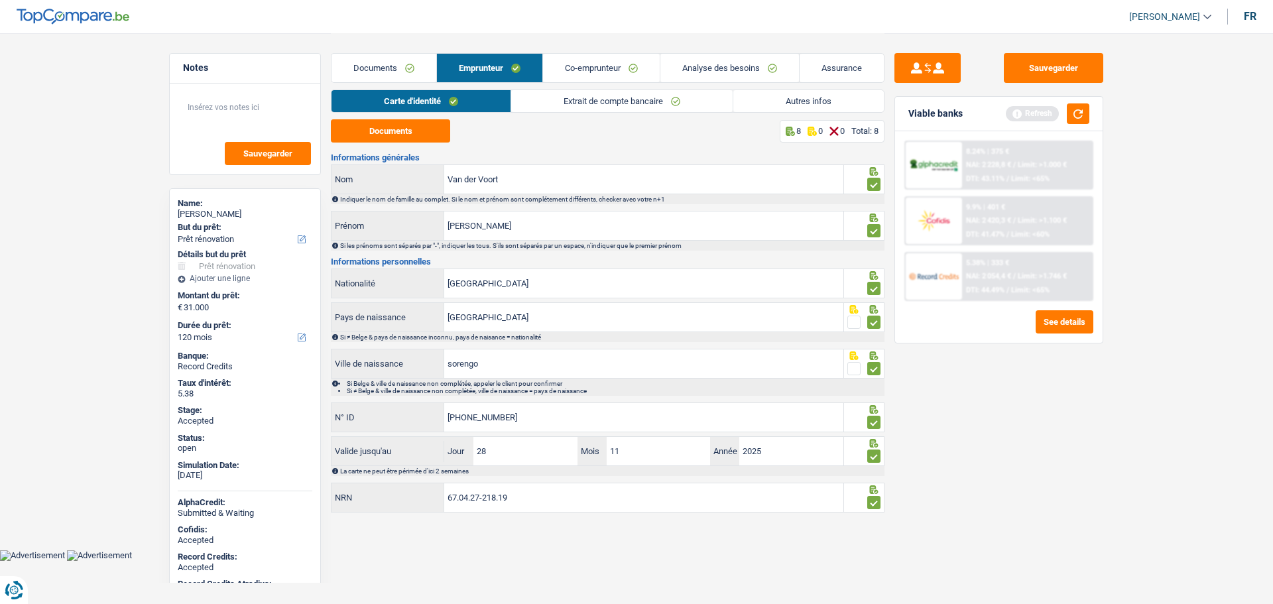
click at [571, 73] on link "Co-emprunteur" at bounding box center [601, 68] width 117 height 29
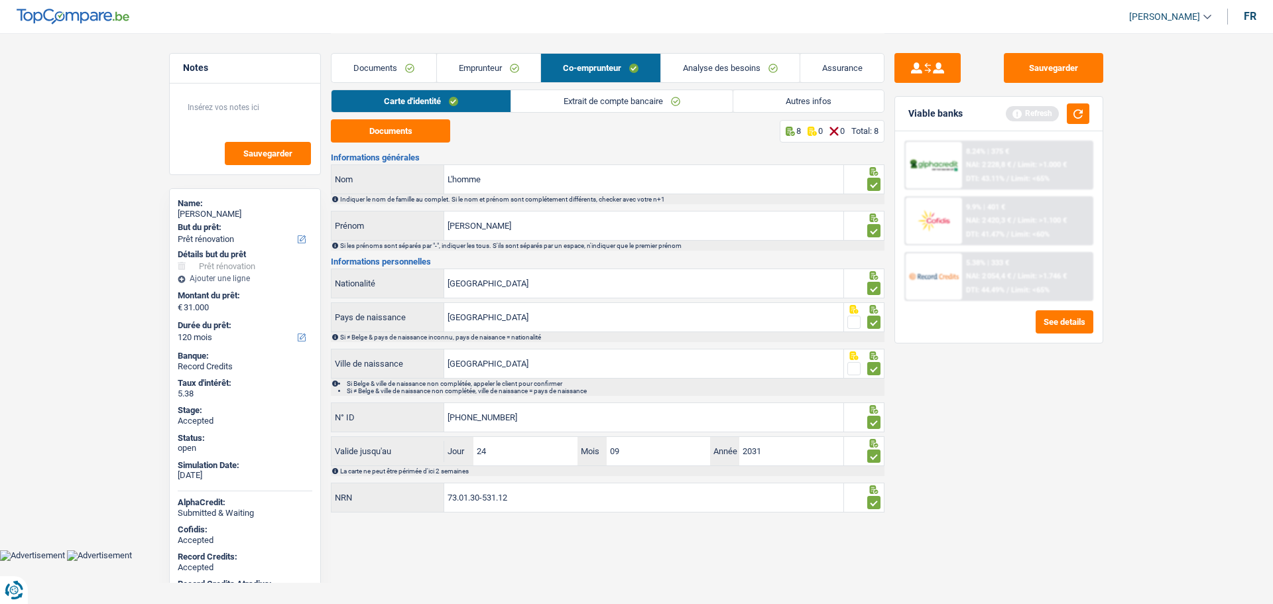
click at [454, 74] on link "Emprunteur" at bounding box center [489, 68] width 104 height 29
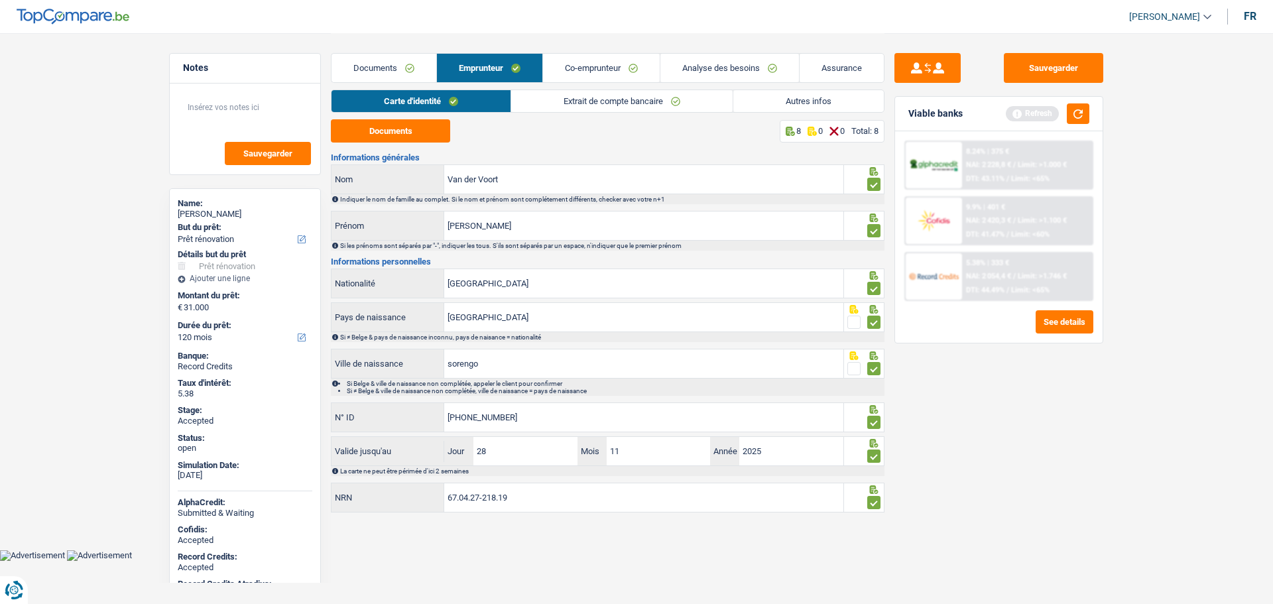
click at [776, 107] on link "Autres infos" at bounding box center [808, 101] width 151 height 22
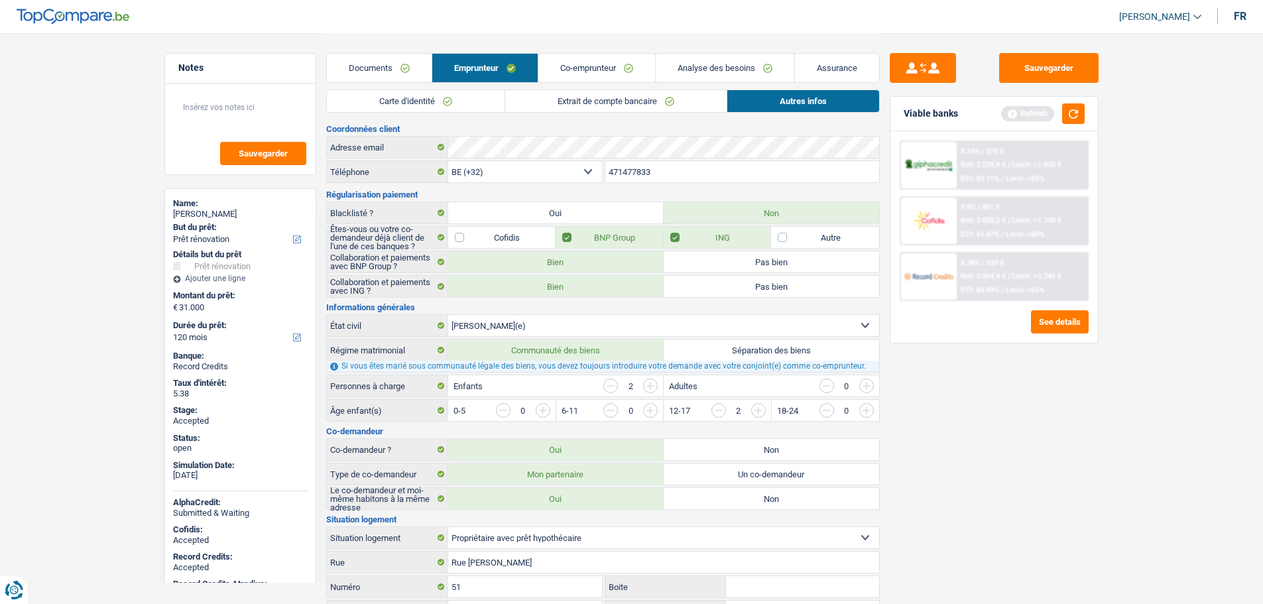
click at [190, 215] on div "[PERSON_NAME]" at bounding box center [240, 214] width 135 height 11
copy div "[PERSON_NAME]"
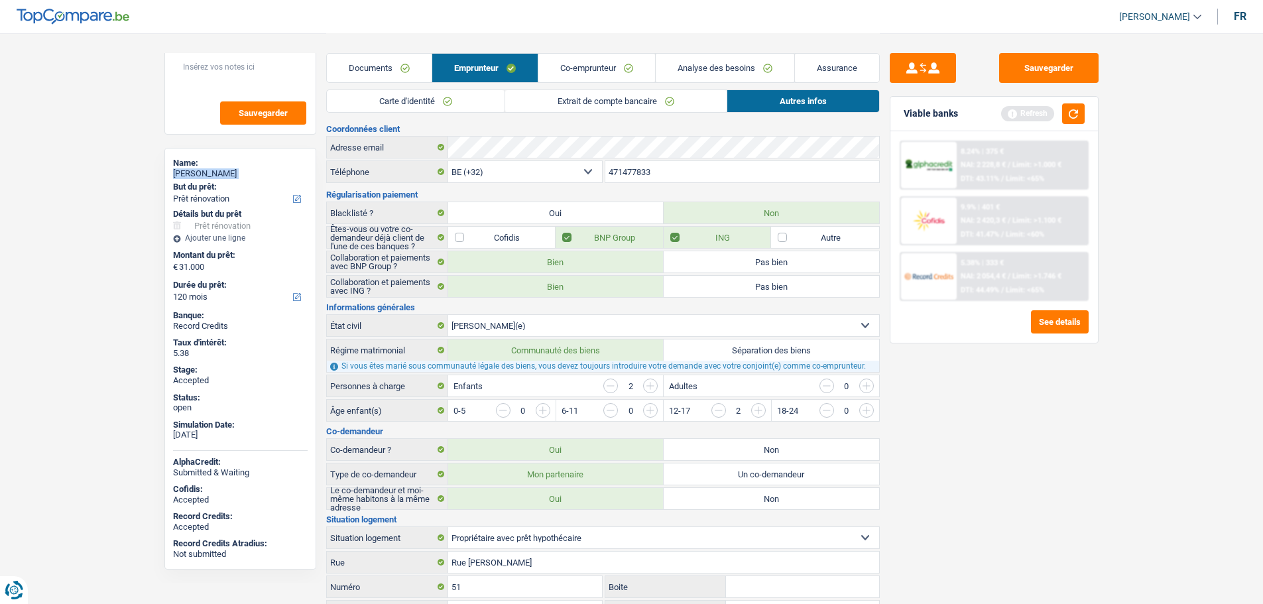
click at [633, 64] on link "Co-emprunteur" at bounding box center [596, 68] width 117 height 29
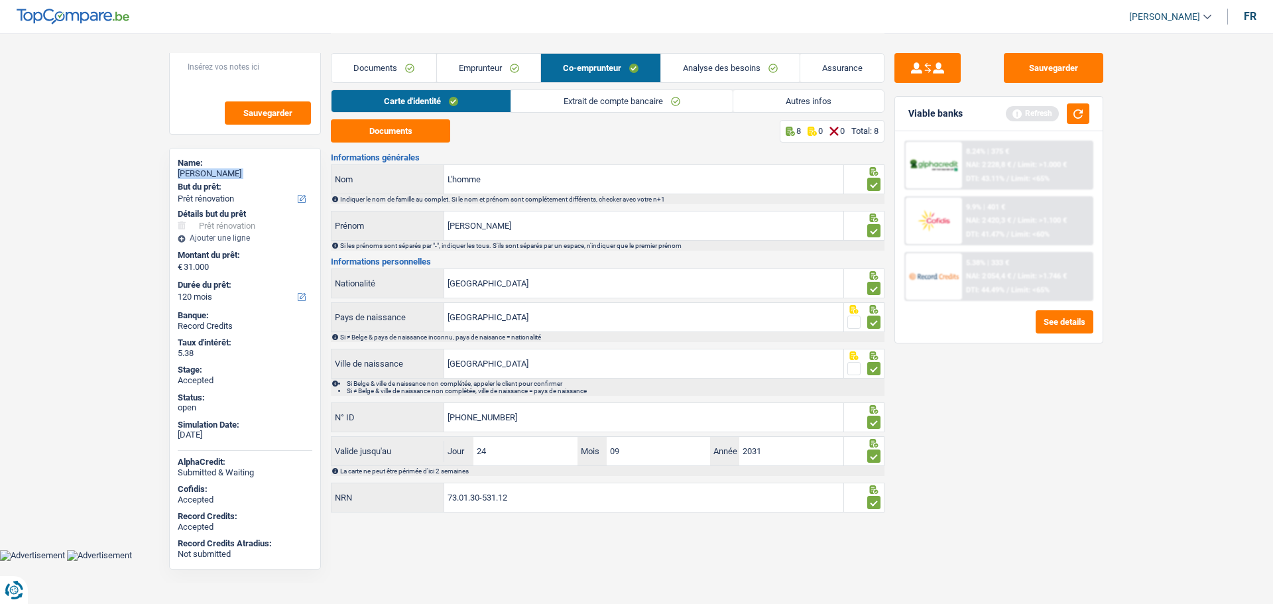
click at [706, 71] on link "Analyse des besoins" at bounding box center [730, 68] width 139 height 29
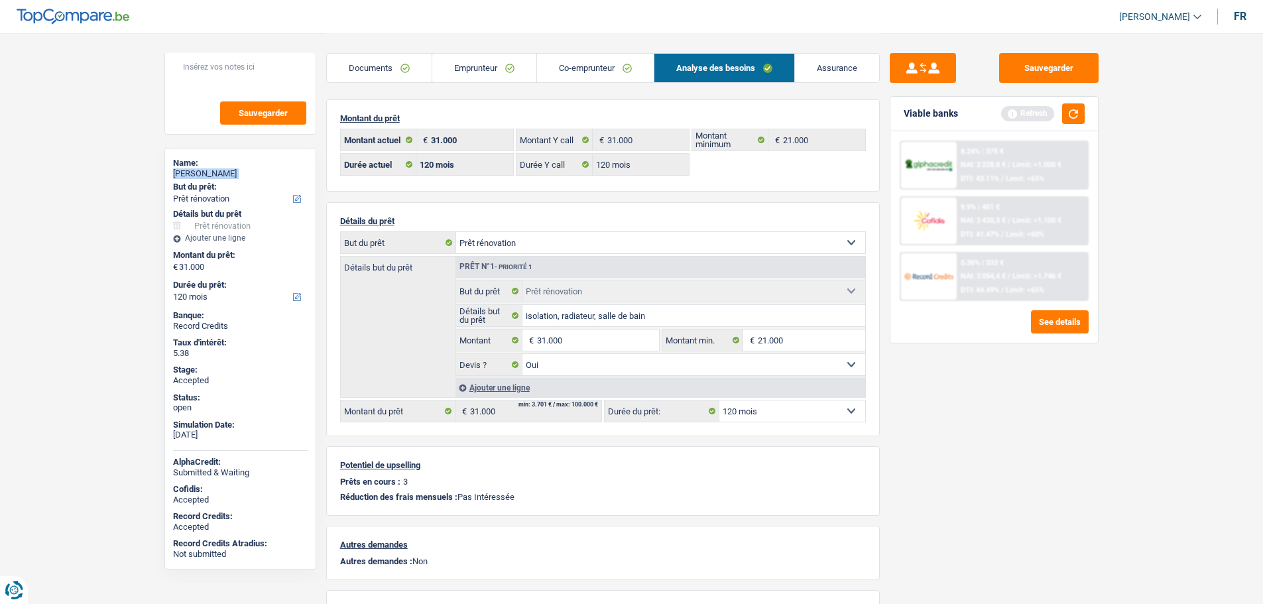
click at [395, 70] on link "Documents" at bounding box center [379, 68] width 105 height 29
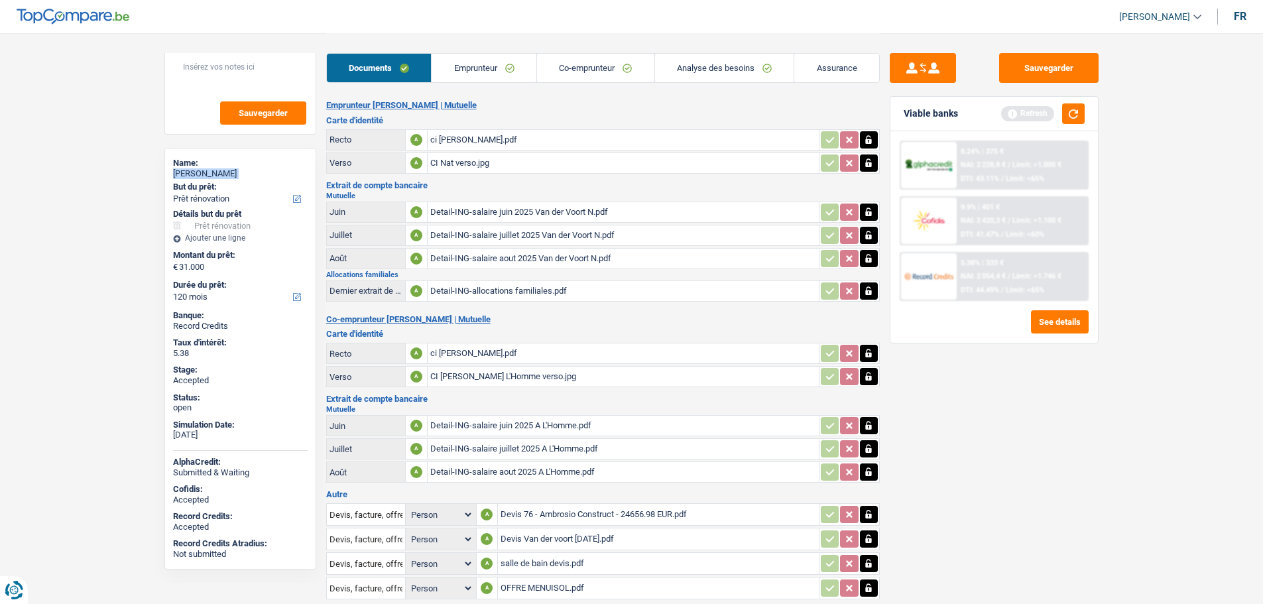
click at [467, 68] on link "Emprunteur" at bounding box center [484, 68] width 105 height 29
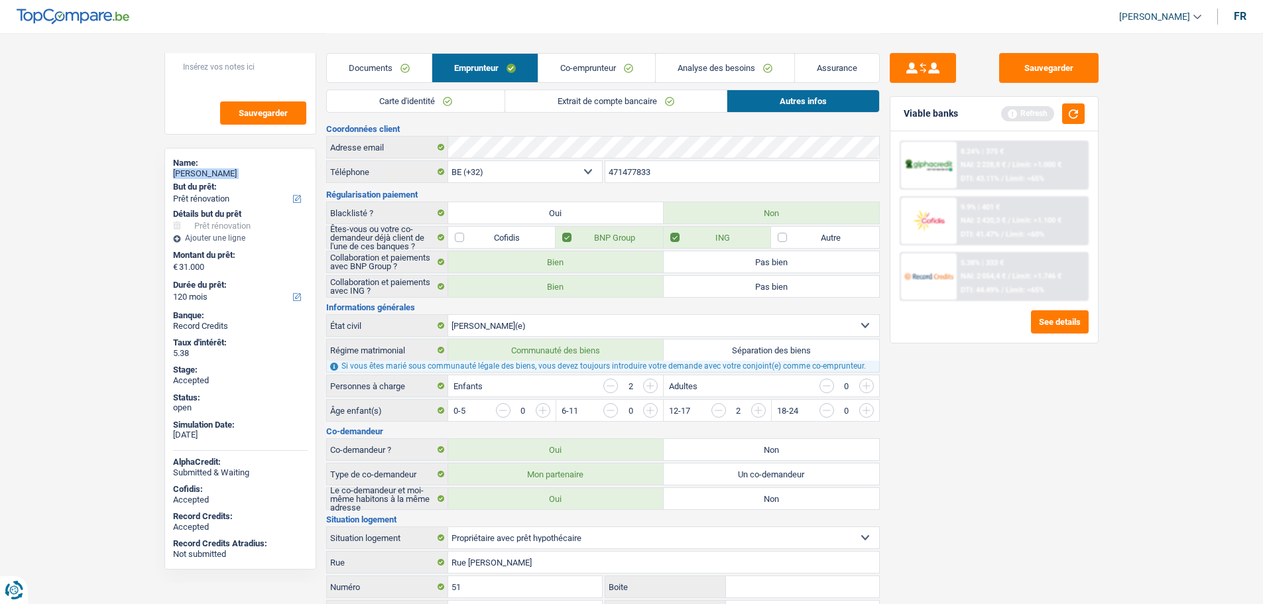
click at [397, 72] on link "Documents" at bounding box center [379, 68] width 105 height 29
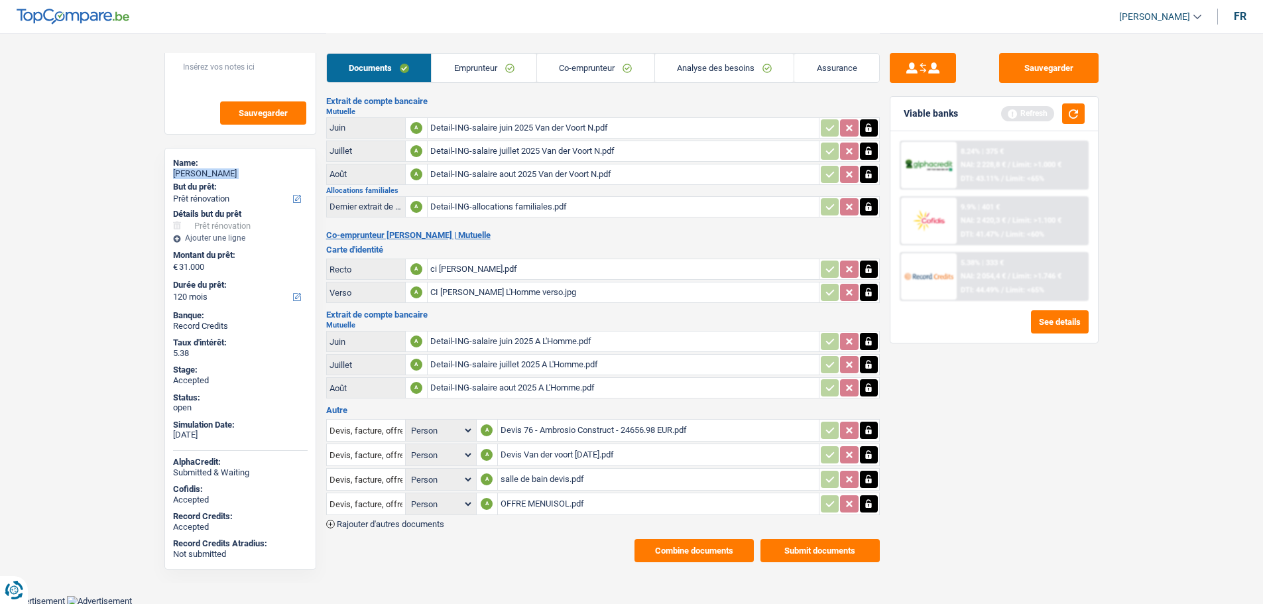
scroll to position [86, 0]
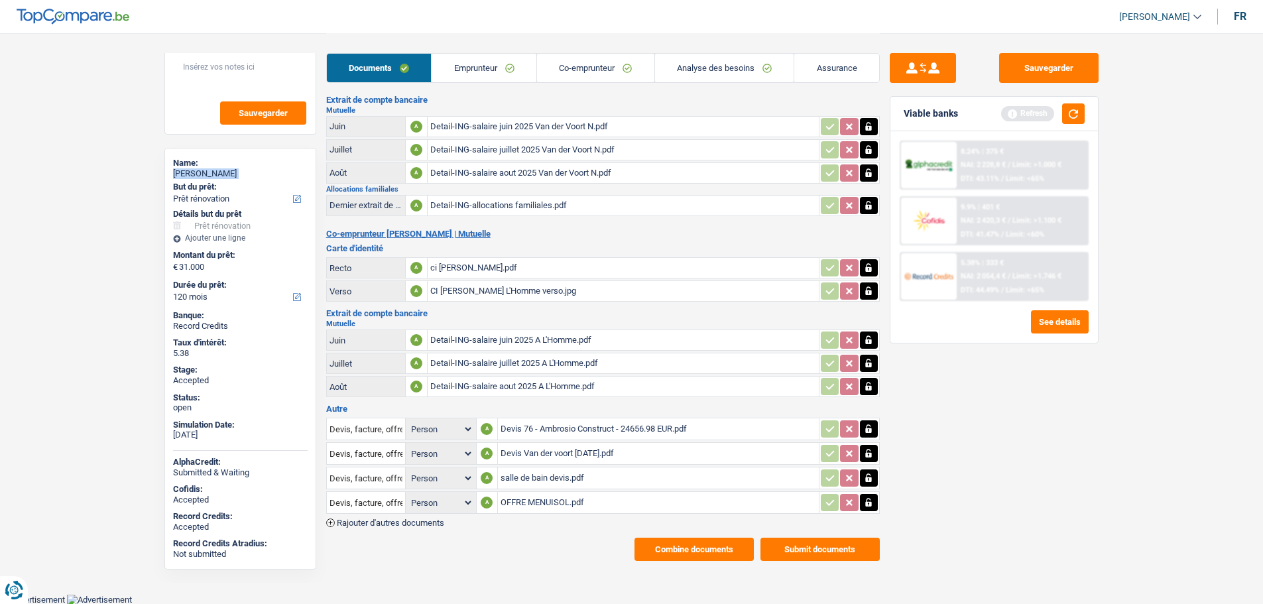
click at [723, 542] on button "Combine documents" at bounding box center [694, 549] width 119 height 23
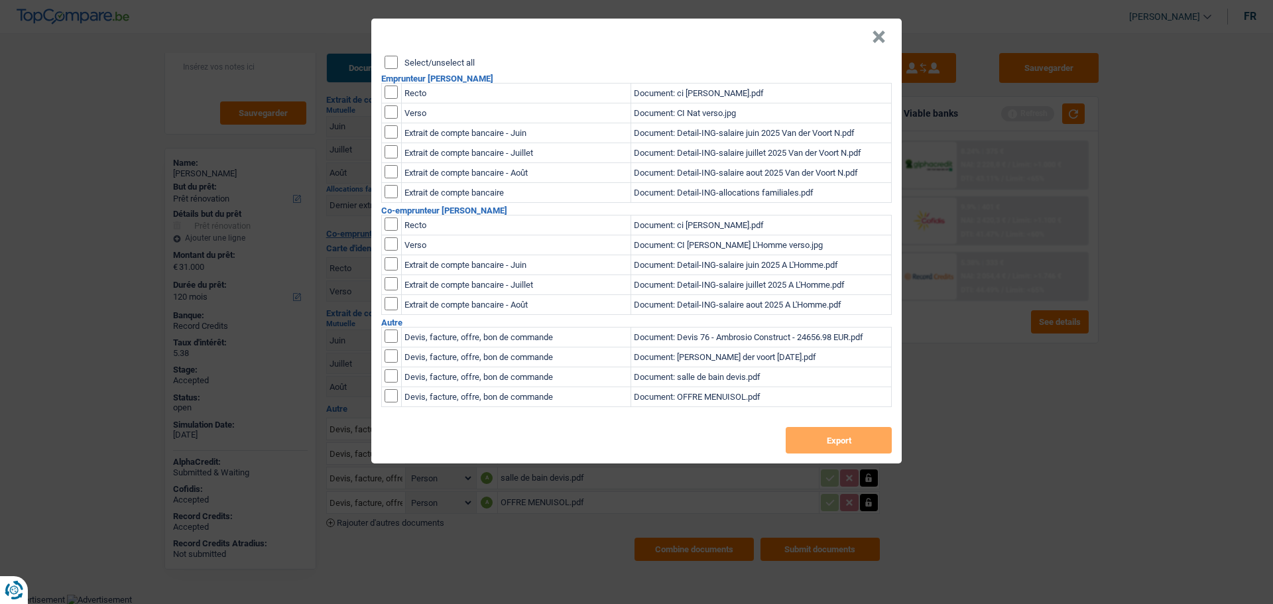
click at [406, 59] on label "Select/unselect all" at bounding box center [440, 62] width 70 height 9
click at [398, 59] on input "Select/unselect all" at bounding box center [391, 62] width 13 height 13
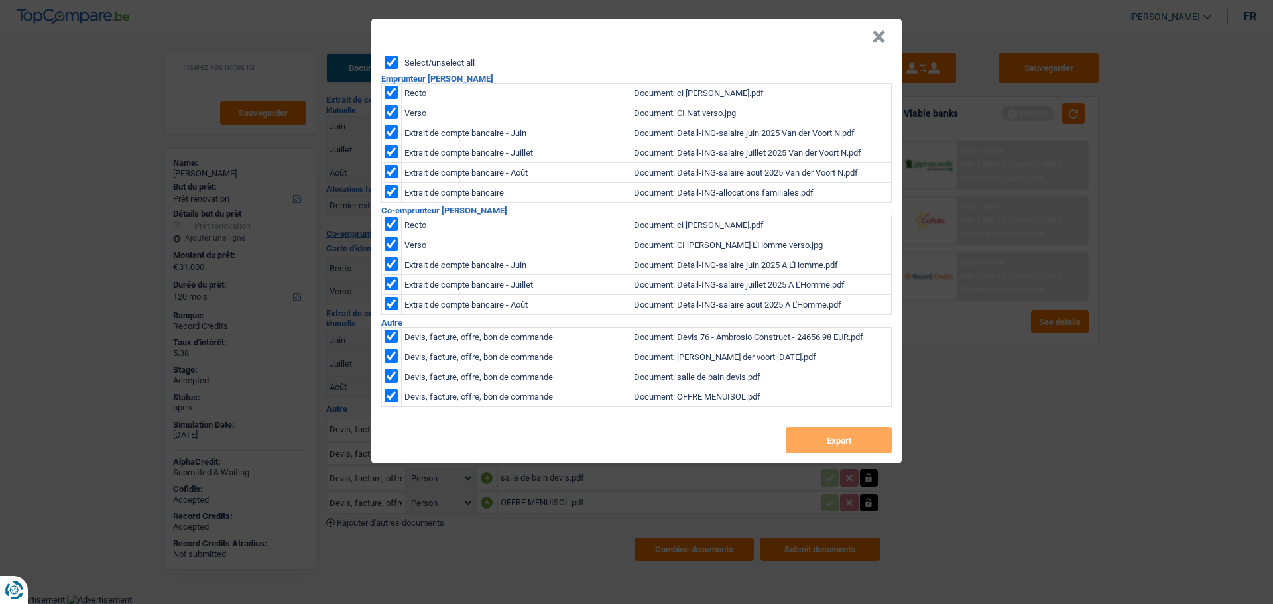
checkbox input "true"
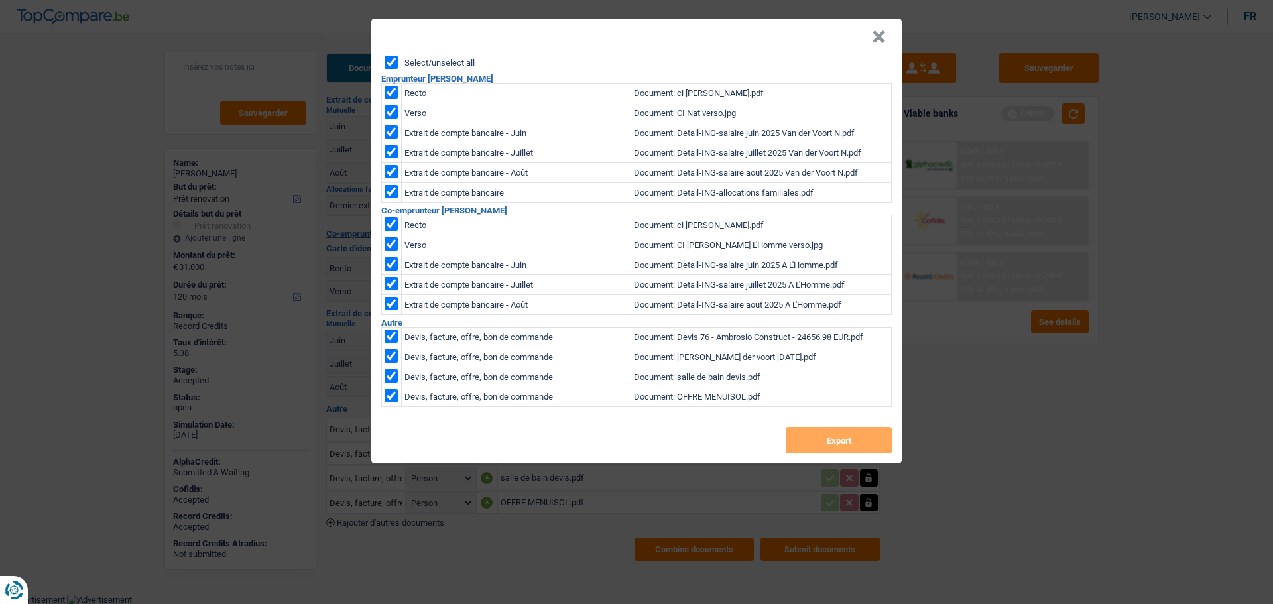
checkbox input "true"
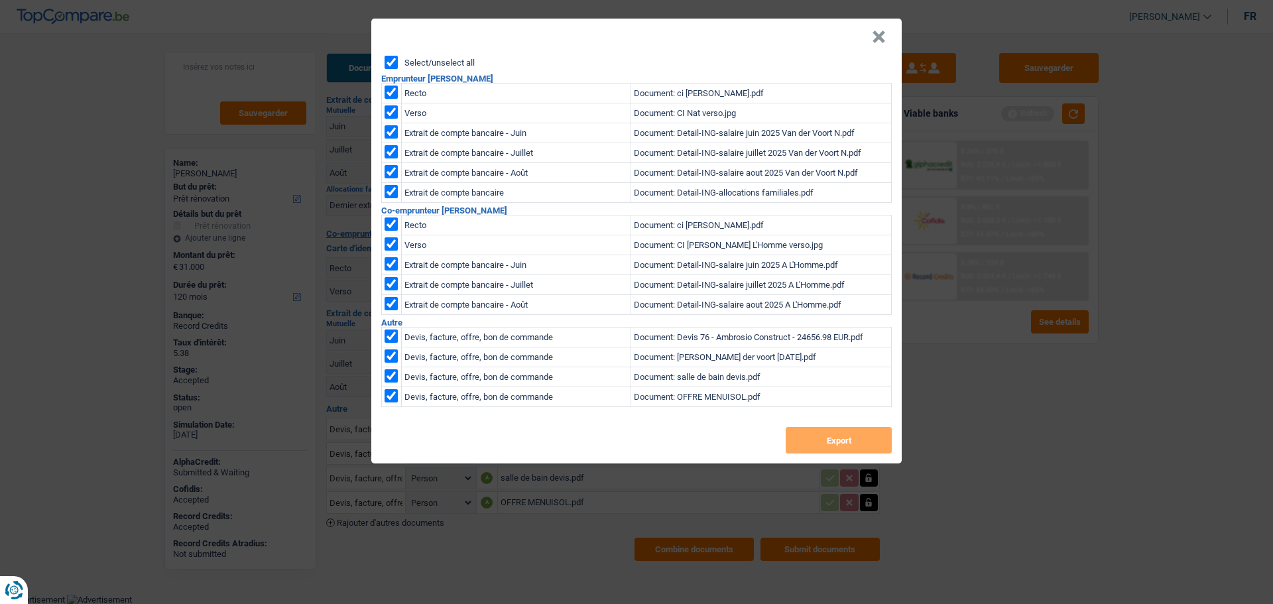
checkbox input "true"
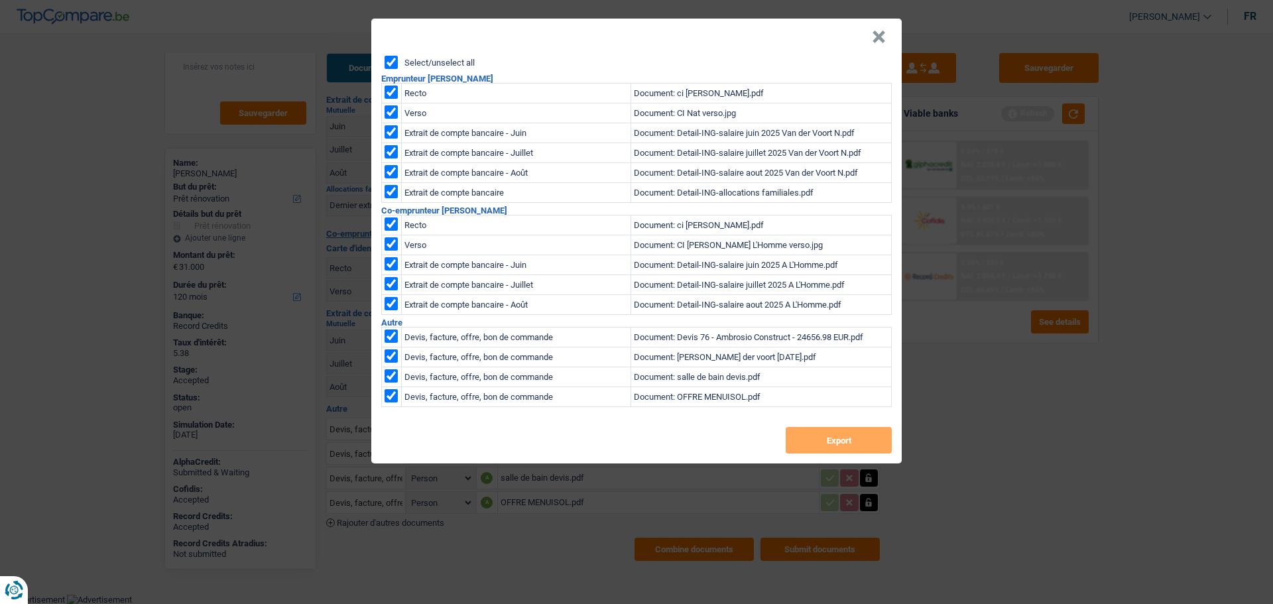
checkbox input "true"
click at [820, 445] on button "Export" at bounding box center [839, 440] width 106 height 27
click at [883, 32] on button "×" at bounding box center [879, 37] width 14 height 13
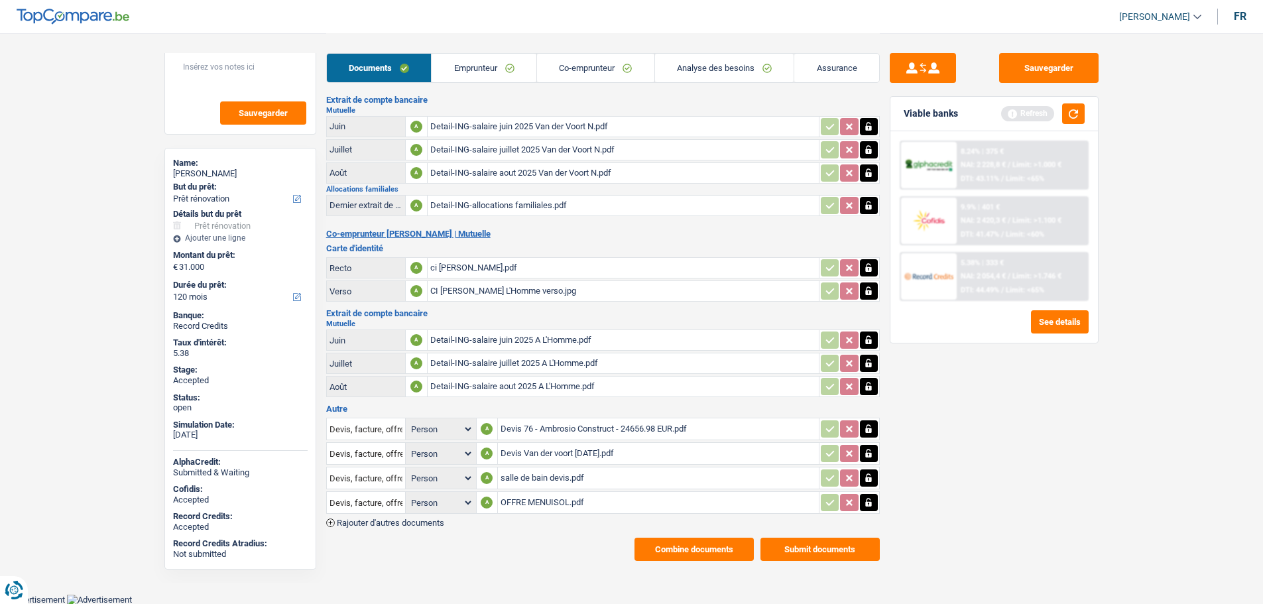
click at [834, 59] on link "Assurance" at bounding box center [836, 68] width 85 height 29
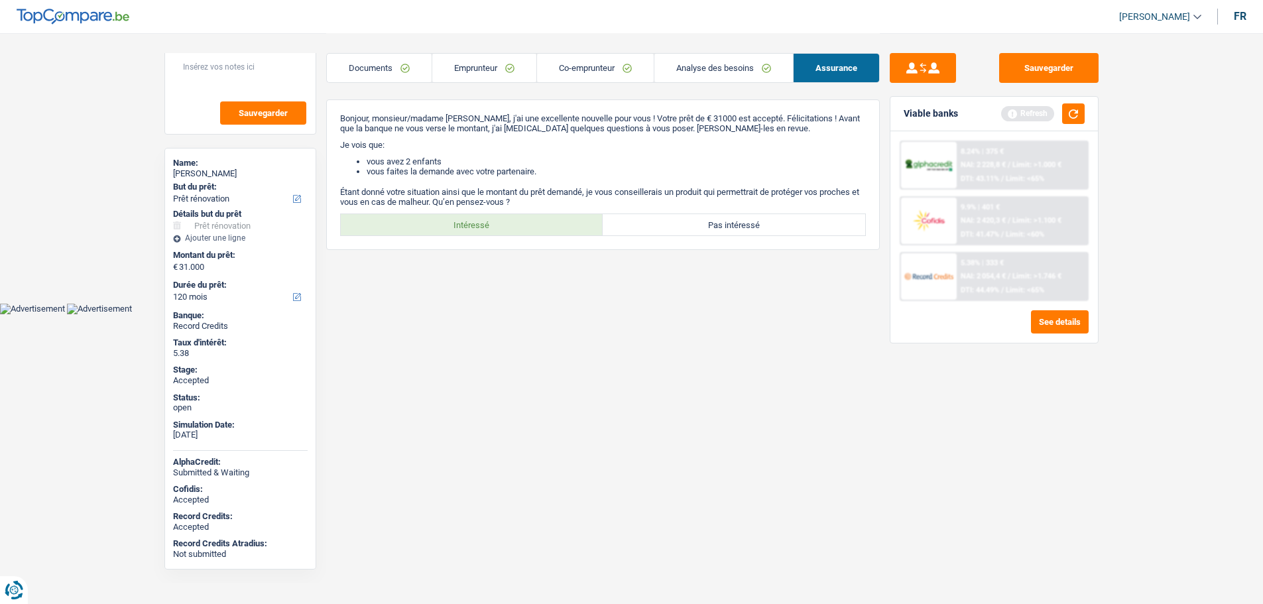
scroll to position [0, 0]
click at [467, 214] on label "Intéressé" at bounding box center [476, 224] width 263 height 21
click at [467, 214] on input "Intéressé" at bounding box center [476, 224] width 263 height 21
radio input "true"
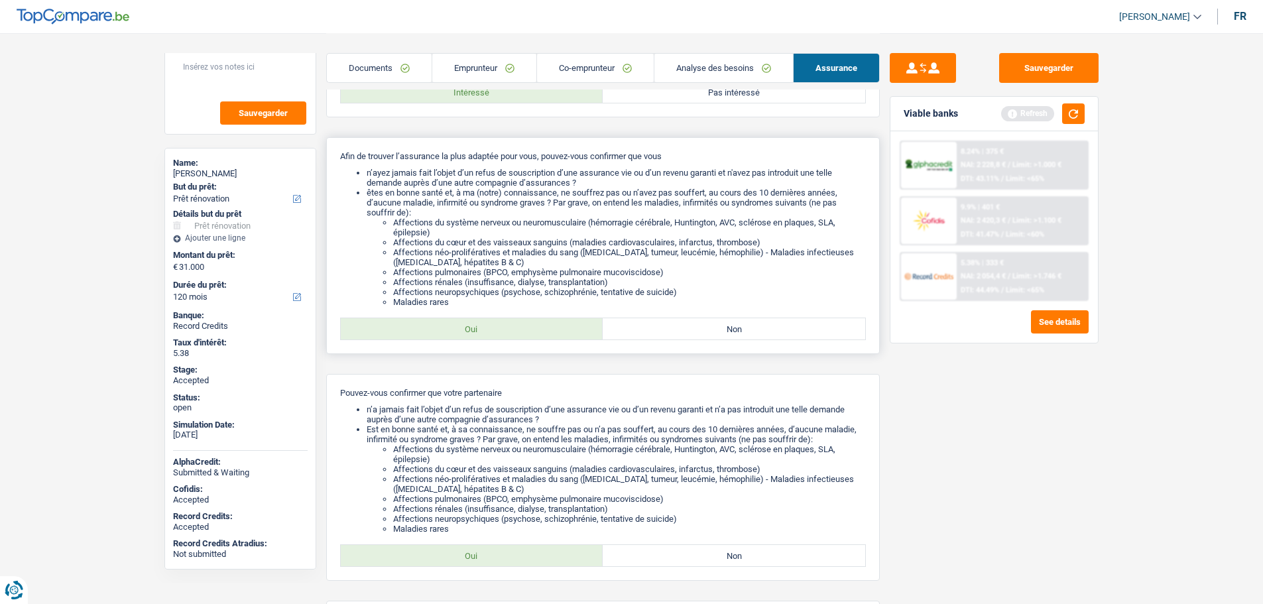
click at [479, 336] on label "Oui" at bounding box center [472, 328] width 263 height 21
click at [479, 336] on input "Oui" at bounding box center [472, 328] width 263 height 21
radio input "true"
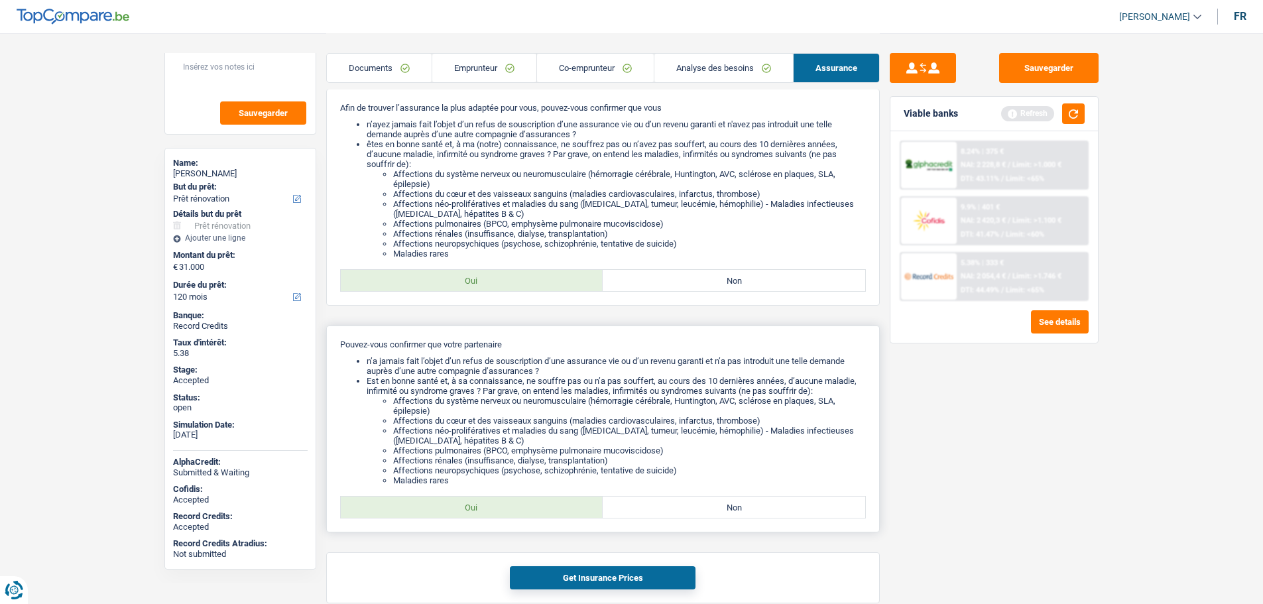
scroll to position [243, 0]
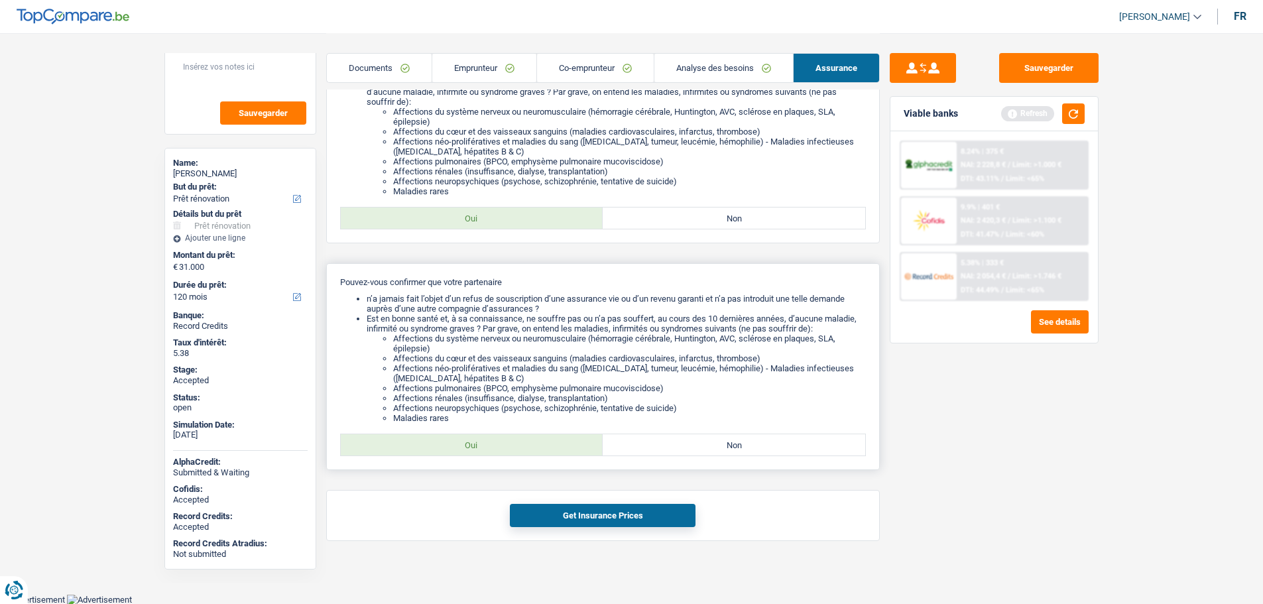
click at [513, 448] on label "Oui" at bounding box center [472, 444] width 263 height 21
click at [513, 448] on input "Oui" at bounding box center [472, 444] width 263 height 21
radio input "true"
click at [568, 508] on button "Get Insurance Prices" at bounding box center [603, 515] width 186 height 23
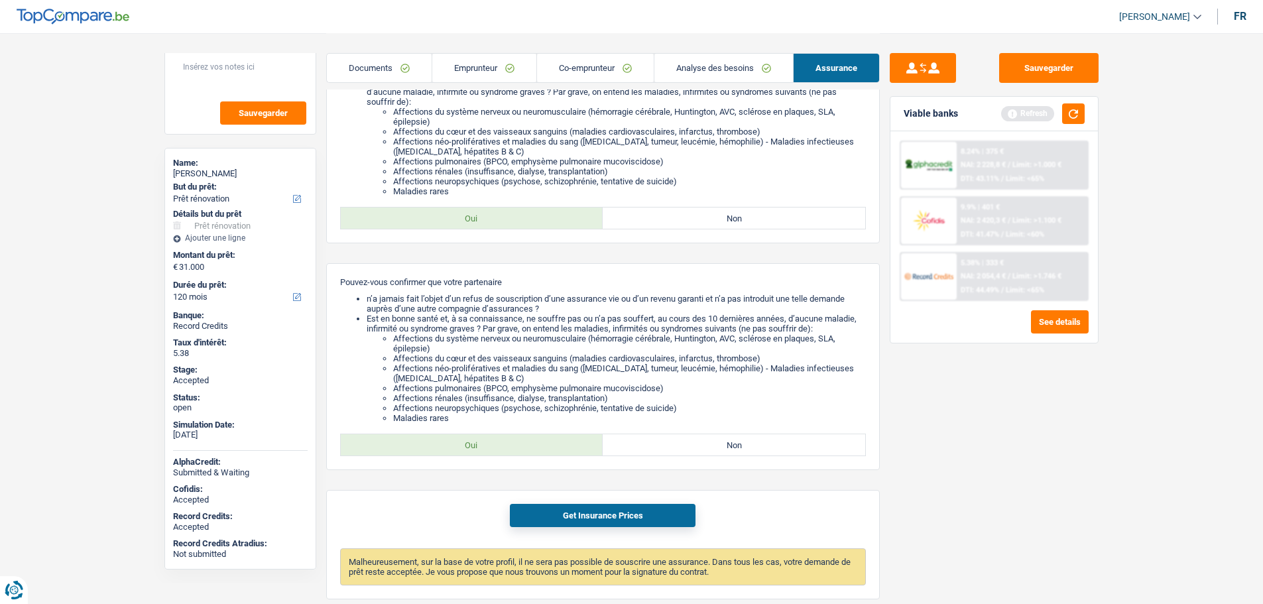
scroll to position [40, 0]
click at [471, 54] on link "Emprunteur" at bounding box center [484, 68] width 104 height 29
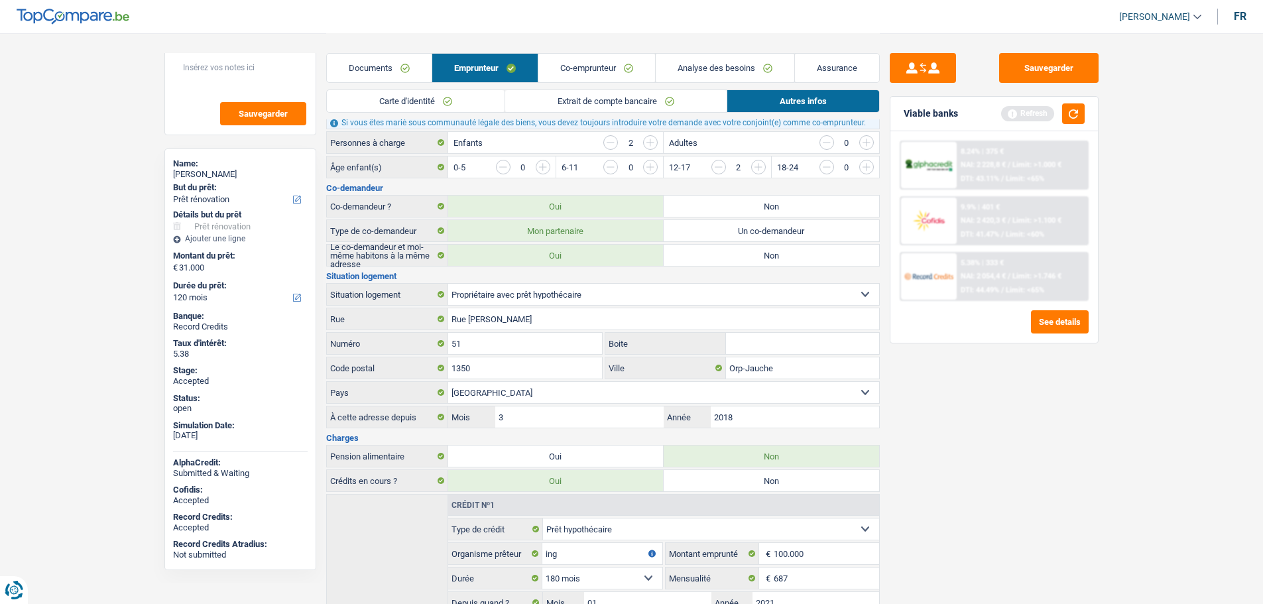
click at [460, 103] on link "Carte d'identité" at bounding box center [416, 101] width 178 height 22
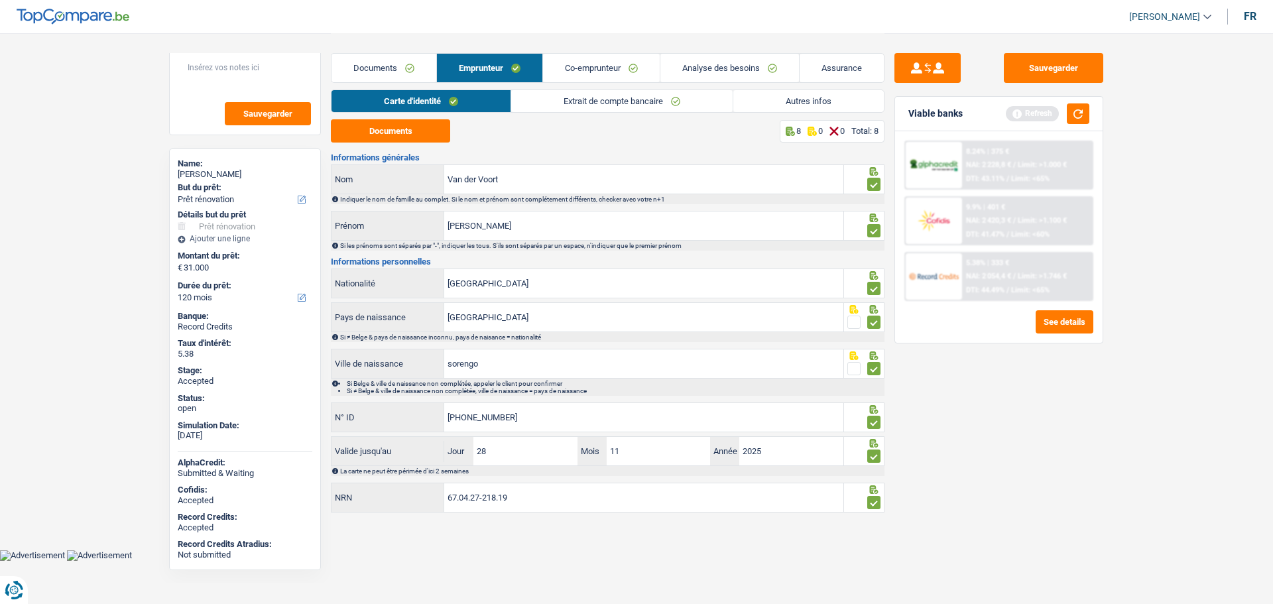
click at [583, 70] on link "Co-emprunteur" at bounding box center [601, 68] width 117 height 29
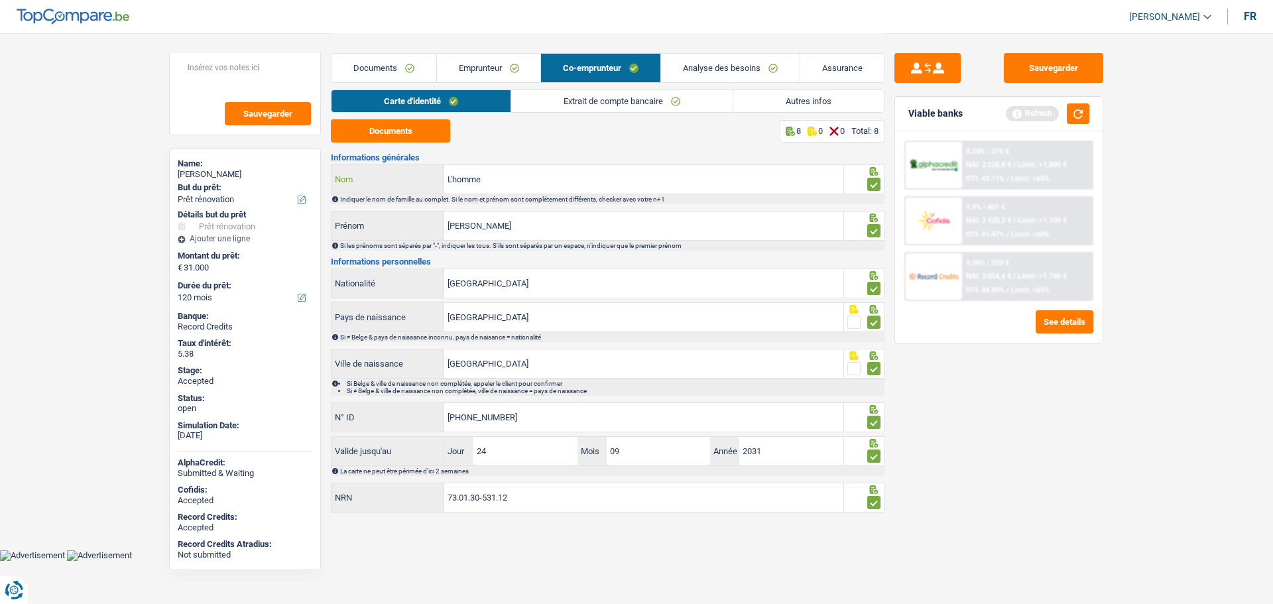
click at [465, 179] on input "L'homme" at bounding box center [643, 179] width 399 height 29
click at [458, 230] on input "[PERSON_NAME]" at bounding box center [643, 226] width 399 height 29
click at [714, 68] on link "Analyse des besoins" at bounding box center [730, 68] width 139 height 29
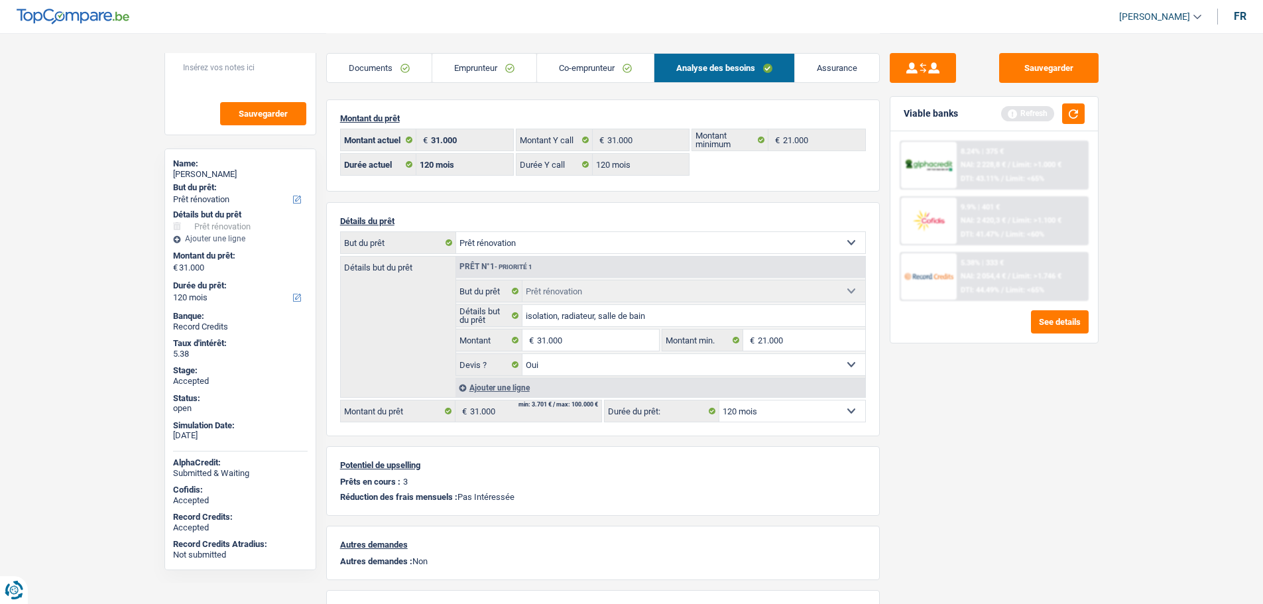
click at [486, 61] on link "Emprunteur" at bounding box center [484, 68] width 104 height 29
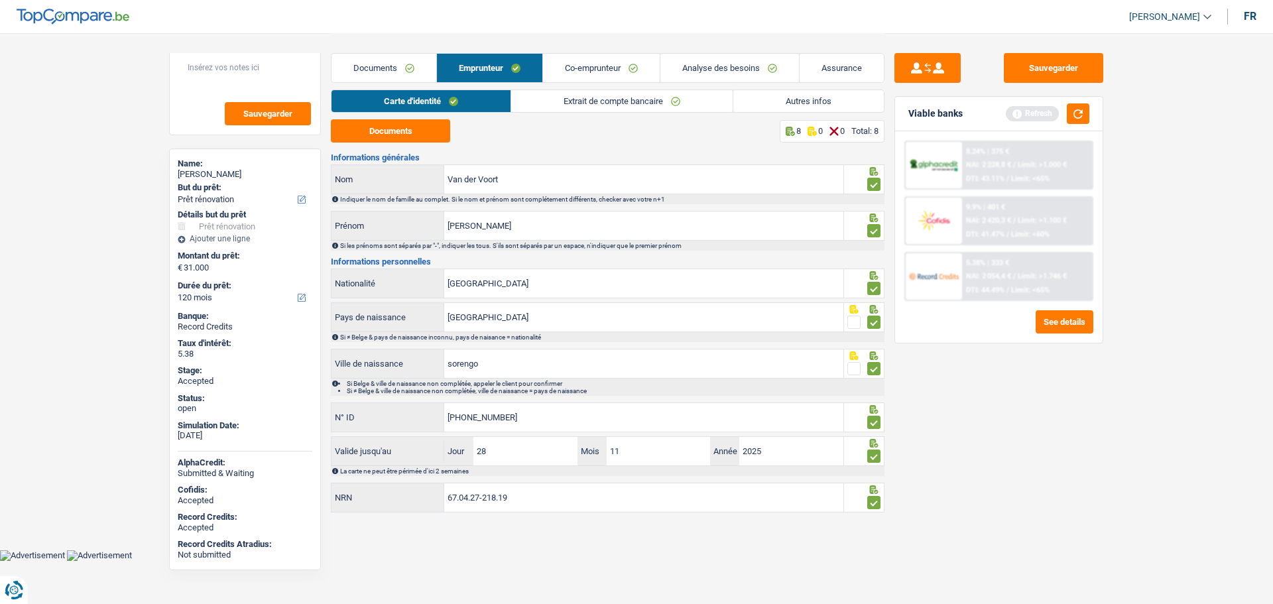
click at [772, 104] on link "Autres infos" at bounding box center [808, 101] width 151 height 22
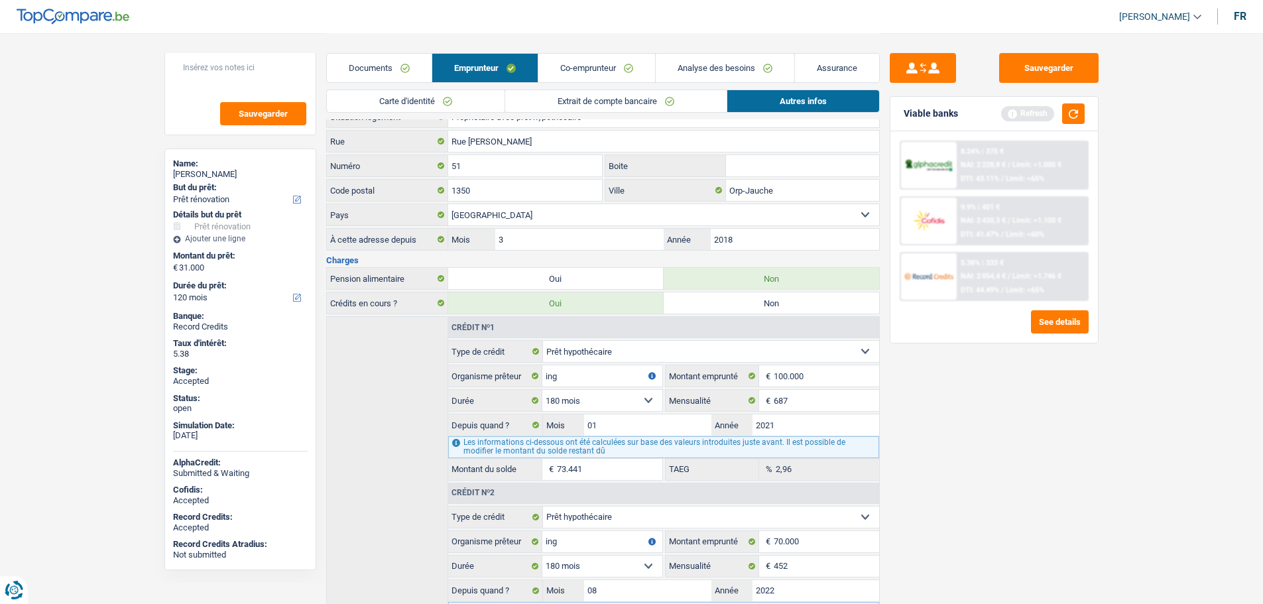
scroll to position [347, 0]
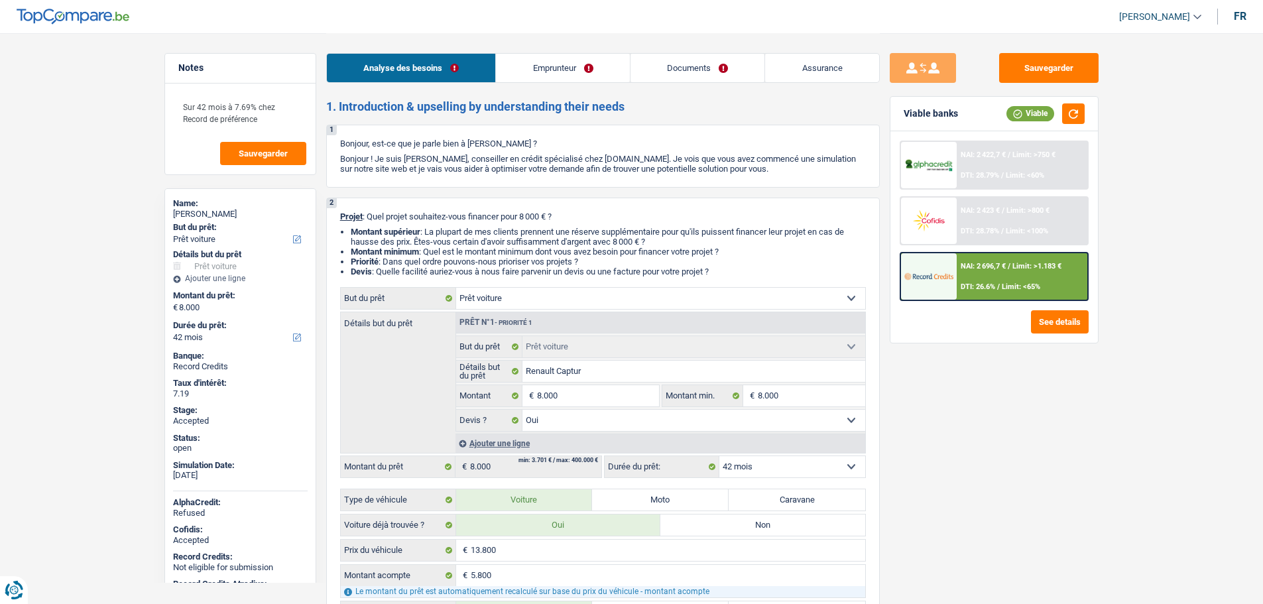
select select "car"
select select "42"
select select "car"
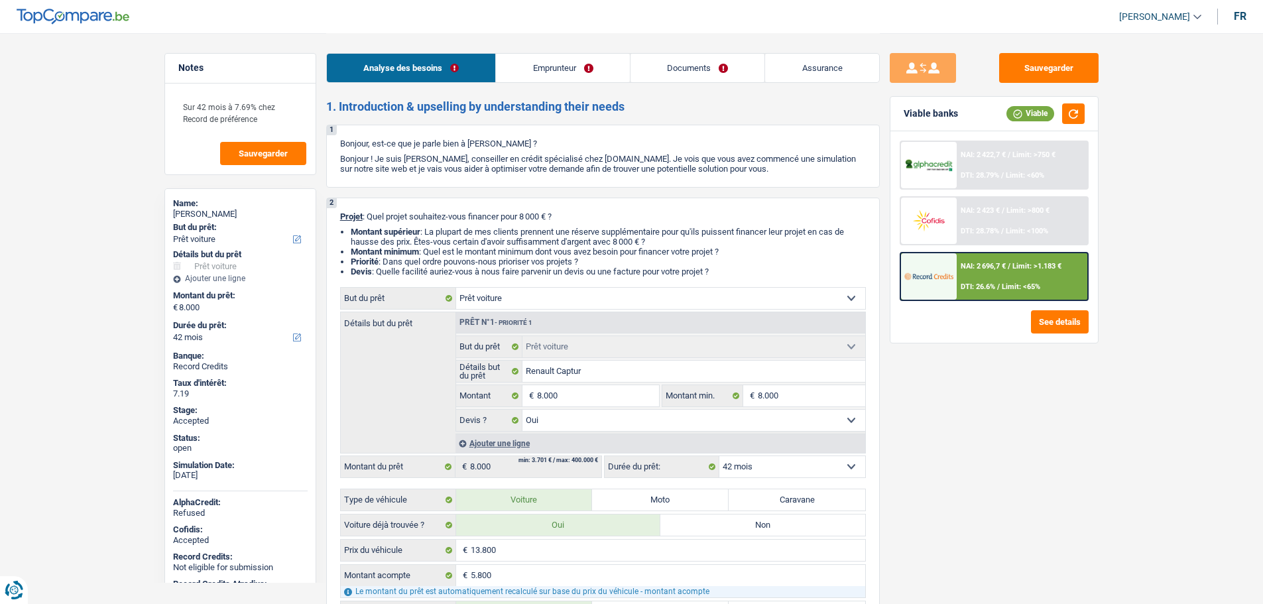
select select "yes"
select select "42"
select select "publicEmployee"
select select "netSalary"
select select "familyAllowances"
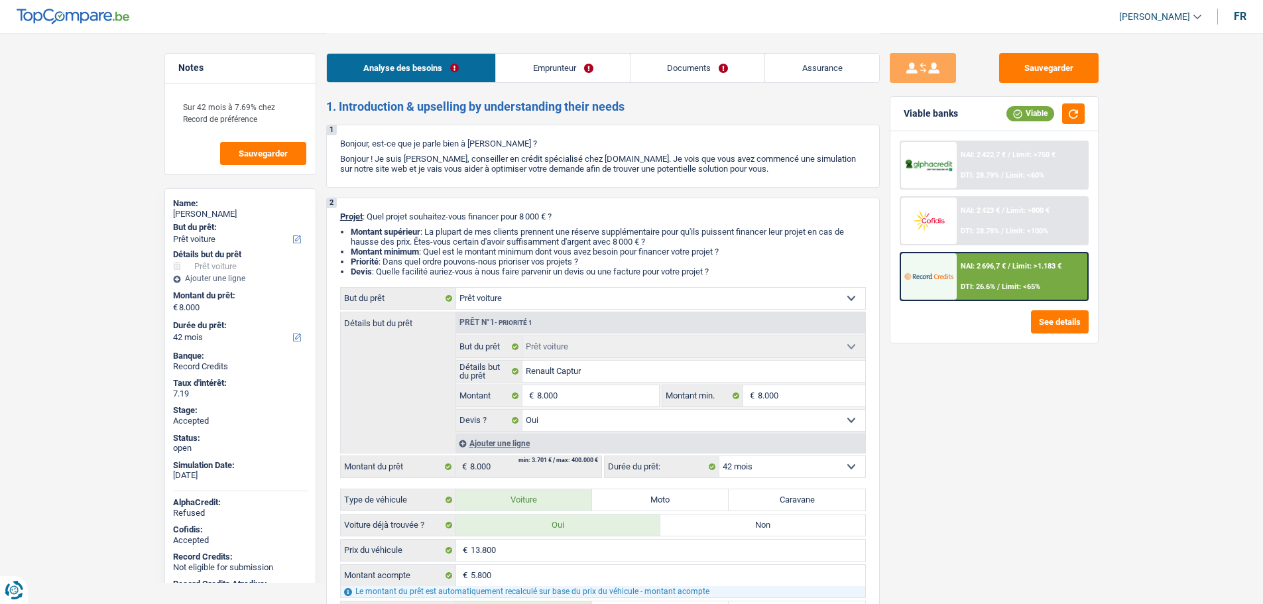
select select "mealVouchers"
select select "ownerWithMortgage"
select select "mortgage"
select select "240"
select select "renovationLoan"
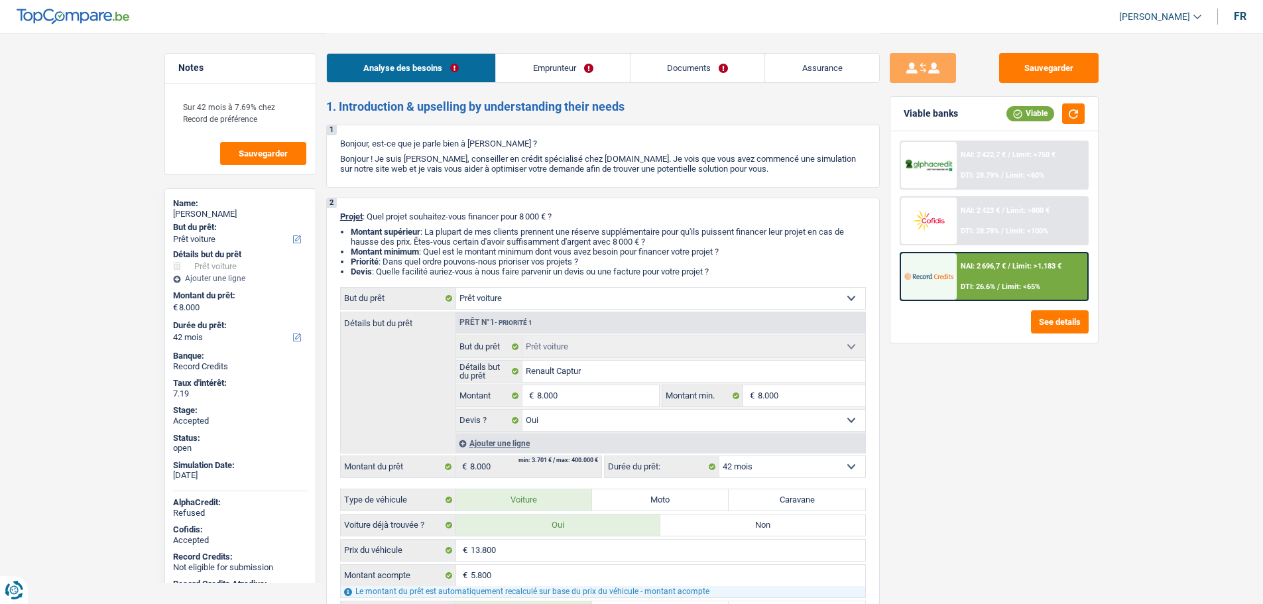
select select "120"
select select "car"
select select "yes"
select select "42"
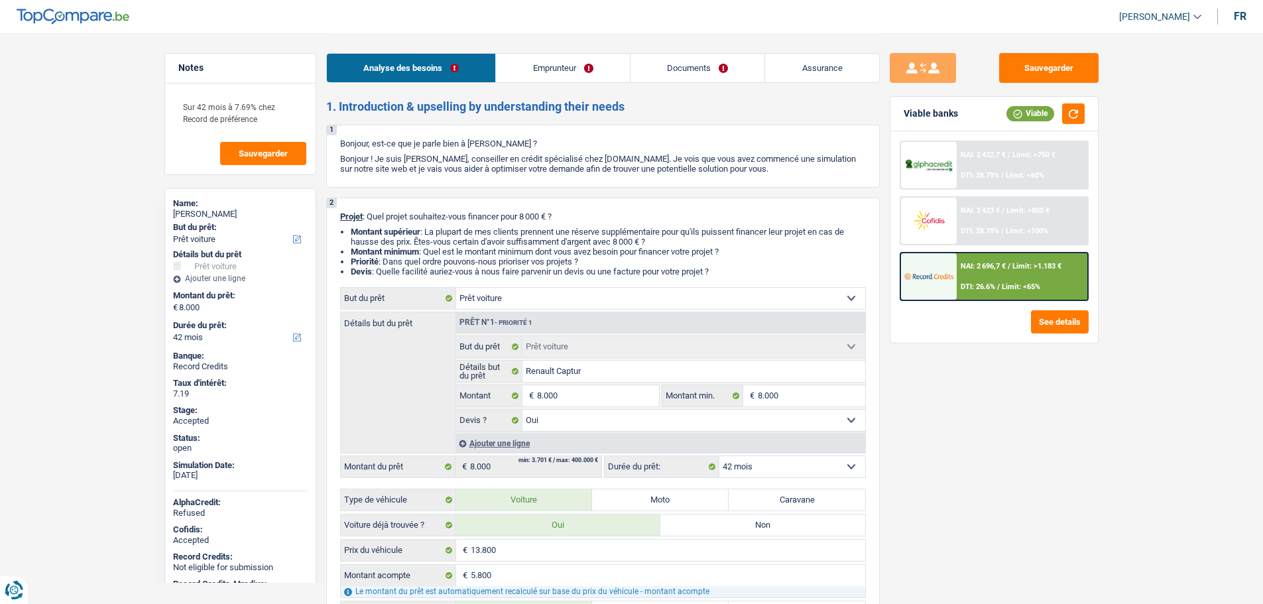
click at [541, 73] on link "Emprunteur" at bounding box center [563, 68] width 134 height 29
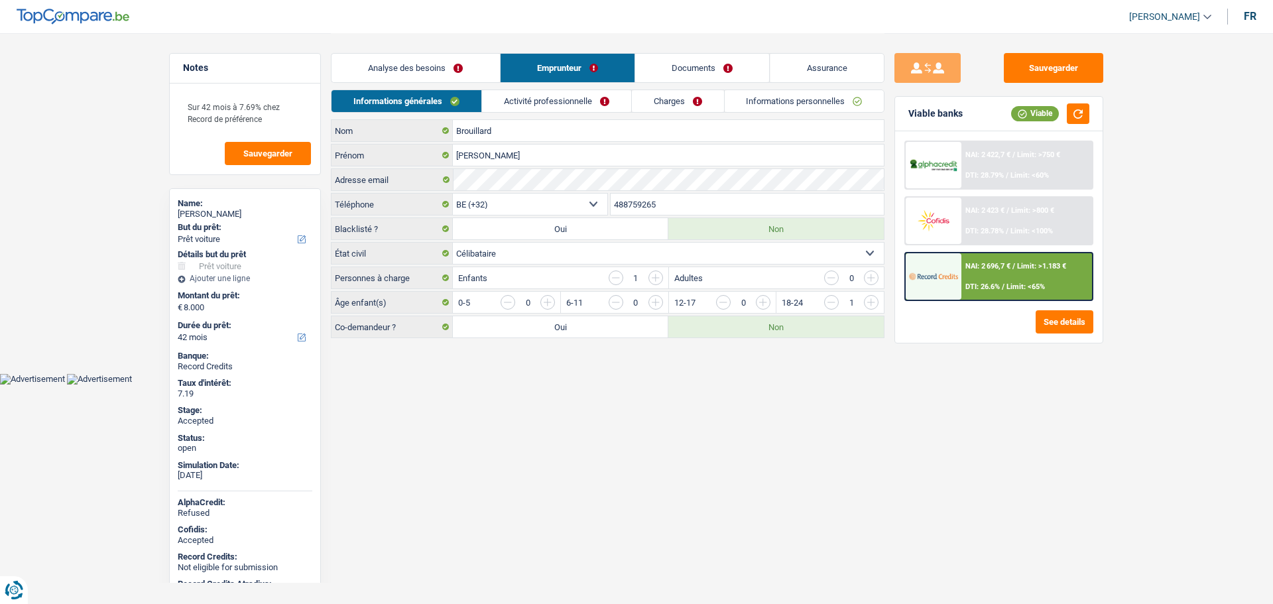
click at [387, 58] on link "Analyse des besoins" at bounding box center [416, 68] width 168 height 29
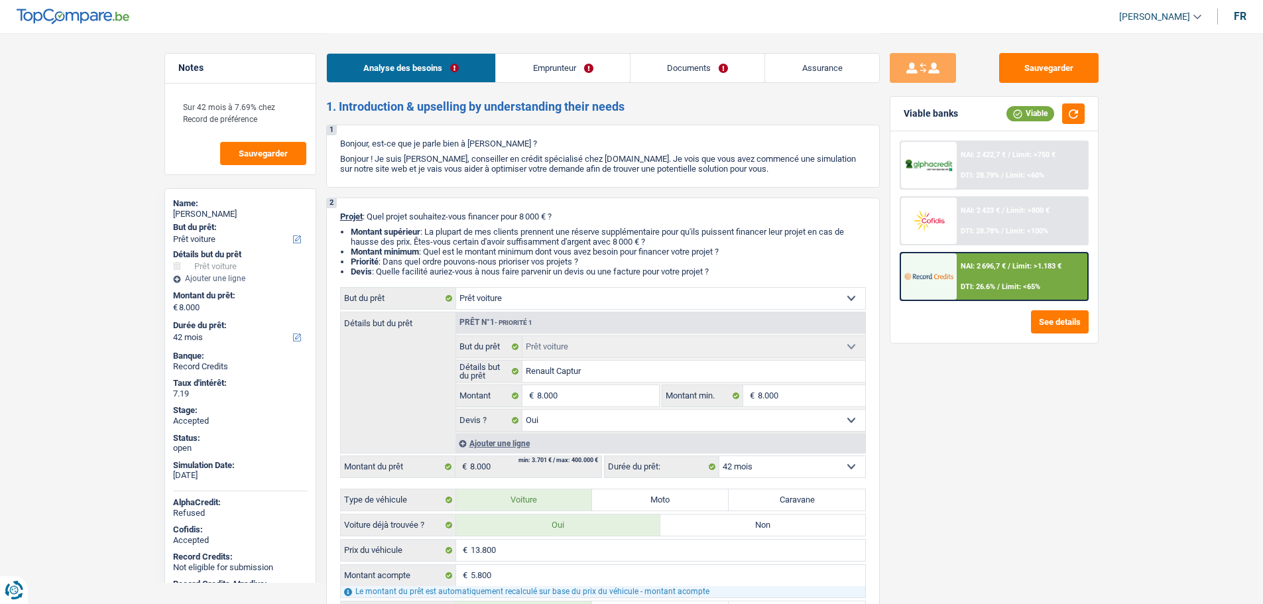
click at [1154, 14] on span "[PERSON_NAME]" at bounding box center [1154, 16] width 71 height 11
click at [1115, 119] on button "SO" at bounding box center [1131, 121] width 118 height 27
select select "publicEmployee"
select select "netSalary"
select select "familyAllowances"
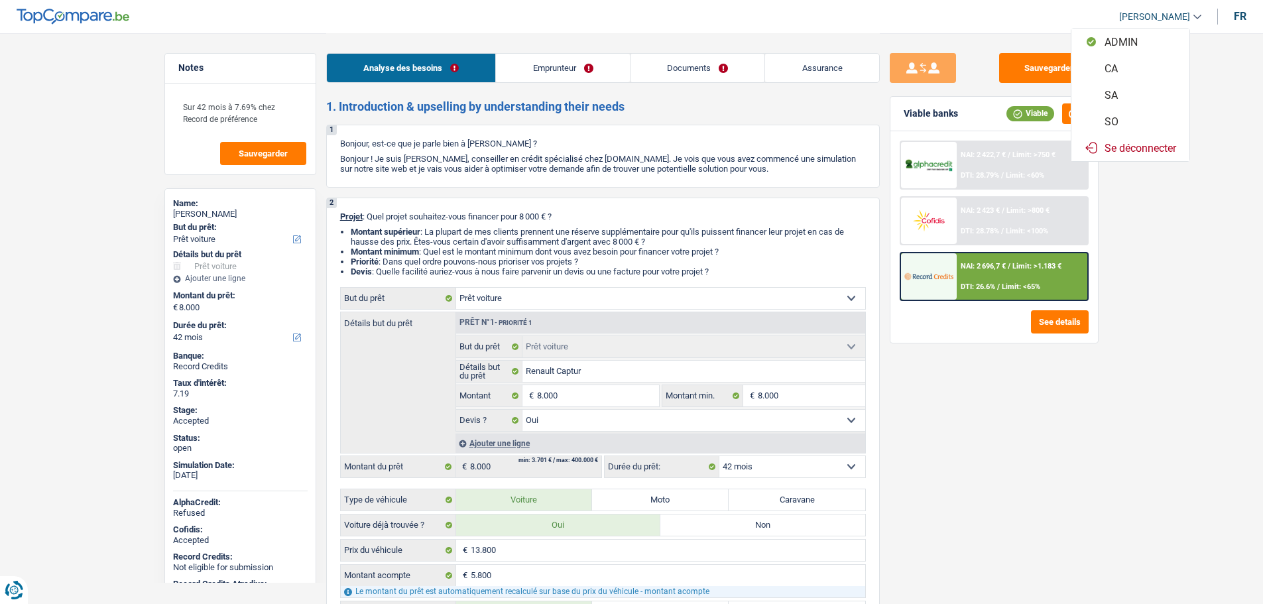
select select "mealVouchers"
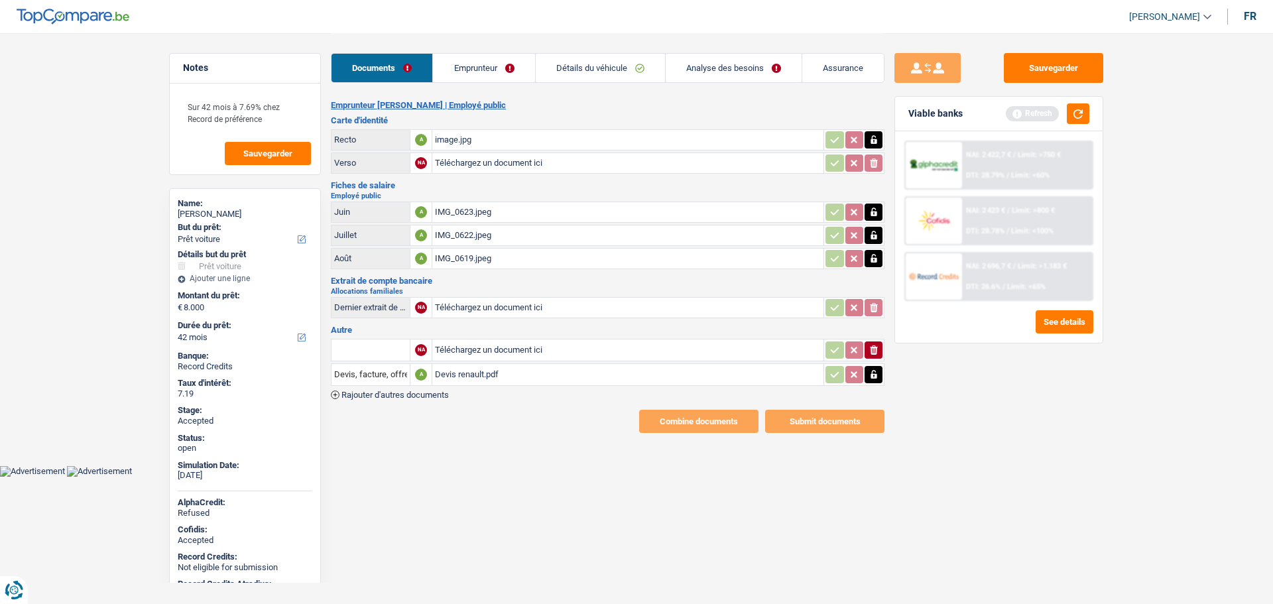
click at [475, 55] on link "Emprunteur" at bounding box center [483, 68] width 101 height 29
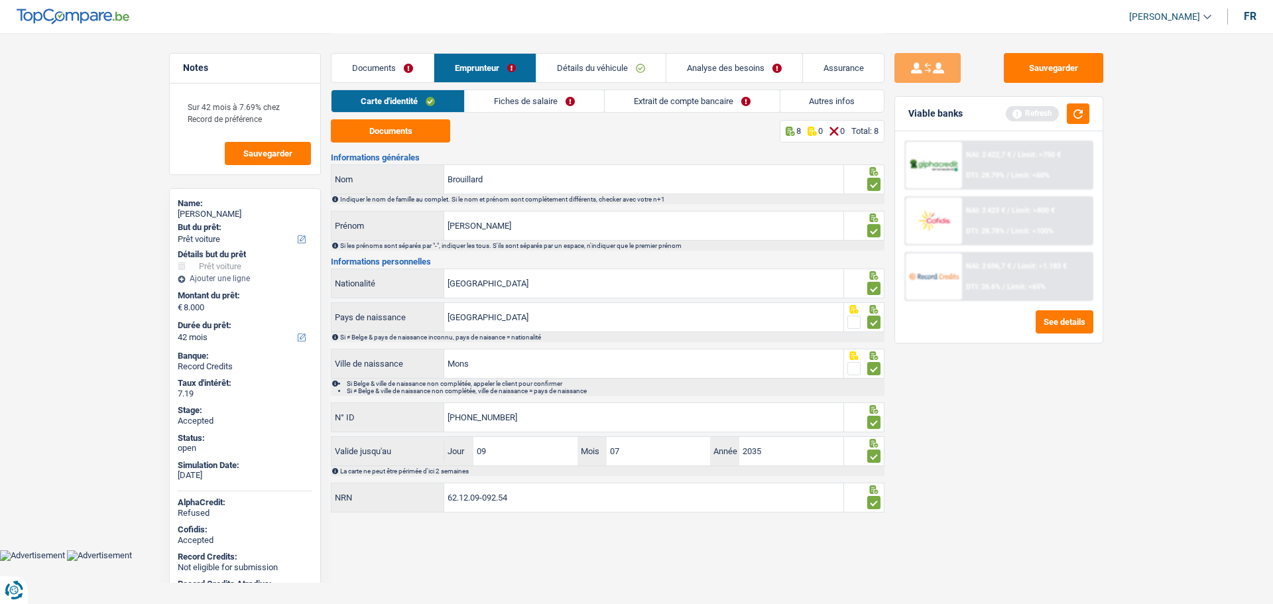
click at [548, 103] on link "Fiches de salaire" at bounding box center [534, 101] width 139 height 22
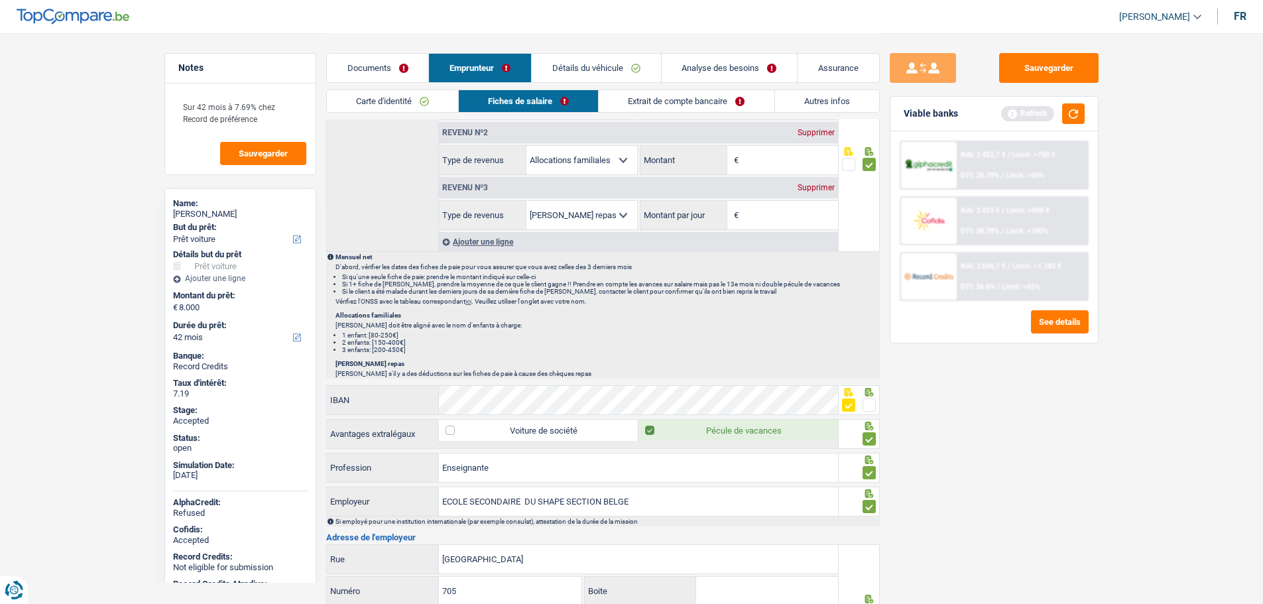
scroll to position [928, 0]
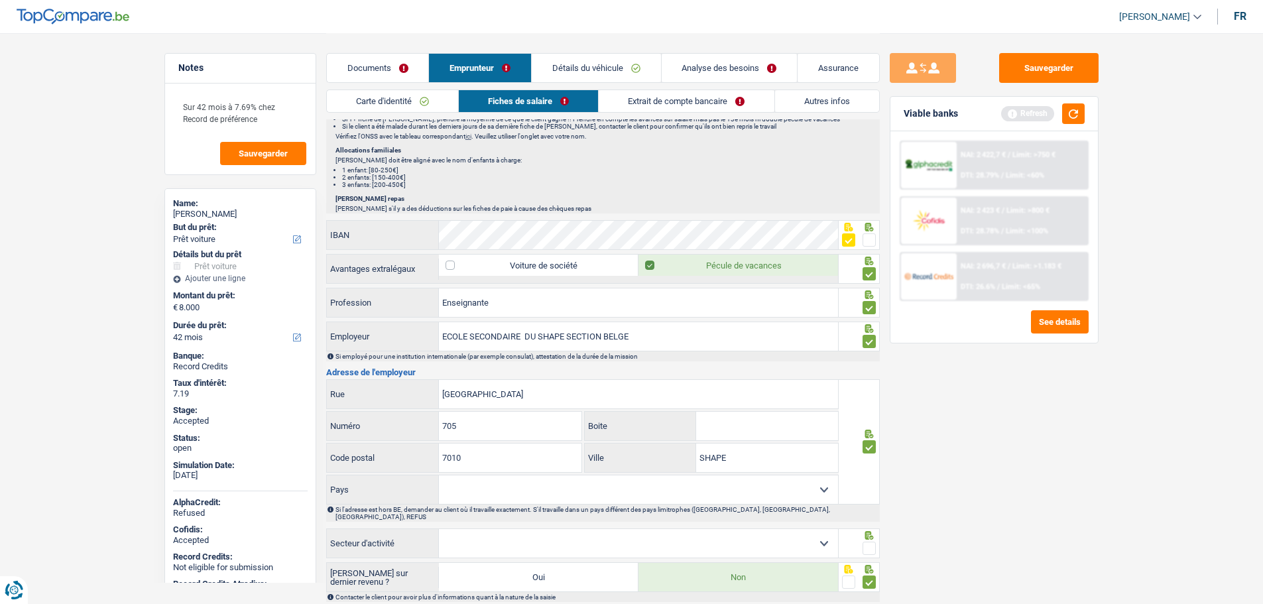
click at [871, 235] on span at bounding box center [869, 239] width 13 height 13
click at [0, 0] on input "radio" at bounding box center [0, 0] width 0 height 0
click at [674, 104] on link "Extrait de compte bancaire" at bounding box center [686, 101] width 175 height 22
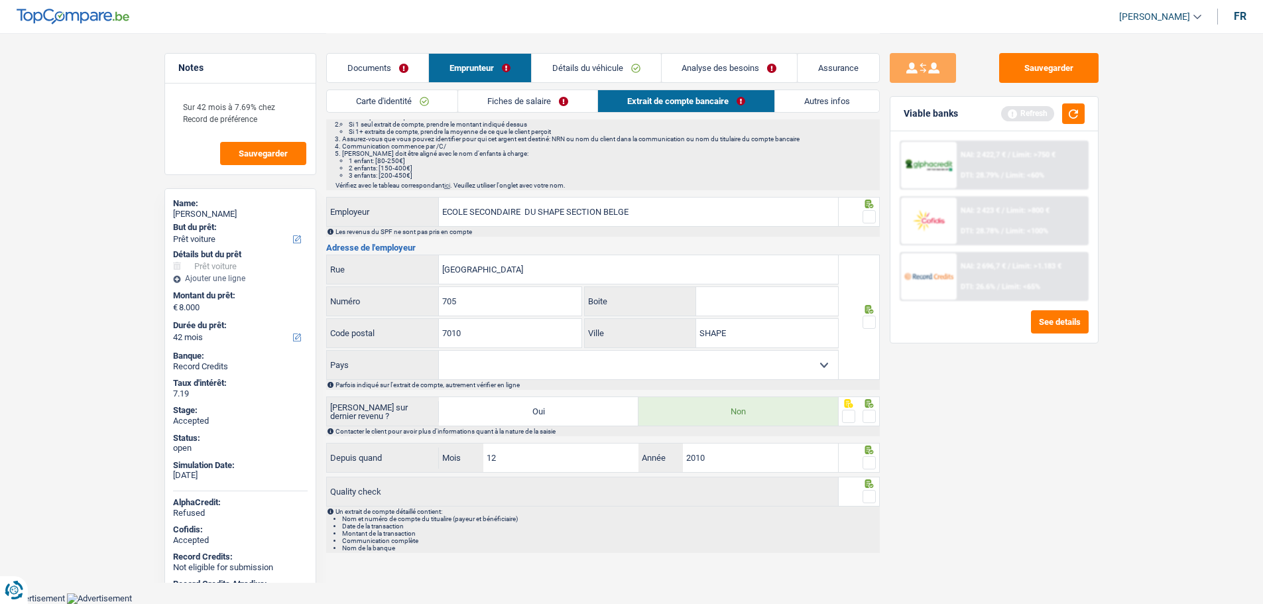
scroll to position [280, 0]
drag, startPoint x: 871, startPoint y: 494, endPoint x: 873, endPoint y: 473, distance: 20.6
click at [872, 494] on span at bounding box center [869, 497] width 13 height 13
click at [0, 0] on input "radio" at bounding box center [0, 0] width 0 height 0
click at [869, 458] on span at bounding box center [869, 464] width 13 height 13
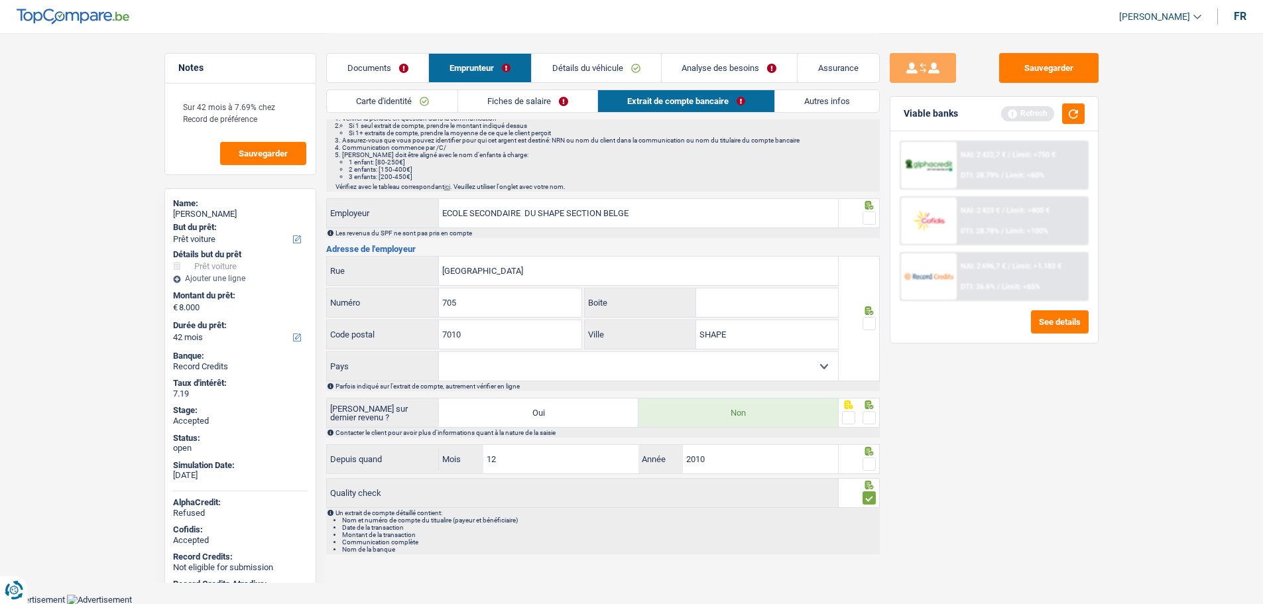
click at [0, 0] on input "radio" at bounding box center [0, 0] width 0 height 0
click at [874, 416] on span at bounding box center [869, 417] width 13 height 13
click at [0, 0] on input "radio" at bounding box center [0, 0] width 0 height 0
drag, startPoint x: 875, startPoint y: 318, endPoint x: 875, endPoint y: 296, distance: 21.9
click at [875, 317] on span at bounding box center [869, 323] width 13 height 13
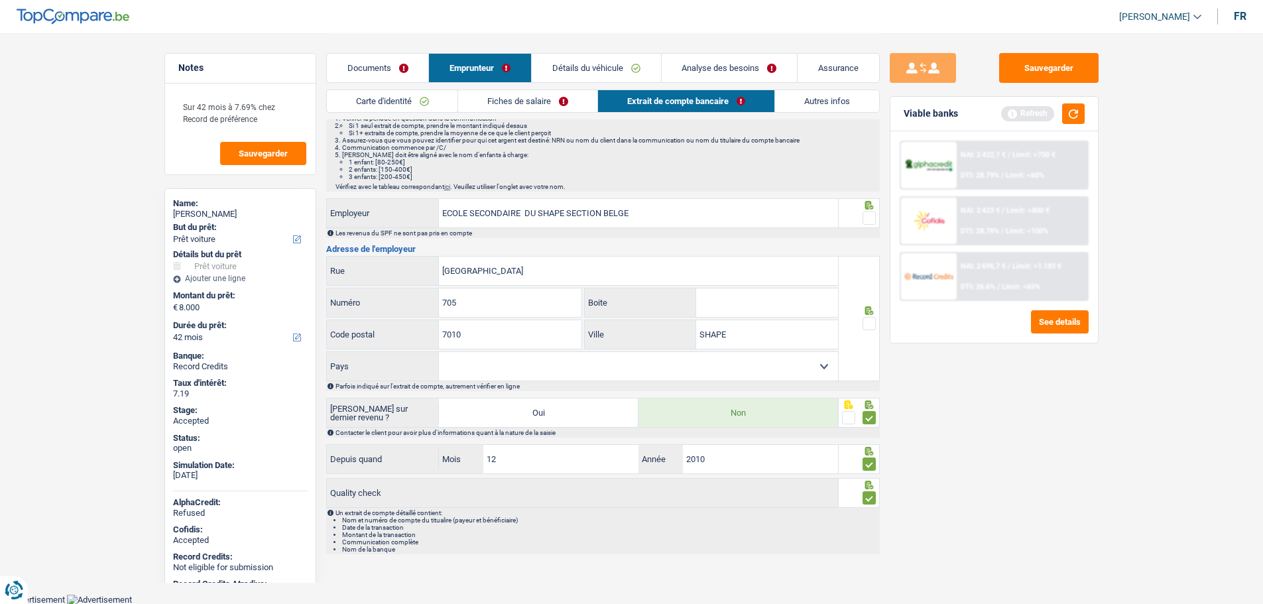
click at [0, 0] on input "radio" at bounding box center [0, 0] width 0 height 0
click at [869, 224] on span at bounding box center [869, 218] width 13 height 13
click at [0, 0] on input "radio" at bounding box center [0, 0] width 0 height 0
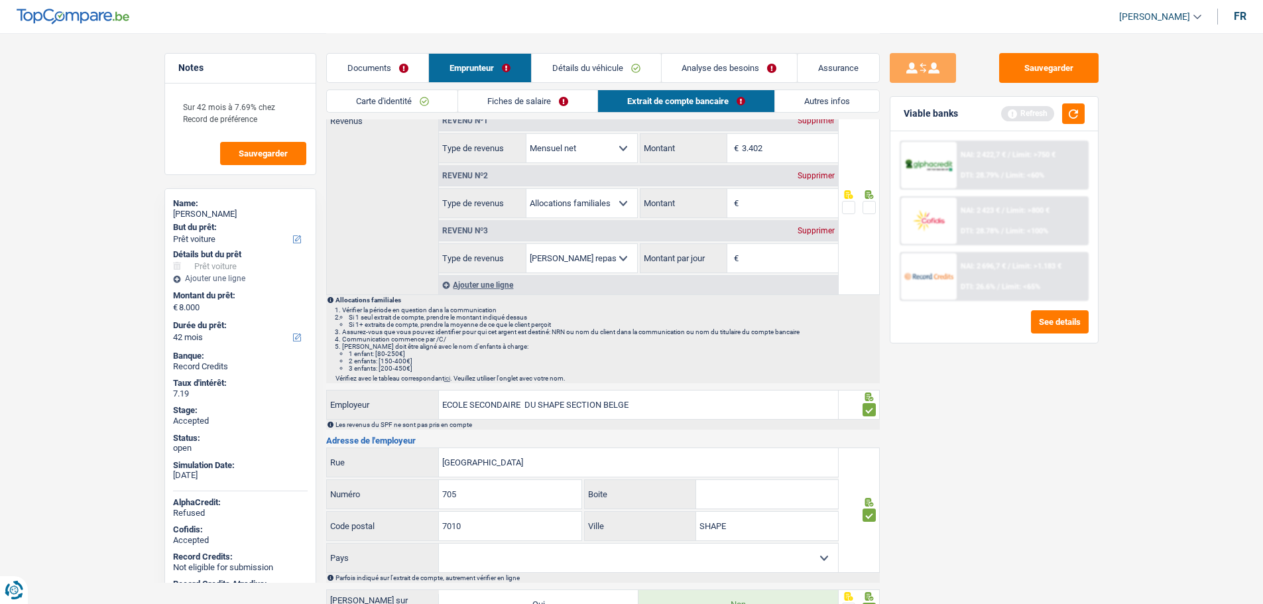
scroll to position [82, 0]
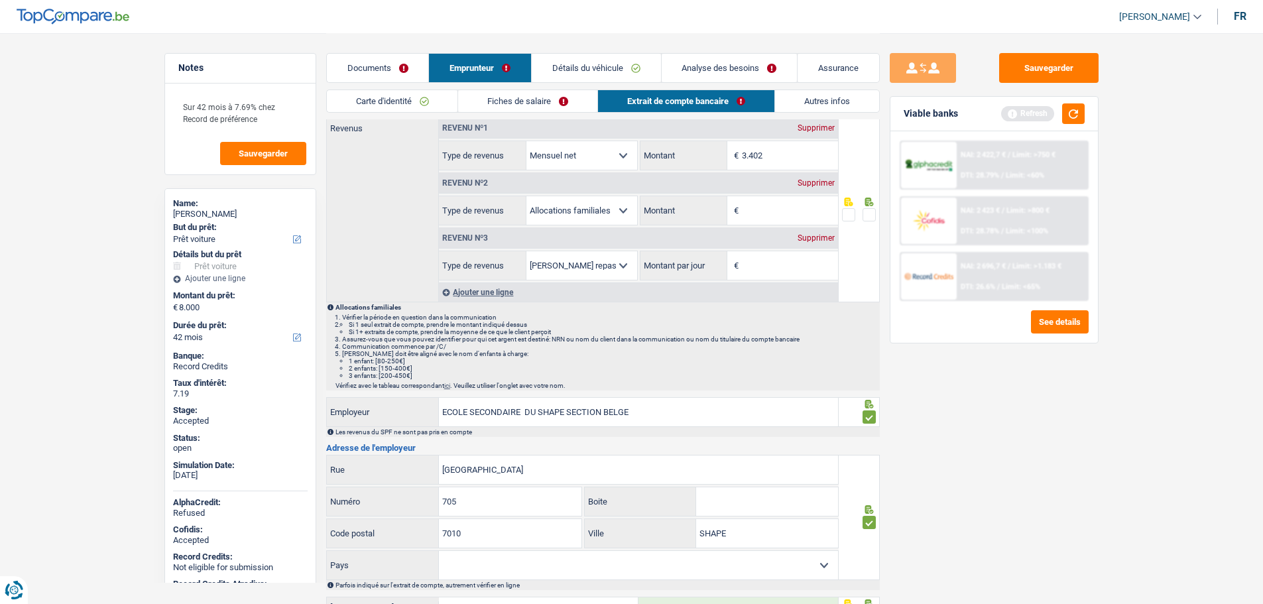
click at [873, 220] on span at bounding box center [869, 214] width 13 height 13
click at [0, 0] on input "radio" at bounding box center [0, 0] width 0 height 0
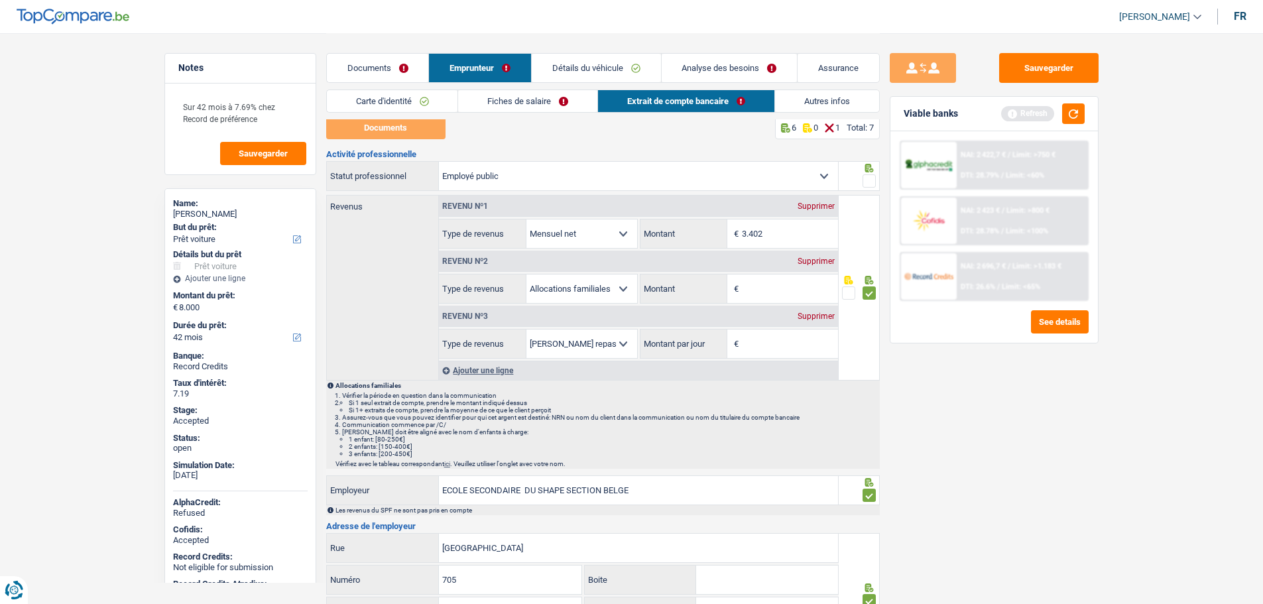
scroll to position [0, 0]
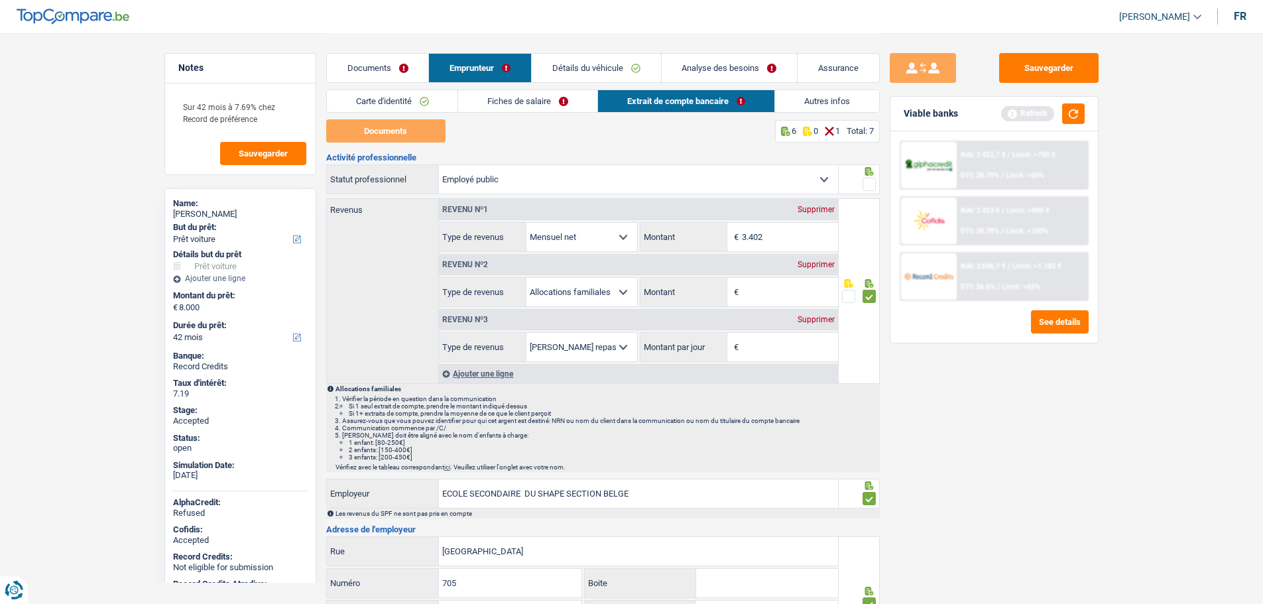
click at [876, 181] on div at bounding box center [859, 179] width 41 height 30
click at [874, 180] on span at bounding box center [869, 184] width 13 height 13
click at [0, 0] on input "radio" at bounding box center [0, 0] width 0 height 0
click at [551, 103] on link "Fiches de salaire" at bounding box center [527, 101] width 139 height 22
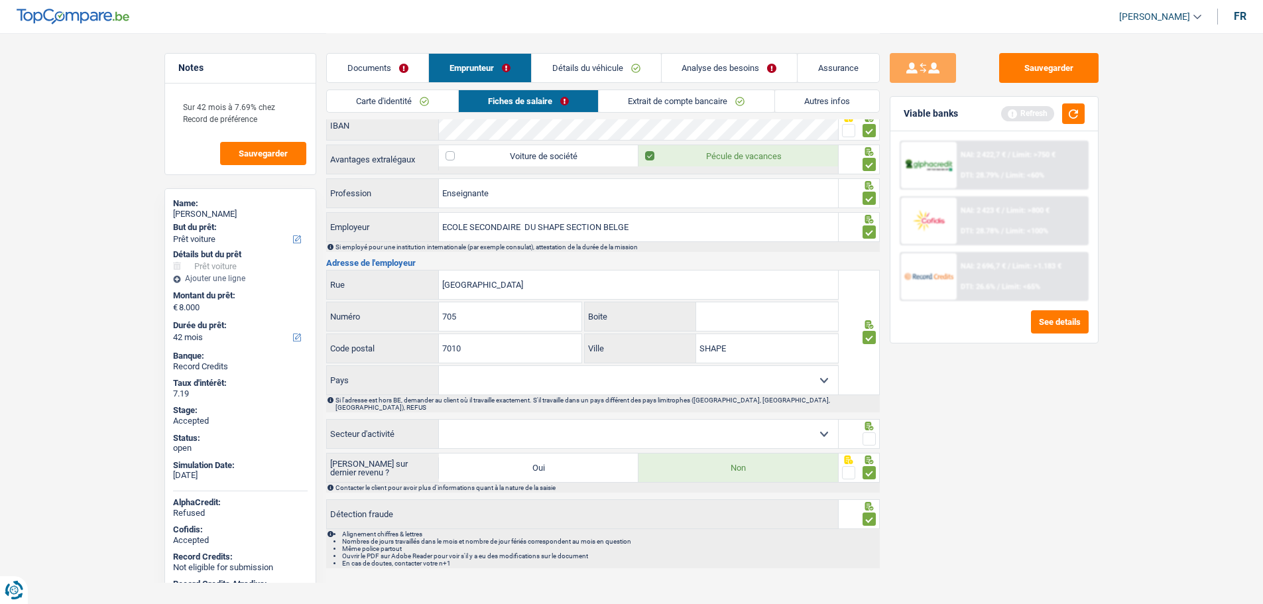
scroll to position [1044, 0]
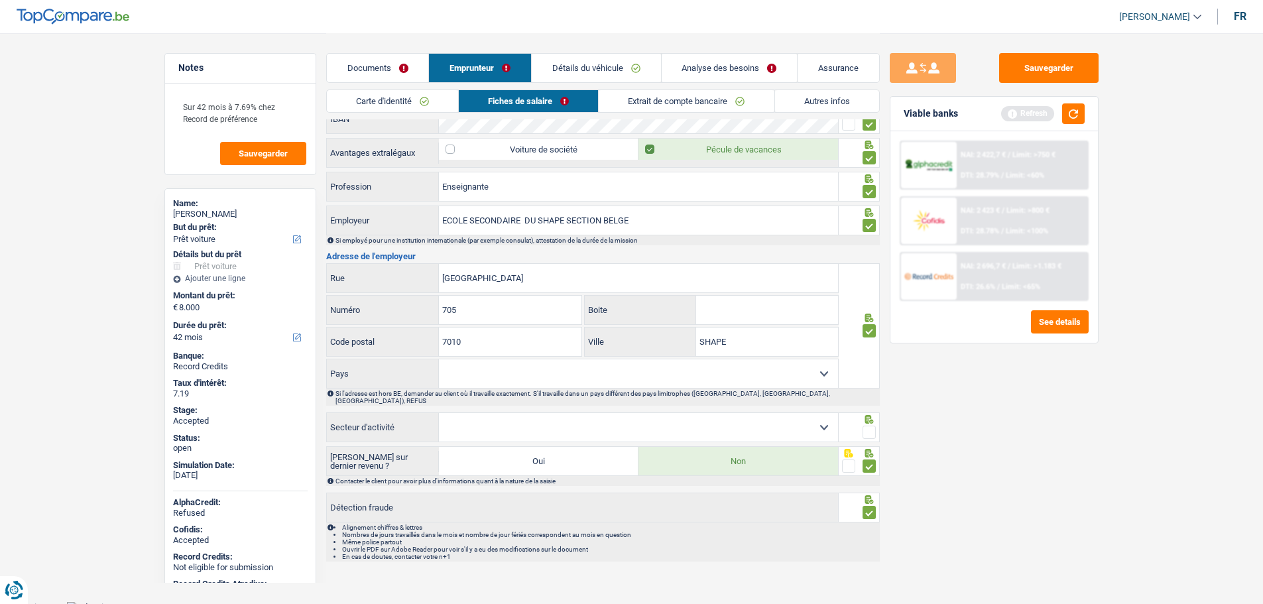
click at [875, 428] on span at bounding box center [869, 432] width 13 height 13
click at [0, 0] on input "radio" at bounding box center [0, 0] width 0 height 0
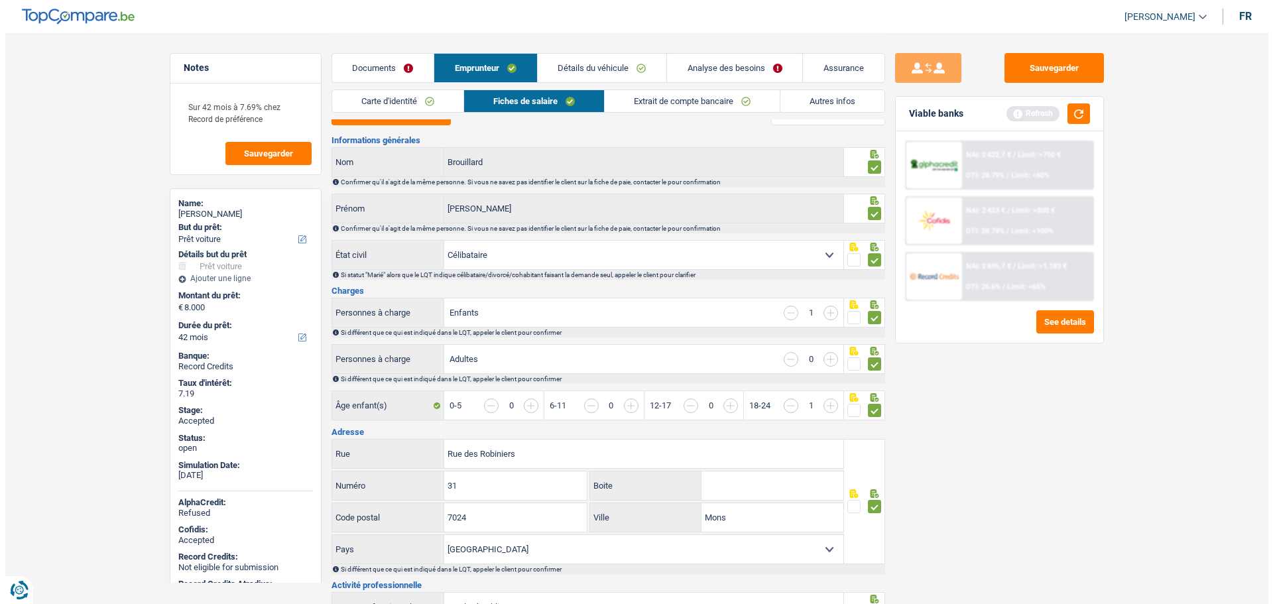
scroll to position [0, 0]
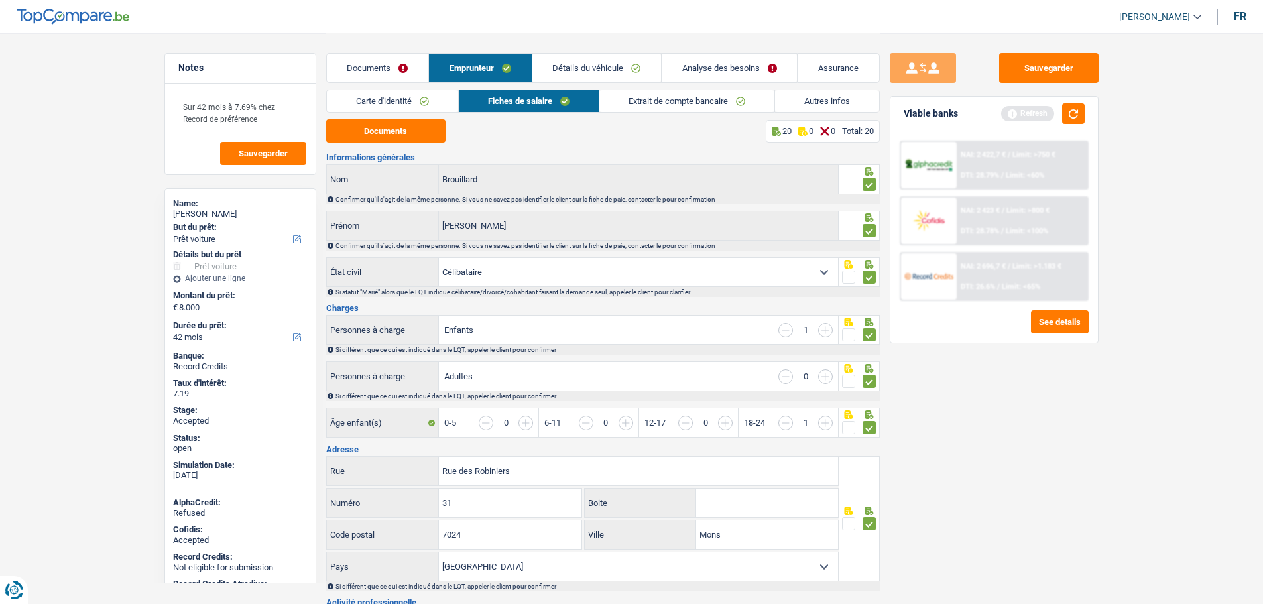
click at [409, 60] on link "Documents" at bounding box center [377, 68] width 101 height 29
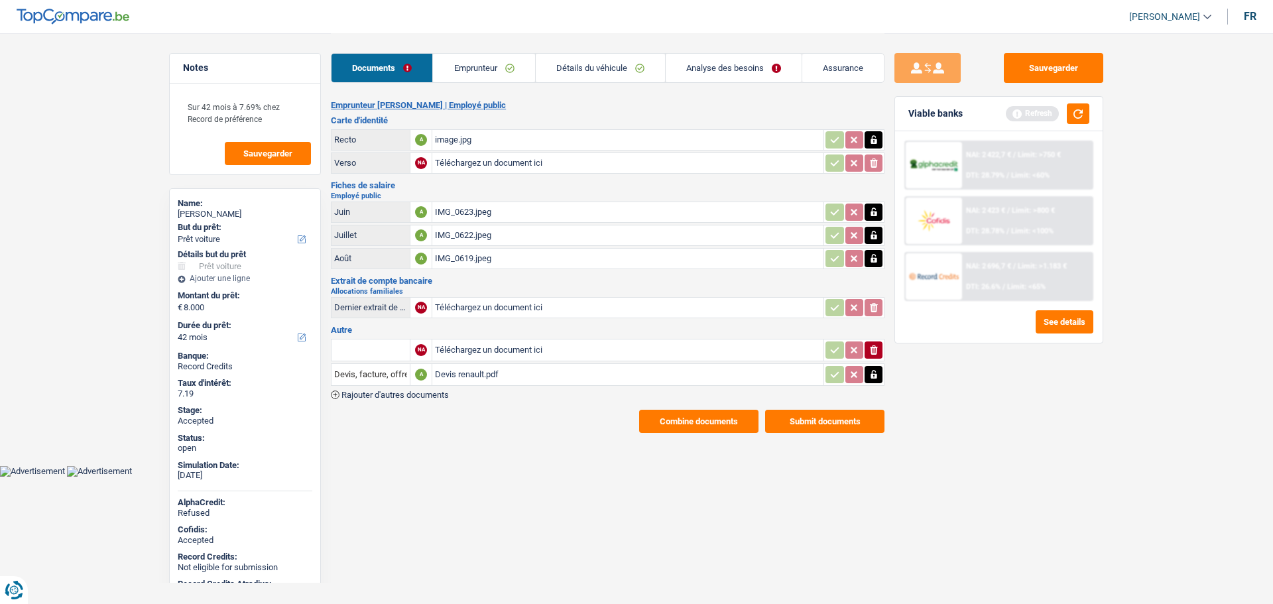
click at [689, 424] on button "Combine documents" at bounding box center [698, 421] width 119 height 23
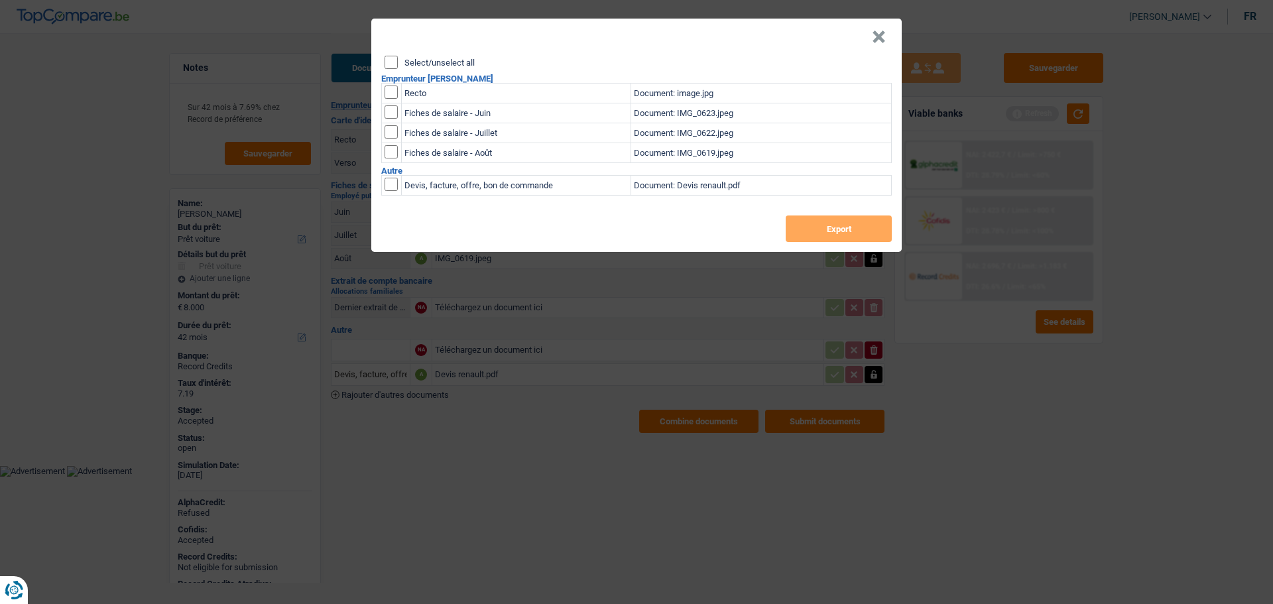
click at [433, 56] on div "Select/unselect all" at bounding box center [638, 62] width 507 height 13
click at [389, 62] on input "Select/unselect all" at bounding box center [391, 62] width 13 height 13
checkbox input "true"
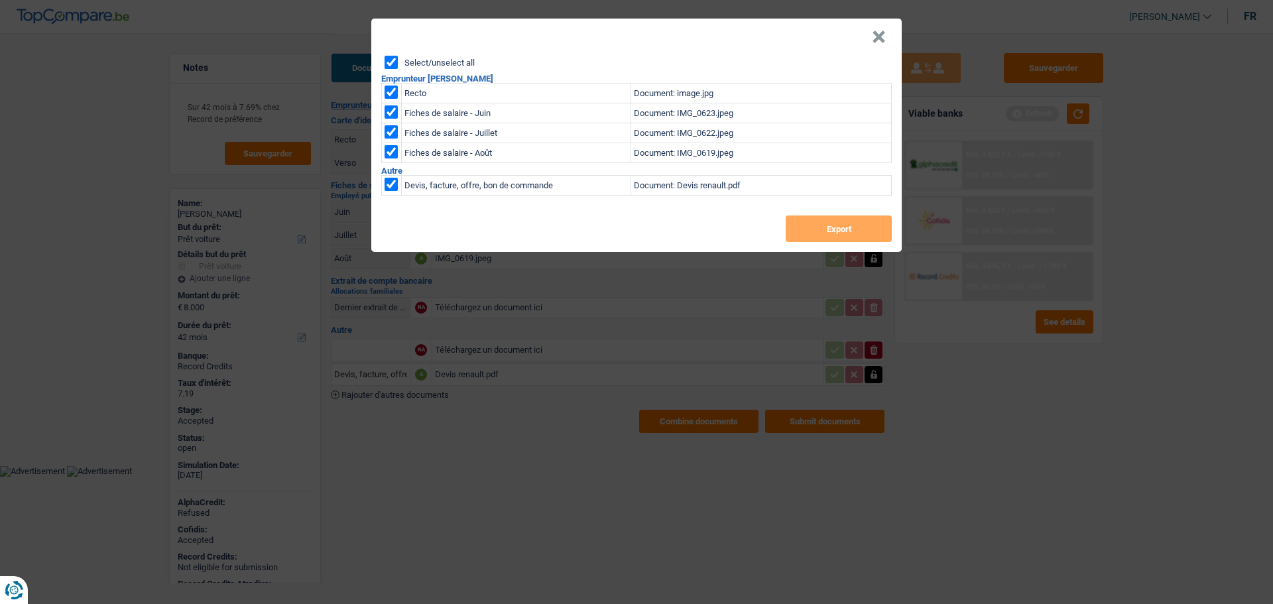
checkbox input "true"
click at [818, 225] on button "Export" at bounding box center [839, 229] width 106 height 27
click at [889, 36] on header "×" at bounding box center [636, 37] width 530 height 37
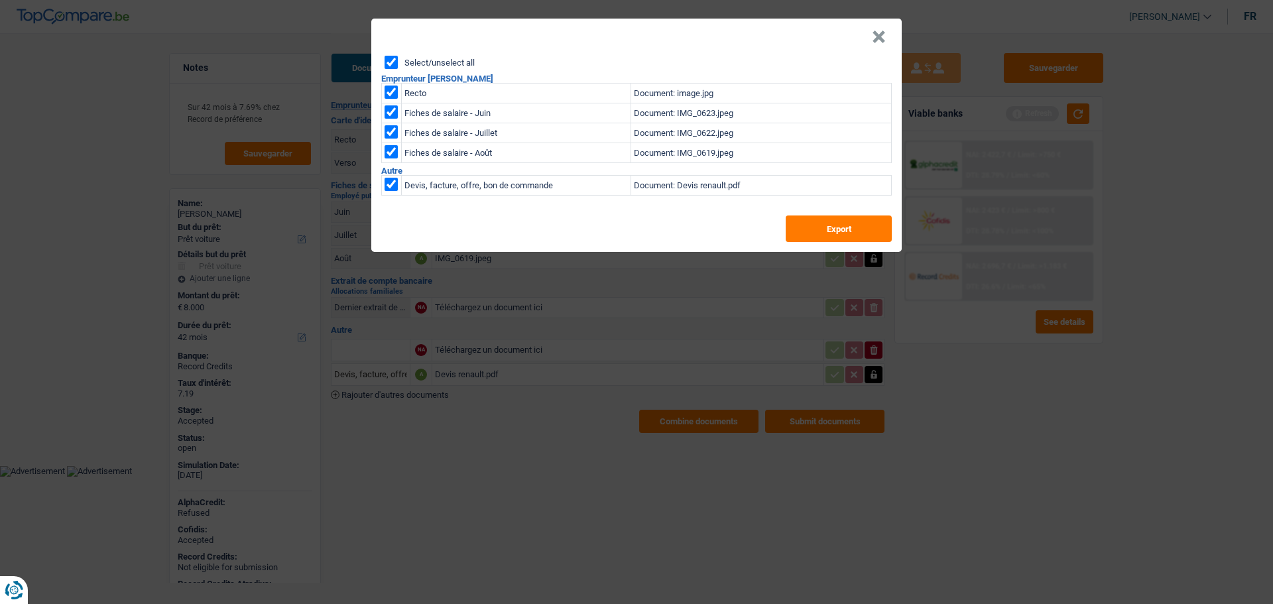
click at [883, 37] on button "×" at bounding box center [879, 37] width 14 height 13
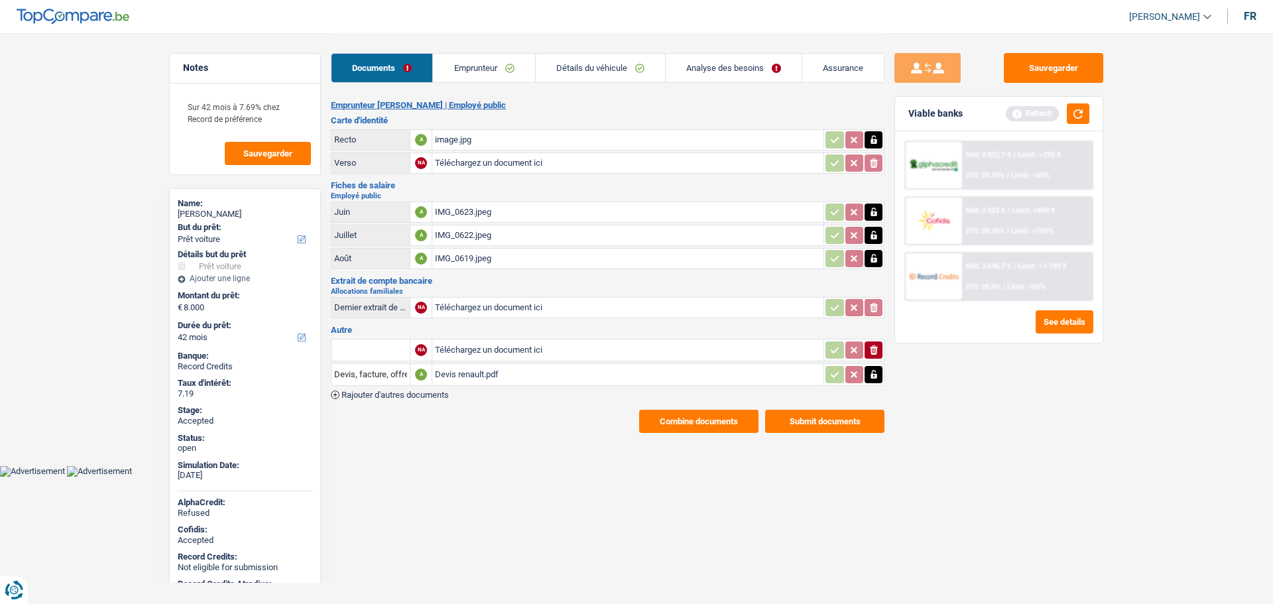
click at [833, 58] on link "Assurance" at bounding box center [843, 68] width 82 height 29
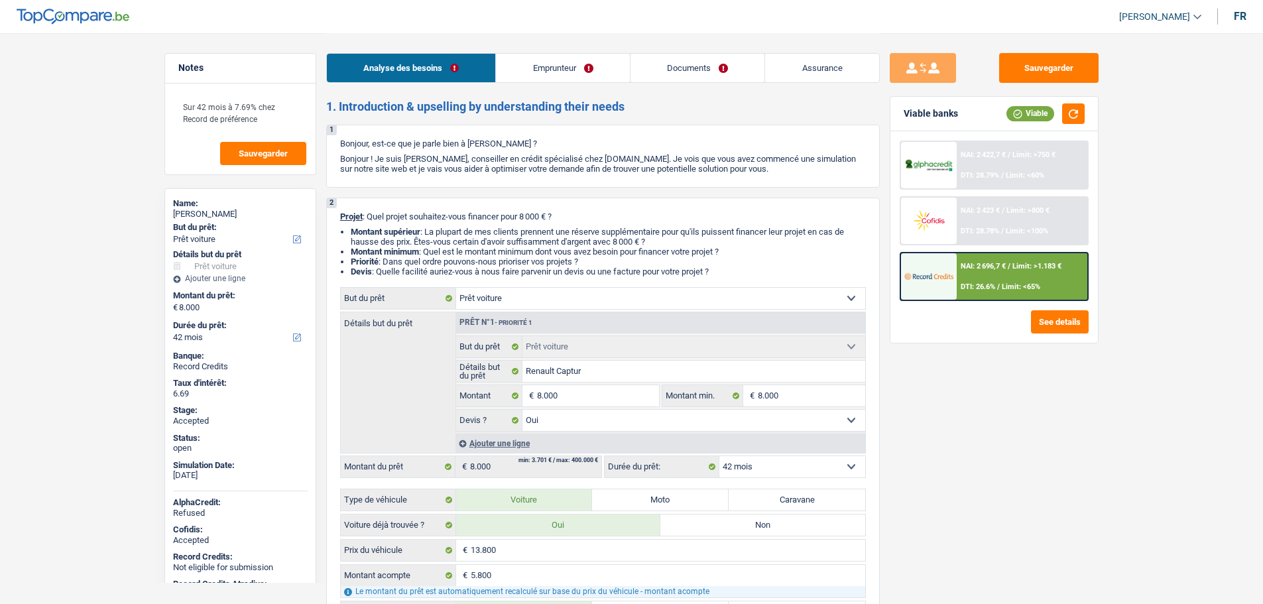
select select "car"
select select "42"
select select "car"
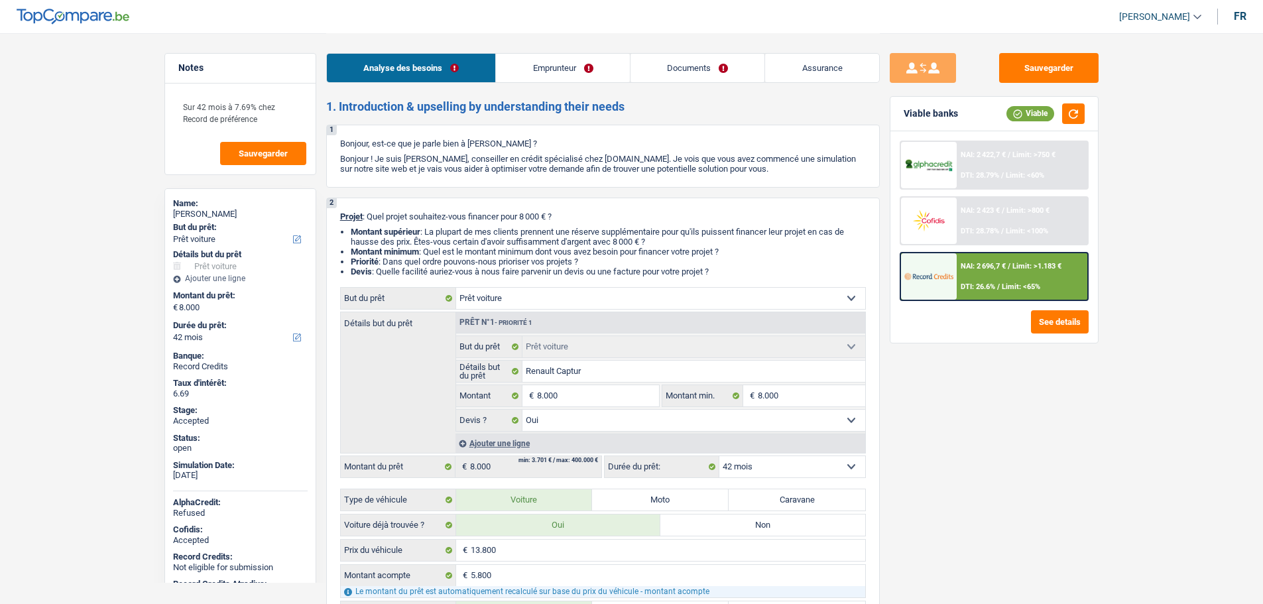
select select "yes"
select select "42"
select select "publicEmployee"
select select "netSalary"
select select "familyAllowances"
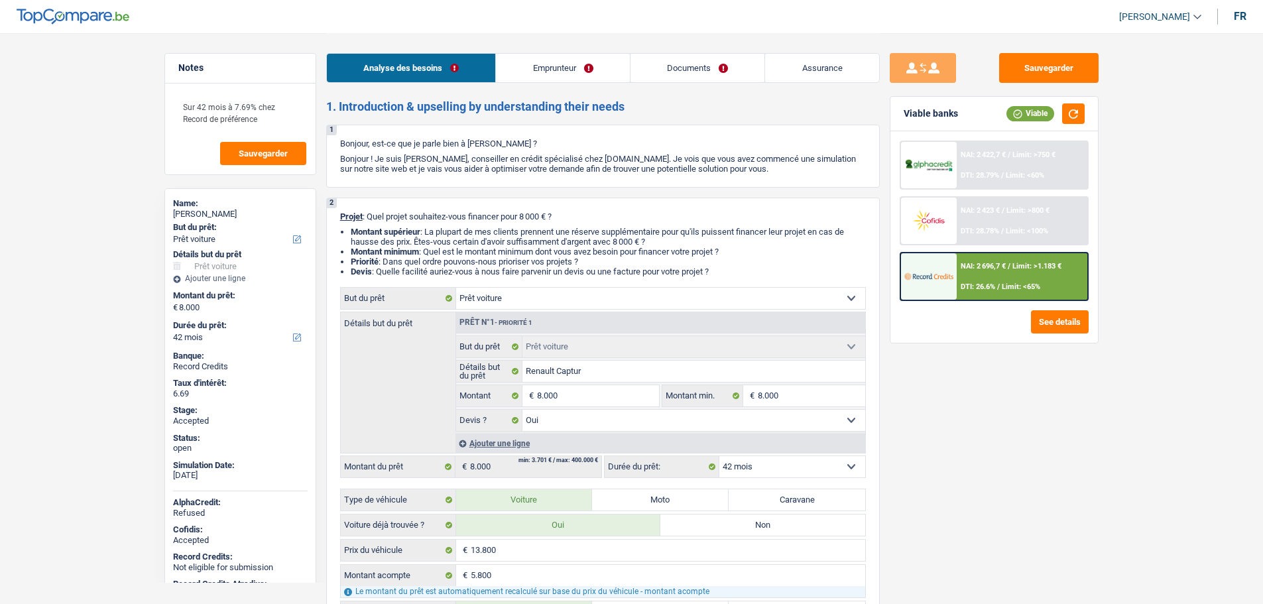
select select "mealVouchers"
select select "ownerWithMortgage"
select select "mortgage"
select select "240"
select select "renovationLoan"
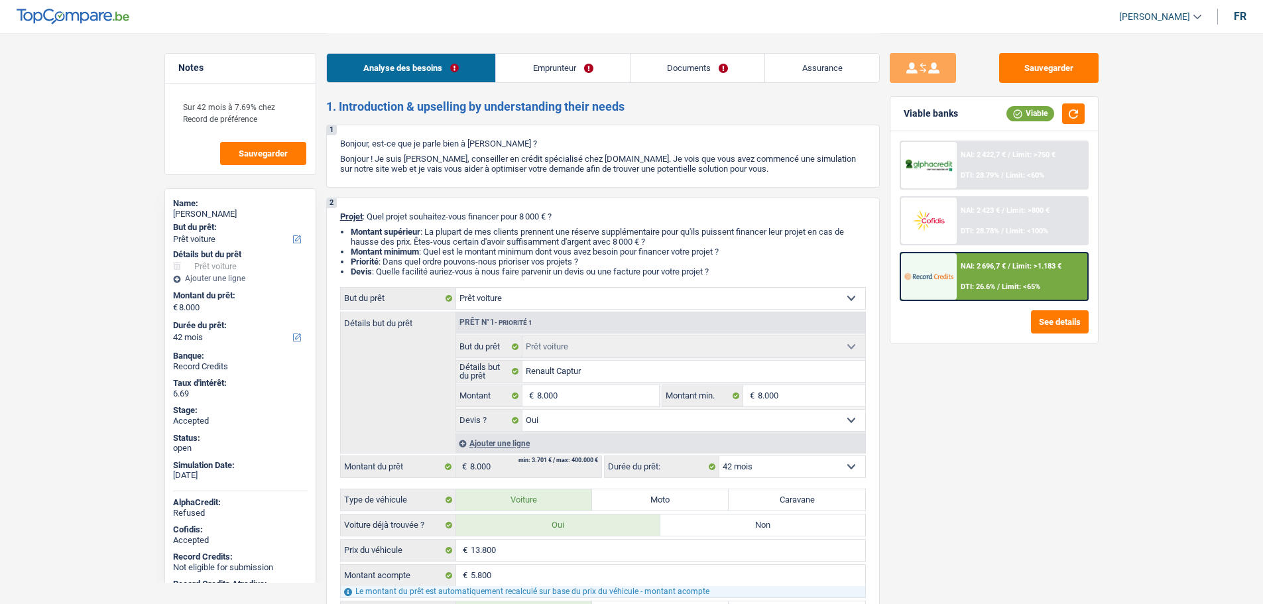
select select "120"
select select "car"
select select "yes"
select select "42"
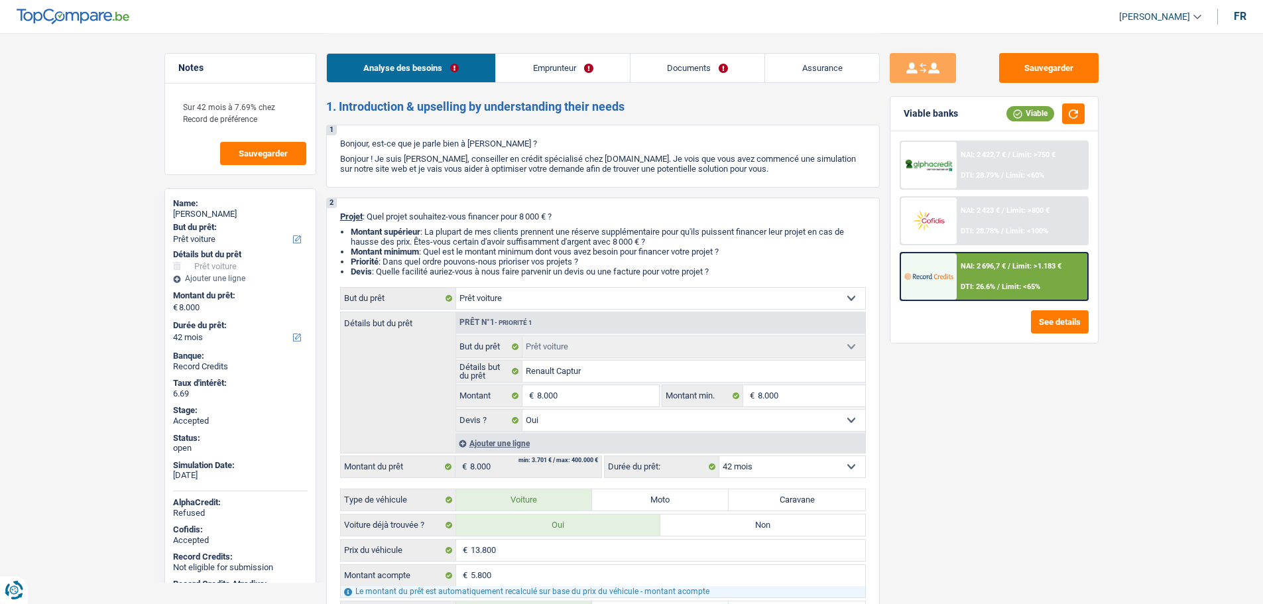
click at [789, 54] on link "Assurance" at bounding box center [822, 68] width 114 height 29
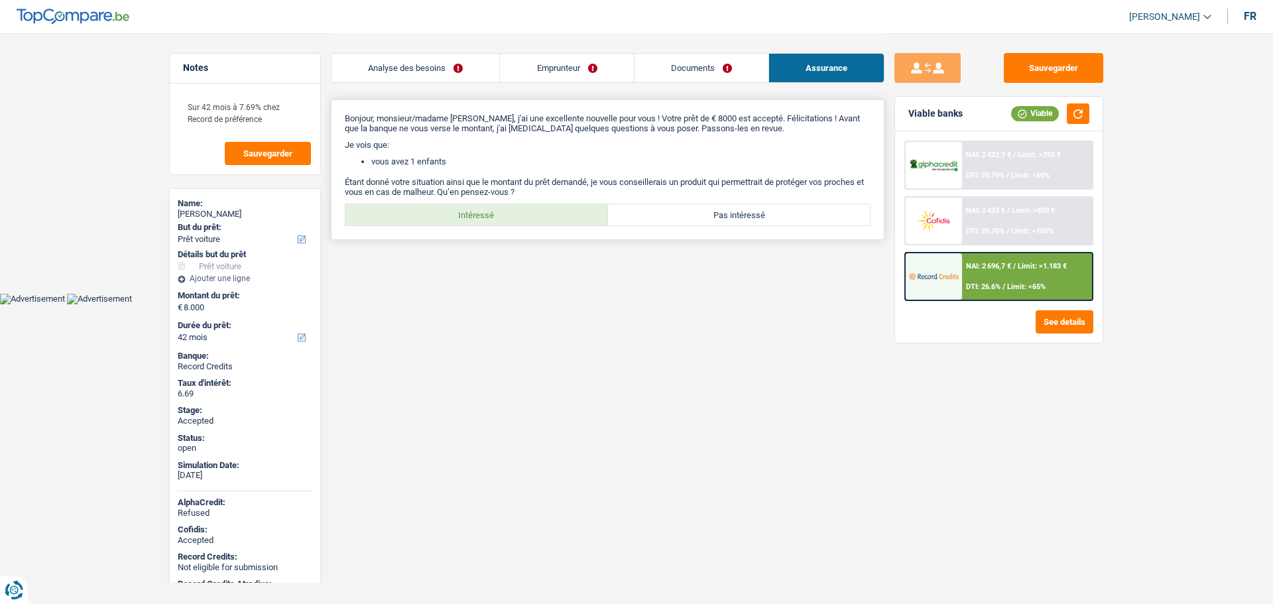
click at [485, 208] on label "Intéressé" at bounding box center [476, 214] width 263 height 21
click at [485, 208] on input "Intéressé" at bounding box center [476, 214] width 263 height 21
radio input "true"
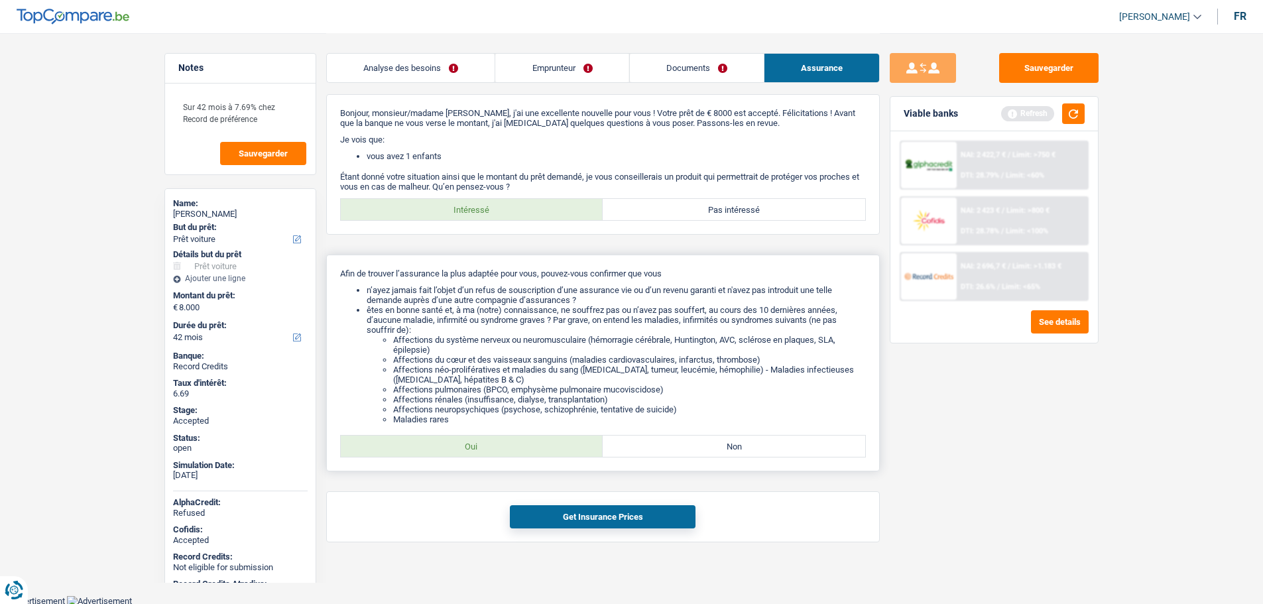
scroll to position [7, 0]
click at [462, 452] on label "Oui" at bounding box center [472, 444] width 263 height 21
click at [462, 452] on input "Oui" at bounding box center [472, 444] width 263 height 21
radio input "true"
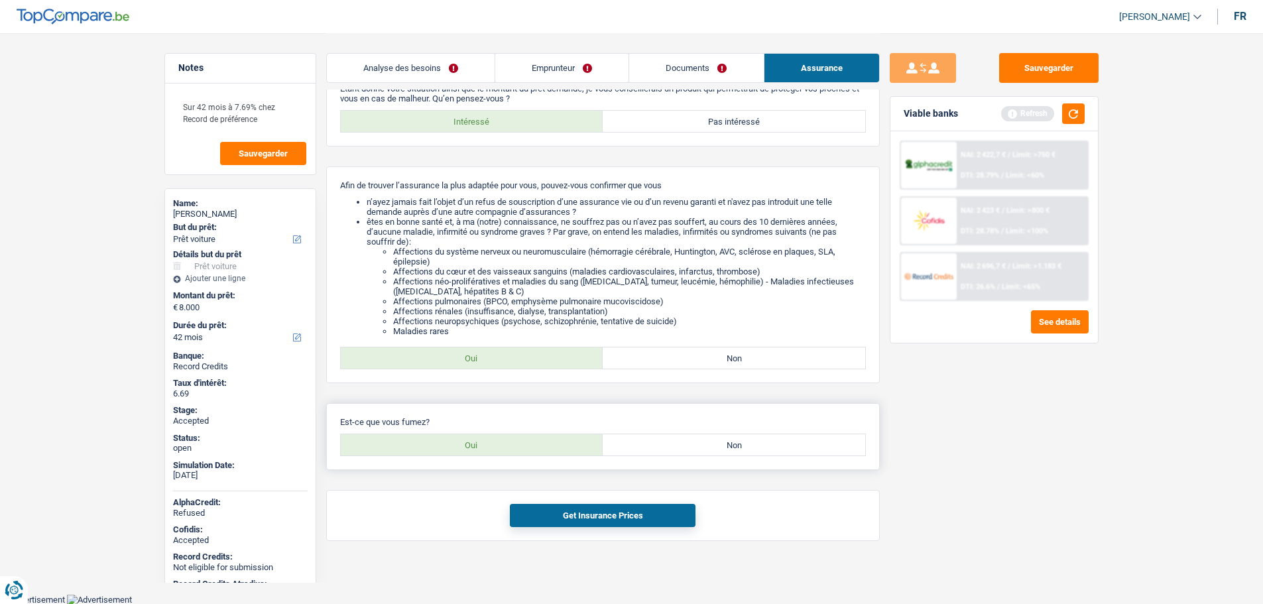
click at [719, 452] on label "Non" at bounding box center [734, 444] width 263 height 21
click at [719, 452] on input "Non" at bounding box center [734, 444] width 263 height 21
radio input "true"
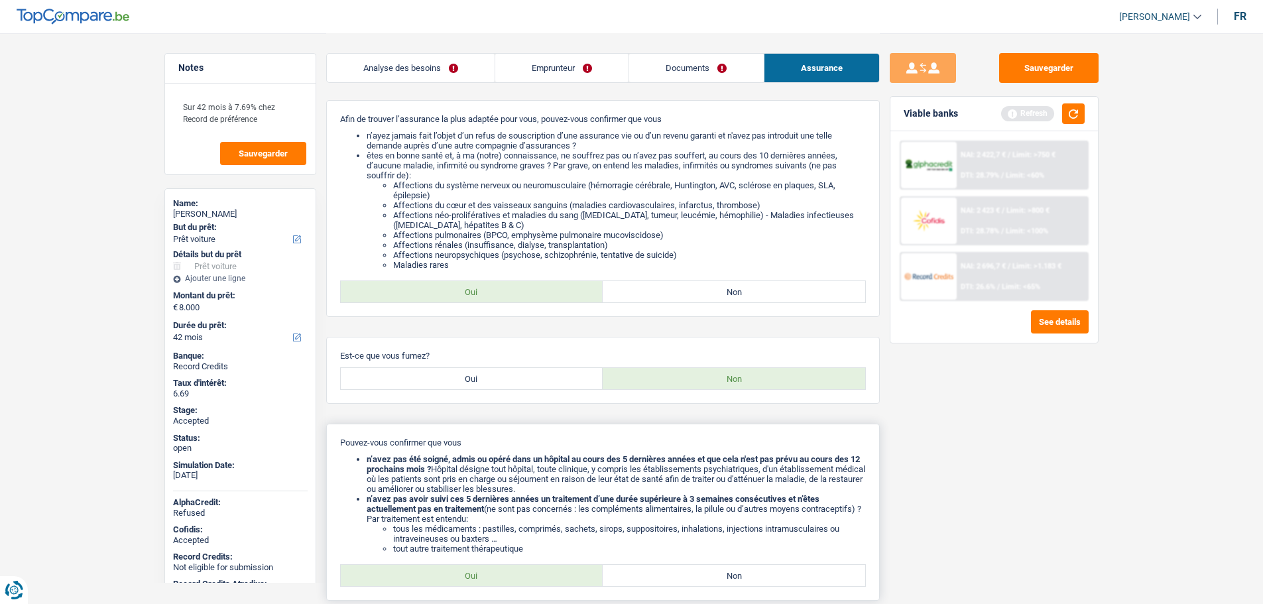
scroll to position [290, 0]
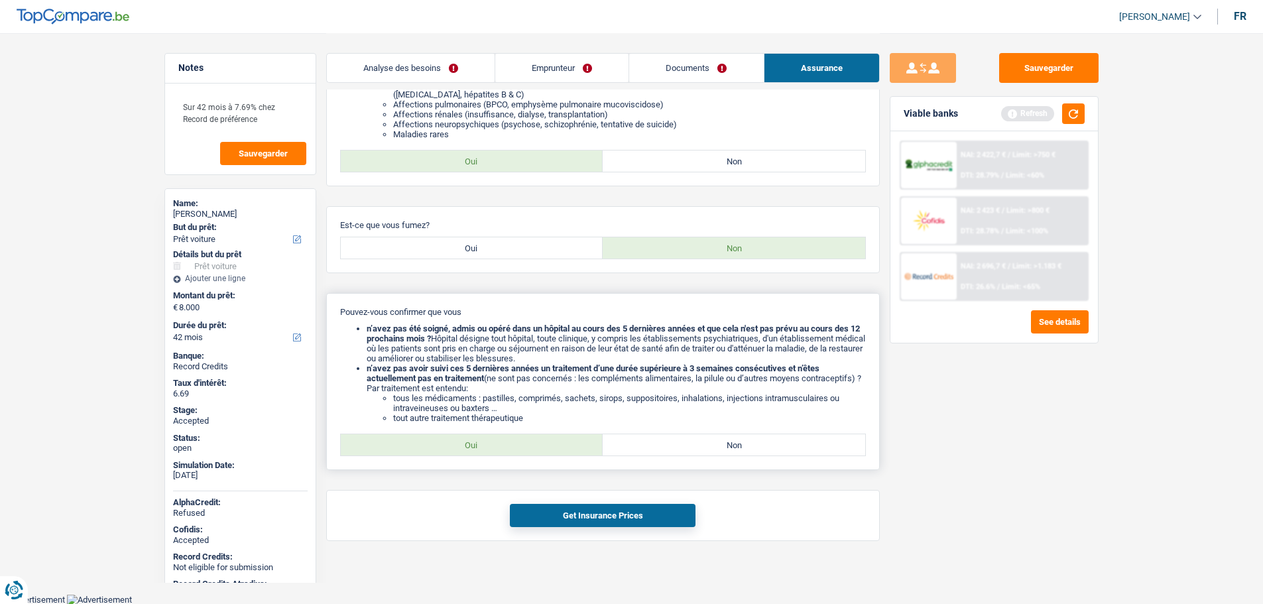
click at [511, 438] on label "Oui" at bounding box center [472, 444] width 263 height 21
click at [511, 438] on input "Oui" at bounding box center [472, 444] width 263 height 21
radio input "true"
click at [601, 523] on button "Get Insurance Prices" at bounding box center [603, 515] width 186 height 23
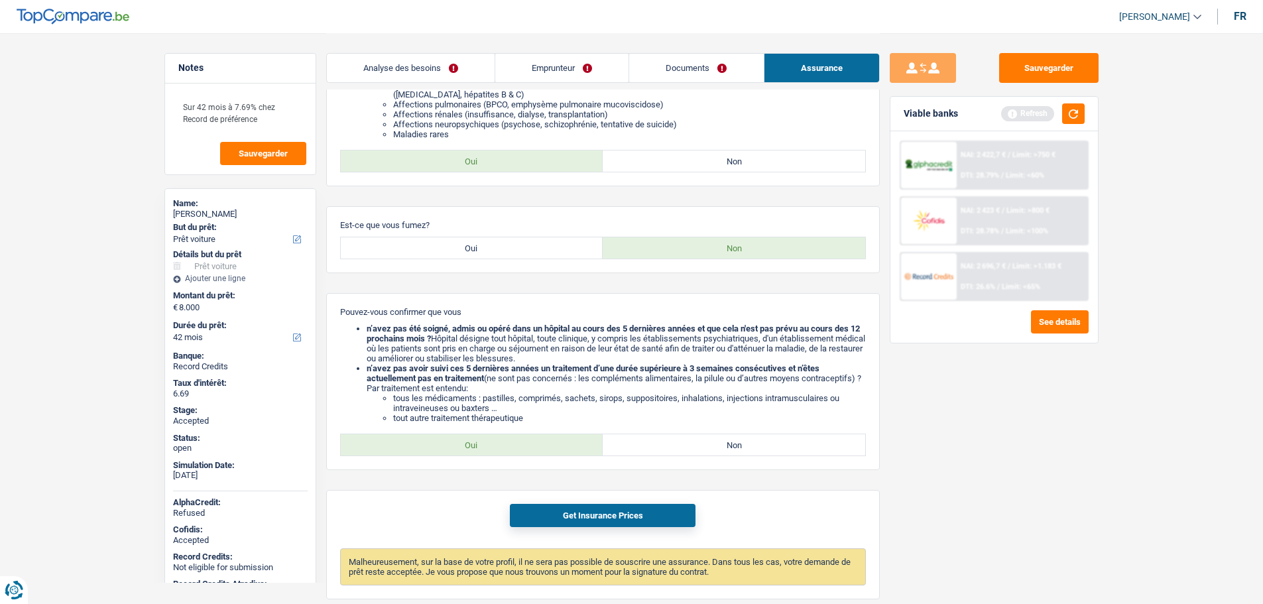
click at [411, 73] on link "Analyse des besoins" at bounding box center [411, 68] width 168 height 29
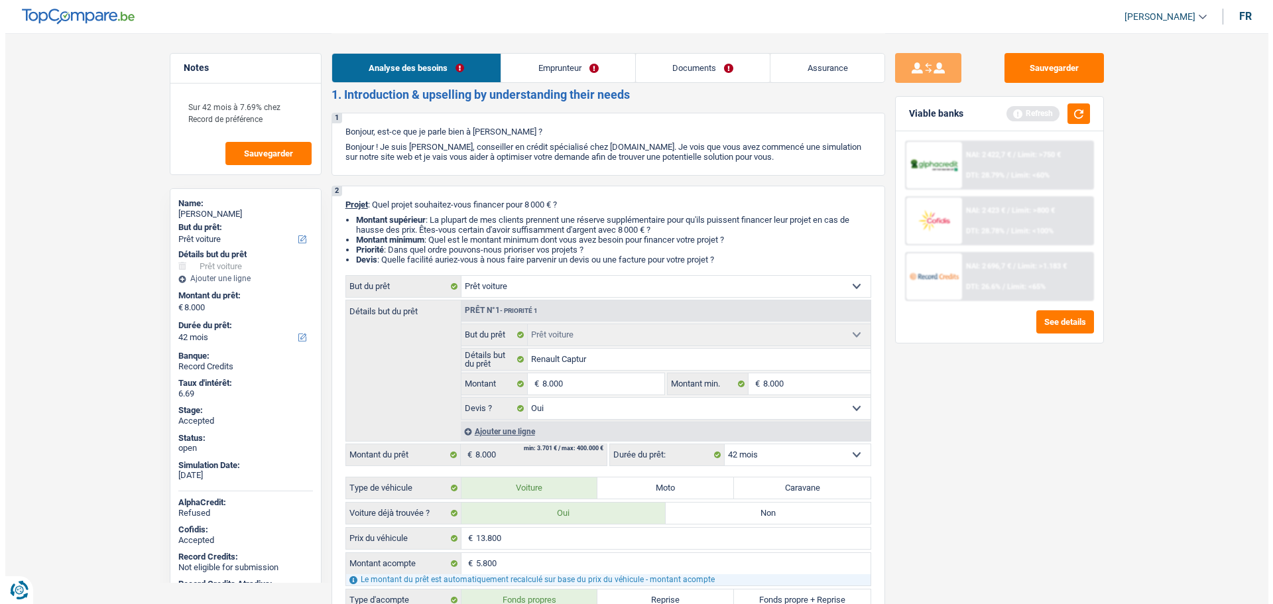
scroll to position [0, 0]
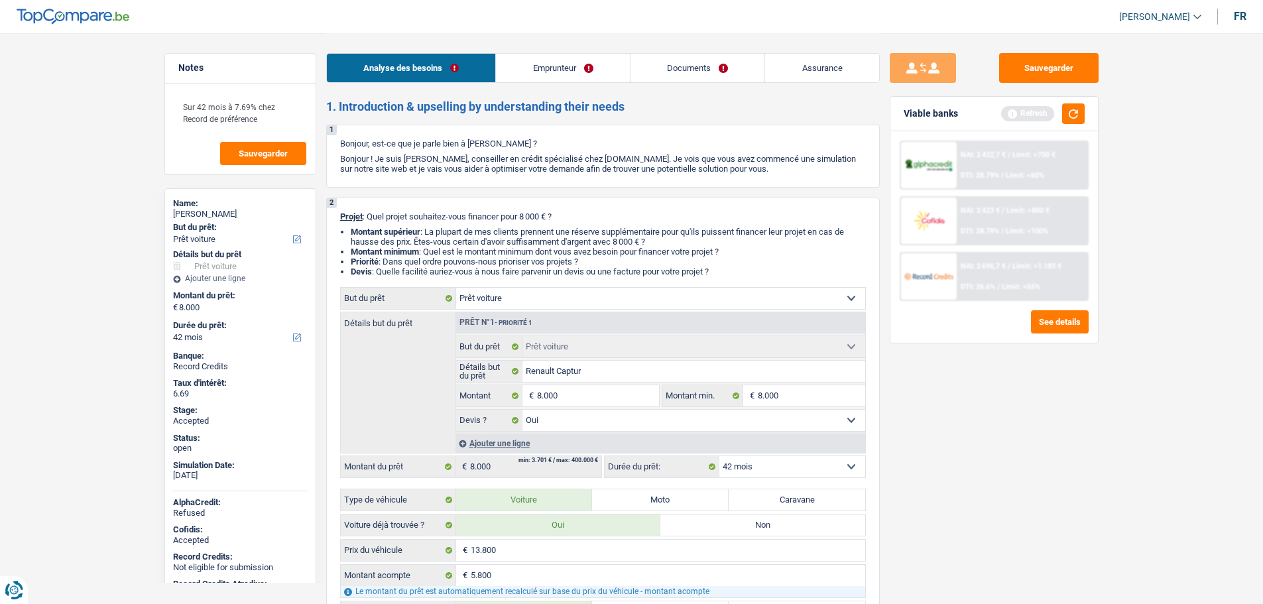
click at [200, 210] on div "[PERSON_NAME]" at bounding box center [240, 214] width 135 height 11
copy div "[PERSON_NAME]"
click at [808, 64] on link "Assurance" at bounding box center [822, 68] width 114 height 29
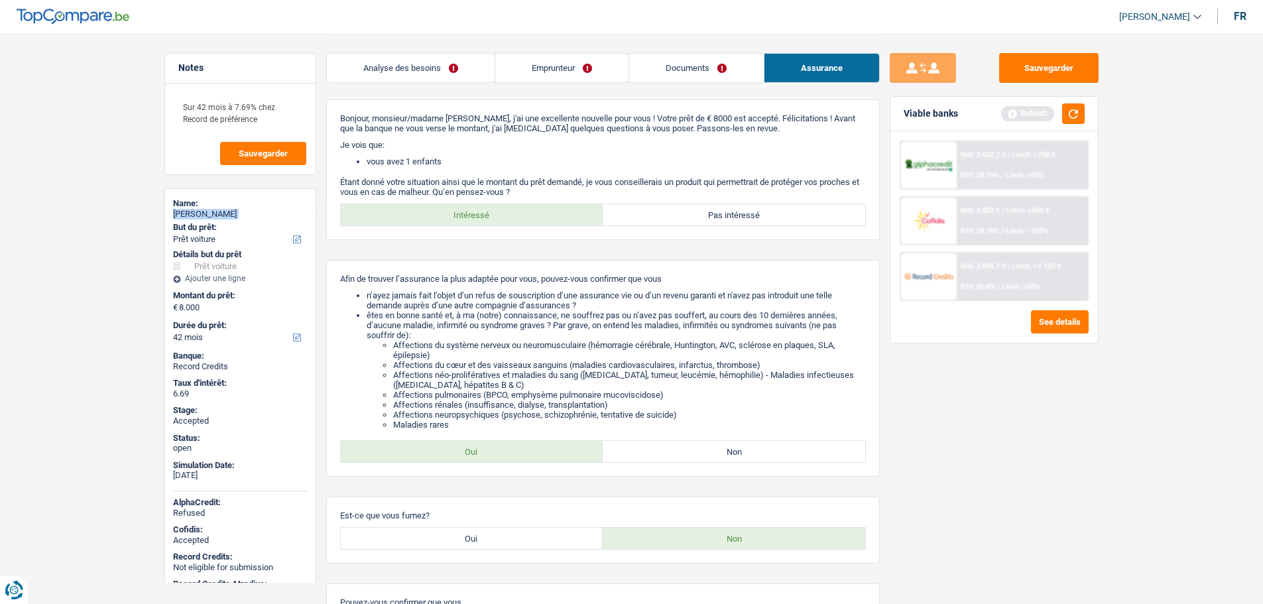
click at [432, 81] on link "Analyse des besoins" at bounding box center [411, 68] width 168 height 29
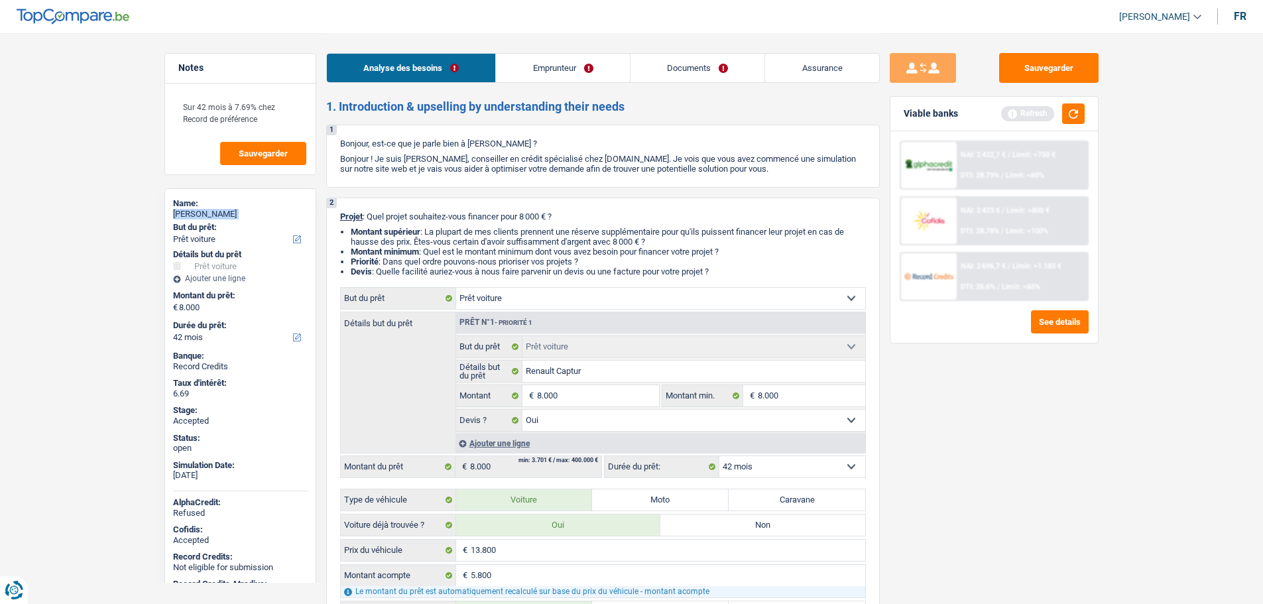
click at [555, 67] on link "Emprunteur" at bounding box center [563, 68] width 134 height 29
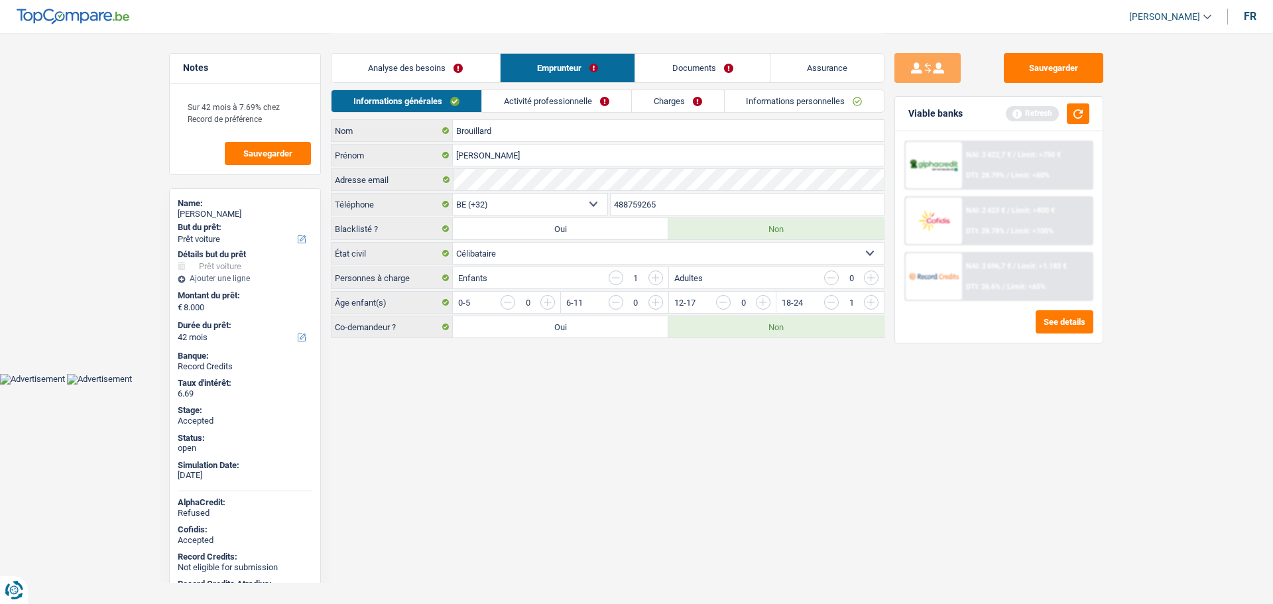
click at [629, 205] on input "488759265" at bounding box center [748, 204] width 274 height 21
click at [840, 72] on link "Assurance" at bounding box center [828, 68] width 114 height 29
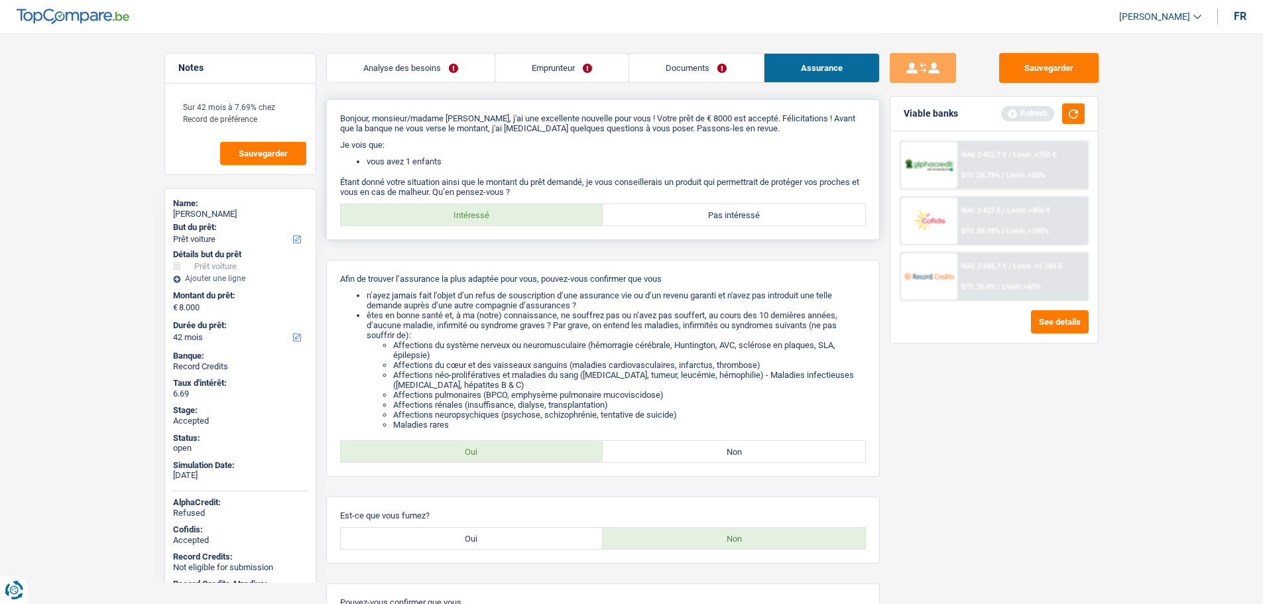
click at [720, 222] on label "Pas intéressé" at bounding box center [734, 214] width 263 height 21
click at [720, 222] on input "Pas intéressé" at bounding box center [734, 214] width 263 height 21
radio input "true"
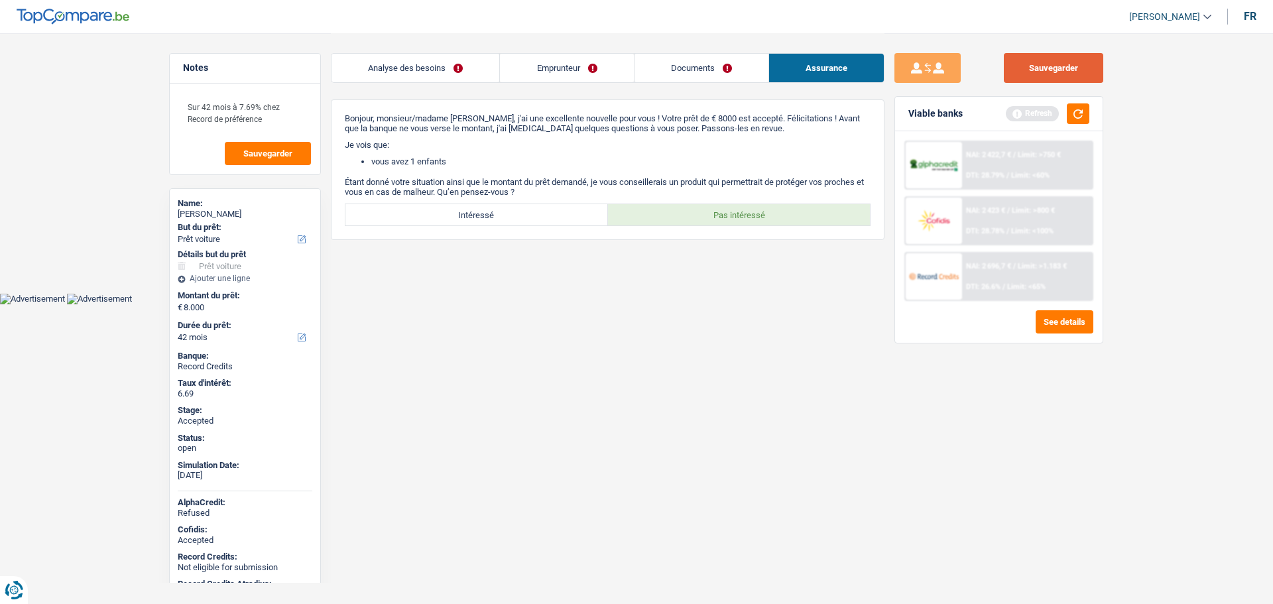
click at [1058, 62] on button "Sauvegarder" at bounding box center [1053, 68] width 99 height 30
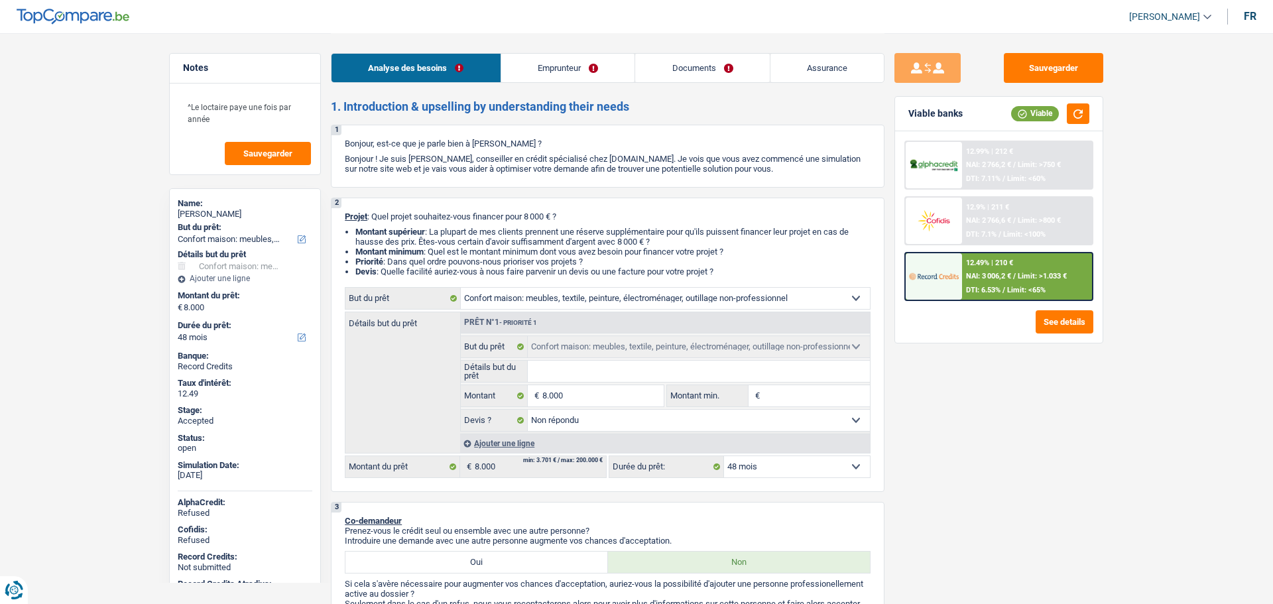
select select "household"
select select "48"
select select "household"
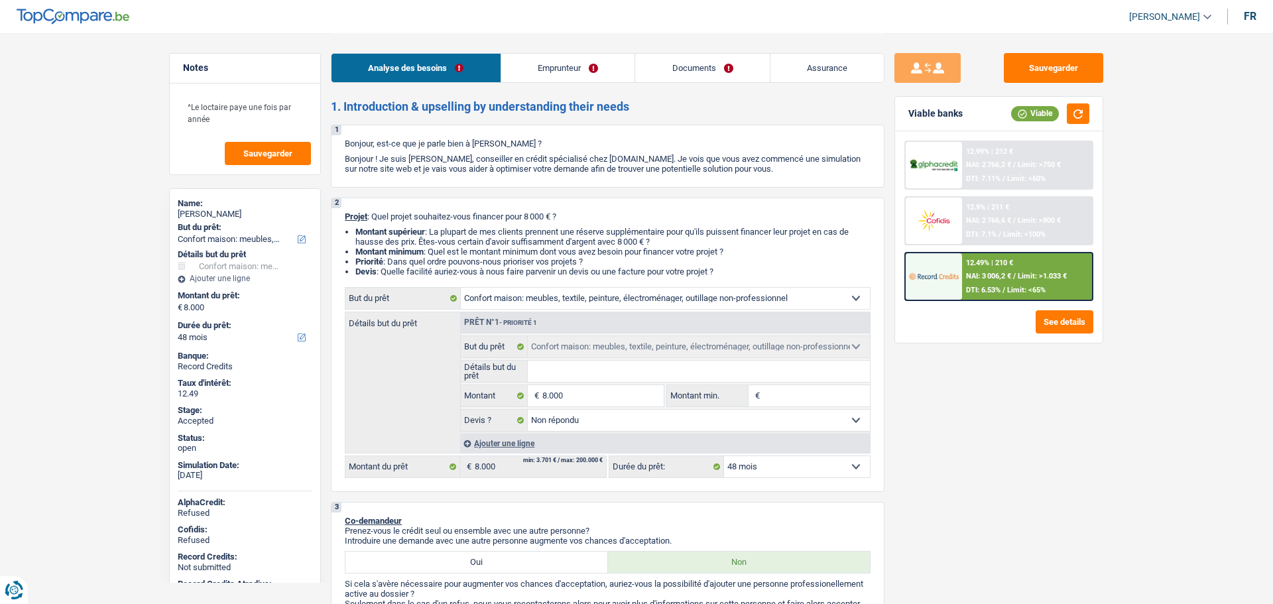
select select "not_answered"
select select "48"
select select "publicEmployee"
select select "netSalary"
select select "mealVouchers"
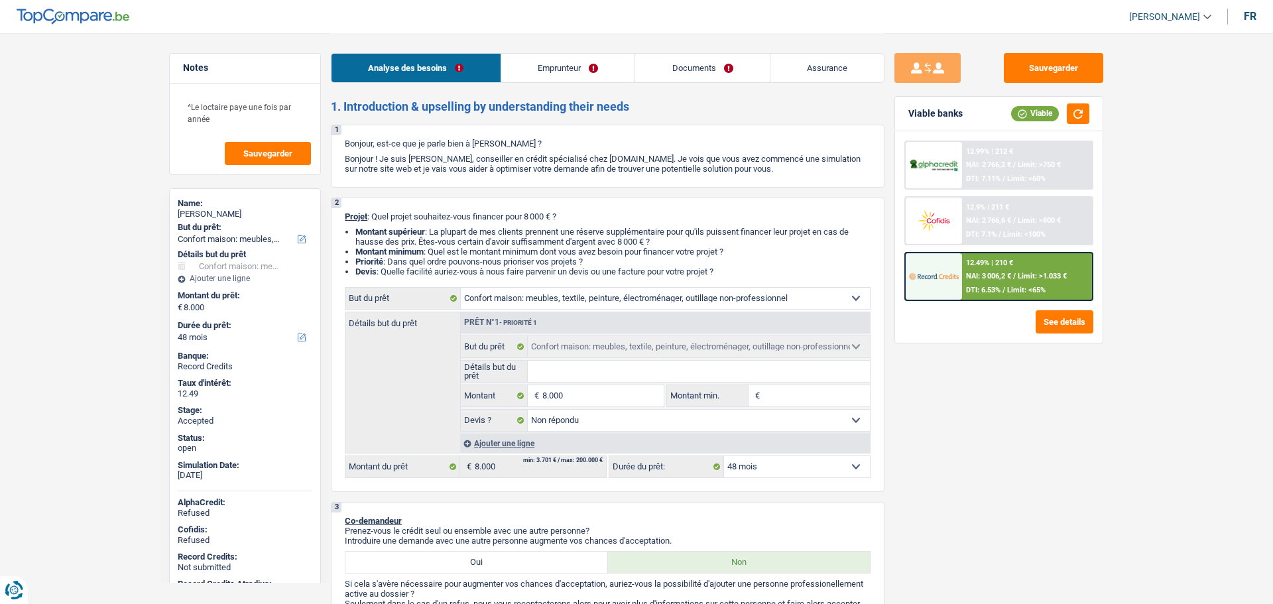
select select "ownerWithoutMortgage"
select select "household"
select select "not_answered"
select select "48"
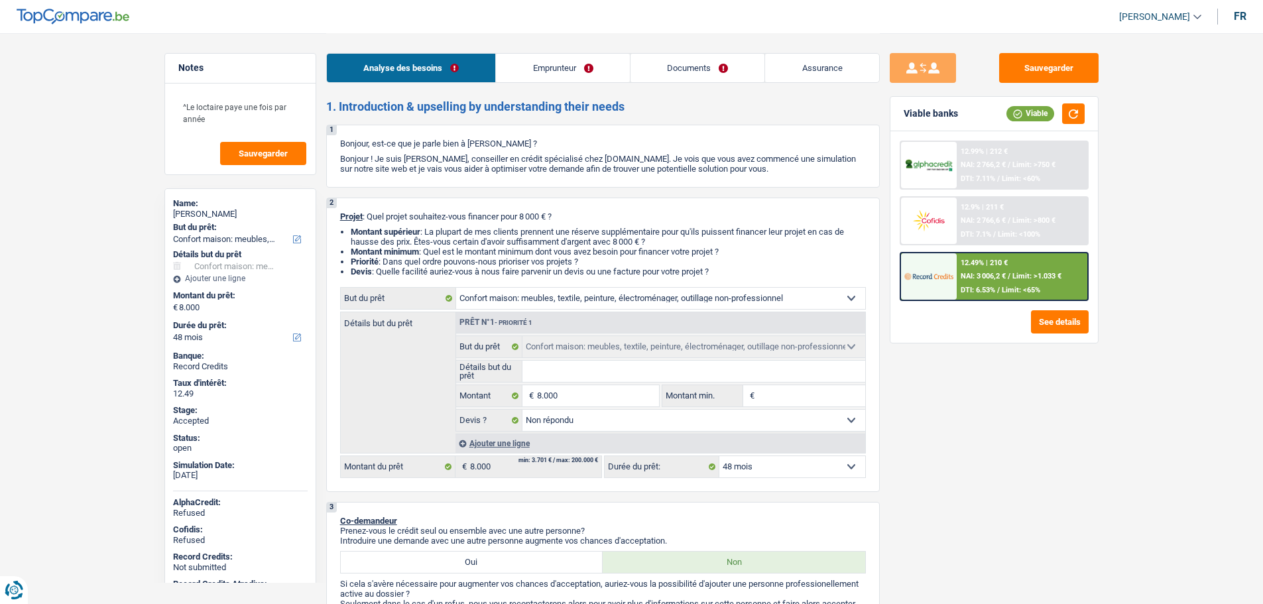
drag, startPoint x: 563, startPoint y: 67, endPoint x: 600, endPoint y: 61, distance: 37.6
click at [565, 65] on link "Emprunteur" at bounding box center [563, 68] width 134 height 29
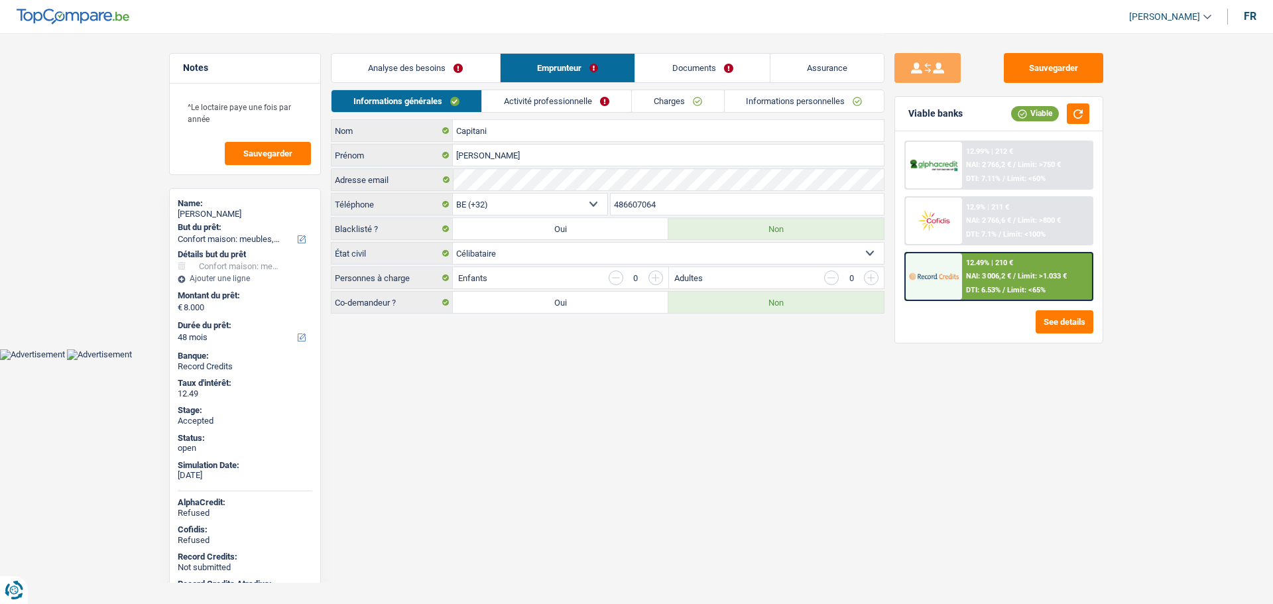
click at [828, 61] on link "Assurance" at bounding box center [828, 68] width 114 height 29
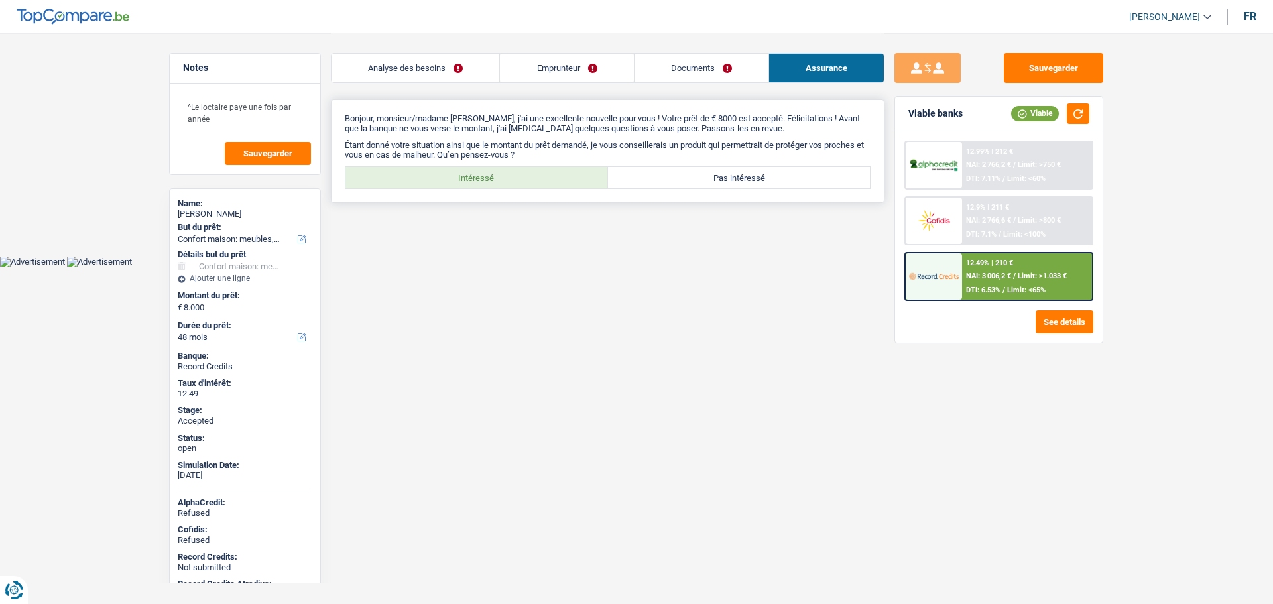
click at [513, 172] on label "Intéressé" at bounding box center [476, 177] width 263 height 21
click at [513, 172] on input "Intéressé" at bounding box center [476, 177] width 263 height 21
radio input "true"
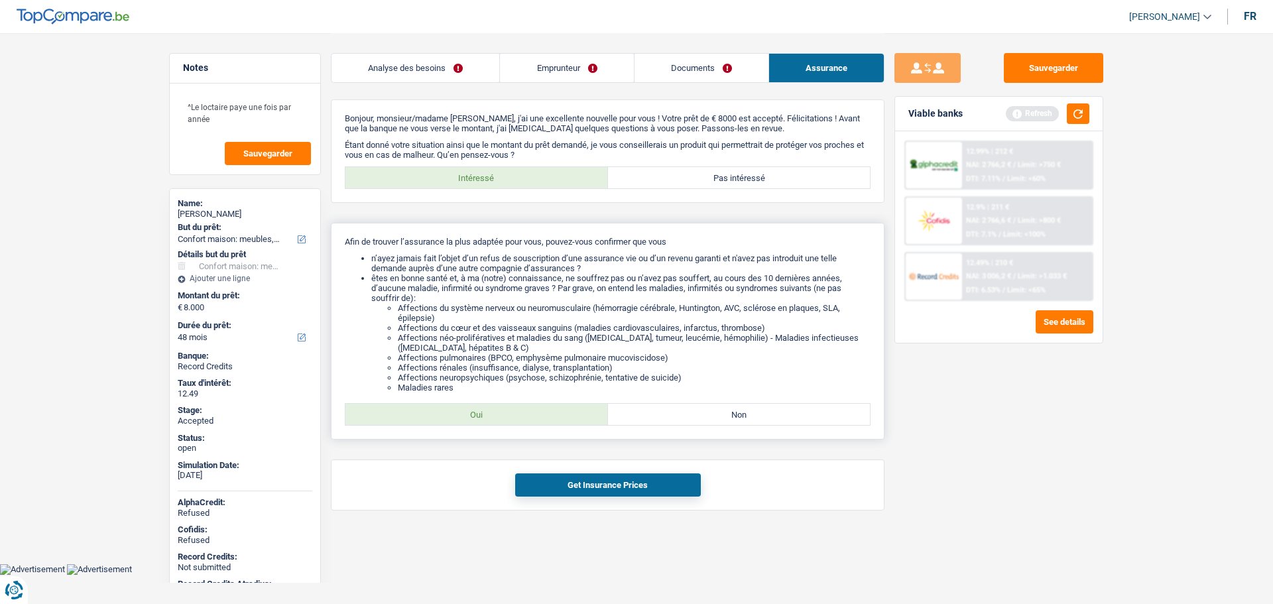
click at [523, 416] on label "Oui" at bounding box center [476, 414] width 263 height 21
click at [523, 416] on input "Oui" at bounding box center [476, 414] width 263 height 21
radio input "true"
